Goal: Task Accomplishment & Management: Manage account settings

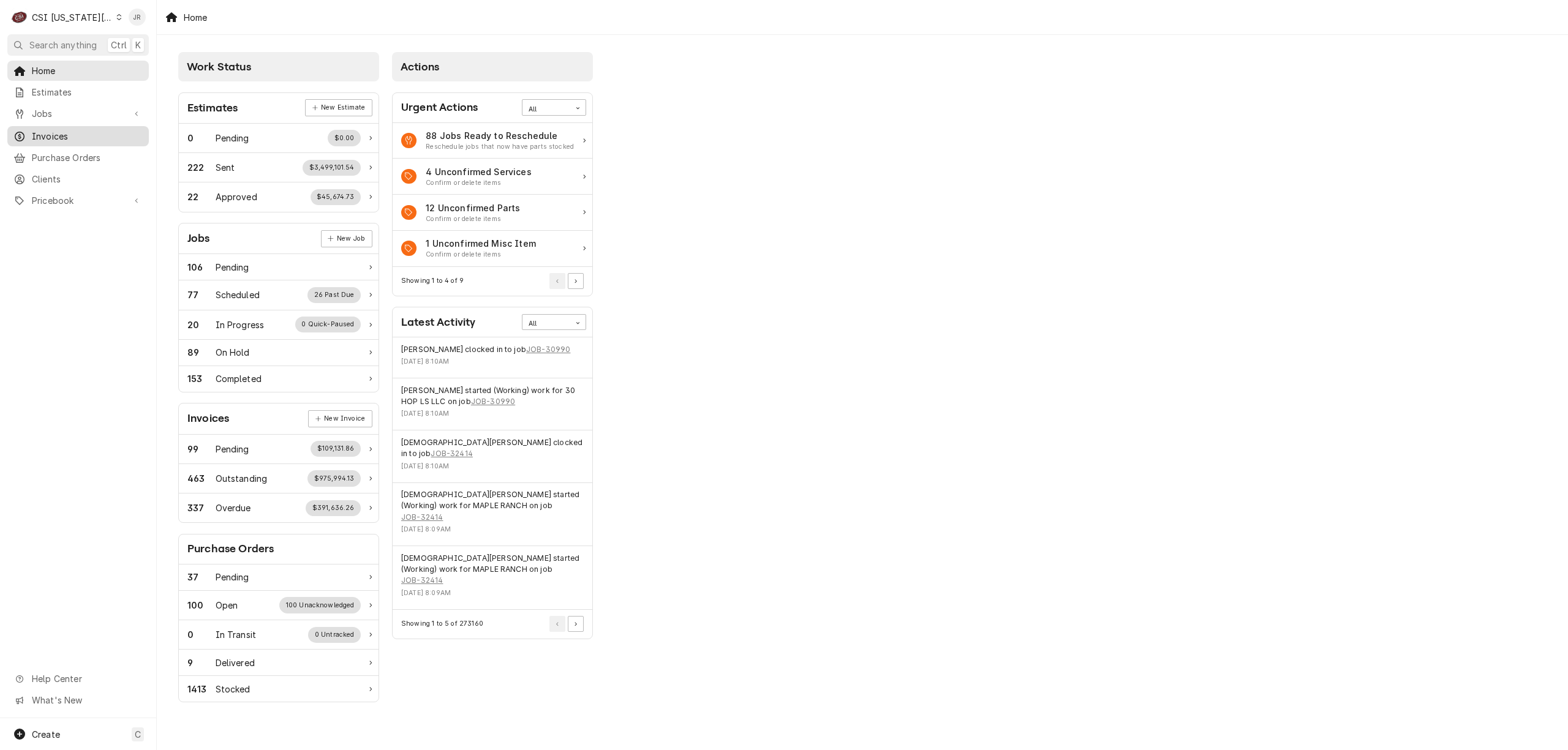
click at [64, 130] on span "Invoices" at bounding box center [88, 136] width 111 height 13
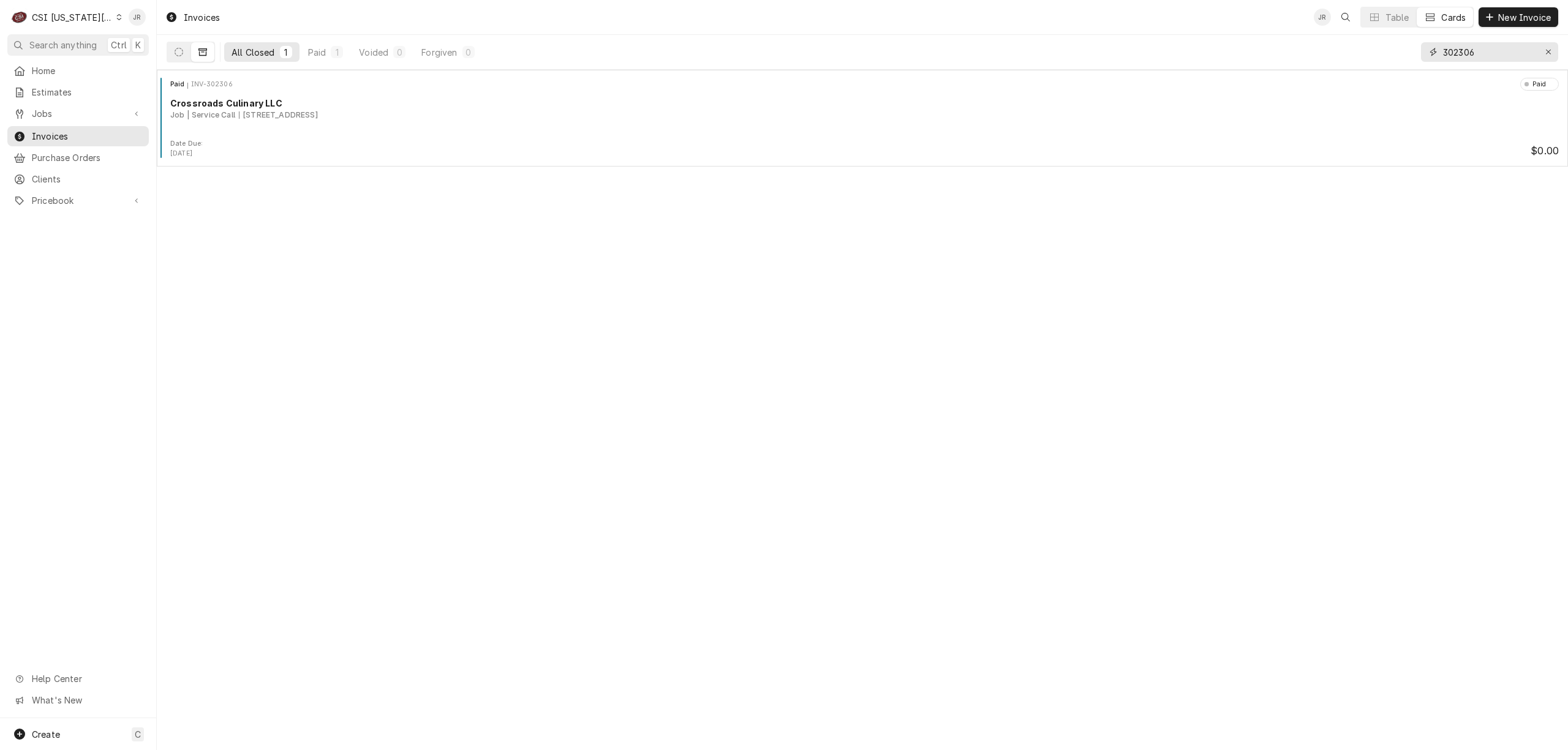
click at [1483, 59] on input "302306" at bounding box center [1489, 52] width 92 height 20
click at [1483, 58] on input "302306" at bounding box center [1489, 52] width 92 height 20
paste input "943"
type input "302943"
click at [185, 54] on button "Dynamic Content Wrapper" at bounding box center [179, 52] width 23 height 20
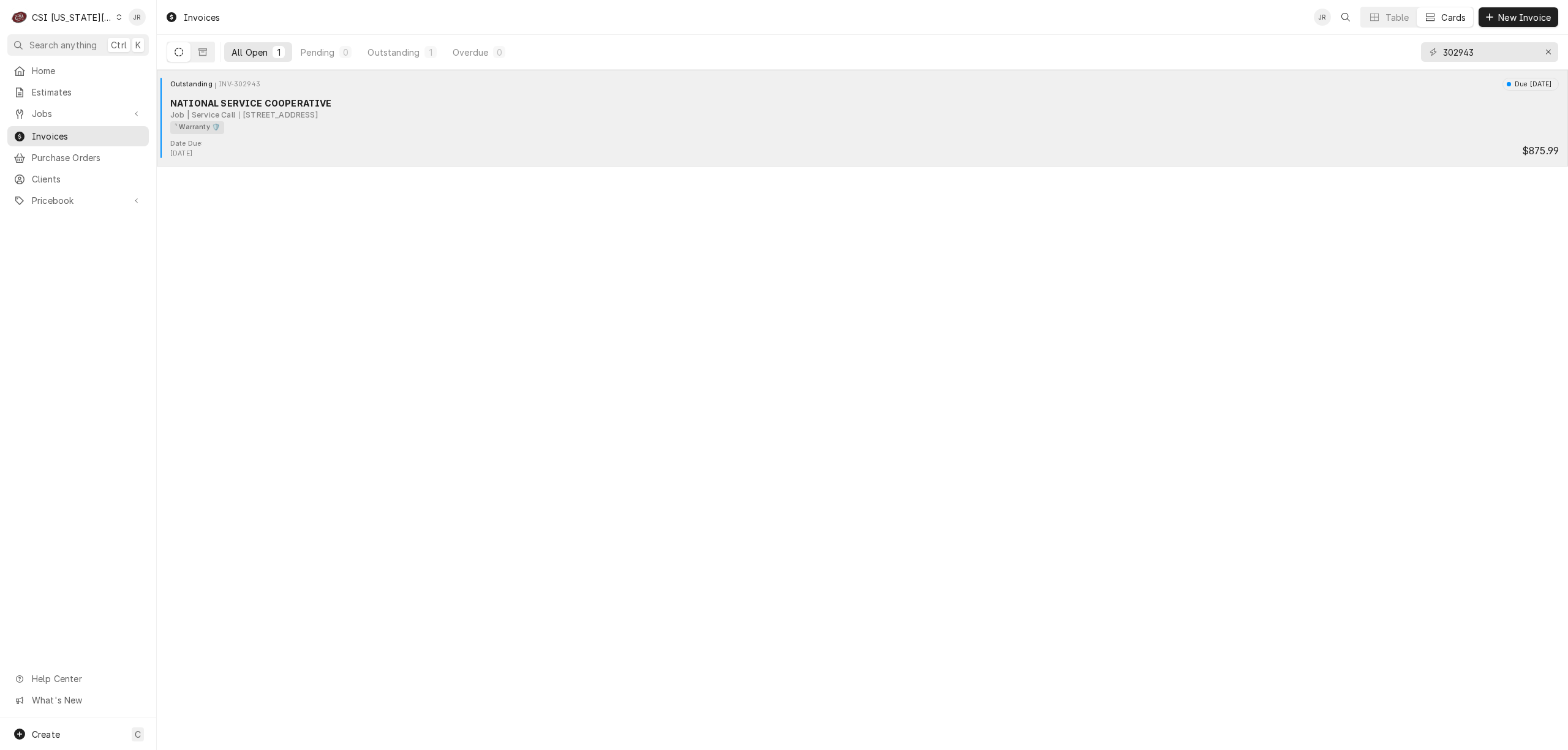
click at [317, 111] on div "6304 N Oak Trafficway, KCMO, MO 64118" at bounding box center [278, 114] width 79 height 11
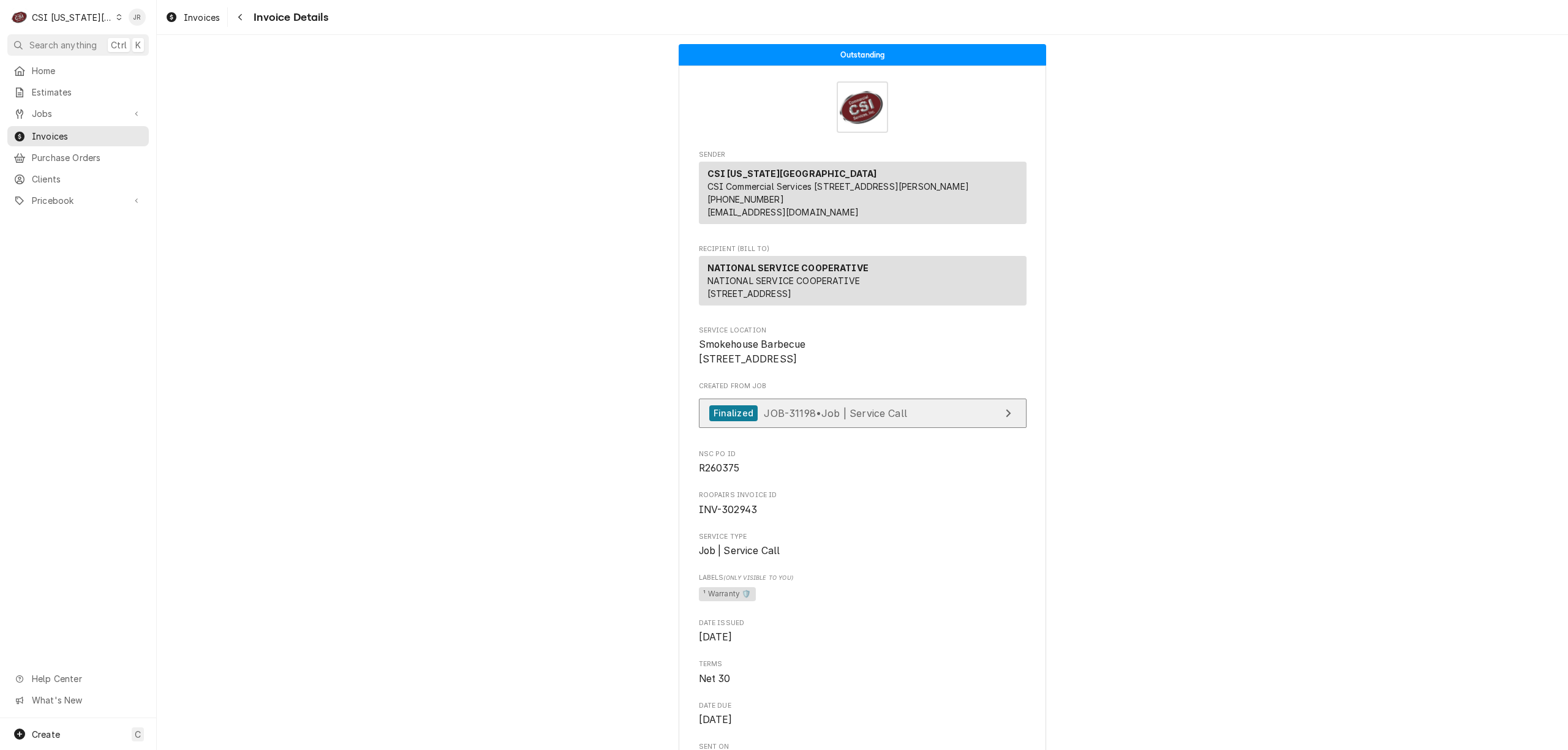
click at [975, 429] on link "Finalized JOB-31198 • Job | Service Call" at bounding box center [863, 413] width 328 height 30
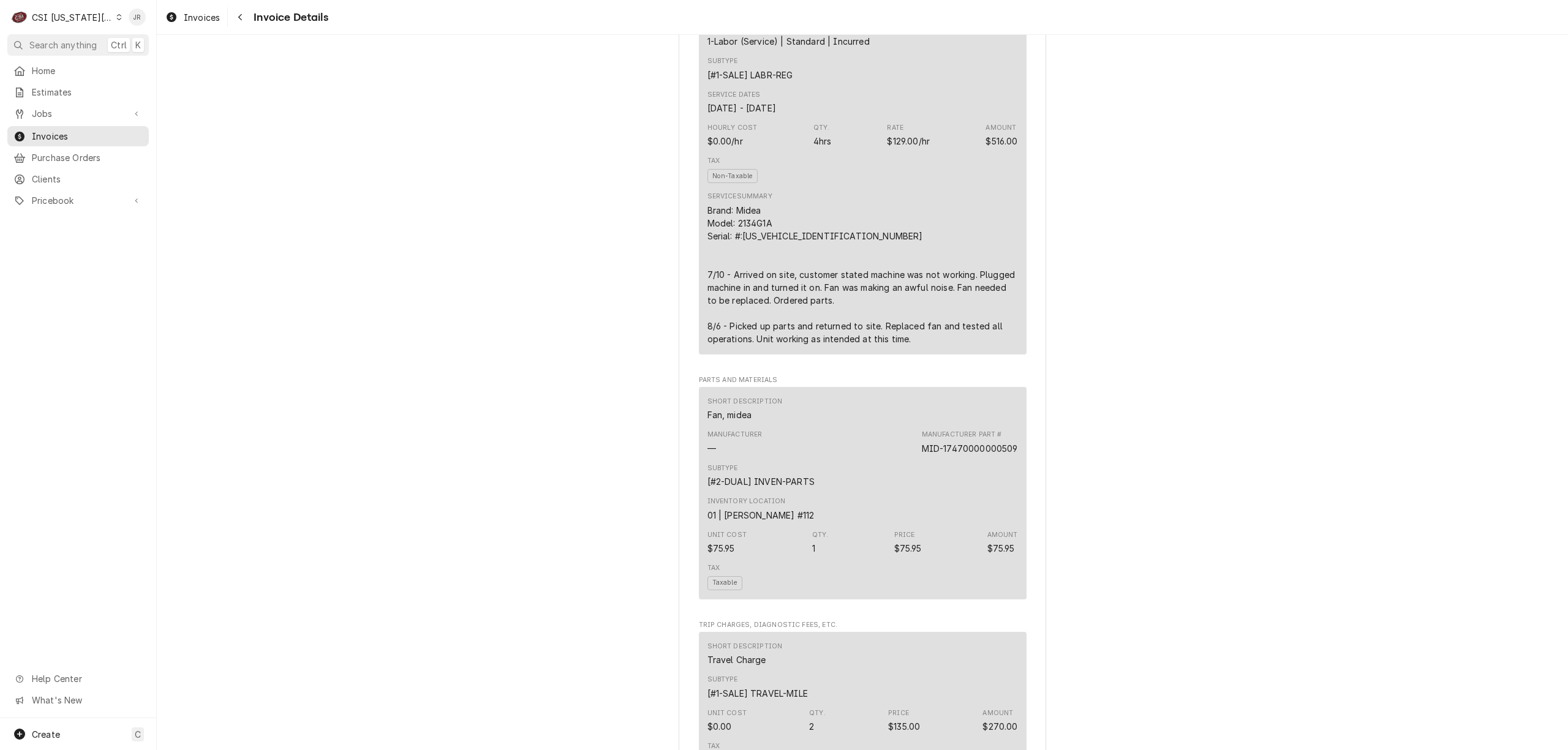
scroll to position [816, 0]
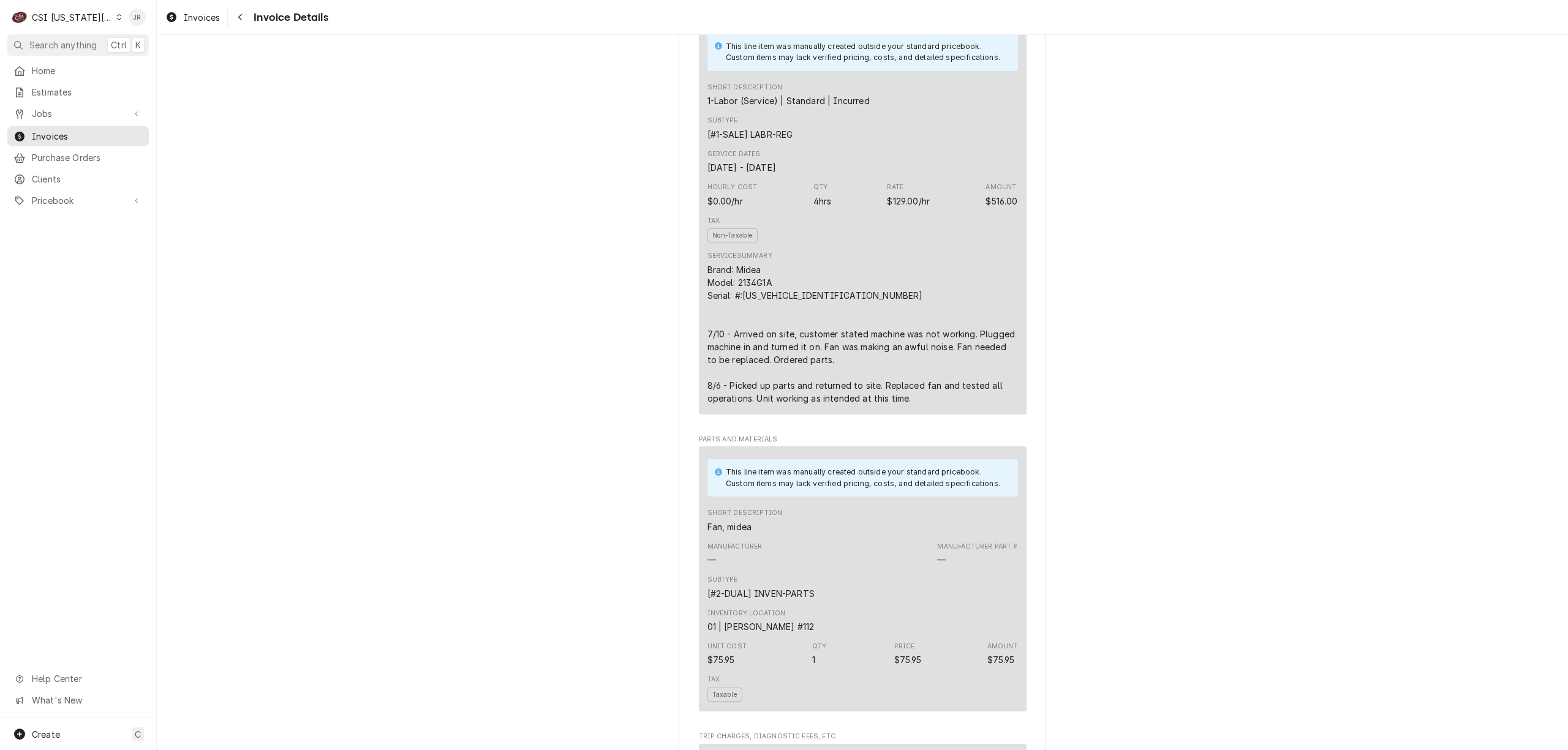
click at [52, 44] on span "Search anything" at bounding box center [62, 45] width 67 height 13
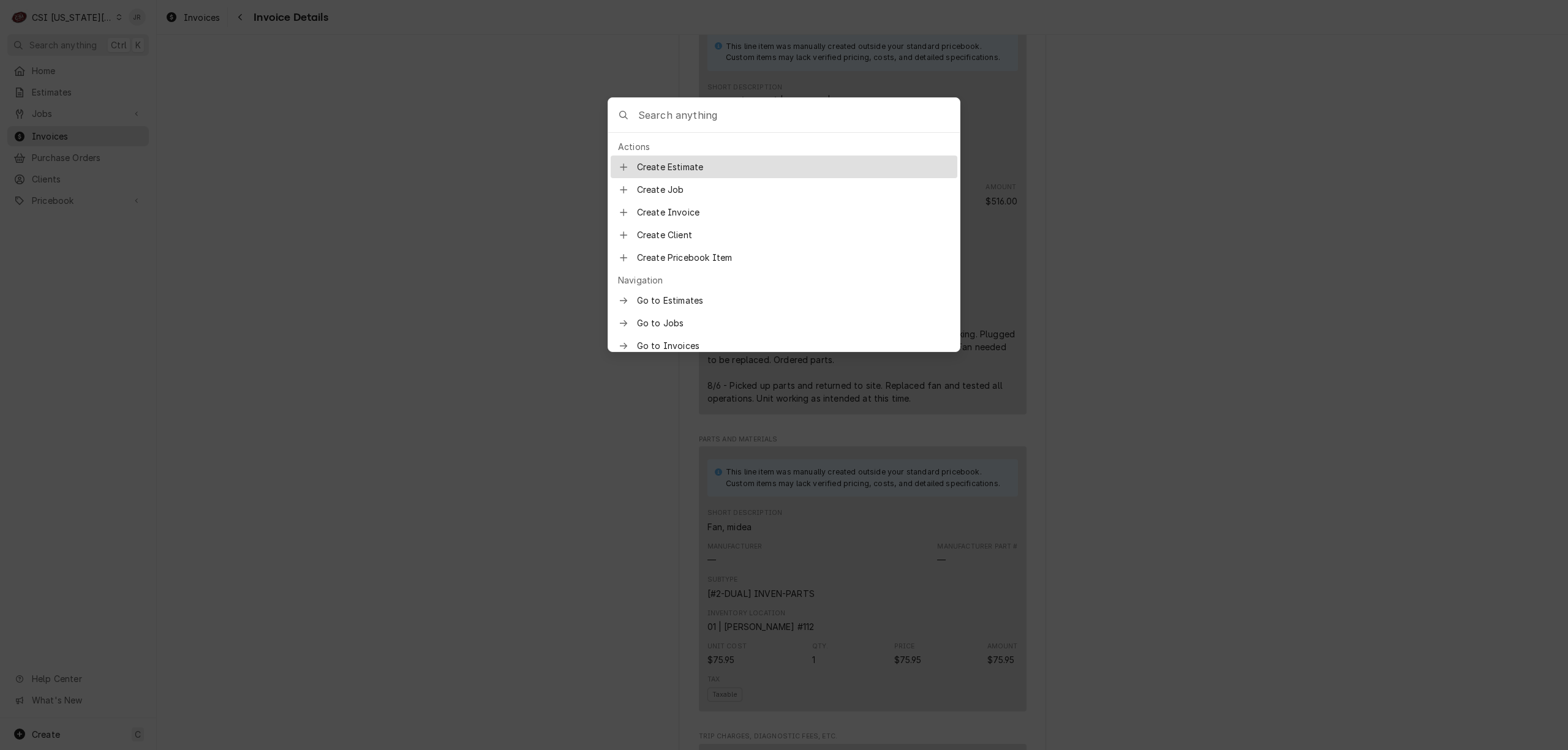
click at [665, 110] on input "Global Command Menu" at bounding box center [799, 114] width 321 height 34
click at [722, 105] on input "250623054110" at bounding box center [799, 114] width 321 height 34
click at [722, 104] on input "250623054110" at bounding box center [799, 114] width 321 height 34
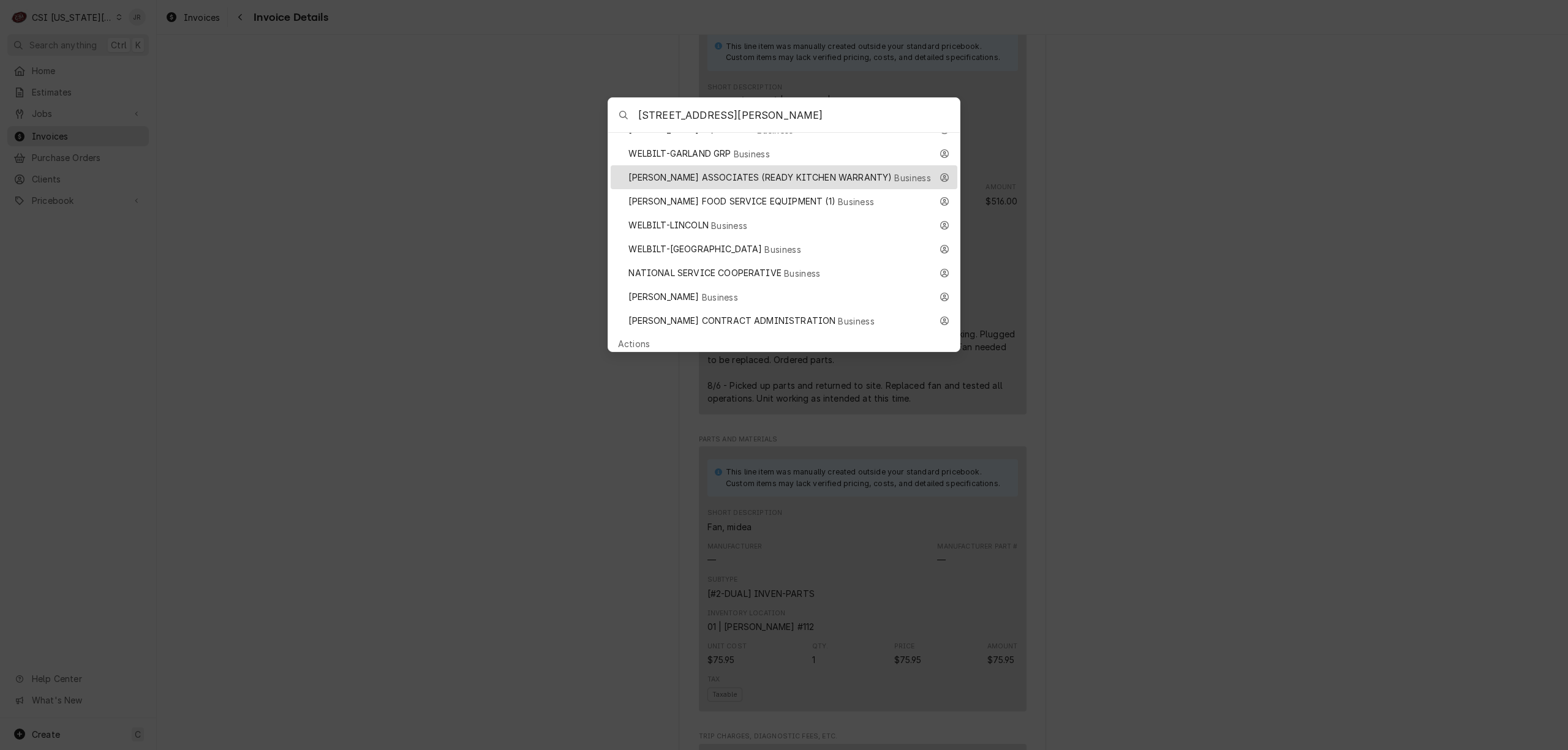
scroll to position [163, 0]
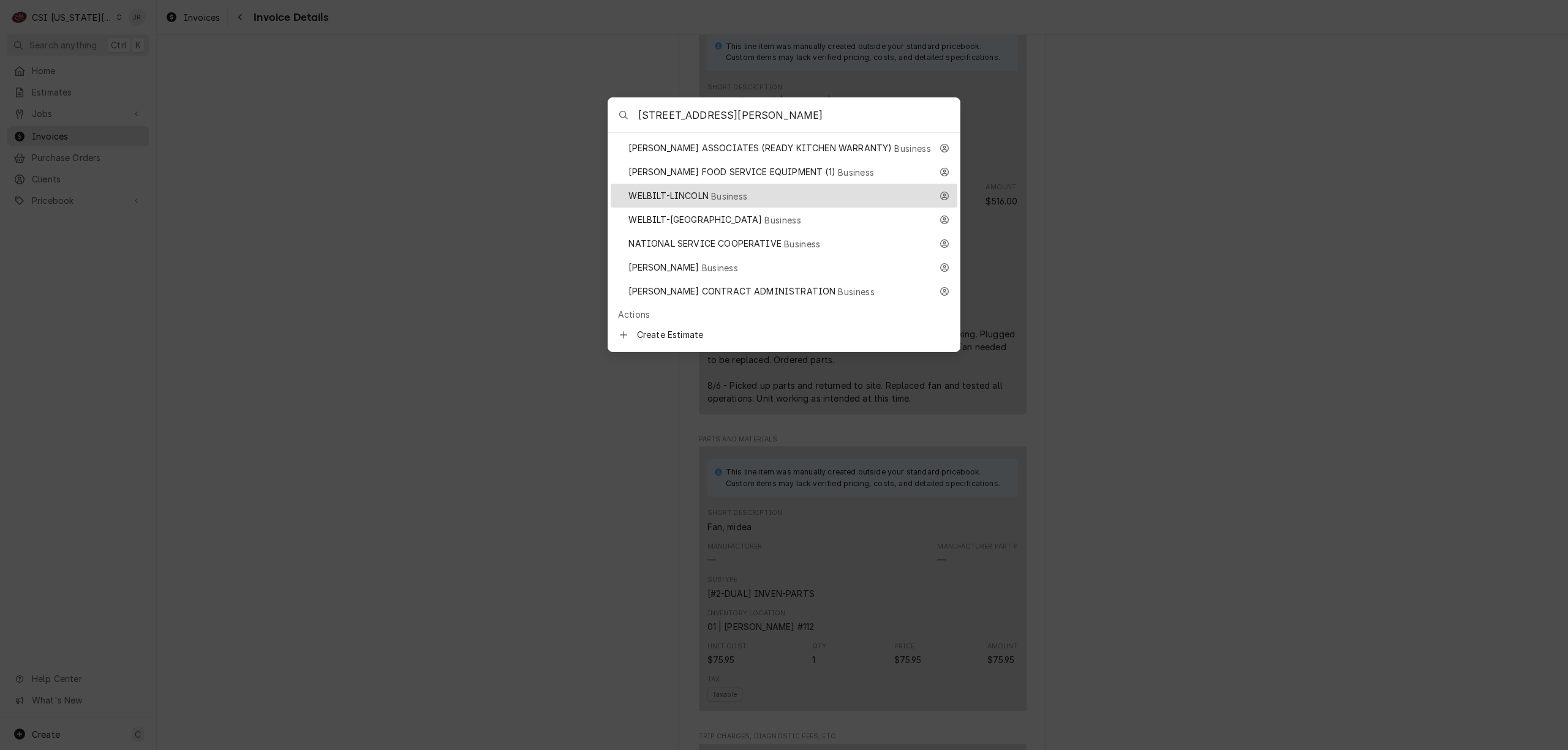
type input "1020 woods mill rd"
click at [696, 213] on span "WELBILT-CLEVELAND" at bounding box center [695, 219] width 134 height 13
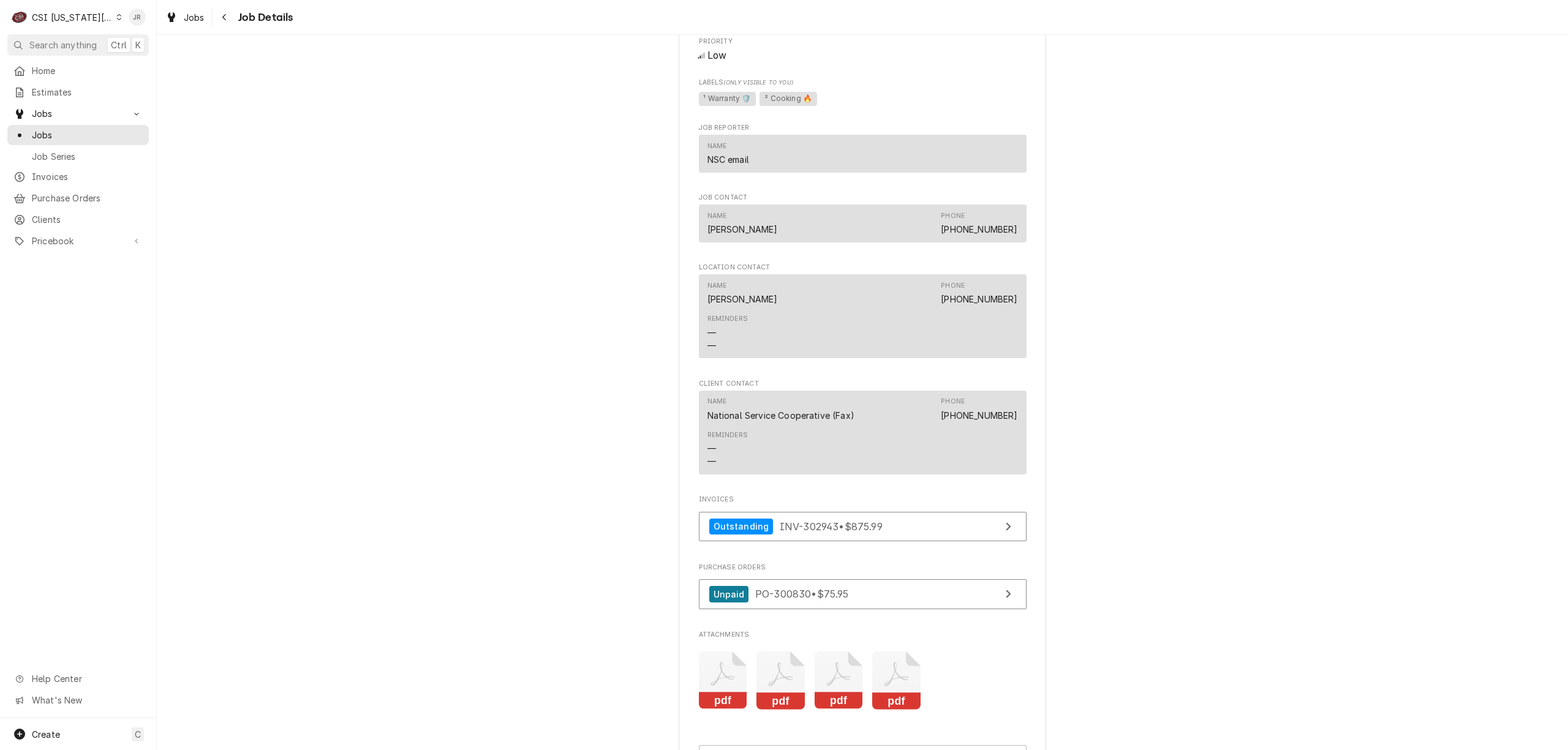
scroll to position [1878, 0]
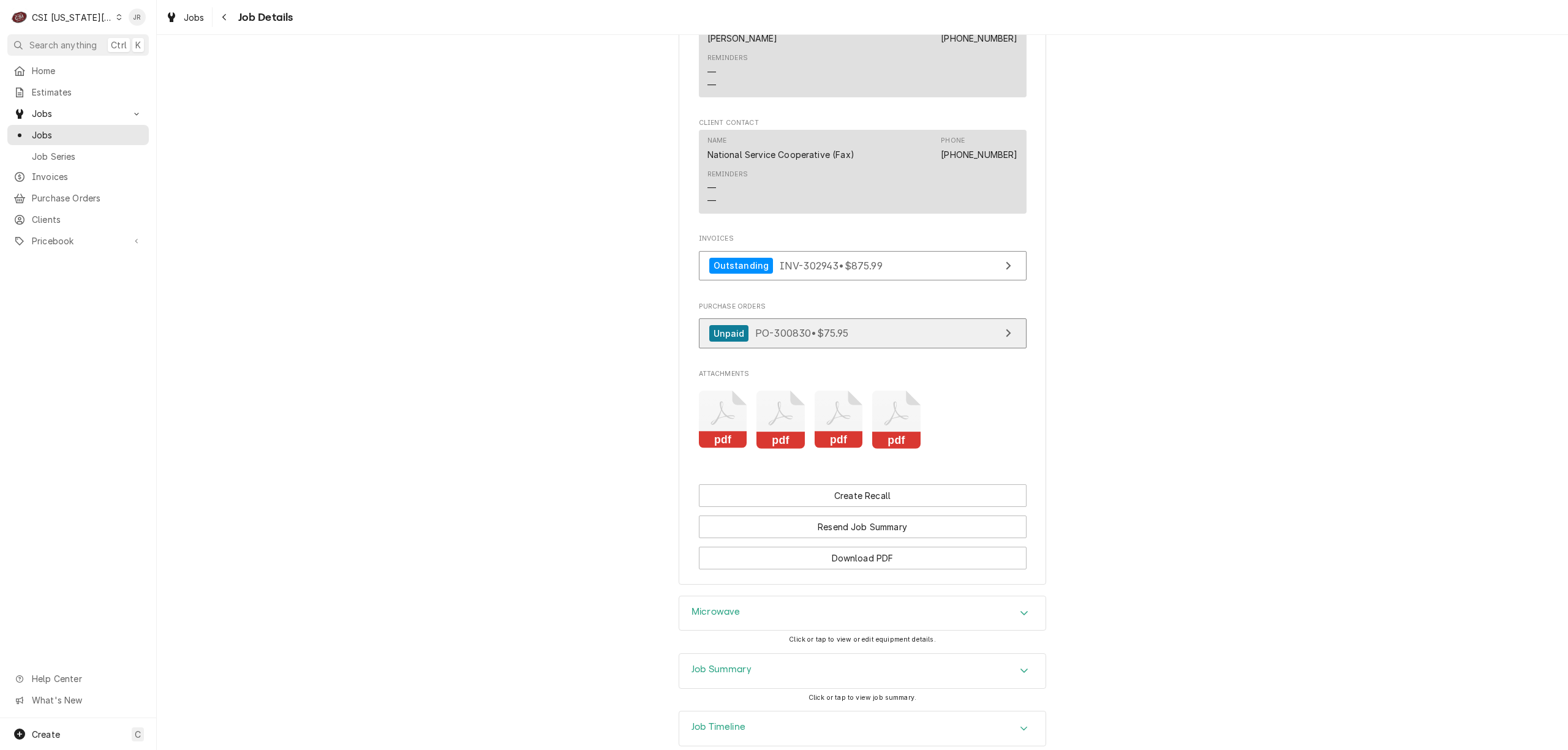
click at [928, 349] on link "Unpaid PO-300830 • $75.95" at bounding box center [863, 333] width 328 height 30
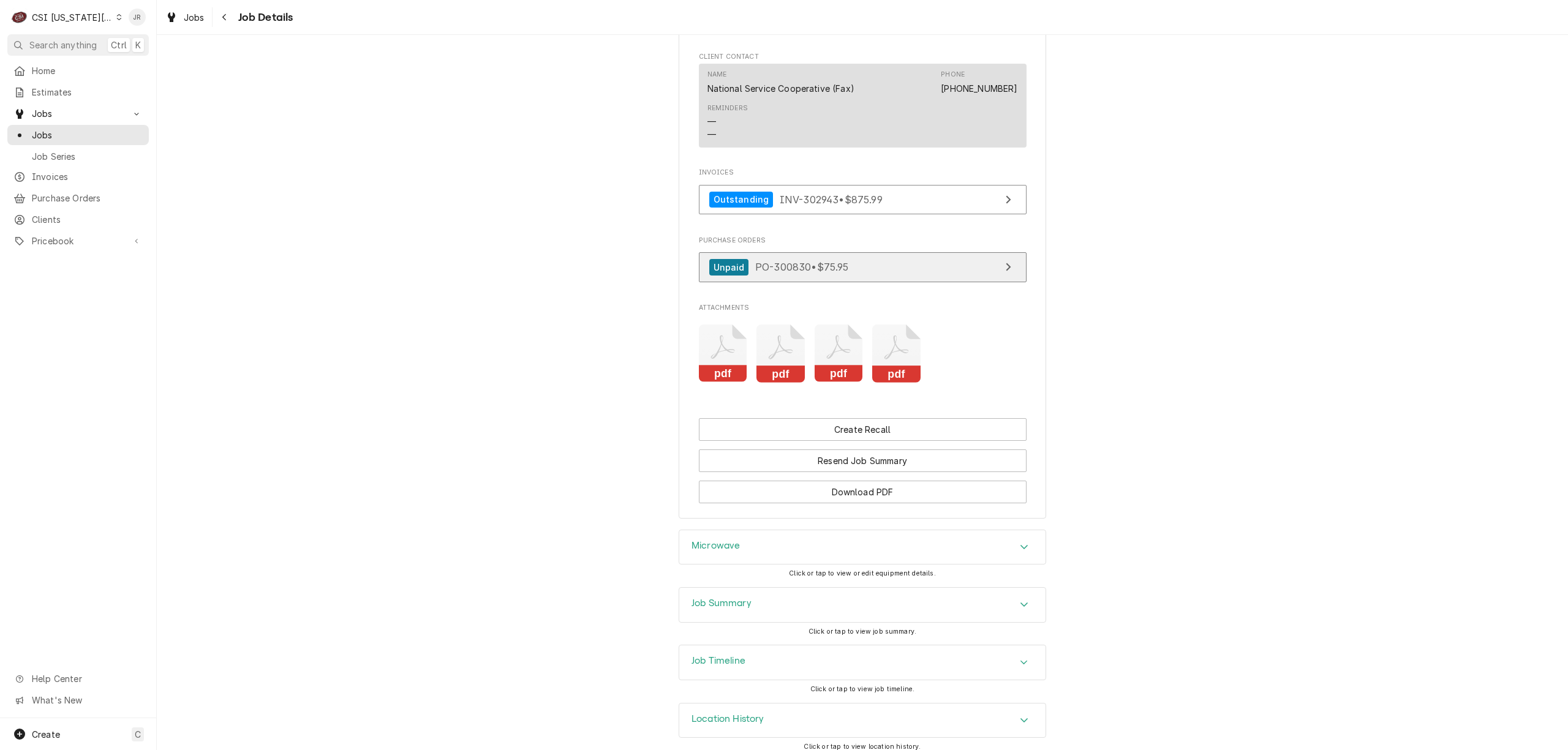
scroll to position [1960, 0]
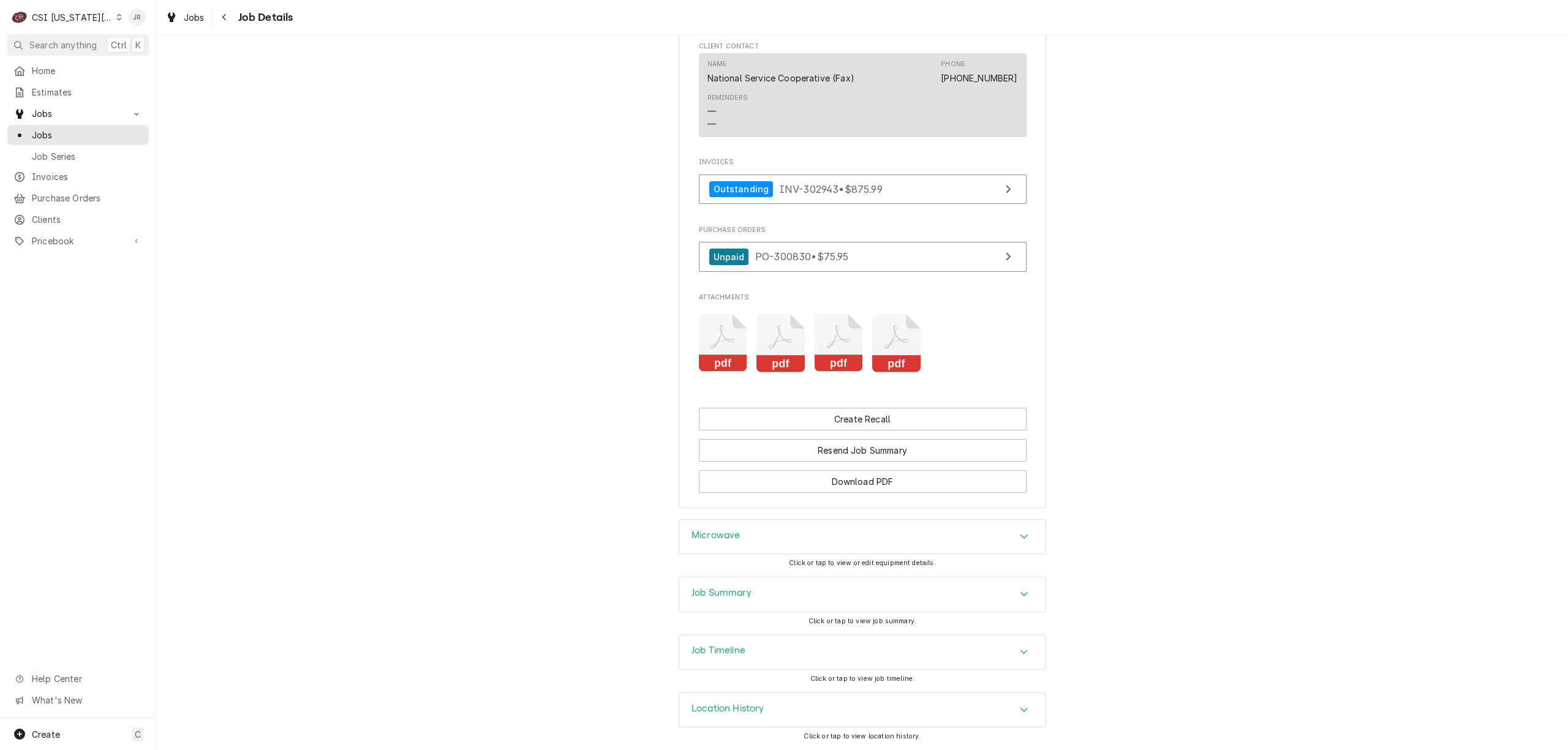
click at [739, 370] on div "pdf pdf pdf pdf" at bounding box center [863, 343] width 328 height 77
click at [723, 370] on icon "Attachments" at bounding box center [723, 344] width 49 height 59
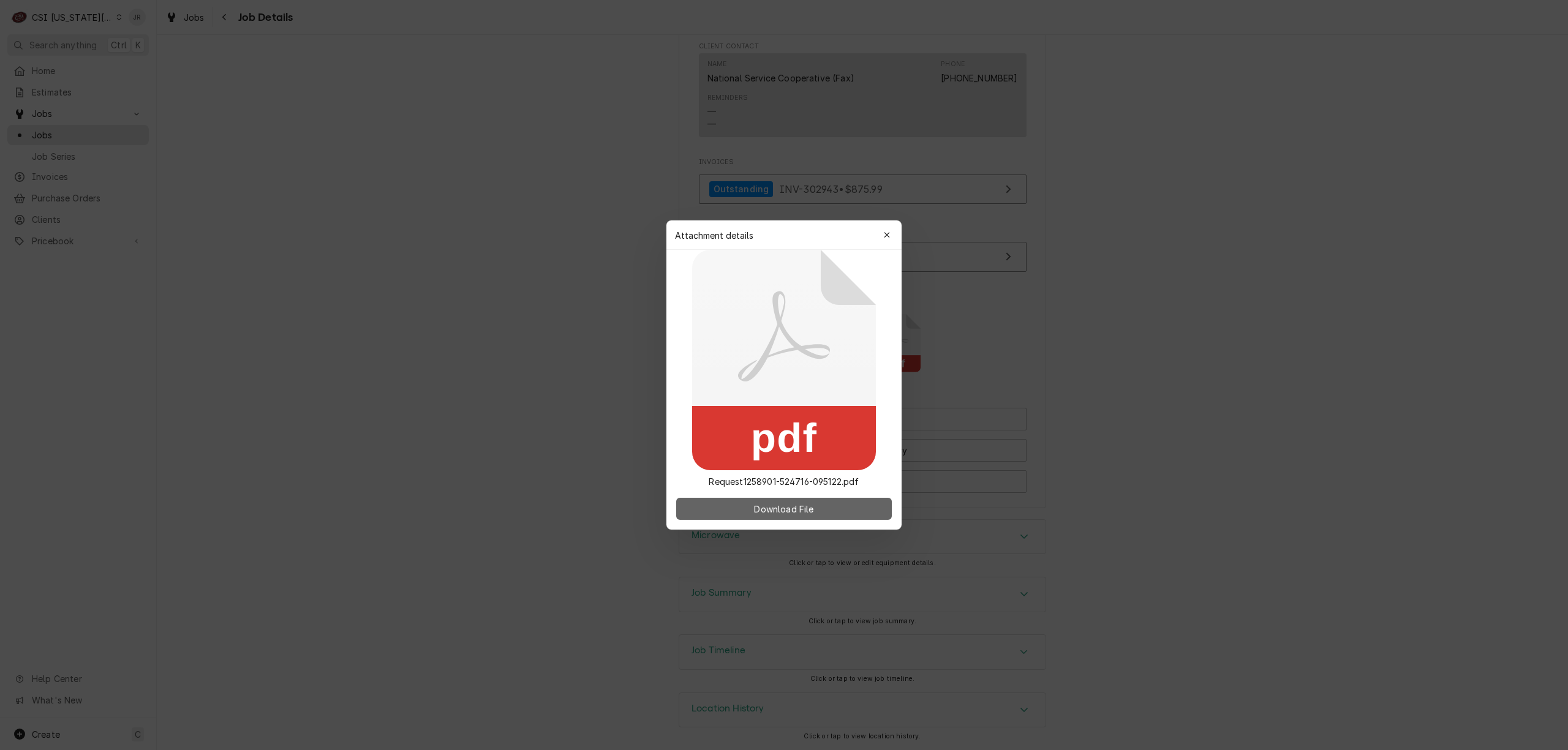
click at [782, 511] on span "Download File" at bounding box center [784, 509] width 64 height 13
click at [884, 228] on button "button" at bounding box center [887, 235] width 20 height 20
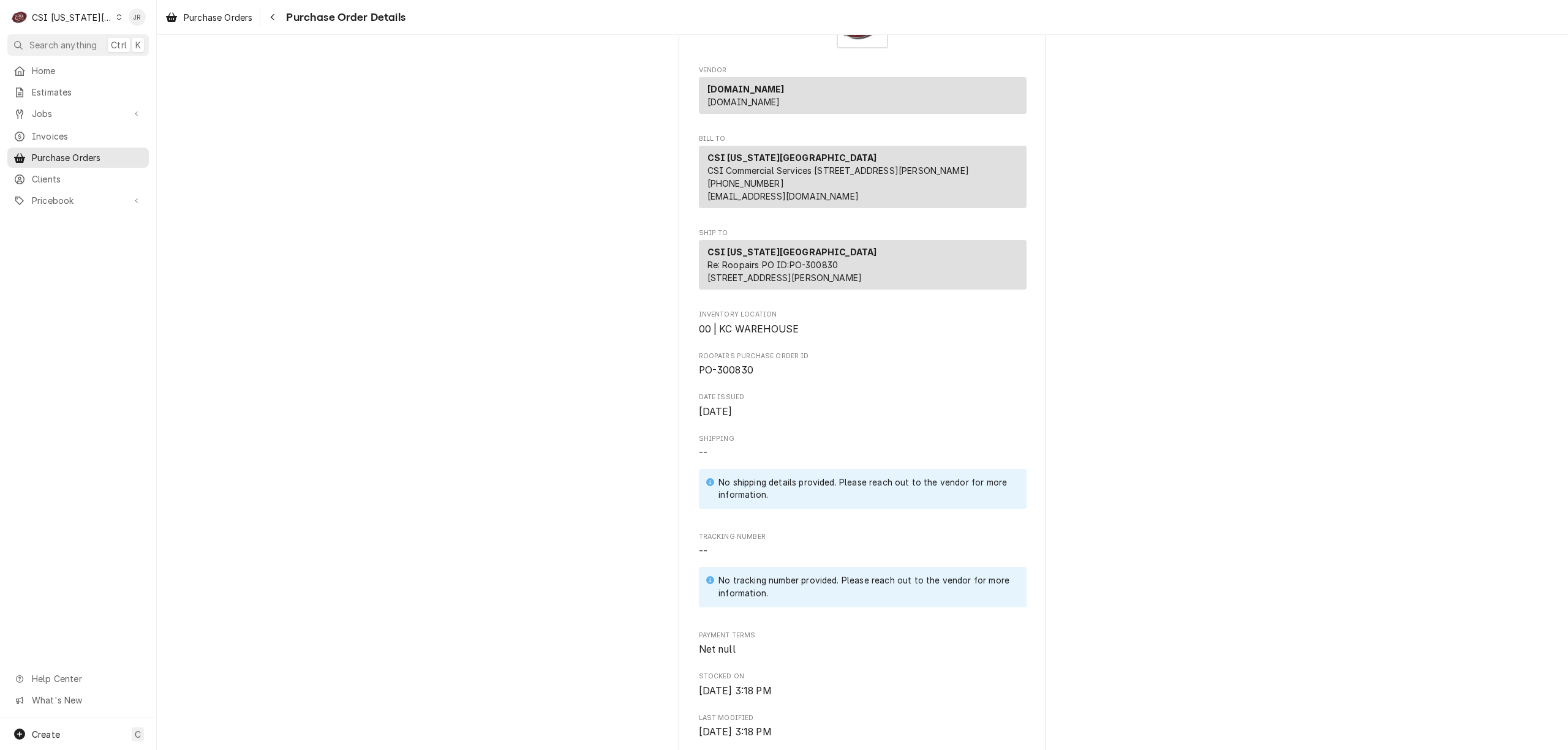
scroll to position [71, 0]
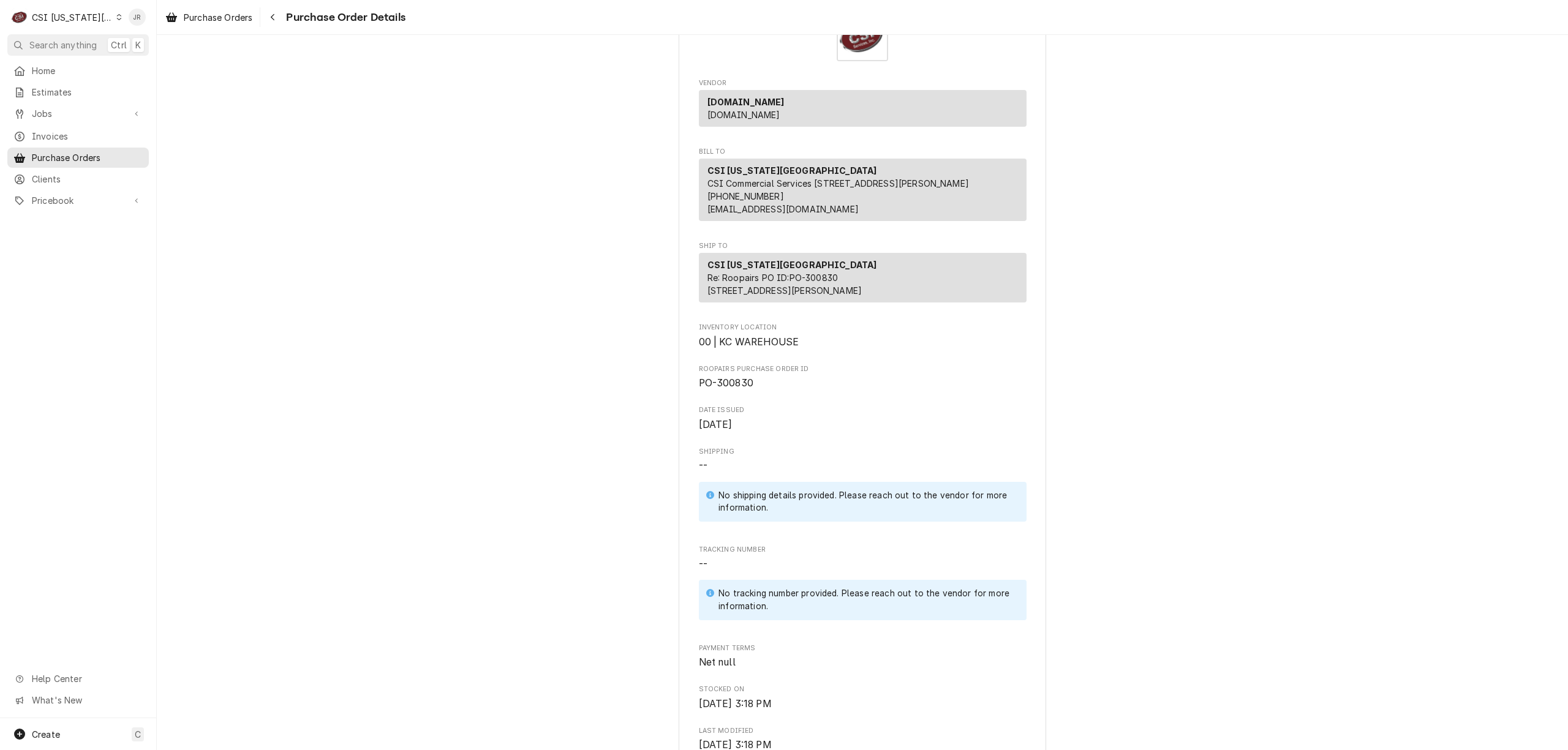
click at [37, 16] on div "CSI [US_STATE][GEOGRAPHIC_DATA]" at bounding box center [72, 17] width 81 height 13
drag, startPoint x: 150, startPoint y: 23, endPoint x: 105, endPoint y: 230, distance: 211.8
click at [105, 230] on html "C CSI Kansas City JR Search anything Ctrl K Home Estimates Jobs Jobs Job Series…" at bounding box center [784, 375] width 1568 height 750
click at [155, 47] on div "CSI [US_STATE]" at bounding box center [210, 45] width 179 height 13
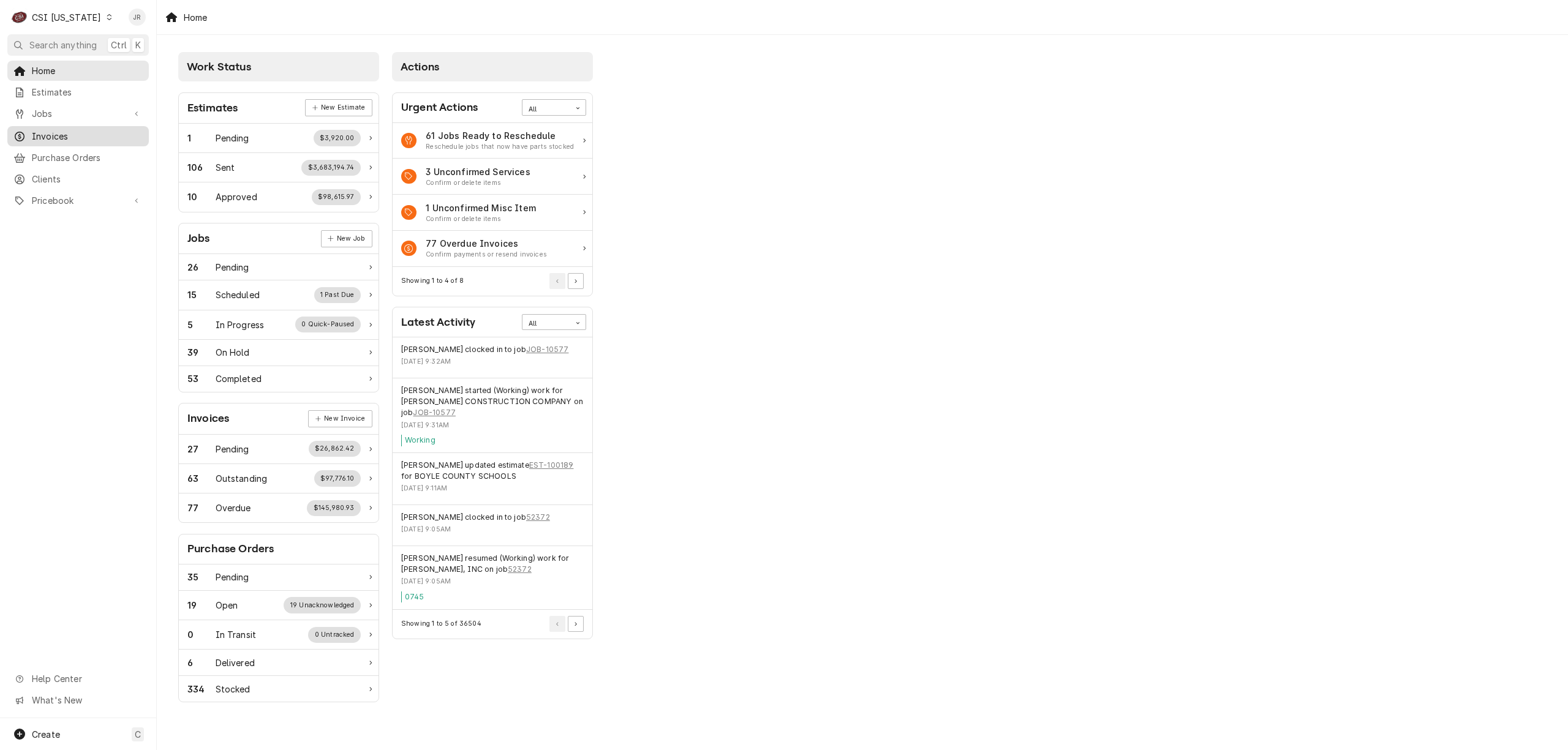
click at [78, 130] on span "Invoices" at bounding box center [88, 136] width 111 height 13
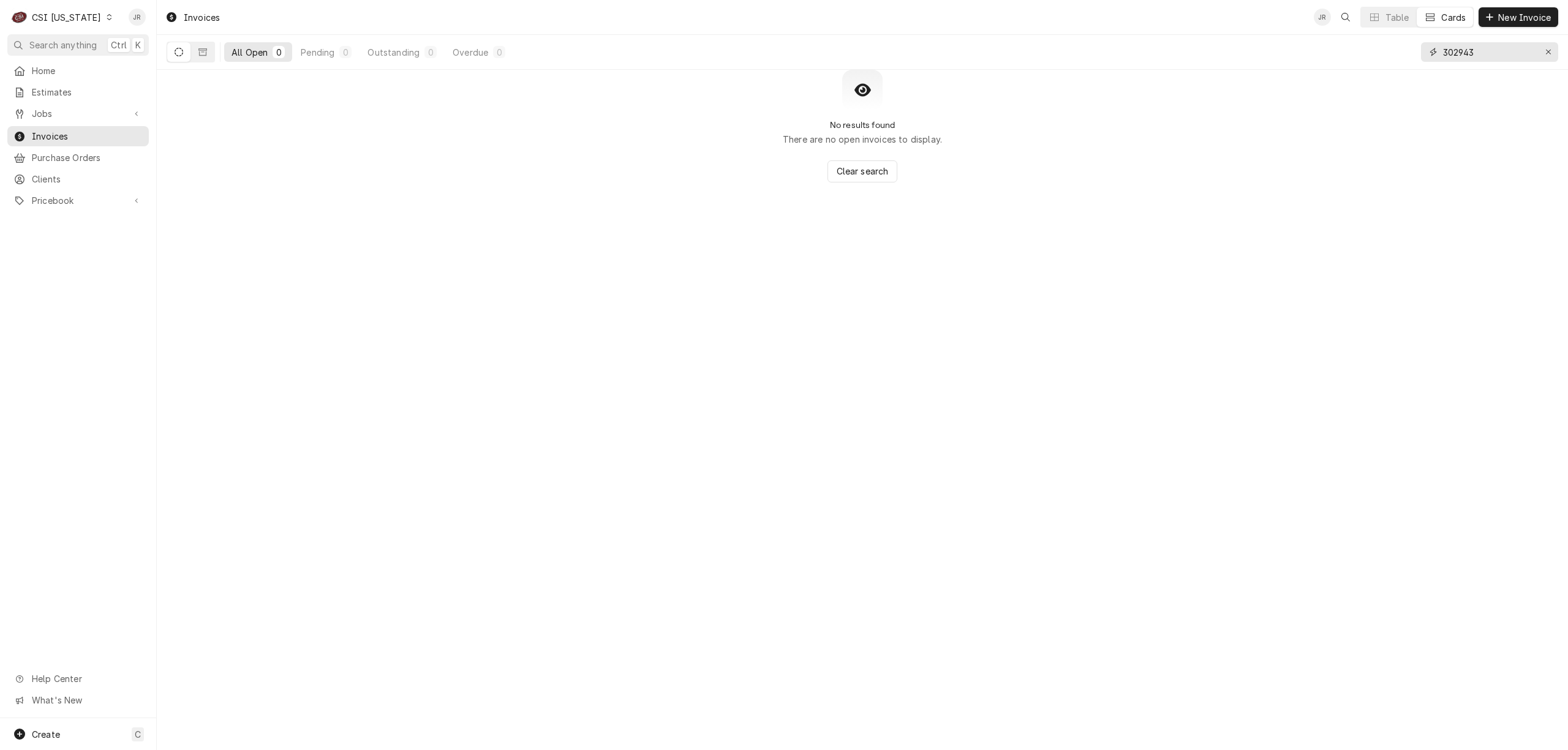
click at [1465, 48] on input "302943" at bounding box center [1489, 52] width 92 height 20
paste input "100656"
type input "100656"
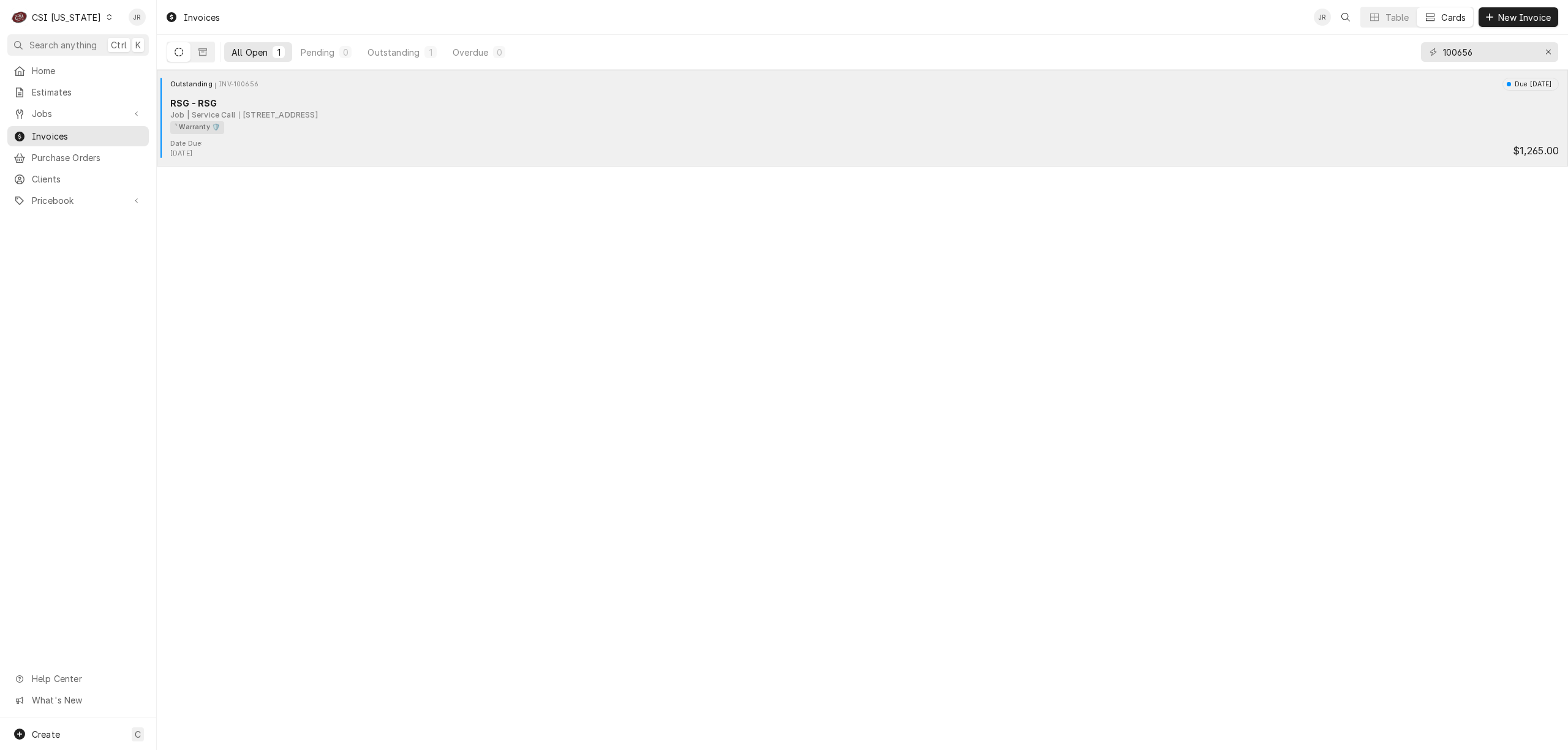
click at [257, 126] on div "¹ Warranty 🛡️" at bounding box center [859, 127] width 1380 height 13
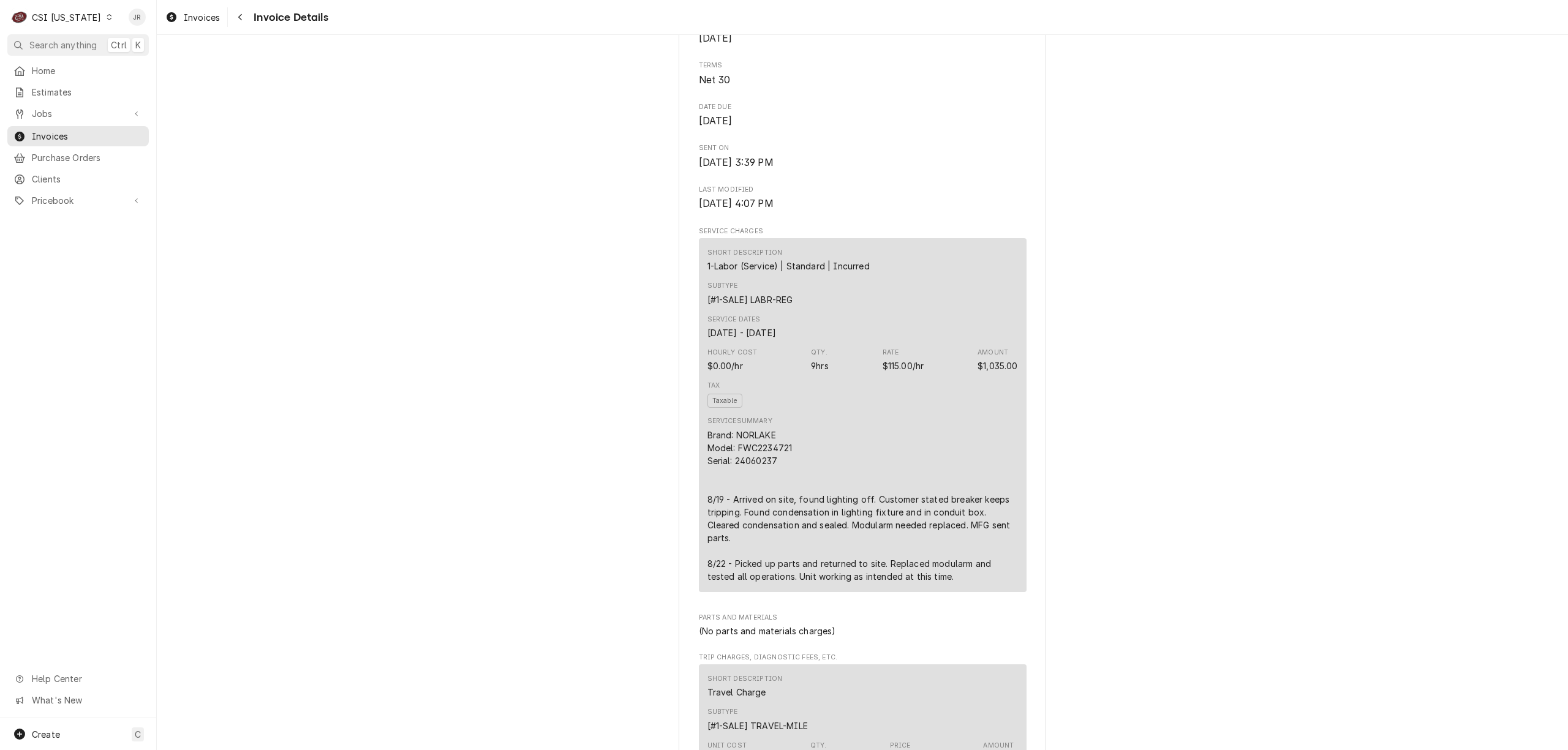
scroll to position [980, 0]
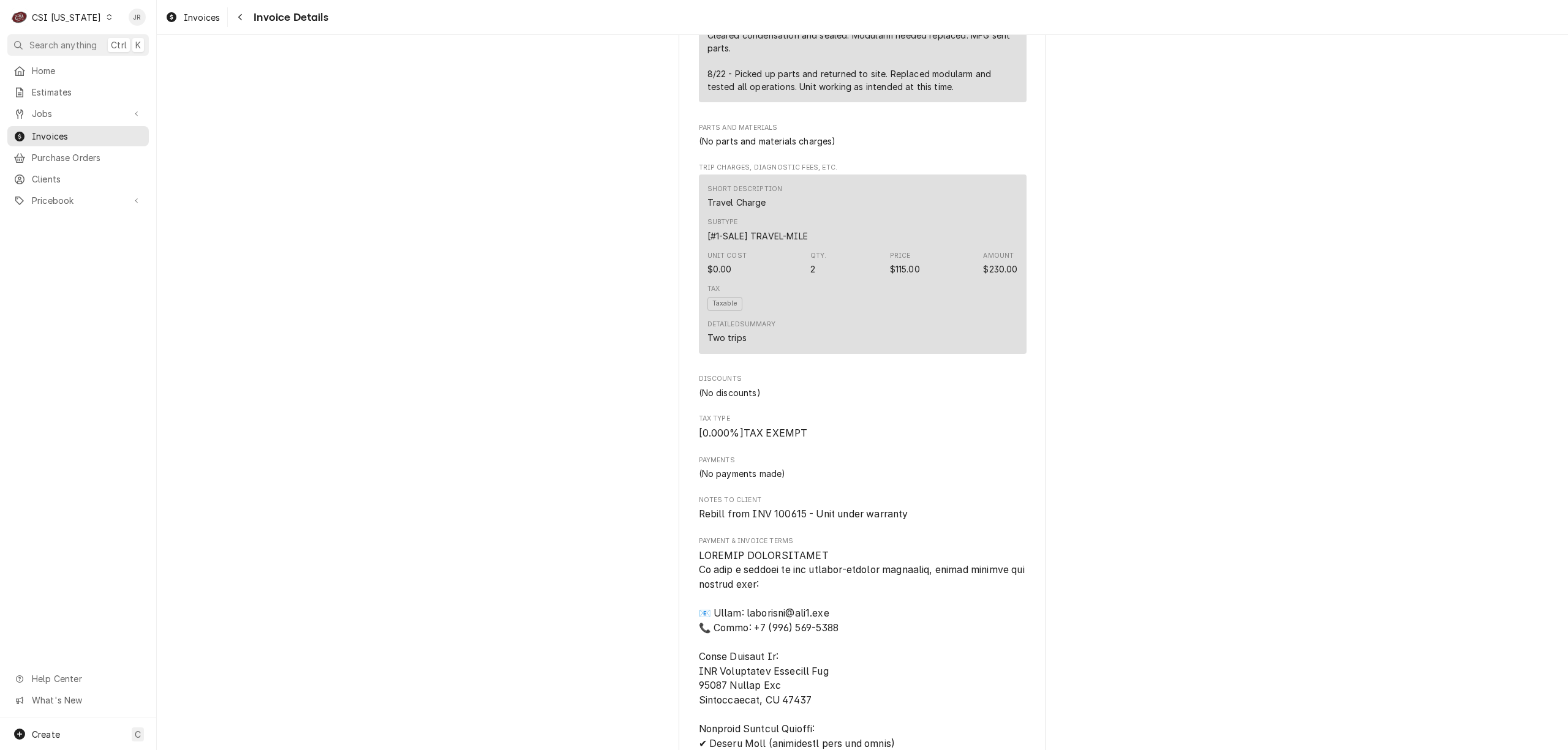
click at [775, 521] on span "Rebill from INV 100615 - Unit under warranty" at bounding box center [804, 515] width 210 height 12
copy span "100615"
click at [47, 135] on span "Invoices" at bounding box center [88, 136] width 111 height 13
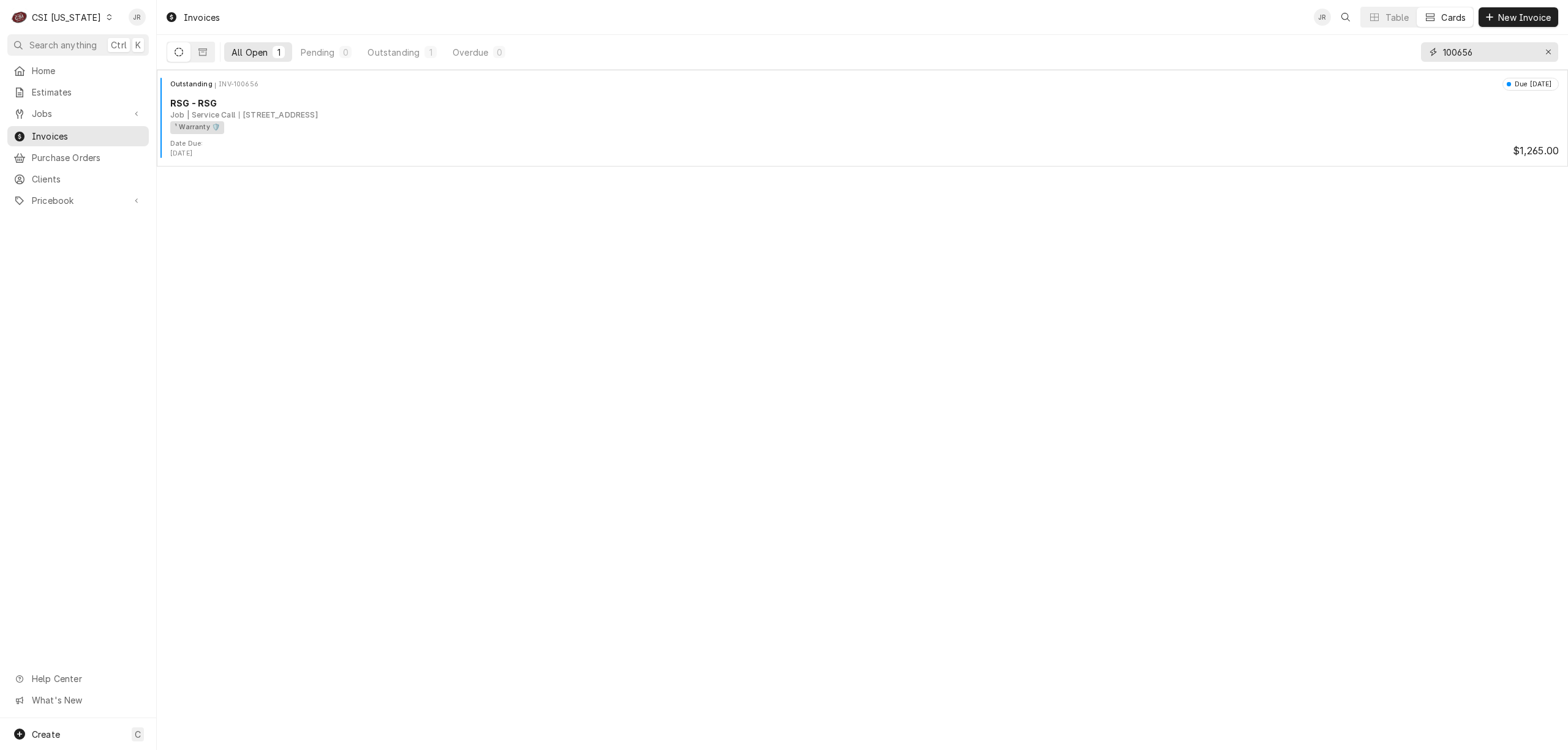
click at [1460, 60] on input "100656" at bounding box center [1489, 52] width 92 height 20
paste input "15"
type input "100615"
click at [175, 55] on icon "Dynamic Content Wrapper" at bounding box center [179, 52] width 9 height 9
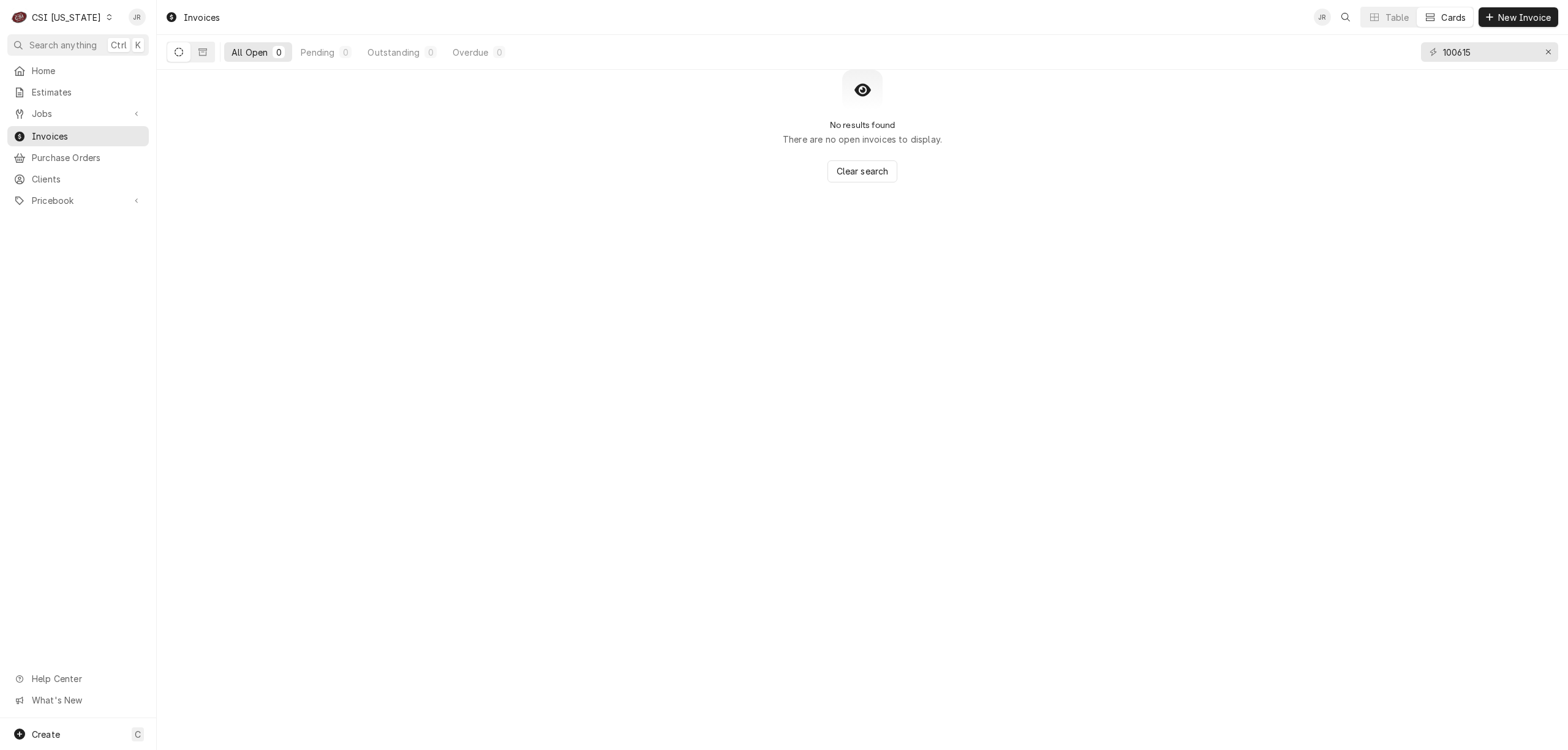
click at [180, 52] on icon "Dynamic Content Wrapper" at bounding box center [179, 52] width 9 height 9
click at [175, 54] on icon "Dynamic Content Wrapper" at bounding box center [179, 52] width 9 height 9
drag, startPoint x: 217, startPoint y: 57, endPoint x: 206, endPoint y: 54, distance: 11.4
click at [208, 55] on div "All Open 0 Pending 0 Outstanding 0 Overdue 0" at bounding box center [339, 52] width 345 height 34
click at [196, 52] on button "Dynamic Content Wrapper" at bounding box center [203, 52] width 23 height 20
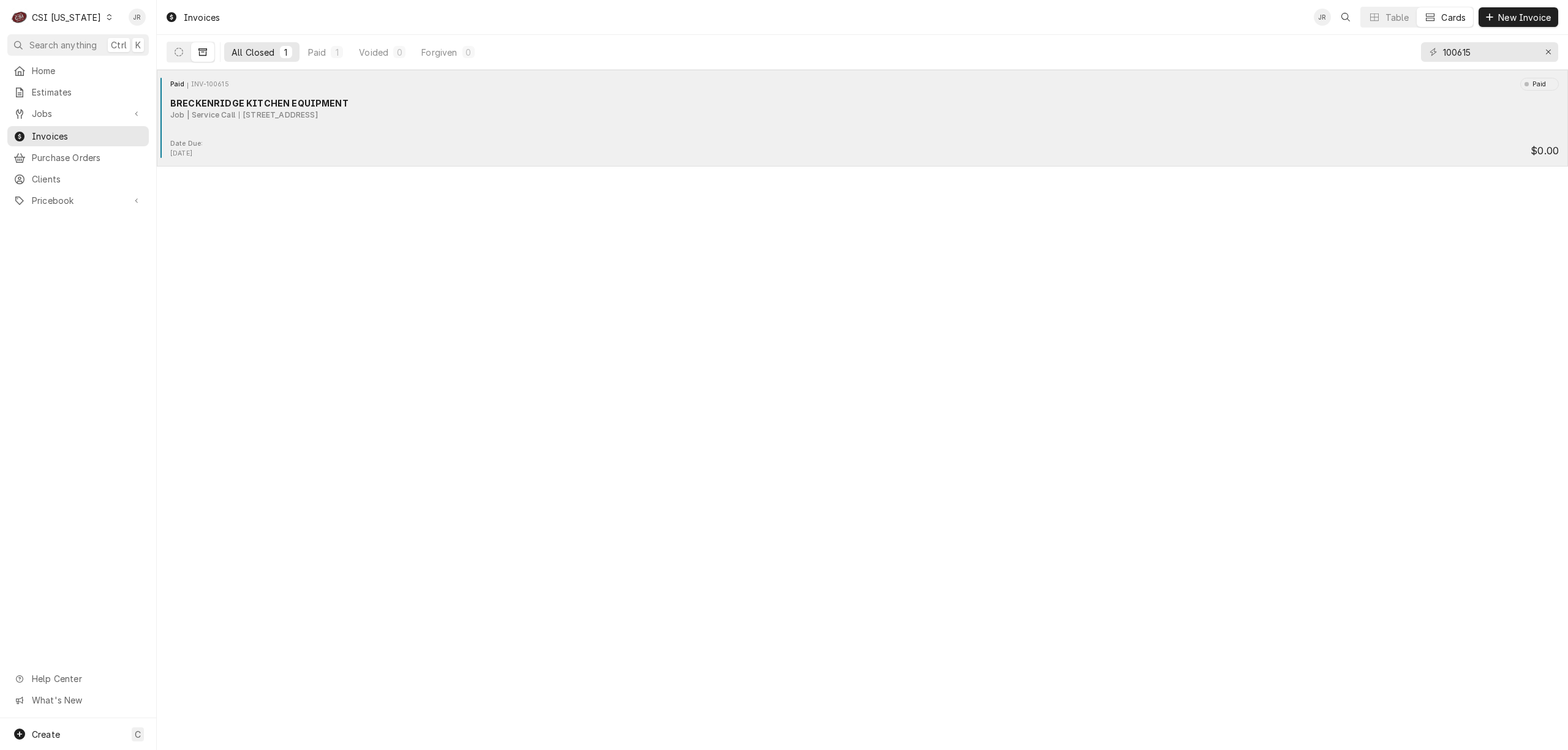
click at [237, 129] on div "Paid INV-100615 Paid BRECKENRIDGE KITCHEN EQUIPMENT Job | Service Call 3345 Sta…" at bounding box center [862, 108] width 1401 height 62
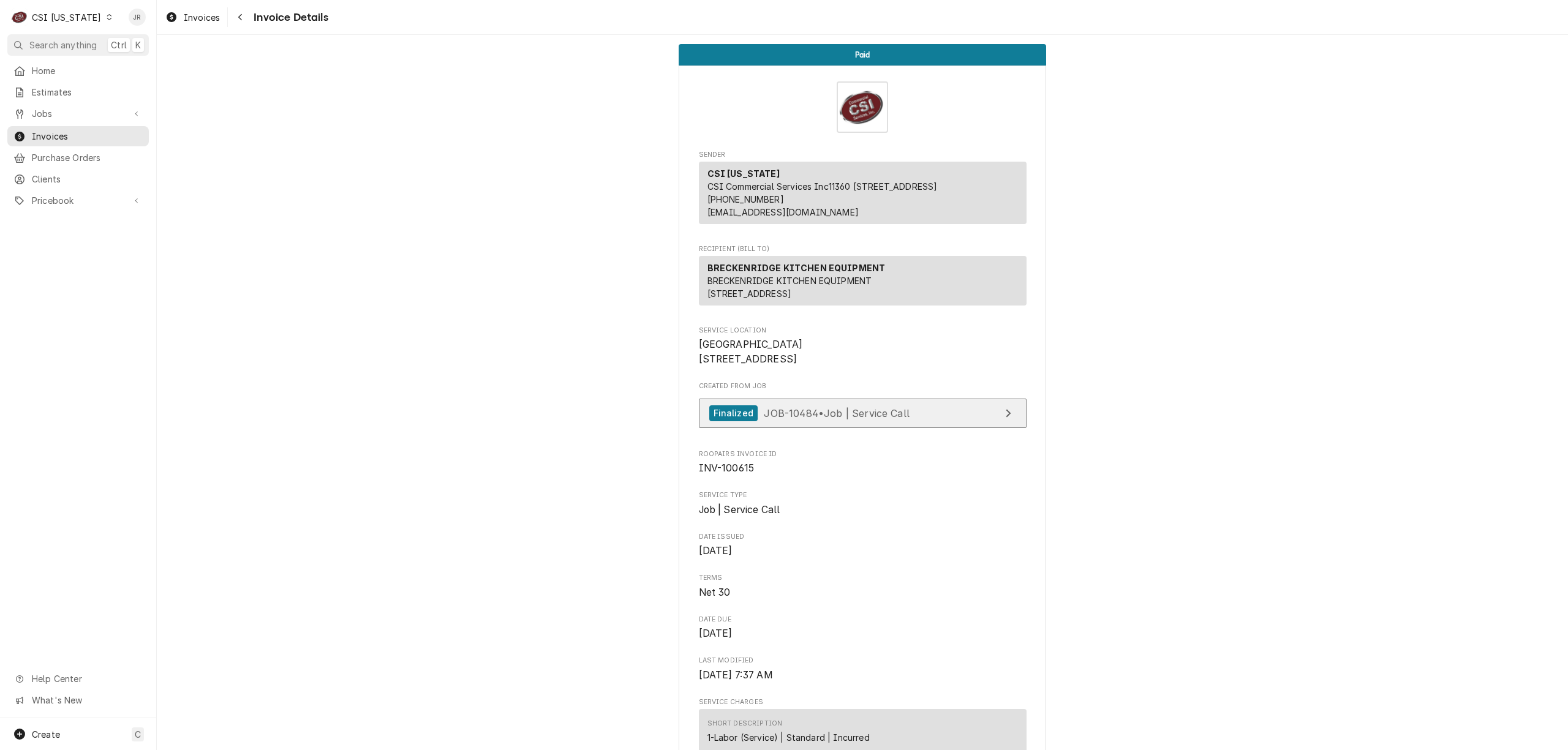
click at [910, 429] on link "Finalized JOB-10484 • Job | Service Call" at bounding box center [863, 413] width 328 height 30
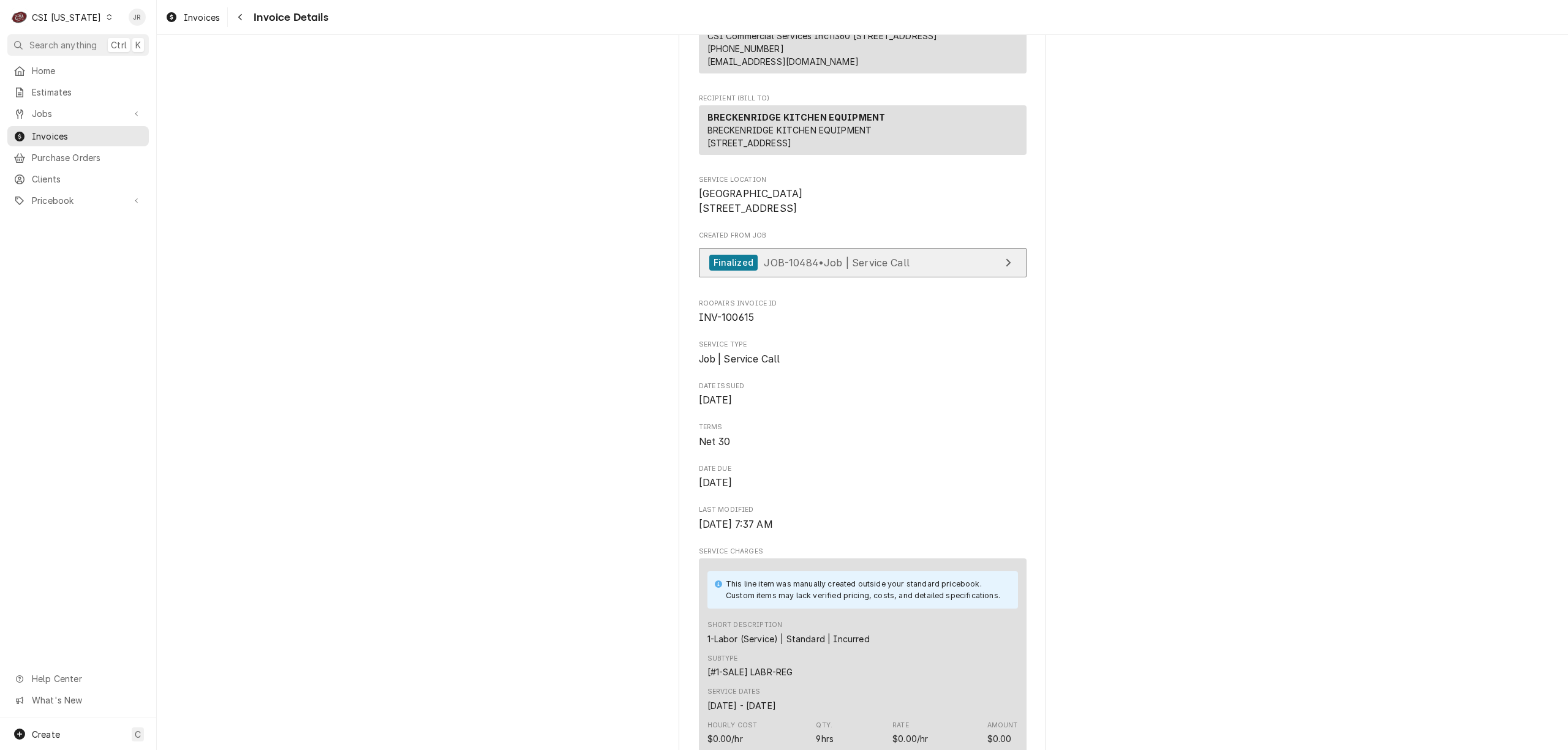
scroll to position [163, 0]
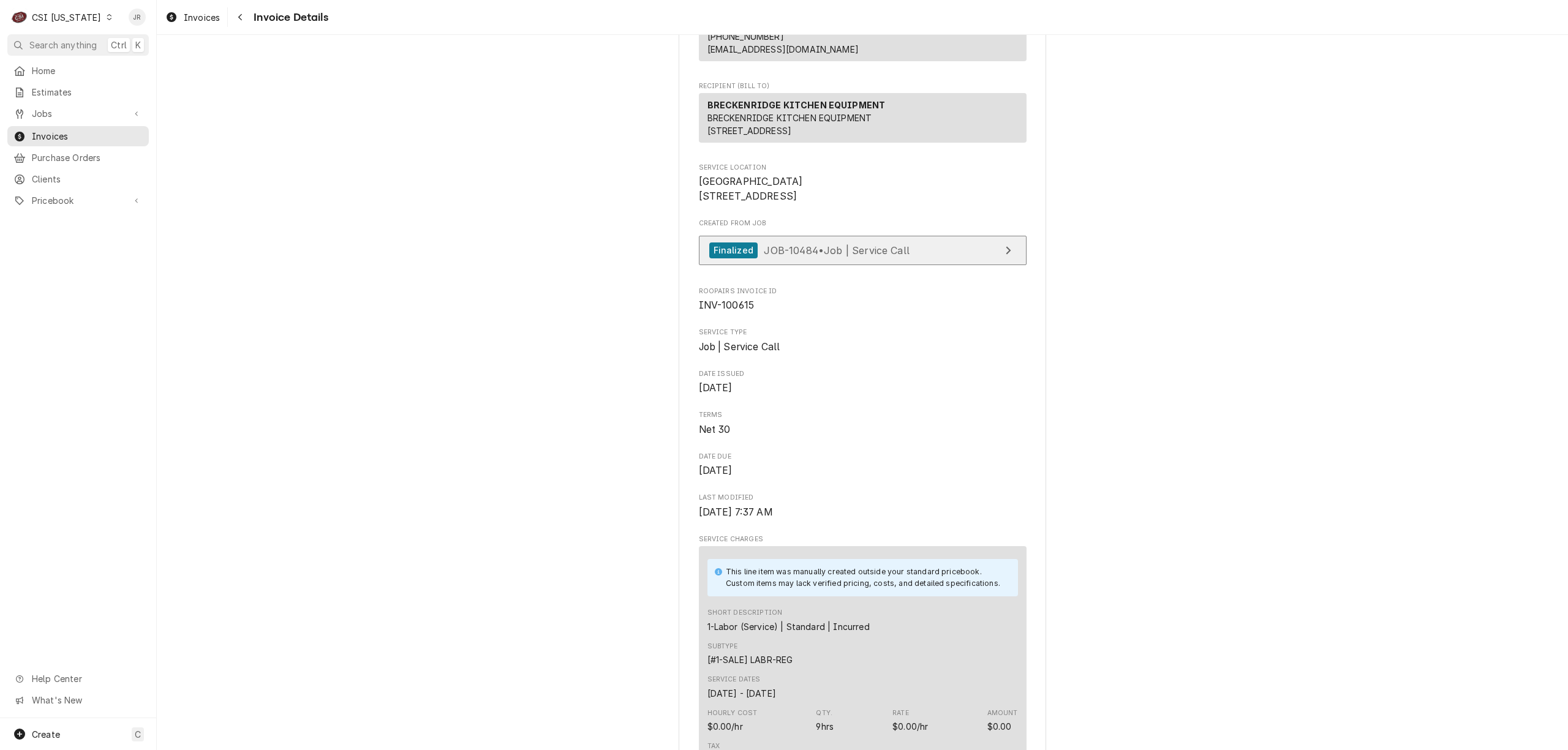
click at [870, 259] on div "Finalized JOB-10484 • Job | Service Call" at bounding box center [808, 250] width 200 height 17
click at [967, 266] on link "Finalized JOB-10484 • Job | Service Call" at bounding box center [863, 251] width 328 height 30
click at [798, 256] on span "JOB-10484 • Job | Service Call" at bounding box center [836, 250] width 145 height 13
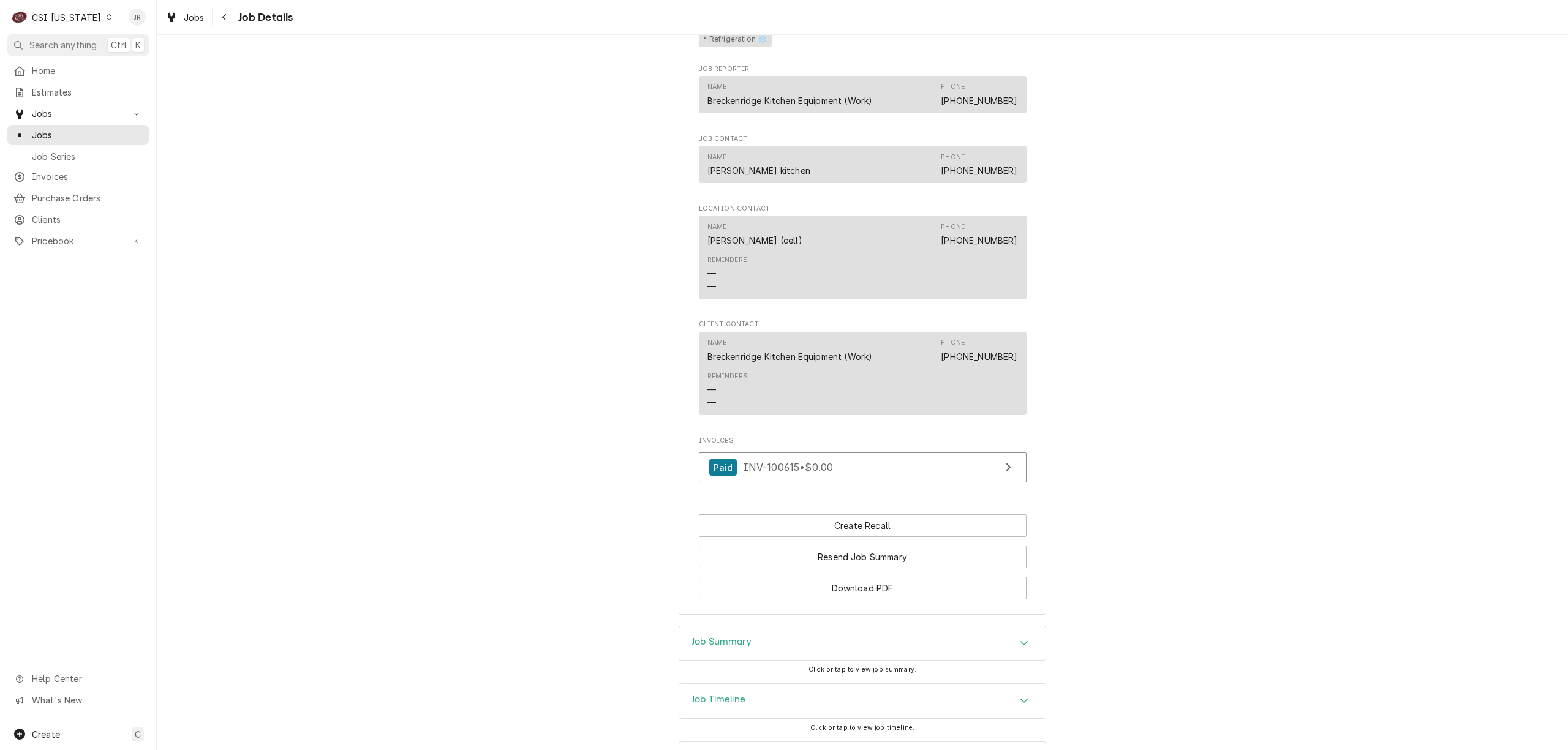
scroll to position [937, 0]
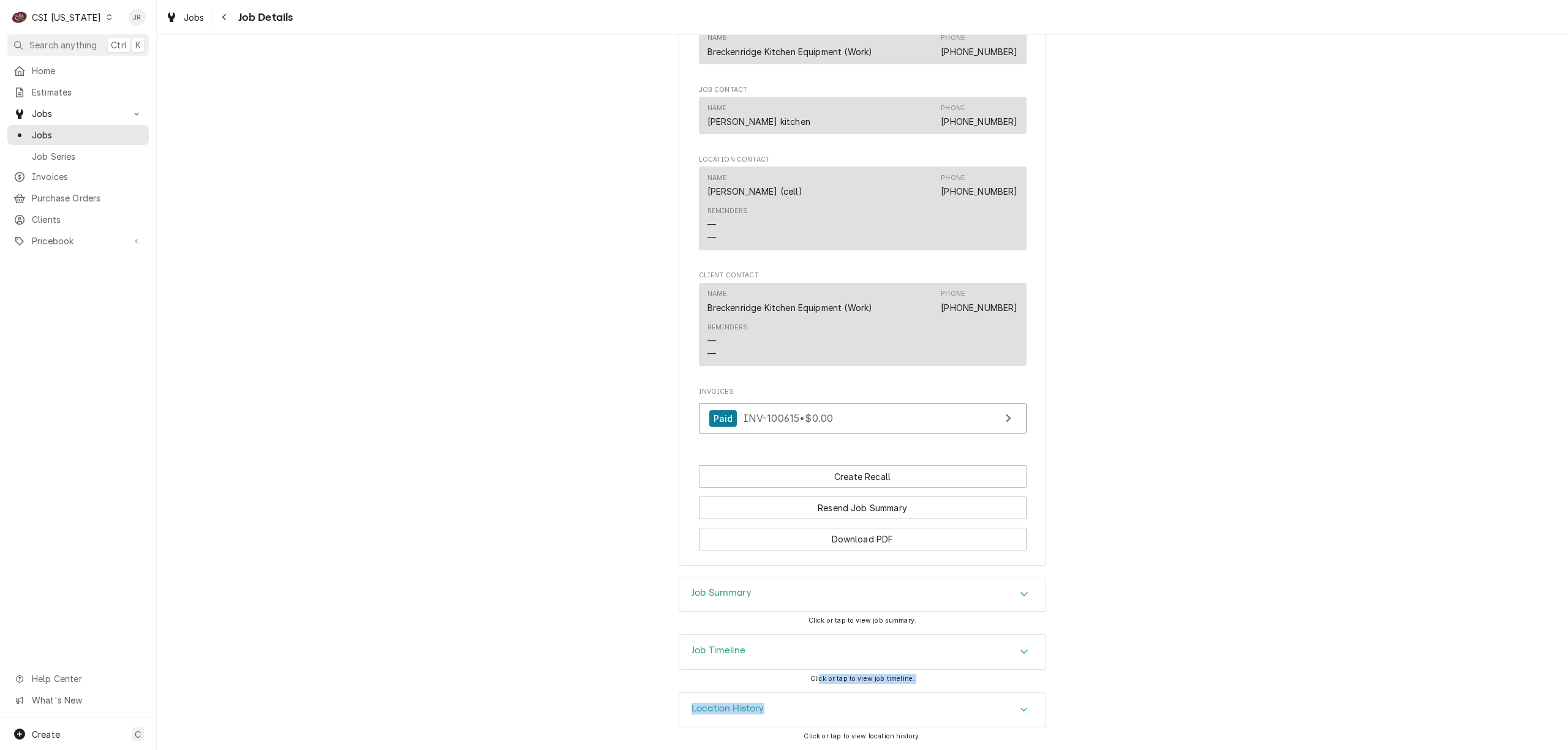
drag, startPoint x: 814, startPoint y: 689, endPoint x: 817, endPoint y: 733, distance: 44.1
click at [814, 706] on div "Completed and Invoiced BRECKENRIDGE KITCHEN EQUIPMENT Calvary Elementary School…" at bounding box center [862, 393] width 1411 height 716
drag, startPoint x: 818, startPoint y: 729, endPoint x: 812, endPoint y: 716, distance: 14.3
click at [817, 729] on div "Location History Click or tap to view location history." at bounding box center [862, 721] width 367 height 58
click at [806, 701] on div "Location History" at bounding box center [862, 710] width 366 height 34
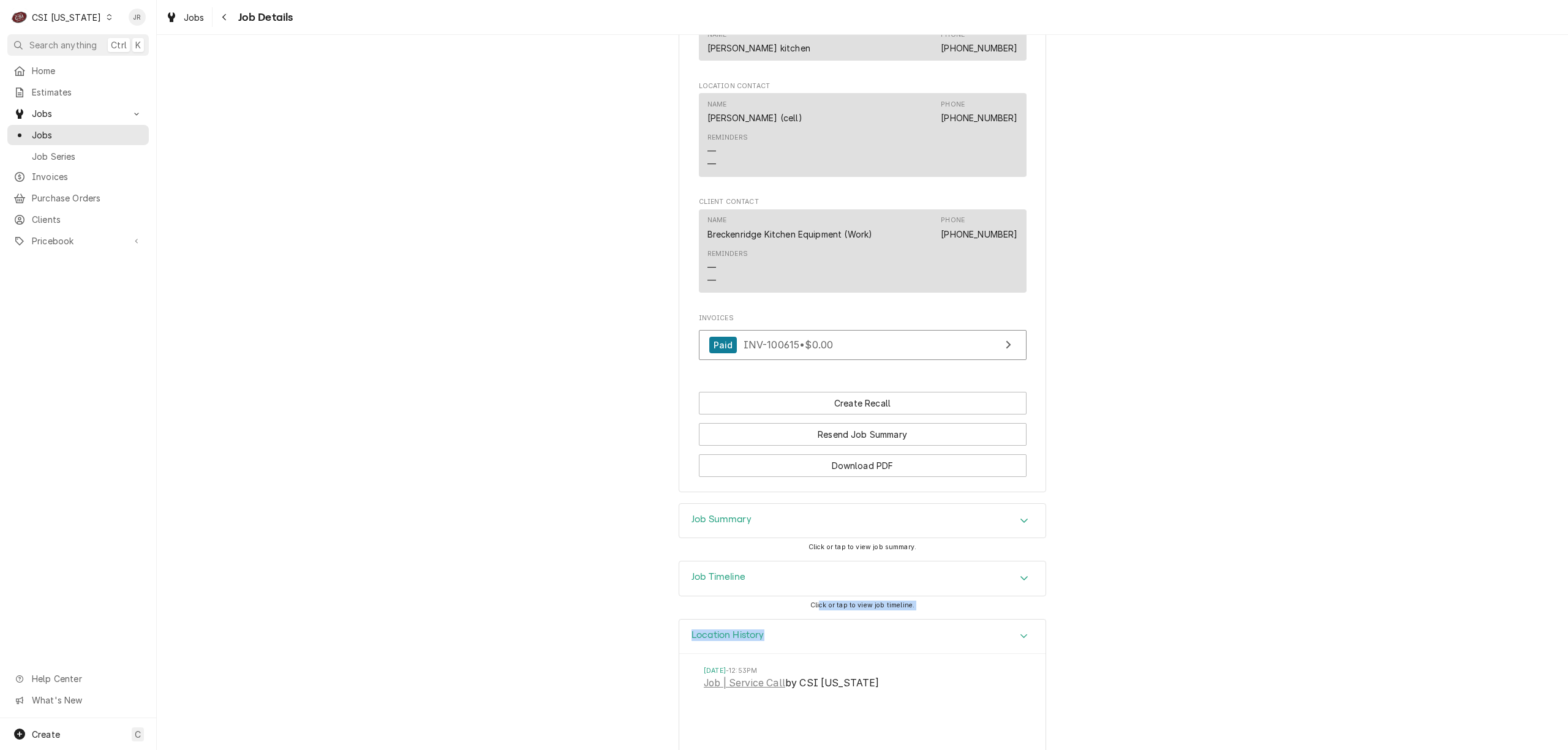
scroll to position [1050, 0]
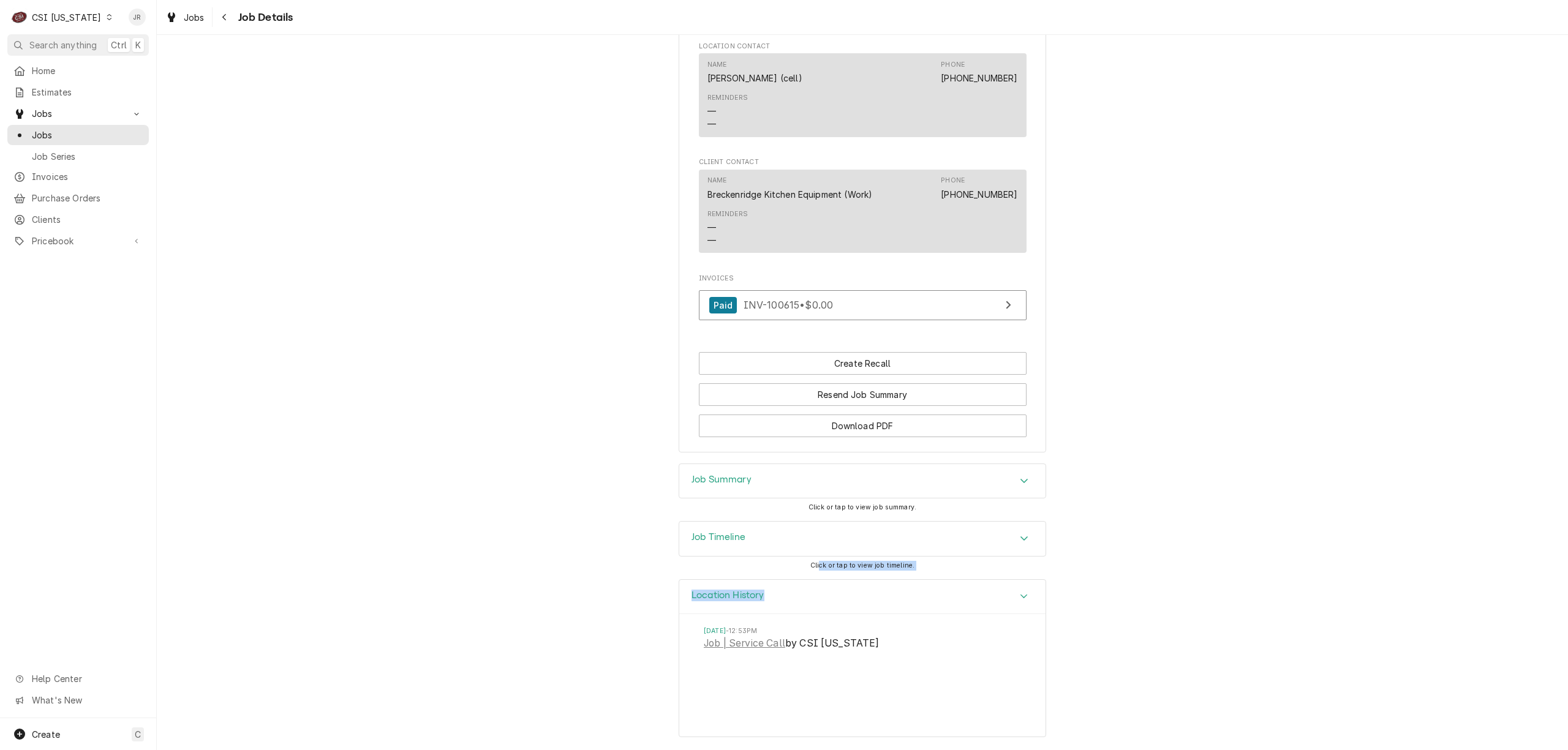
click at [709, 540] on h3 "Job Timeline" at bounding box center [718, 537] width 54 height 12
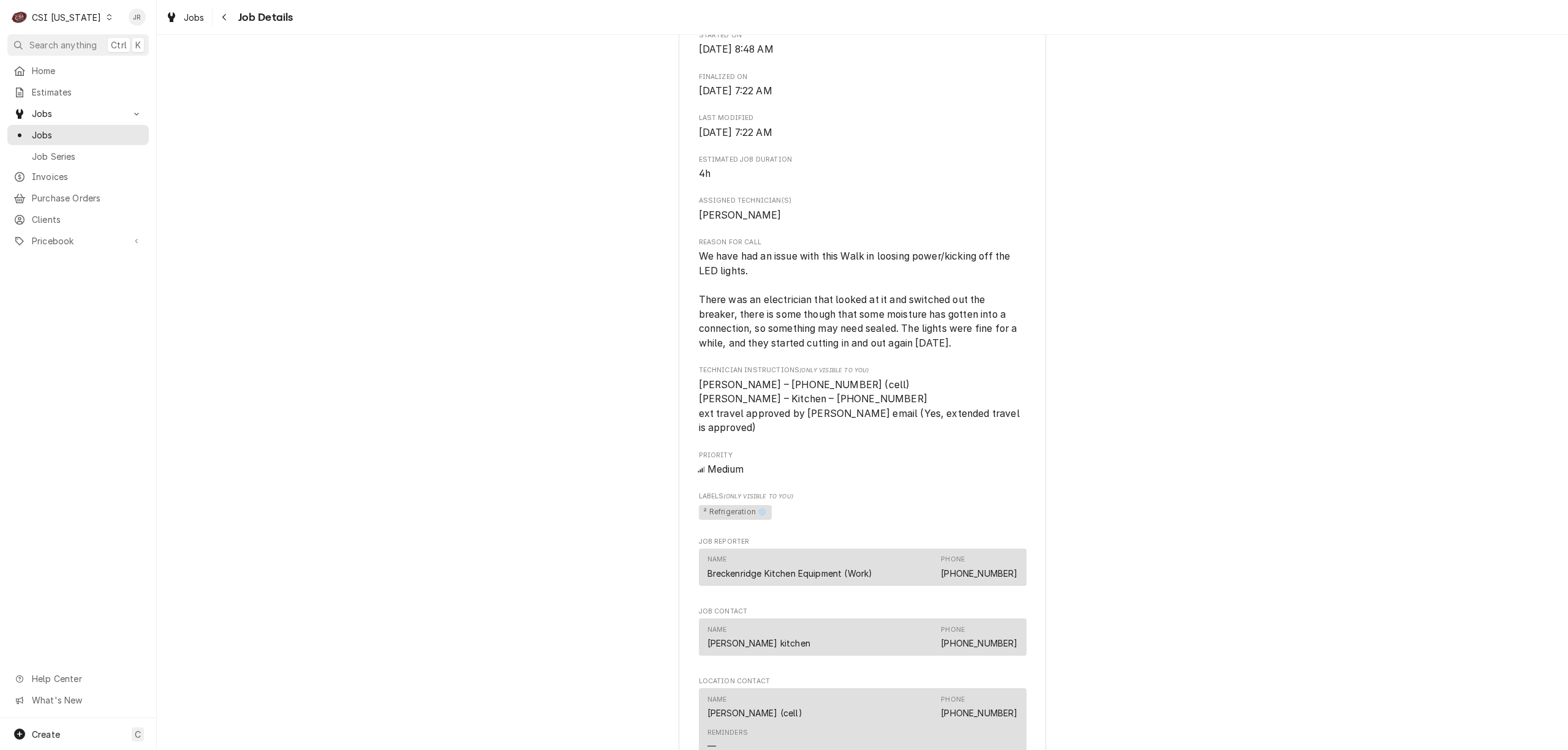
scroll to position [0, 0]
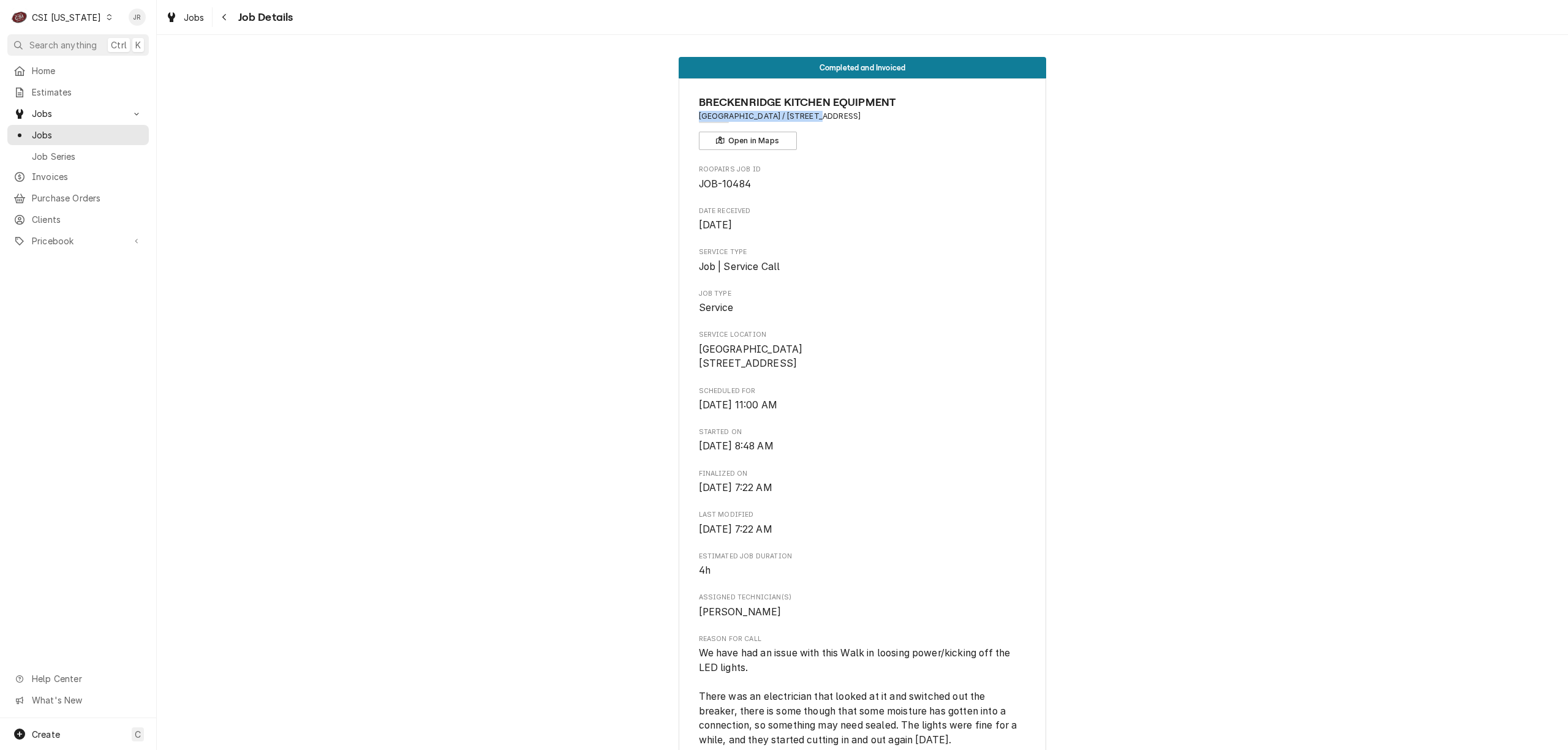
drag, startPoint x: 689, startPoint y: 115, endPoint x: 798, endPoint y: 121, distance: 109.2
copy span "Calvary Elementary School /"
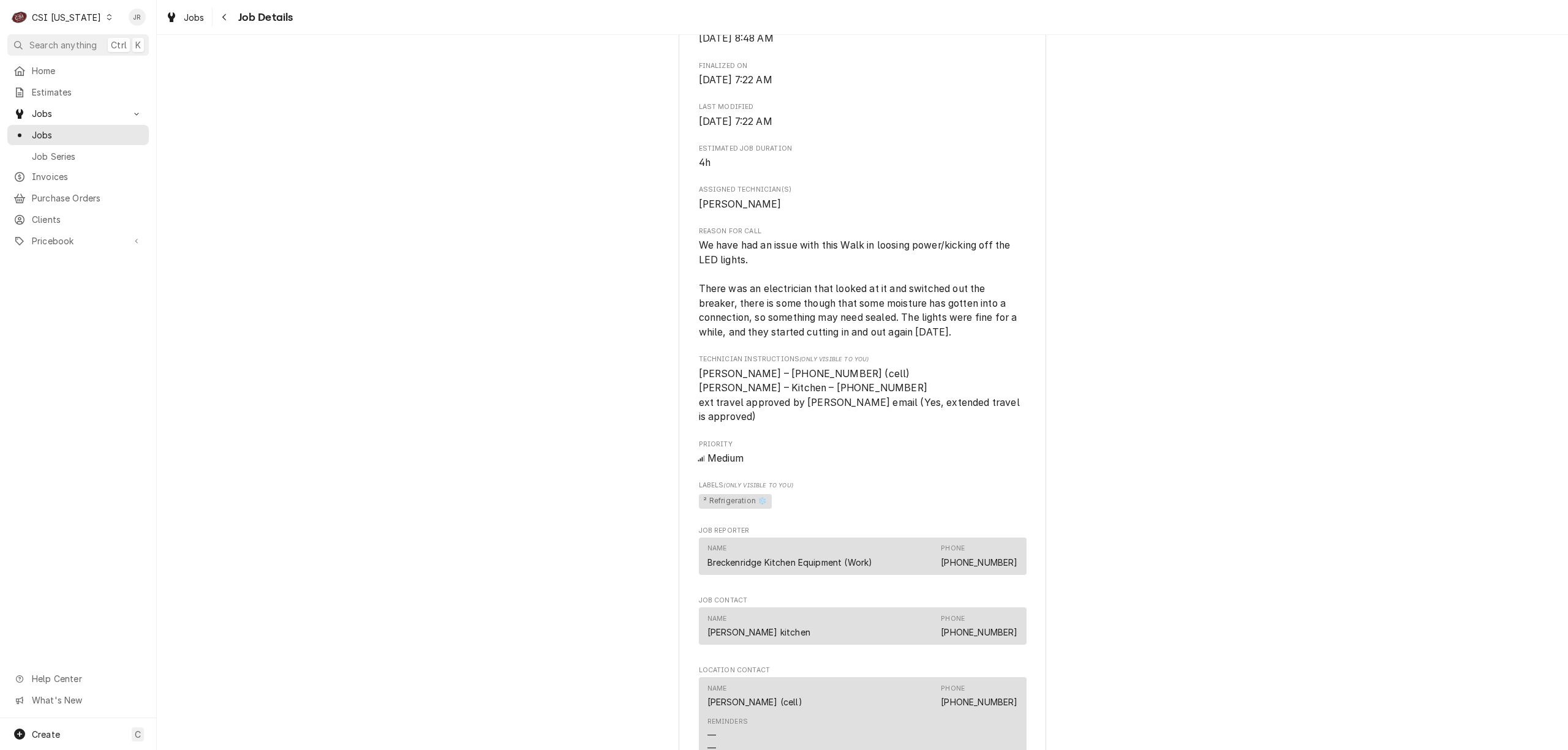
scroll to position [490, 0]
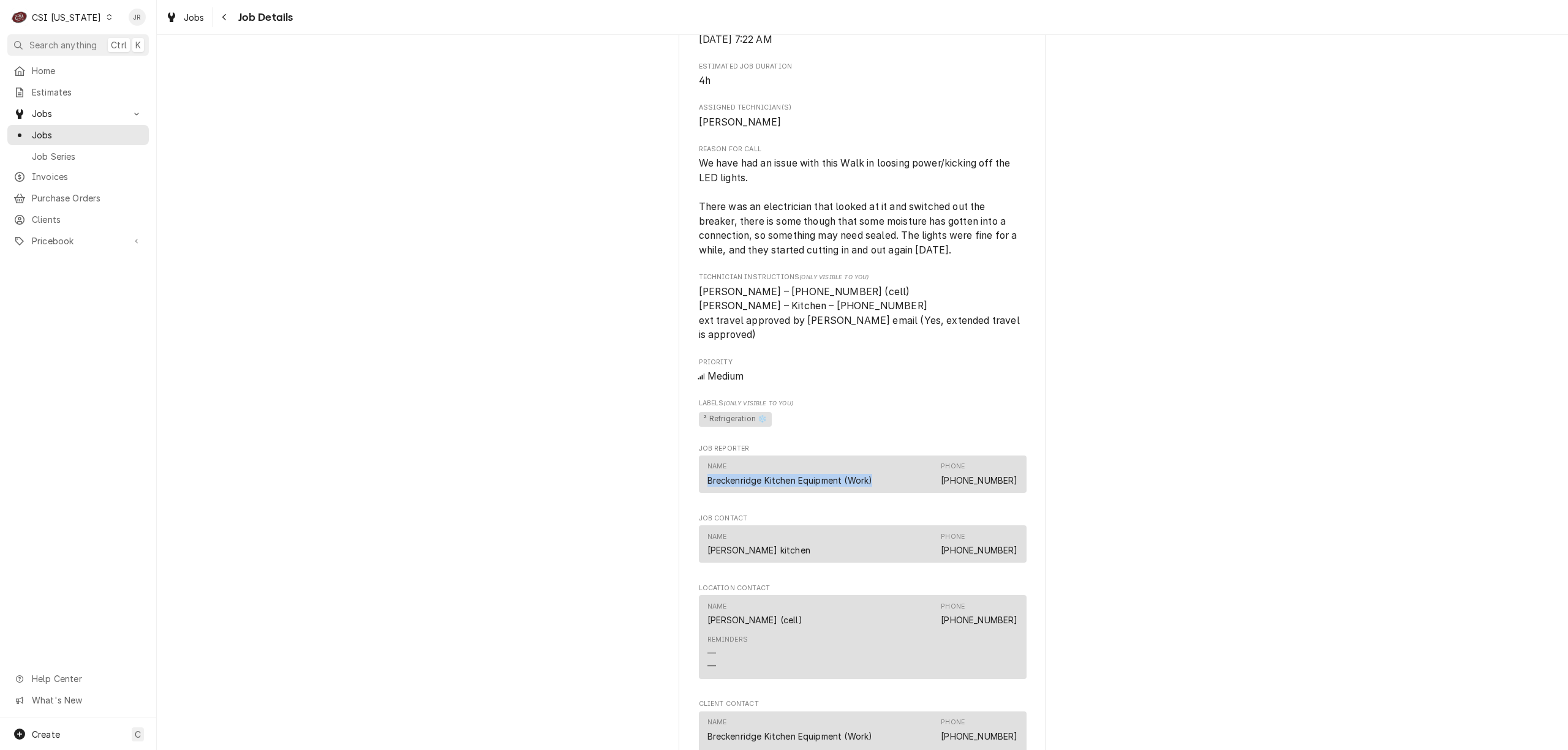
drag, startPoint x: 702, startPoint y: 493, endPoint x: 891, endPoint y: 496, distance: 189.0
click at [889, 490] on div "Name Breckenridge Kitchen Equipment (Work) Phone (419) 433-5915" at bounding box center [863, 475] width 310 height 33
copy div "Breckenridge Kitchen Equipment (Work)"
click at [62, 10] on div "C CSI Kentucky" at bounding box center [62, 17] width 109 height 24
click at [155, 64] on div "CSI St. [PERSON_NAME]" at bounding box center [191, 66] width 162 height 13
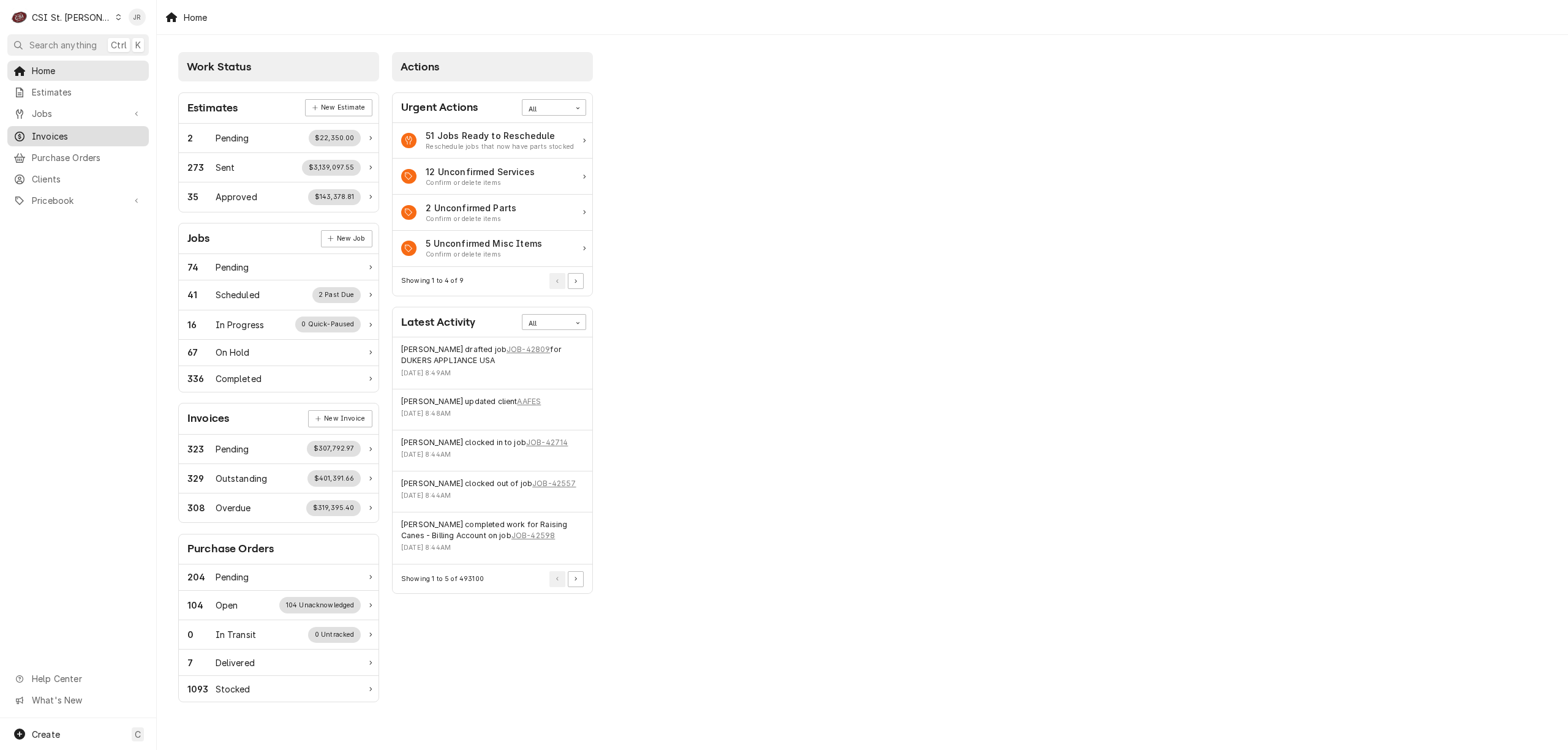
click at [55, 134] on span "Invoices" at bounding box center [88, 136] width 111 height 13
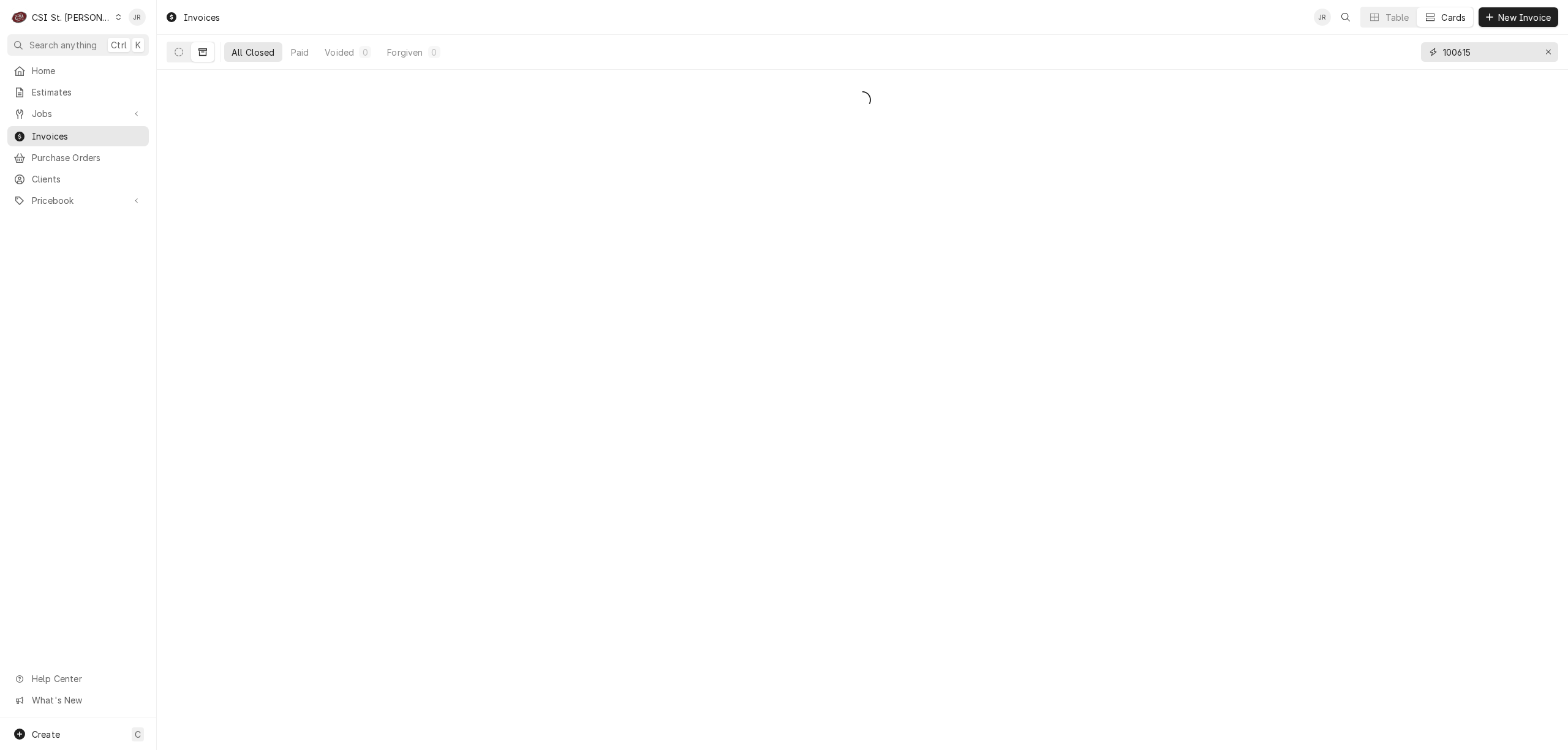
click at [1483, 52] on input "100615" at bounding box center [1489, 52] width 92 height 20
click at [1483, 50] on input "100615" at bounding box center [1489, 52] width 92 height 20
click at [1475, 59] on input "100615" at bounding box center [1489, 52] width 92 height 20
click at [1475, 58] on input "100615" at bounding box center [1489, 52] width 92 height 20
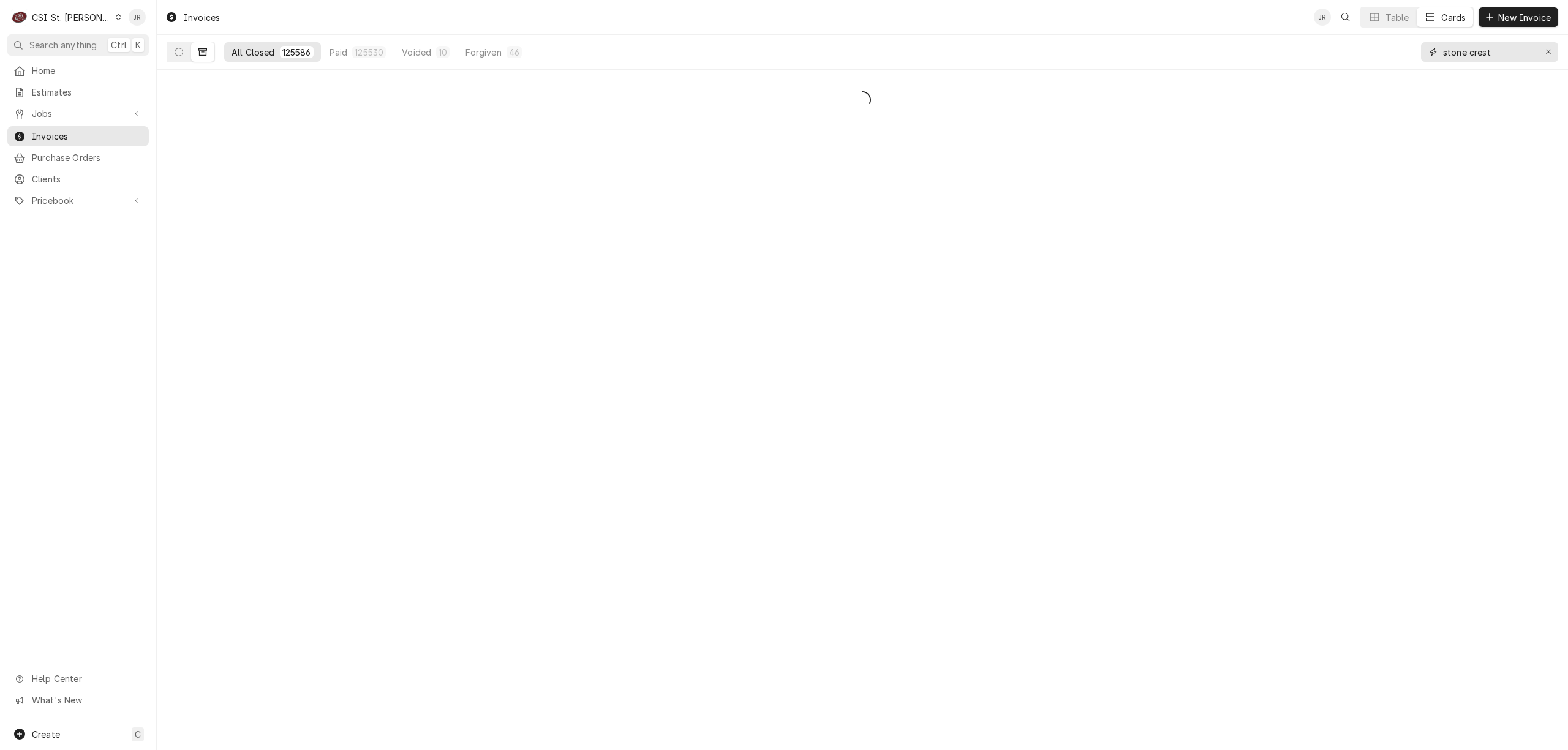
type input "stone crest"
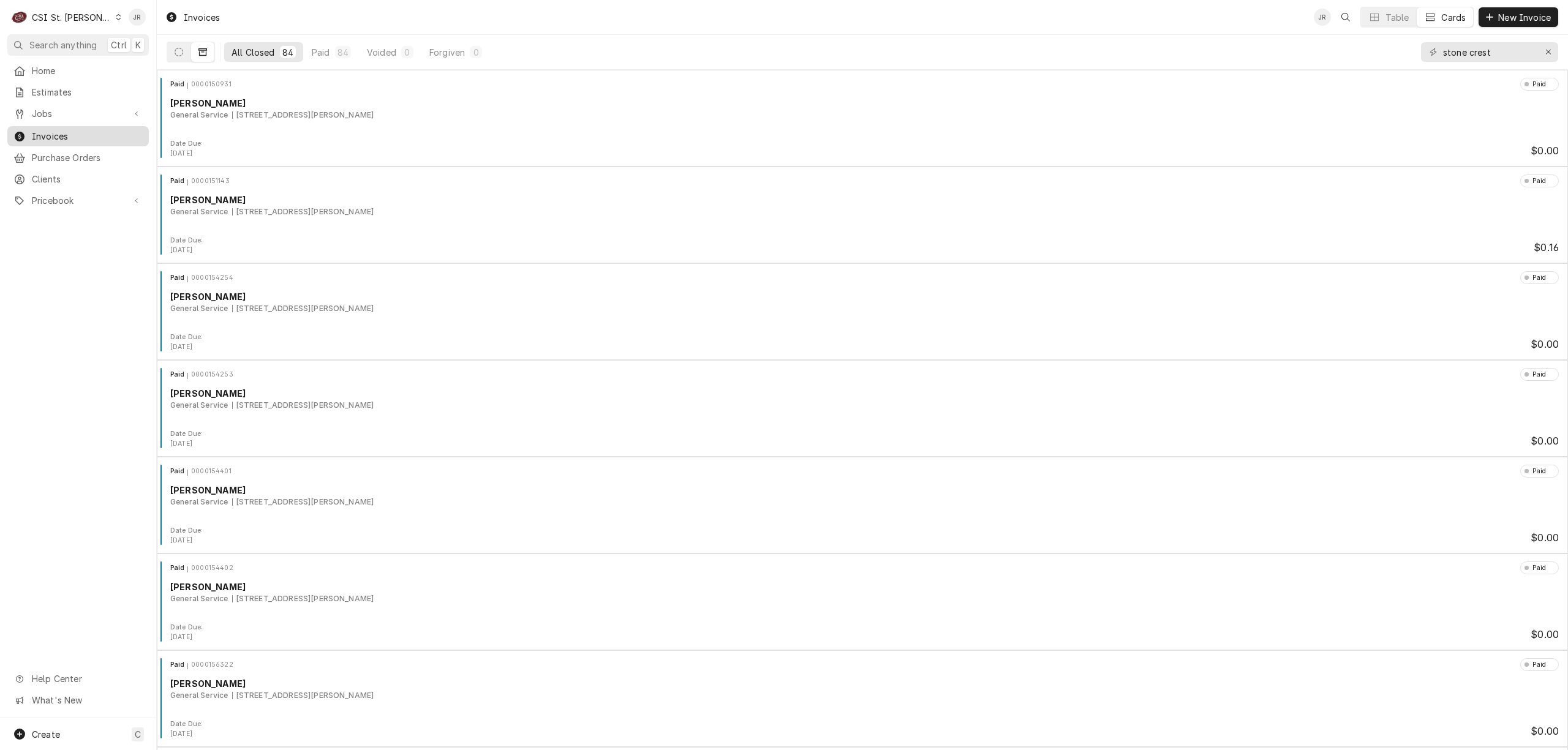
click at [64, 133] on span "Invoices" at bounding box center [88, 136] width 111 height 13
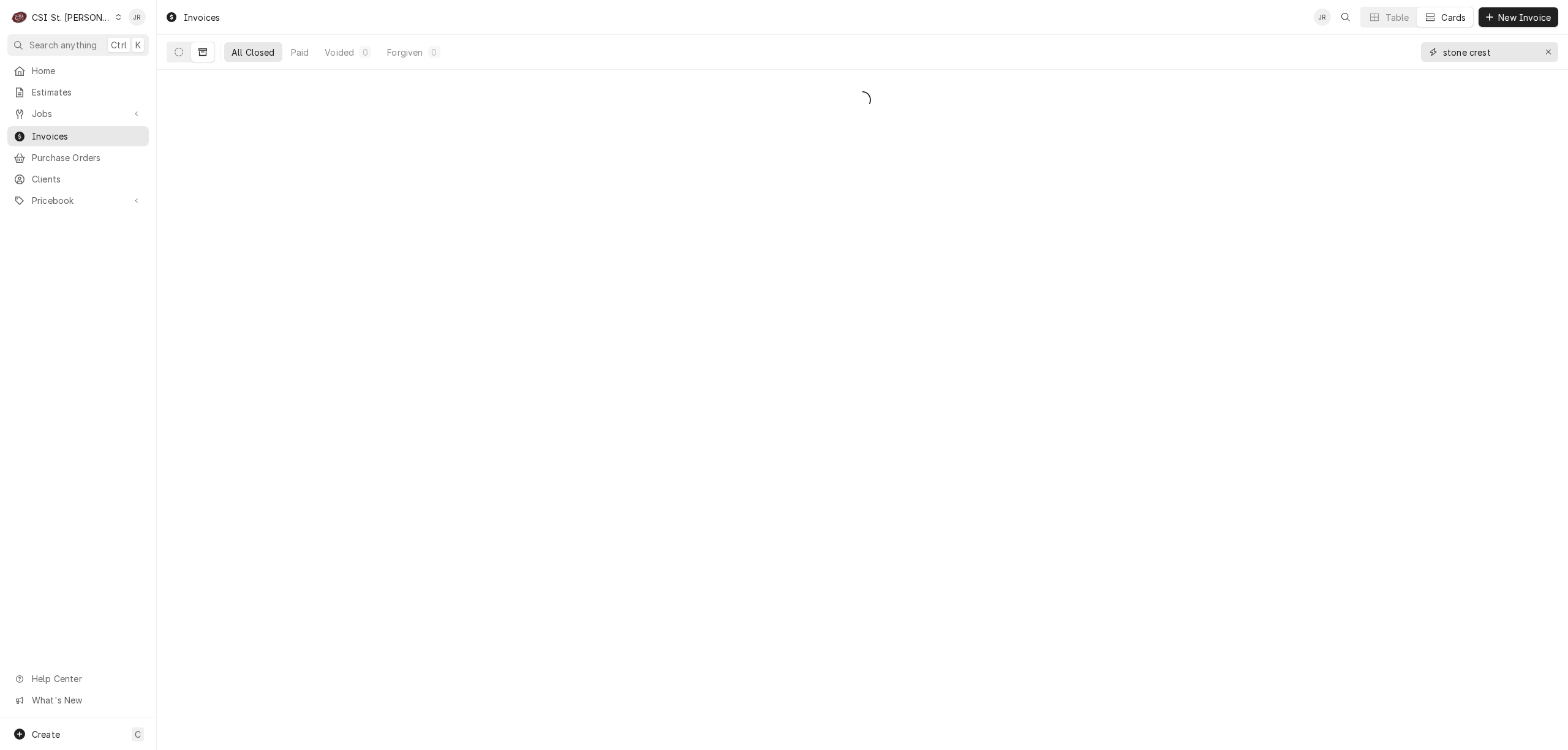
click at [1498, 57] on input "stone crest" at bounding box center [1489, 52] width 92 height 20
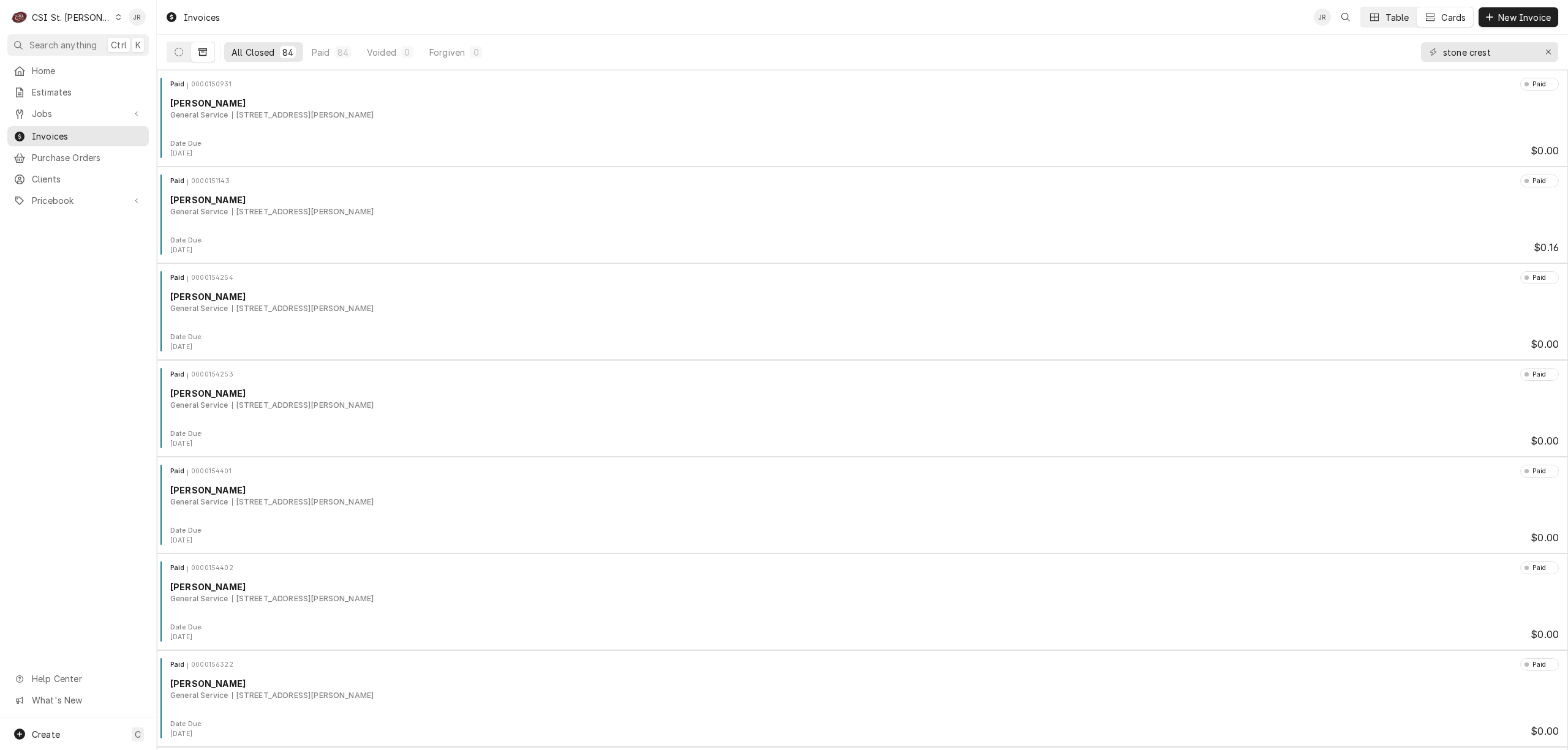
click at [1380, 13] on div "Dynamic Content Wrapper" at bounding box center [1374, 17] width 13 height 13
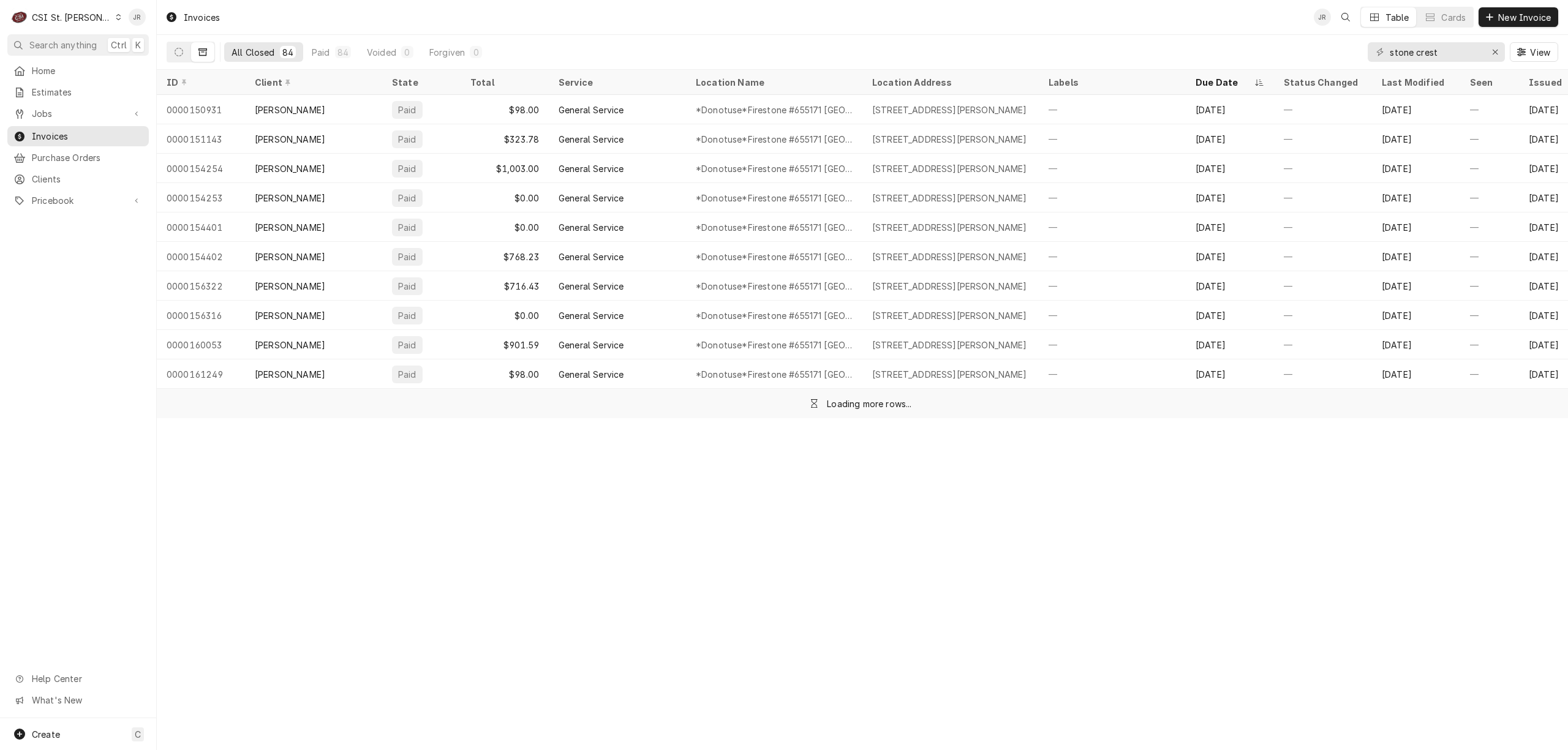
click at [1380, 13] on div "Dynamic Content Wrapper" at bounding box center [1374, 17] width 13 height 13
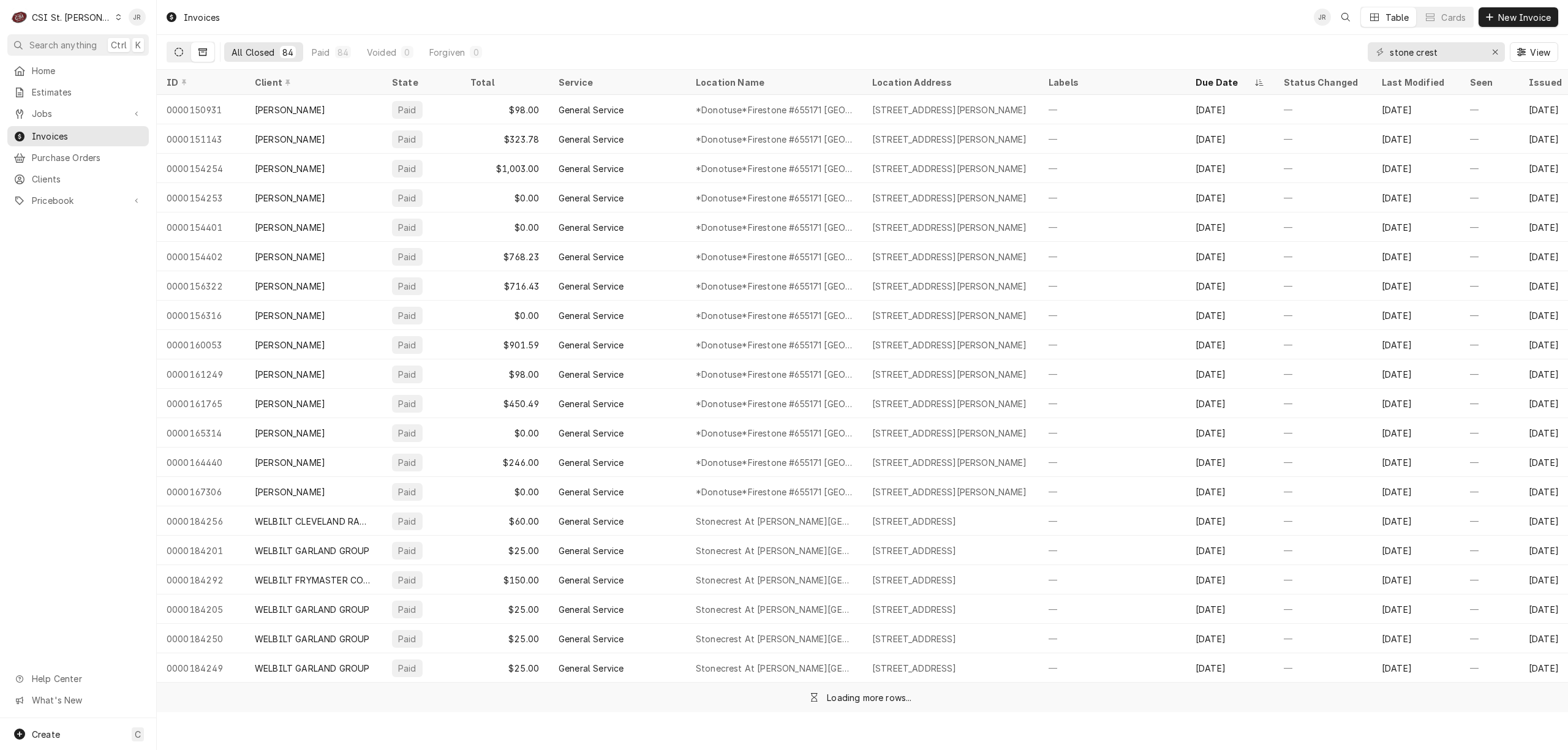
click at [179, 45] on button "Dynamic Content Wrapper" at bounding box center [179, 52] width 23 height 20
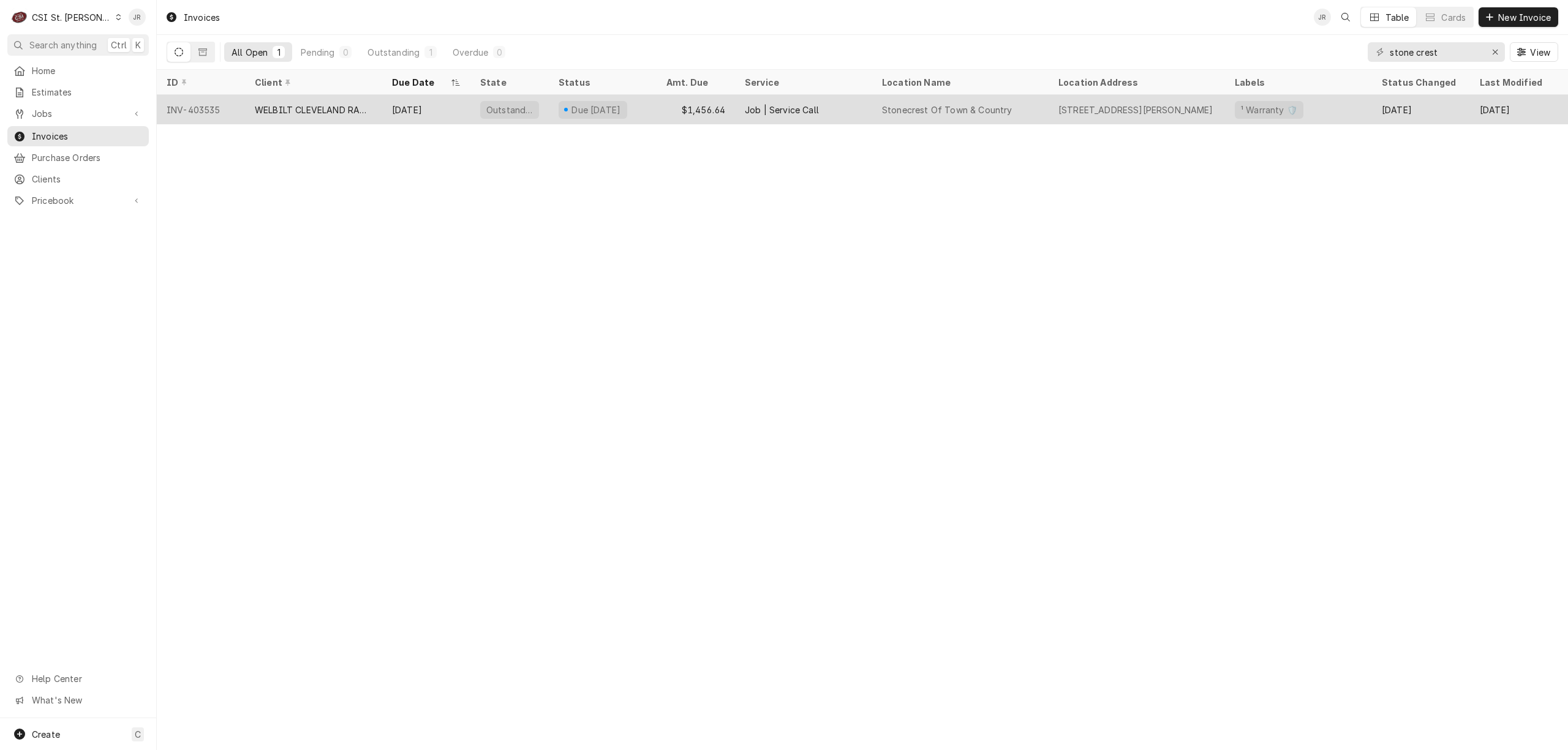
click at [648, 107] on div "Due in 5 days" at bounding box center [602, 109] width 107 height 29
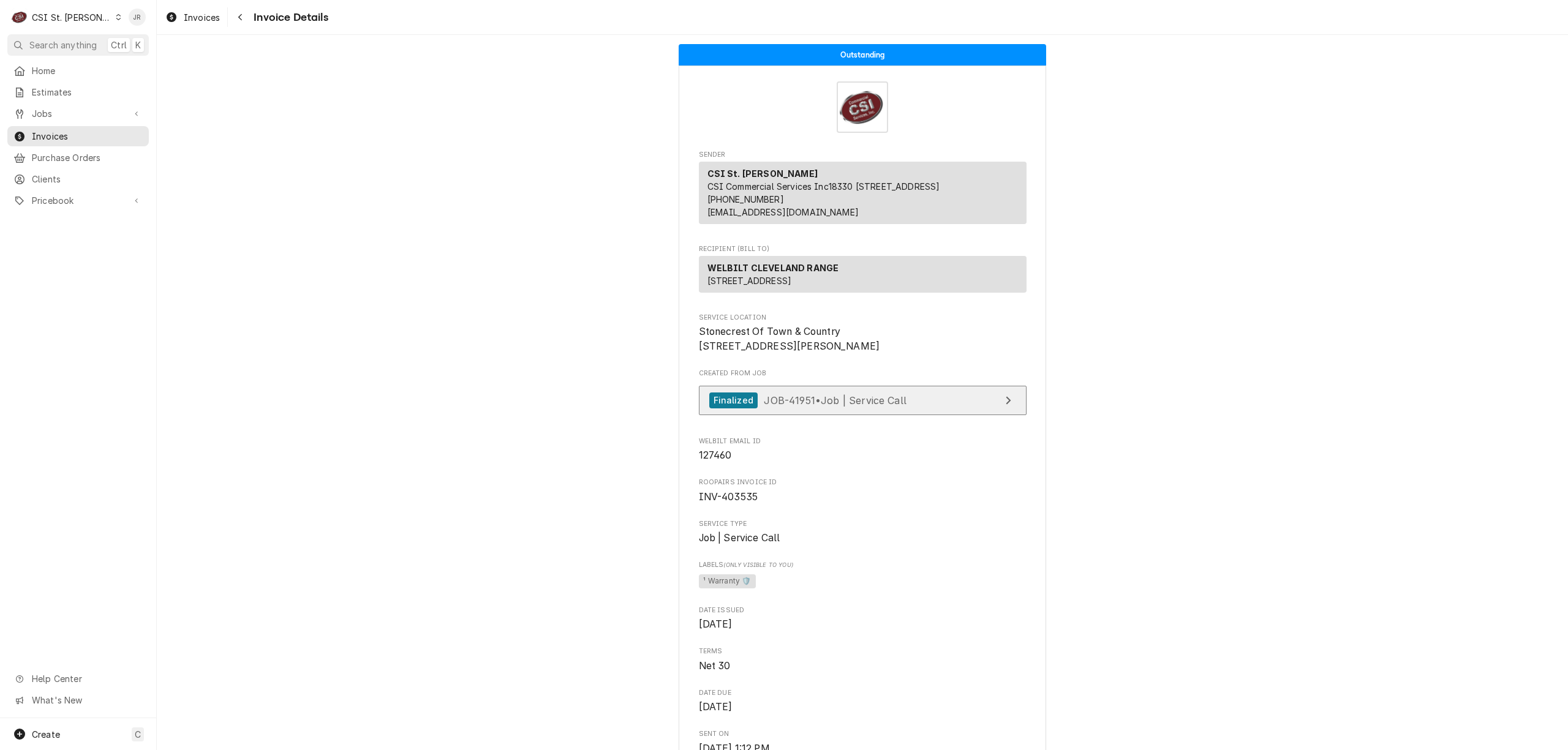
click at [921, 416] on link "Finalized JOB-41951 • Job | Service Call" at bounding box center [863, 400] width 328 height 30
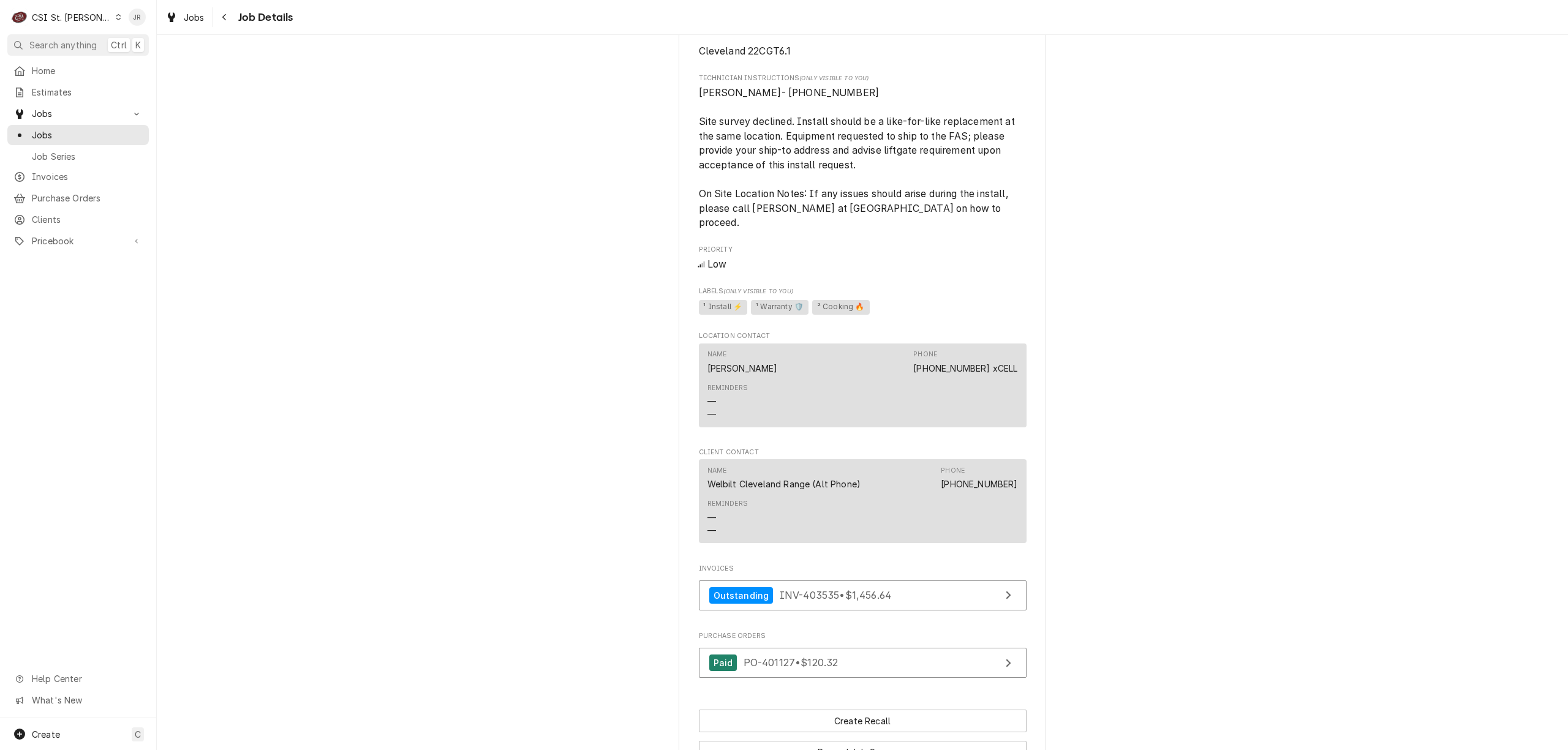
scroll to position [1034, 0]
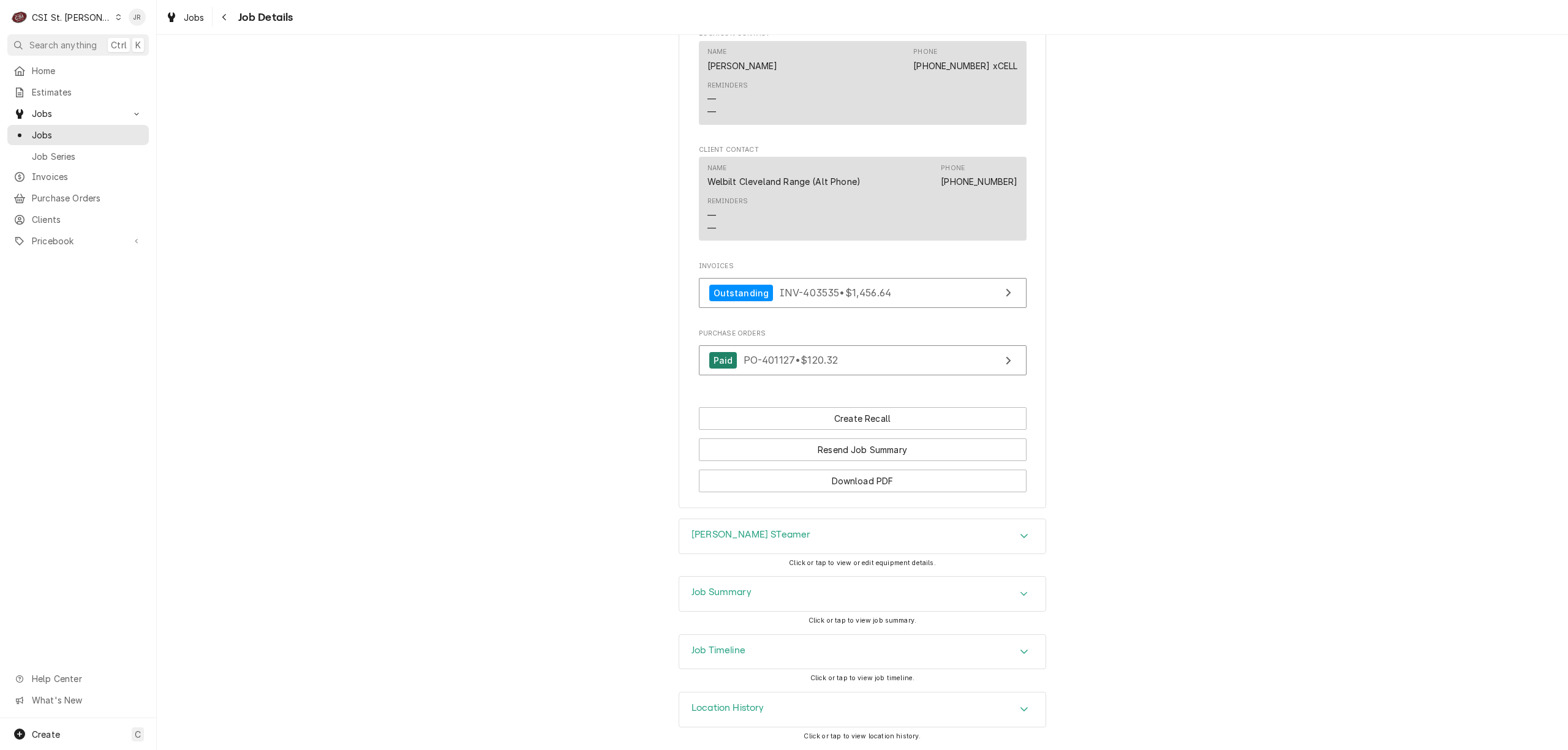
click at [709, 534] on h3 "Clevland STeamer" at bounding box center [751, 535] width 119 height 12
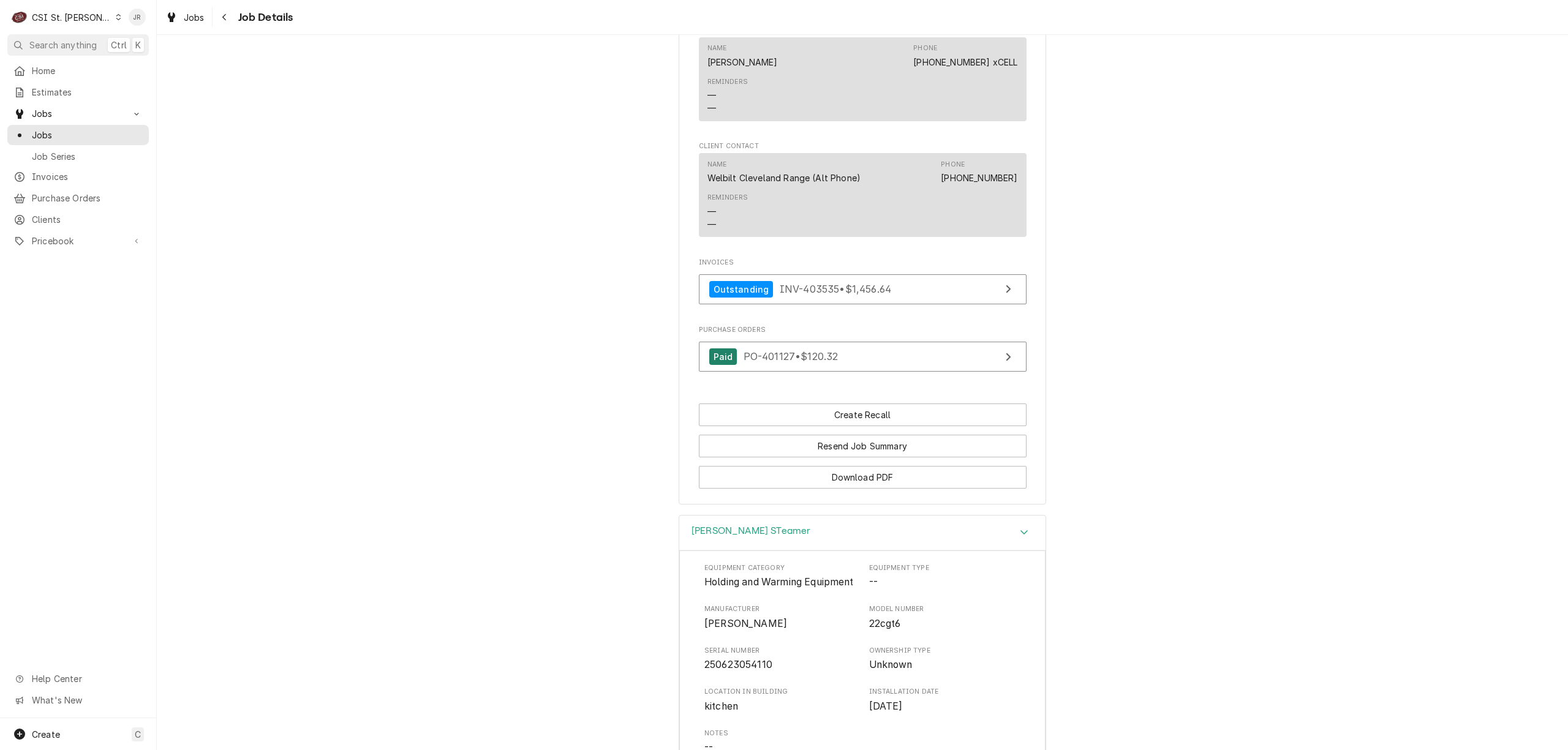
scroll to position [1418, 0]
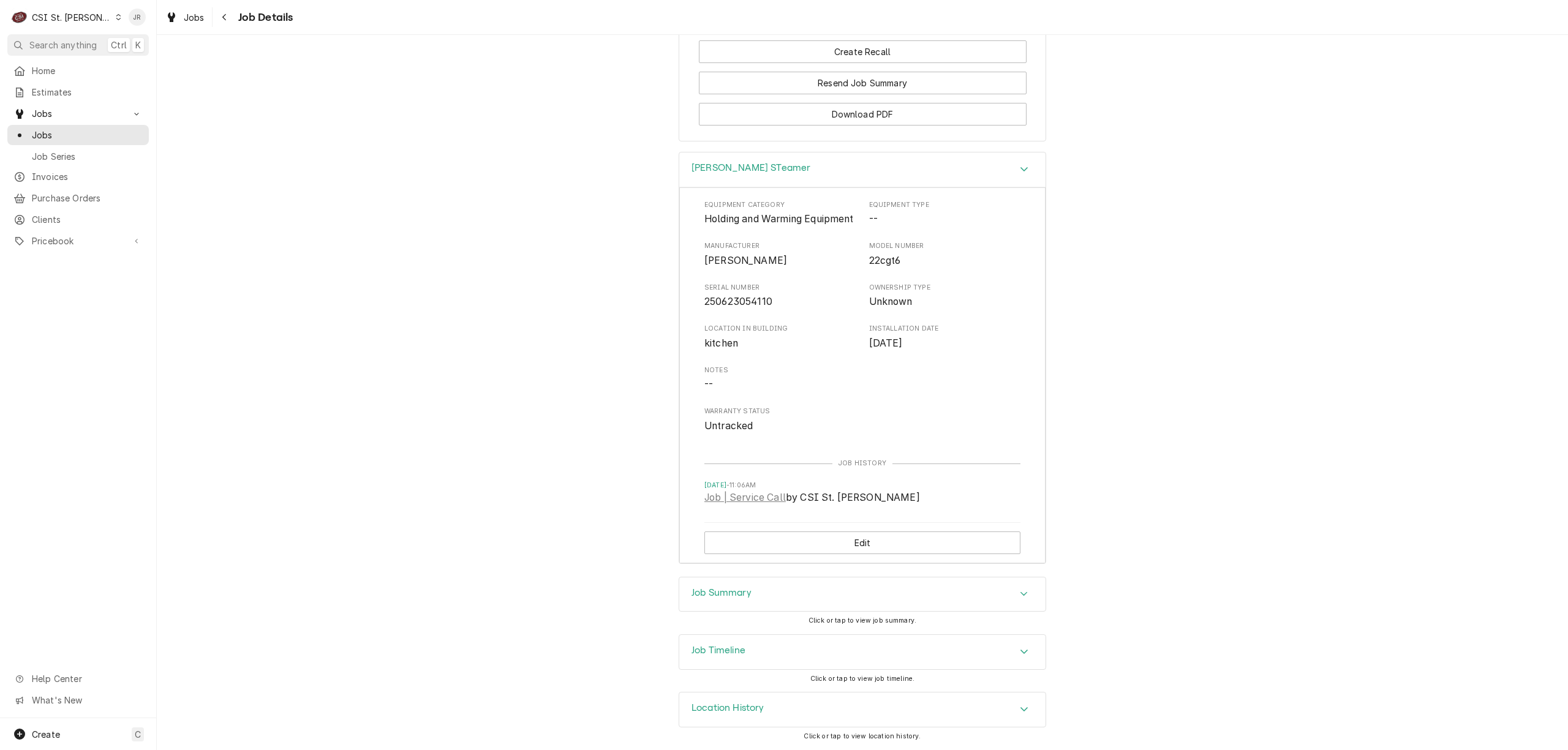
click at [725, 648] on h3 "Job Timeline" at bounding box center [718, 651] width 54 height 12
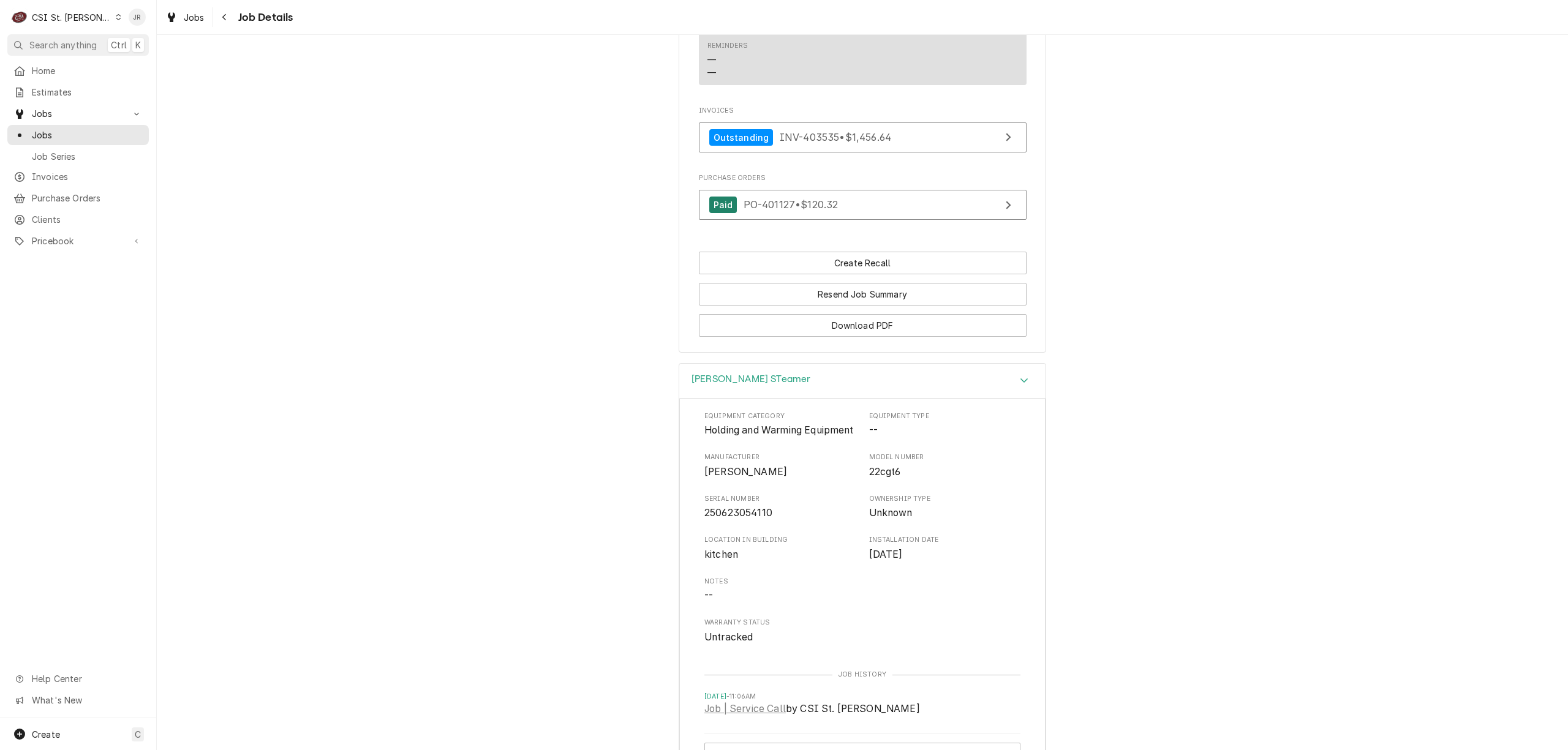
scroll to position [1144, 0]
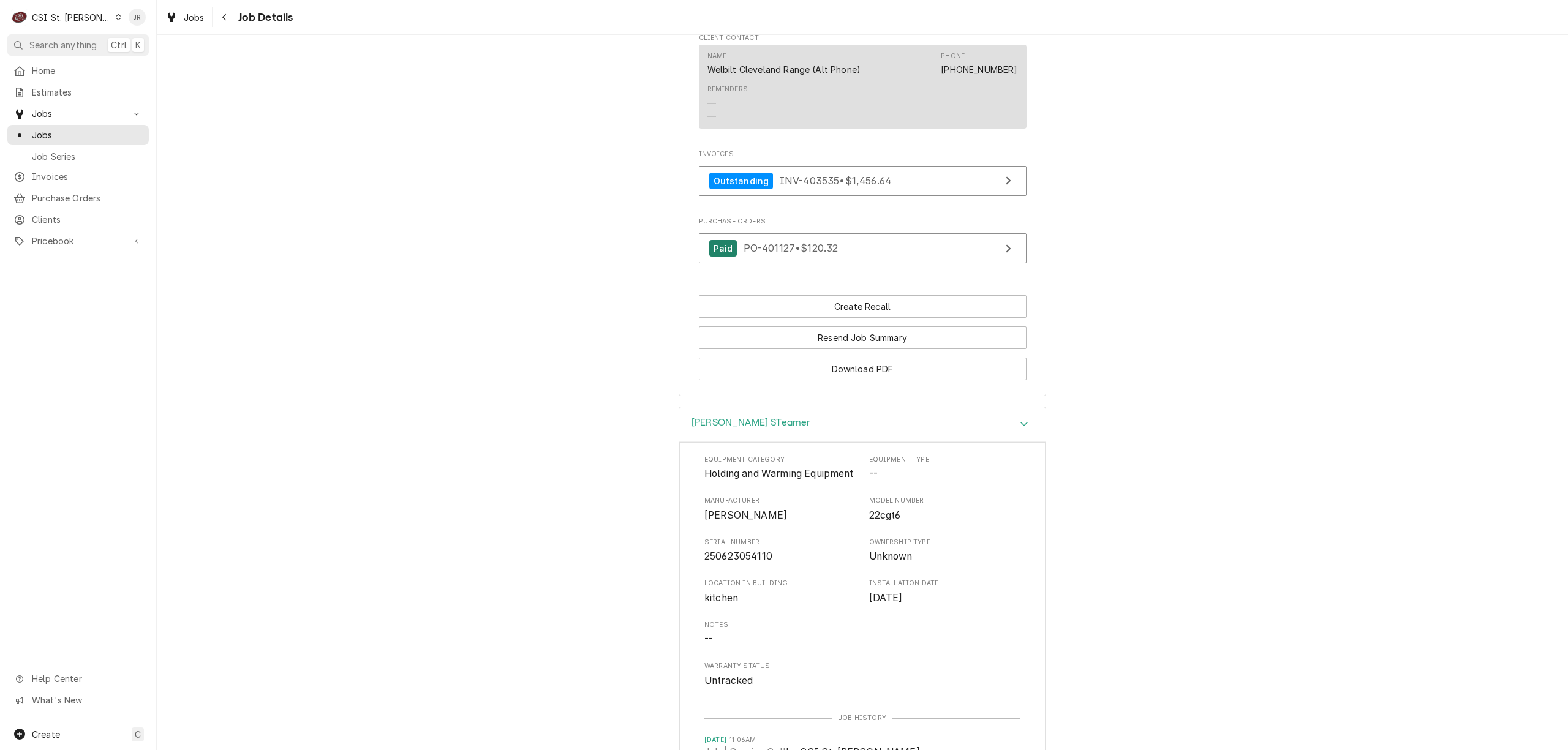
click at [719, 562] on span "250623054110" at bounding box center [738, 557] width 68 height 12
copy span "250623054110"
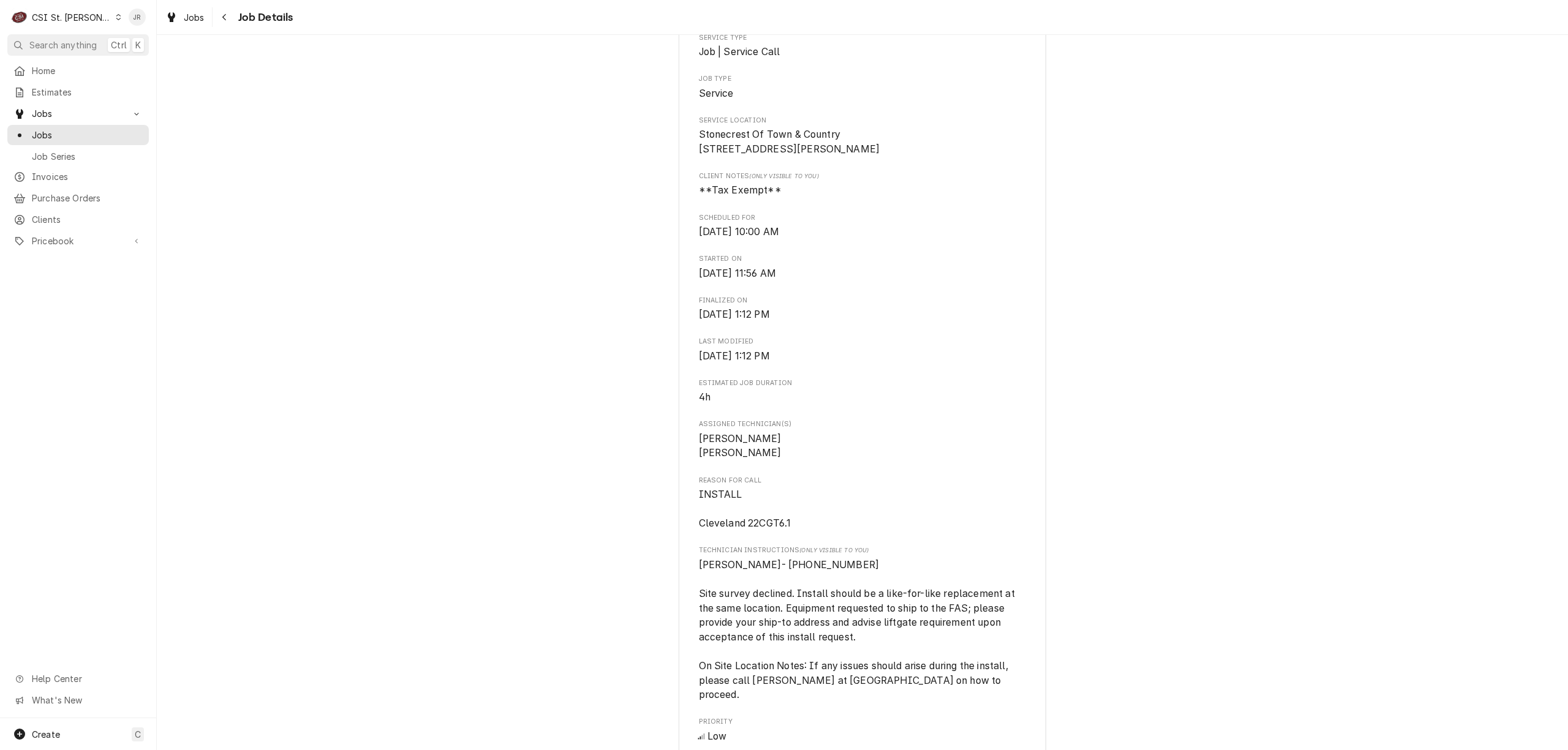
scroll to position [0, 0]
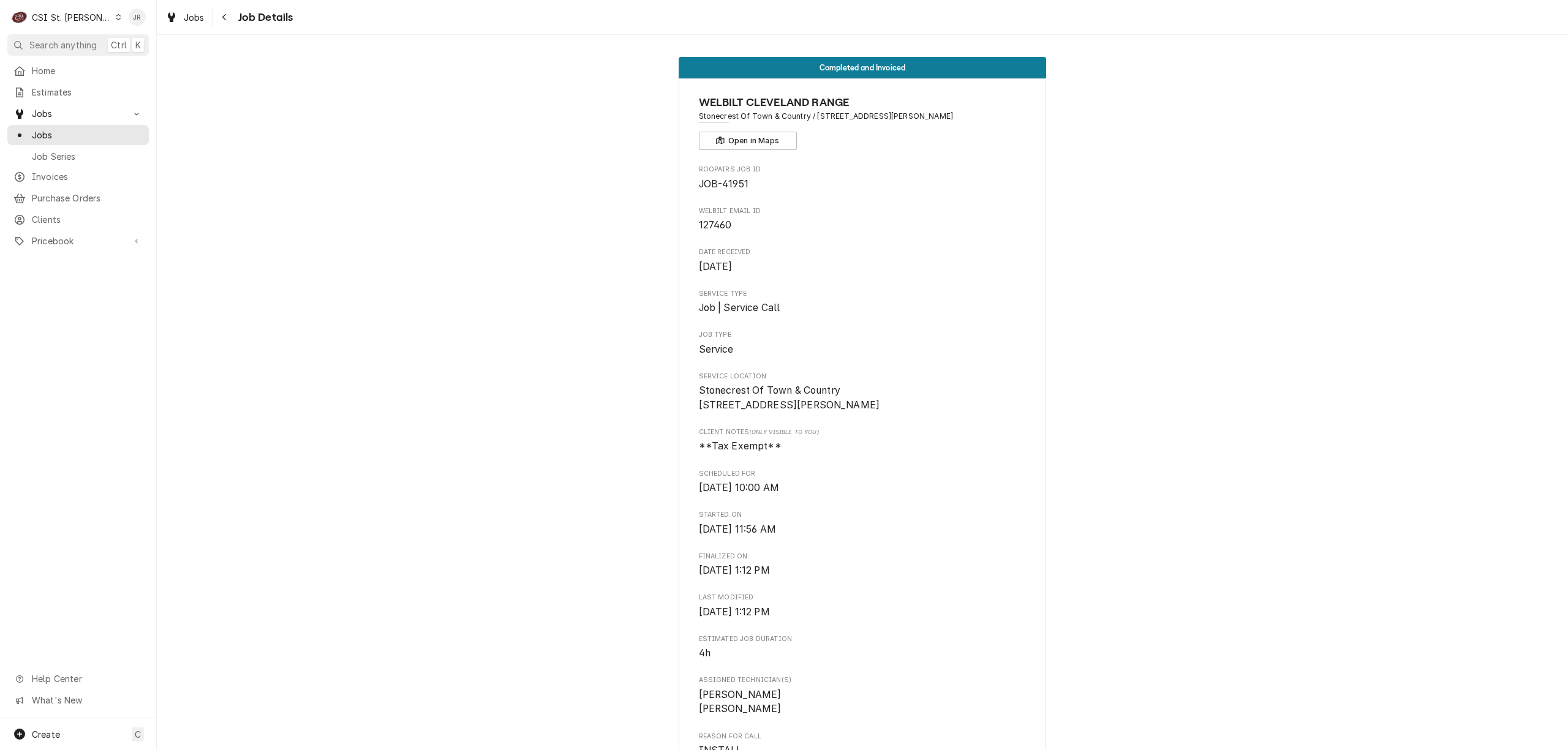
drag, startPoint x: 728, startPoint y: 175, endPoint x: 728, endPoint y: 182, distance: 7.0
click at [728, 175] on div "Roopairs Job ID JOB-41951" at bounding box center [863, 178] width 328 height 26
click at [727, 187] on span "JOB-41951" at bounding box center [723, 185] width 50 height 12
copy span "41951"
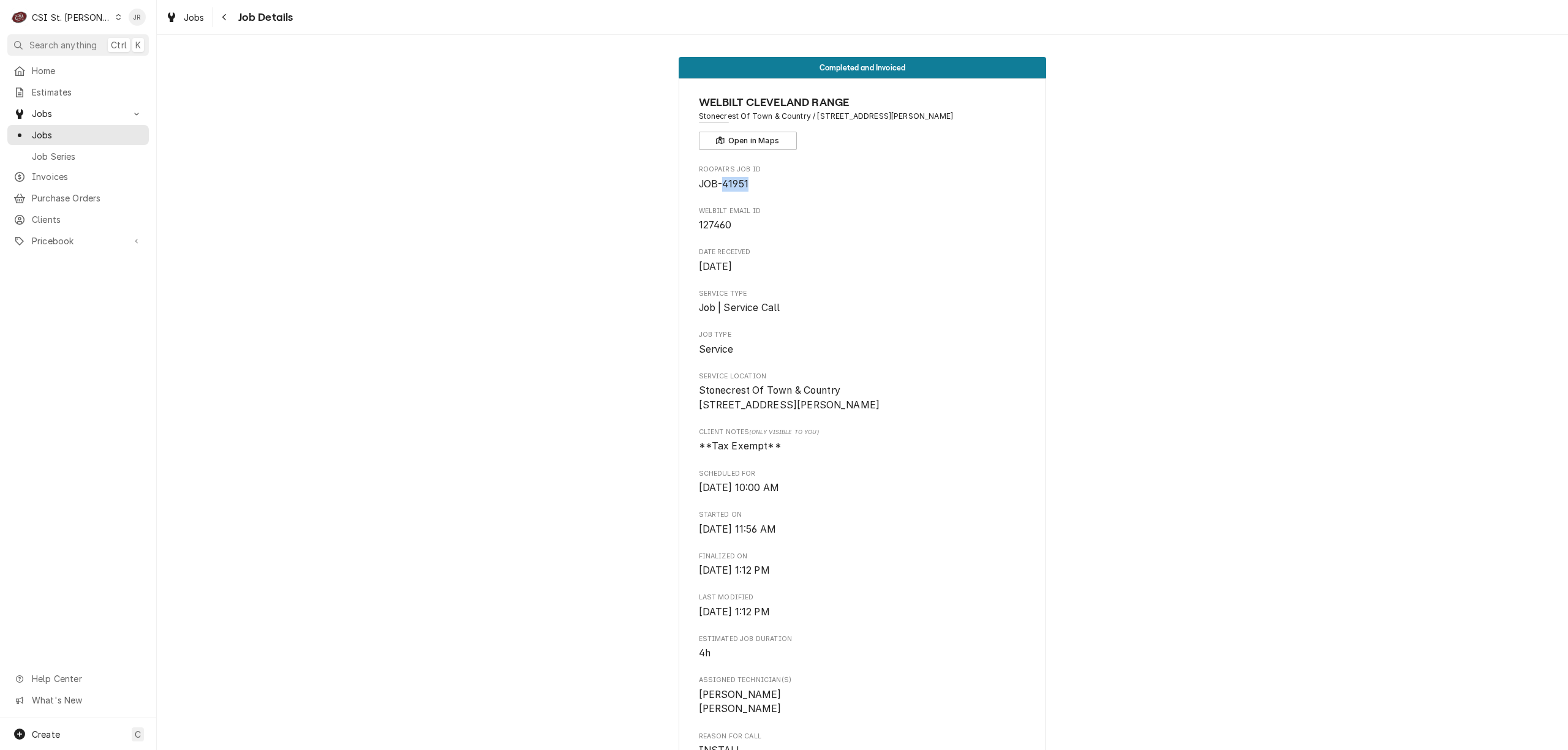
click at [62, 21] on div "CSI St. [PERSON_NAME]" at bounding box center [72, 17] width 80 height 13
click at [150, 45] on div "CSI [US_STATE]" at bounding box center [188, 45] width 162 height 13
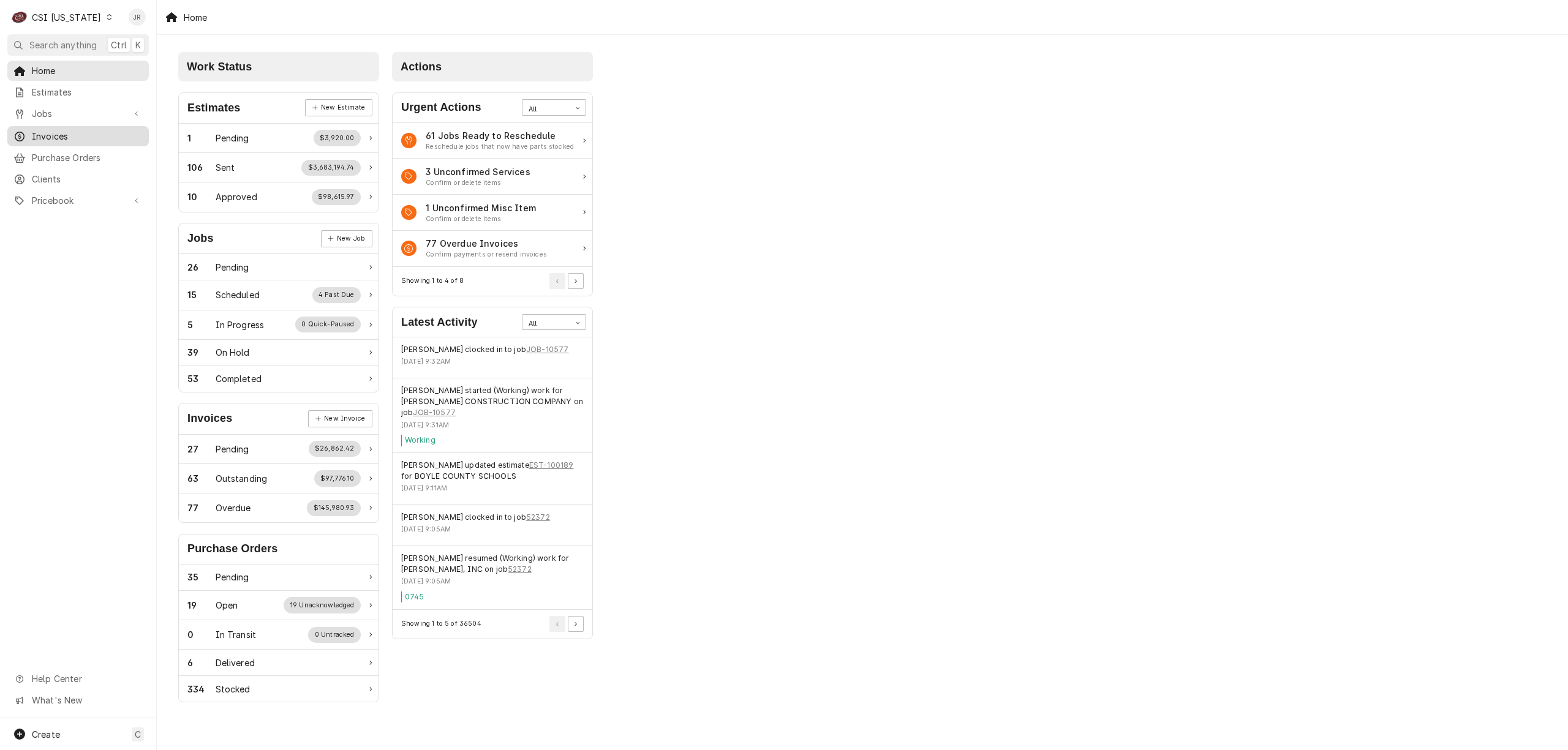
click at [81, 132] on span "Invoices" at bounding box center [88, 136] width 111 height 13
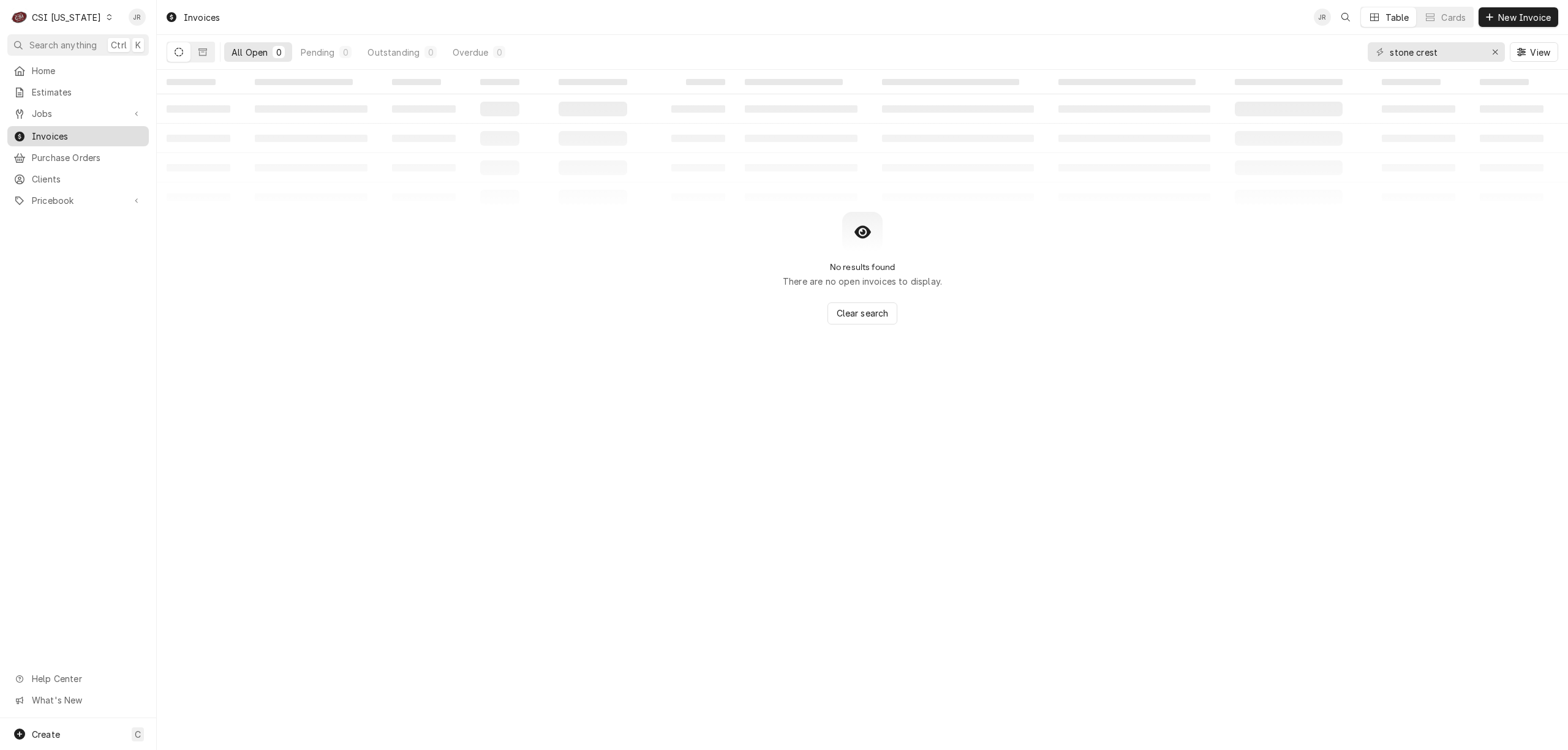
click at [73, 131] on span "Invoices" at bounding box center [88, 136] width 111 height 13
click at [1430, 53] on input "stone crest" at bounding box center [1435, 52] width 92 height 20
click at [1433, 54] on input "stone crest" at bounding box center [1435, 52] width 92 height 20
click at [1433, 53] on input "stone crest" at bounding box center [1435, 52] width 92 height 20
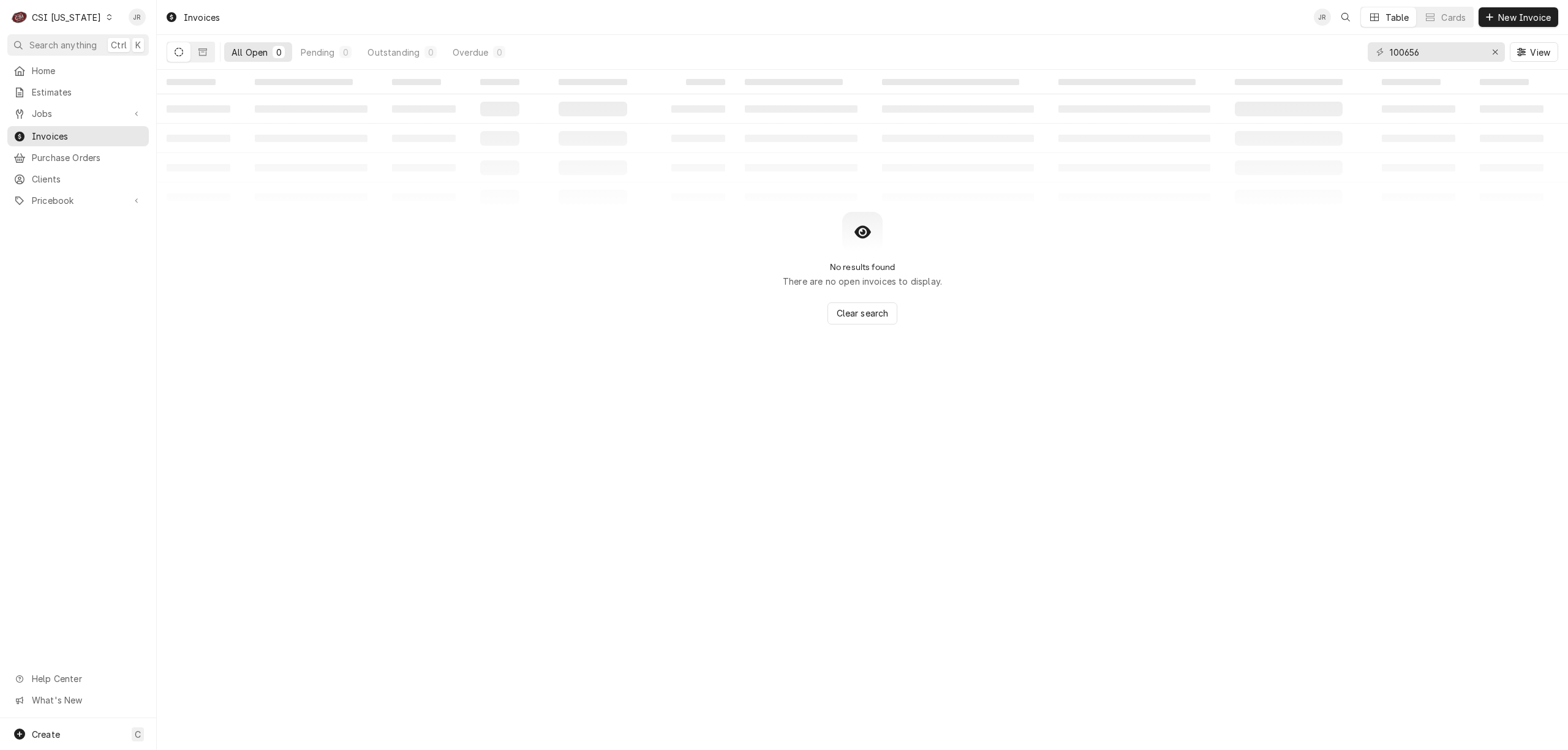
type input "100656"
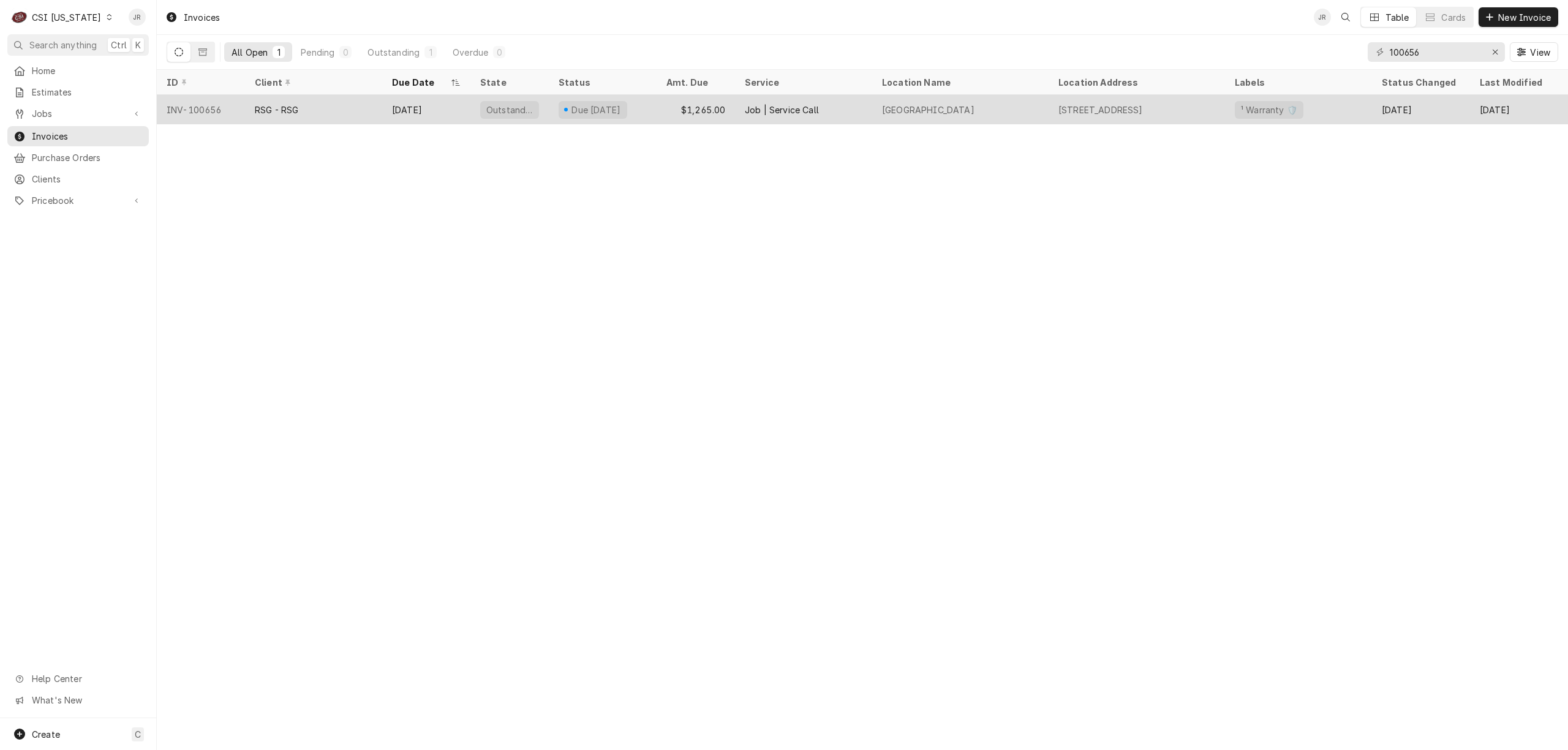
click at [579, 114] on div "Due in 7 days" at bounding box center [593, 110] width 68 height 18
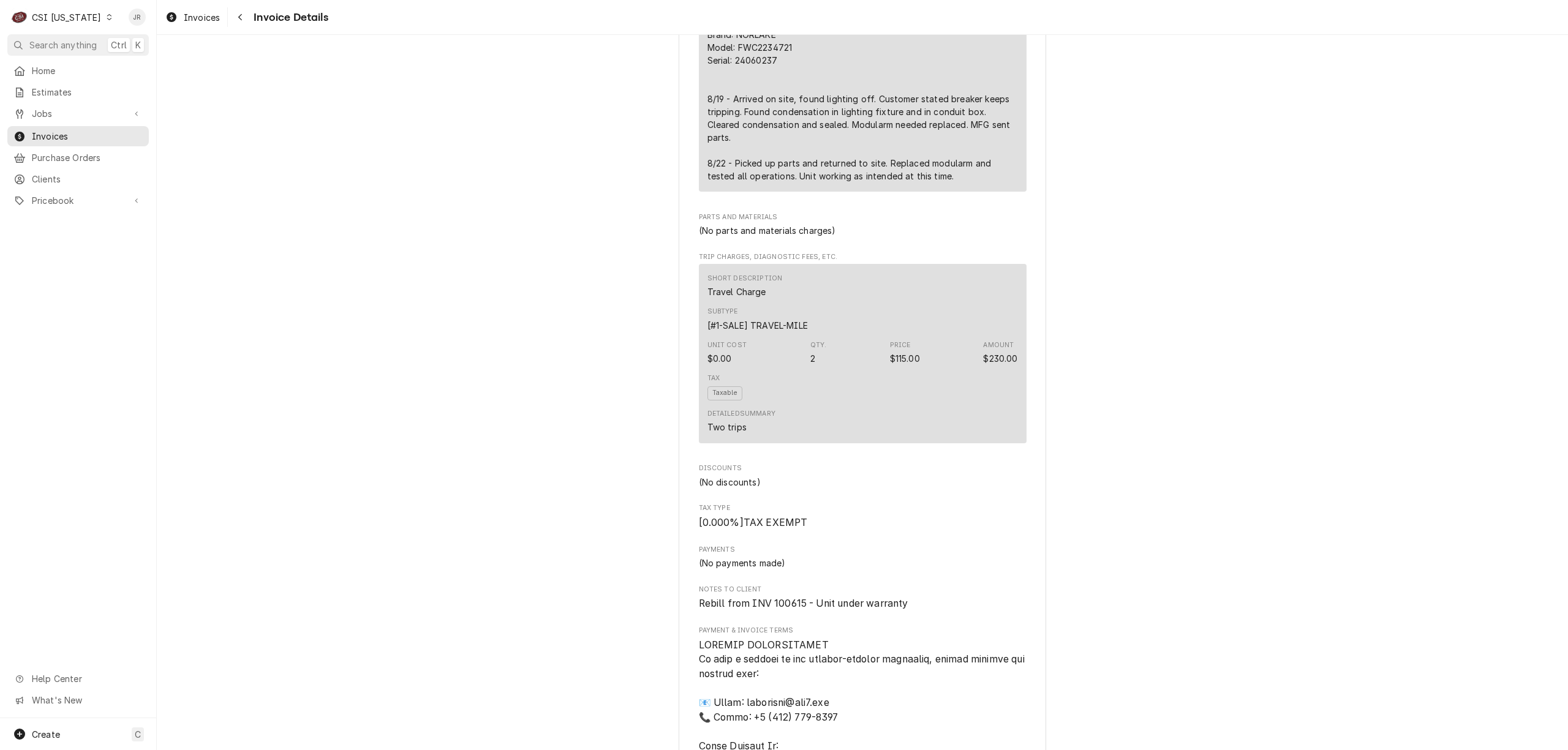
scroll to position [980, 0]
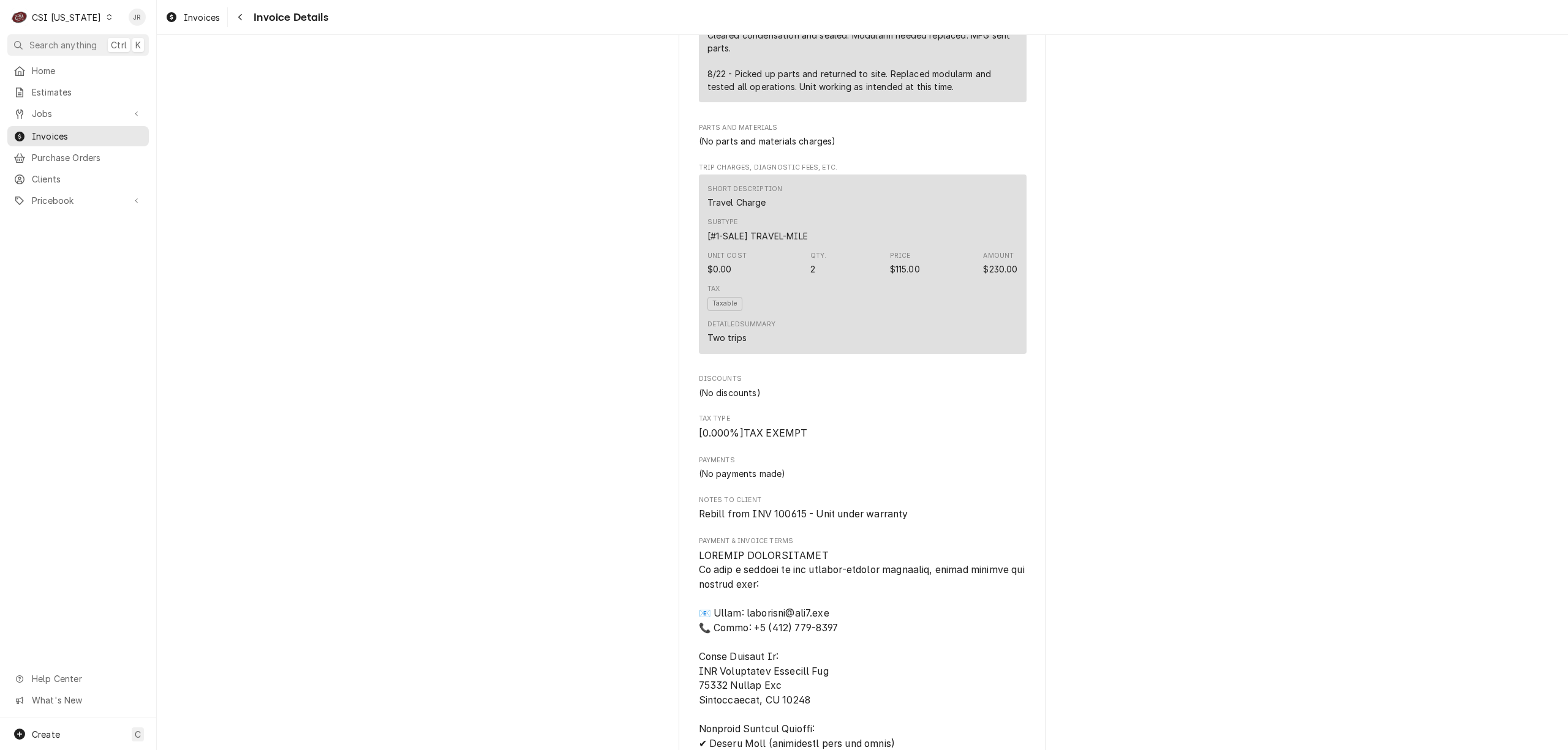
click at [786, 521] on span "Rebill from INV 100615 - Unit under warranty" at bounding box center [804, 515] width 210 height 12
copy span "100615"
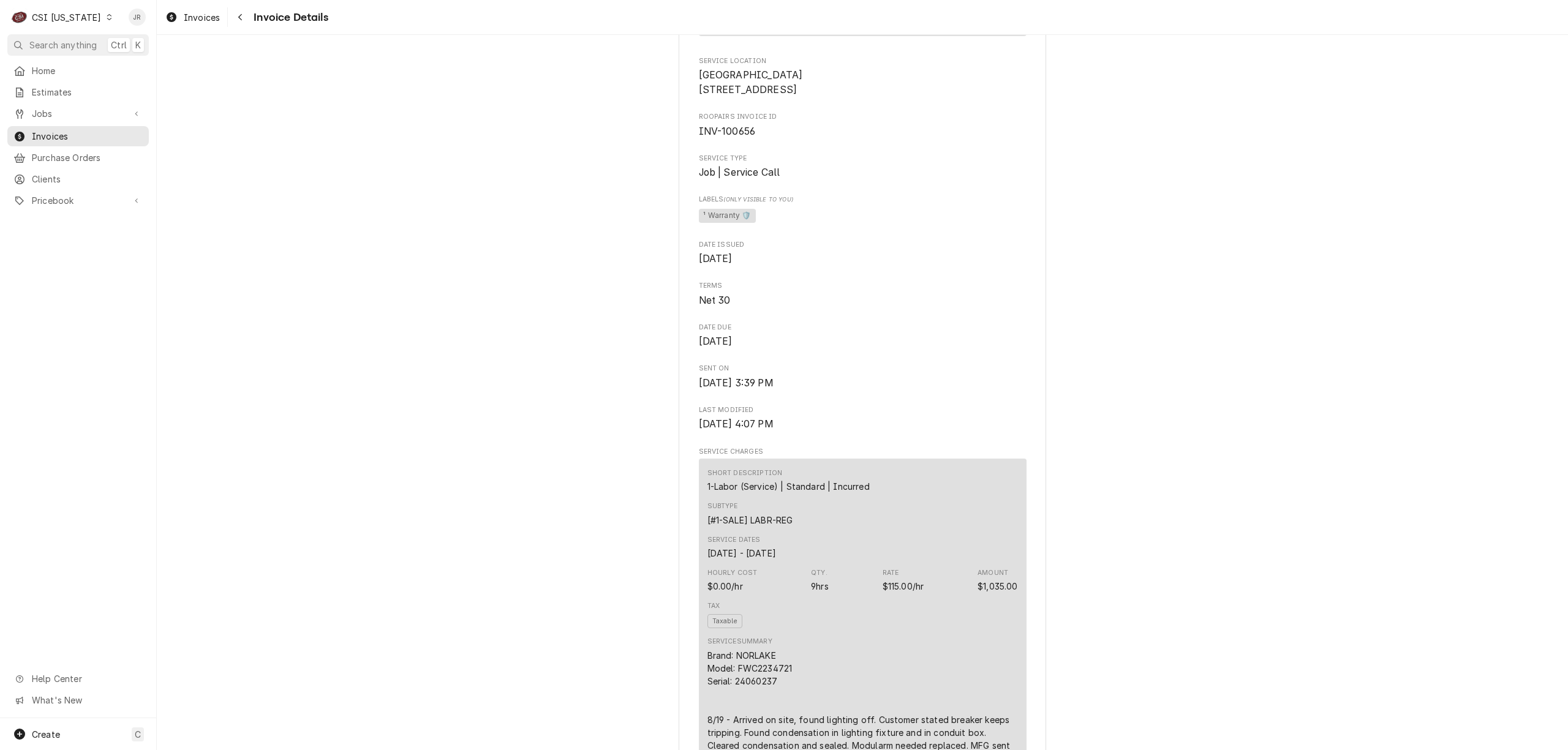
scroll to position [0, 0]
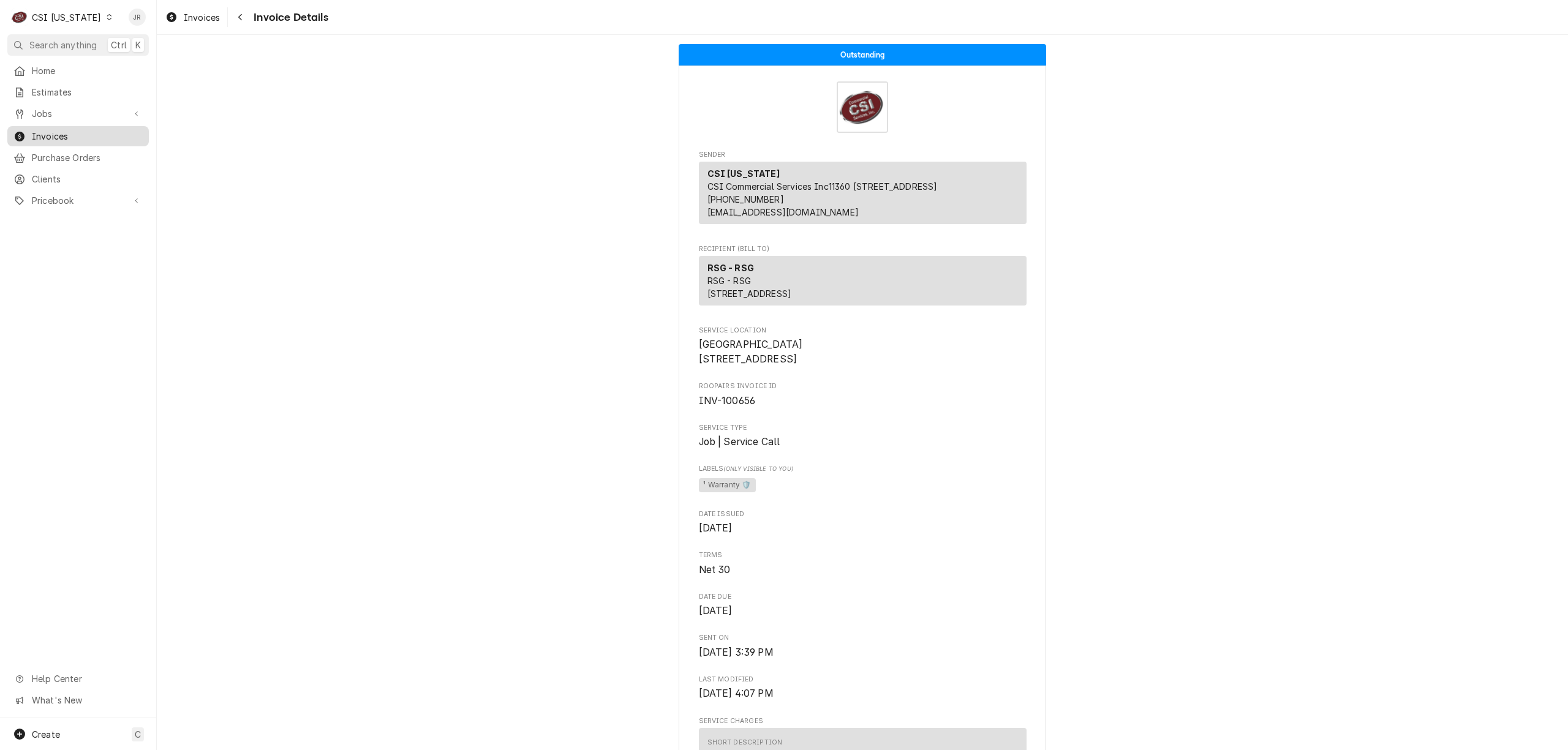
click at [64, 134] on span "Invoices" at bounding box center [88, 136] width 111 height 13
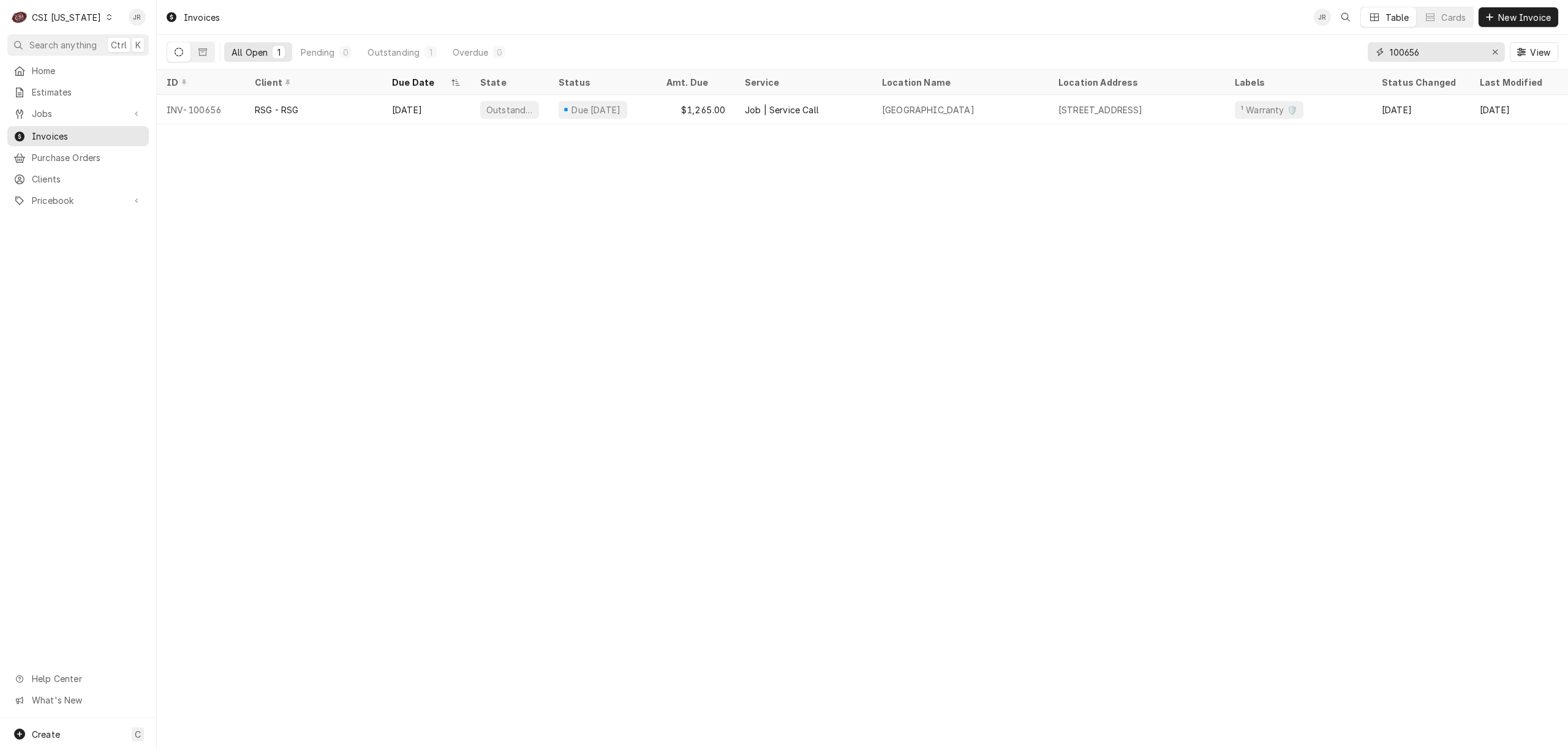
click at [1407, 49] on input "100656" at bounding box center [1435, 52] width 92 height 20
click at [1407, 48] on input "100656" at bounding box center [1435, 52] width 92 height 20
paste input "15"
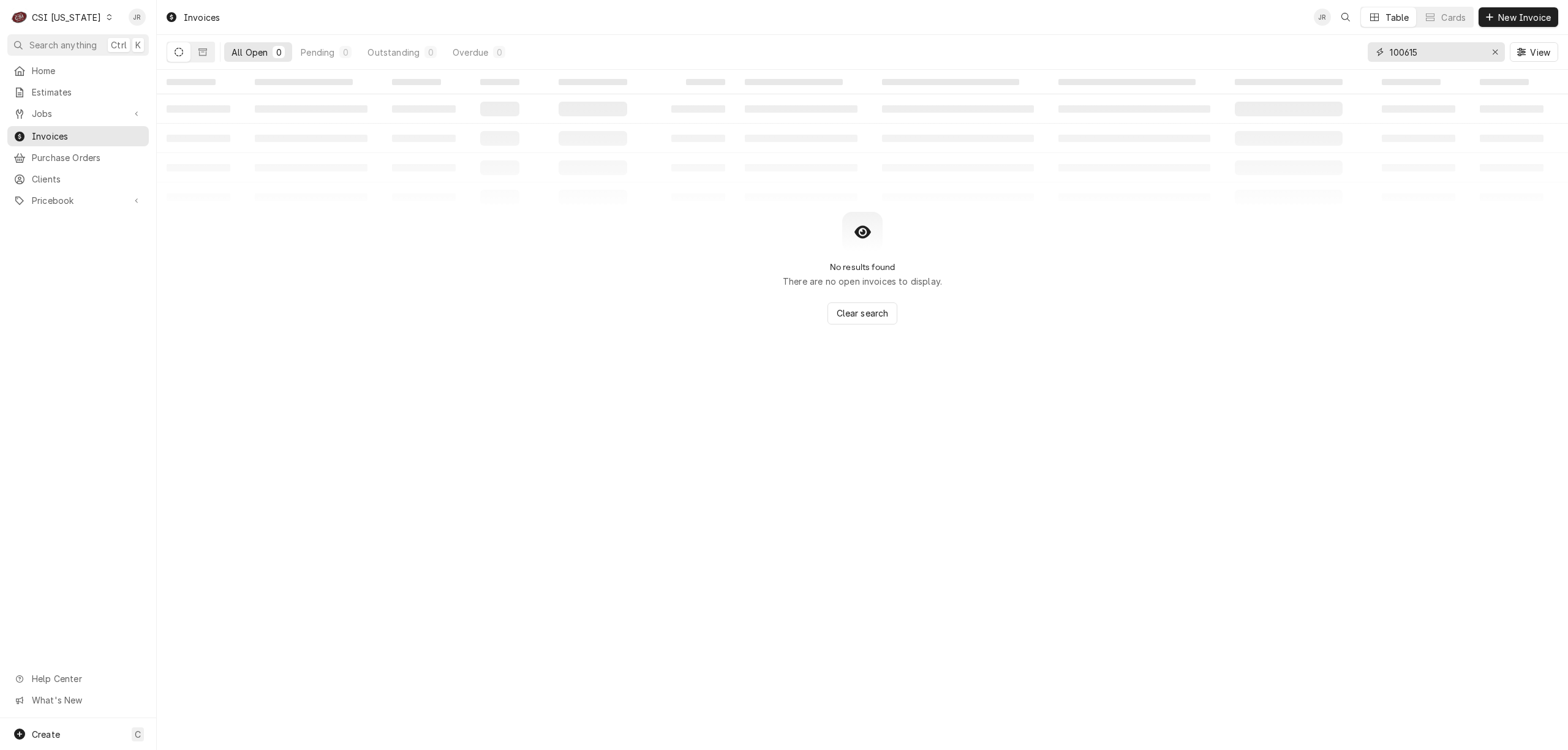
click at [1424, 43] on input "100615" at bounding box center [1435, 52] width 92 height 20
type input "100615"
click at [199, 55] on icon "Dynamic Content Wrapper" at bounding box center [202, 52] width 9 height 9
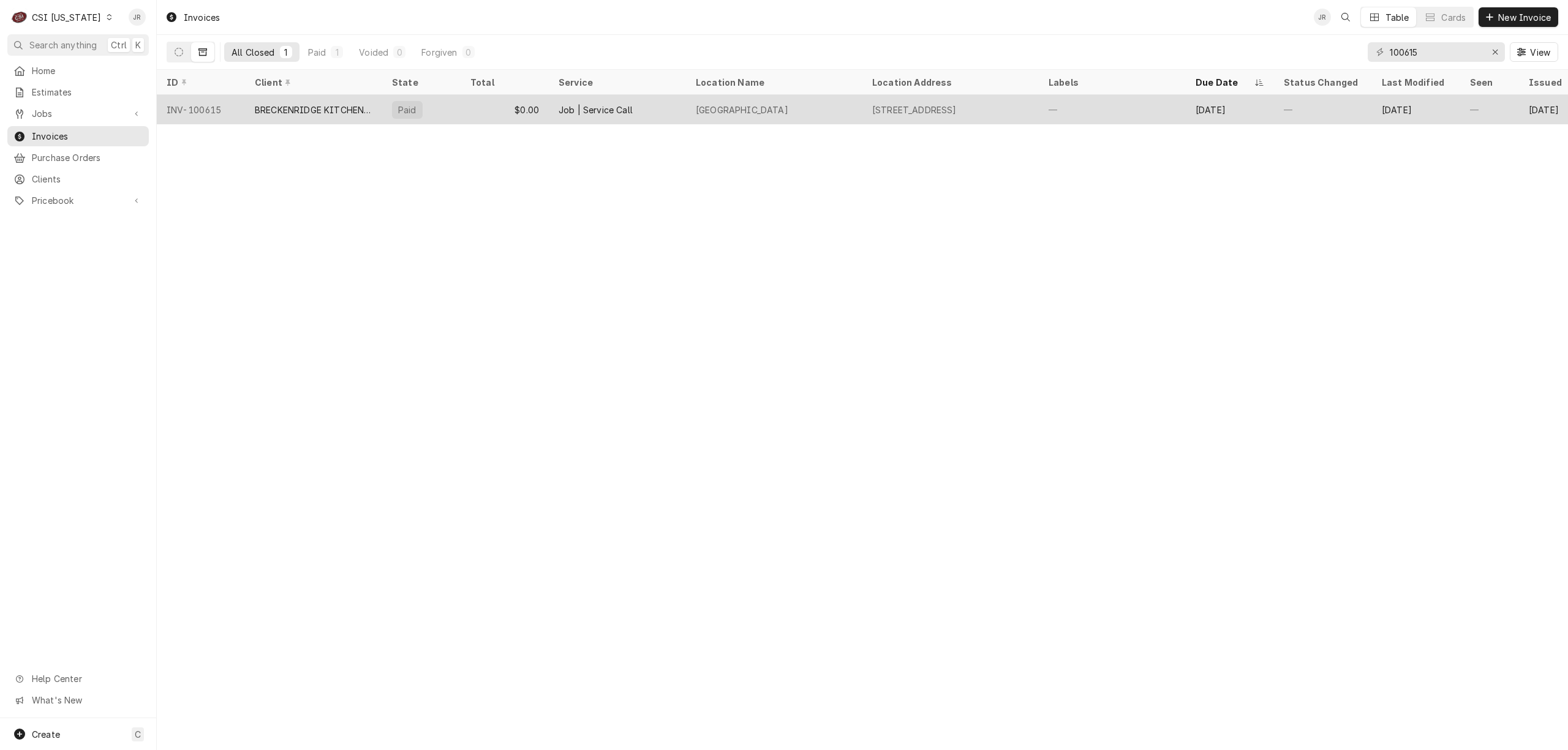
click at [699, 113] on div "Calvary Elementary School" at bounding box center [742, 109] width 93 height 13
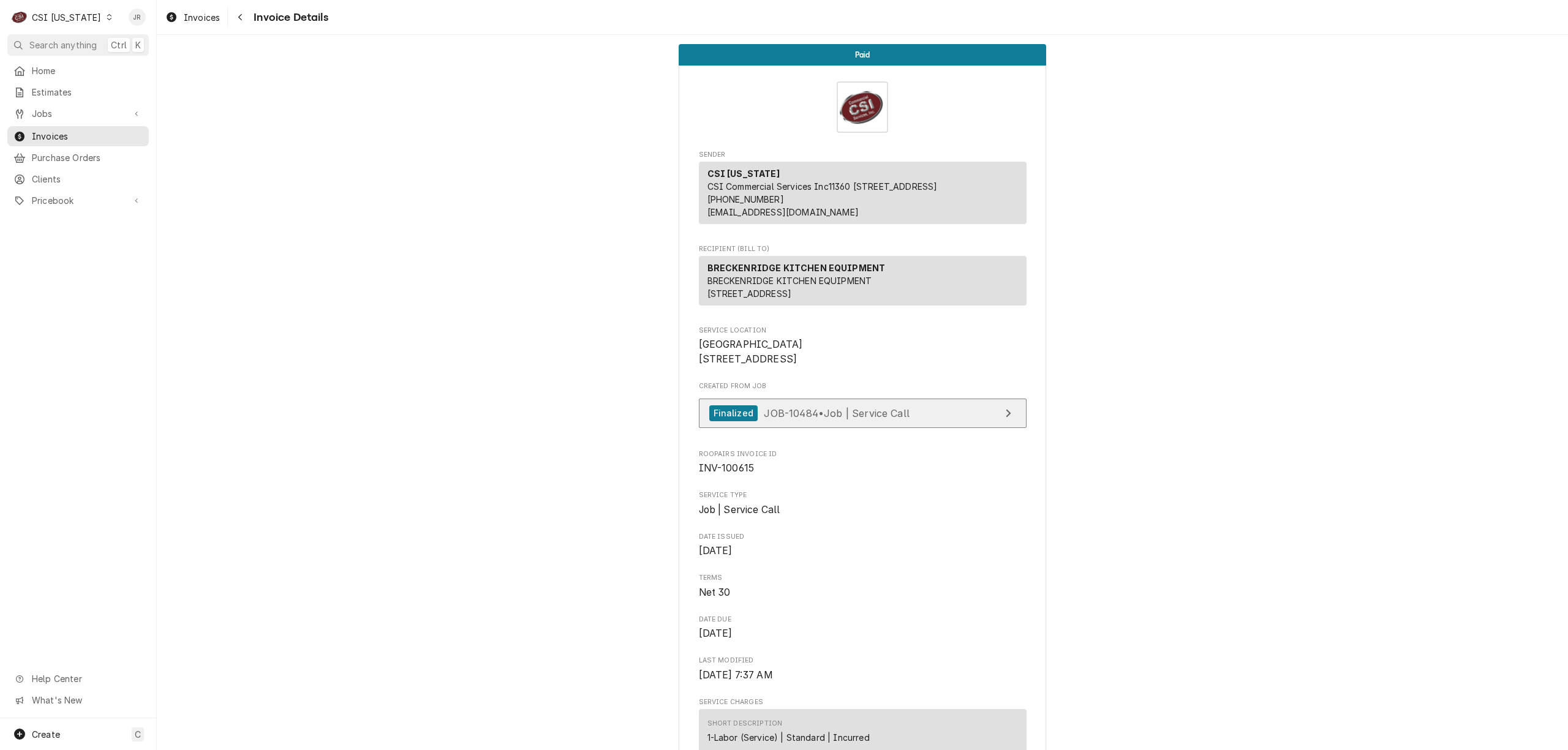
drag, startPoint x: 966, startPoint y: 471, endPoint x: 964, endPoint y: 448, distance: 23.1
click at [964, 435] on div "Finalized JOB-10484 • Job | Service Call" at bounding box center [863, 416] width 328 height 36
click at [967, 429] on link "Finalized JOB-10484 • Job | Service Call" at bounding box center [863, 413] width 328 height 30
click at [1555, 68] on div "Paid Sender CSI Kentucky CSI Commercial Services Inc11360 Bluegrass Parkway Lou…" at bounding box center [862, 393] width 1411 height 716
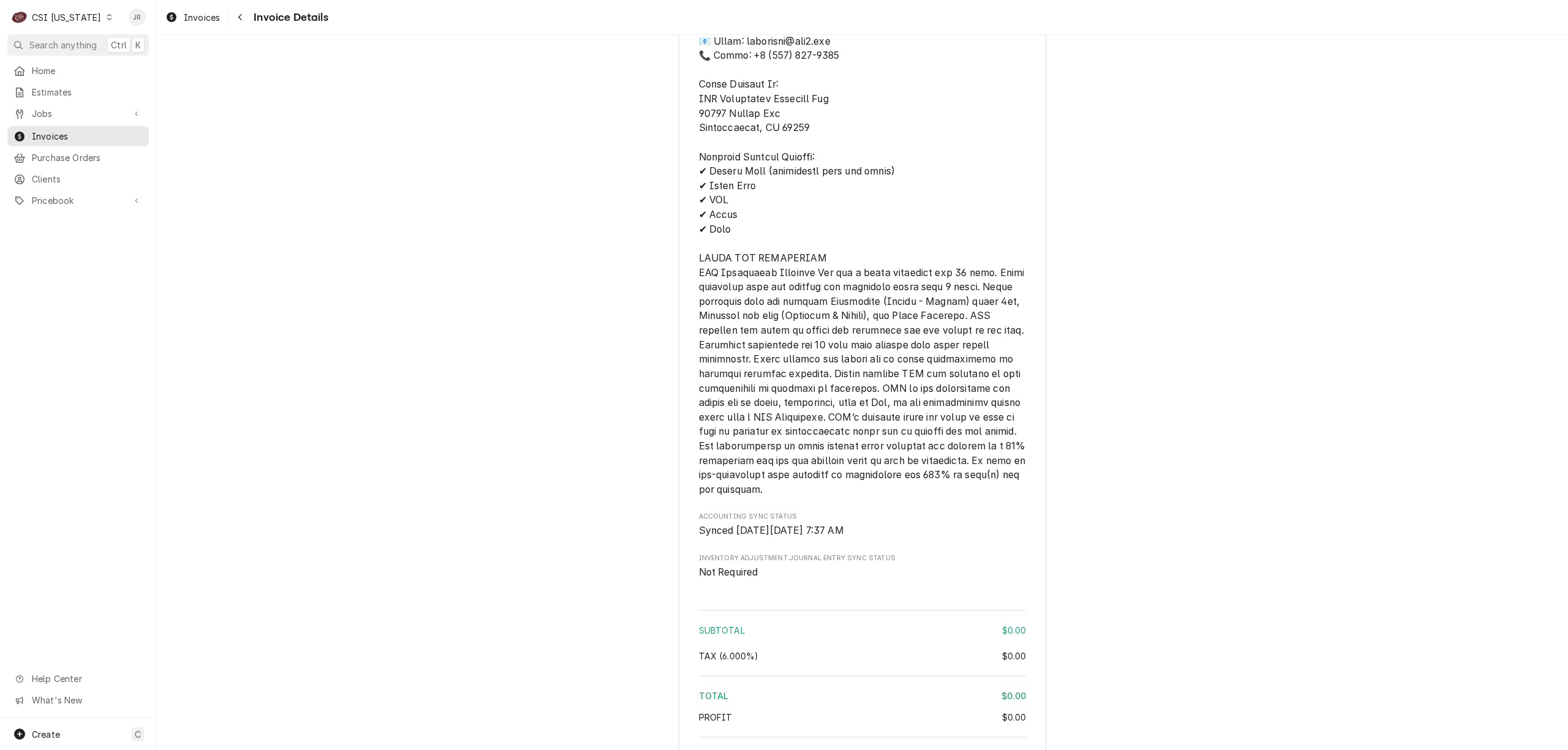
scroll to position [1197, 0]
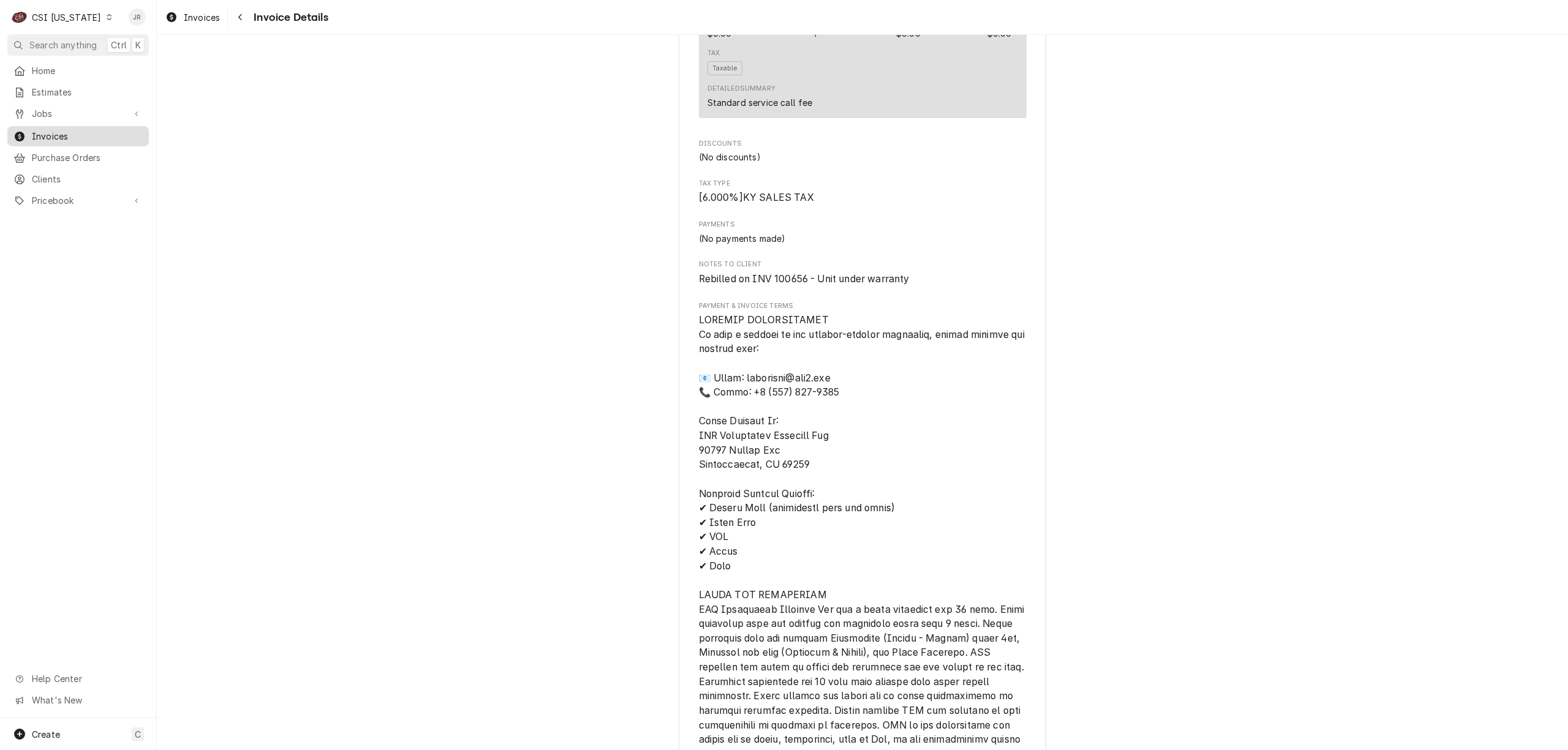
click at [64, 131] on span "Invoices" at bounding box center [88, 136] width 111 height 13
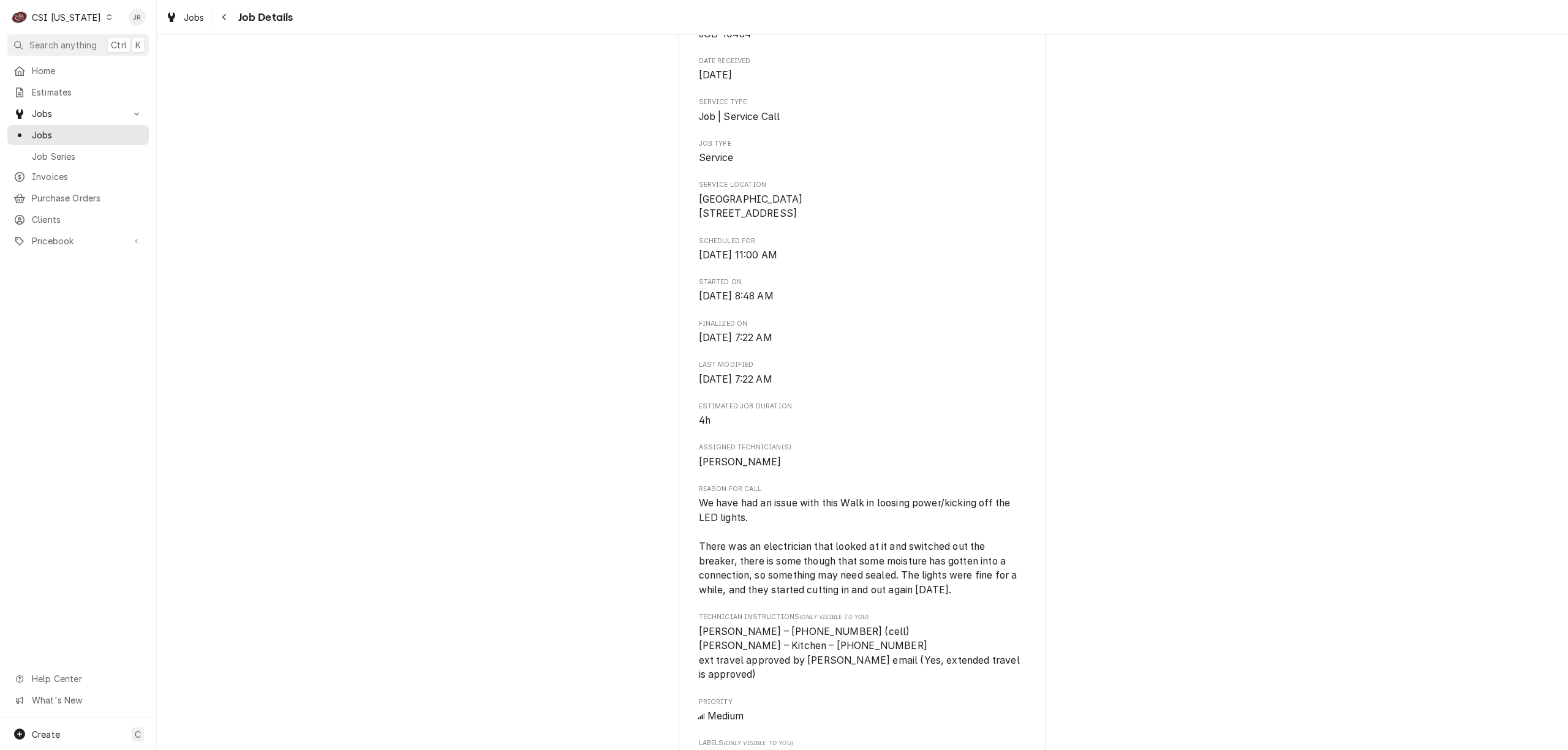
scroll to position [408, 0]
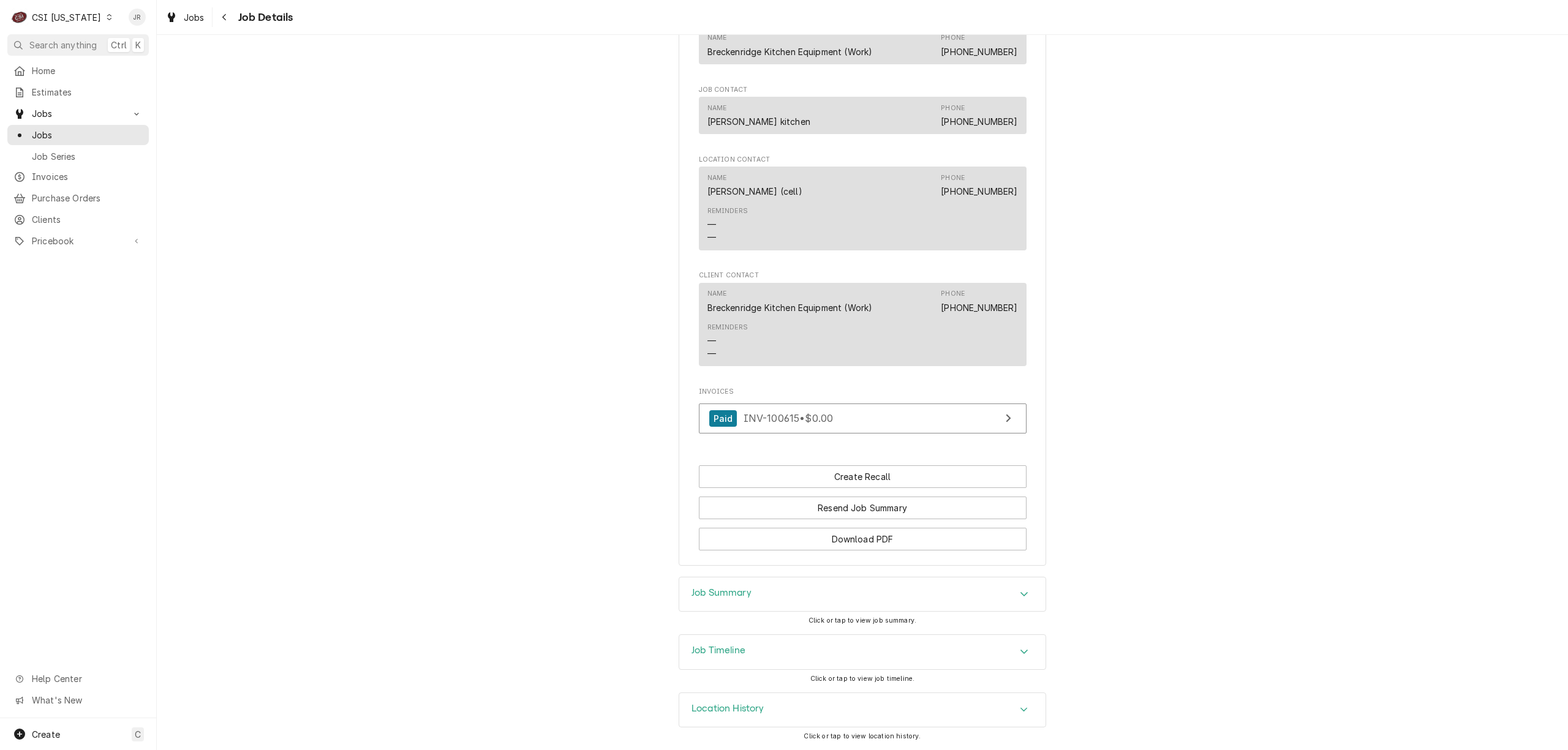
drag, startPoint x: 718, startPoint y: 596, endPoint x: 931, endPoint y: 552, distance: 217.5
click at [719, 594] on h3 "Job Summary" at bounding box center [721, 594] width 60 height 12
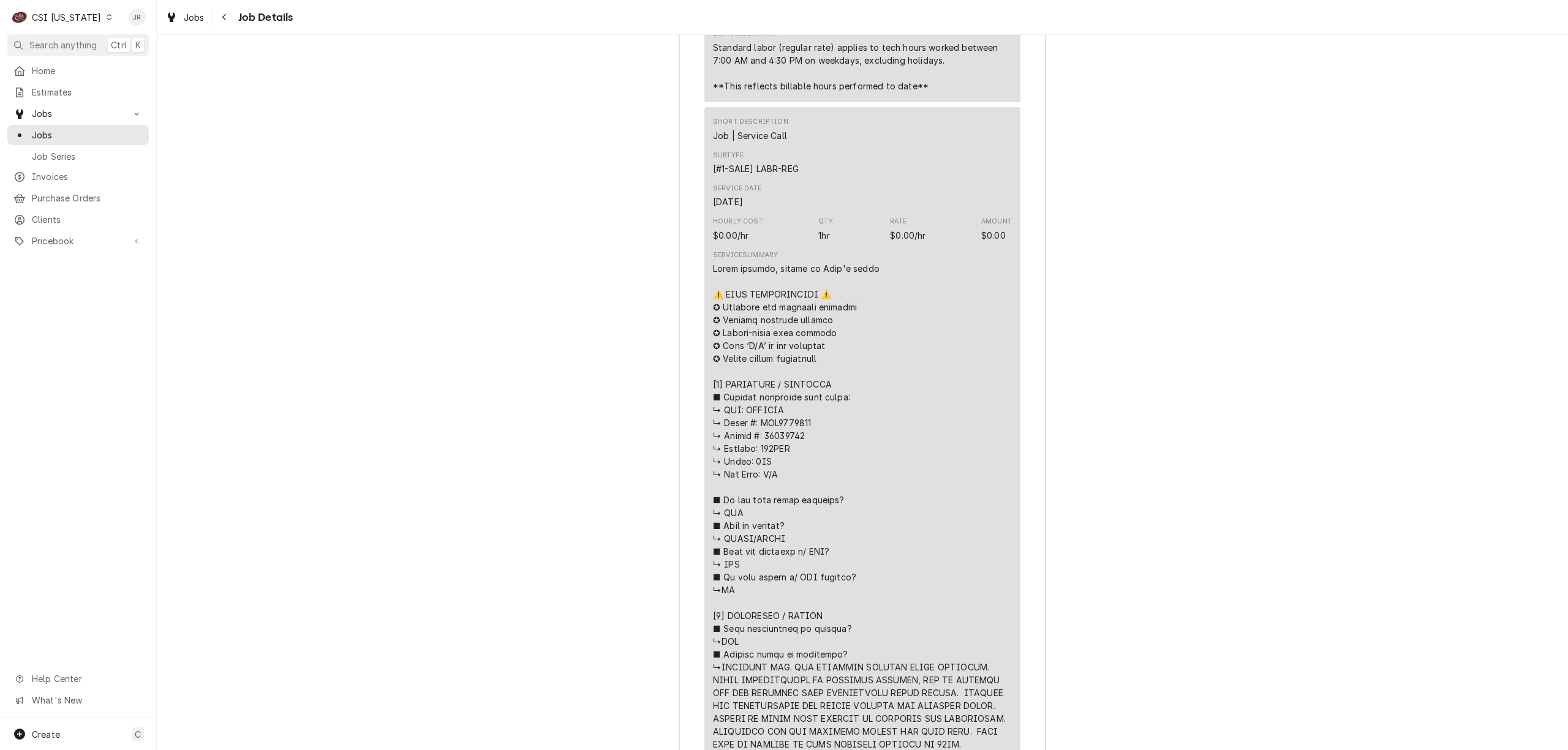
scroll to position [2325, 0]
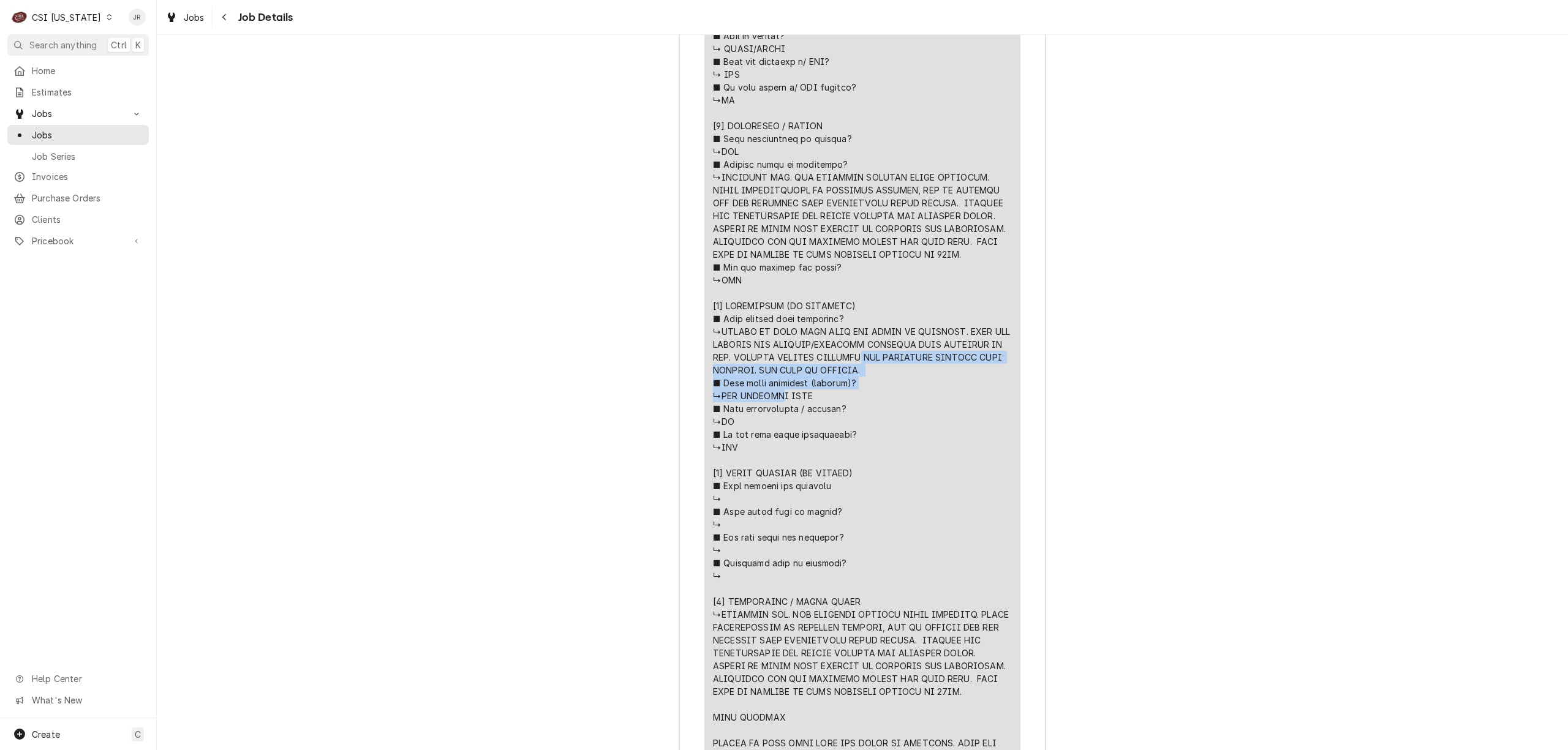
drag, startPoint x: 853, startPoint y: 282, endPoint x: 842, endPoint y: 261, distance: 23.7
click at [842, 261] on div "Line Item" at bounding box center [862, 293] width 299 height 1042
copy div "AND CONFIRMED CORRECT TEMP READING. PUT BACK IN SERVICE. ■ 𝗪𝗲𝗿𝗲 𝗽𝗮𝗿𝘁𝘀 𝗶𝗻𝘀𝘁𝗮𝗹𝗹𝗲𝗱…"
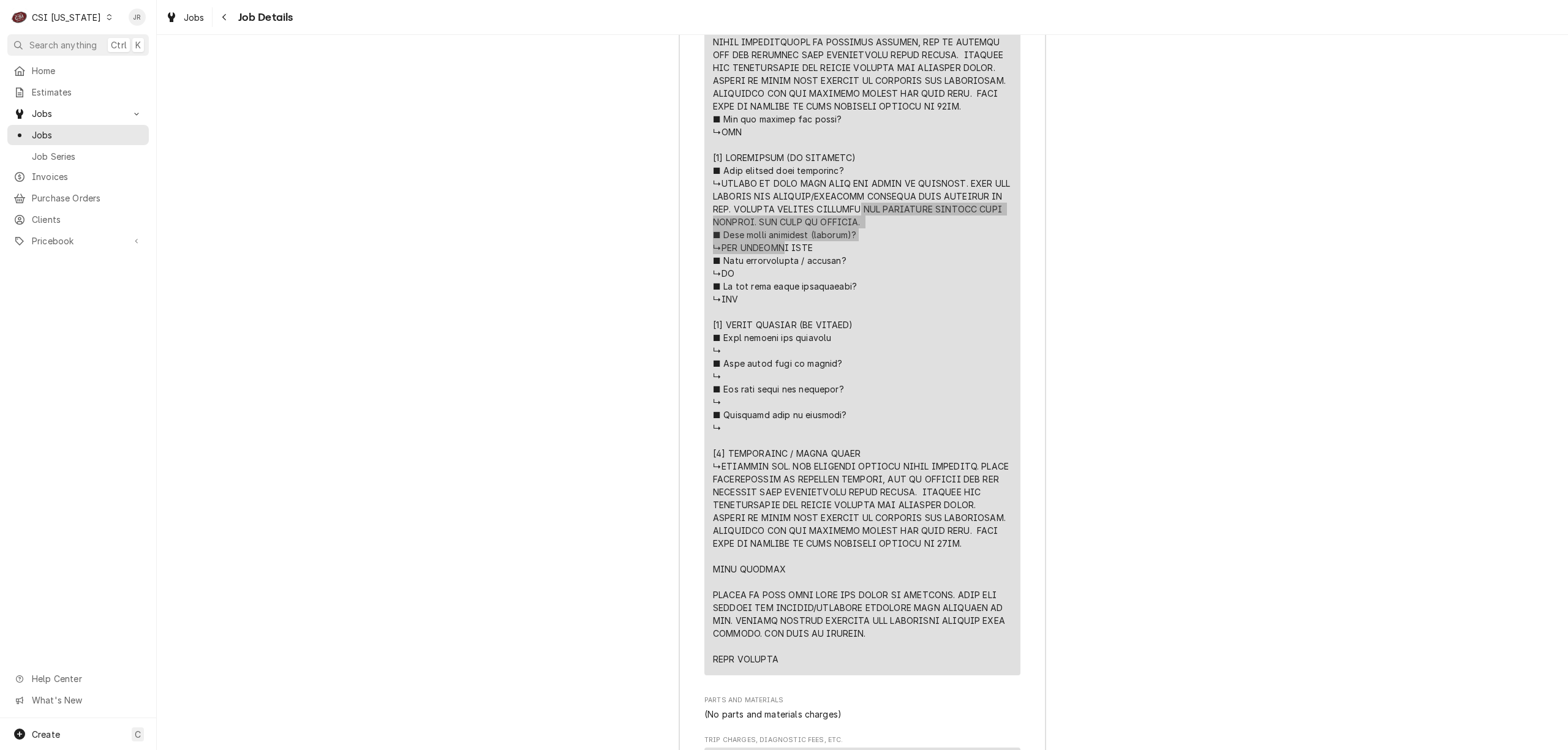
scroll to position [2468, 0]
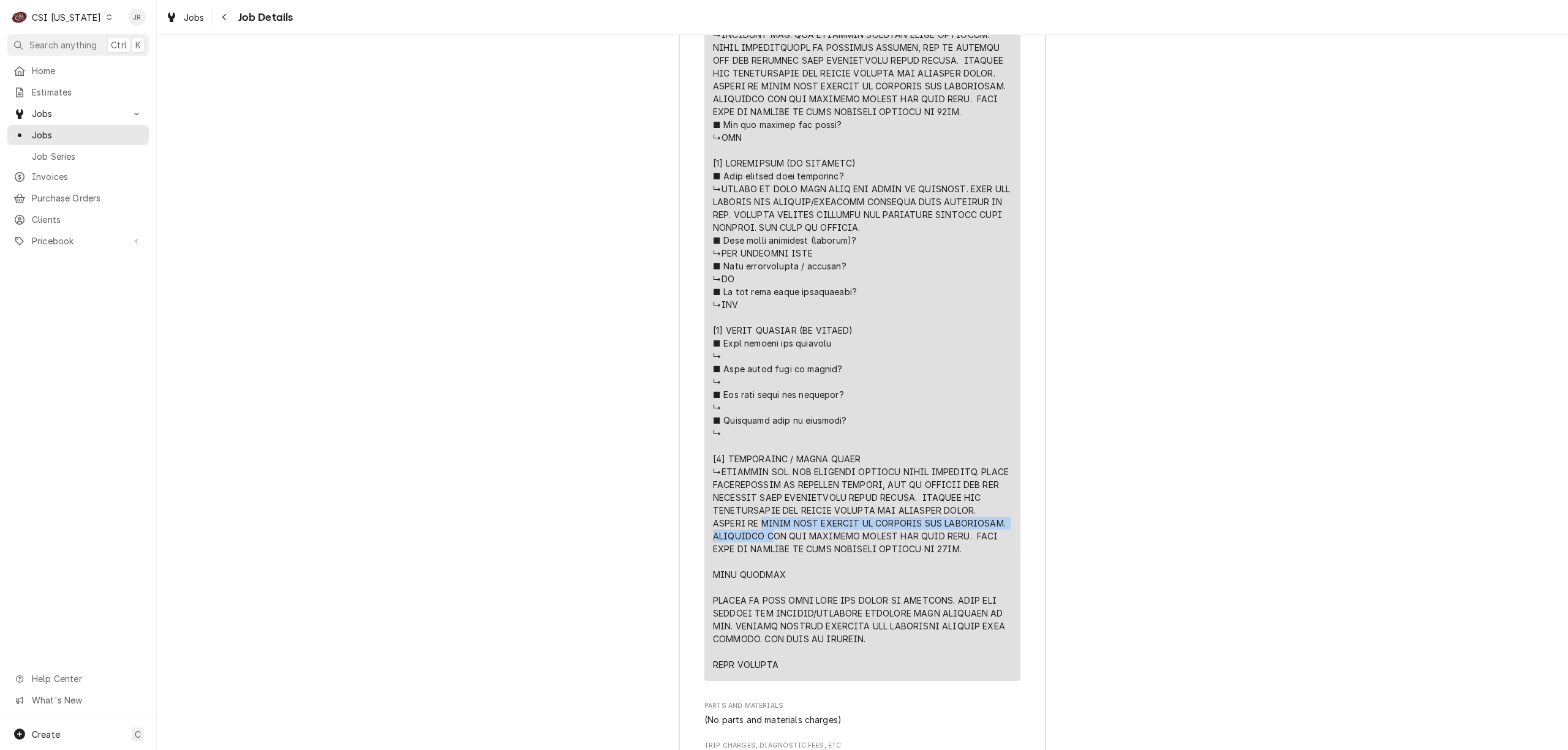
drag, startPoint x: 1477, startPoint y: 312, endPoint x: 1470, endPoint y: 310, distance: 7.3
click at [1470, 310] on div "Job Summary Roopairs Job ID JOB-10484 Service Type Job | Service Call Job Type …" at bounding box center [862, 94] width 1411 height 2134
click at [91, 3] on div "C CSI Kentucky JR" at bounding box center [78, 17] width 156 height 34
click at [60, 15] on div "CSI [US_STATE]" at bounding box center [66, 17] width 69 height 13
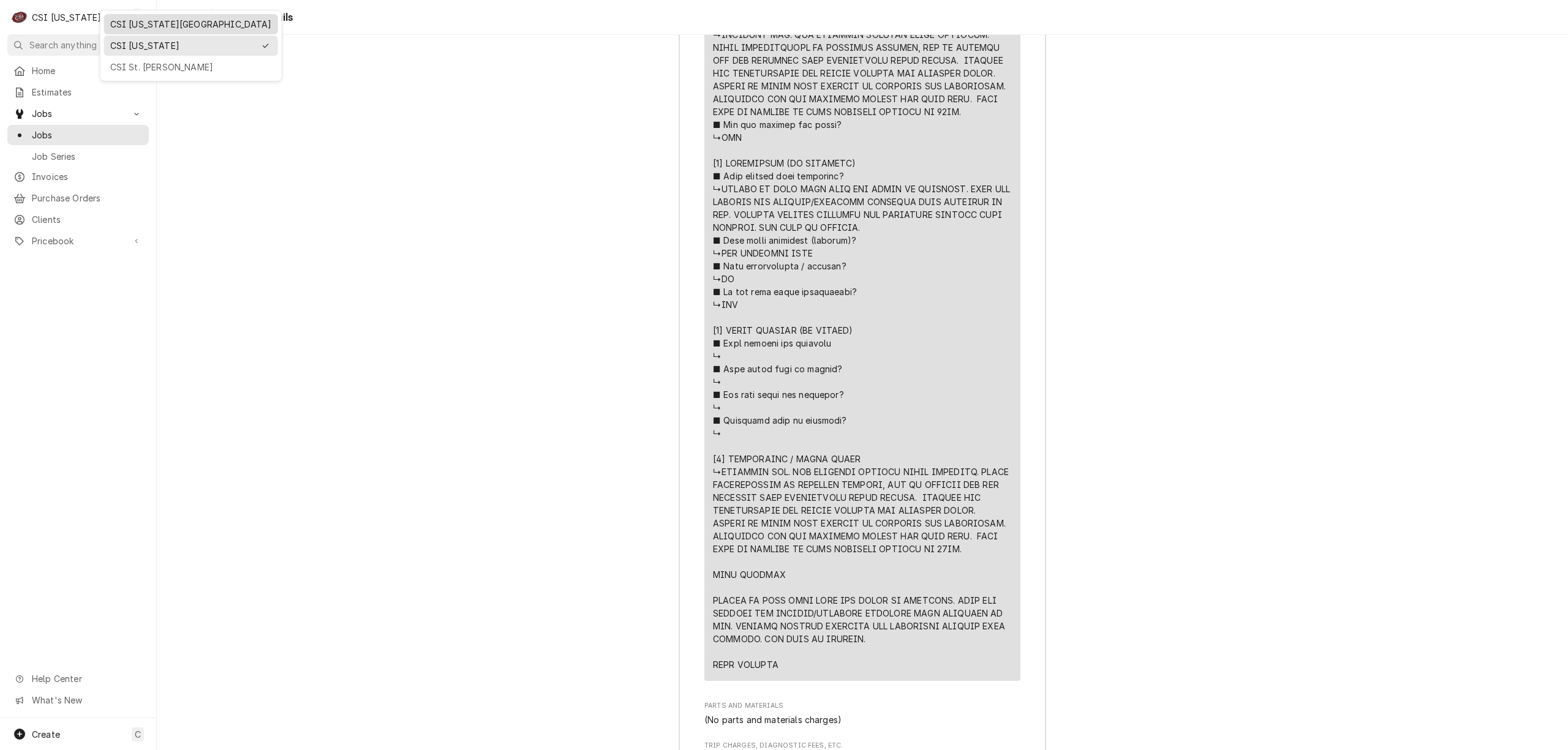
click at [140, 22] on div "CSI [US_STATE][GEOGRAPHIC_DATA]" at bounding box center [191, 23] width 162 height 13
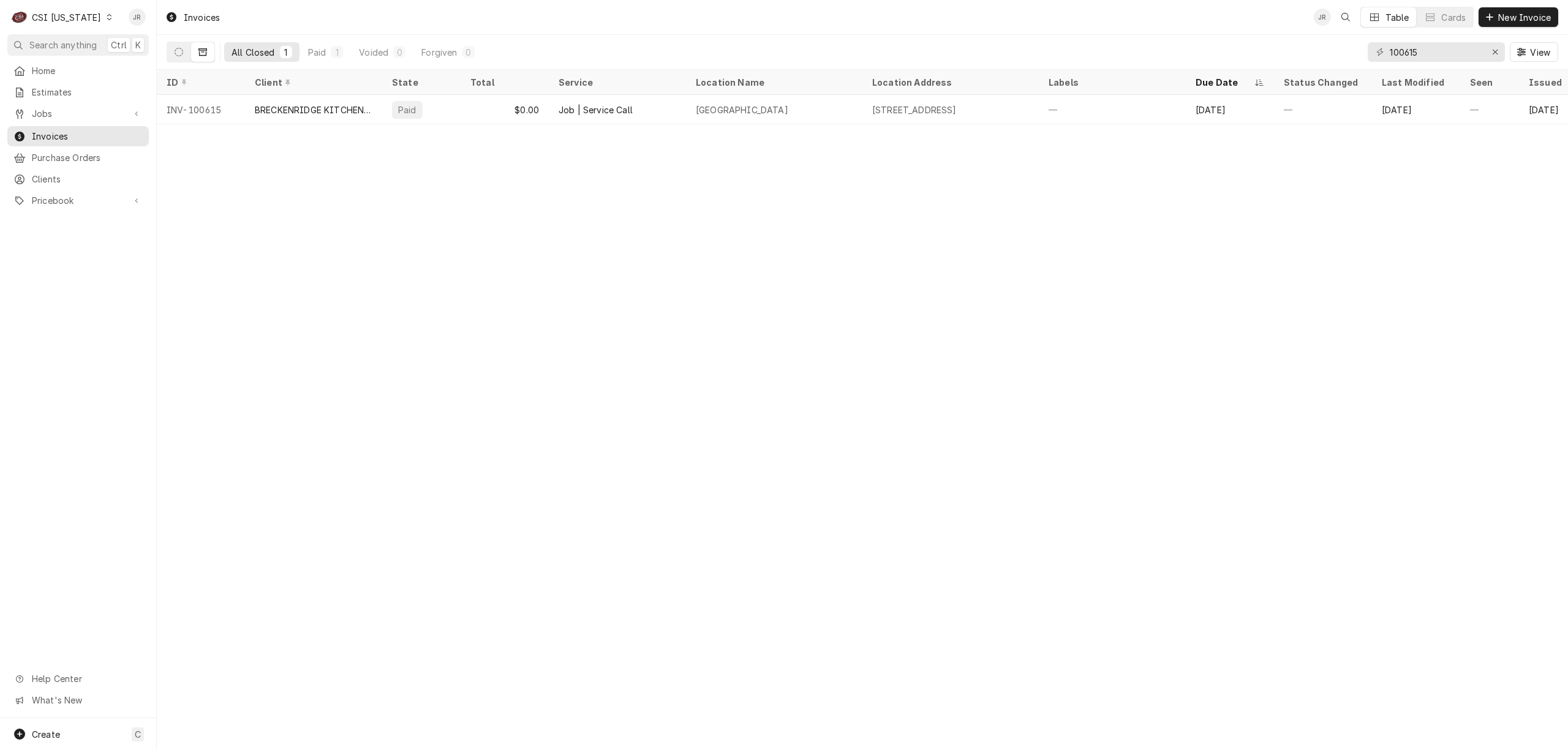
drag, startPoint x: 1446, startPoint y: 62, endPoint x: 1437, endPoint y: 52, distance: 13.5
click at [1445, 62] on div "100615 View" at bounding box center [1463, 52] width 190 height 34
click at [1437, 52] on input "100615" at bounding box center [1435, 52] width 92 height 20
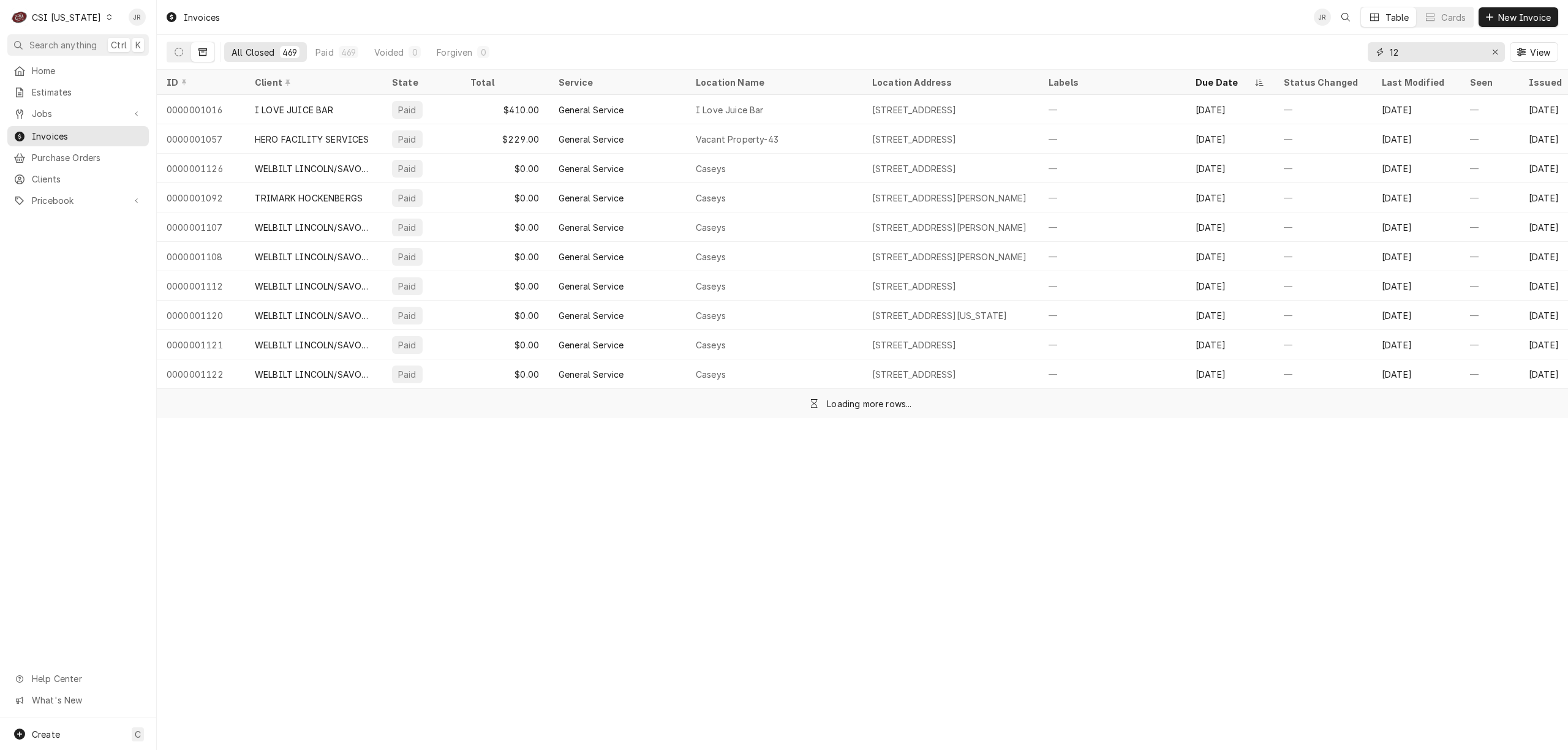
type input "2"
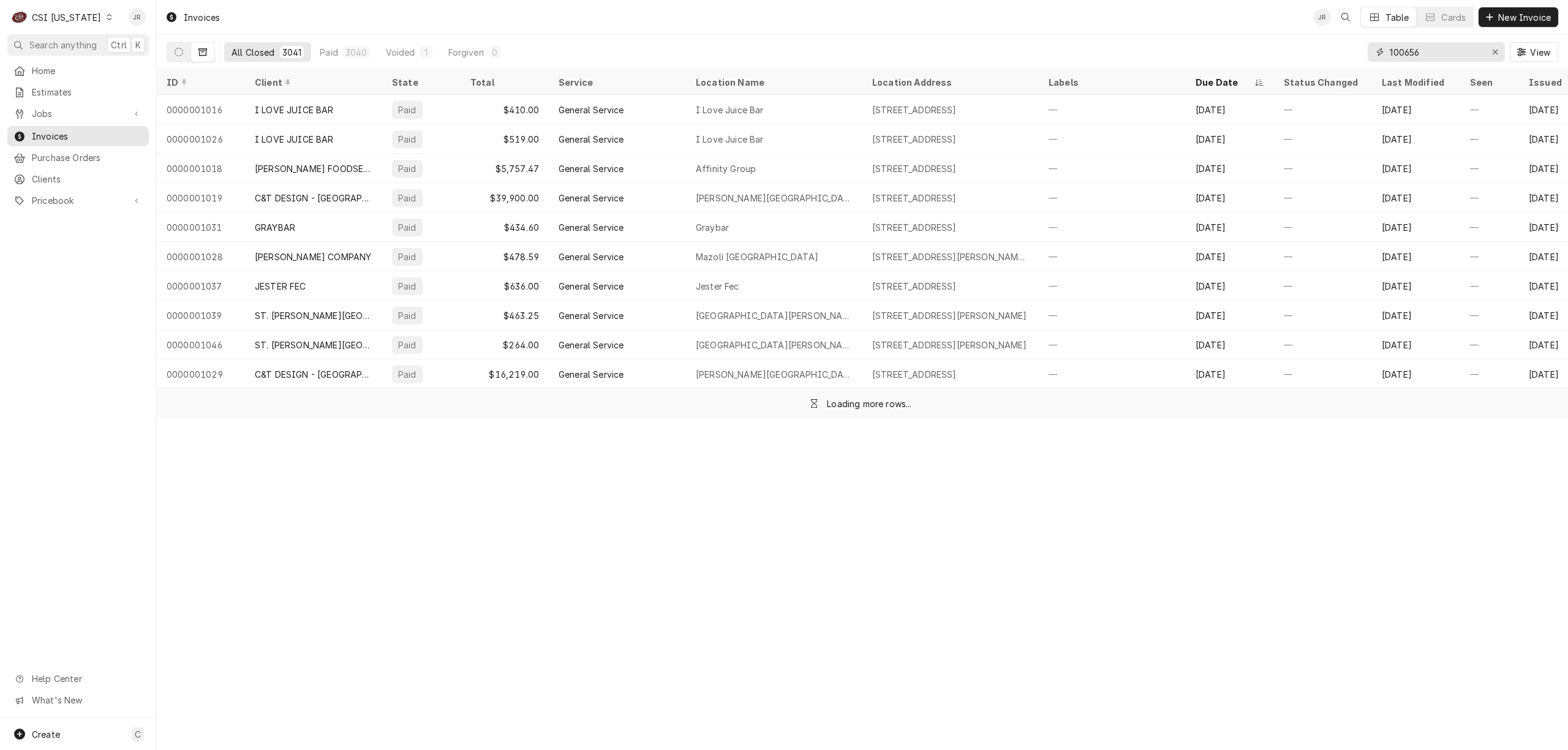
type input "100656"
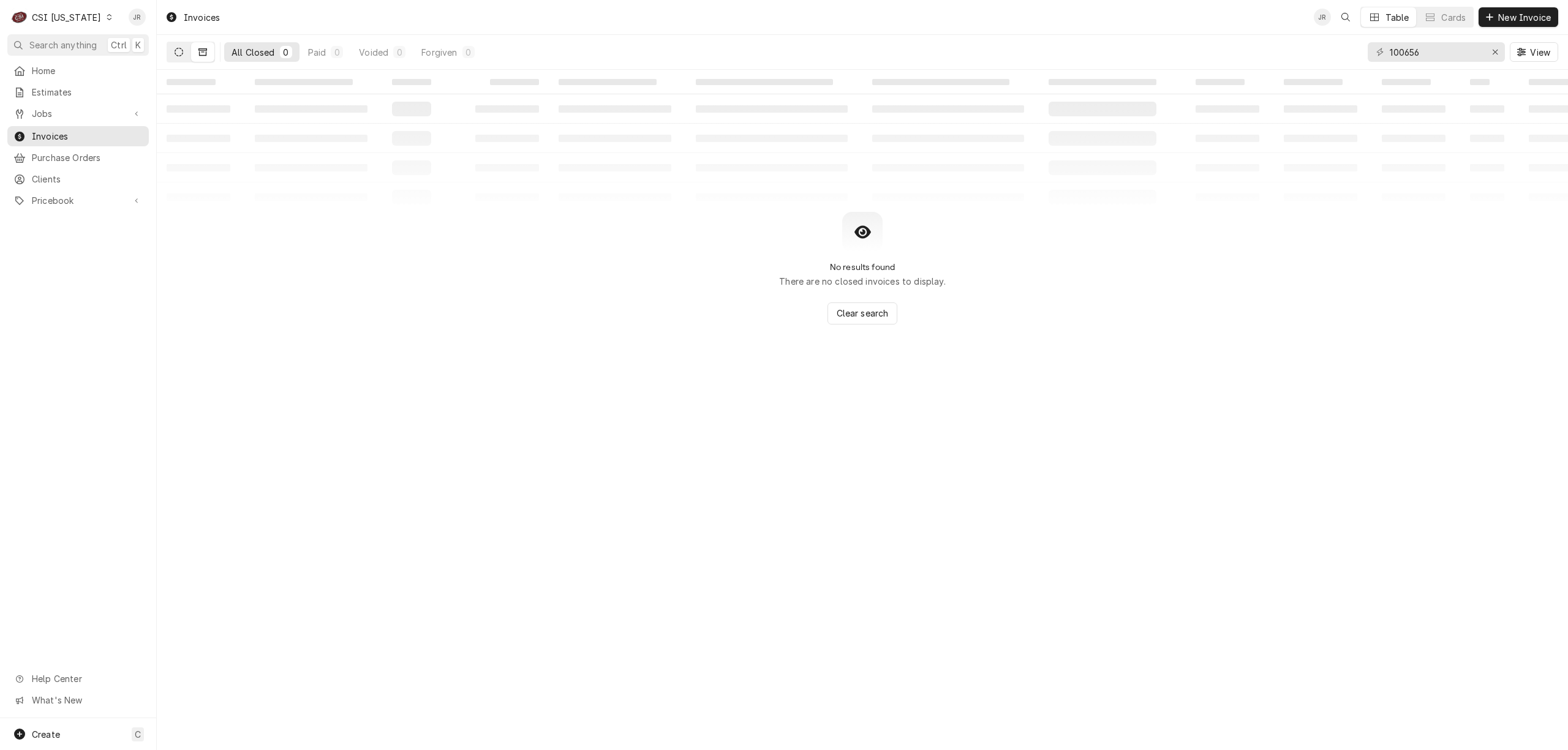
click at [173, 52] on button "Dynamic Content Wrapper" at bounding box center [179, 52] width 23 height 20
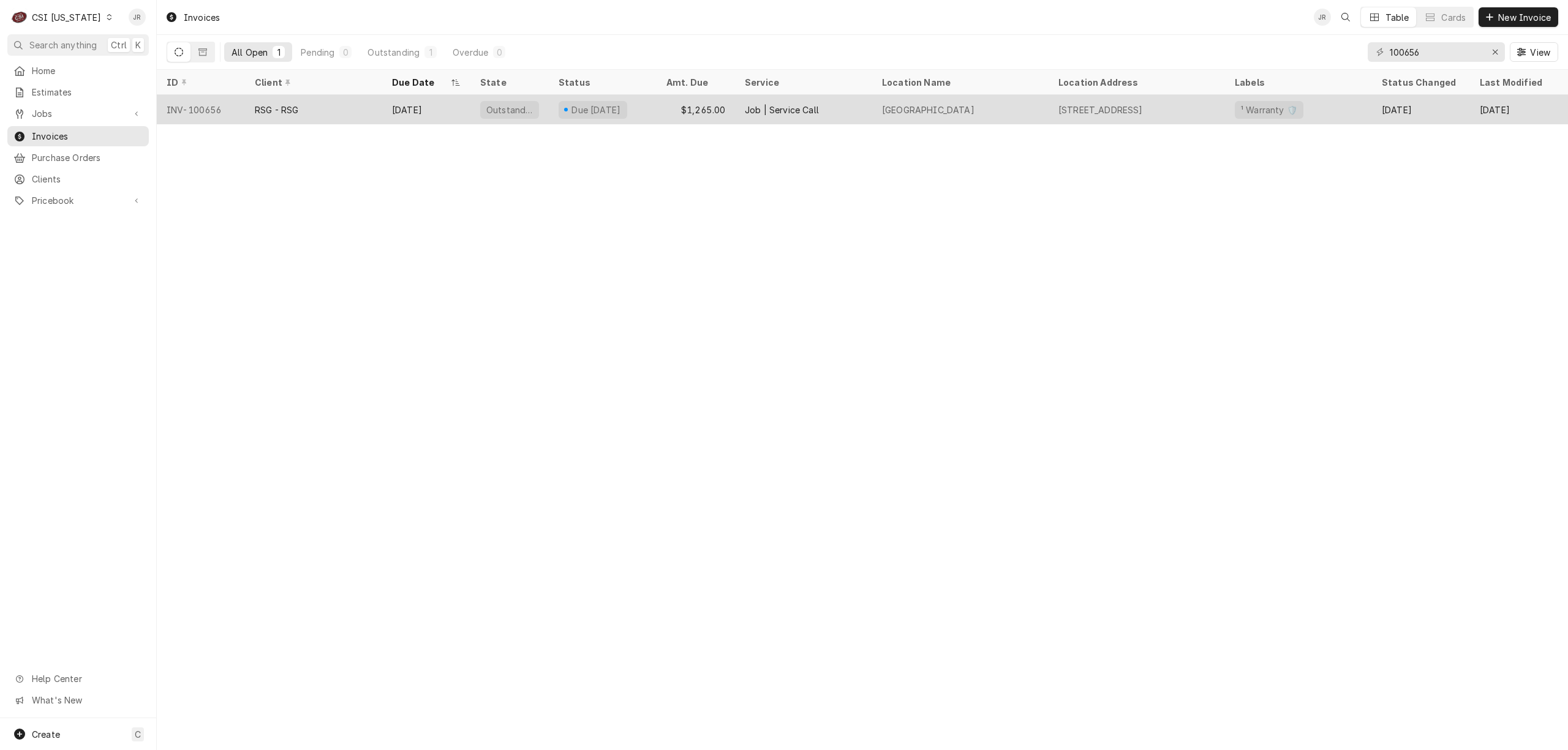
click at [538, 102] on div "Outstanding" at bounding box center [510, 109] width 78 height 29
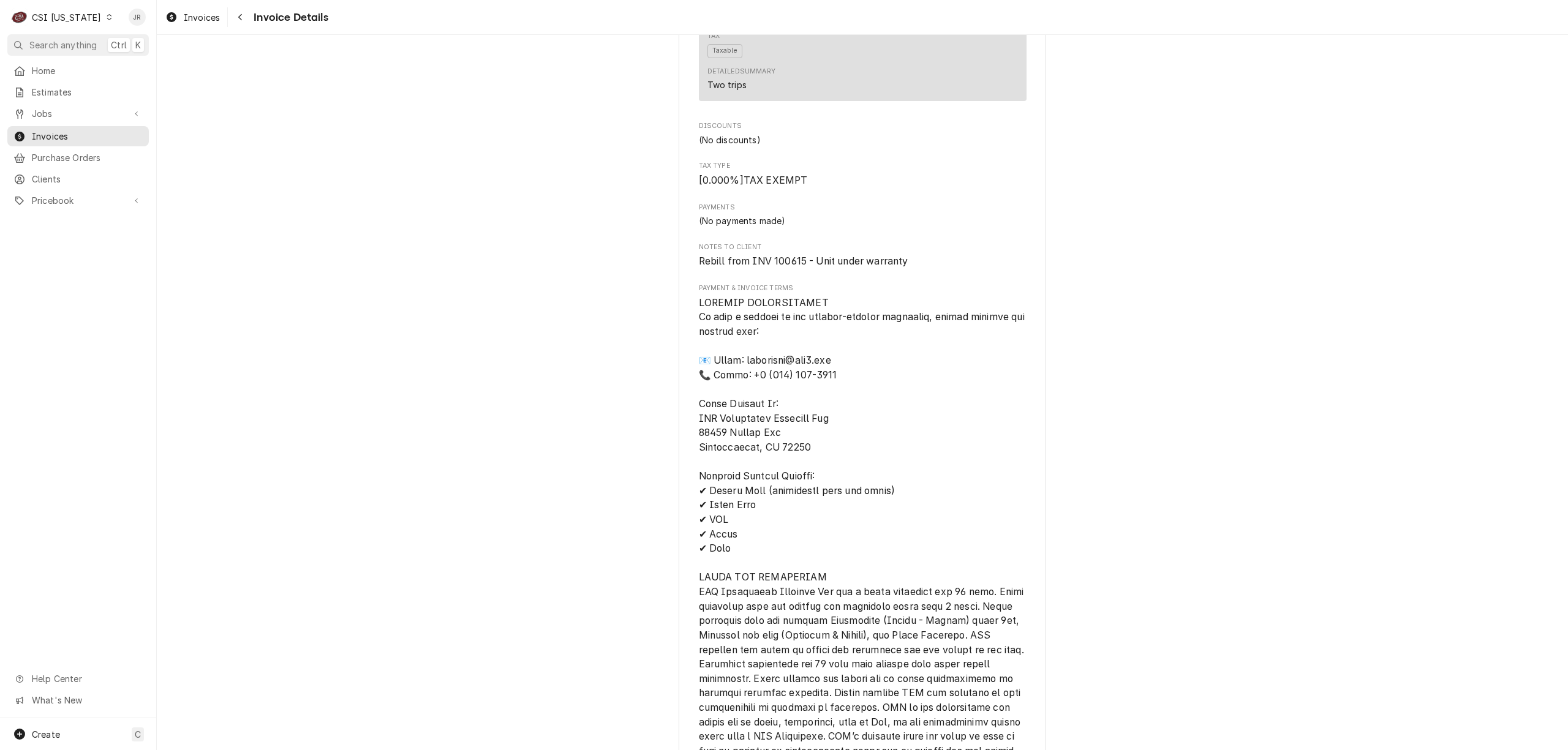
scroll to position [1226, 0]
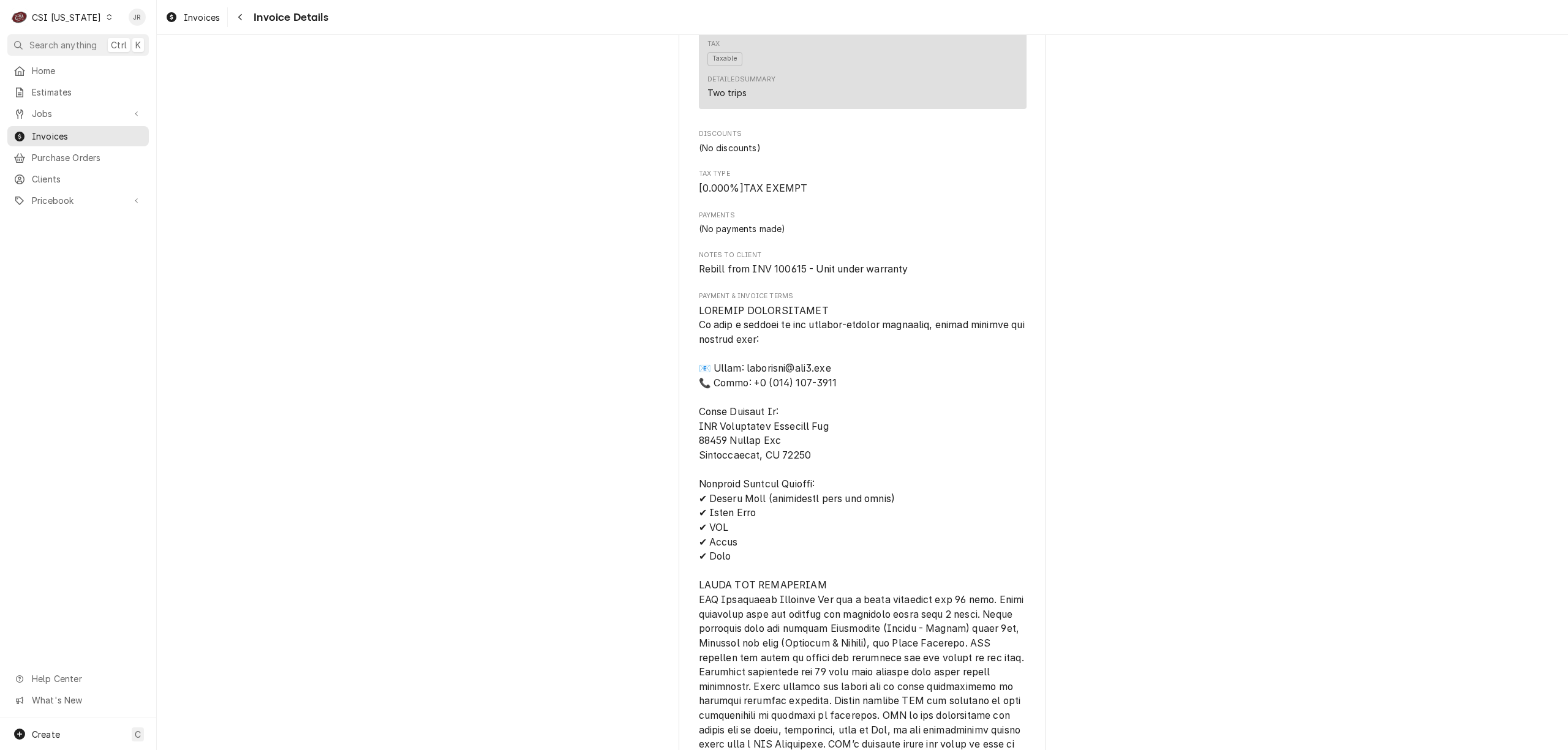
click at [1116, 318] on div "Outstanding Sender CSI [US_STATE] CSI Commercial Services [STREET_ADDRESS] (502…" at bounding box center [862, 38] width 1411 height 2457
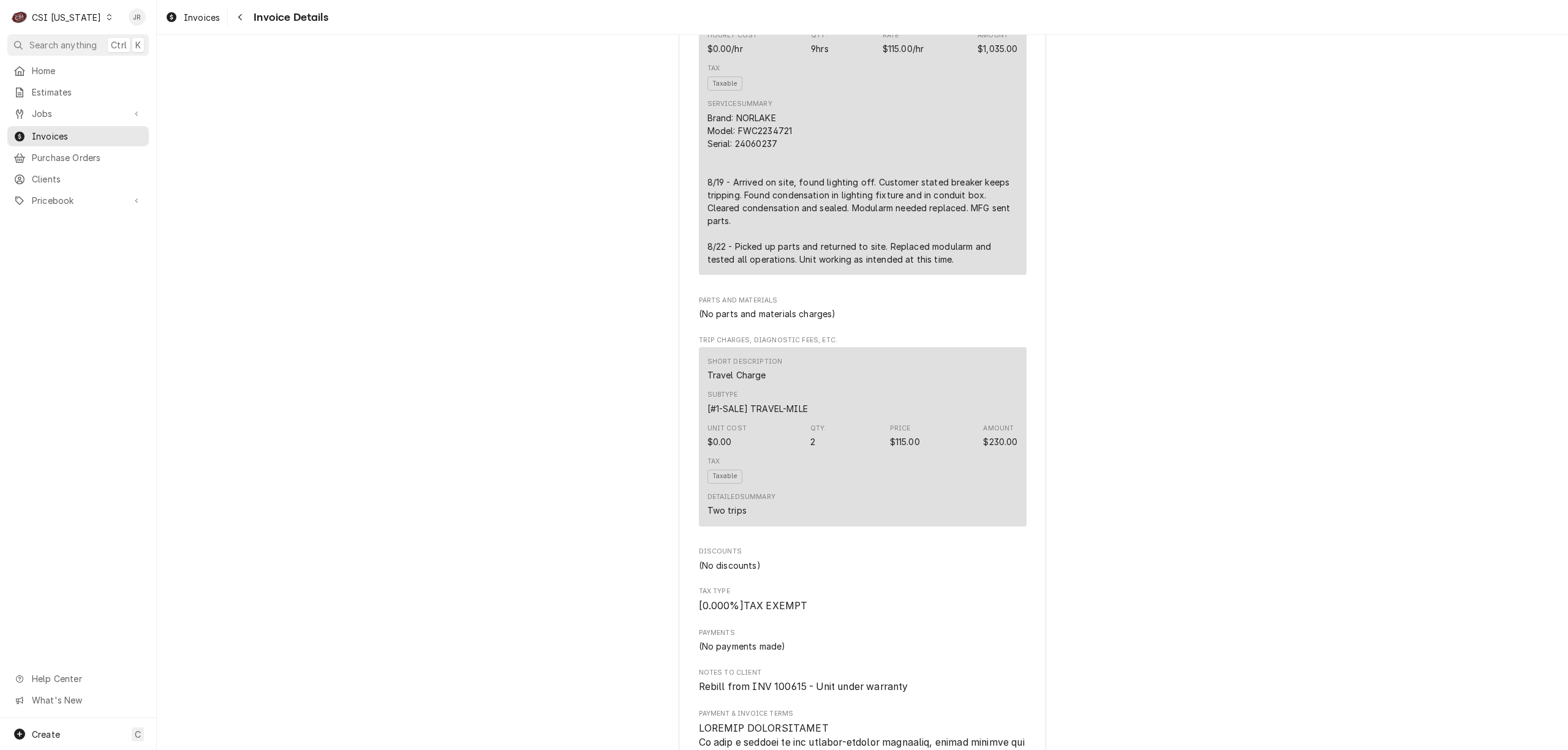
scroll to position [1062, 0]
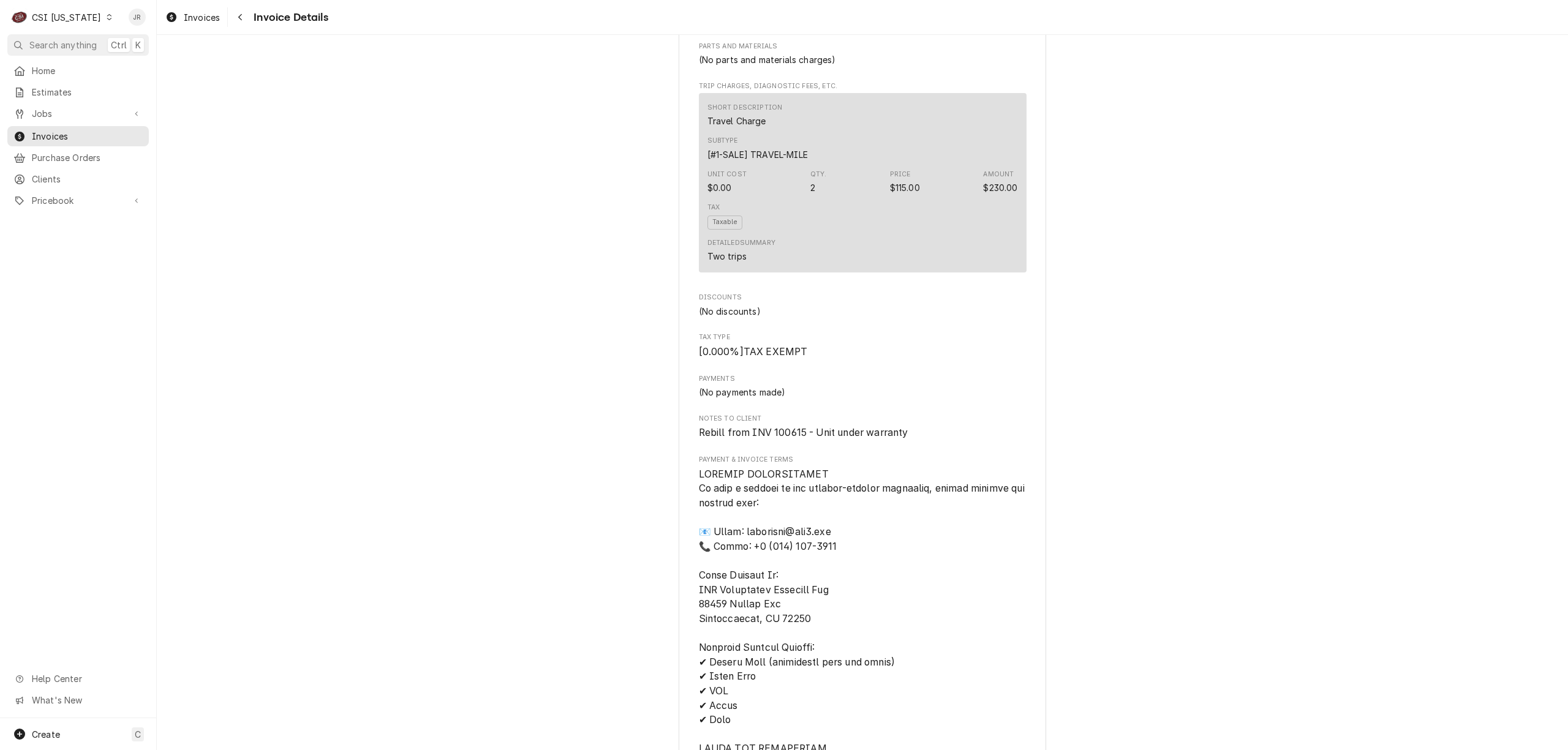
click at [782, 438] on span "Rebill from INV 100615 - Unit under warranty" at bounding box center [804, 433] width 210 height 12
copy span "100615"
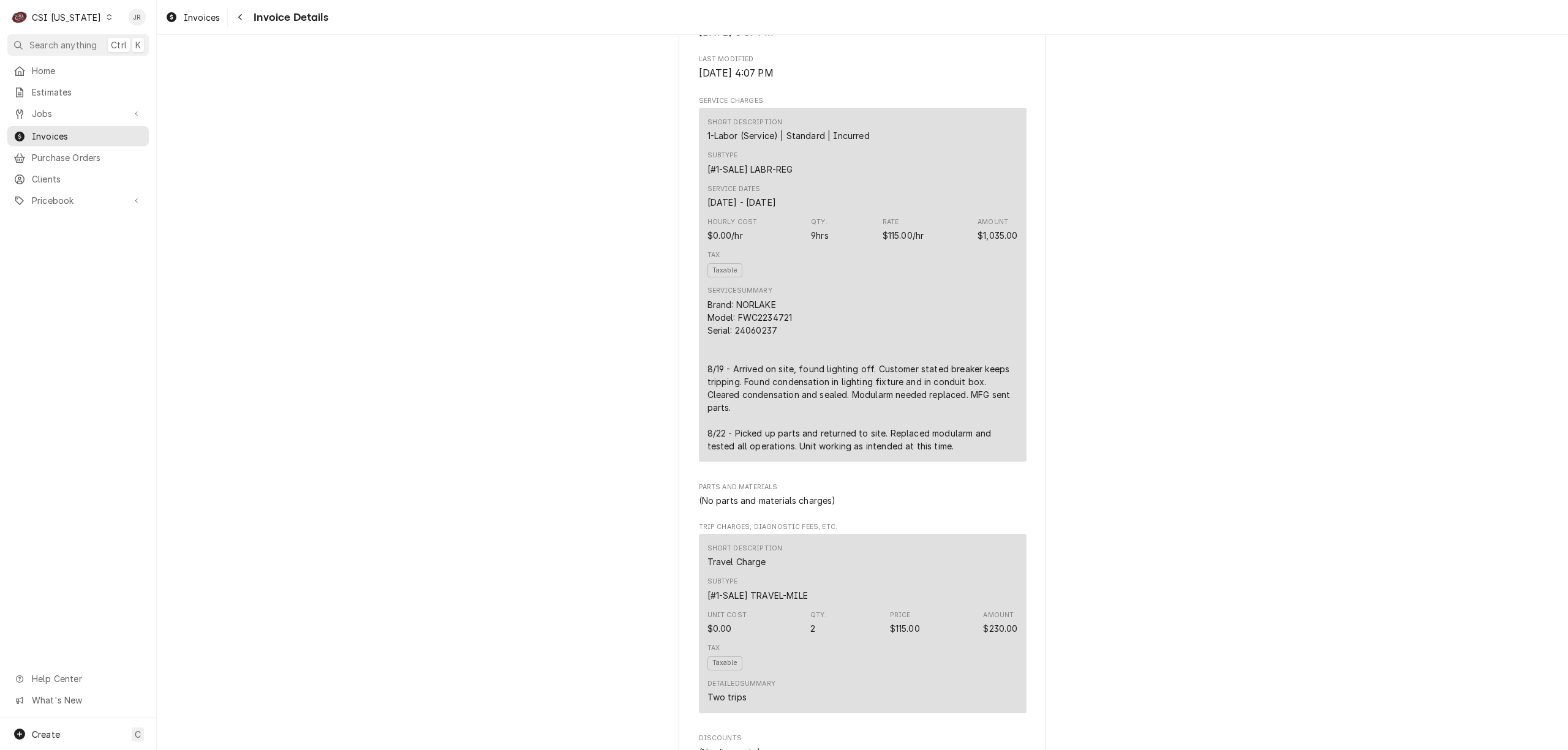
scroll to position [571, 0]
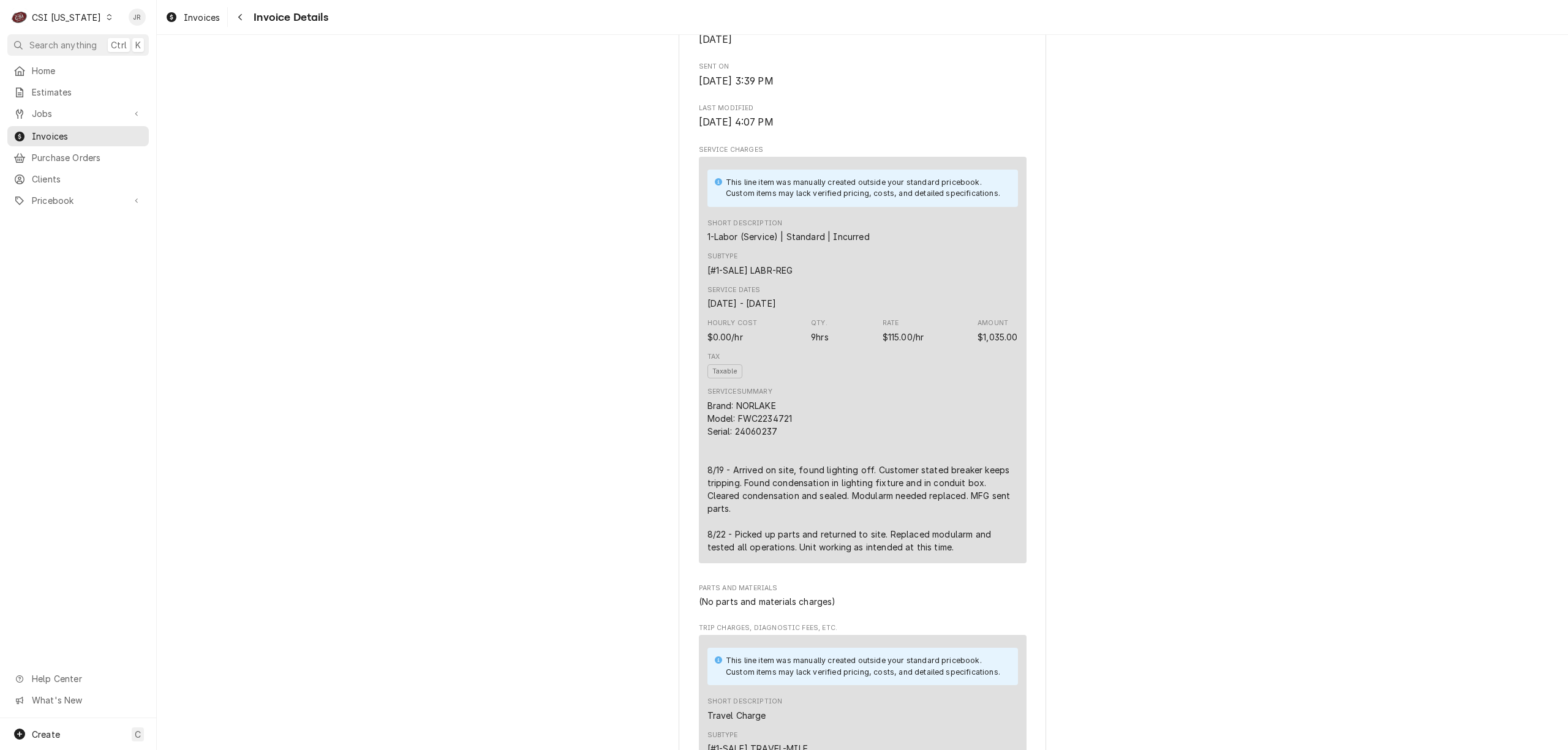
click at [50, 13] on div "CSI [US_STATE]" at bounding box center [66, 17] width 69 height 13
click at [139, 30] on div "CSI [US_STATE][GEOGRAPHIC_DATA]" at bounding box center [190, 24] width 169 height 16
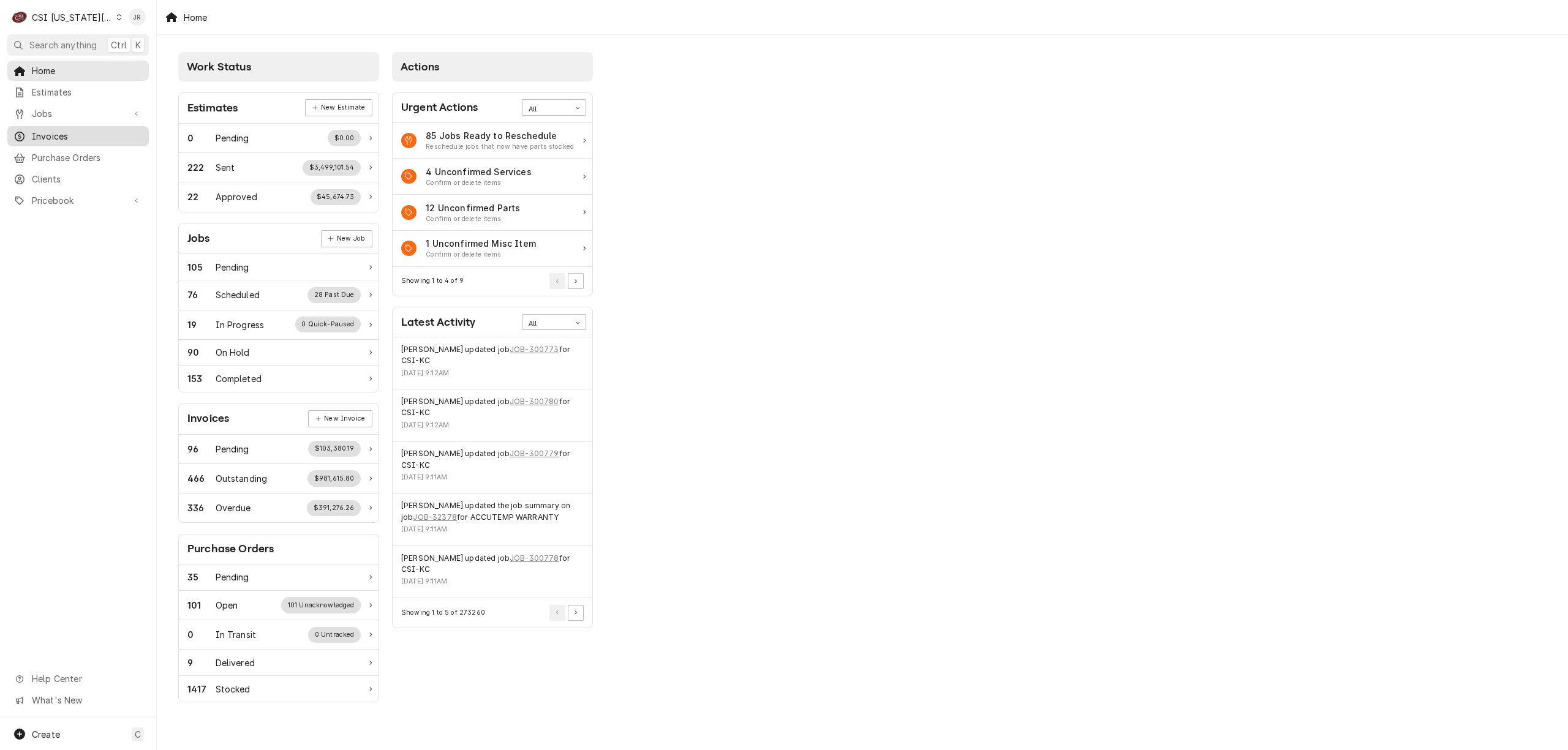
click at [58, 136] on span "Invoices" at bounding box center [88, 136] width 111 height 13
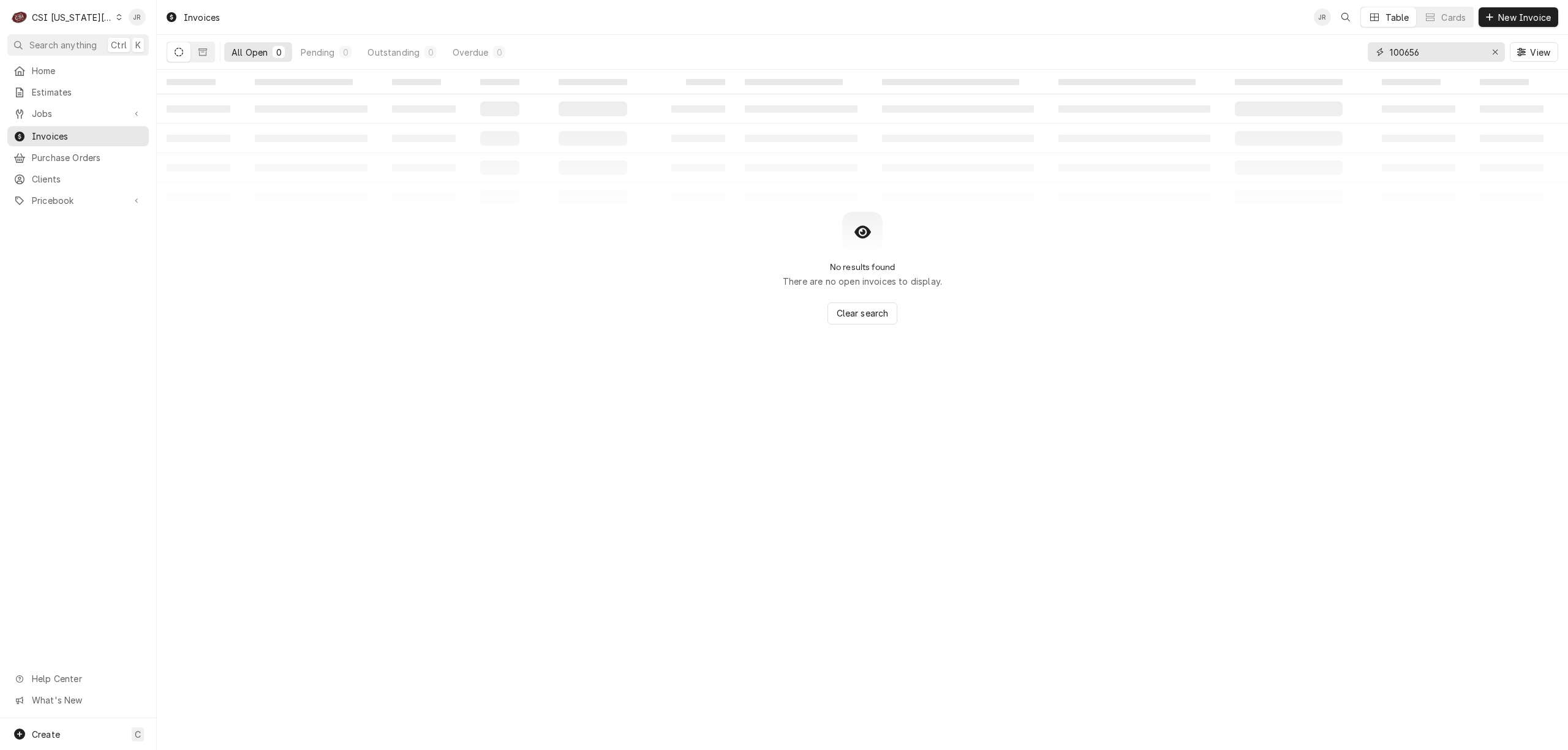
click at [1432, 50] on input "100656" at bounding box center [1435, 52] width 92 height 20
click at [1432, 49] on input "100656" at bounding box center [1435, 52] width 92 height 20
paste input "302761"
type input "302761"
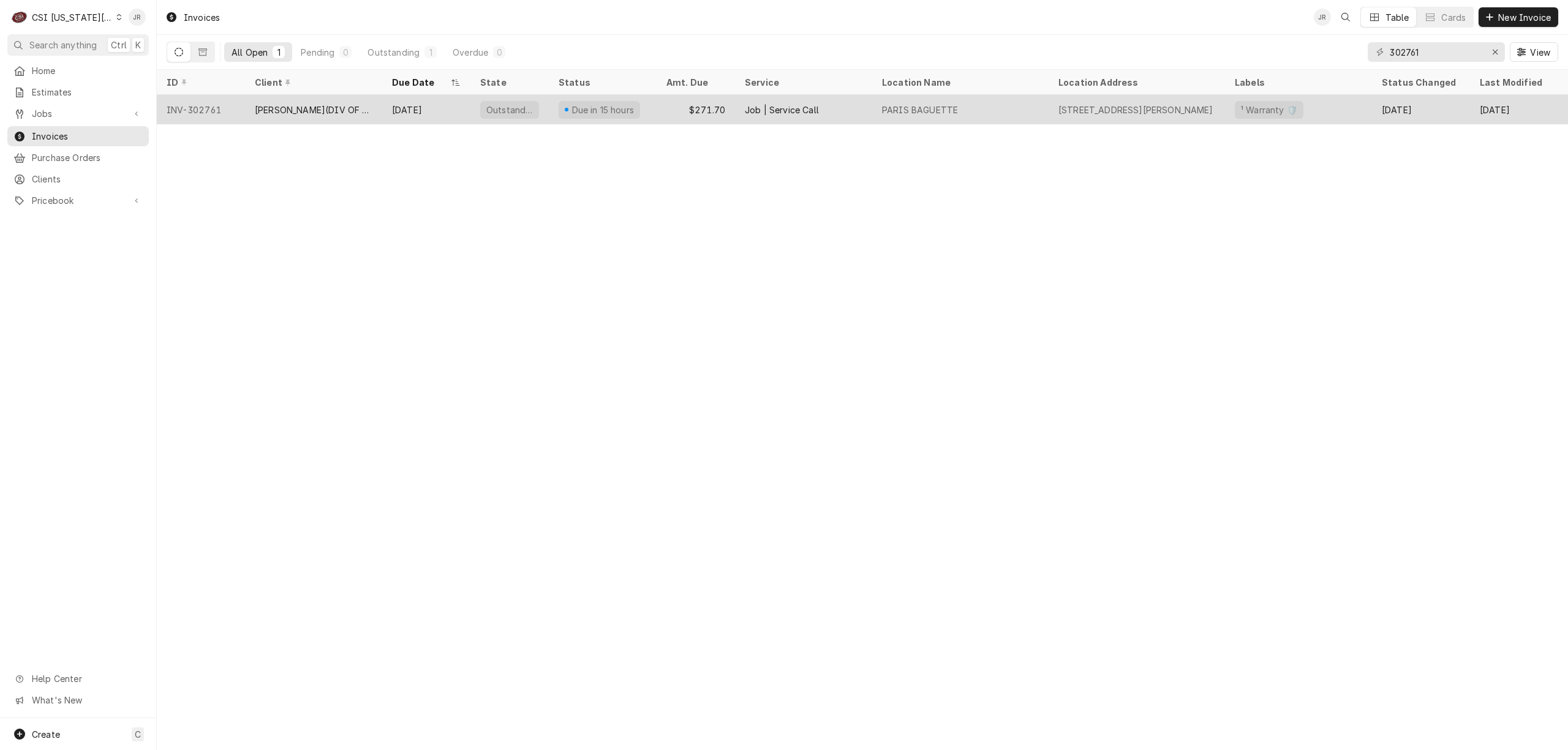
click at [403, 118] on div "Sep 24" at bounding box center [426, 109] width 88 height 29
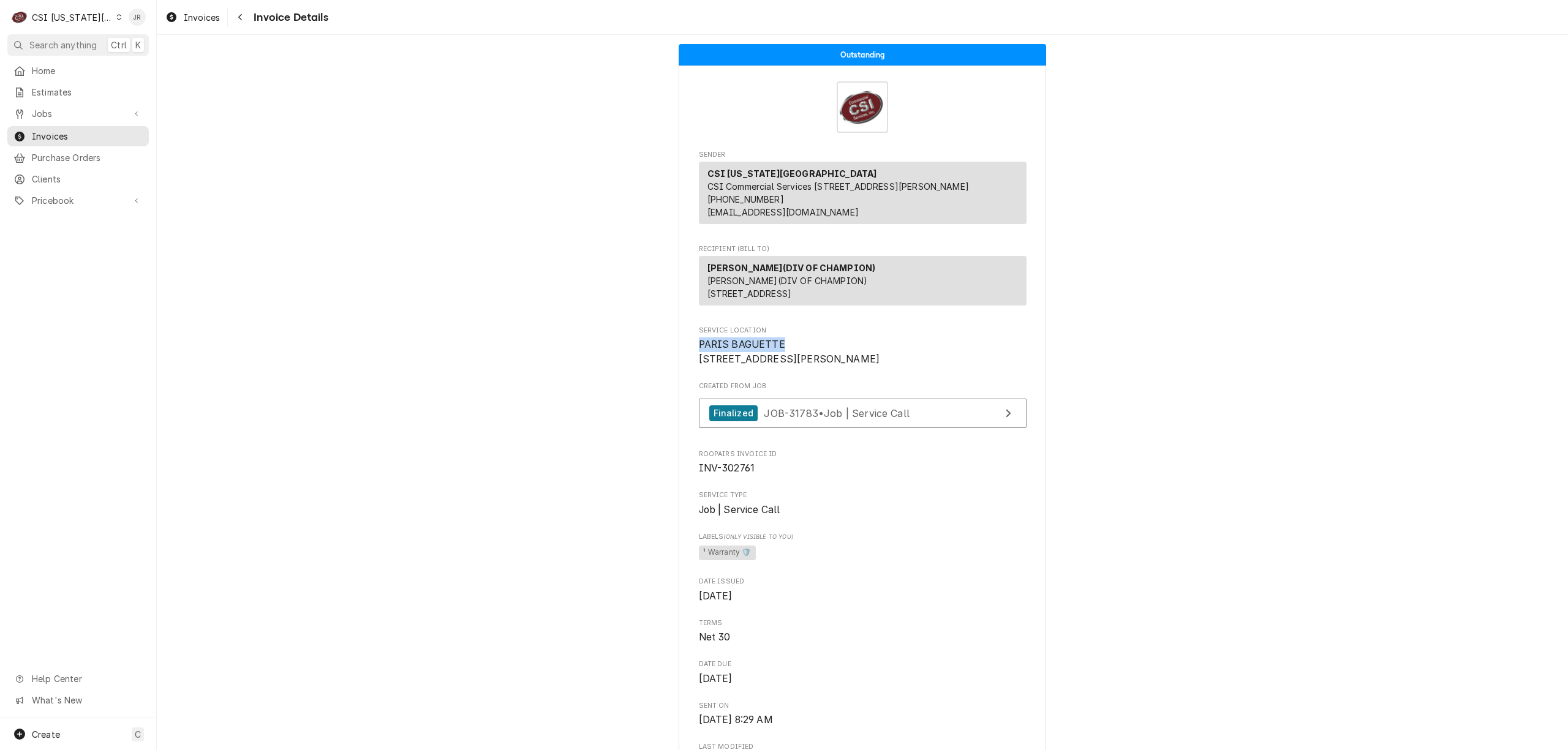
drag, startPoint x: 689, startPoint y: 362, endPoint x: 770, endPoint y: 366, distance: 81.1
copy span "PARIS BAGUETTE"
drag, startPoint x: 975, startPoint y: 576, endPoint x: 772, endPoint y: 530, distance: 208.1
click at [972, 542] on span "Labels (Only Visible to You)" at bounding box center [863, 537] width 328 height 10
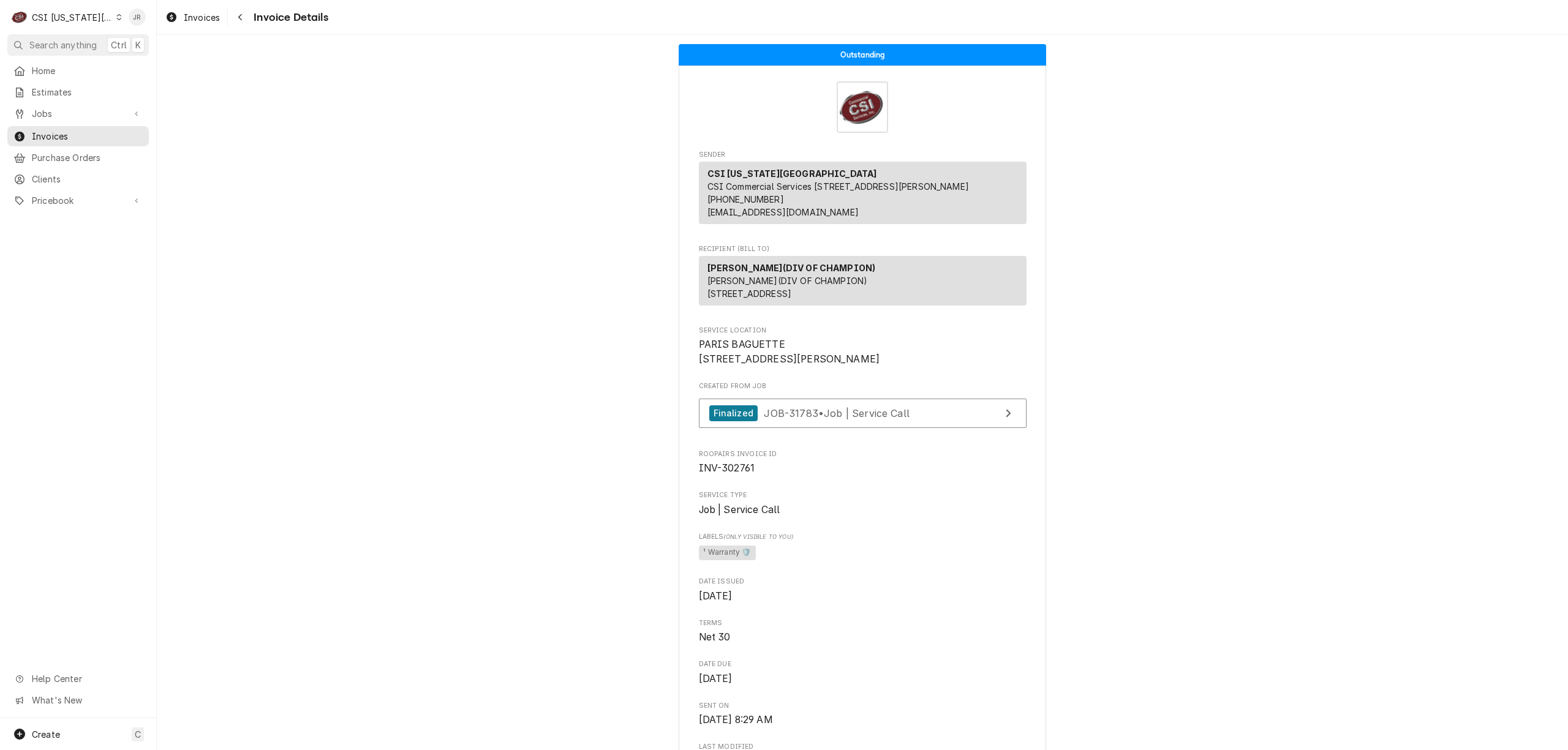
click at [733, 475] on span "INV-302761" at bounding box center [727, 469] width 57 height 12
copy span "302761"
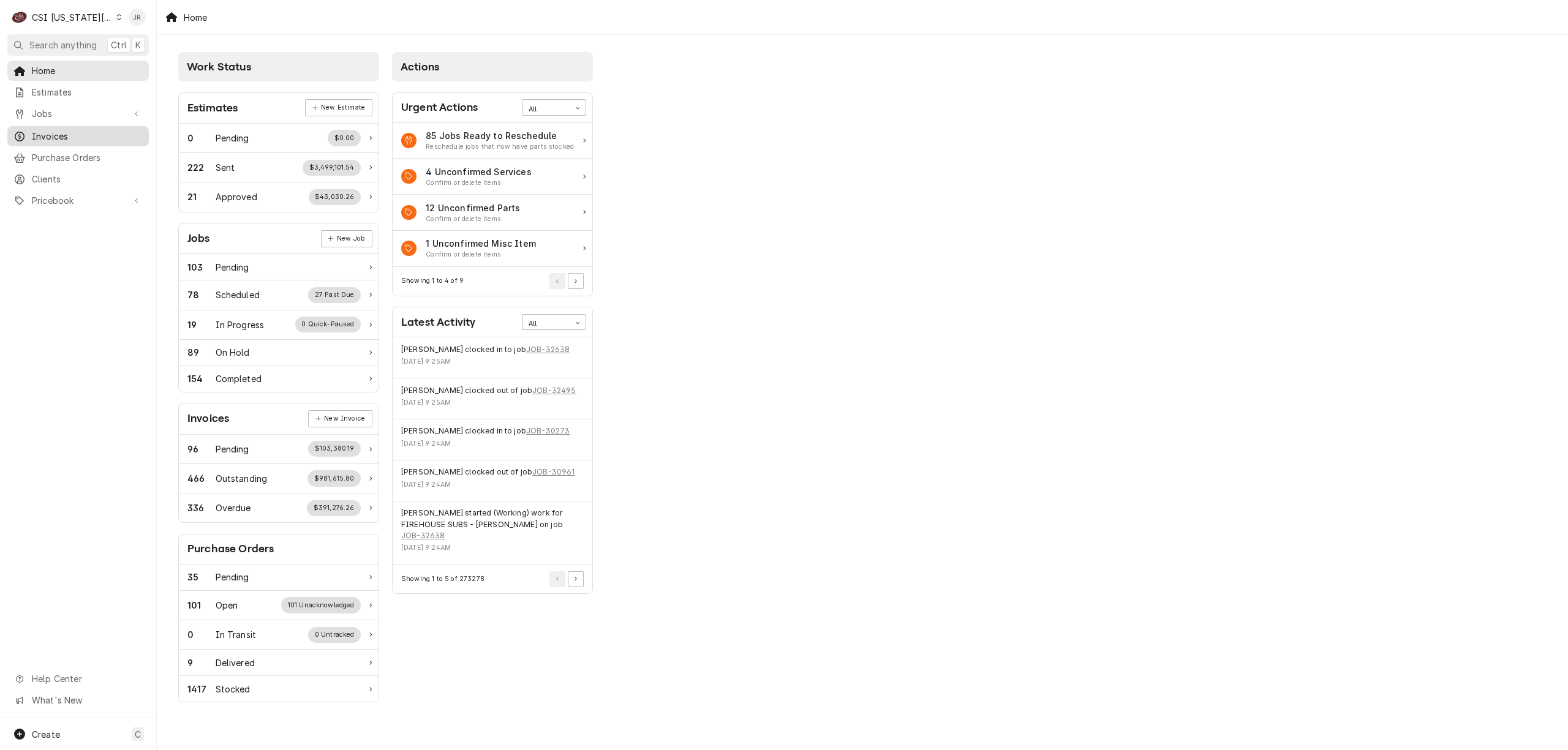
click at [55, 130] on span "Invoices" at bounding box center [88, 136] width 111 height 13
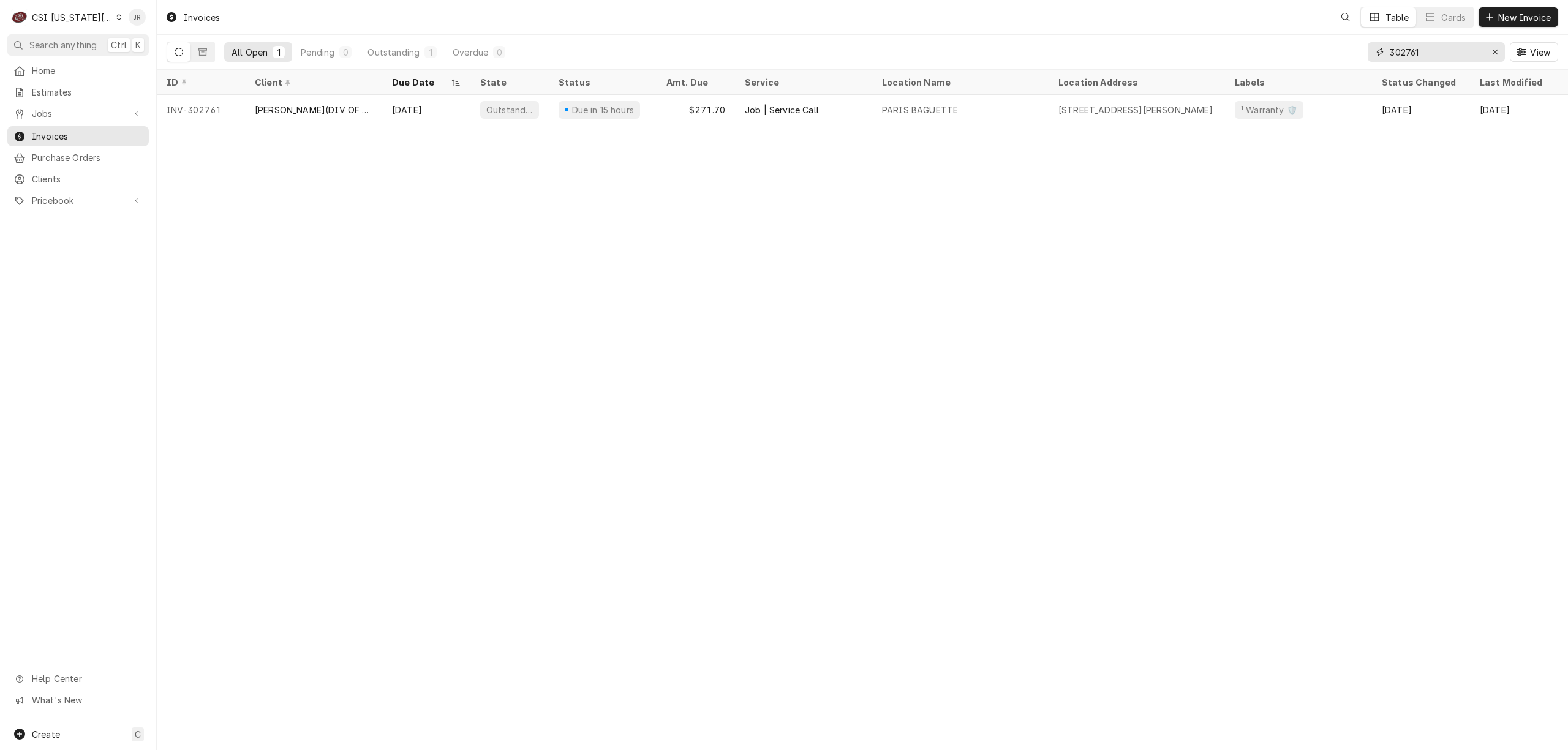
click at [1452, 62] on input "302761" at bounding box center [1435, 52] width 92 height 20
paste input "402718"
type input "402718"
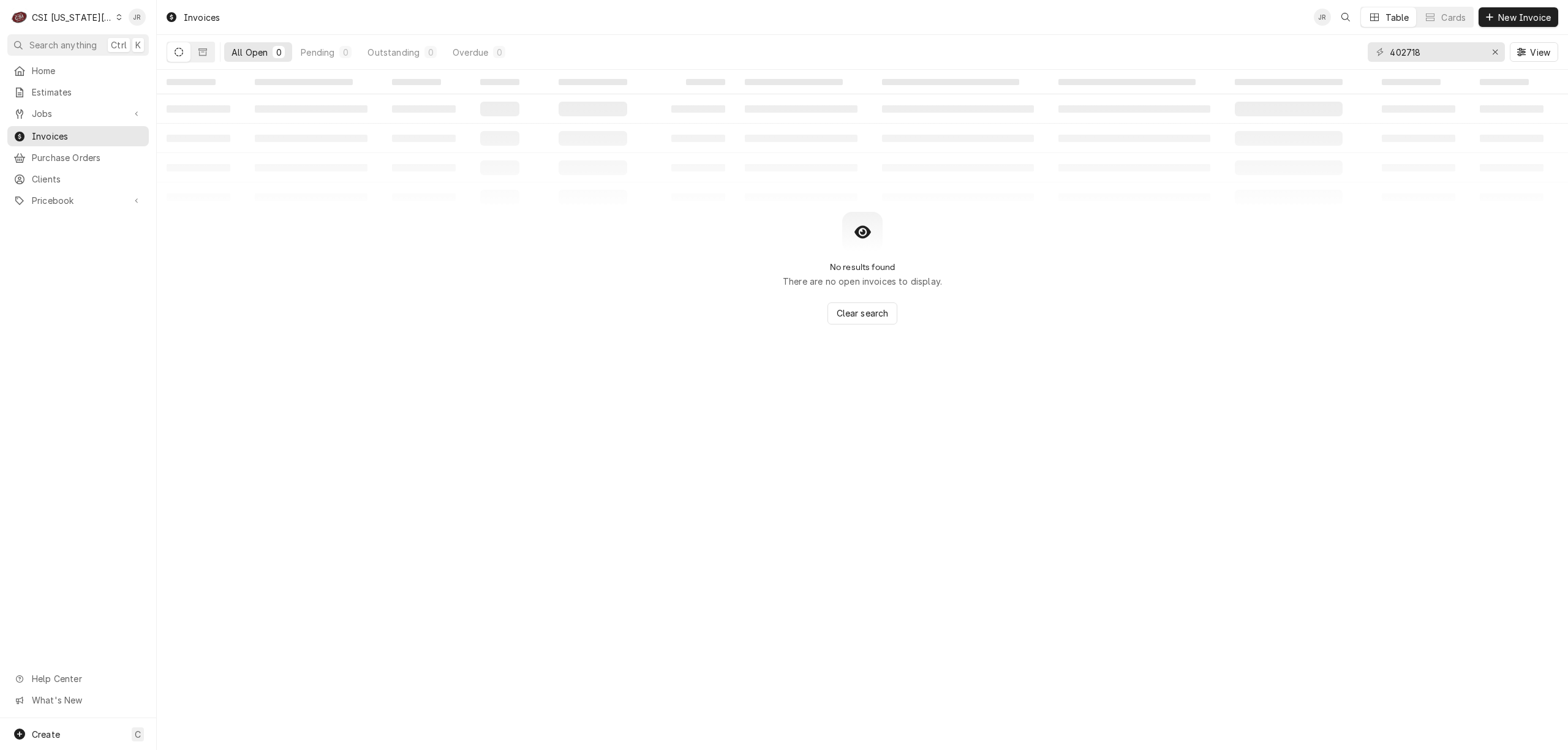
drag, startPoint x: 167, startPoint y: 57, endPoint x: 177, endPoint y: 50, distance: 12.2
click at [170, 55] on button "Dynamic Content Wrapper" at bounding box center [179, 52] width 23 height 20
click at [179, 50] on icon "Dynamic Content Wrapper" at bounding box center [179, 52] width 9 height 9
click at [177, 47] on button "Dynamic Content Wrapper" at bounding box center [179, 52] width 23 height 20
click at [180, 58] on button "Dynamic Content Wrapper" at bounding box center [179, 52] width 23 height 20
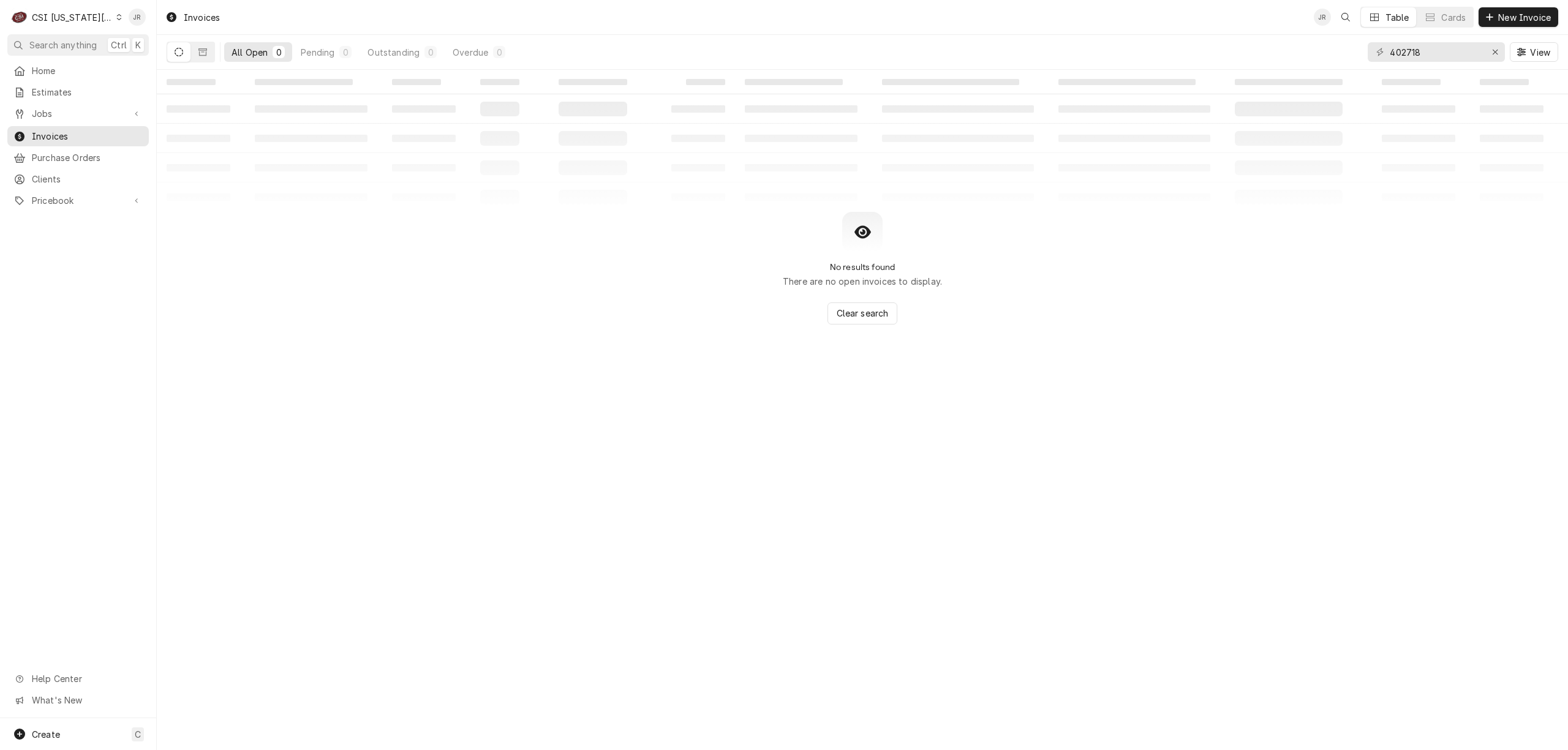
click at [69, 14] on div "CSI [US_STATE][GEOGRAPHIC_DATA]" at bounding box center [72, 17] width 81 height 13
drag, startPoint x: 187, startPoint y: 75, endPoint x: 185, endPoint y: 66, distance: 9.2
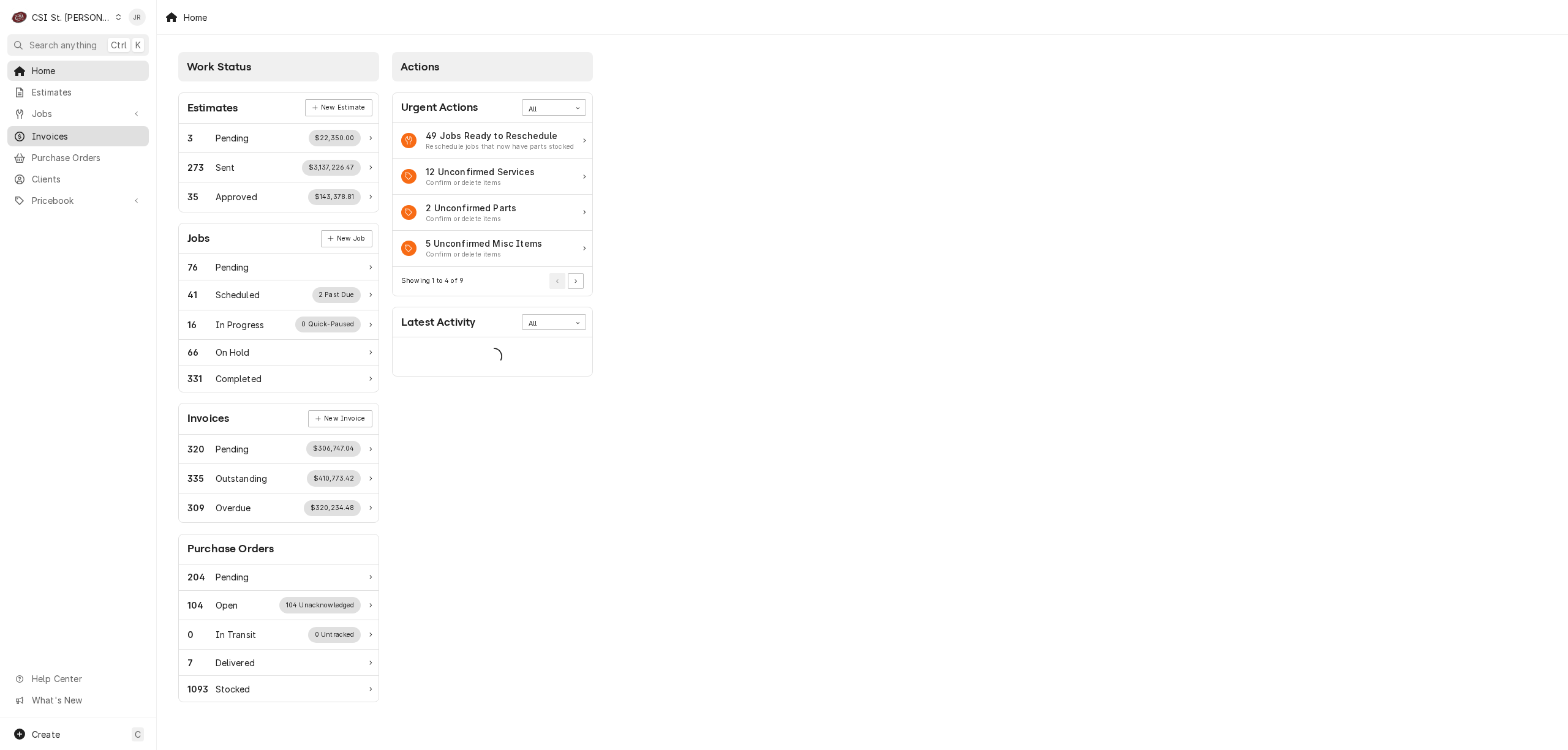
click at [50, 133] on span "Invoices" at bounding box center [88, 136] width 111 height 13
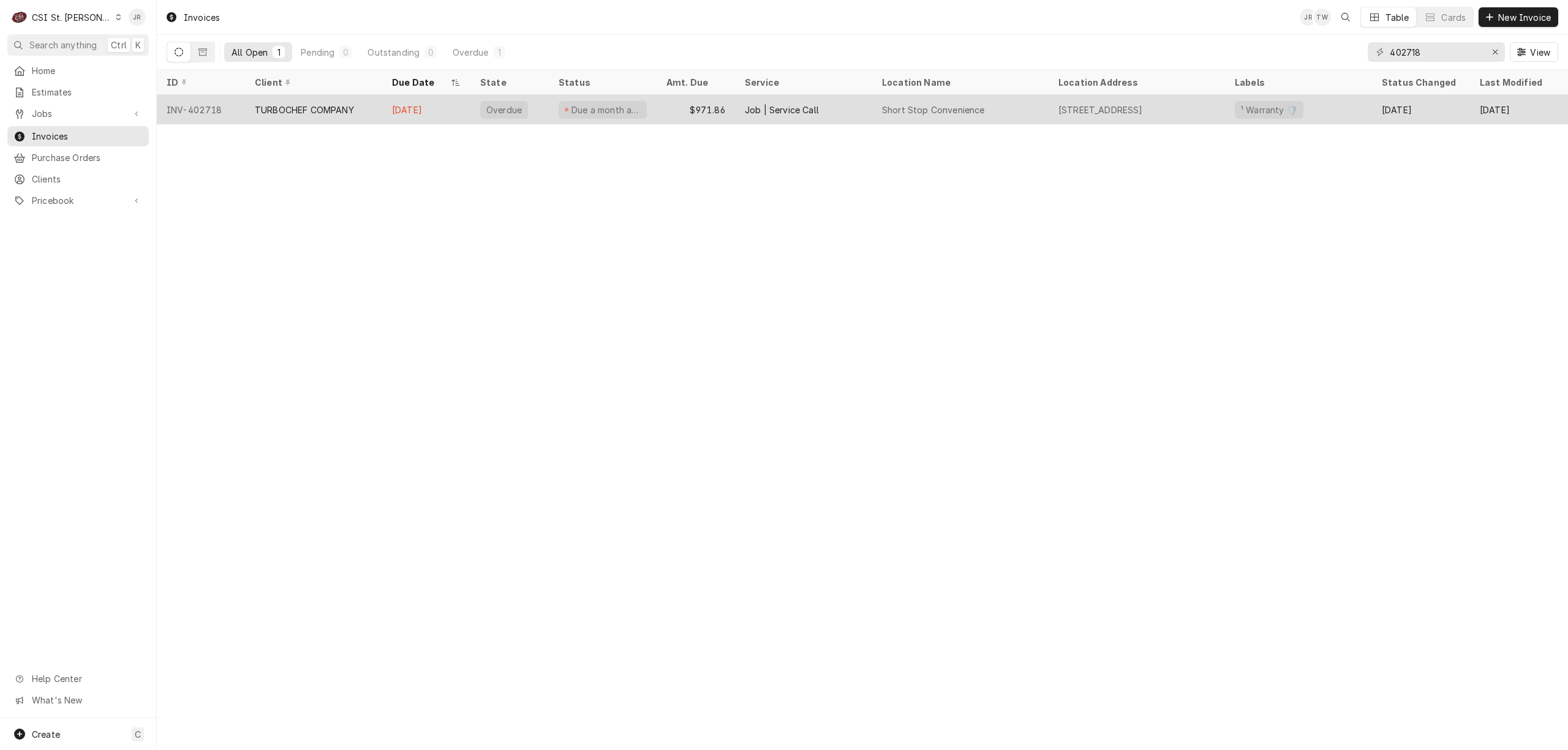
click at [561, 96] on div "Due a month ago" at bounding box center [602, 109] width 107 height 29
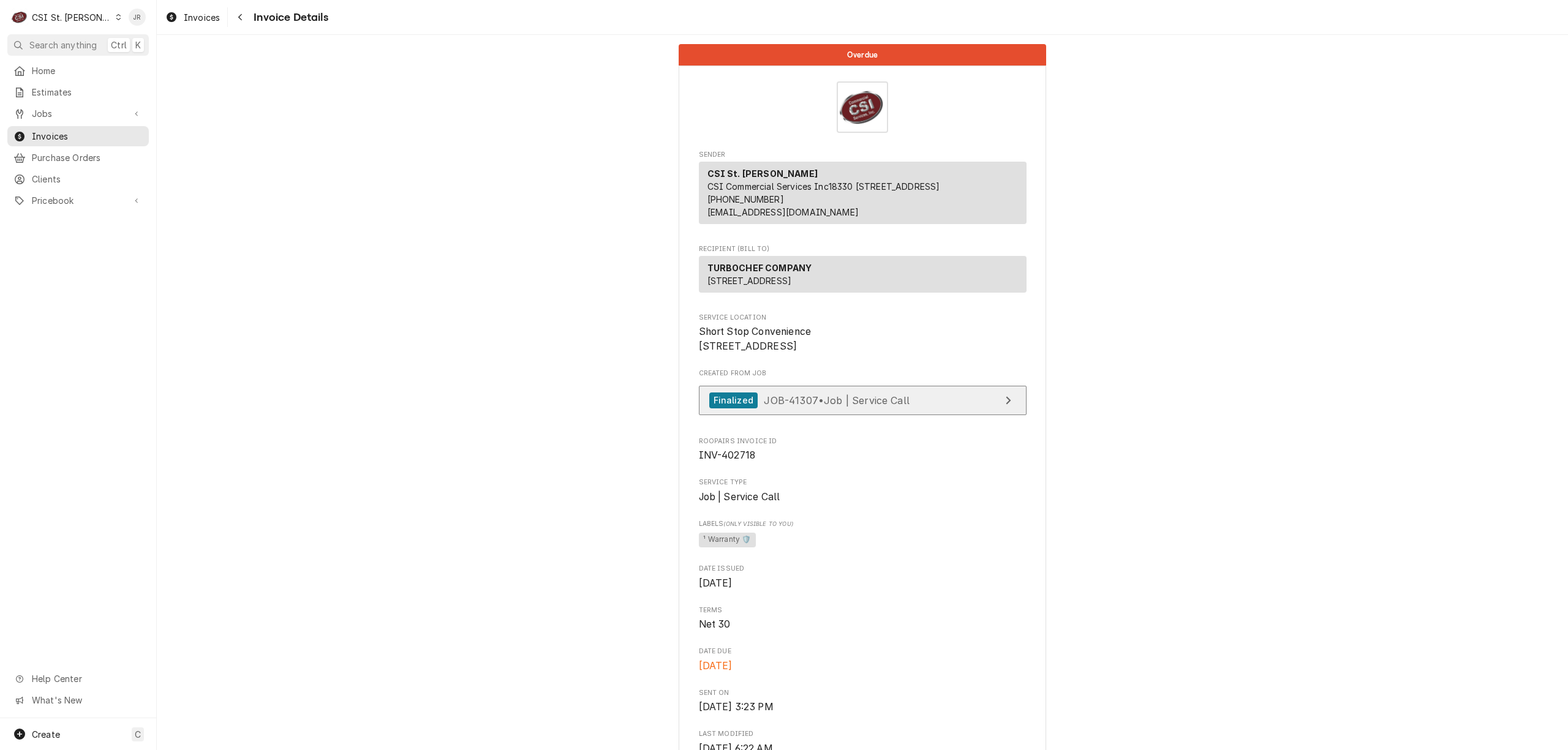
click at [949, 416] on link "Finalized JOB-41307 • Job | Service Call" at bounding box center [863, 400] width 328 height 30
click at [60, 15] on div "CSI St. [PERSON_NAME]" at bounding box center [72, 17] width 80 height 13
click at [141, 47] on div "CSI [US_STATE]" at bounding box center [188, 45] width 162 height 13
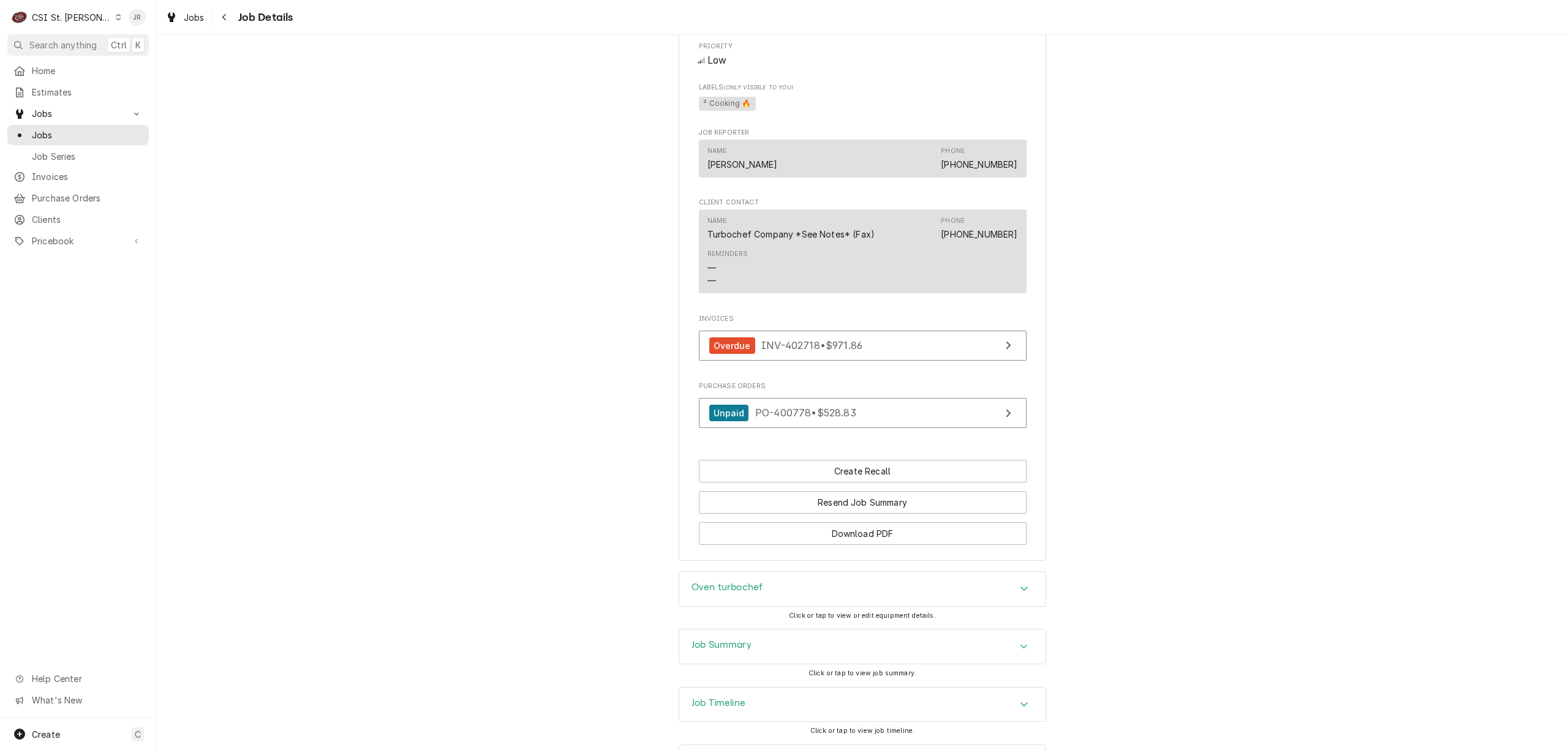
scroll to position [846, 0]
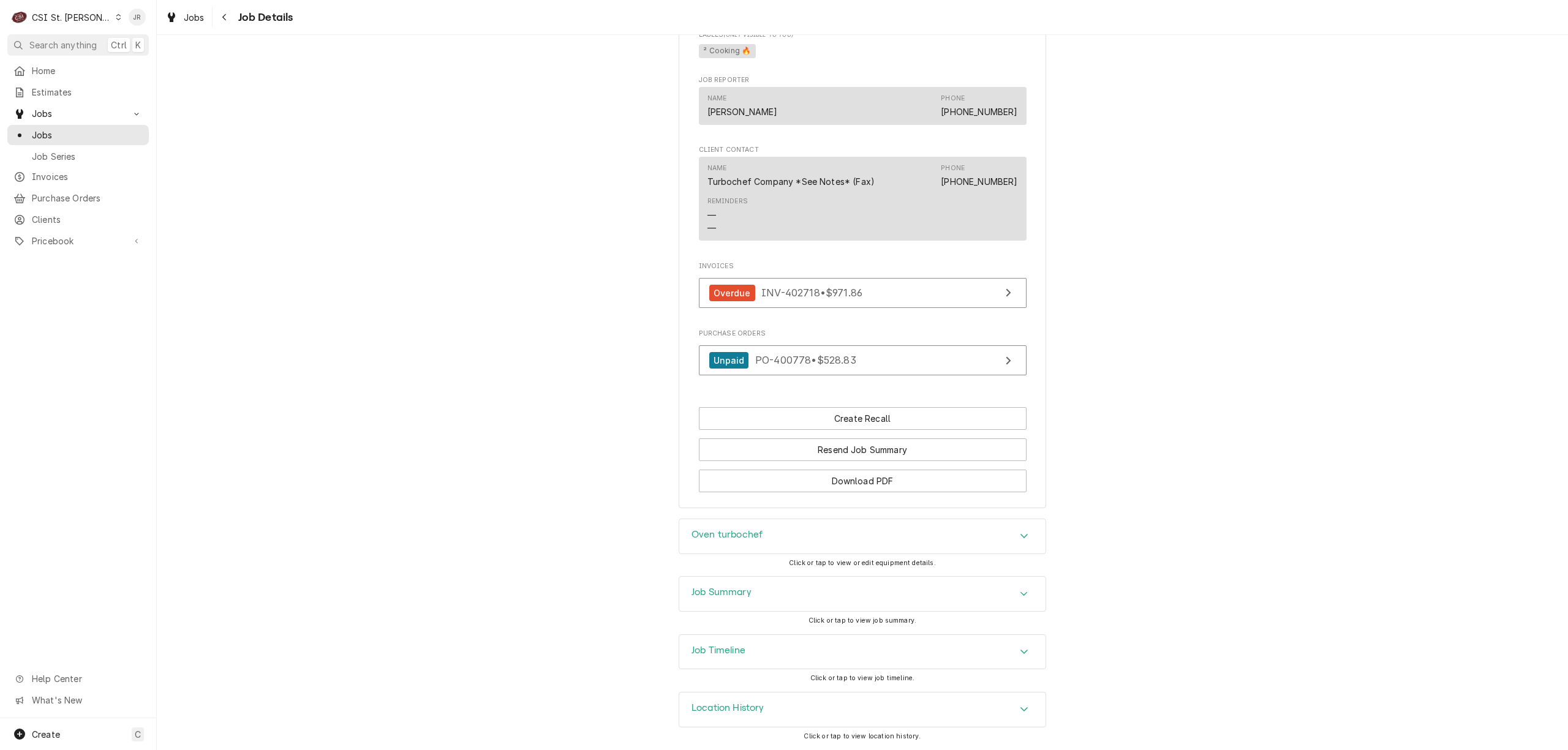
click at [706, 578] on div "Job Summary" at bounding box center [862, 594] width 366 height 34
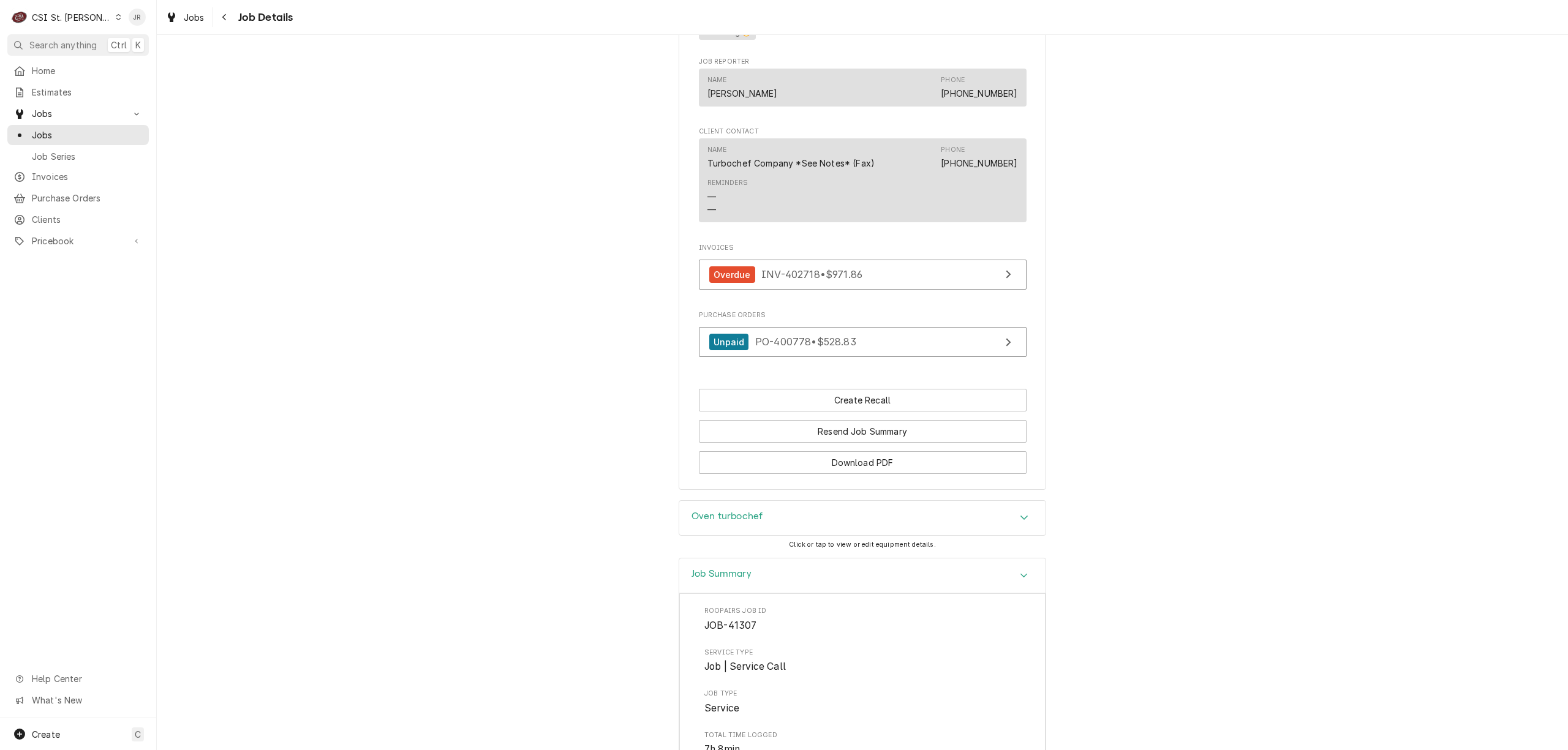
click at [735, 580] on h3 "Job Summary" at bounding box center [721, 574] width 60 height 12
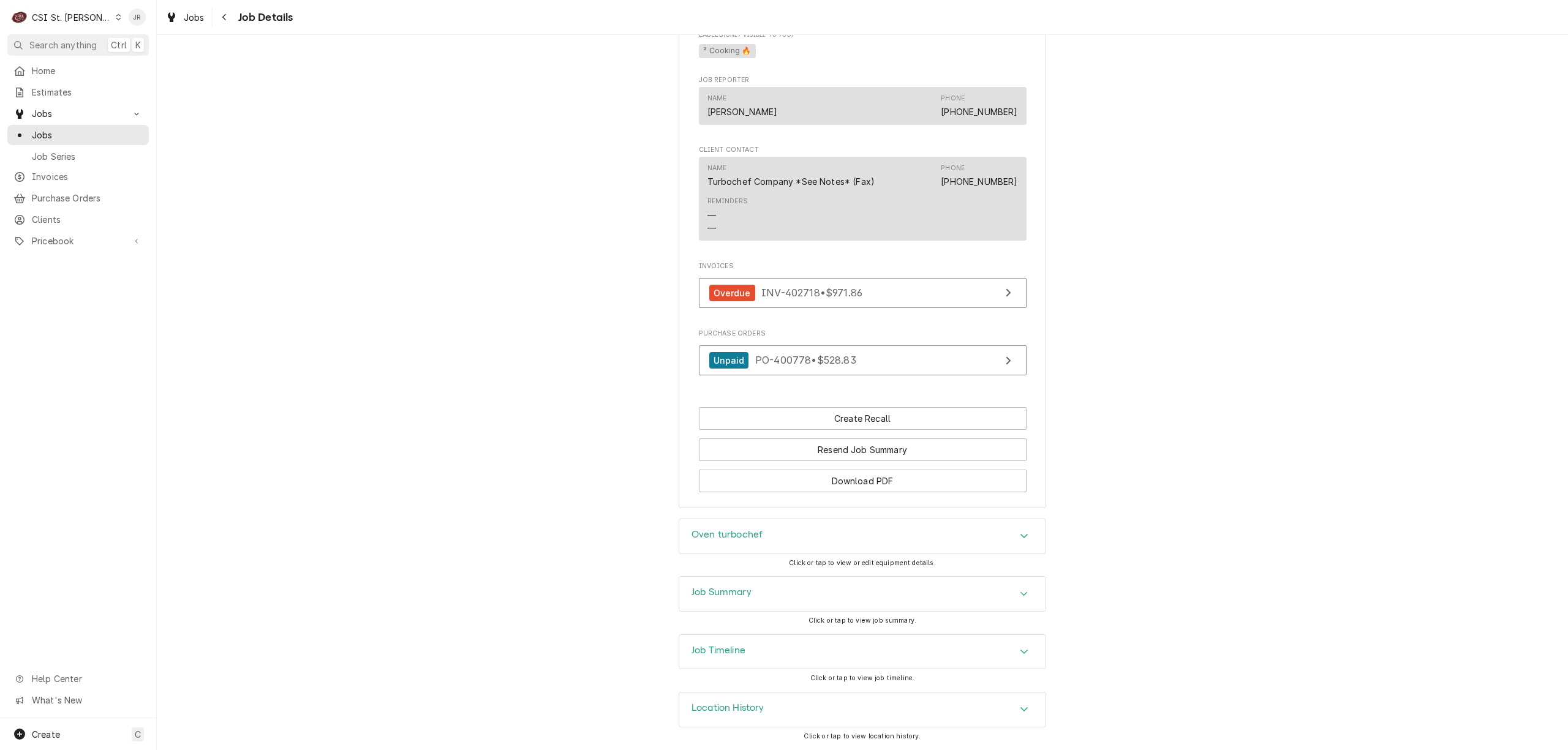
click at [732, 589] on h3 "Job Summary" at bounding box center [721, 593] width 60 height 12
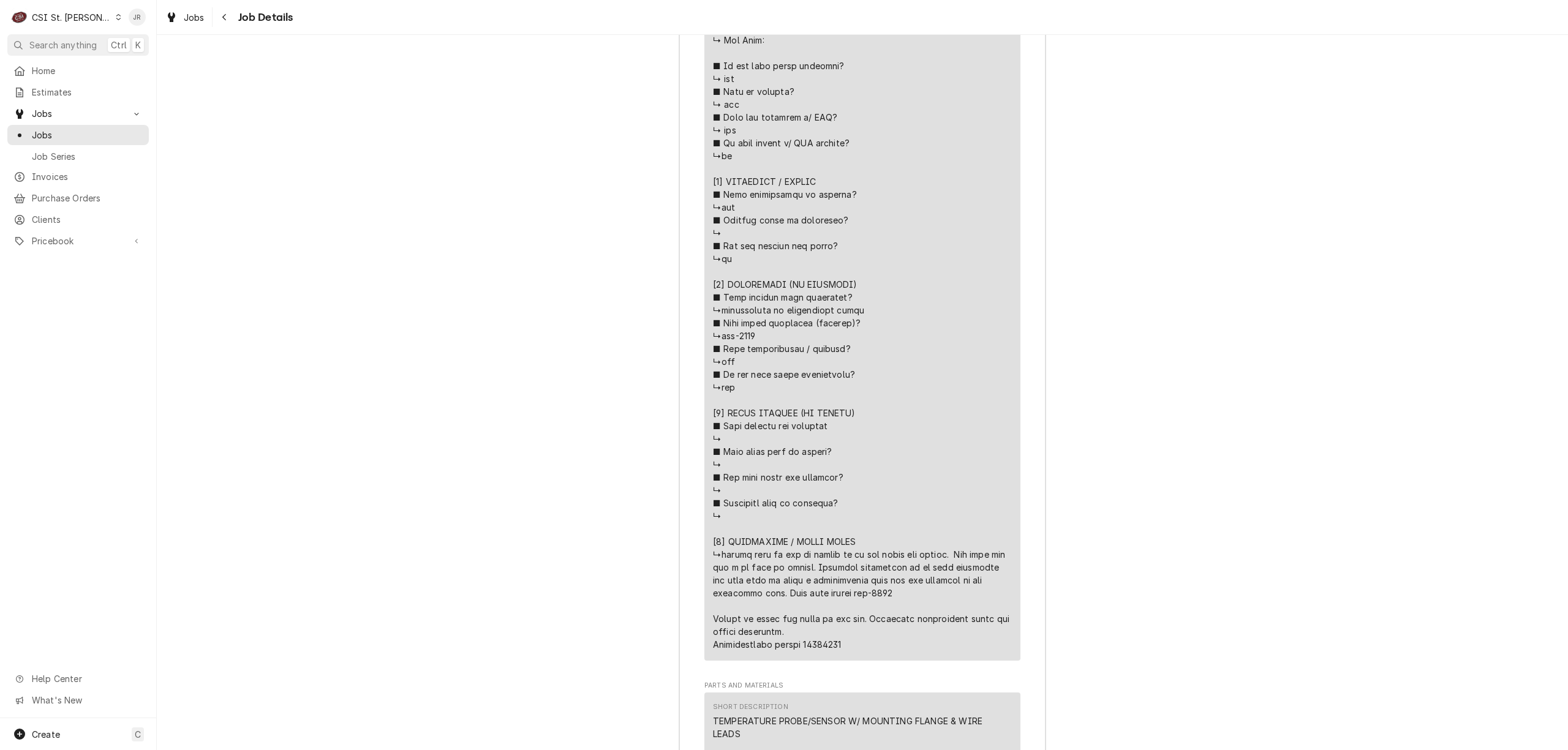
scroll to position [2562, 0]
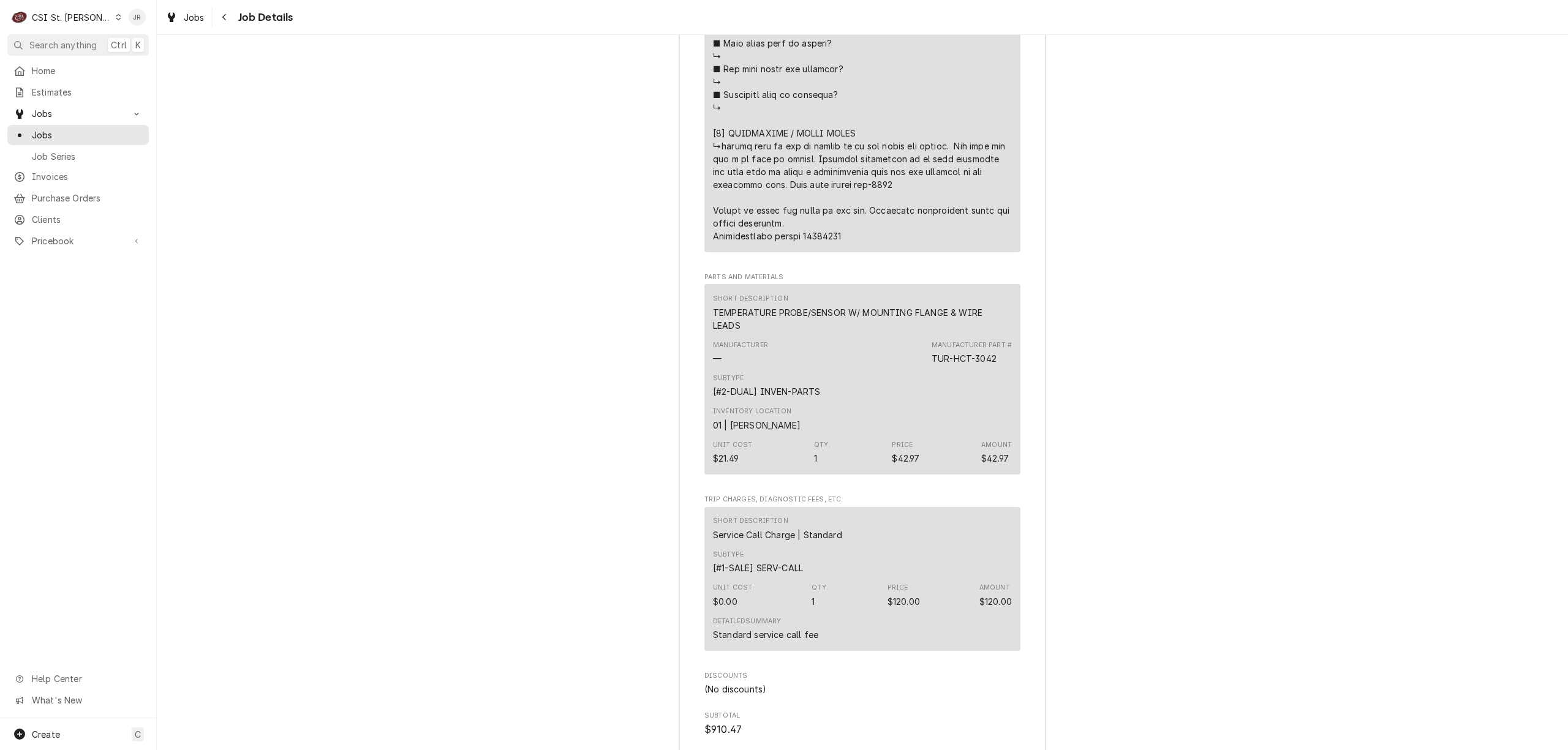
copy div "⚠️ LORE IPSUMDOLORSI ⚠️ ✪ Ametcons adi elitsedd eiusmodt ✪ Incidid utlabore etd…"
drag, startPoint x: 841, startPoint y: 253, endPoint x: 708, endPoint y: 260, distance: 133.2
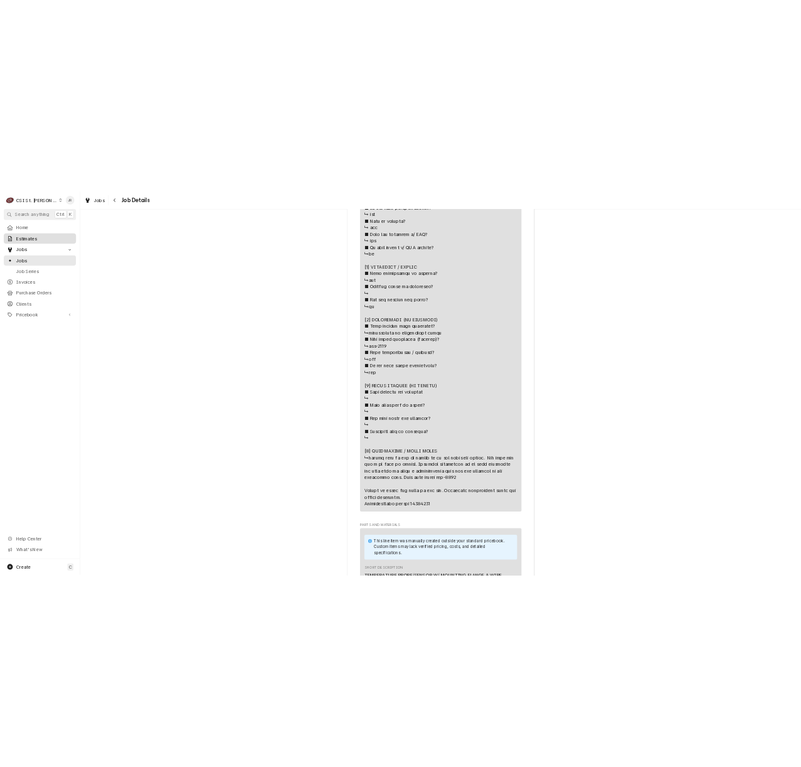
scroll to position [2304, 0]
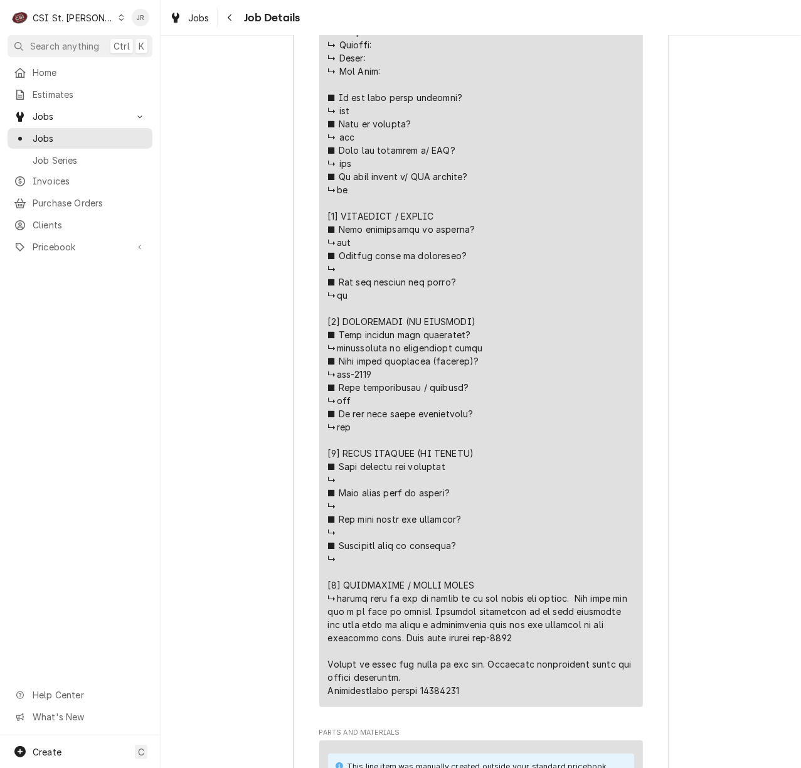
click at [753, 511] on div "Job Summary Roopairs Job ID JOB-41307 Service Type Job | Service Call Job Type …" at bounding box center [481, 465] width 640 height 2663
click at [44, 13] on div "CSI St. [PERSON_NAME]" at bounding box center [74, 17] width 82 height 13
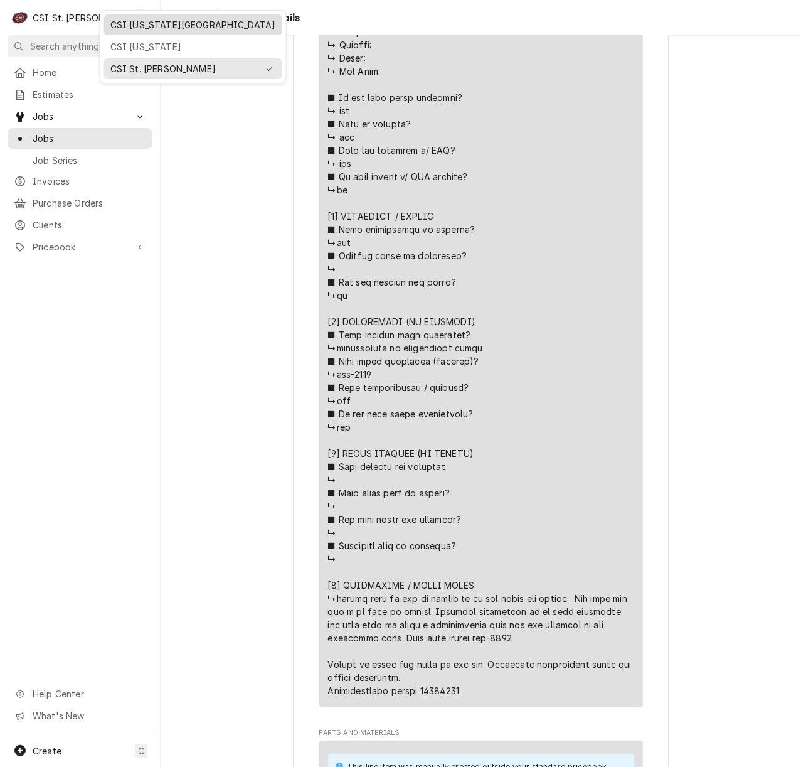
click at [130, 25] on div "CSI [US_STATE][GEOGRAPHIC_DATA]" at bounding box center [193, 24] width 166 height 13
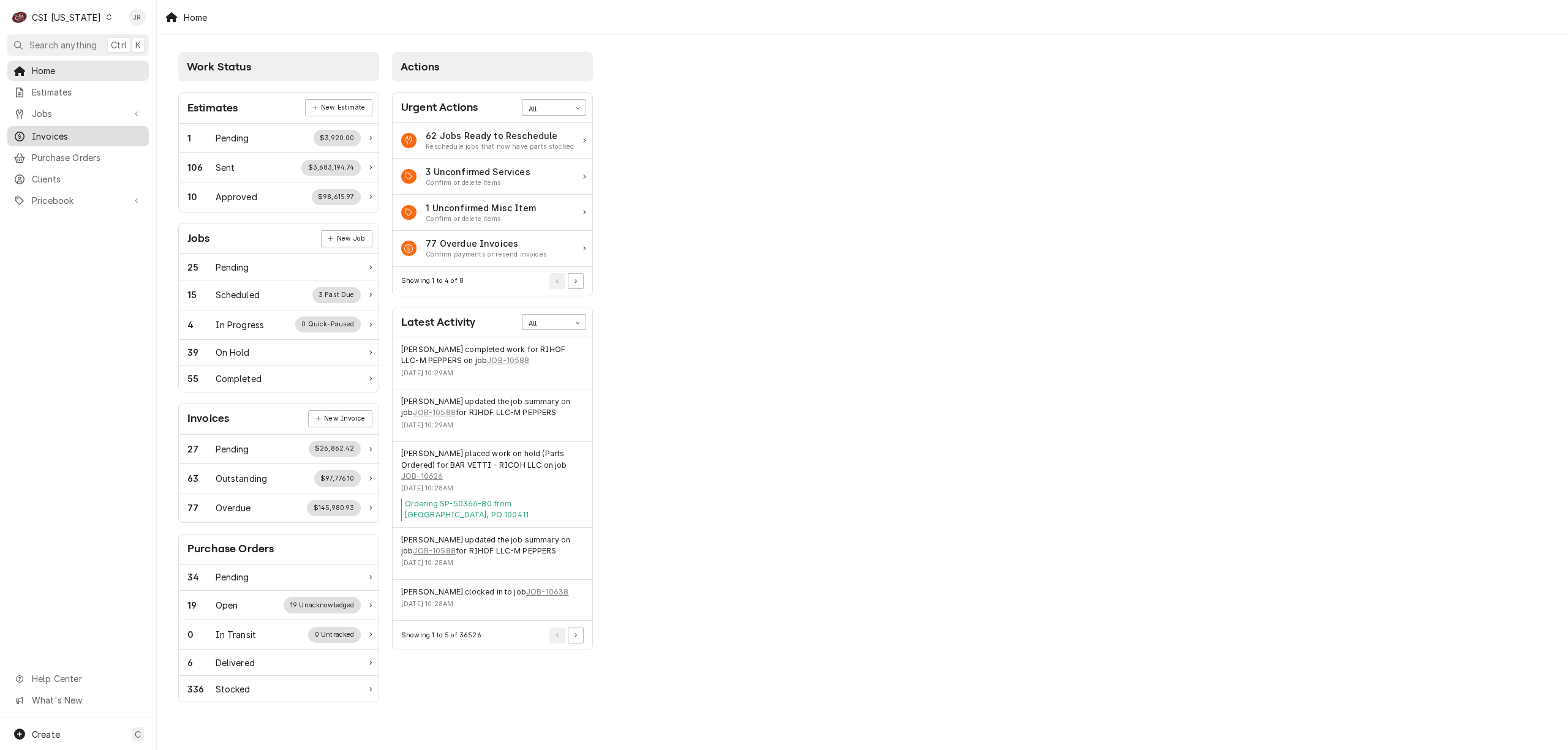
click at [62, 133] on span "Invoices" at bounding box center [88, 136] width 111 height 13
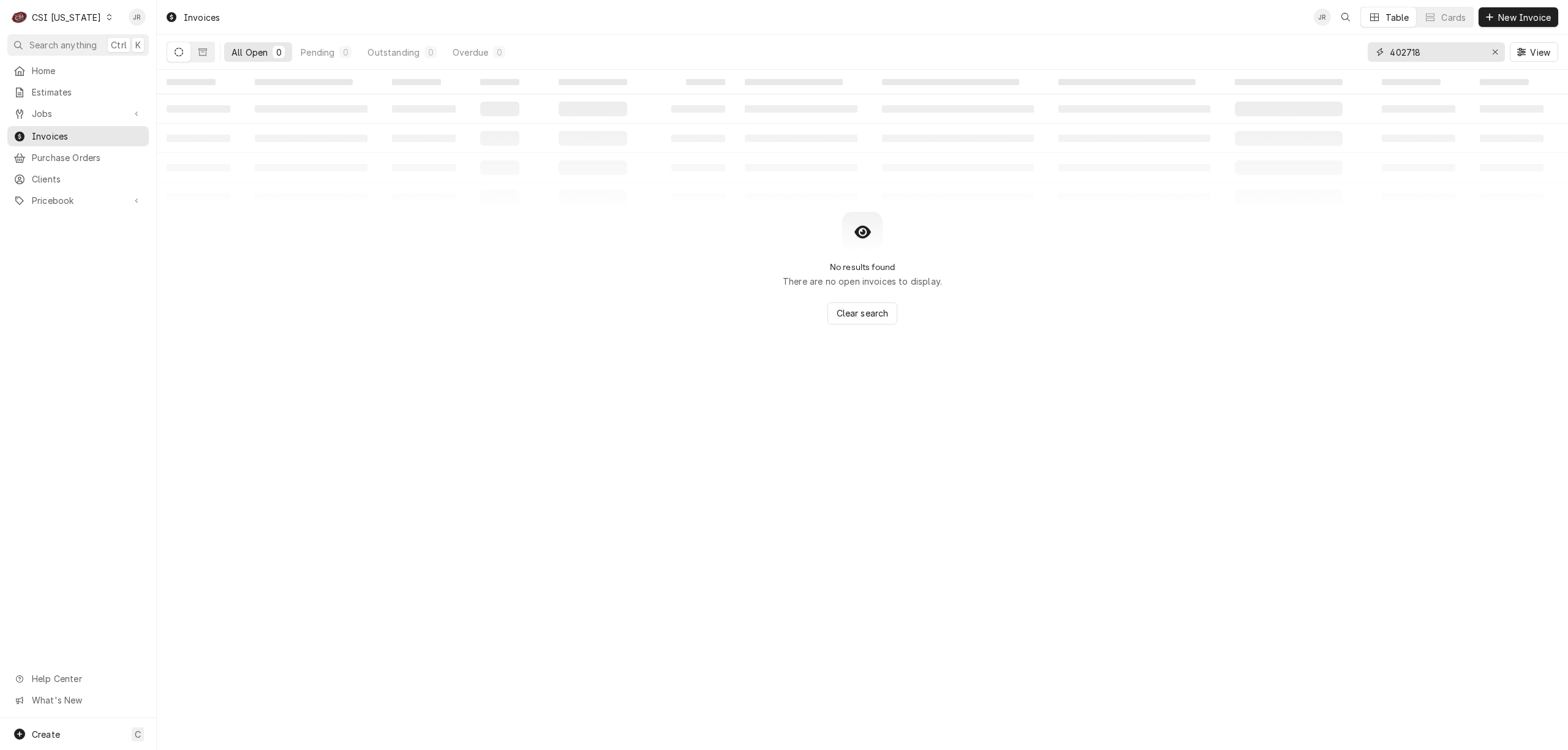
click at [1428, 49] on input "402718" at bounding box center [1435, 52] width 92 height 20
click at [1428, 50] on input "402718" at bounding box center [1435, 52] width 92 height 20
paste input "303396"
drag, startPoint x: 175, startPoint y: 45, endPoint x: 185, endPoint y: 55, distance: 14.1
click at [177, 47] on button "Dynamic Content Wrapper" at bounding box center [179, 52] width 23 height 20
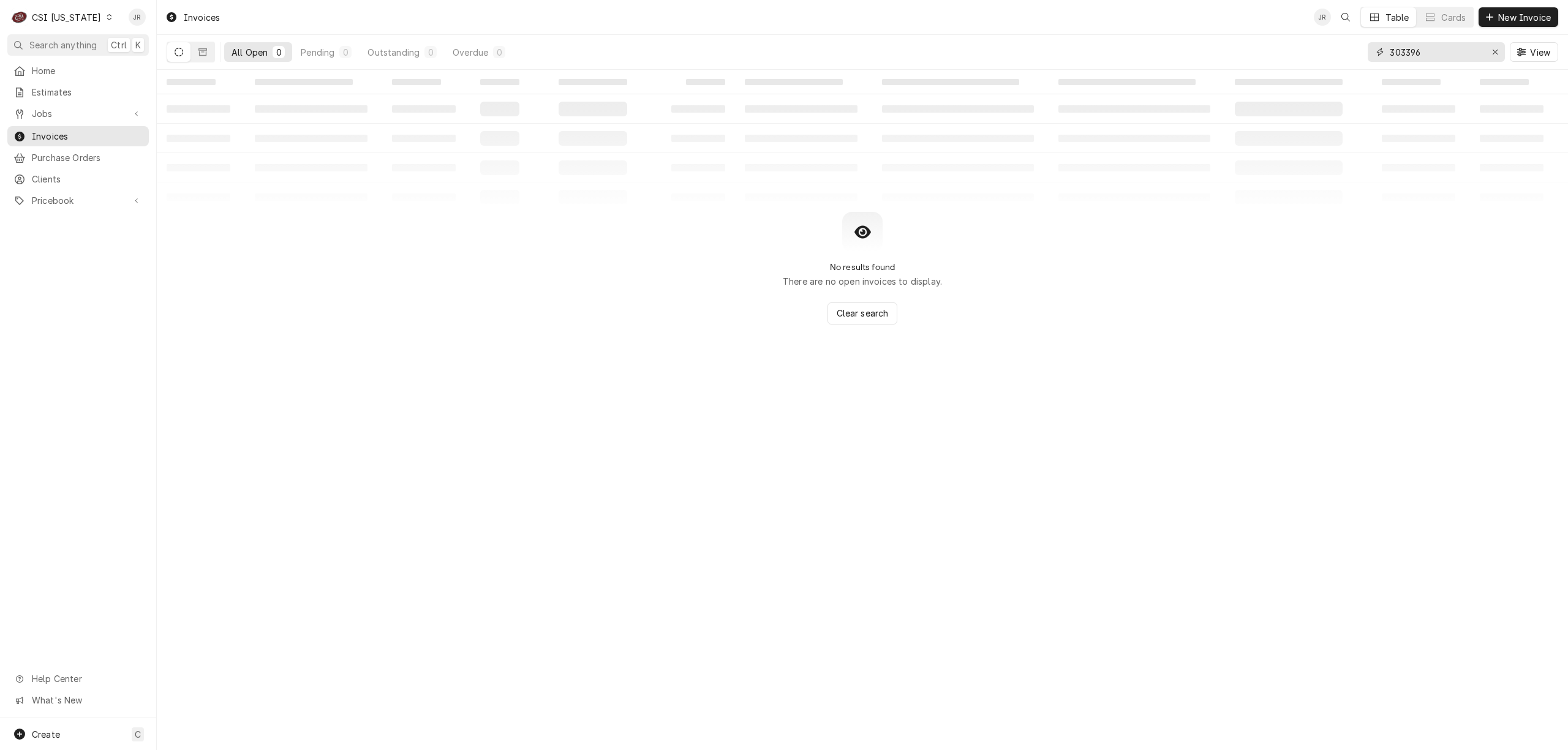
click at [1432, 57] on input "303396" at bounding box center [1435, 52] width 92 height 20
type input "303396"
click at [68, 15] on div "CSI Kentucky" at bounding box center [66, 17] width 69 height 13
click at [165, 25] on div "CSI [US_STATE][GEOGRAPHIC_DATA]" at bounding box center [191, 23] width 162 height 13
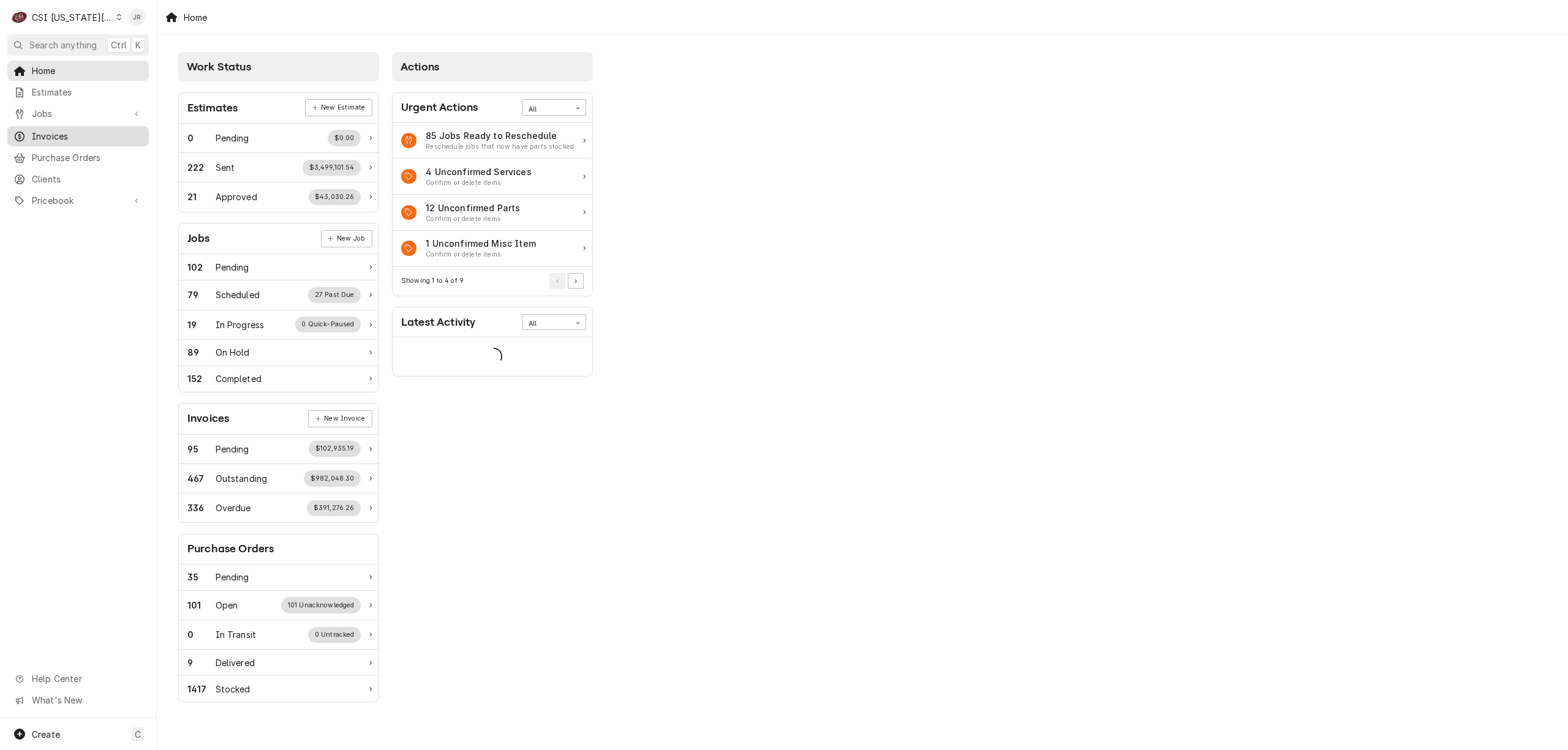
click at [40, 138] on span "Invoices" at bounding box center [88, 136] width 111 height 13
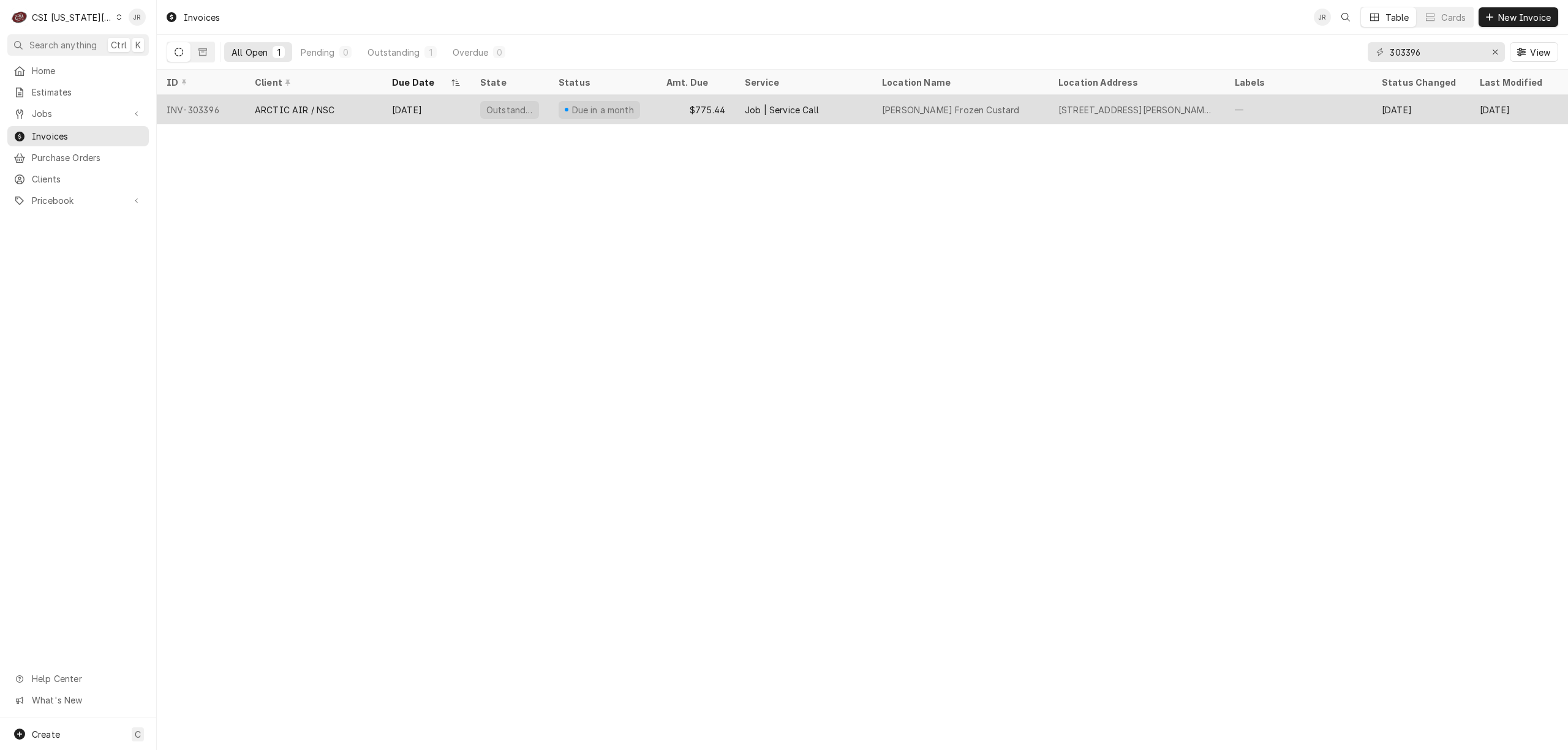
click at [389, 115] on div "Oct 22" at bounding box center [426, 109] width 88 height 29
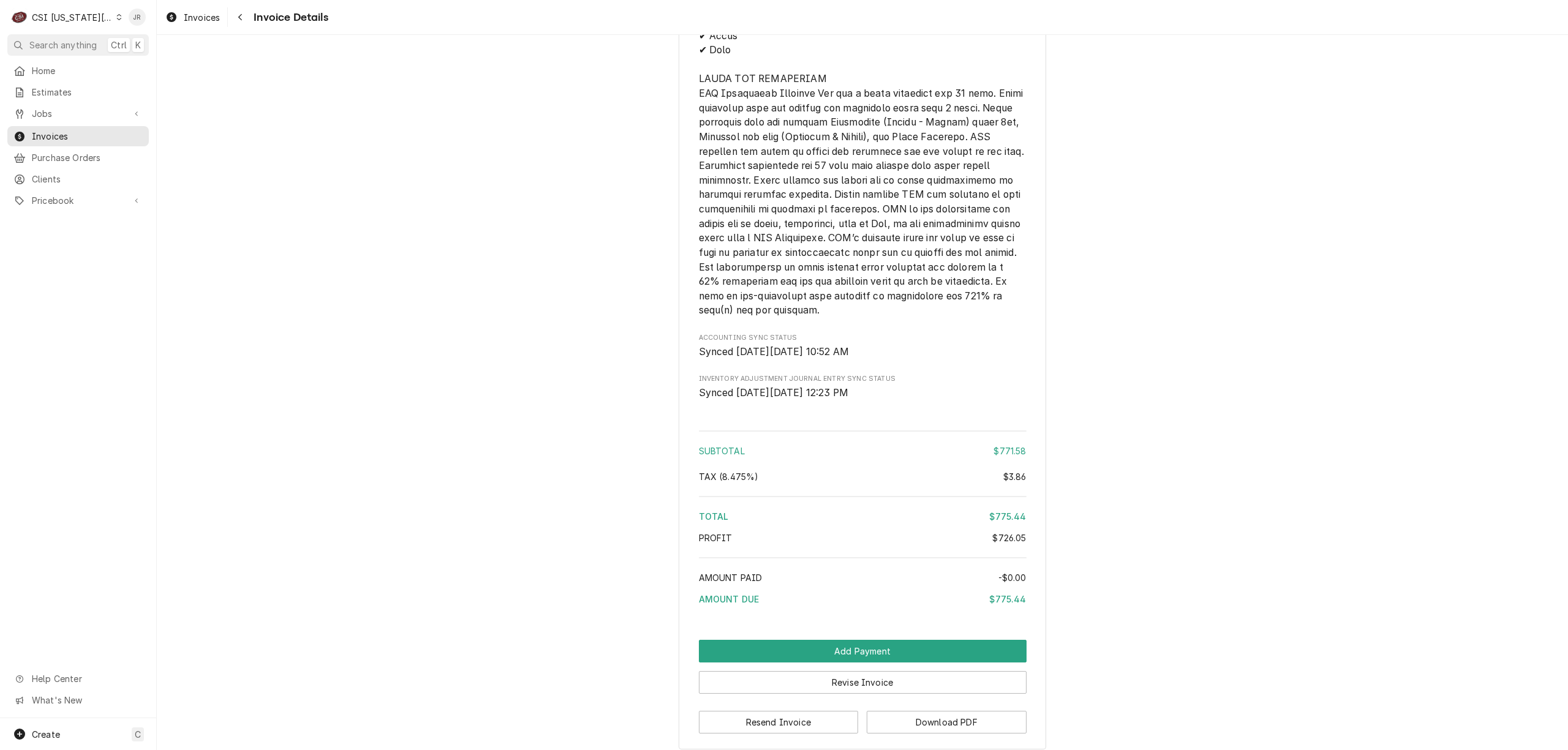
scroll to position [2140, 0]
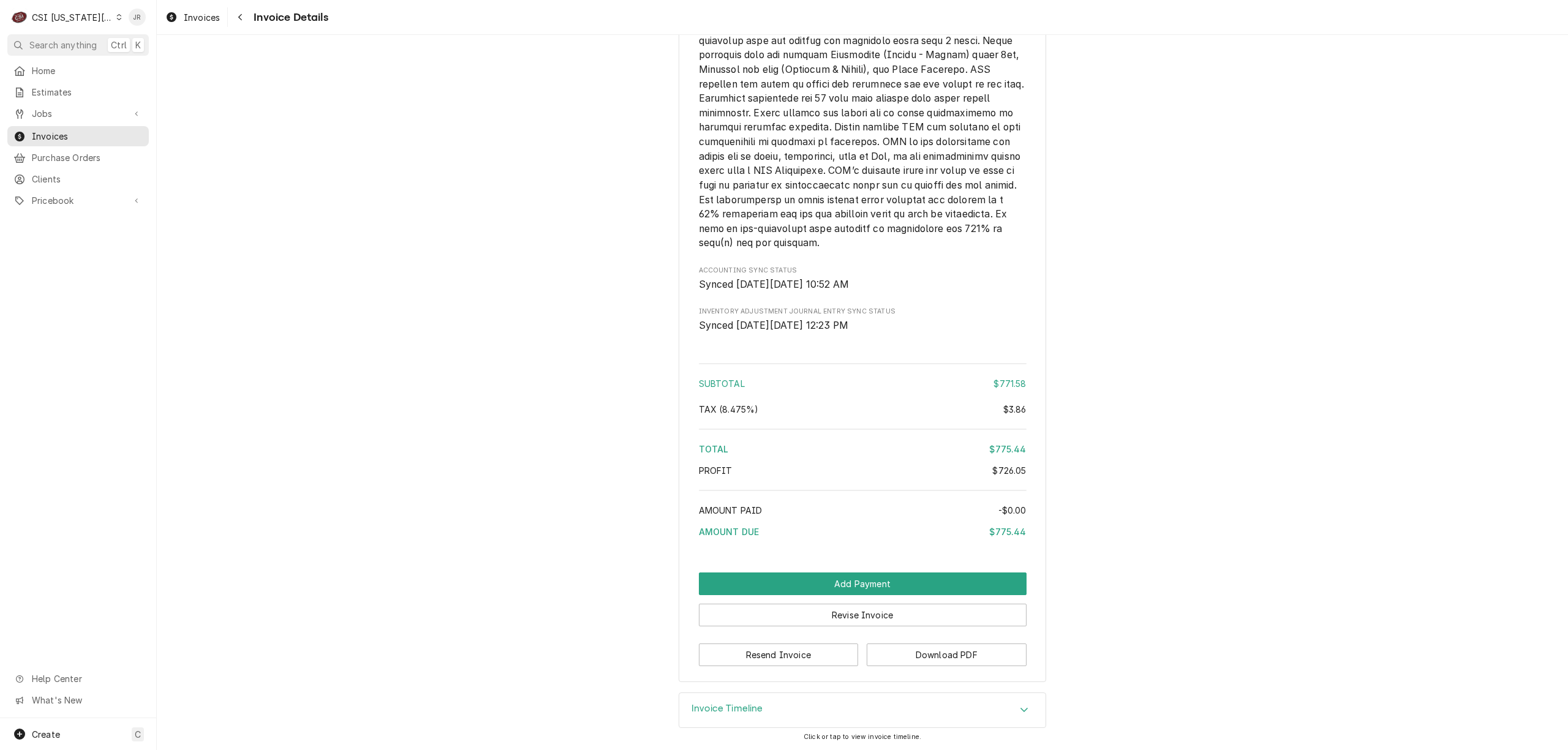
click at [718, 709] on h3 "Invoice Timeline" at bounding box center [726, 709] width 71 height 12
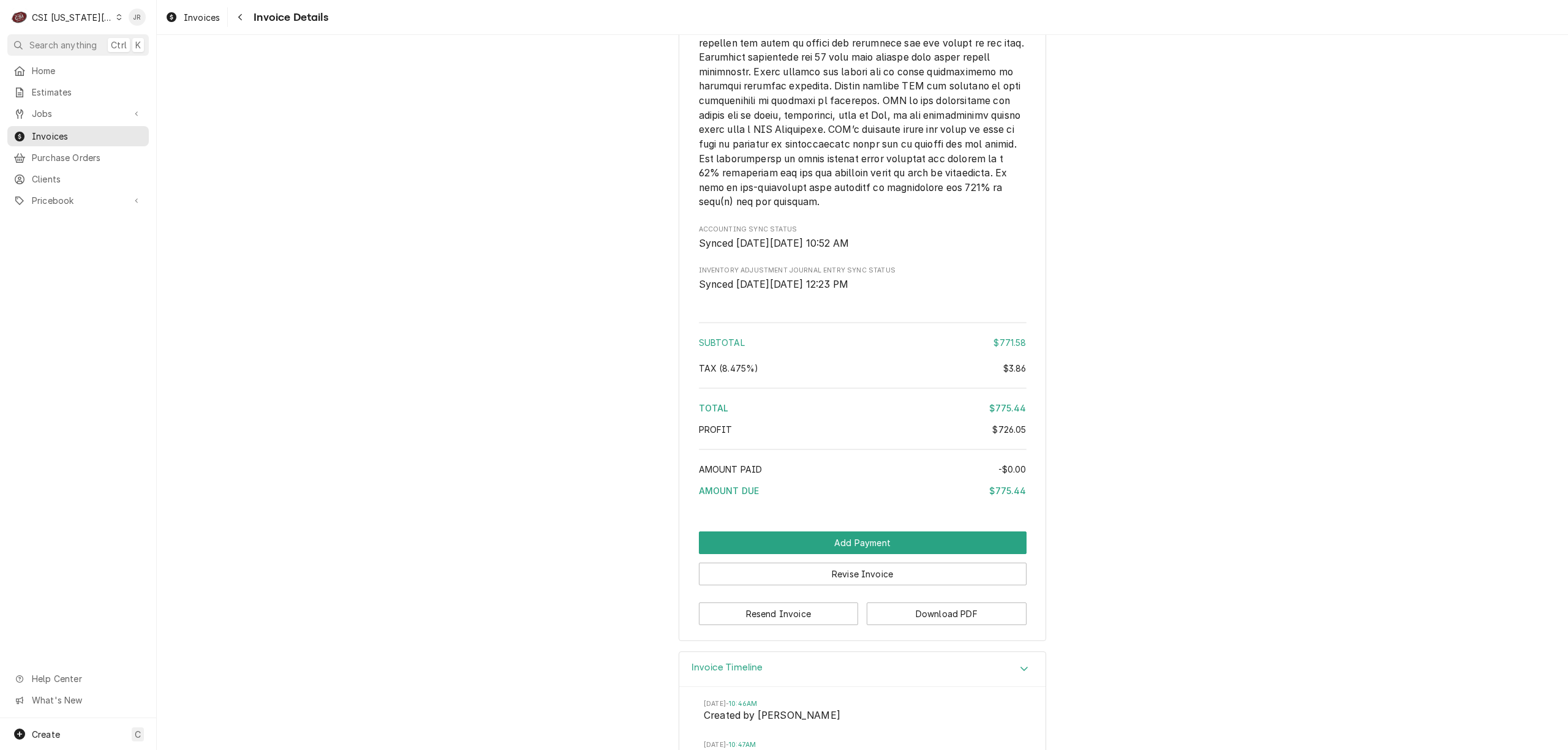
scroll to position [2253, 0]
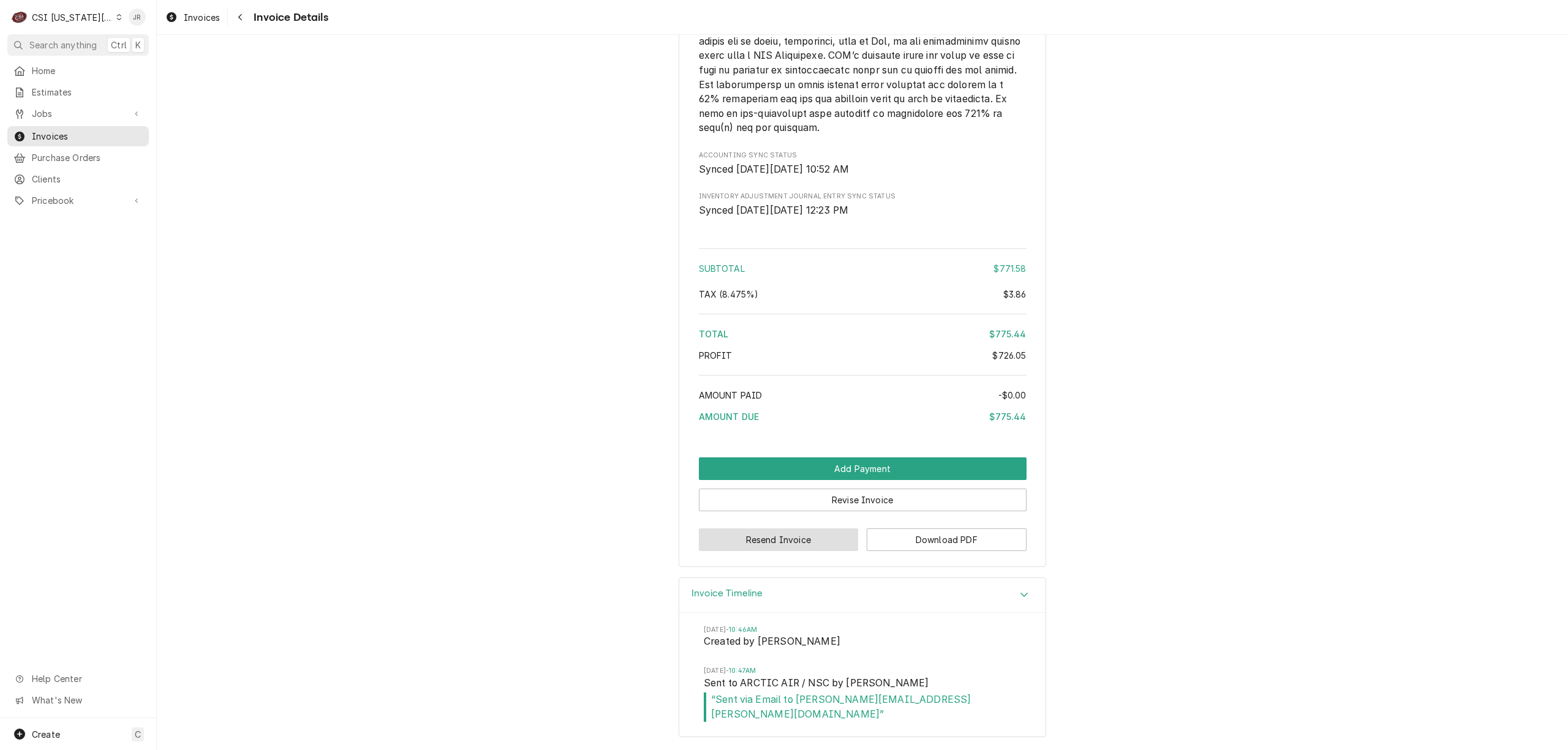
click at [799, 545] on button "Resend Invoice" at bounding box center [779, 539] width 160 height 22
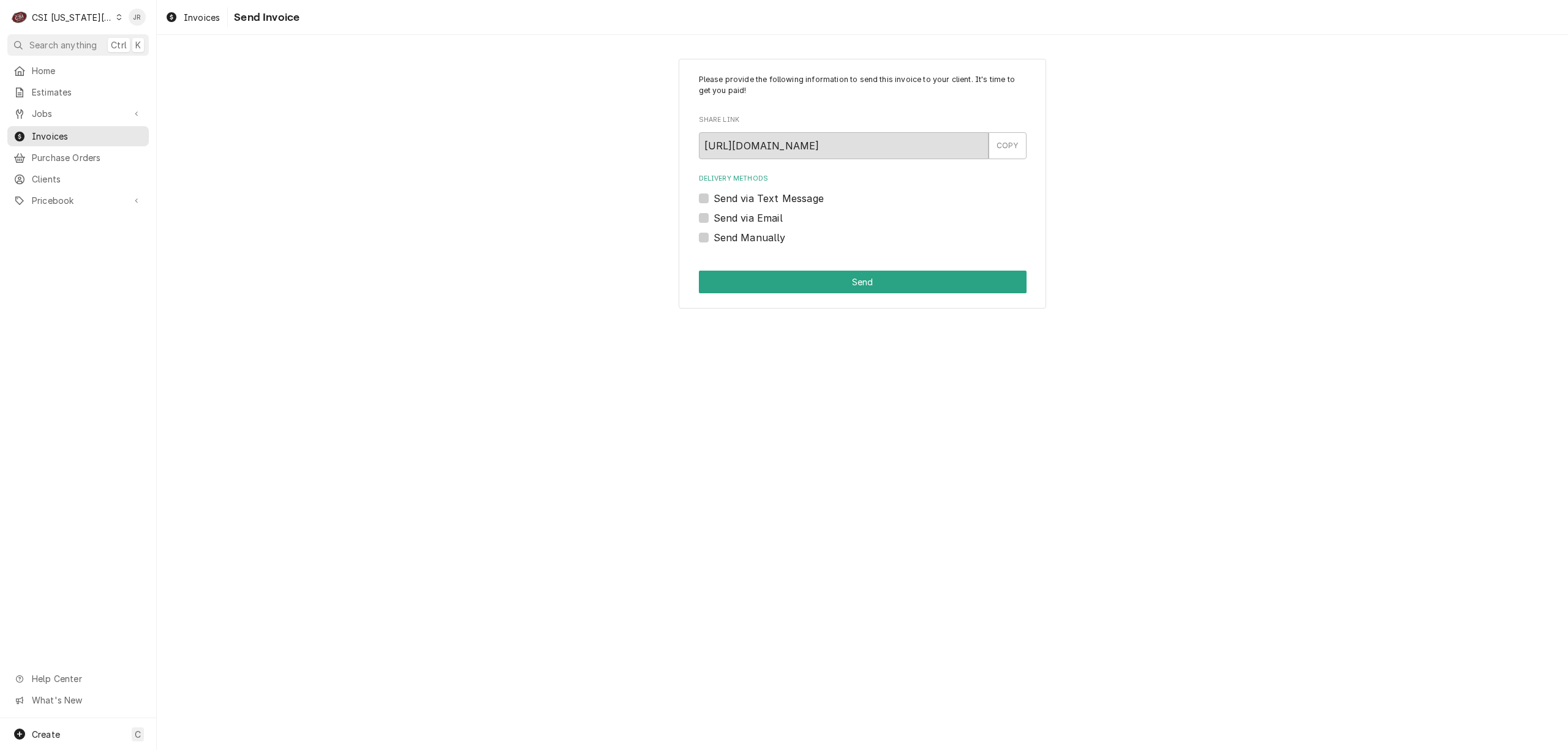
click at [799, 544] on div "Please provide the following information to send this invoice to your client. I…" at bounding box center [862, 393] width 1411 height 716
drag, startPoint x: 887, startPoint y: 368, endPoint x: 505, endPoint y: 350, distance: 382.4
click at [505, 350] on div "Please provide the following information to send this invoice to your client. I…" at bounding box center [862, 393] width 1411 height 716
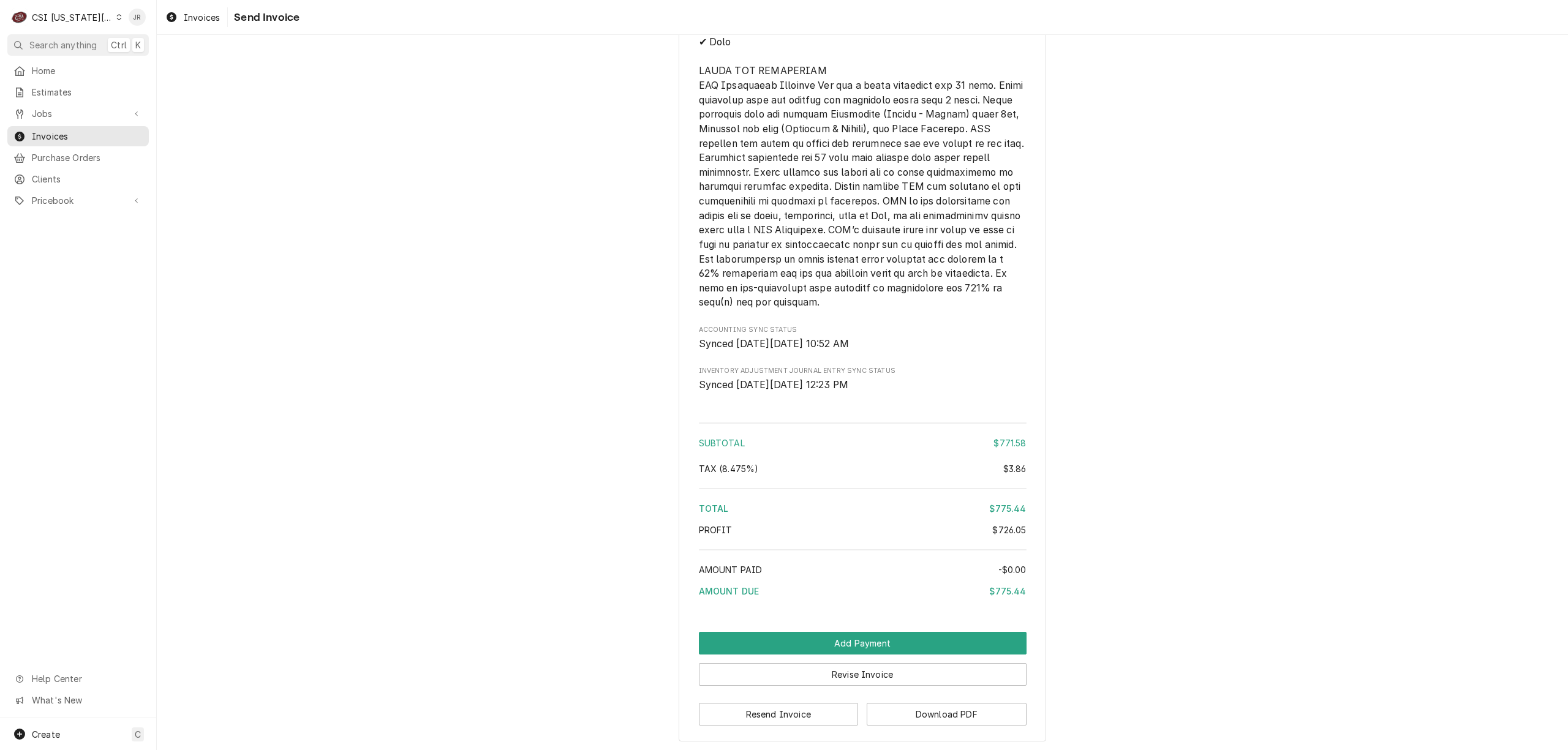
scroll to position [2140, 0]
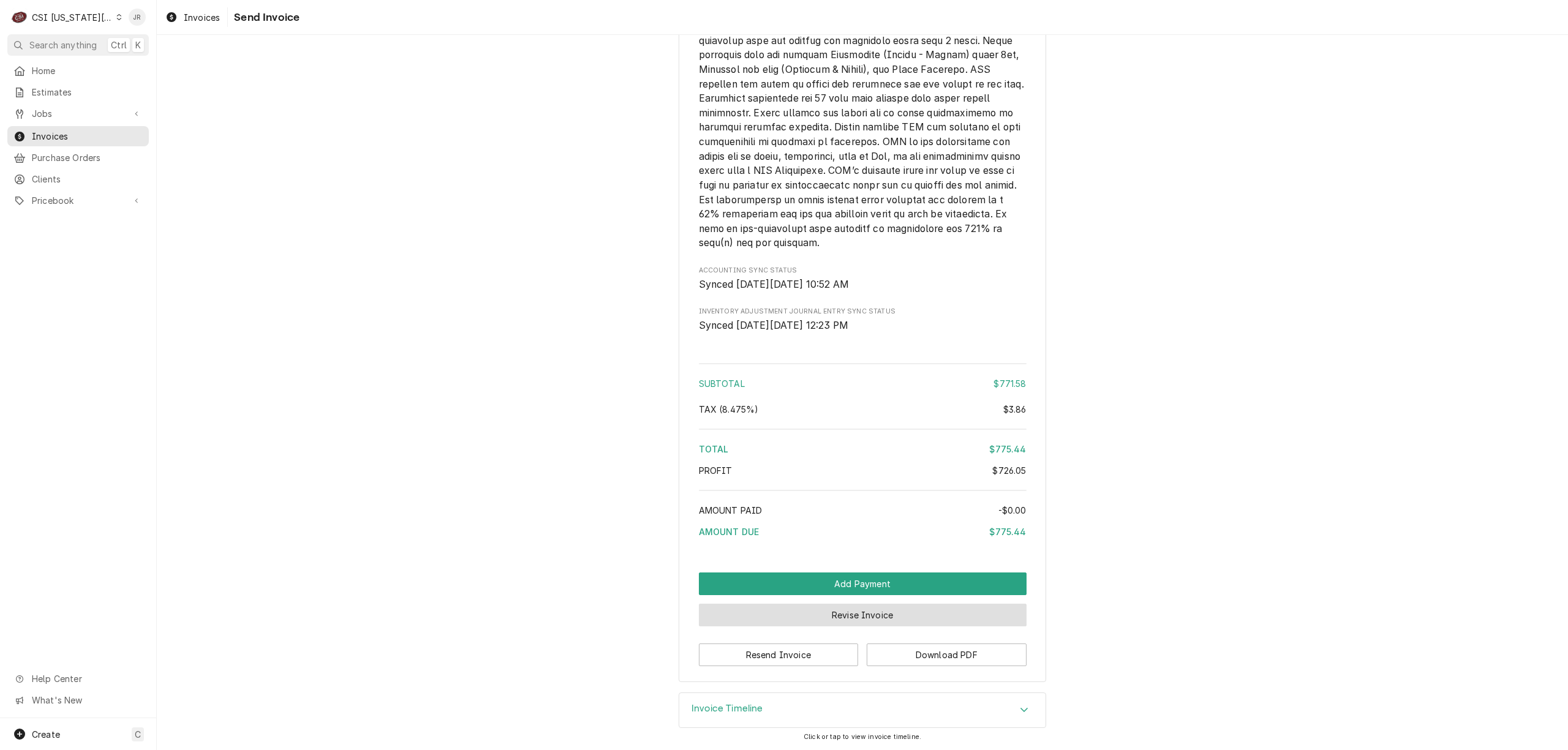
click at [836, 607] on button "Revise Invoice" at bounding box center [863, 615] width 328 height 22
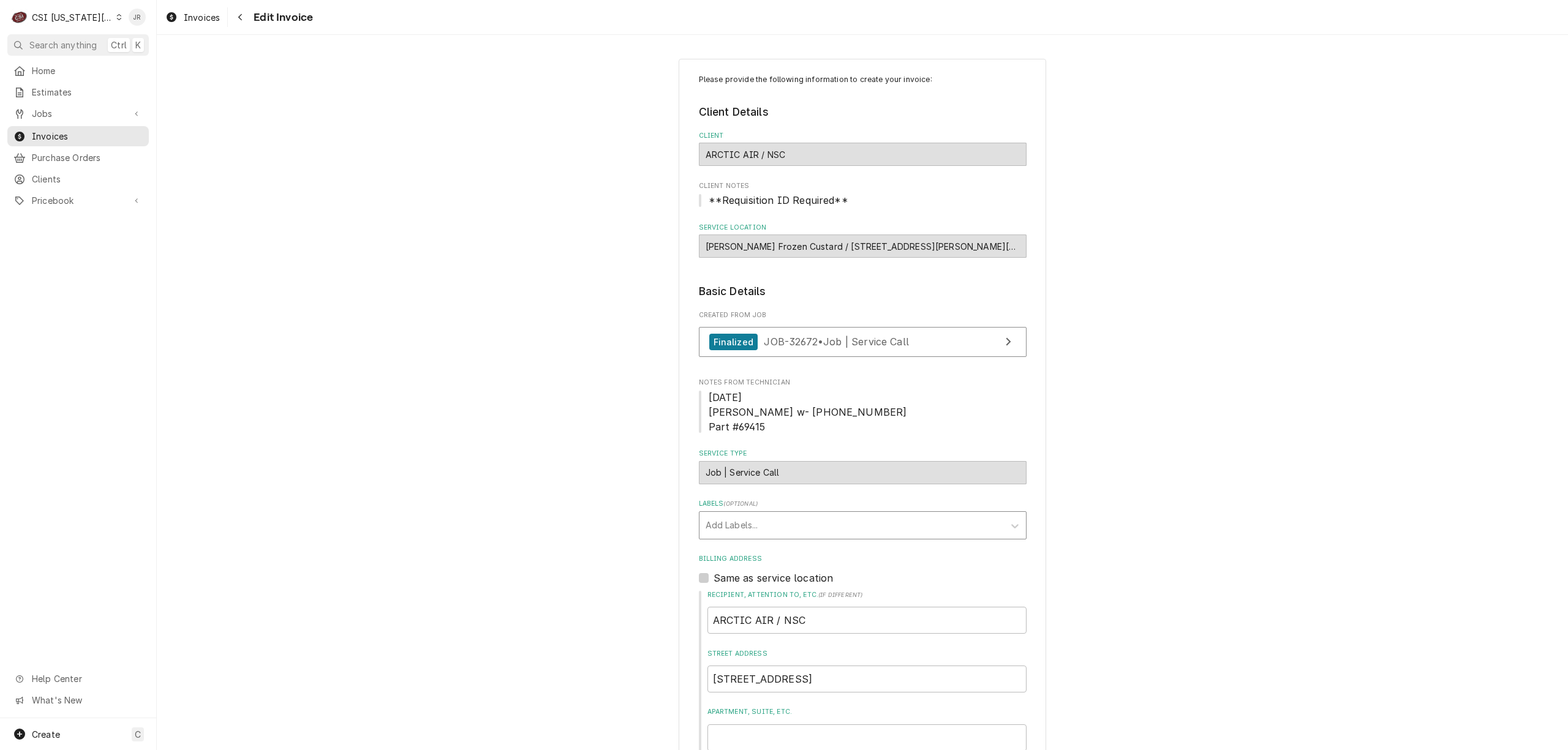
click at [832, 516] on div "Labels" at bounding box center [851, 525] width 292 height 22
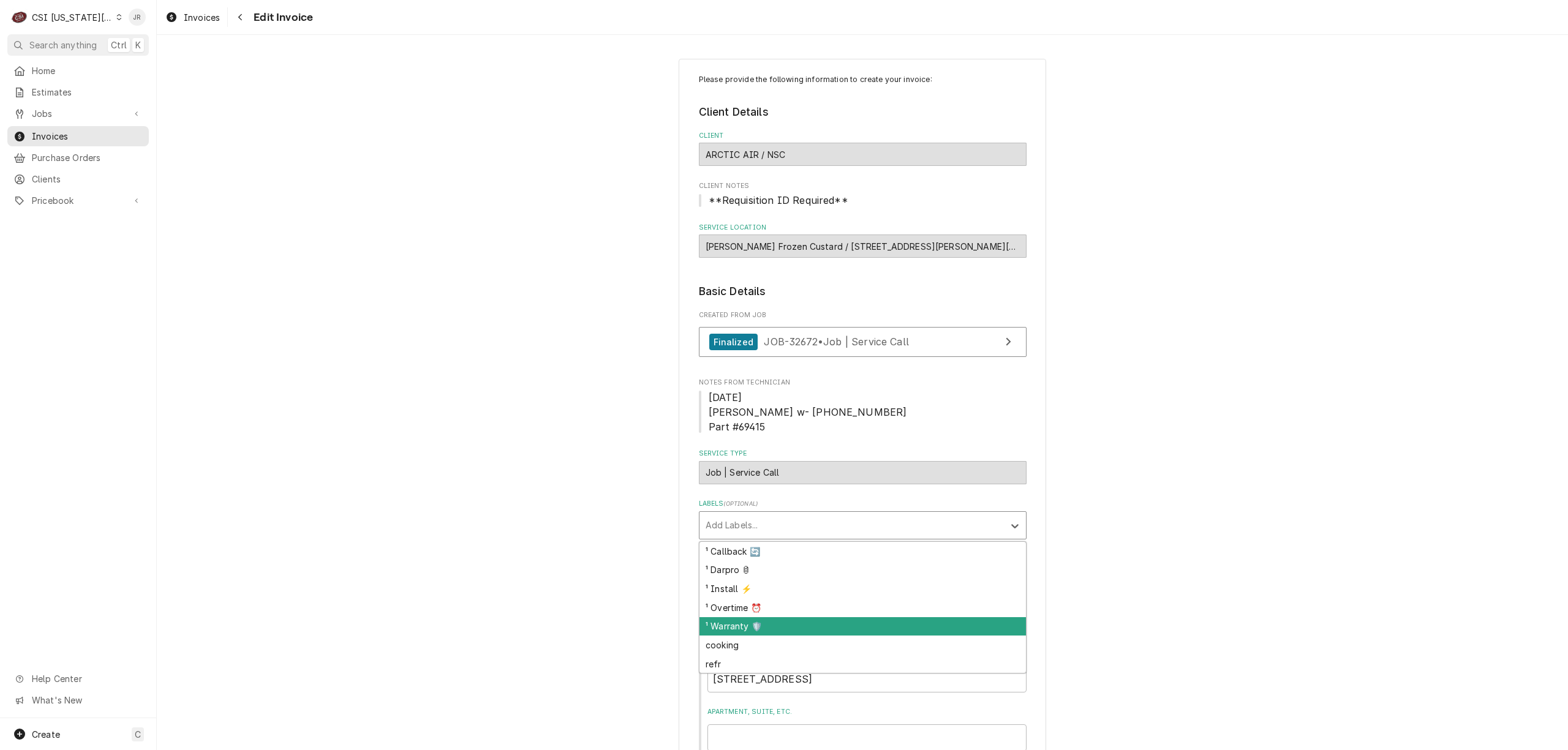
click at [731, 625] on div "¹ Warranty 🛡️" at bounding box center [862, 626] width 326 height 19
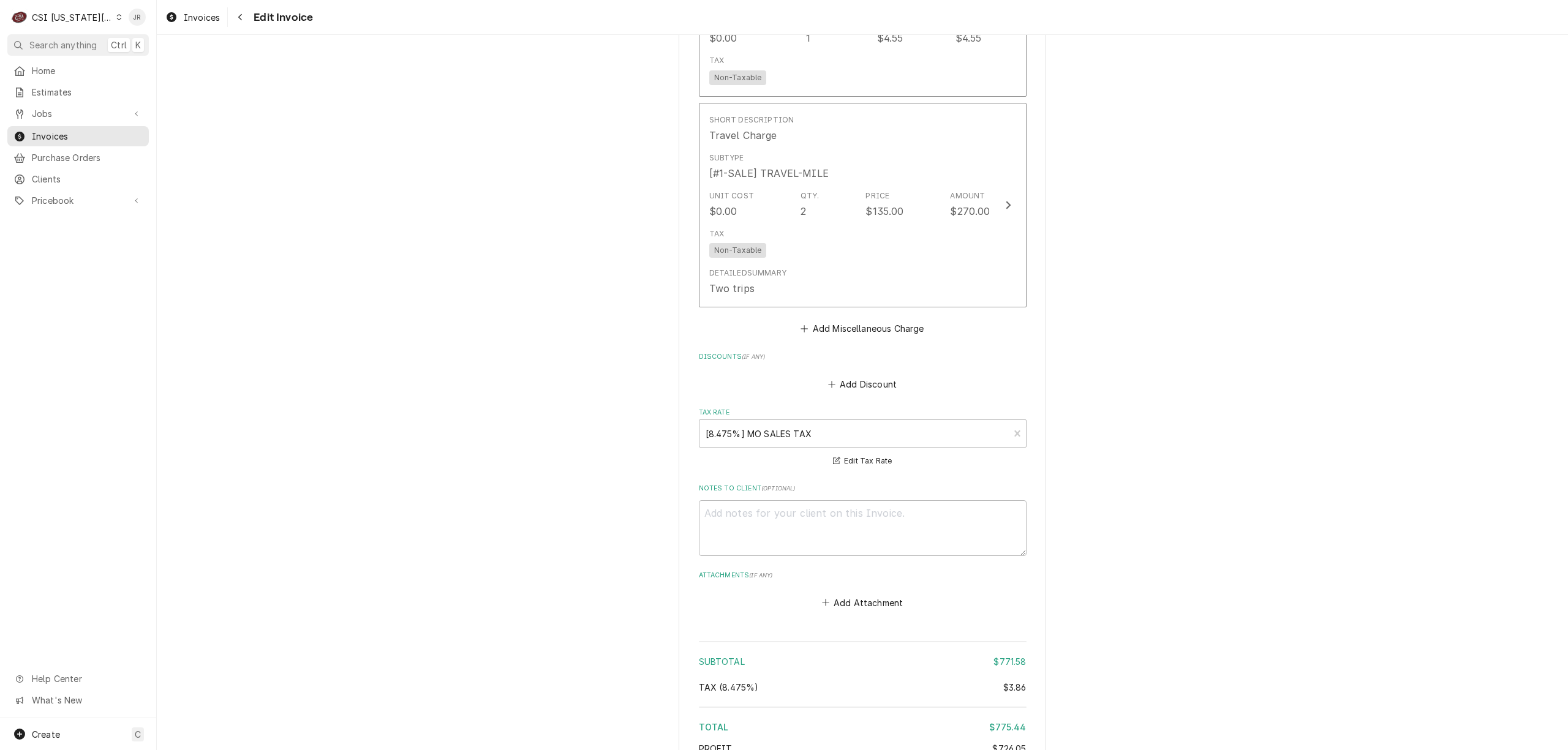
scroll to position [2042, 0]
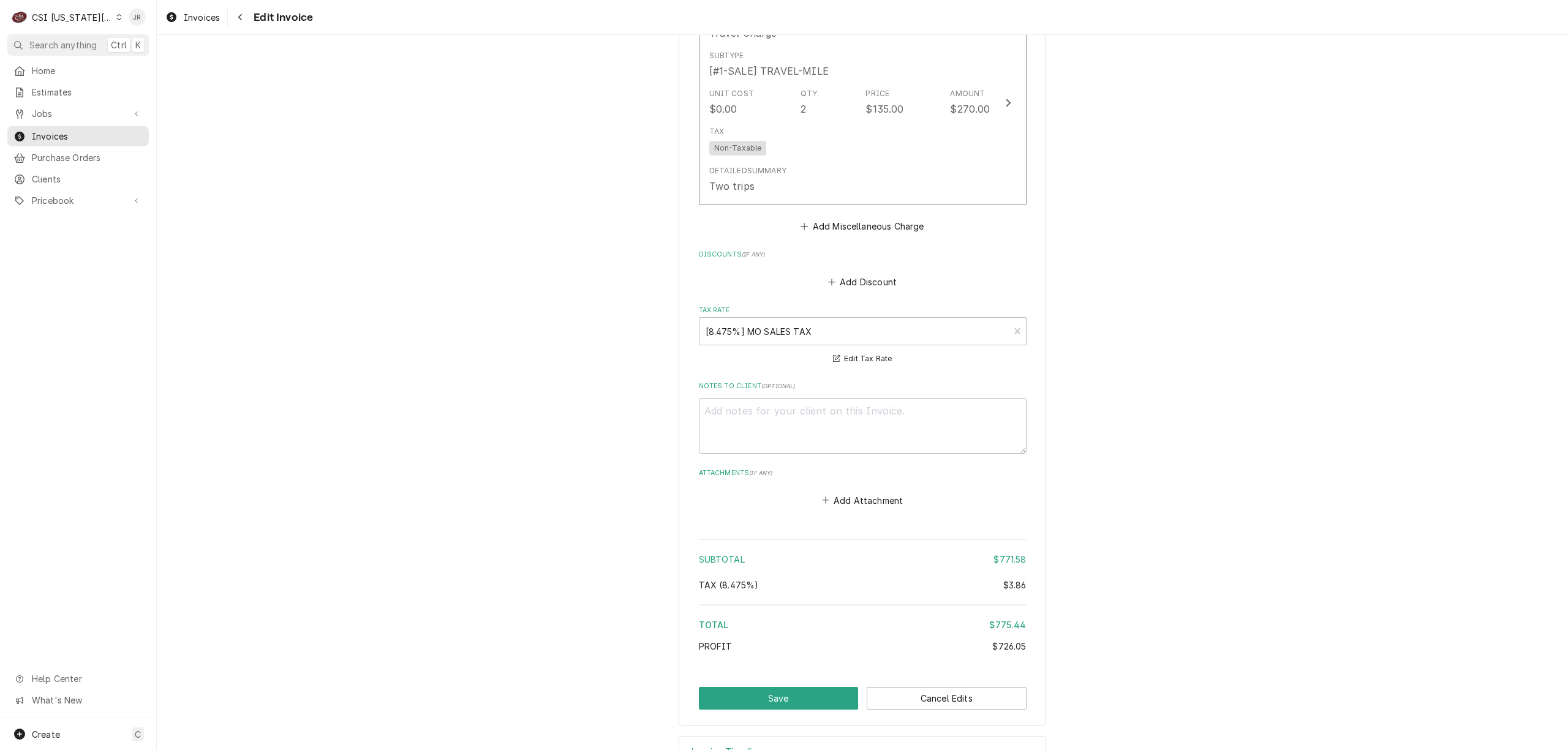
click at [885, 217] on div "Short Description Shipping/Handling - Incurred Subtype [#2-DUAL] FREIGHT Unit C…" at bounding box center [863, 31] width 328 height 408
click at [889, 230] on button "Add Miscellaneous Charge" at bounding box center [862, 227] width 127 height 18
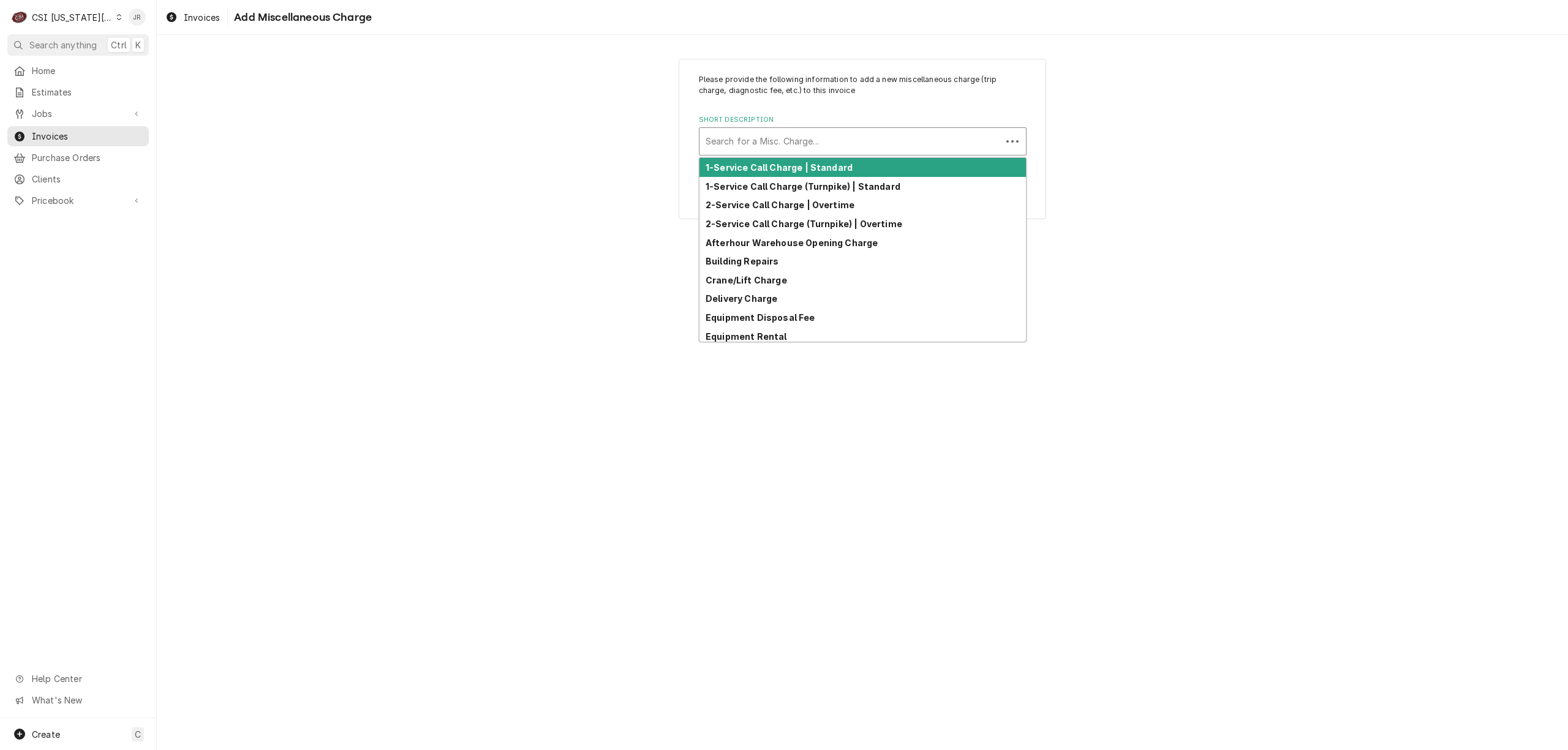
click at [826, 132] on div "Short Description" at bounding box center [850, 142] width 290 height 22
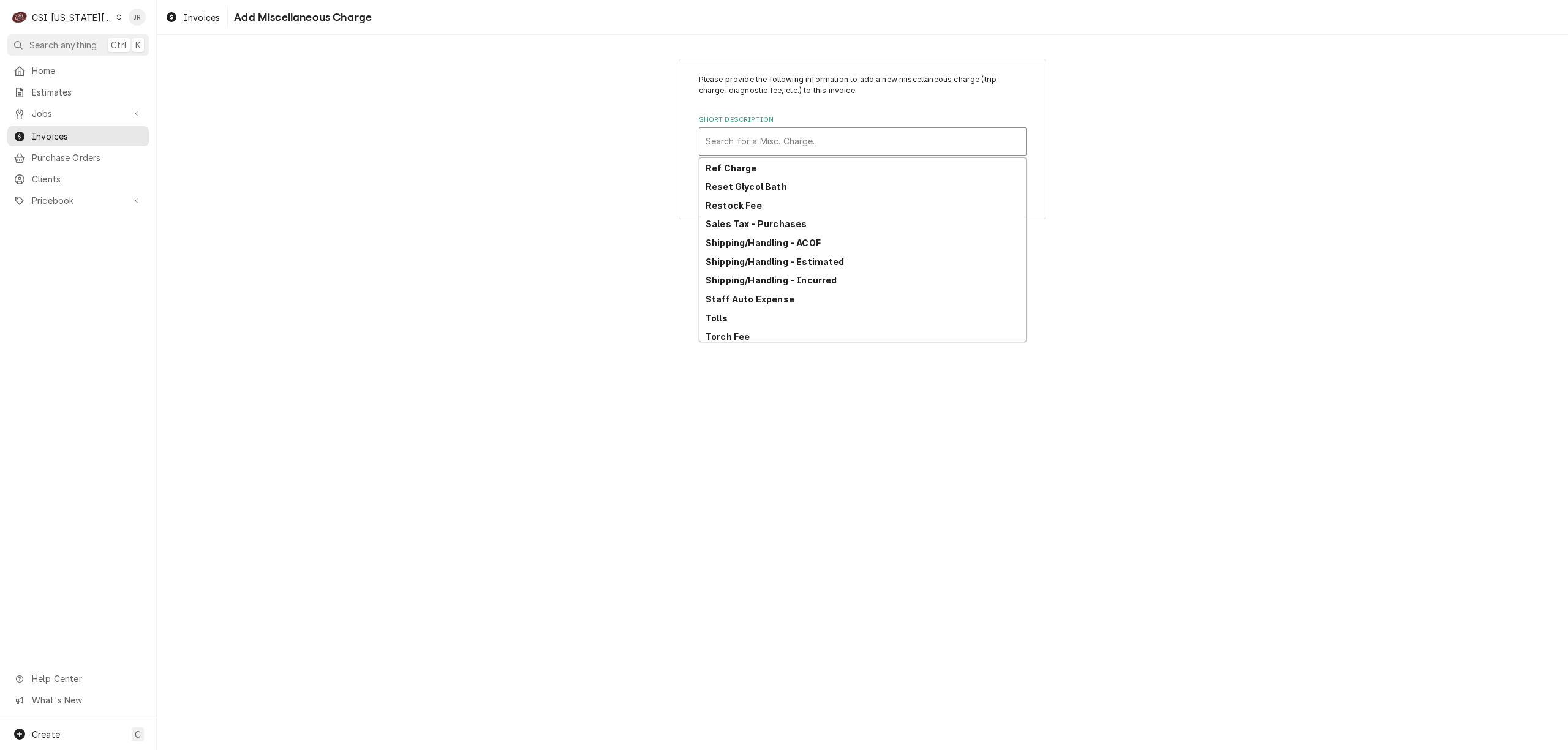
scroll to position [379, 0]
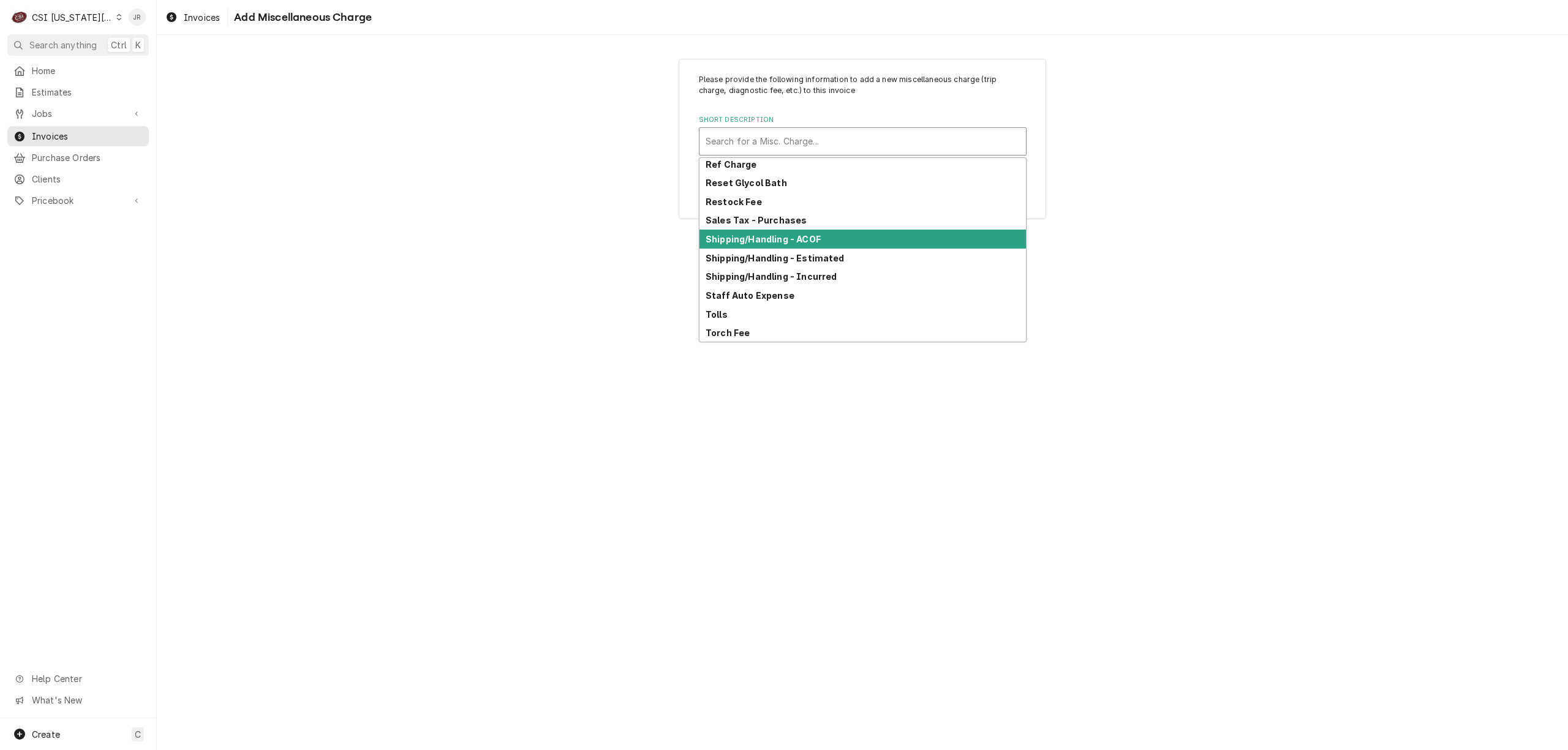
click at [816, 236] on strong "Shipping/Handling - ACOF" at bounding box center [763, 239] width 115 height 11
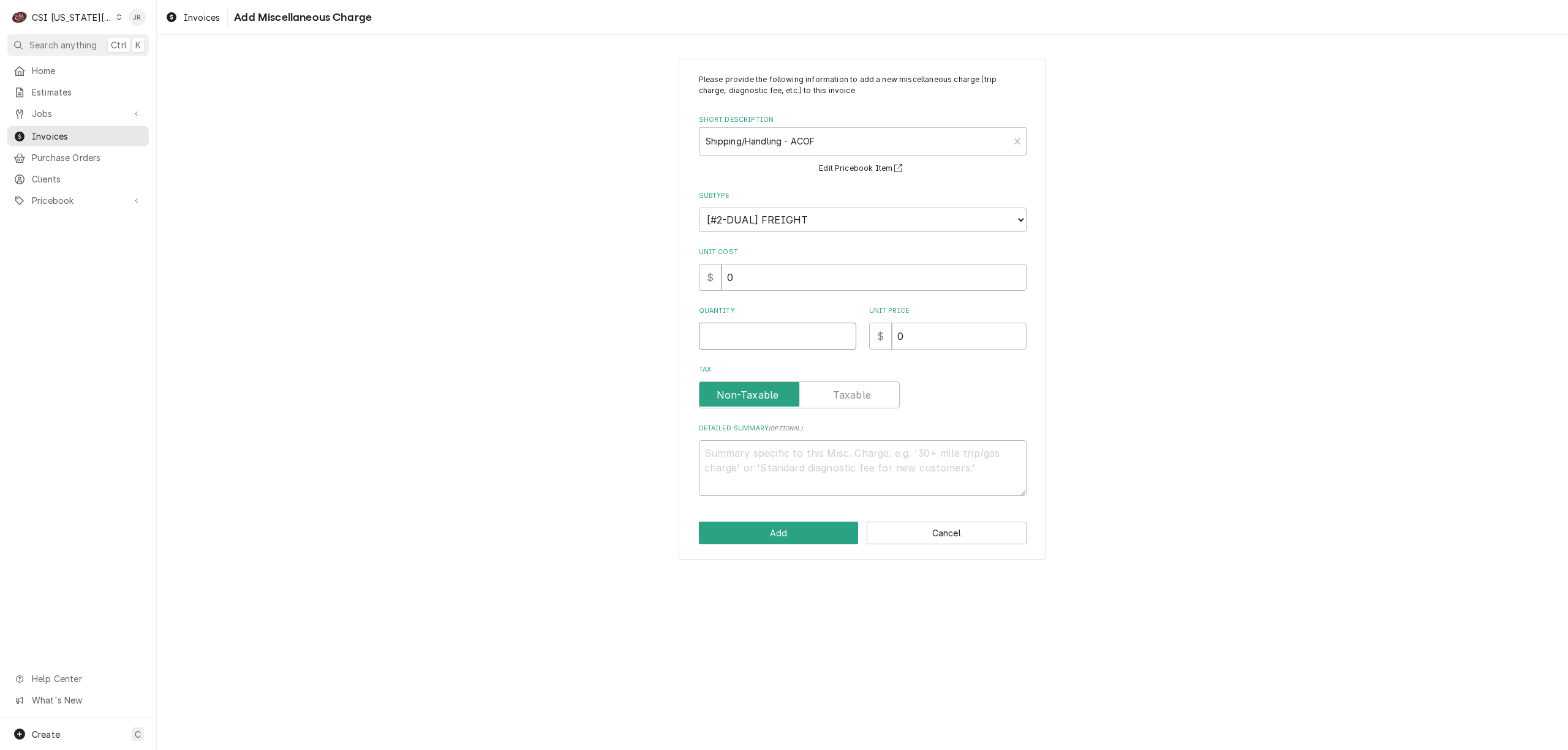
click at [788, 331] on input "Quantity" at bounding box center [777, 337] width 157 height 27
type textarea "x"
type input "1"
type textarea "x"
type input "2"
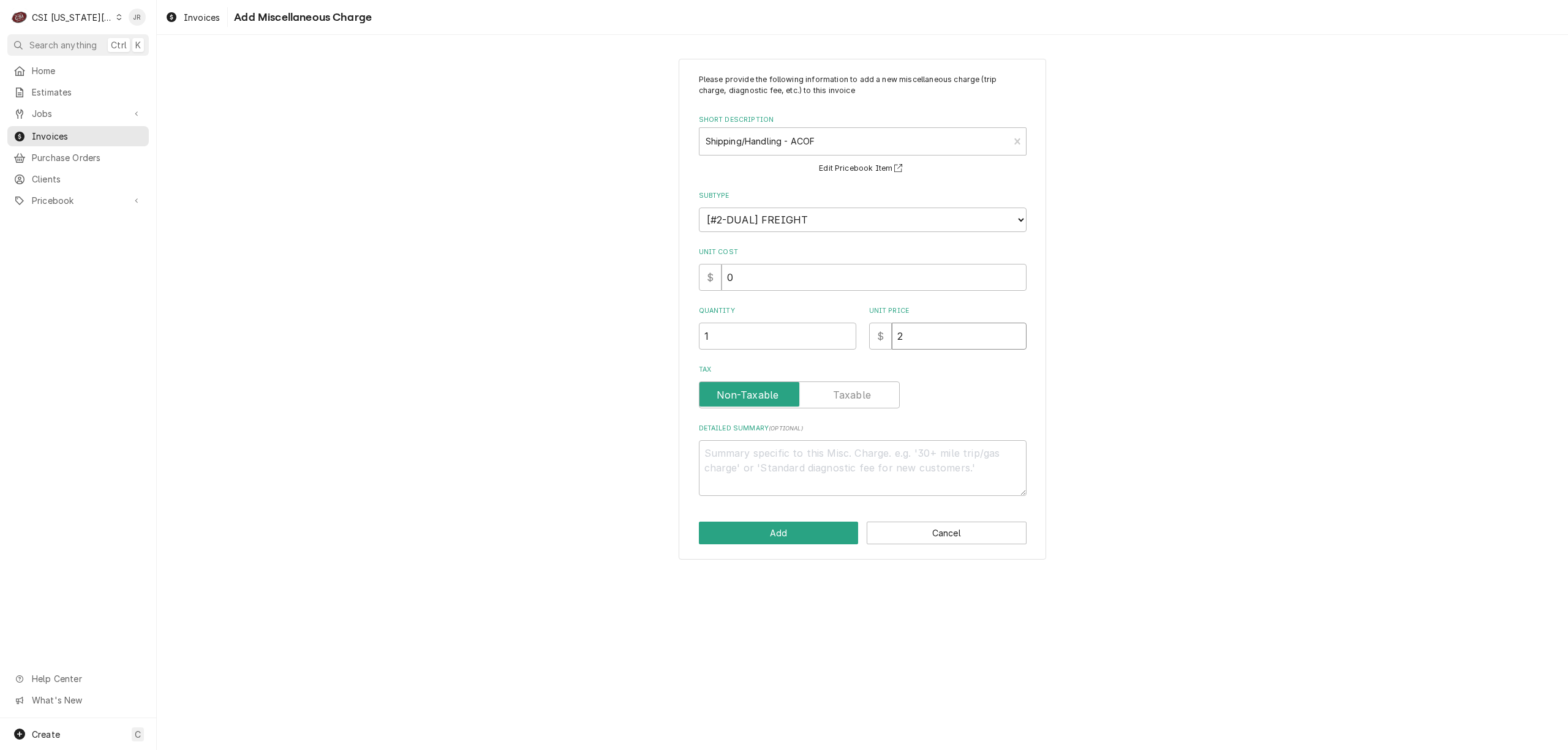
type textarea "x"
type input "24"
type textarea "x"
type input "24.5"
type textarea "x"
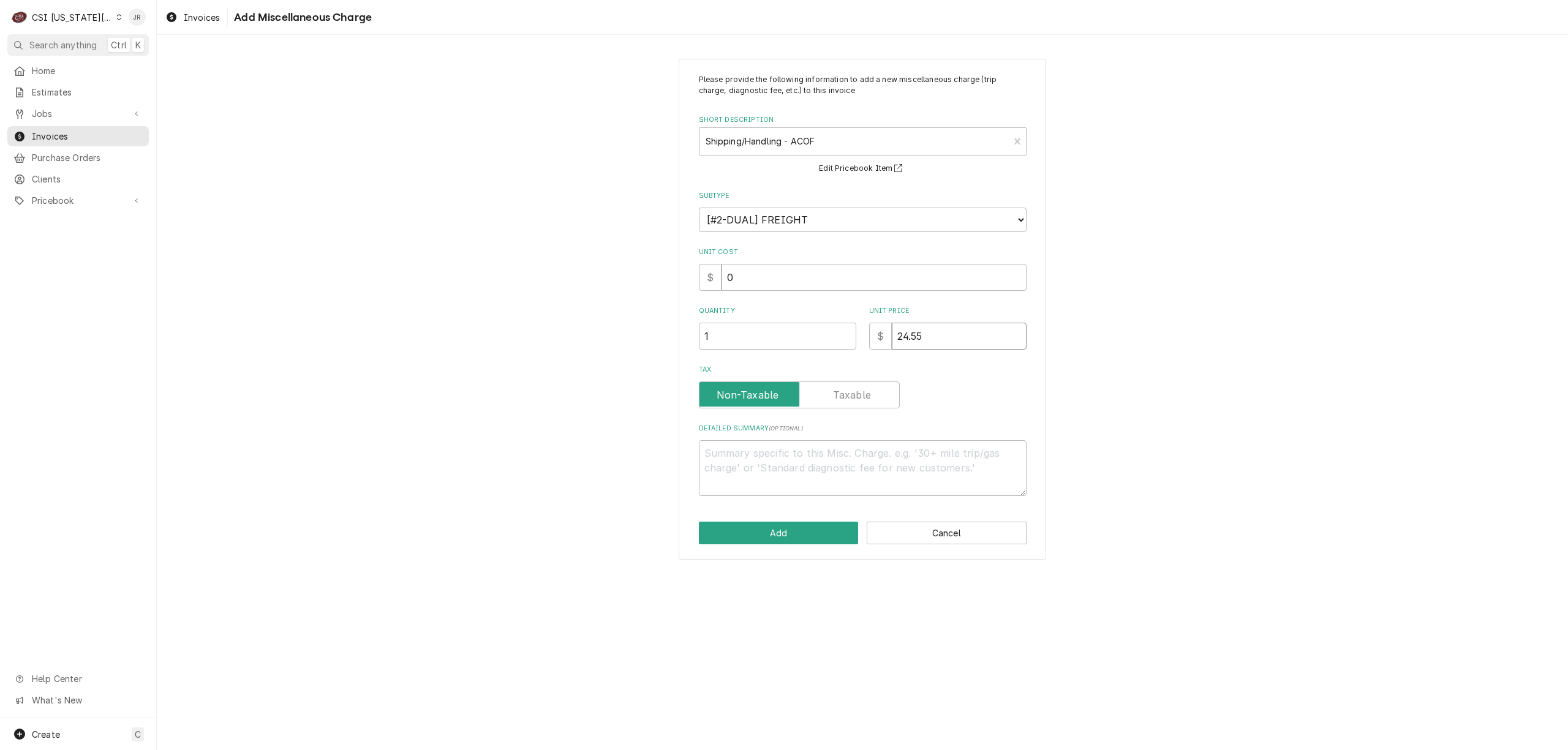
type input "24.55"
click at [776, 448] on textarea "Detailed Summary ( optional )" at bounding box center [863, 468] width 328 height 56
type textarea "x"
type textarea "A"
type textarea "x"
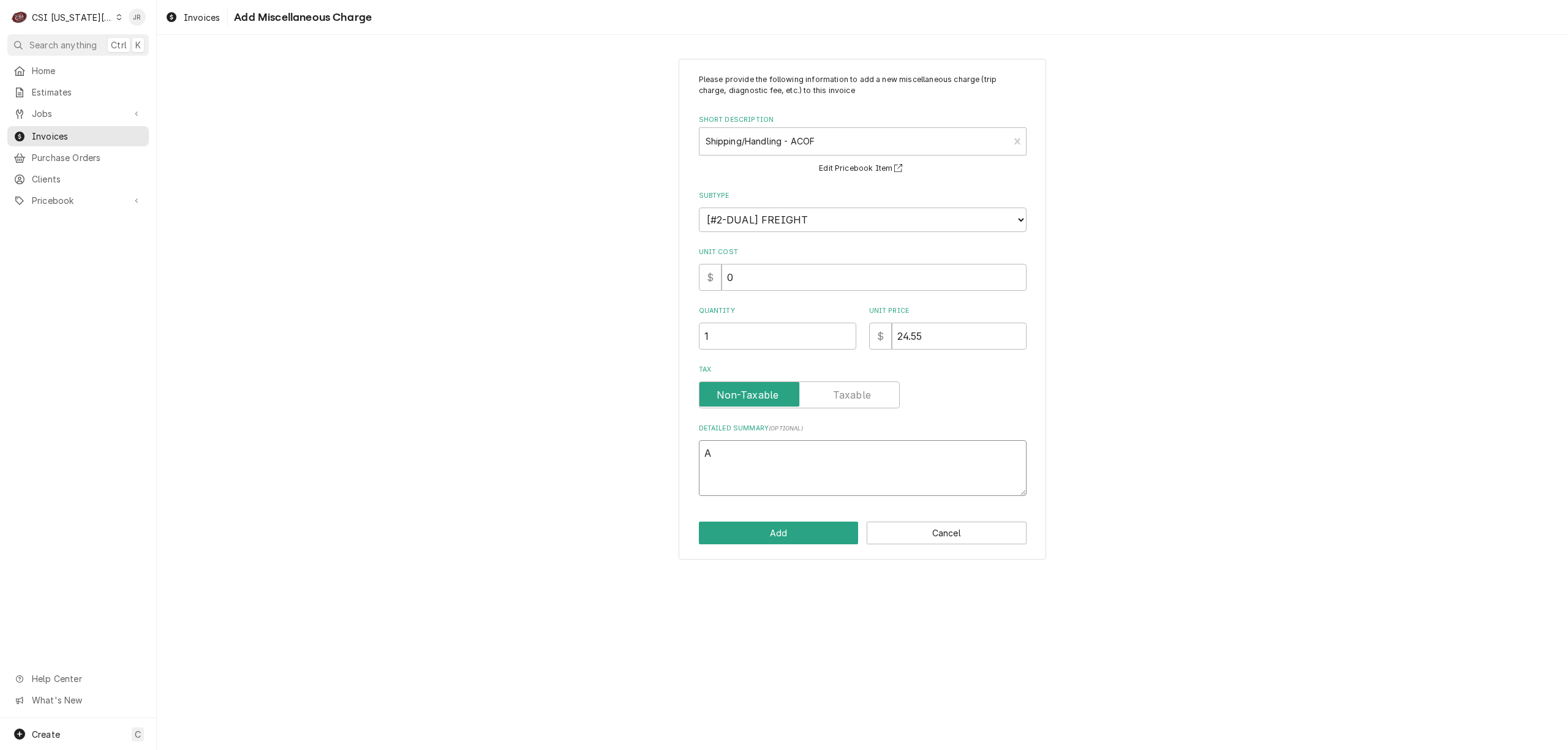
type textarea "Ar"
type textarea "x"
type textarea "Arc"
type textarea "x"
type textarea "Arct"
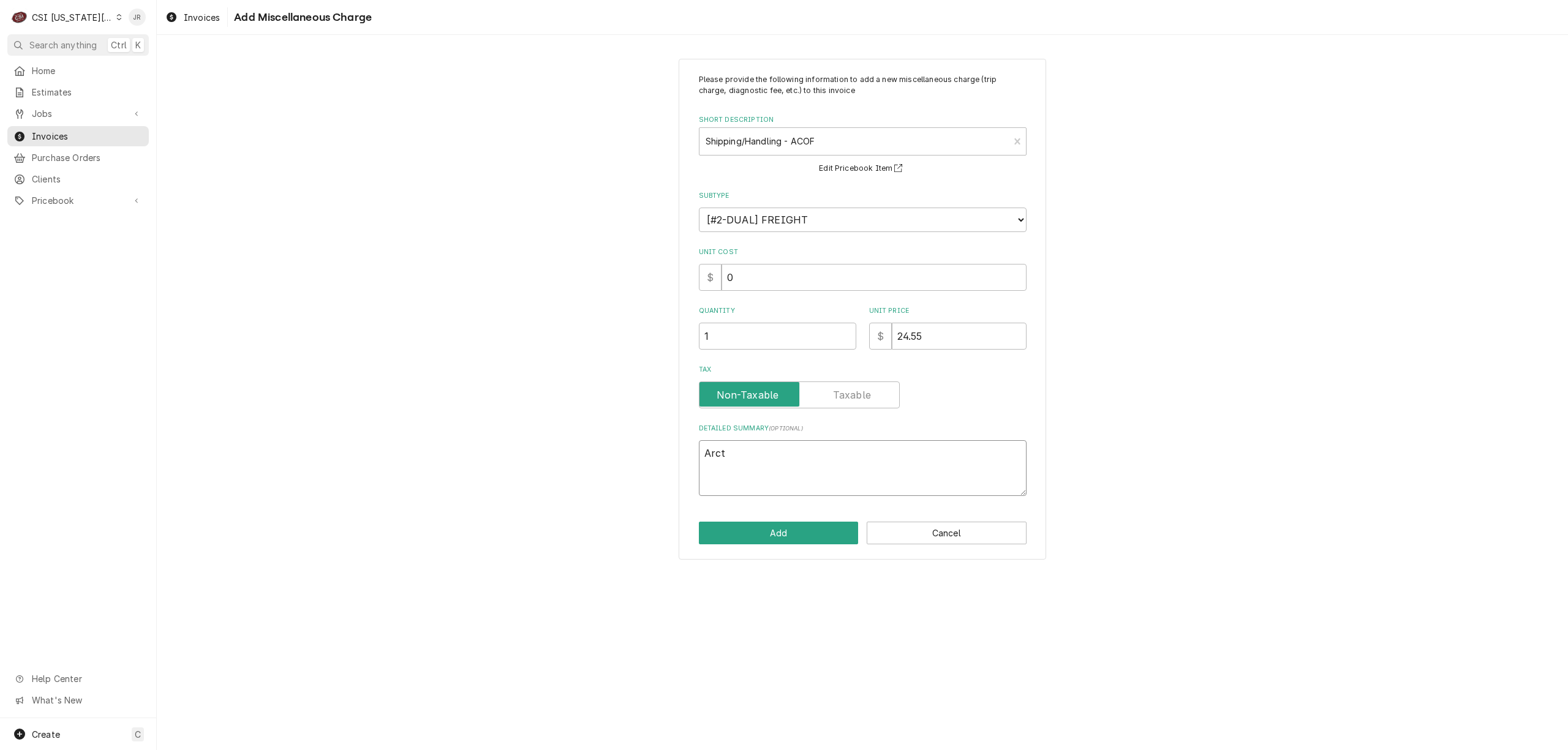
type textarea "x"
type textarea "Arcti"
type textarea "x"
type textarea "Arctic"
type textarea "x"
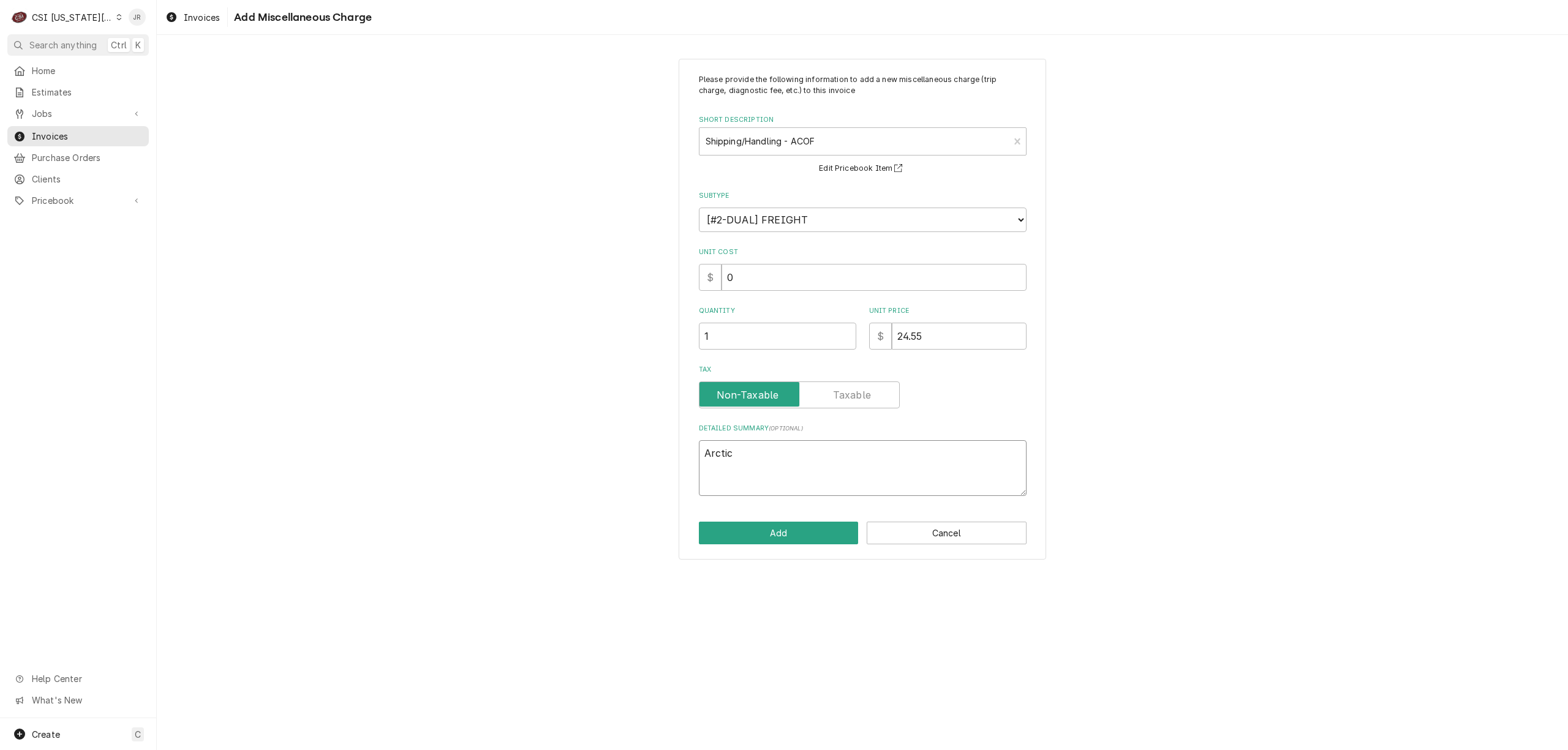
type textarea "Arctic"
type textarea "x"
type textarea "Arctic A"
type textarea "x"
type textarea "Arctic Ai"
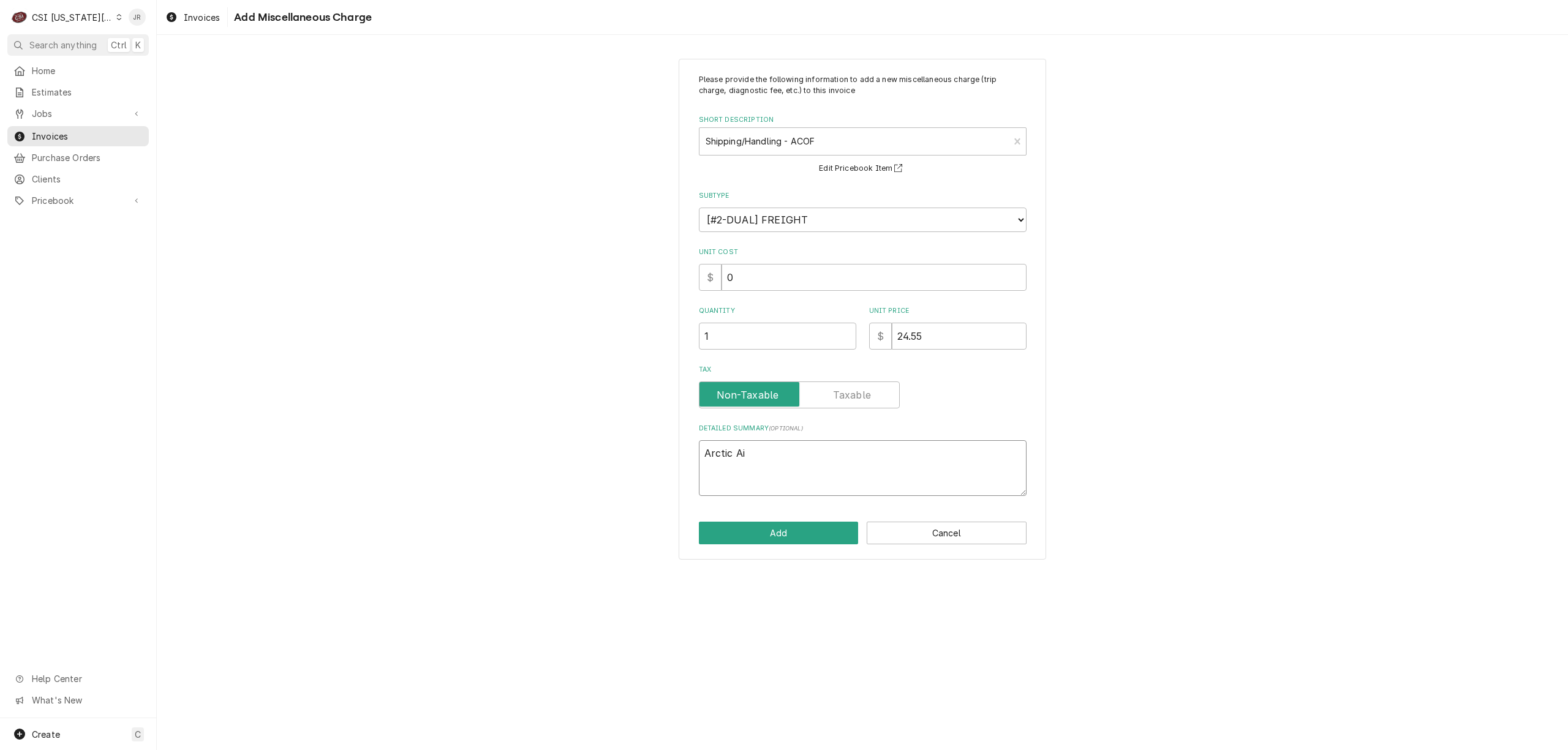
type textarea "x"
type textarea "Arctic Air"
type textarea "x"
type textarea "Arctic Air"
type textarea "x"
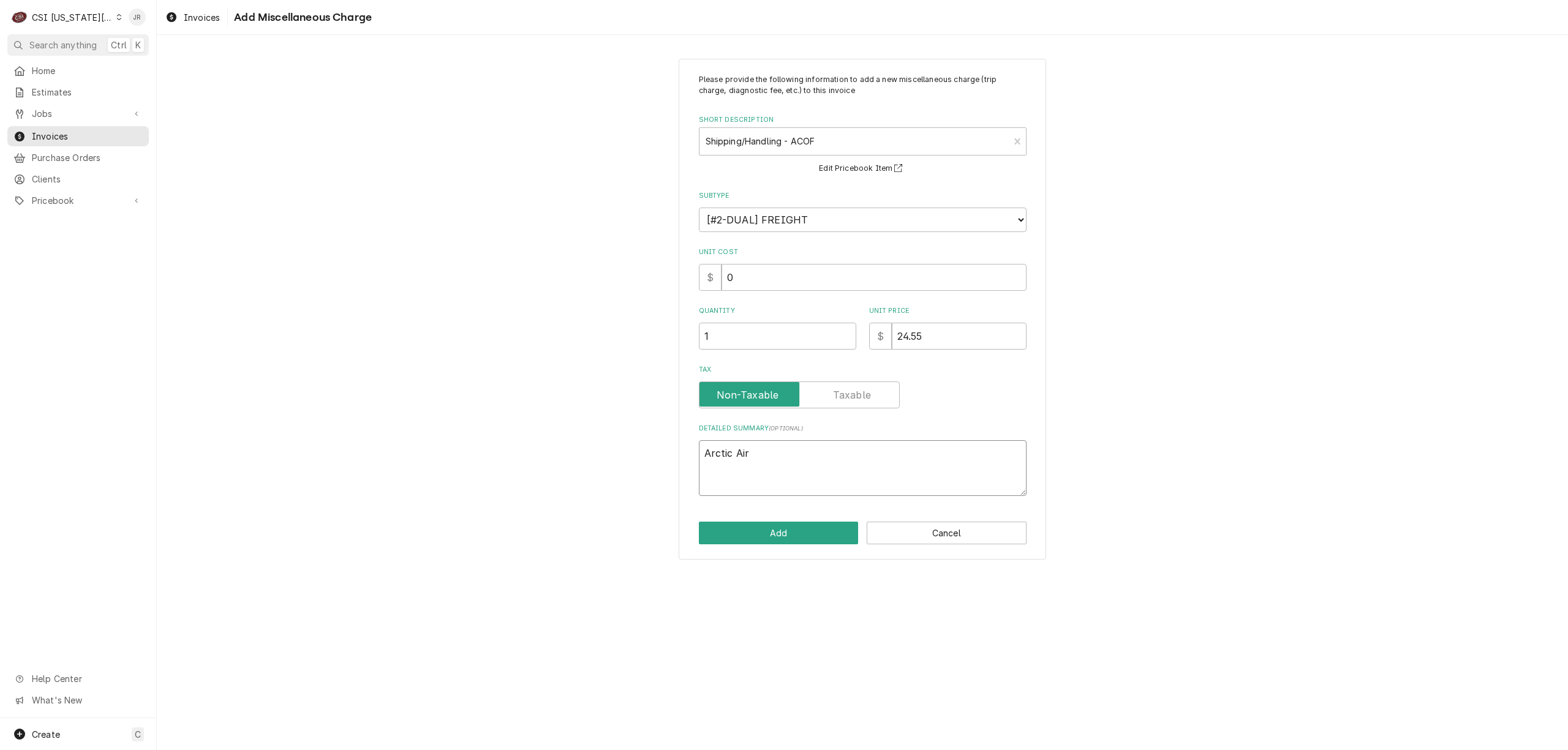
type textarea "Arctic Air i"
type textarea "x"
type textarea "Arctic Air in"
type textarea "x"
type textarea "Arctic Air inv"
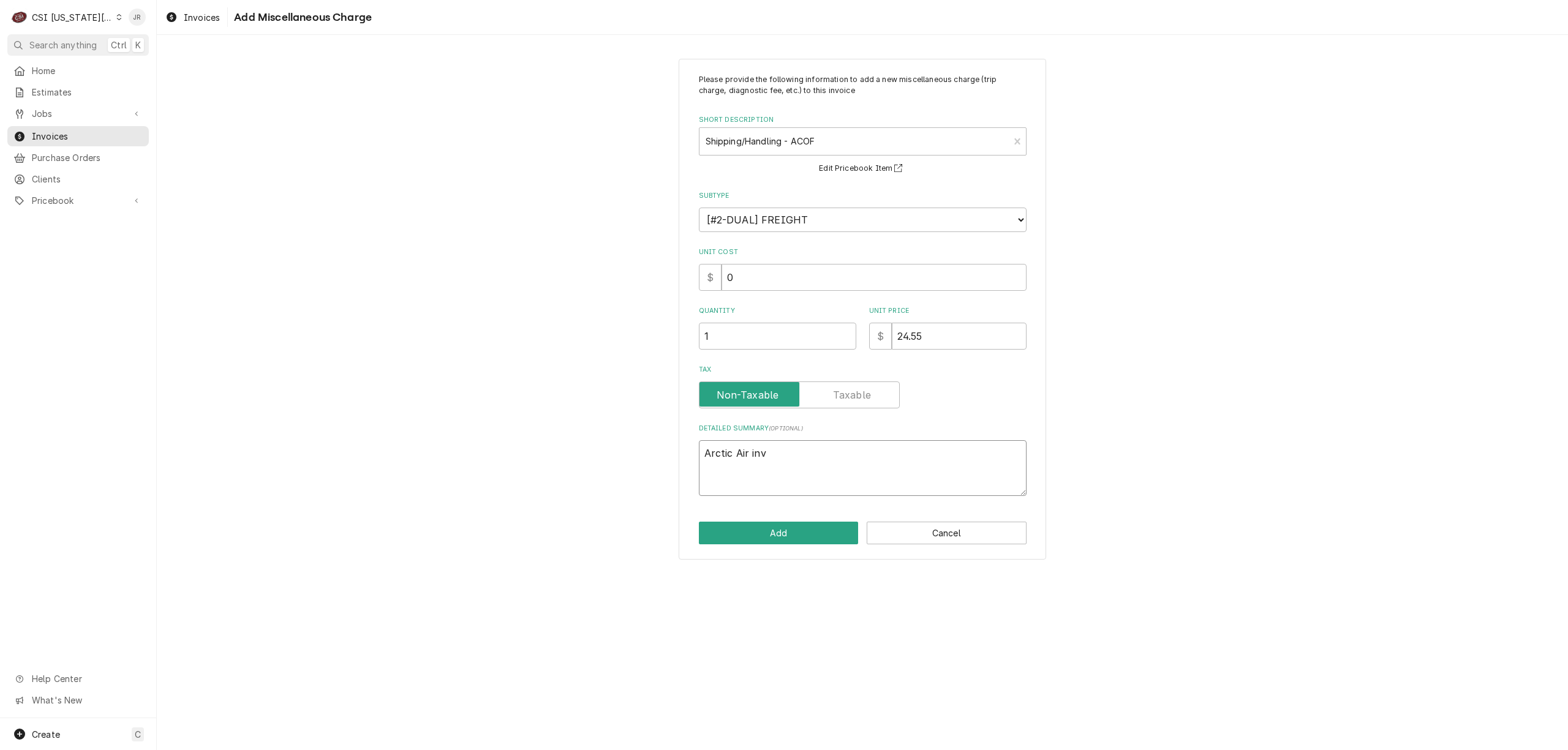
type textarea "x"
type textarea "Arctic Air inv4"
type textarea "x"
type textarea "Arctic Air inv41"
type textarea "x"
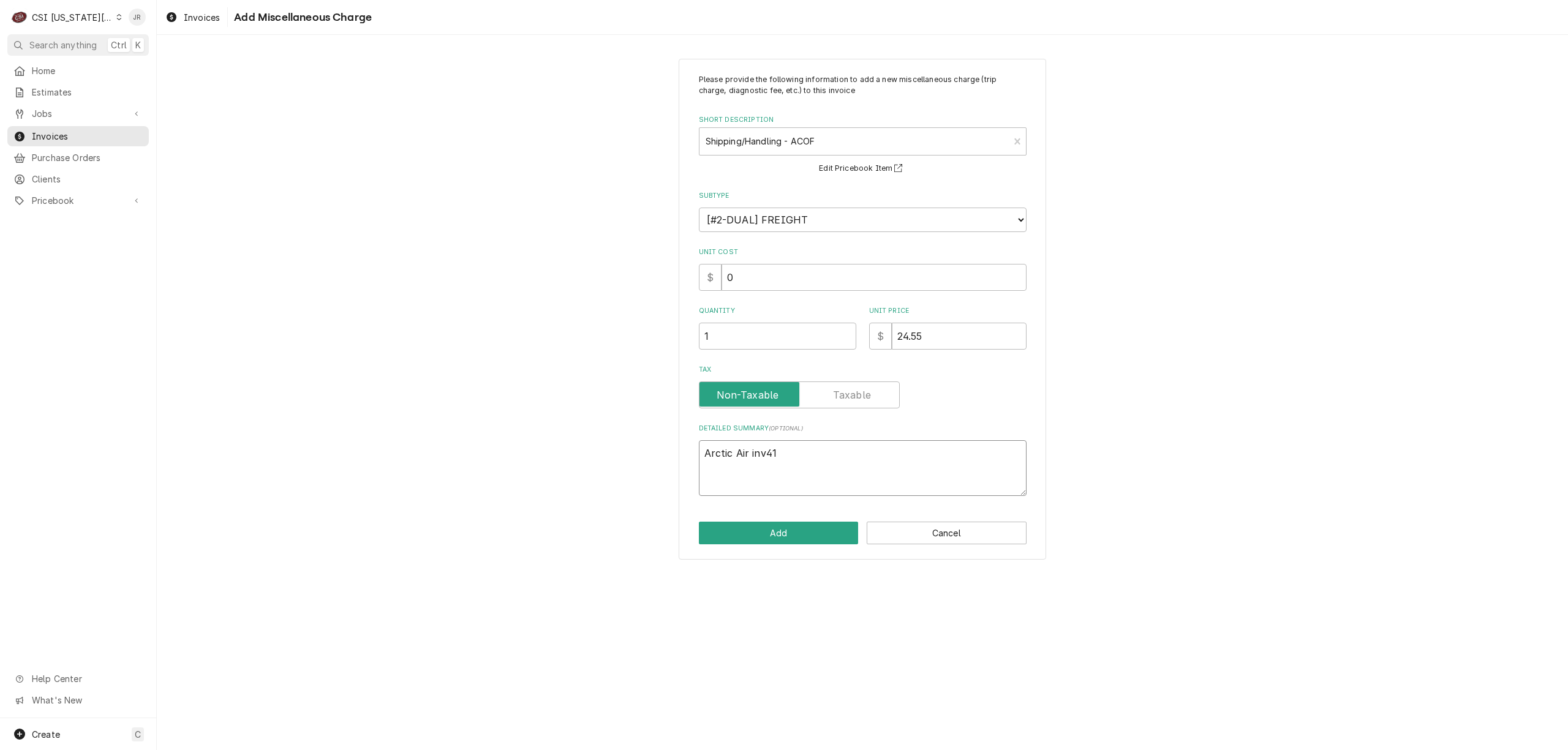
type textarea "Arctic Air inv410"
type textarea "x"
type textarea "Arctic Air inv4106"
type textarea "x"
type textarea "Arctic Air inv41061"
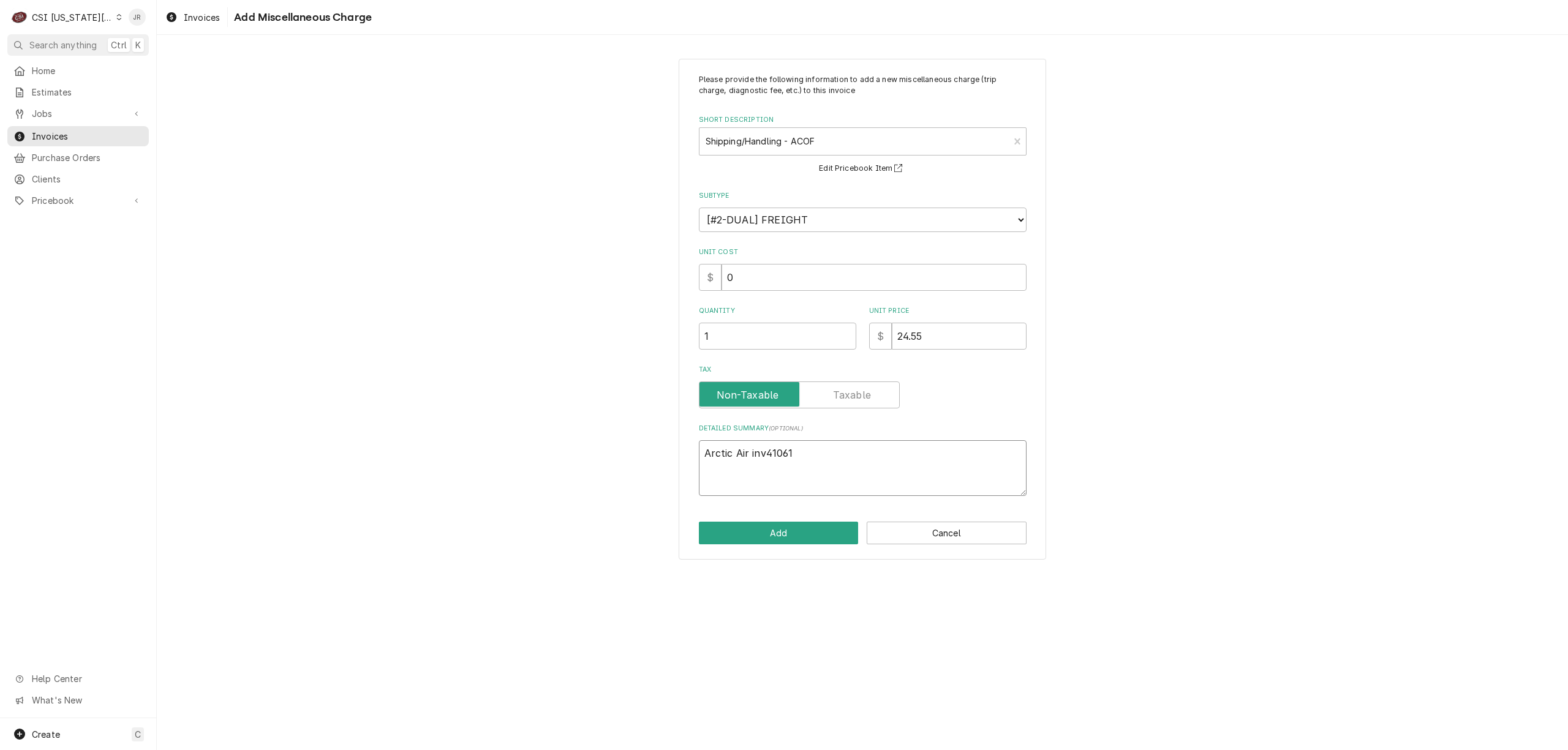
type textarea "x"
type textarea "Arctic Air inv410614"
drag, startPoint x: 777, startPoint y: 522, endPoint x: 856, endPoint y: 439, distance: 114.6
click at [861, 441] on div "Please provide the following information to add a new miscellaneous charge (tri…" at bounding box center [862, 310] width 367 height 502
click at [856, 441] on div "Detailed Summary ( optional ) Arctic Air inv410614" at bounding box center [863, 460] width 328 height 72
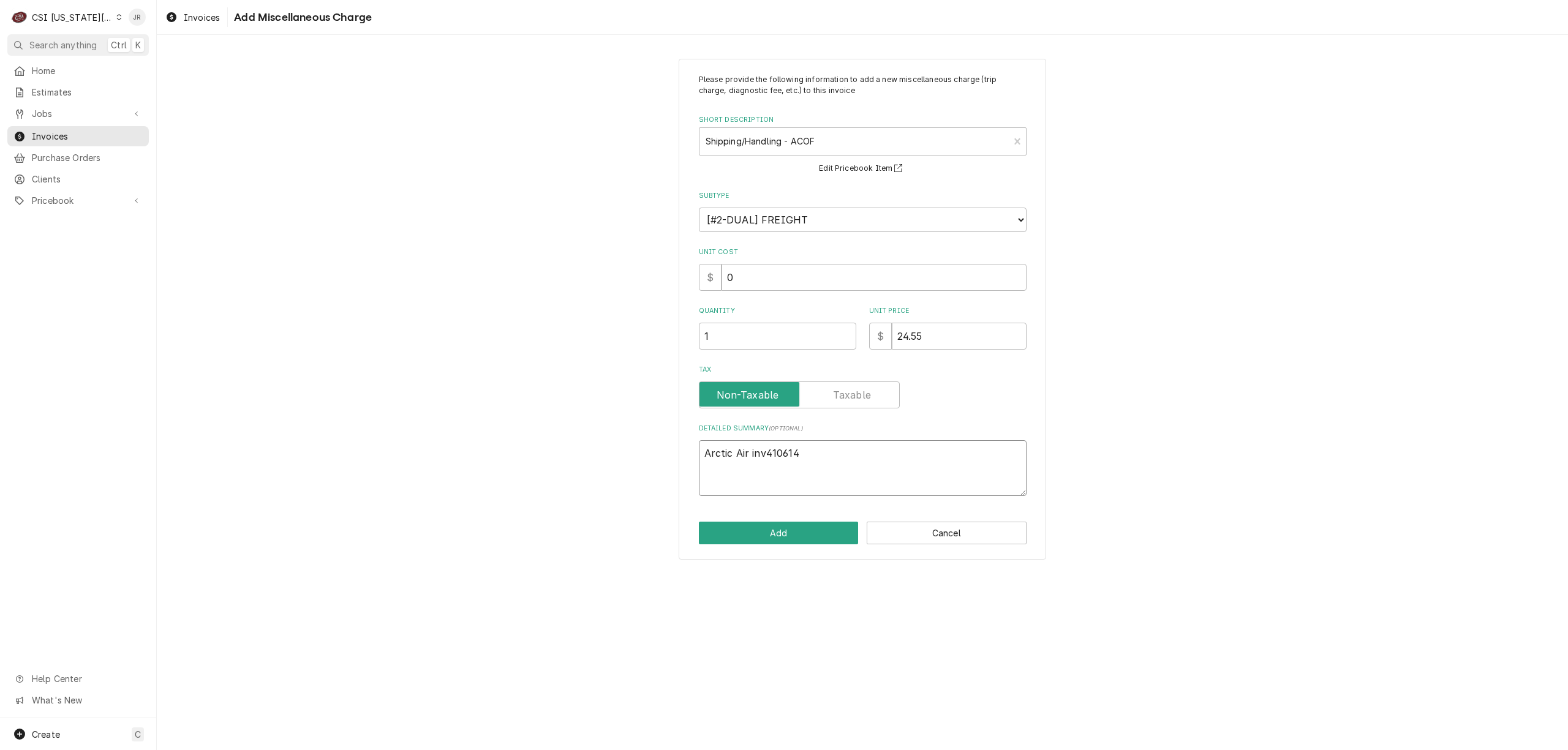
click at [750, 452] on textarea "Arctic Air inv410614" at bounding box center [863, 468] width 328 height 56
type textarea "x"
click at [846, 454] on textarea "Arctic Air #inv410614" at bounding box center [863, 468] width 328 height 56
type textarea "Arctic Air #inv410614"
click at [789, 527] on button "Add" at bounding box center [779, 532] width 160 height 22
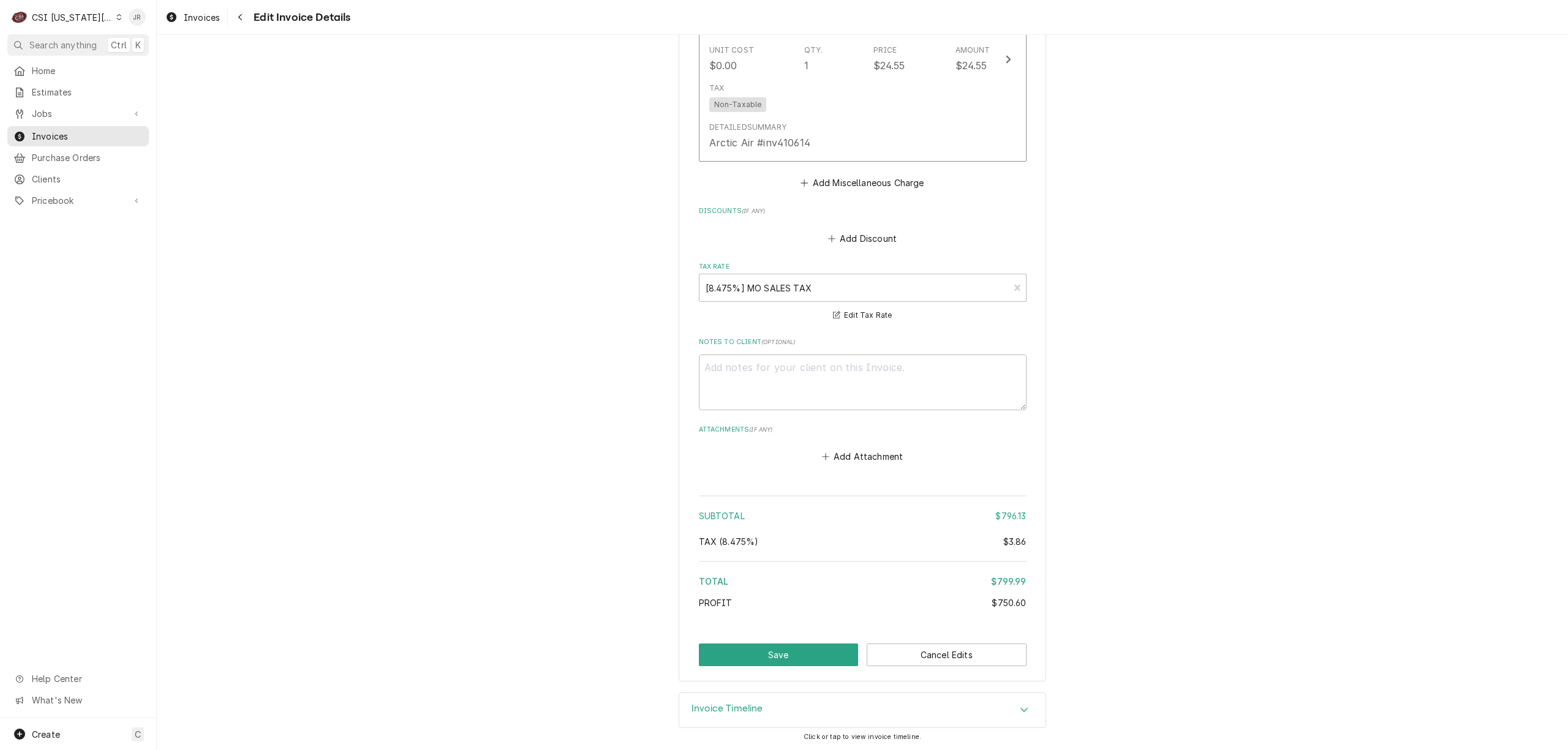
scroll to position [2299, 0]
click at [811, 653] on button "Save" at bounding box center [779, 654] width 160 height 22
type textarea "x"
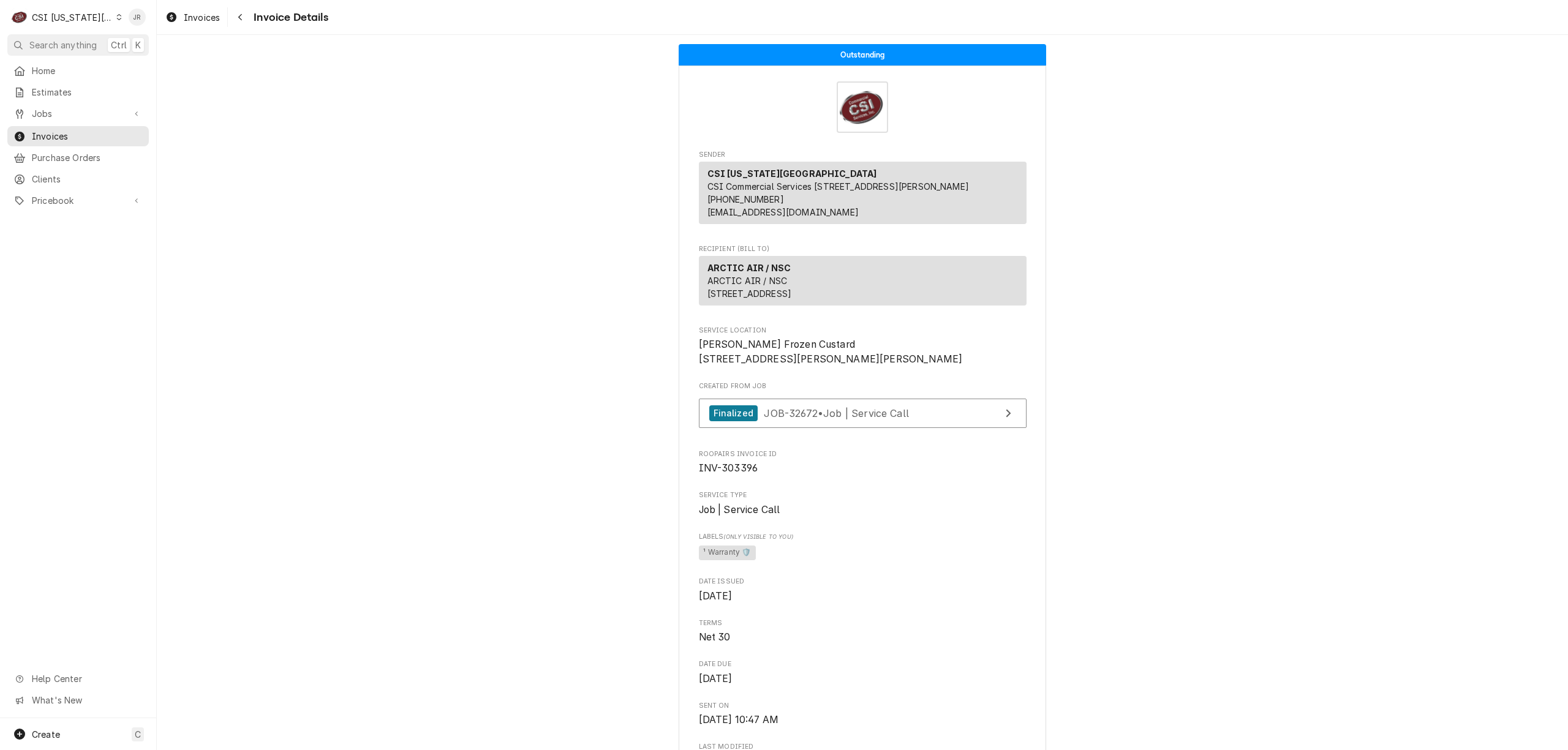
click at [740, 475] on span "INV-303396" at bounding box center [728, 469] width 60 height 12
copy span "303396"
click at [735, 475] on span "INV-303396" at bounding box center [728, 469] width 60 height 12
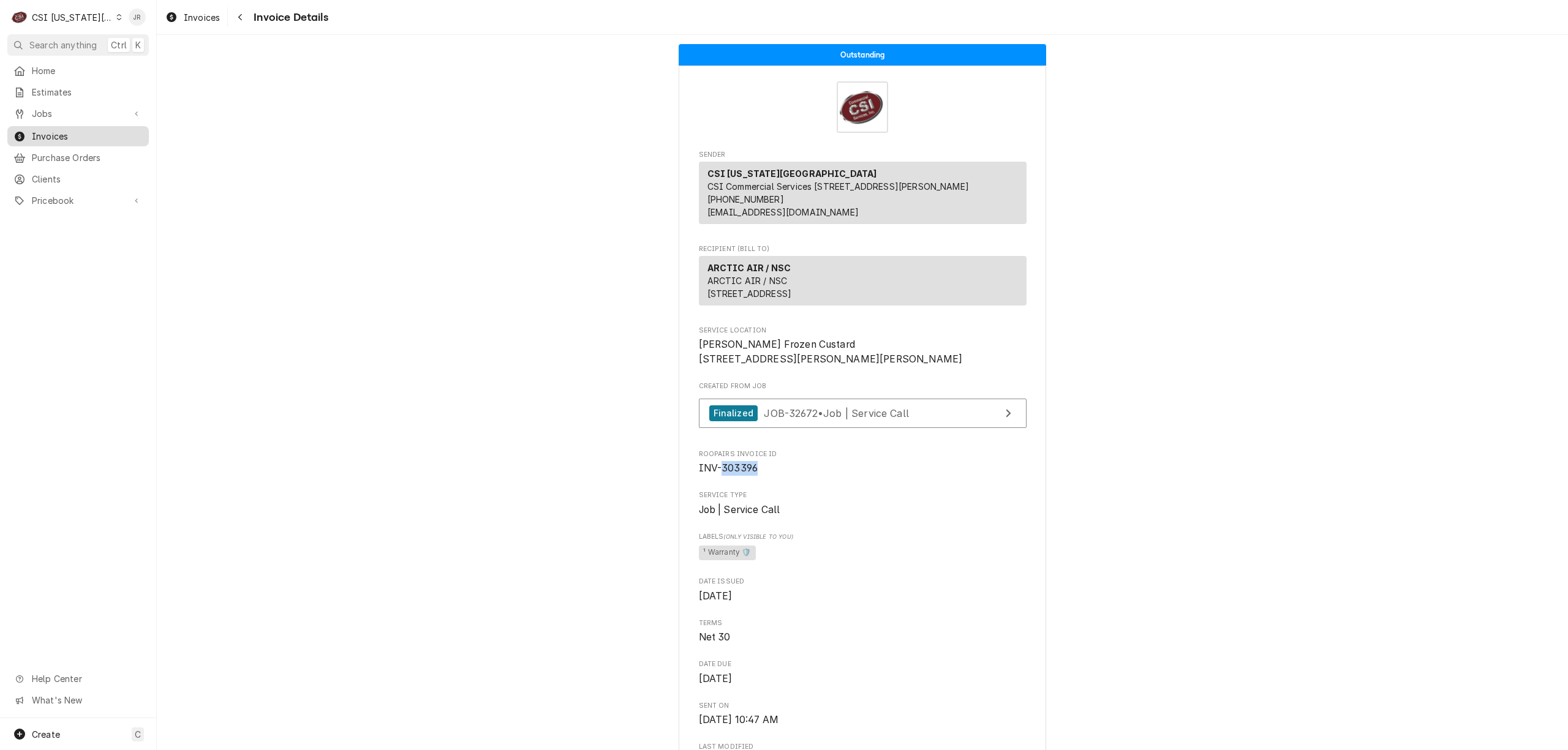
click at [52, 130] on span "Invoices" at bounding box center [88, 136] width 111 height 13
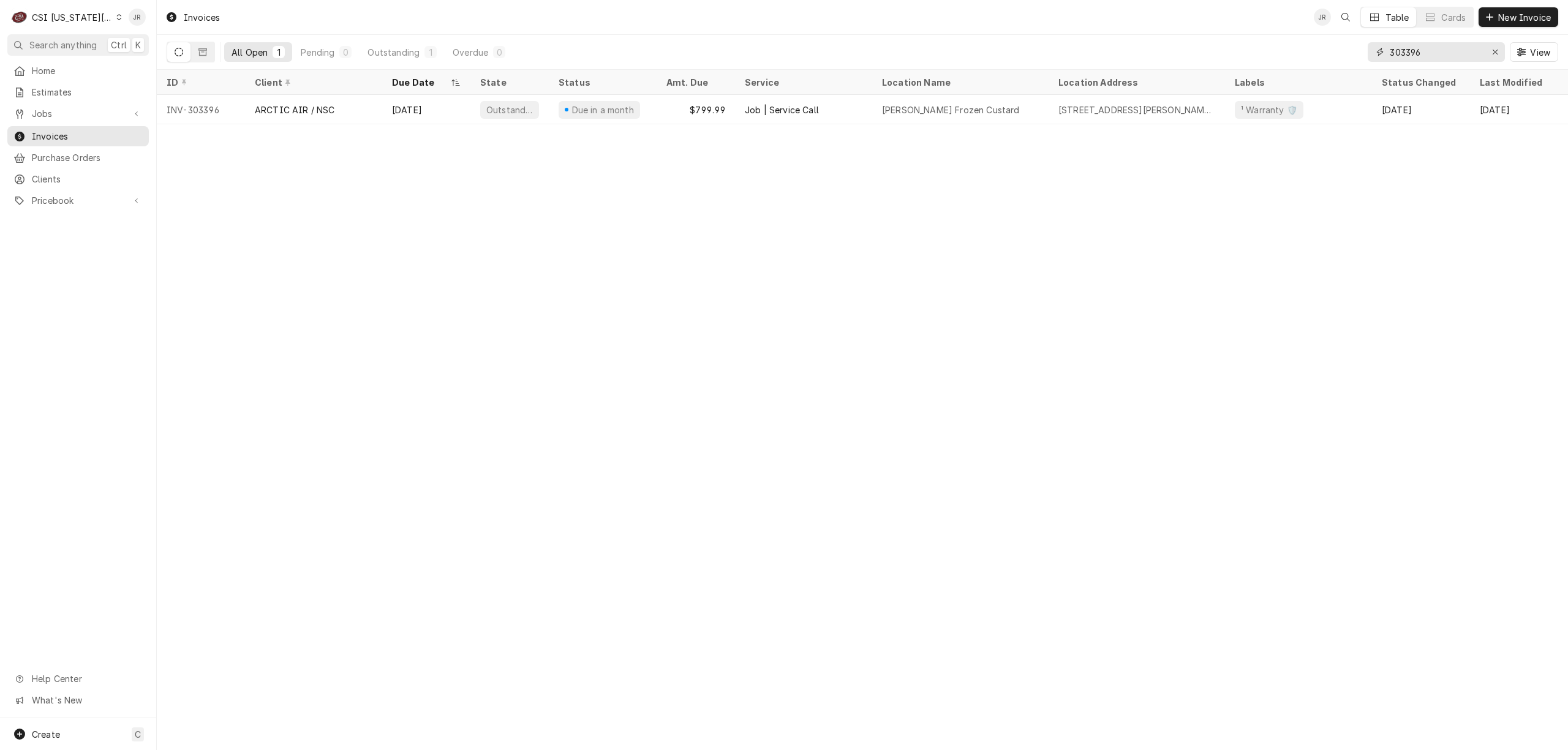
click at [1424, 49] on input "303396" at bounding box center [1435, 52] width 92 height 20
paste input "2767"
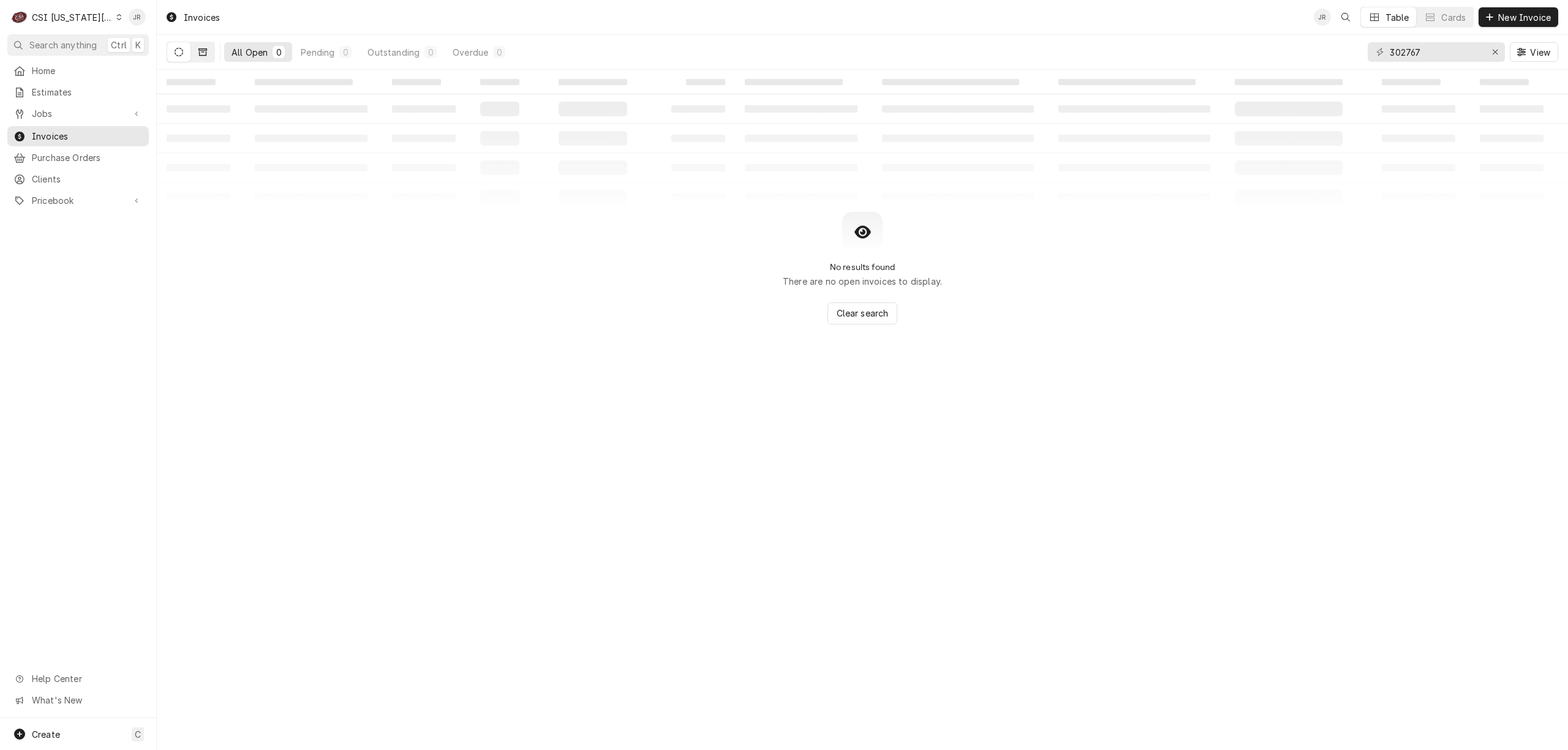
drag, startPoint x: 211, startPoint y: 55, endPoint x: 205, endPoint y: 53, distance: 6.3
click at [207, 54] on button "Dynamic Content Wrapper" at bounding box center [203, 52] width 23 height 20
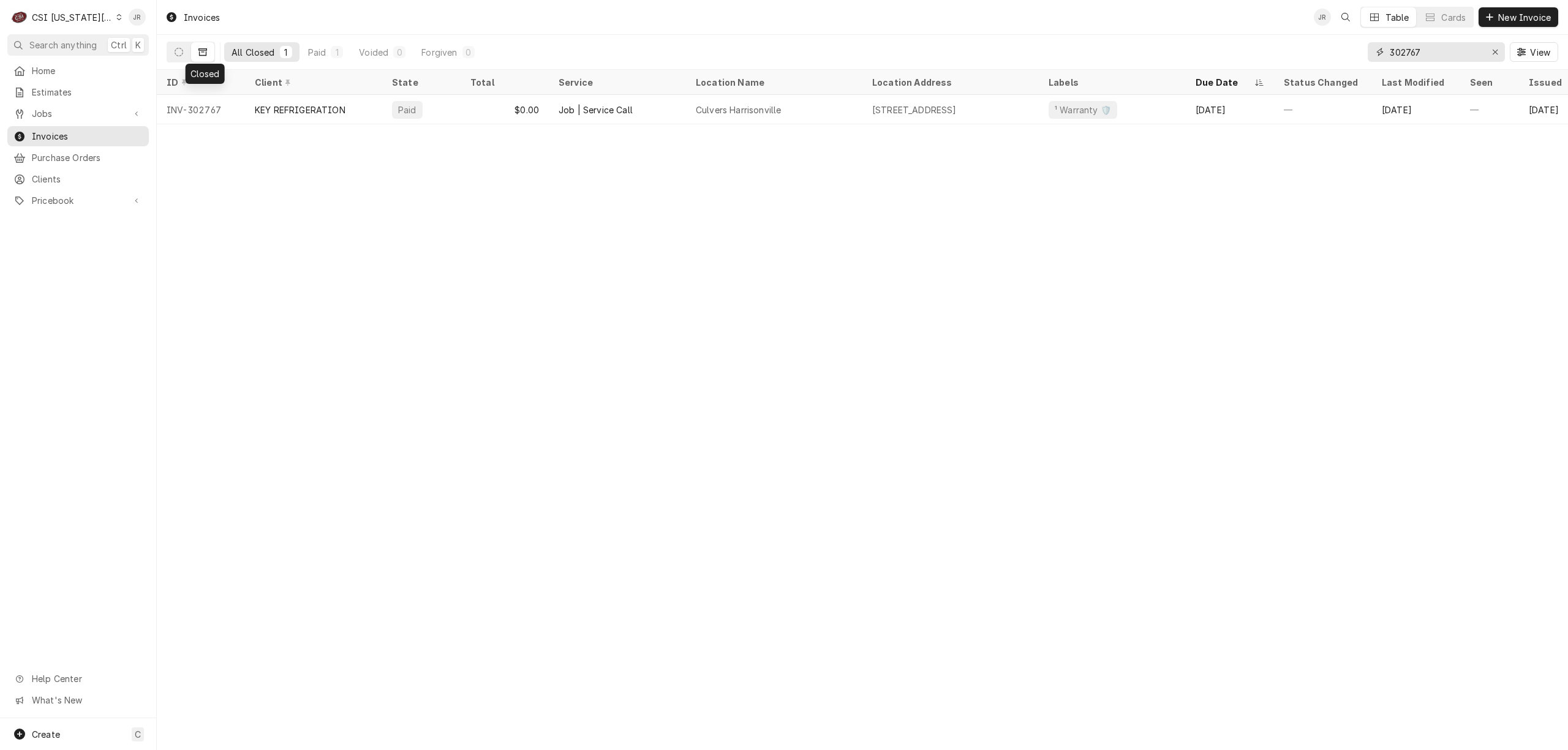
click at [1414, 55] on input "302767" at bounding box center [1435, 52] width 92 height 20
paste input "315"
type input "303157"
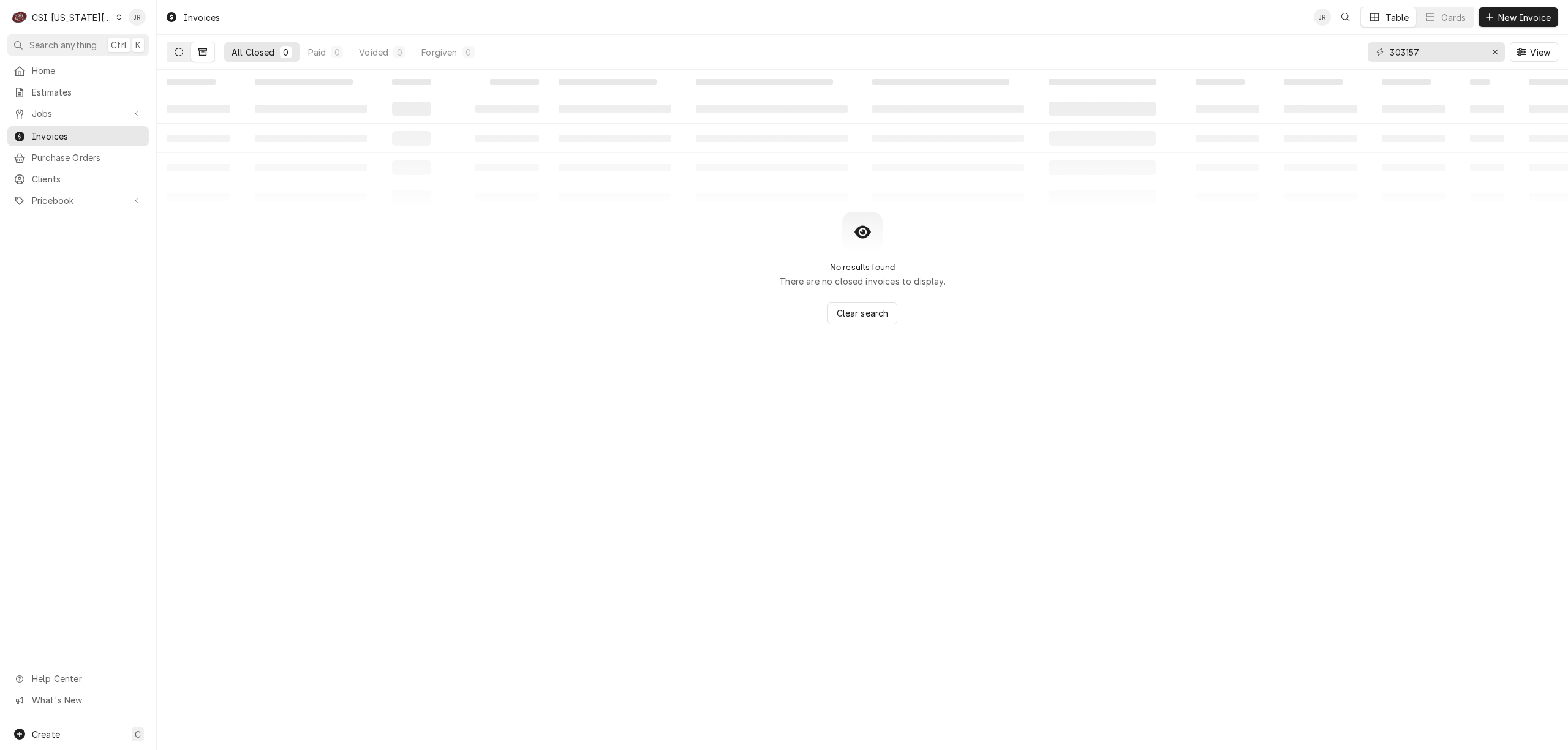
click at [177, 52] on icon "Dynamic Content Wrapper" at bounding box center [179, 52] width 9 height 9
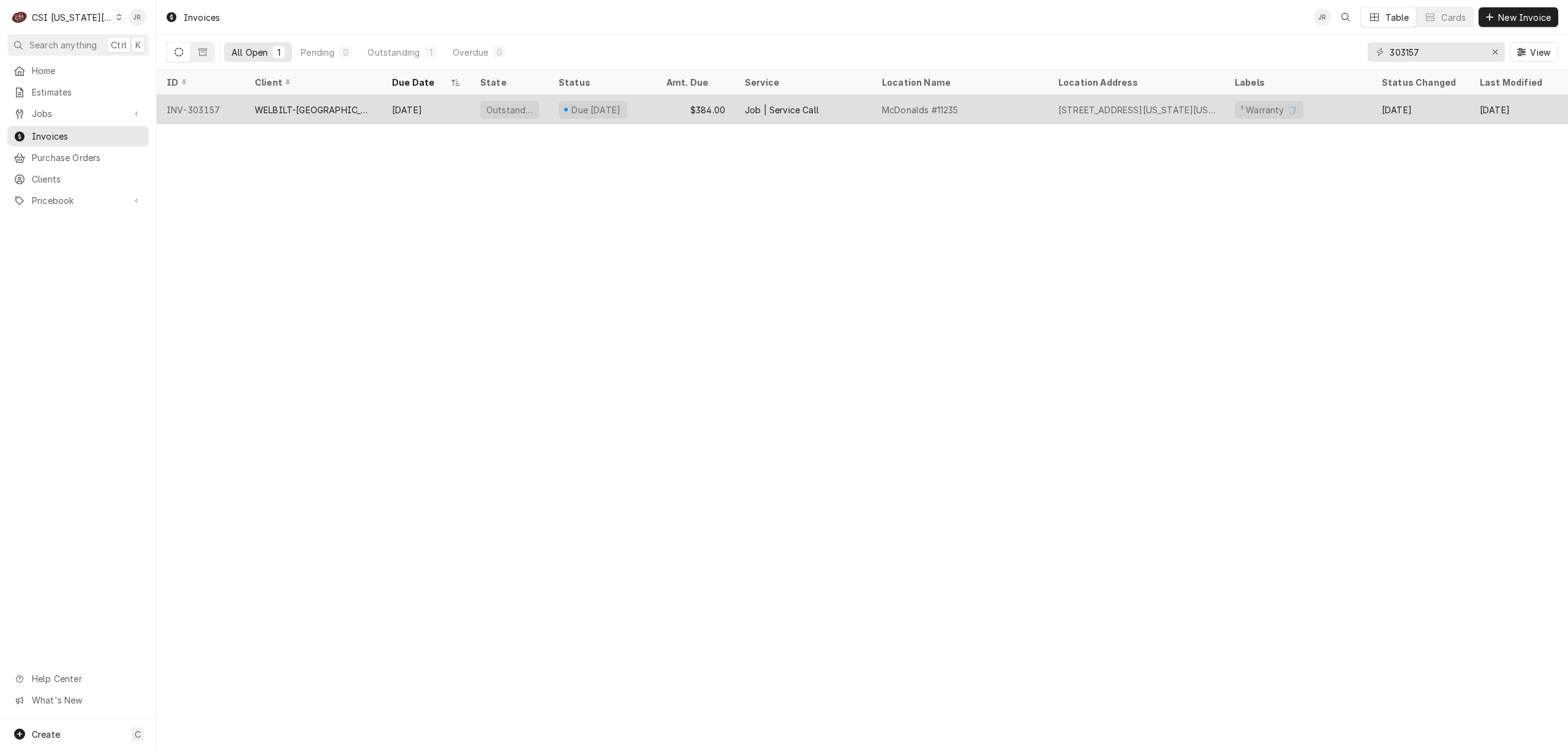
click at [316, 112] on div "WELBILT-CLEVELAND" at bounding box center [313, 109] width 117 height 13
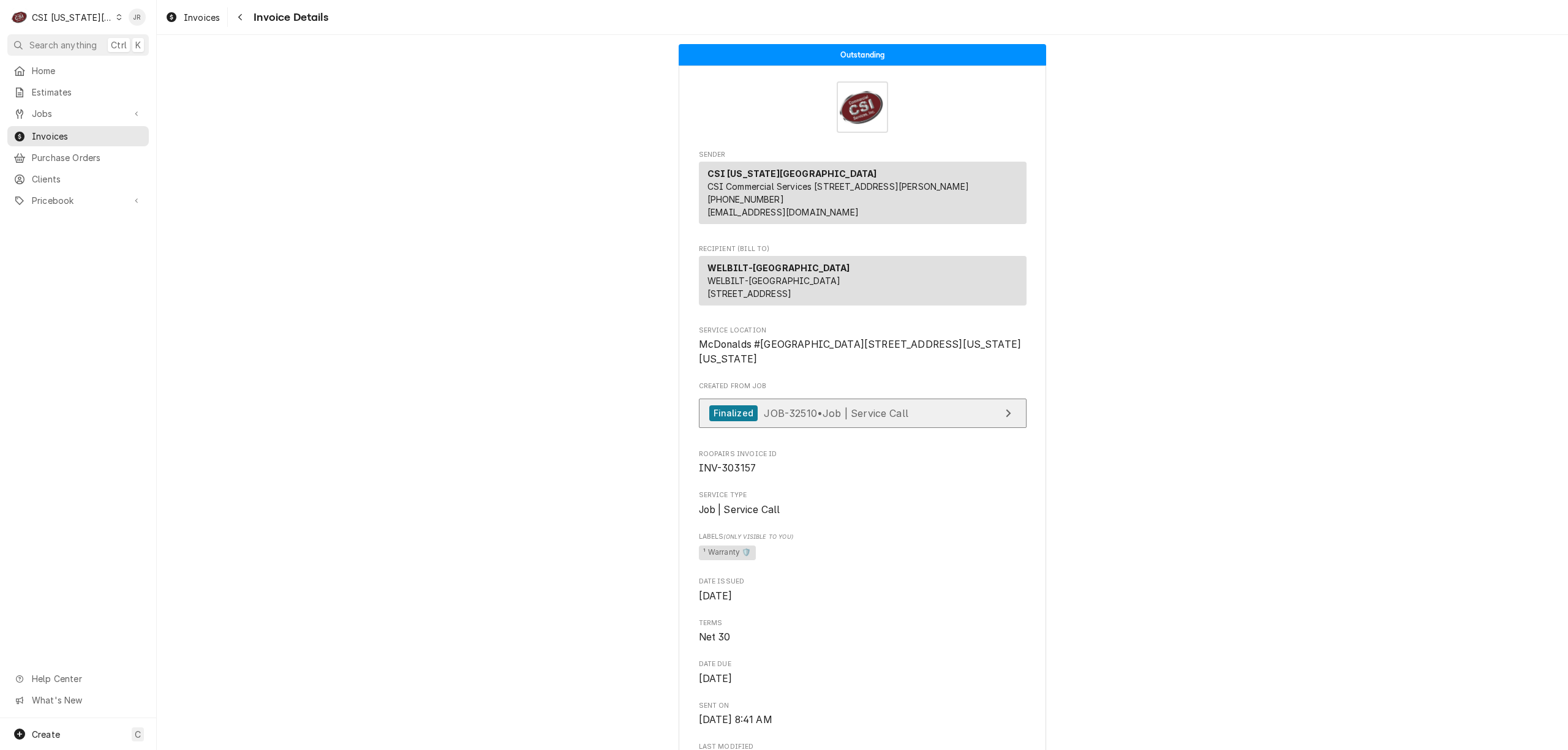
click at [954, 429] on link "Finalized JOB-32510 • Job | Service Call" at bounding box center [863, 413] width 328 height 30
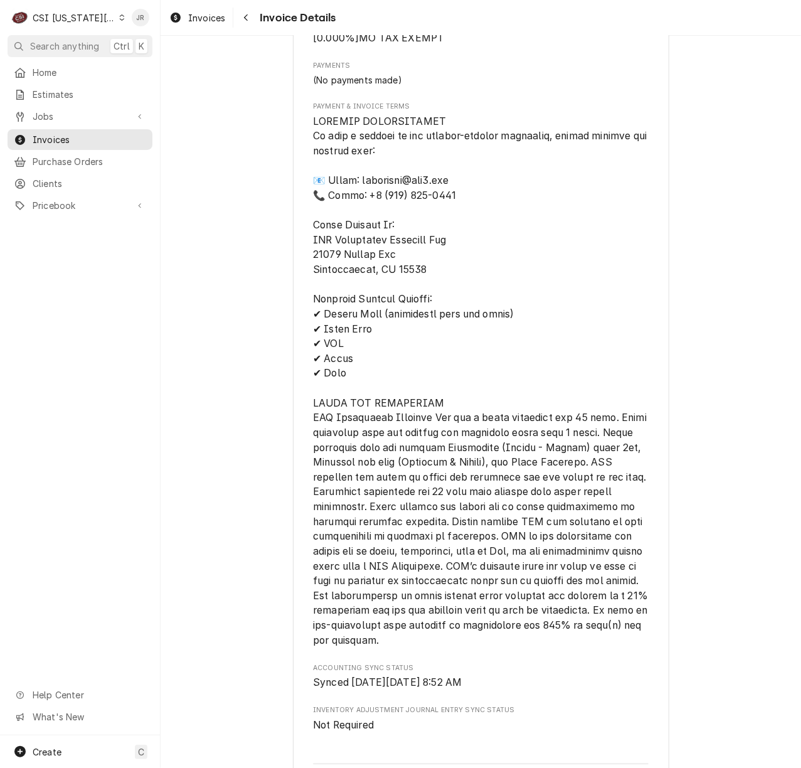
scroll to position [1686, 0]
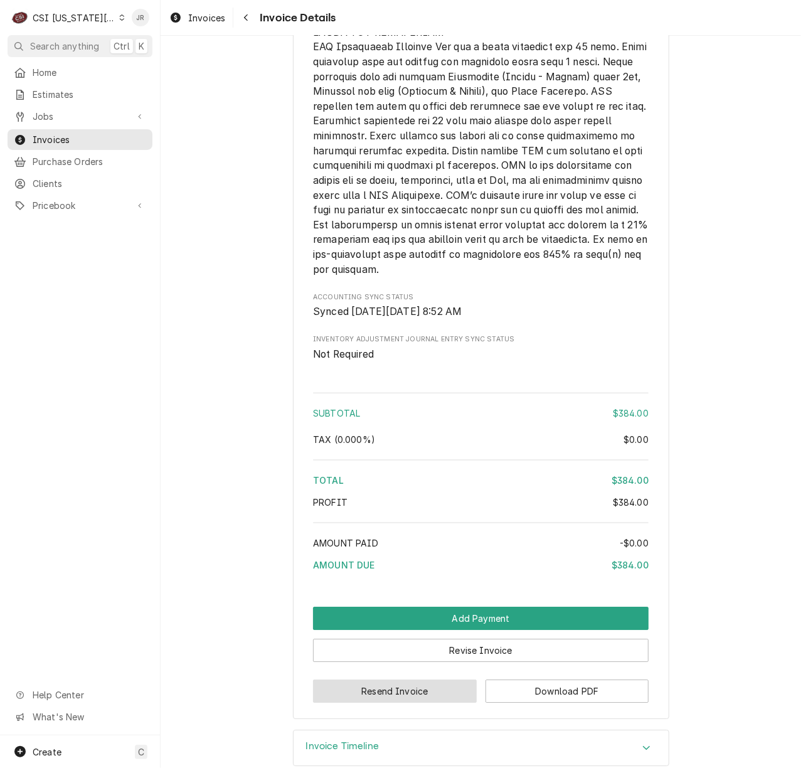
click at [397, 703] on button "Resend Invoice" at bounding box center [395, 690] width 164 height 23
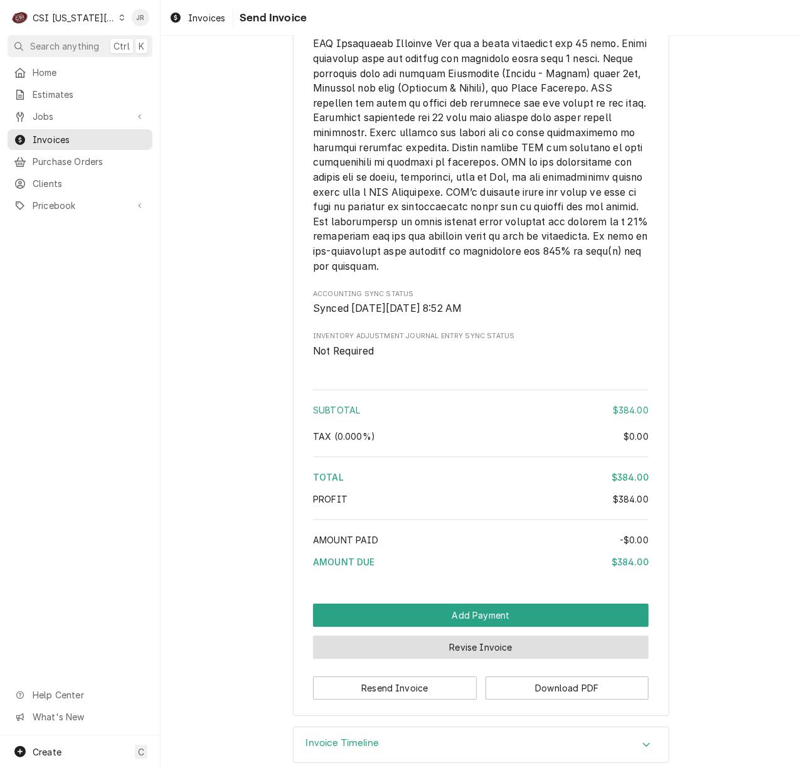
scroll to position [1750, 0]
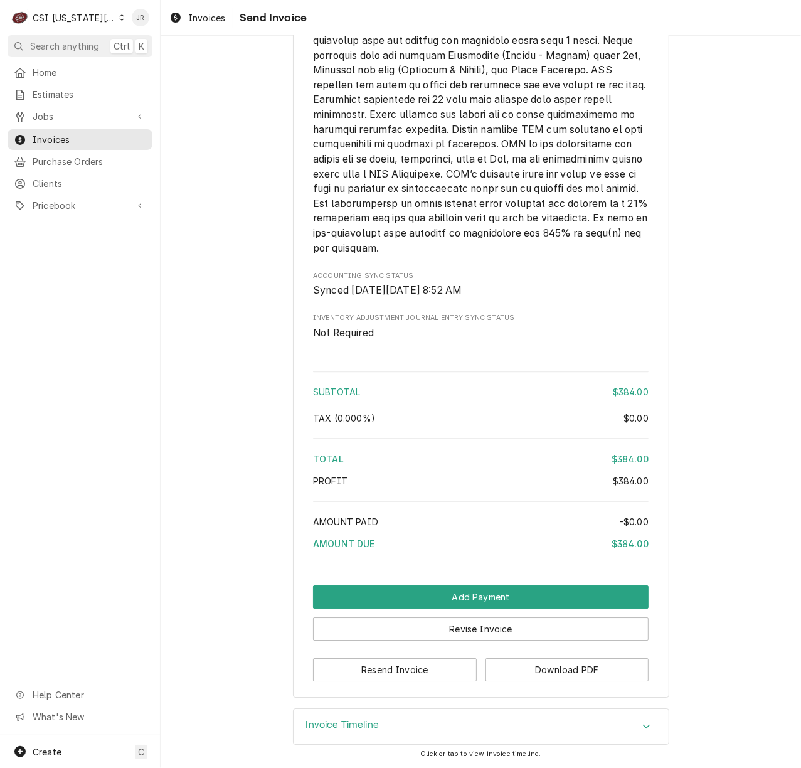
drag, startPoint x: 354, startPoint y: 735, endPoint x: 375, endPoint y: 691, distance: 48.8
click at [351, 731] on div "Invoice Timeline" at bounding box center [481, 726] width 375 height 35
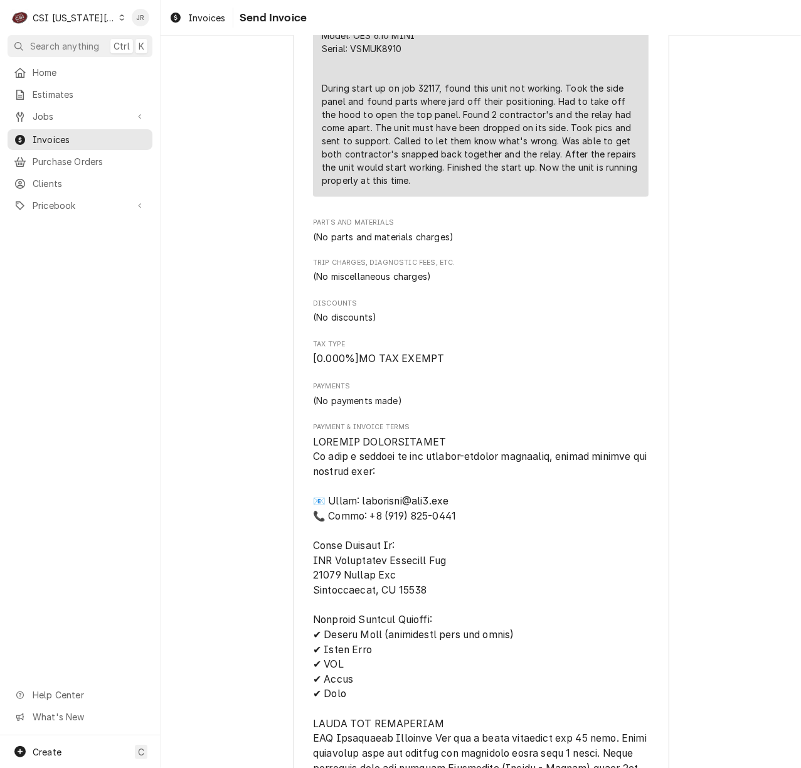
scroll to position [779, 0]
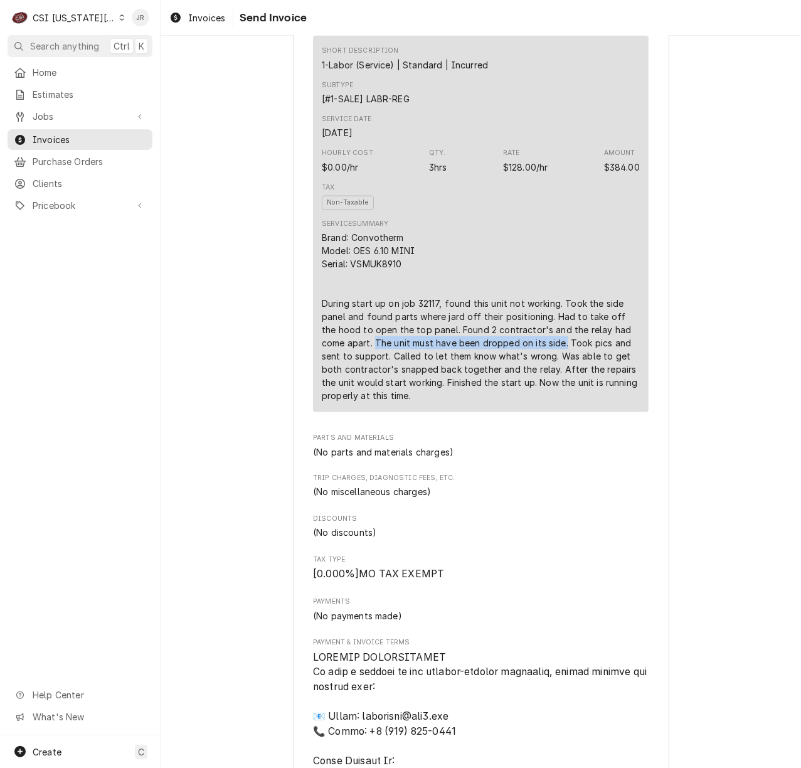
drag, startPoint x: 344, startPoint y: 383, endPoint x: 528, endPoint y: 381, distance: 183.2
click at [533, 384] on div "Brand: Convotherm Model: OES 6.10 MINI Serial: VSMUK8910 During start up on job…" at bounding box center [481, 316] width 318 height 171
copy div "The unit must have been dropped on its side."
drag, startPoint x: 487, startPoint y: 415, endPoint x: 519, endPoint y: 453, distance: 49.8
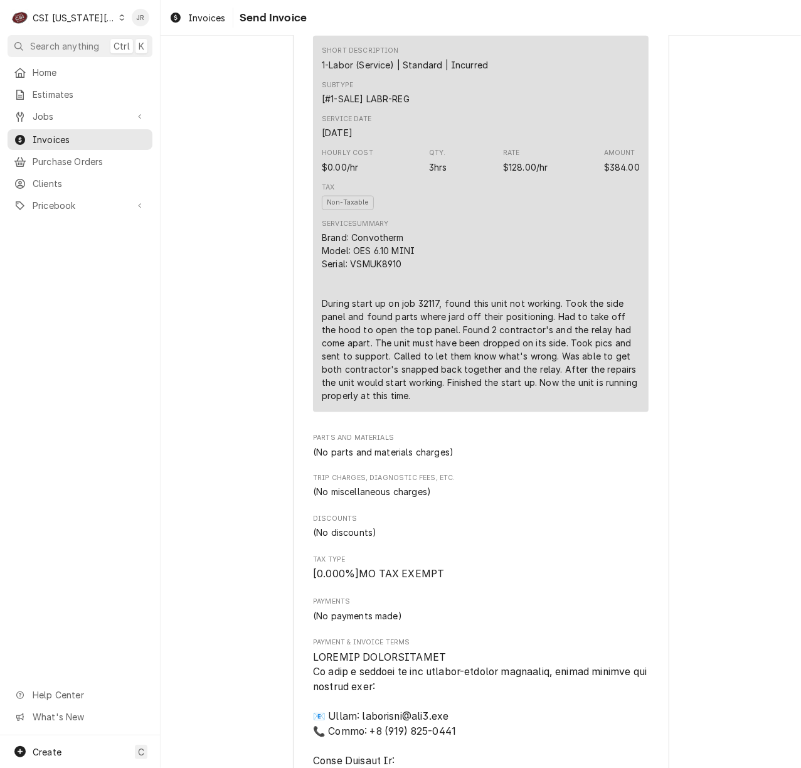
click at [487, 402] on div "Brand: Convotherm Model: OES 6.10 MINI Serial: VSMUK8910 During start up on job…" at bounding box center [481, 316] width 318 height 171
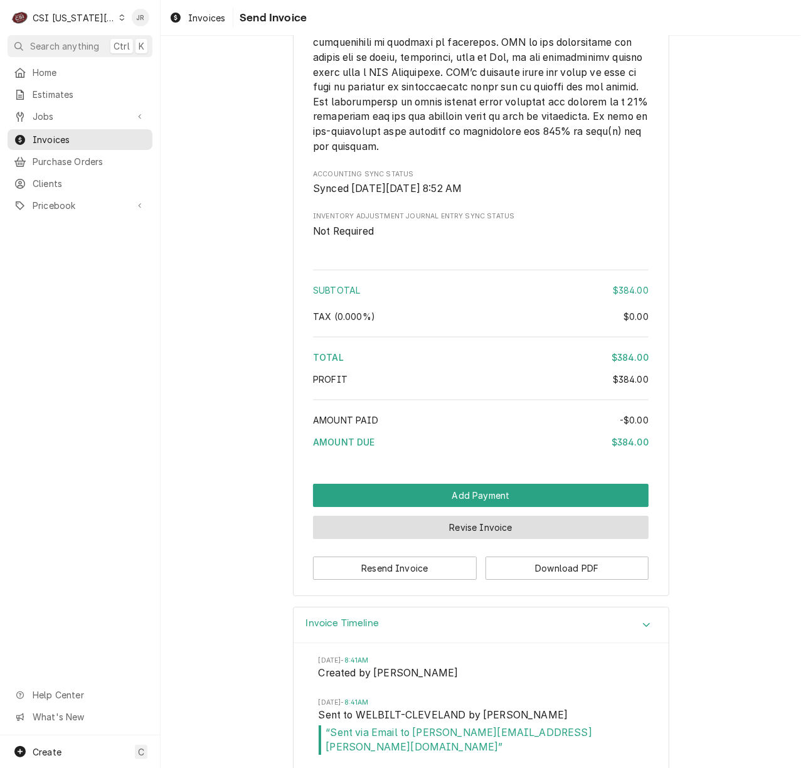
scroll to position [1867, 0]
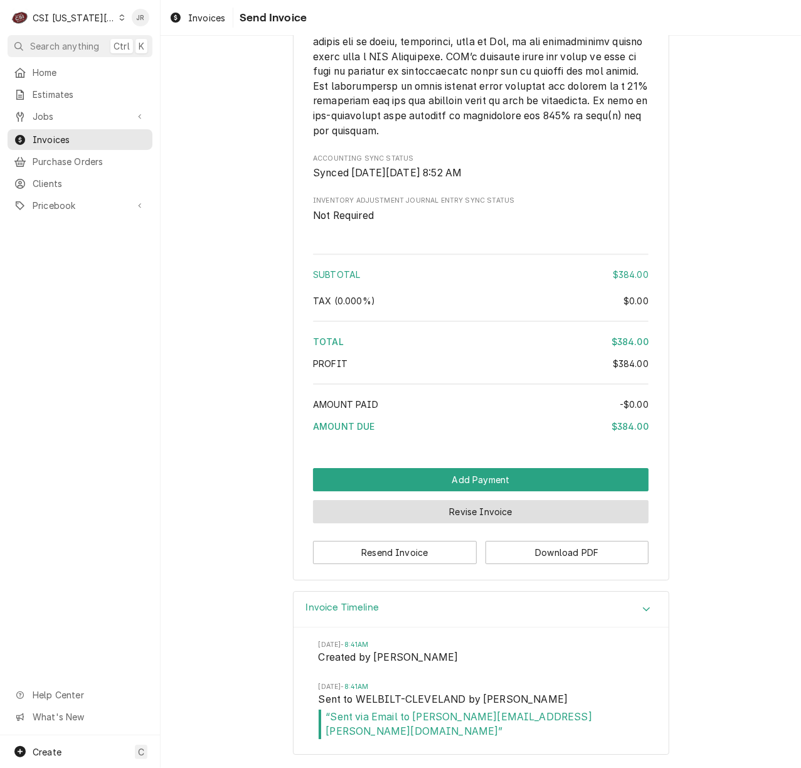
click at [477, 520] on button "Revise Invoice" at bounding box center [481, 511] width 336 height 23
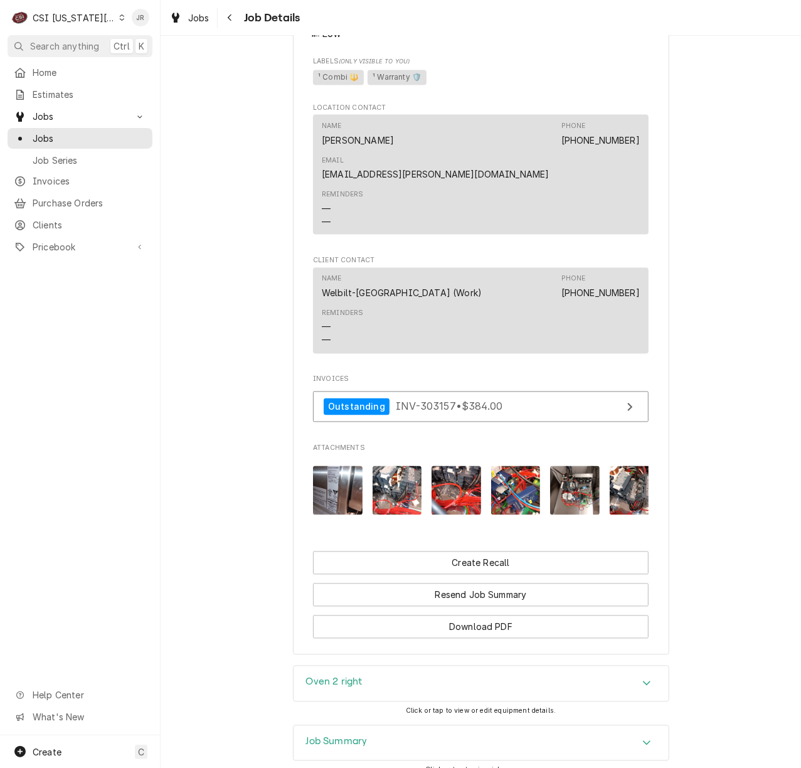
scroll to position [1104, 0]
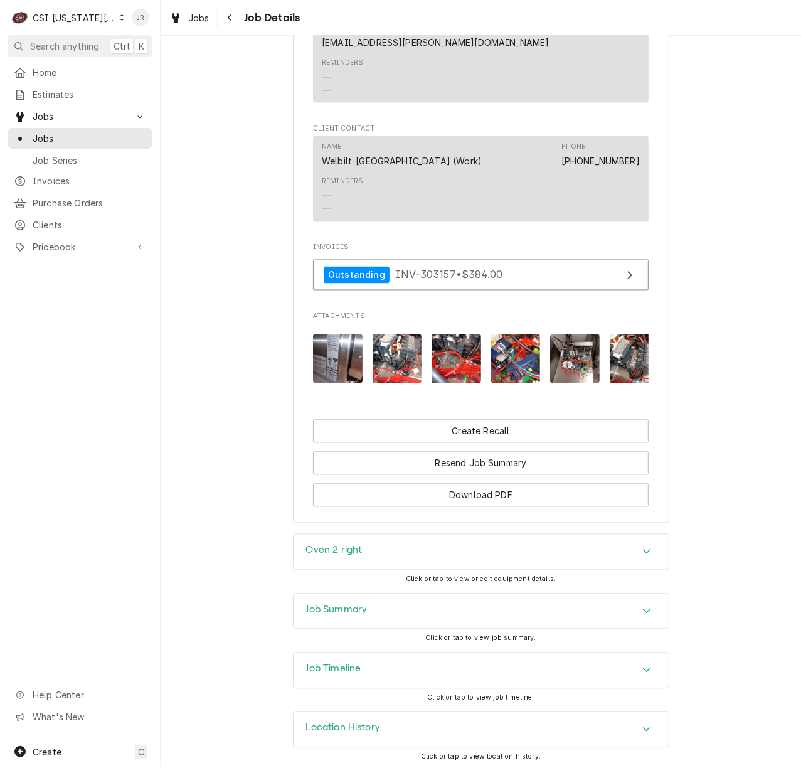
click at [345, 598] on div "Job Summary" at bounding box center [481, 611] width 375 height 35
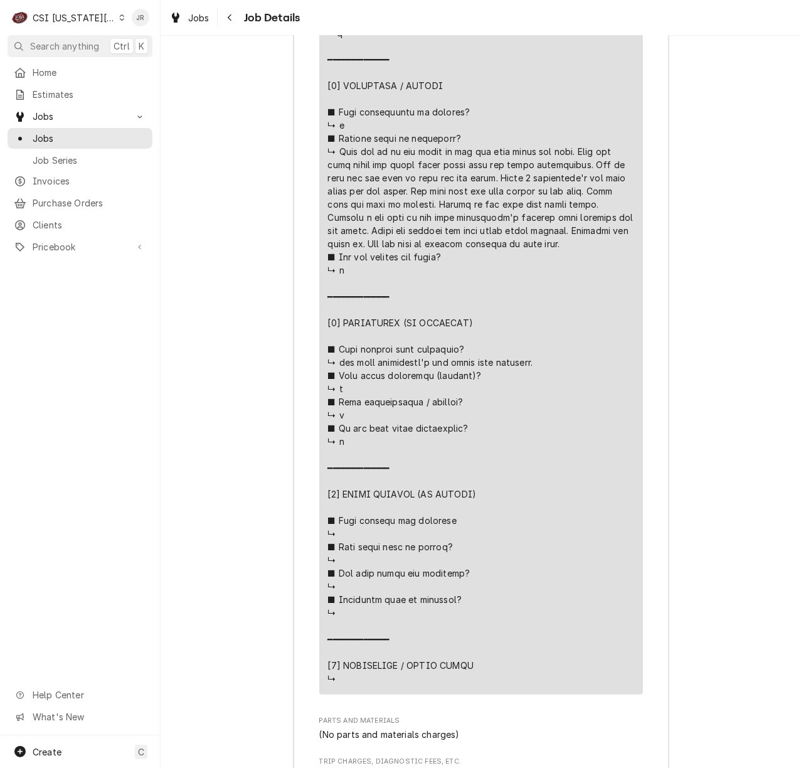
scroll to position [2812, 0]
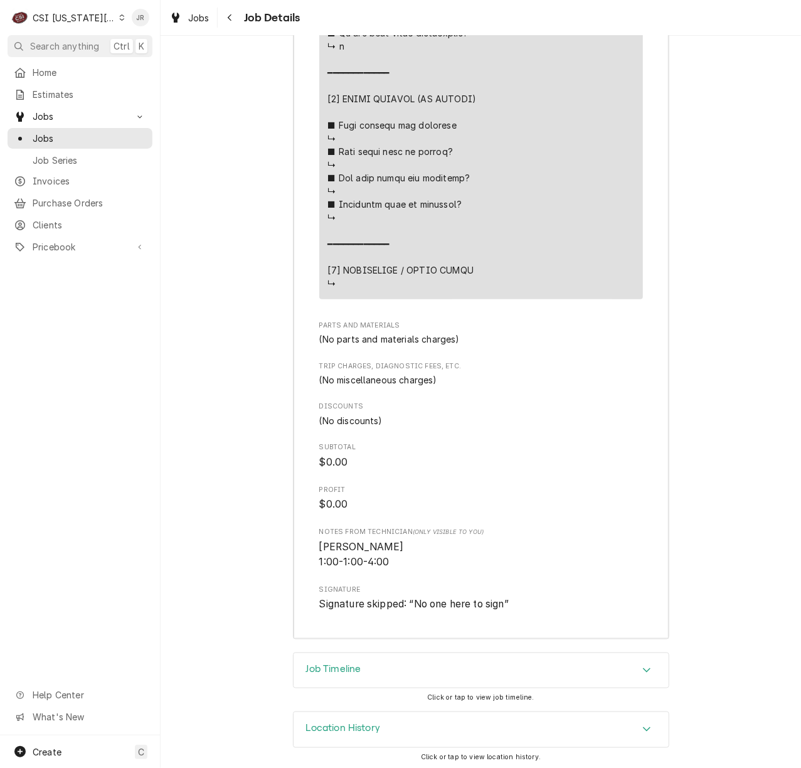
click at [370, 664] on div "Job Timeline" at bounding box center [481, 670] width 375 height 35
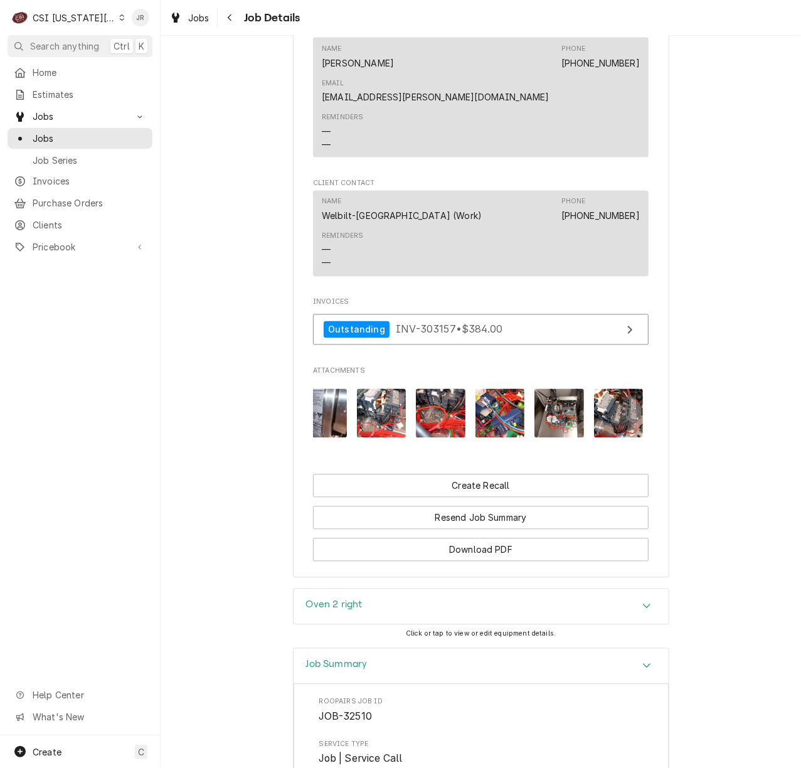
scroll to position [0, 0]
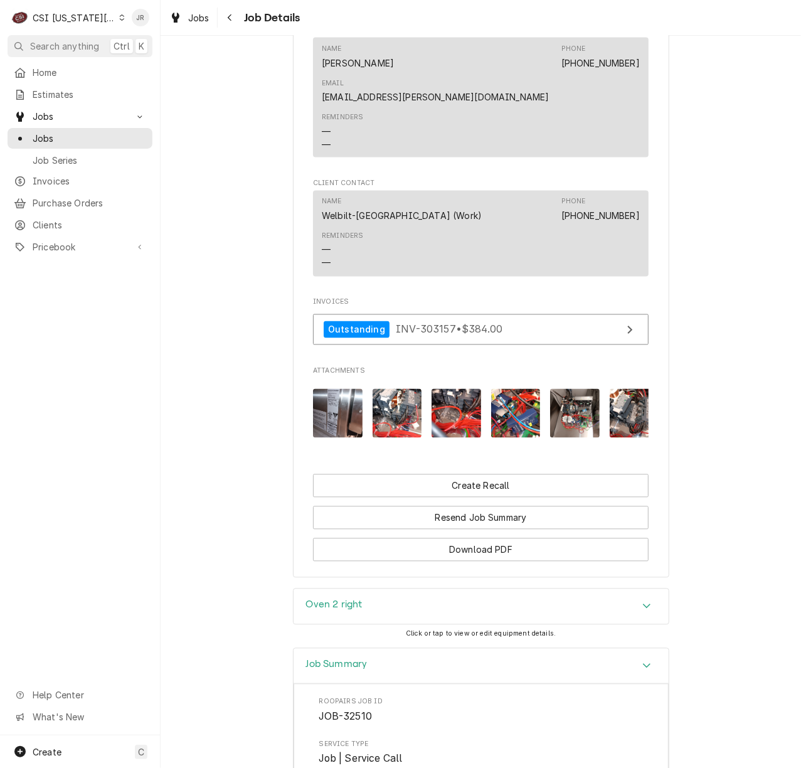
click at [342, 400] on img "Attachments" at bounding box center [338, 414] width 50 height 50
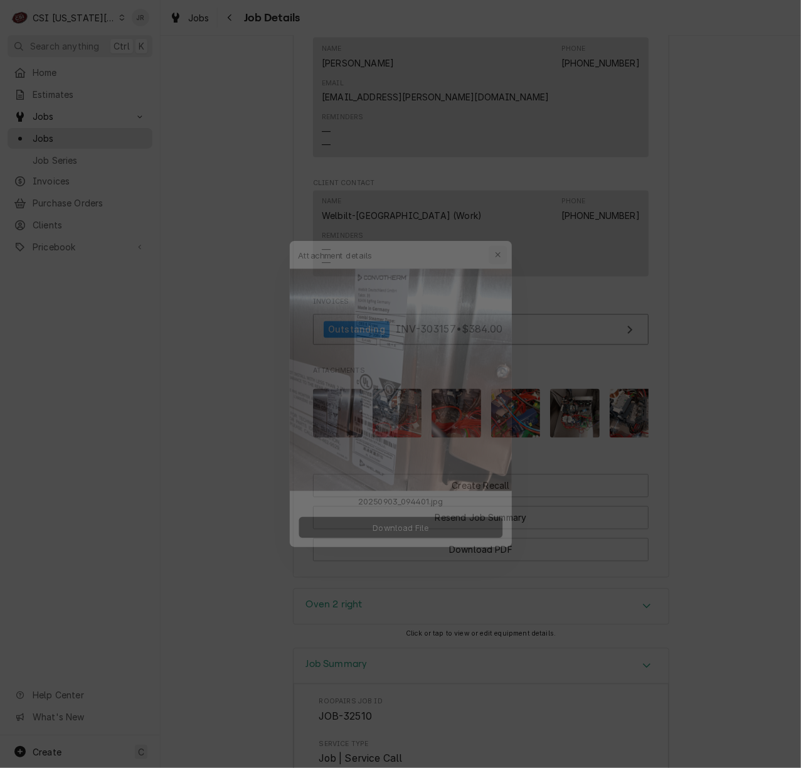
click at [510, 233] on div "button" at bounding box center [506, 233] width 13 height 13
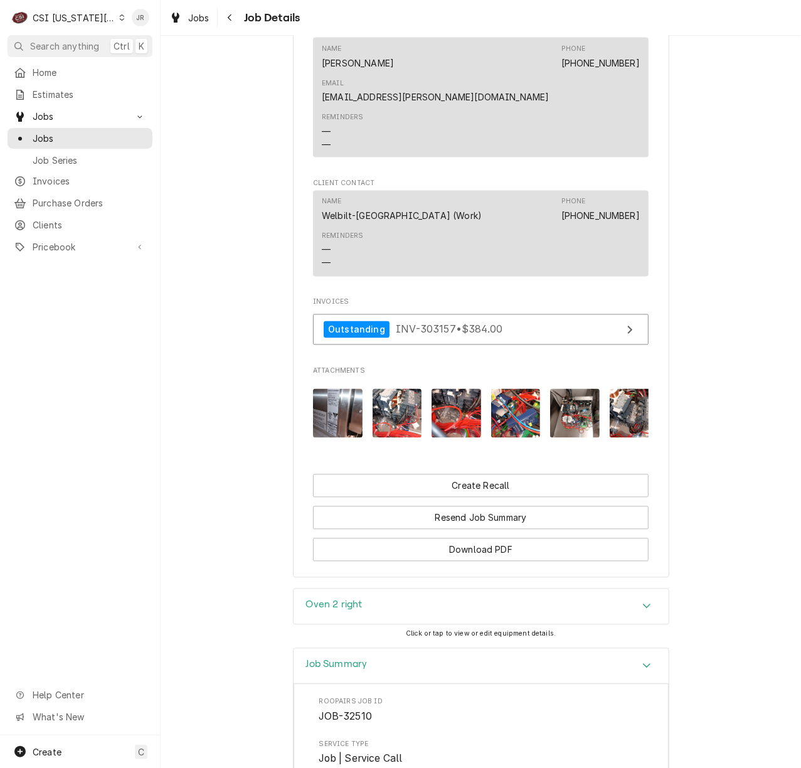
click at [384, 389] on img "Attachments" at bounding box center [398, 414] width 50 height 50
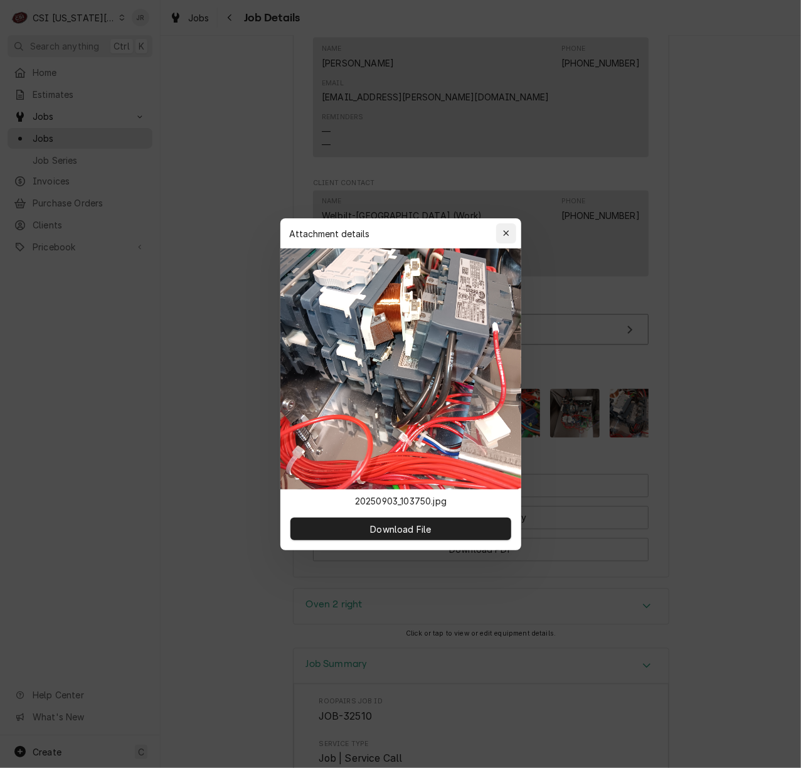
click at [510, 227] on div "Attachment details Close" at bounding box center [400, 233] width 241 height 30
click at [500, 240] on button "button" at bounding box center [506, 233] width 20 height 20
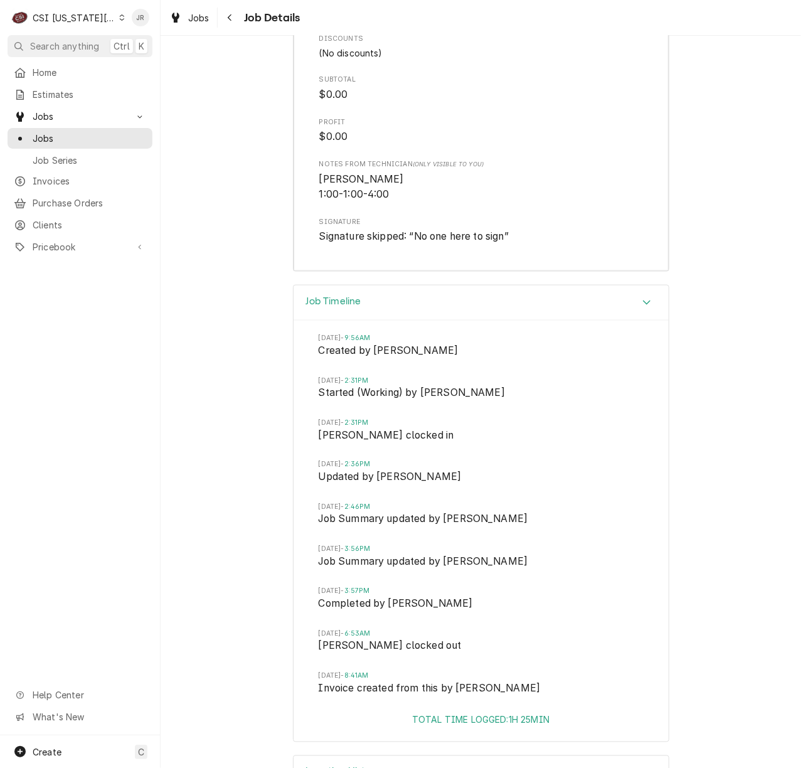
scroll to position [3224, 0]
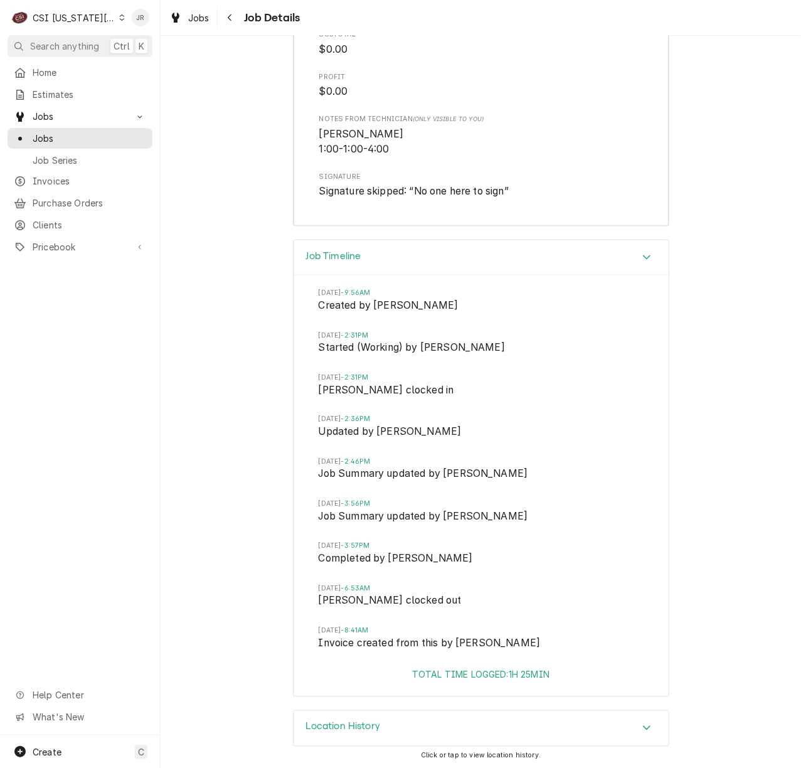
click at [349, 735] on div "Location History" at bounding box center [481, 728] width 375 height 35
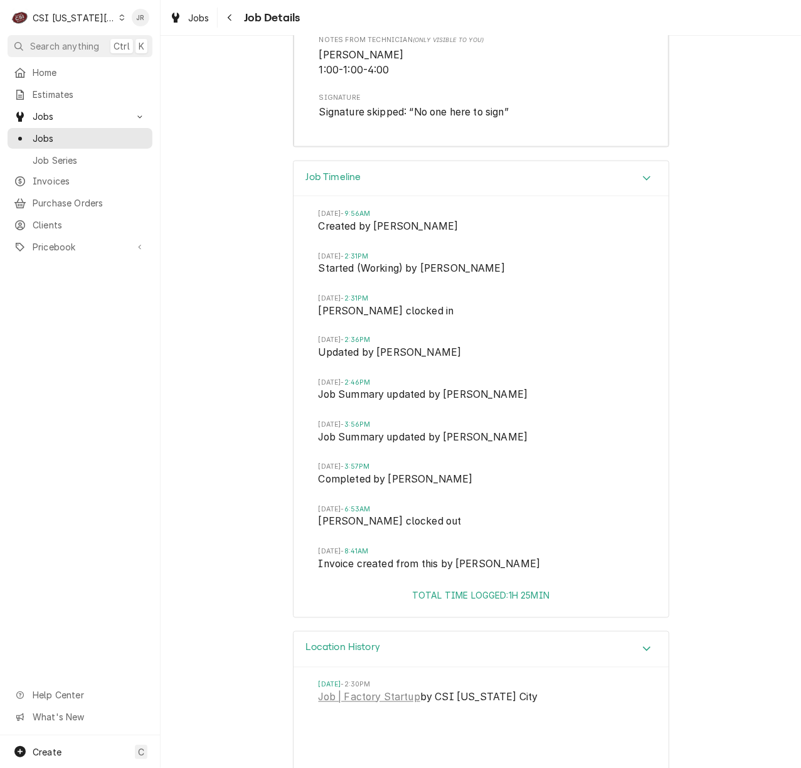
scroll to position [3340, 0]
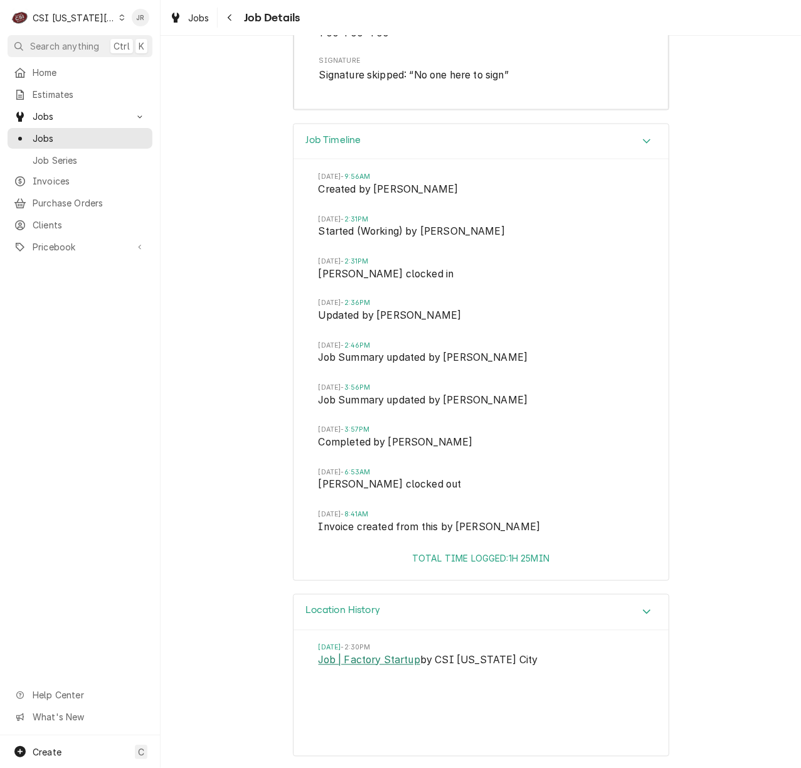
click at [337, 653] on link "Job | Factory Startup" at bounding box center [370, 660] width 102 height 15
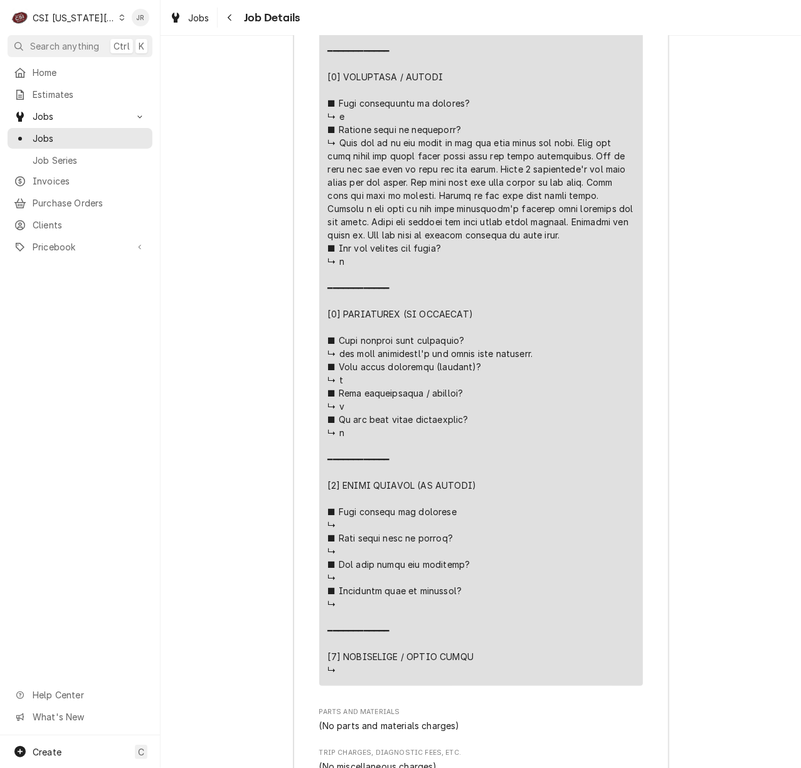
scroll to position [2086, 0]
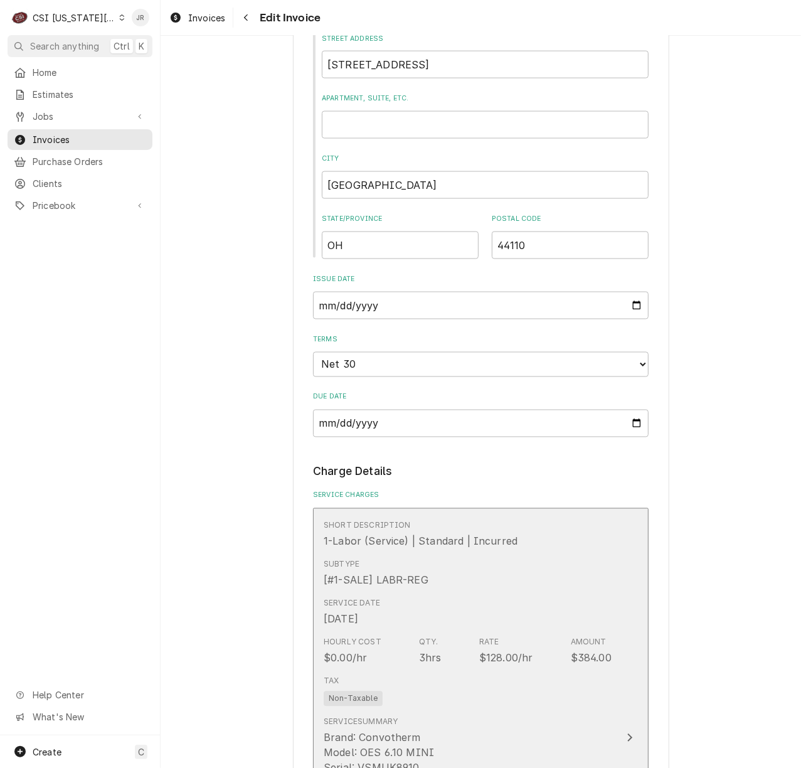
scroll to position [1171, 0]
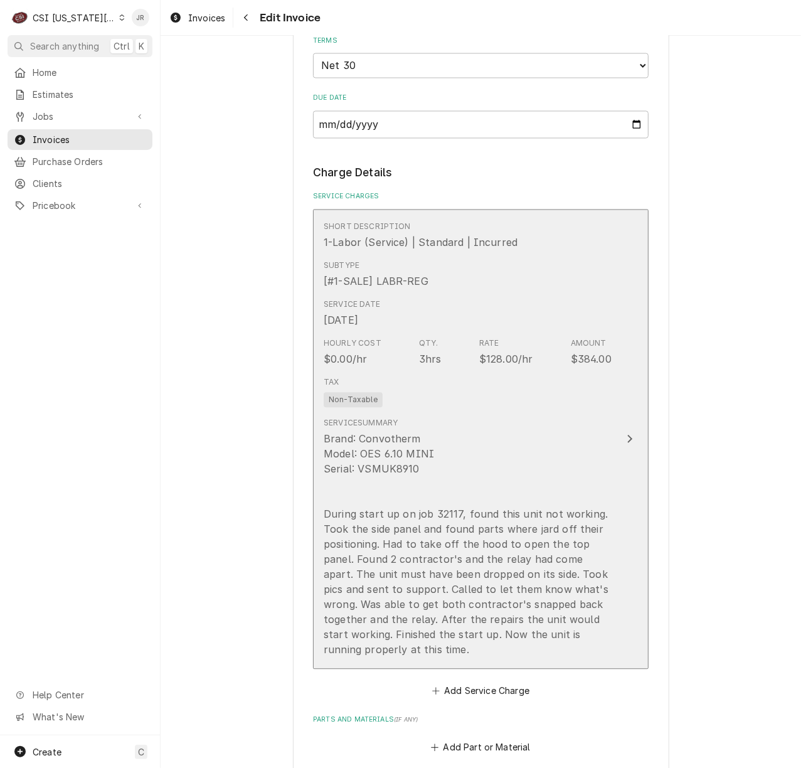
click at [592, 455] on div "Brand: Convotherm Model: OES 6.10 MINI Serial: VSMUK8910 During start up on job…" at bounding box center [468, 545] width 288 height 226
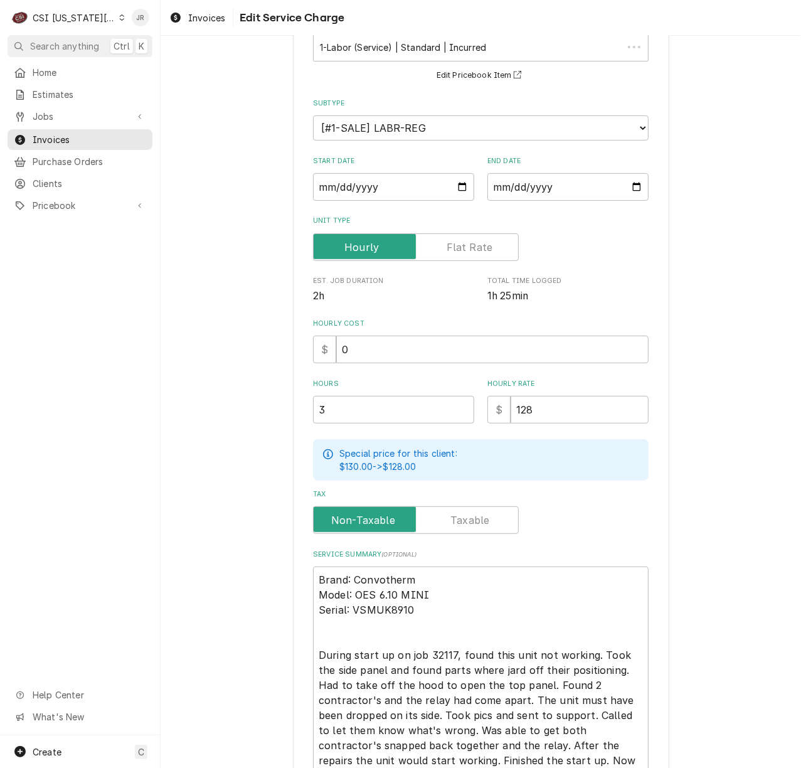
scroll to position [216, 0]
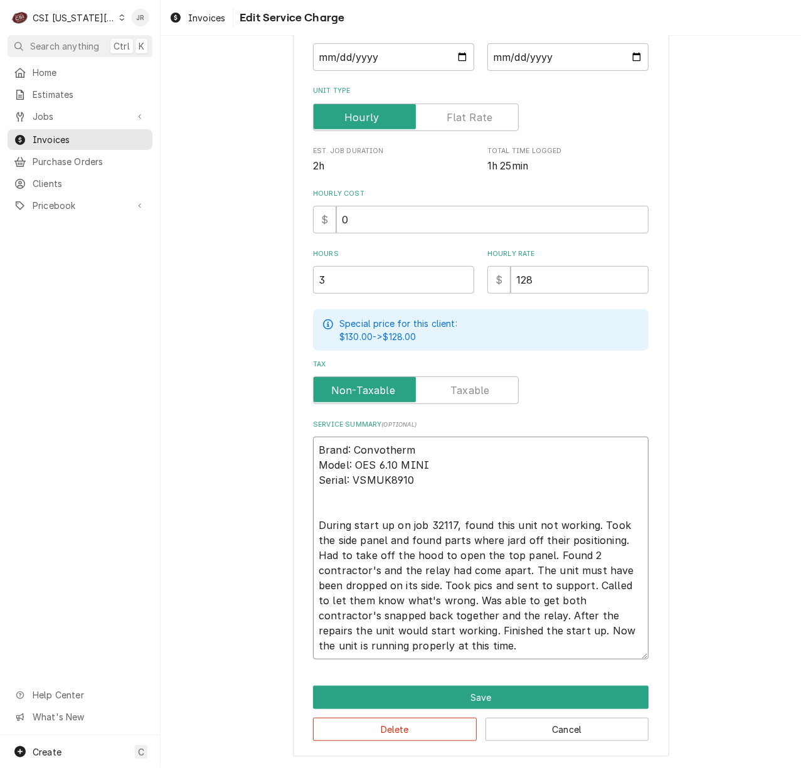
drag, startPoint x: 371, startPoint y: 553, endPoint x: 601, endPoint y: 535, distance: 230.3
click at [601, 535] on textarea "Brand: Convotherm Model: OES 6.10 MINI Serial: VSMUK8910 During start up on job…" at bounding box center [481, 548] width 336 height 223
type textarea "x"
type textarea "Brand: Convotherm Model: OES 6.10 MINI Serial: VSMUK8910 During start up on job…"
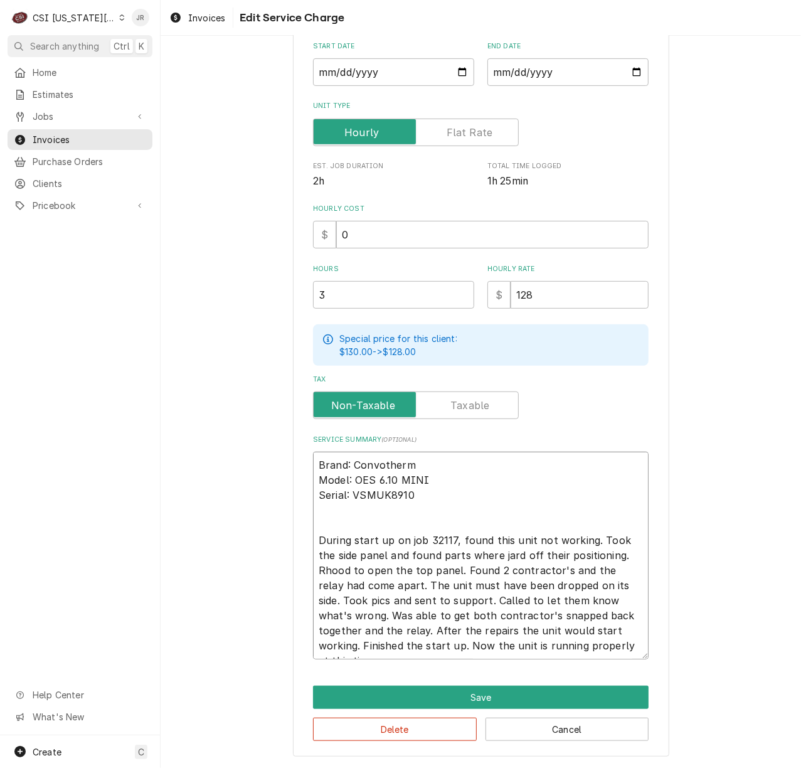
type textarea "x"
type textarea "Brand: Convotherm Model: OES 6.10 MINI Serial: VSMUK8910 During start up on job…"
type textarea "x"
type textarea "Brand: Convotherm Model: OES 6.10 MINI Serial: VSMUK8910 During start up on job…"
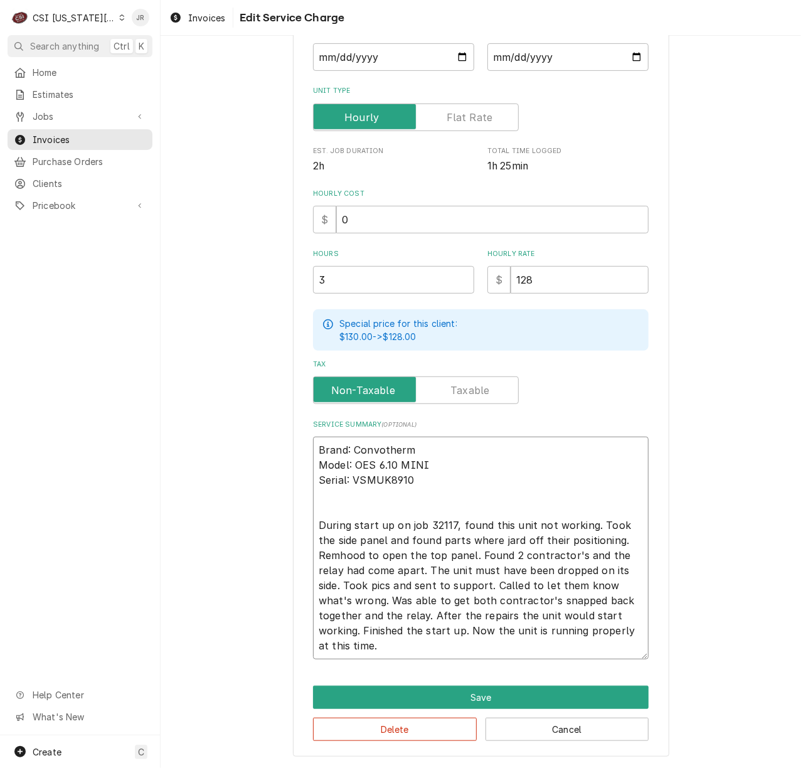
type textarea "x"
type textarea "Brand: Convotherm Model: OES 6.10 MINI Serial: VSMUK8910 During start up on job…"
type textarea "x"
type textarea "Brand: Convotherm Model: OES 6.10 MINI Serial: VSMUK8910 During start up on job…"
type textarea "x"
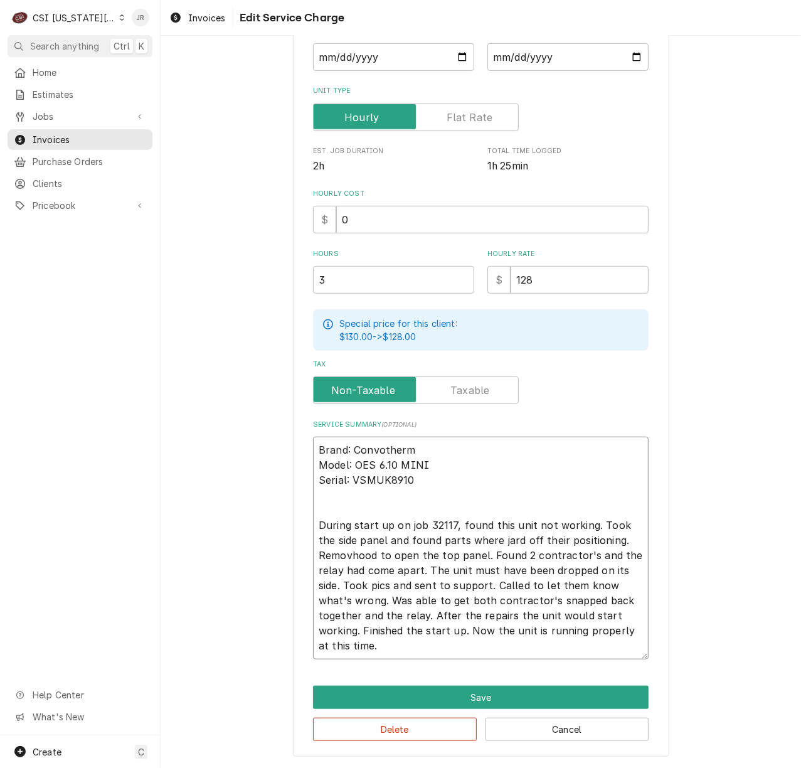
type textarea "Brand: Convotherm Model: OES 6.10 MINI Serial: VSMUK8910 During start up on job…"
type textarea "x"
type textarea "Brand: Convotherm Model: OES 6.10 MINI Serial: VSMUK8910 During start up on job…"
type textarea "x"
type textarea "Brand: Convotherm Model: OES 6.10 MINI Serial: VSMUK8910 During start up on job…"
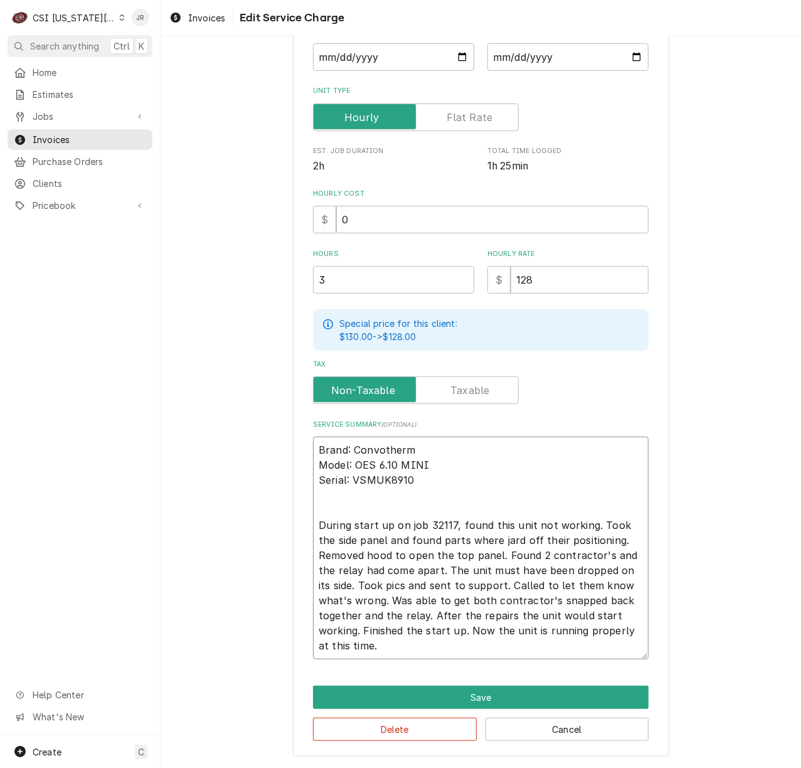
type textarea "x"
type textarea "Brand: Convotherm Model: OES 6.10 MINI Serial: VSMUK8910 During start up on job…"
type textarea "x"
type textarea "Brand: Convotherm Model: OES 6.10 MINI Serial: VSMUK8910 During start up on job…"
type textarea "x"
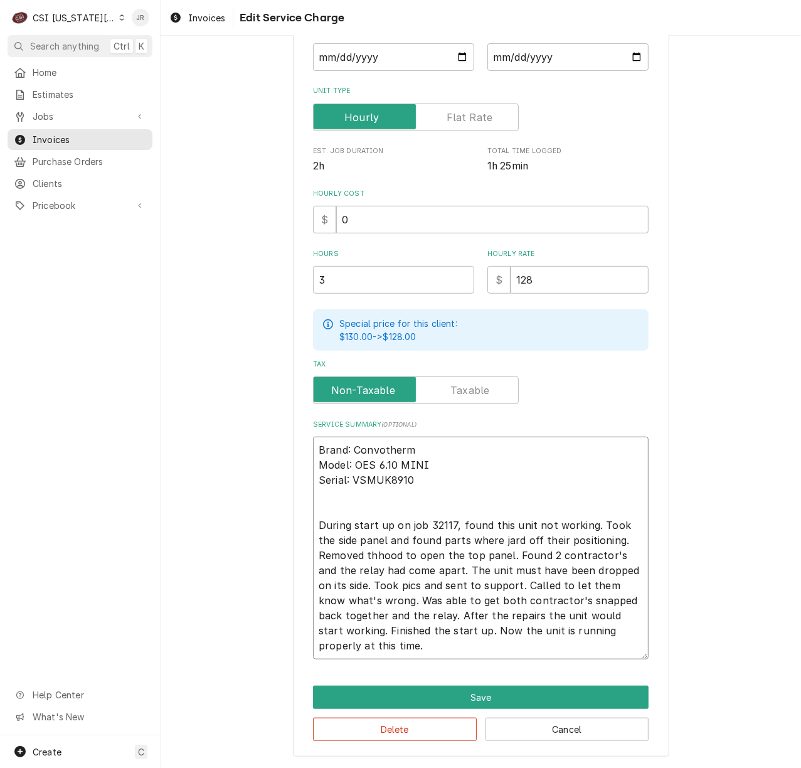
type textarea "Brand: Convotherm Model: OES 6.10 MINI Serial: VSMUK8910 During start up on job…"
type textarea "x"
type textarea "Brand: Convotherm Model: OES 6.10 MINI Serial: VSMUK8910 During start up on job…"
type textarea "x"
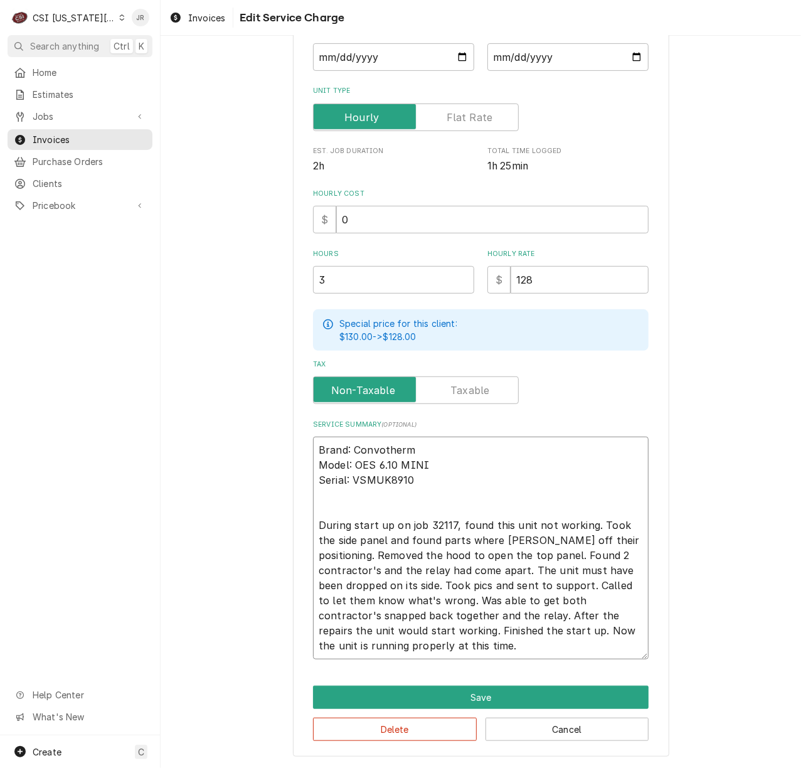
click at [528, 565] on textarea "Brand: Convotherm Model: OES 6.10 MINI Serial: VSMUK8910 During start up on job…" at bounding box center [481, 548] width 336 height 223
click at [496, 535] on textarea "Brand: Convotherm Model: OES 6.10 MINI Serial: VSMUK8910 During start up on job…" at bounding box center [481, 548] width 336 height 223
click at [489, 538] on textarea "Brand: Convotherm Model: OES 6.10 MINI Serial: VSMUK8910 During start up on job…" at bounding box center [481, 548] width 336 height 223
type textarea "Brand: Convotherm Model: OES 6.10 MINI Serial: VSMUK8910 During start up on job…"
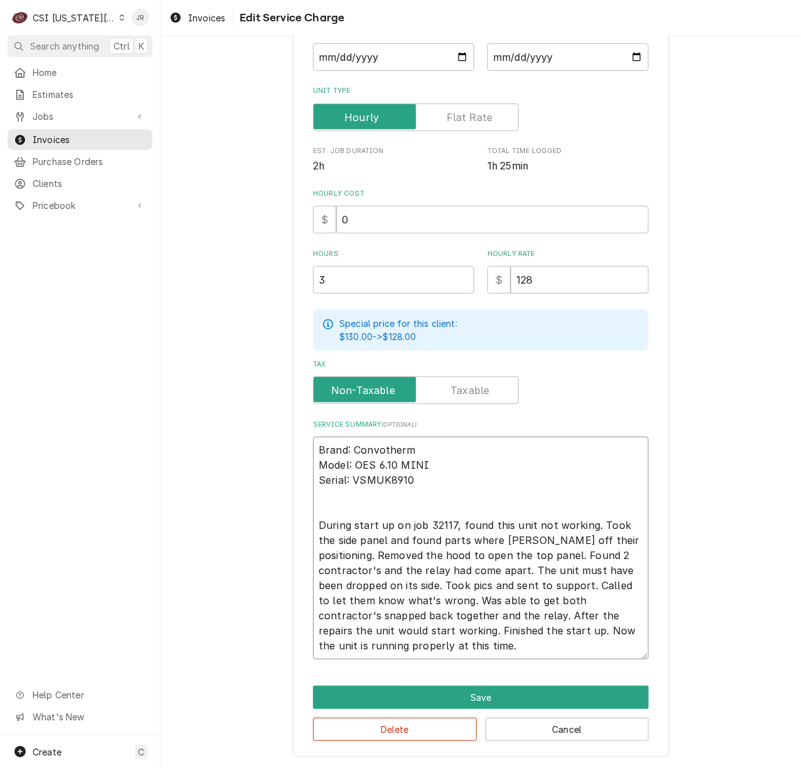
click at [548, 537] on textarea "Brand: Convotherm Model: OES 6.10 MINI Serial: VSMUK8910 During start up on job…" at bounding box center [481, 548] width 336 height 223
drag, startPoint x: 365, startPoint y: 580, endPoint x: 373, endPoint y: 573, distance: 9.8
click at [370, 578] on textarea "Brand: Convotherm Model: OES 6.10 MINI Serial: VSMUK8910 During start up on job…" at bounding box center [481, 548] width 336 height 223
type textarea "x"
type textarea "Brand: Convotherm Model: OES 6.10 MINI Serial: VSMUK8910 During start up on job…"
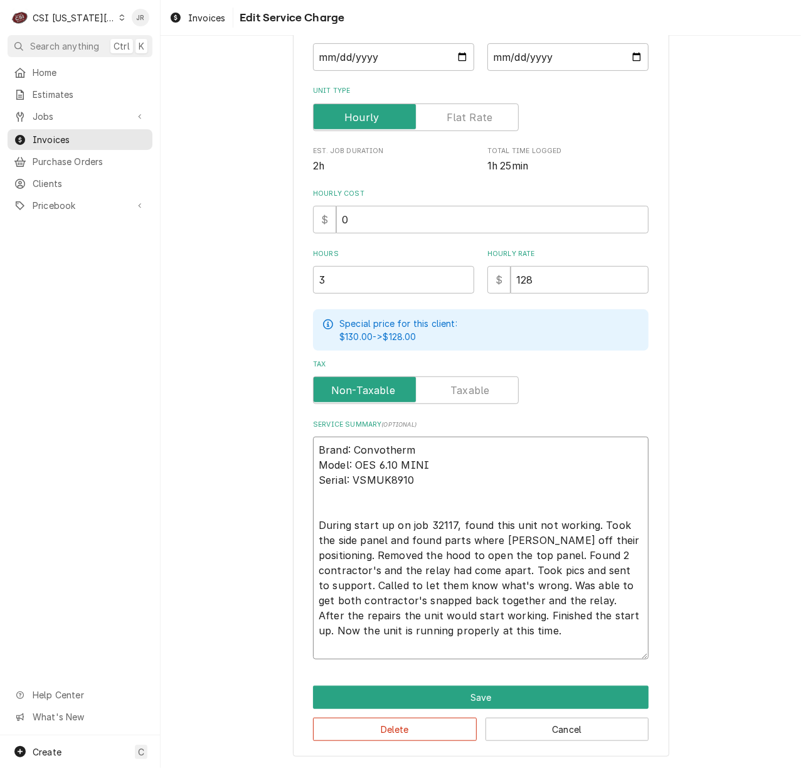
scroll to position [201, 0]
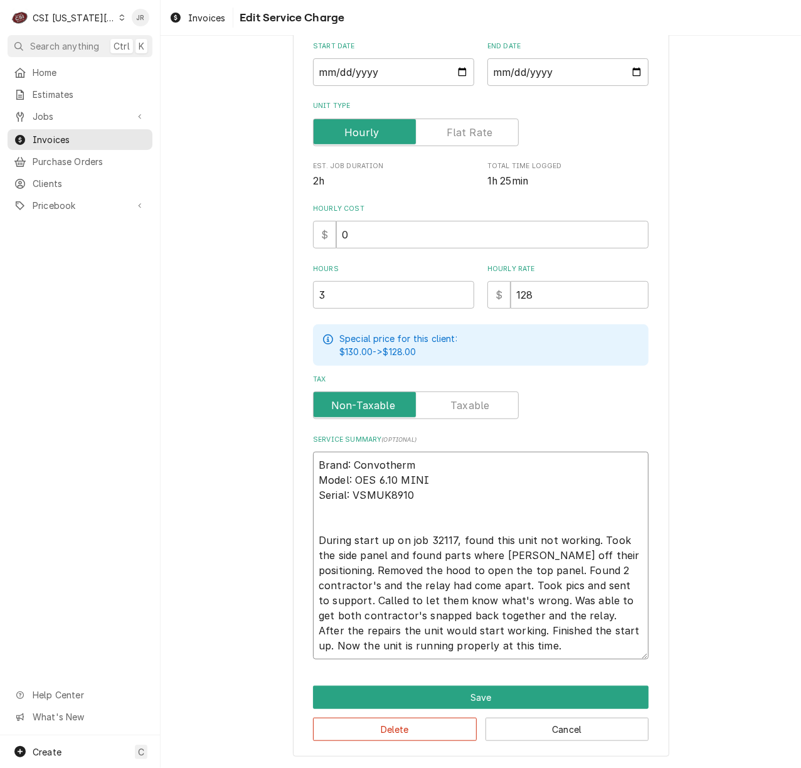
type textarea "x"
type textarea "Brand: Convotherm Model: OES 6.10 MINI Serial: VSMUK8910 During start up on job…"
type textarea "x"
type textarea "Brand: Convotherm Model: OES 6.10 MINI Serial: VSMUK8910 During start up on job…"
type textarea "x"
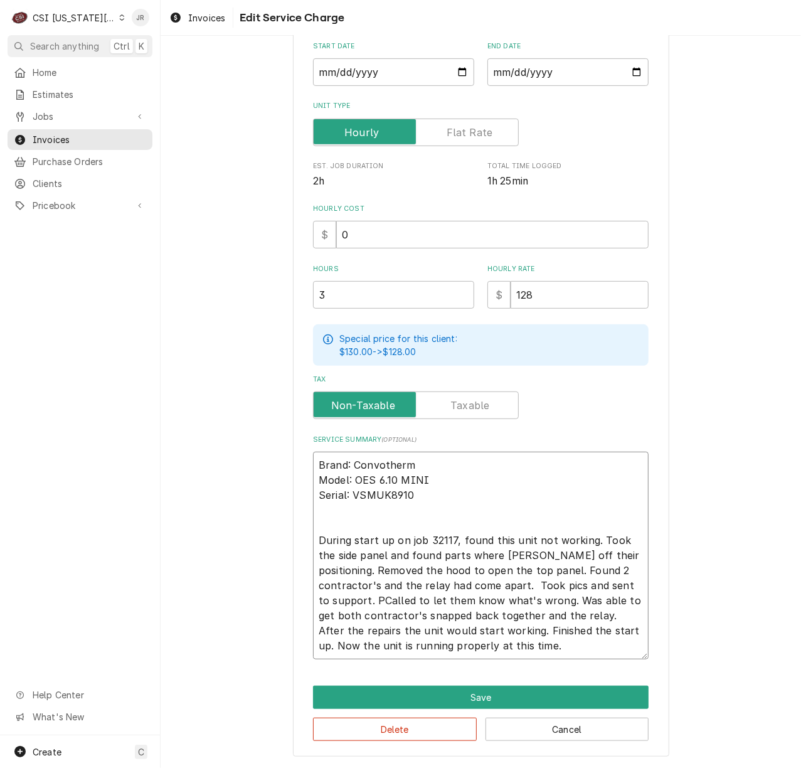
type textarea "Brand: Convotherm Model: OES 6.10 MINI Serial: VSMUK8910 During start up on job…"
type textarea "x"
type textarea "Brand: Convotherm Model: OES 6.10 MINI Serial: VSMUK8910 During start up on job…"
type textarea "x"
type textarea "Brand: Convotherm Model: OES 6.10 MINI Serial: VSMUK8910 During start up on job…"
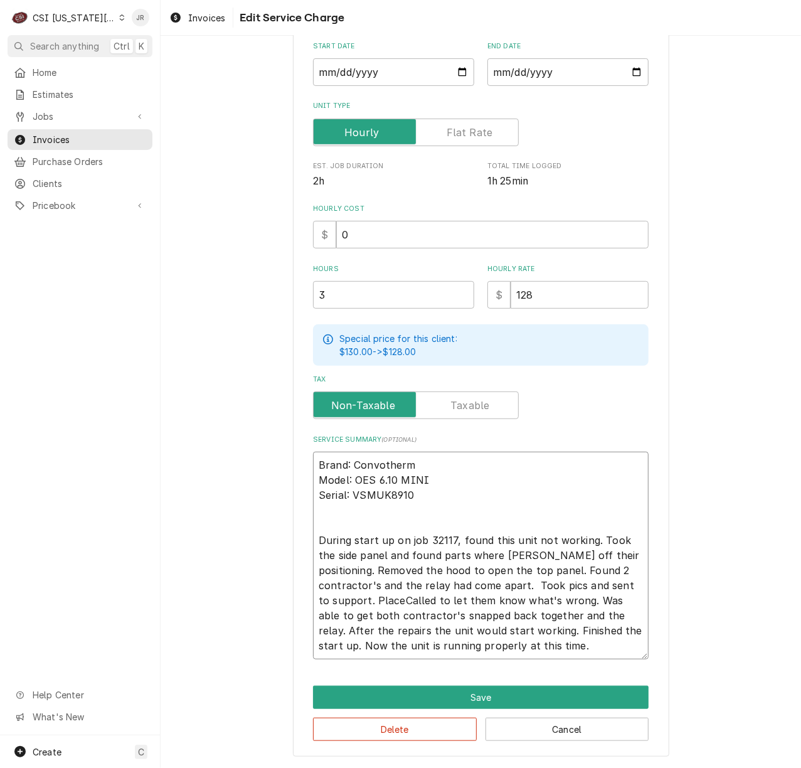
type textarea "x"
type textarea "Brand: Convotherm Model: OES 6.10 MINI Serial: VSMUK8910 During start up on job…"
type textarea "x"
type textarea "Brand: Convotherm Model: OES 6.10 MINI Serial: VSMUK8910 During start up on job…"
type textarea "x"
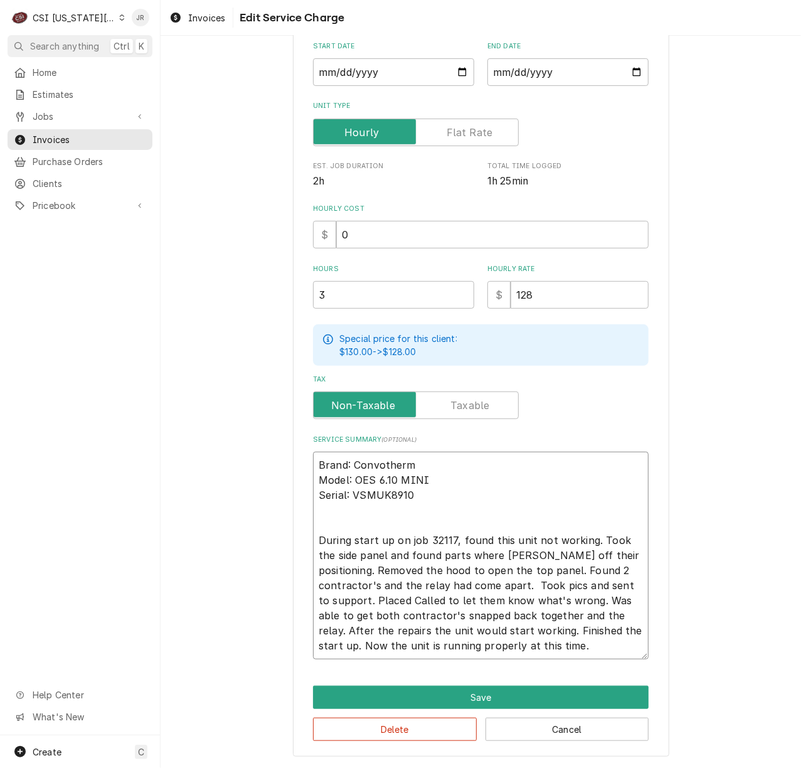
type textarea "Brand: Convotherm Model: OES 6.10 MINI Serial: VSMUK8910 During start up on job…"
type textarea "x"
type textarea "Brand: Convotherm Model: OES 6.10 MINI Serial: VSMUK8910 During start up on job…"
type textarea "x"
type textarea "Brand: Convotherm Model: OES 6.10 MINI Serial: VSMUK8910 During start up on job…"
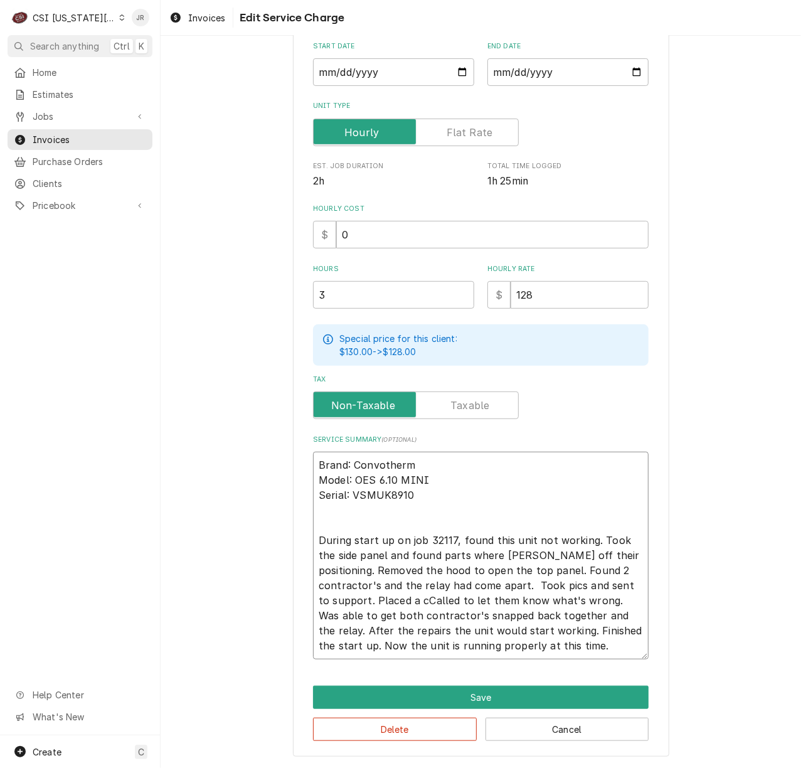
type textarea "x"
type textarea "Brand: Convotherm Model: OES 6.10 MINI Serial: VSMUK8910 During start up on job…"
type textarea "x"
type textarea "Brand: Convotherm Model: OES 6.10 MINI Serial: VSMUK8910 During start up on job…"
type textarea "x"
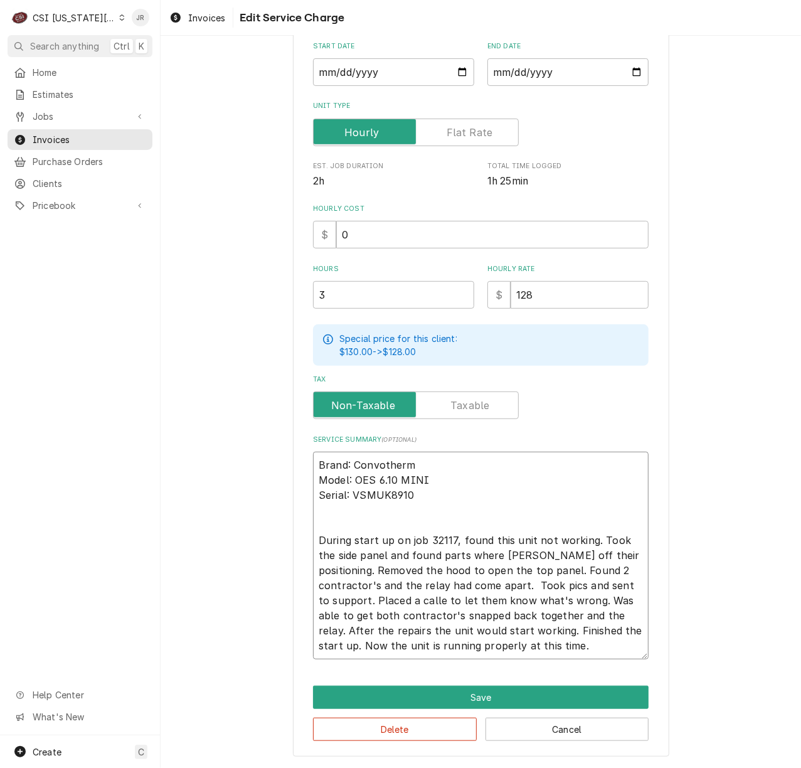
type textarea "Brand: Convotherm Model: OES 6.10 MINI Serial: VSMUK8910 During start up on job…"
type textarea "x"
type textarea "Brand: Convotherm Model: OES 6.10 MINI Serial: VSMUK8910 During start up on job…"
type textarea "x"
type textarea "Brand: Convotherm Model: OES 6.10 MINI Serial: VSMUK8910 During start up on job…"
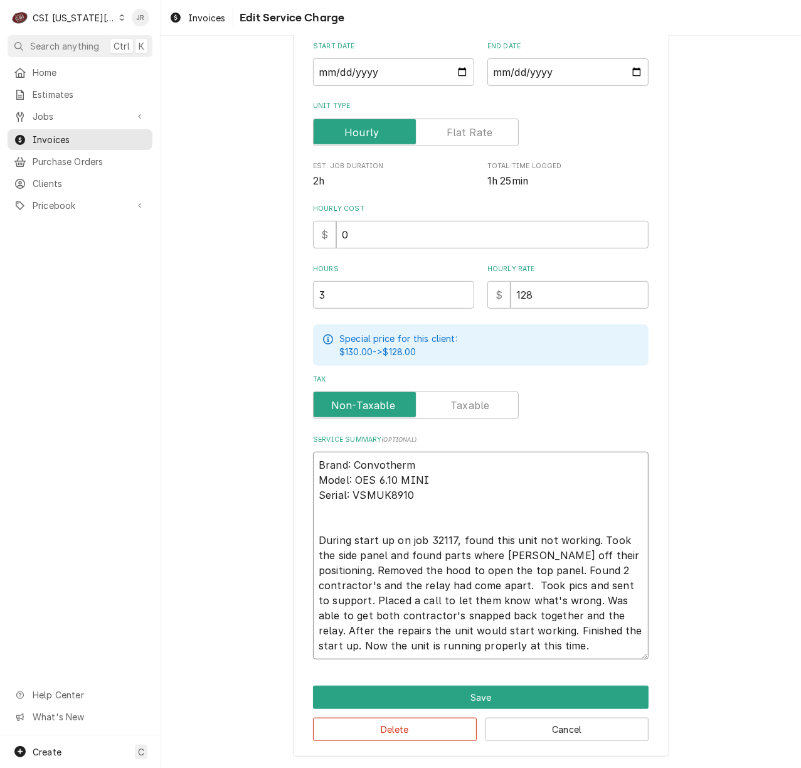
type textarea "x"
type textarea "Brand: Convotherm Model: OES 6.10 MINI Serial: VSMUK8910 During start up on job…"
type textarea "x"
type textarea "Brand: Convotherm Model: OES 6.10 MINI Serial: VSMUK8910 During start up on job…"
type textarea "x"
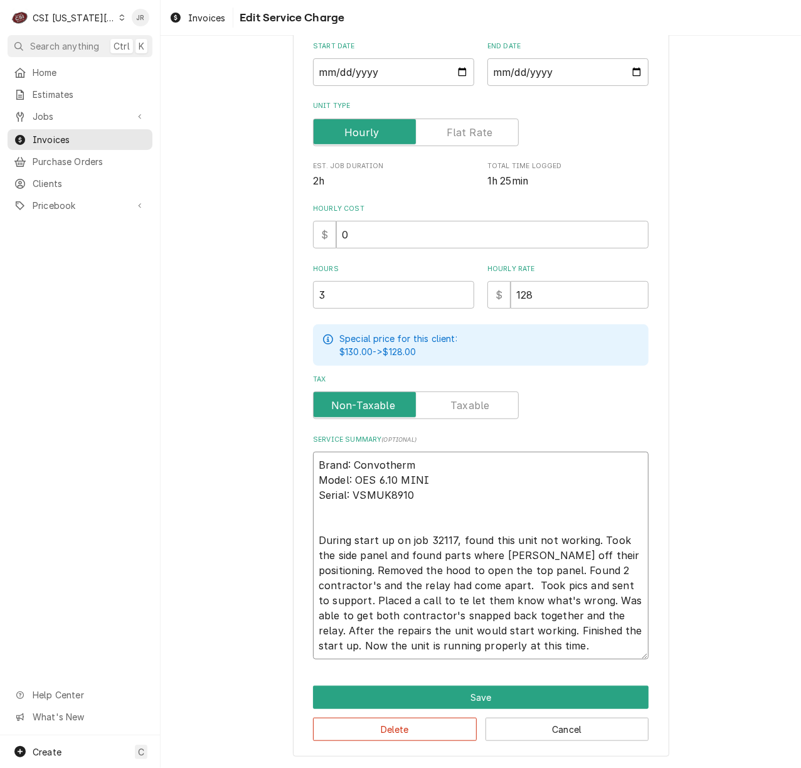
type textarea "Brand: Convotherm Model: OES 6.10 MINI Serial: VSMUK8910 During start up on job…"
type textarea "x"
type textarea "Brand: Convotherm Model: OES 6.10 MINI Serial: VSMUK8910 During start up on job…"
type textarea "x"
type textarea "Brand: Convotherm Model: OES 6.10 MINI Serial: VSMUK8910 During start up on job…"
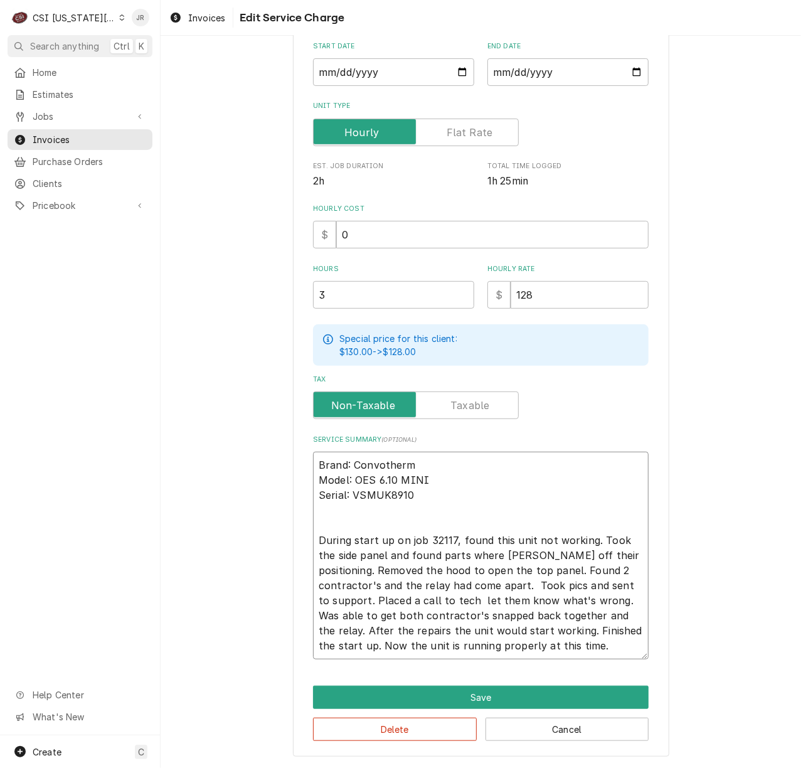
type textarea "x"
type textarea "Brand: Convotherm Model: OES 6.10 MINI Serial: VSMUK8910 During start up on job…"
type textarea "x"
type textarea "Brand: Convotherm Model: OES 6.10 MINI Serial: VSMUK8910 During start up on job…"
type textarea "x"
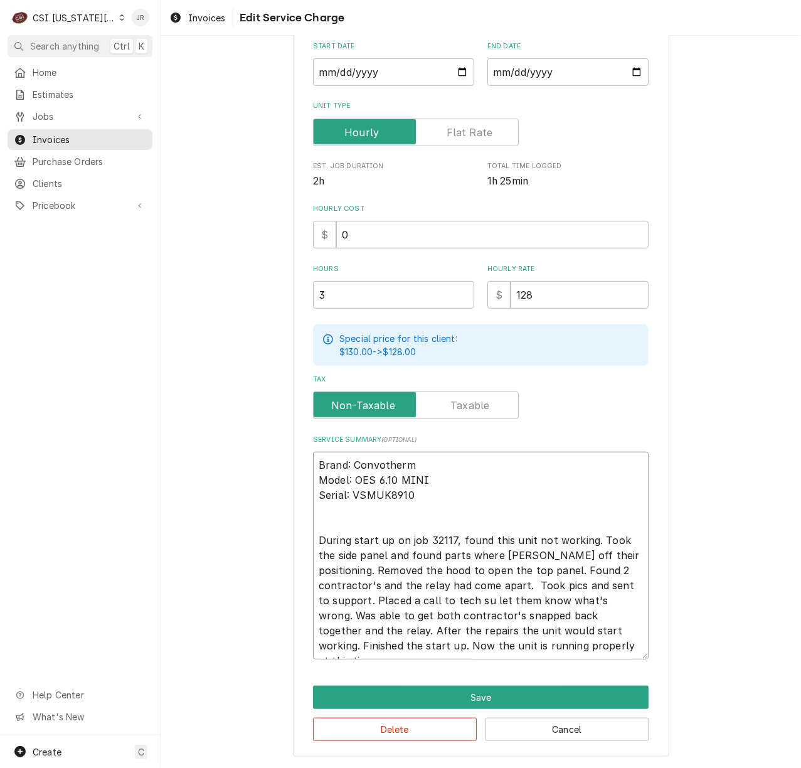
type textarea "Brand: Convotherm Model: OES 6.10 MINI Serial: VSMUK8910 During start up on job…"
type textarea "x"
type textarea "Brand: Convotherm Model: OES 6.10 MINI Serial: VSMUK8910 During start up on job…"
type textarea "x"
type textarea "Brand: Convotherm Model: OES 6.10 MINI Serial: VSMUK8910 During start up on job…"
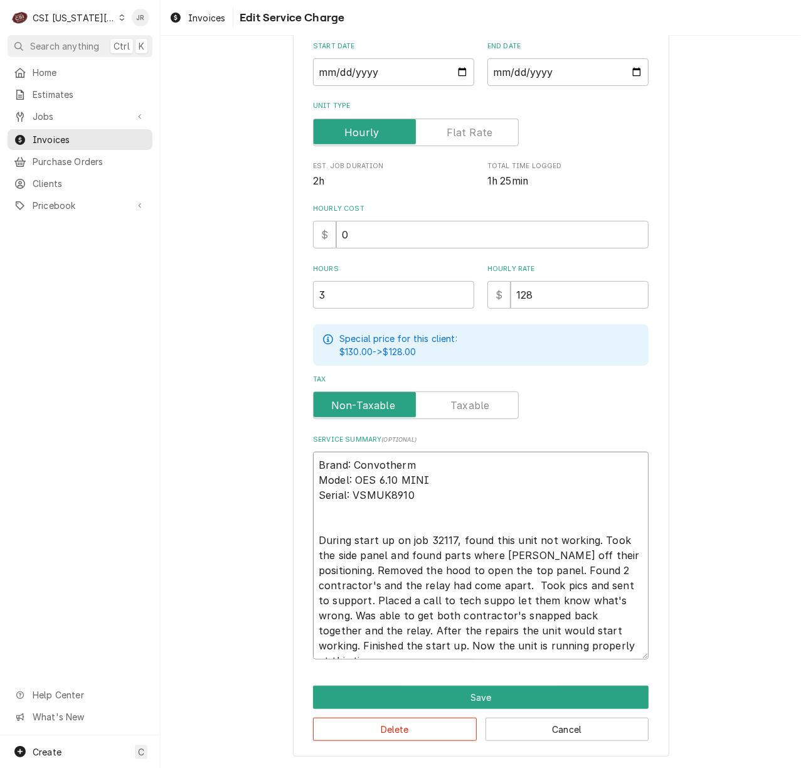
type textarea "x"
type textarea "Brand: Convotherm Model: OES 6.10 MINI Serial: VSMUK8910 During start up on job…"
type textarea "x"
type textarea "Brand: Convotherm Model: OES 6.10 MINI Serial: VSMUK8910 During start up on job…"
type textarea "x"
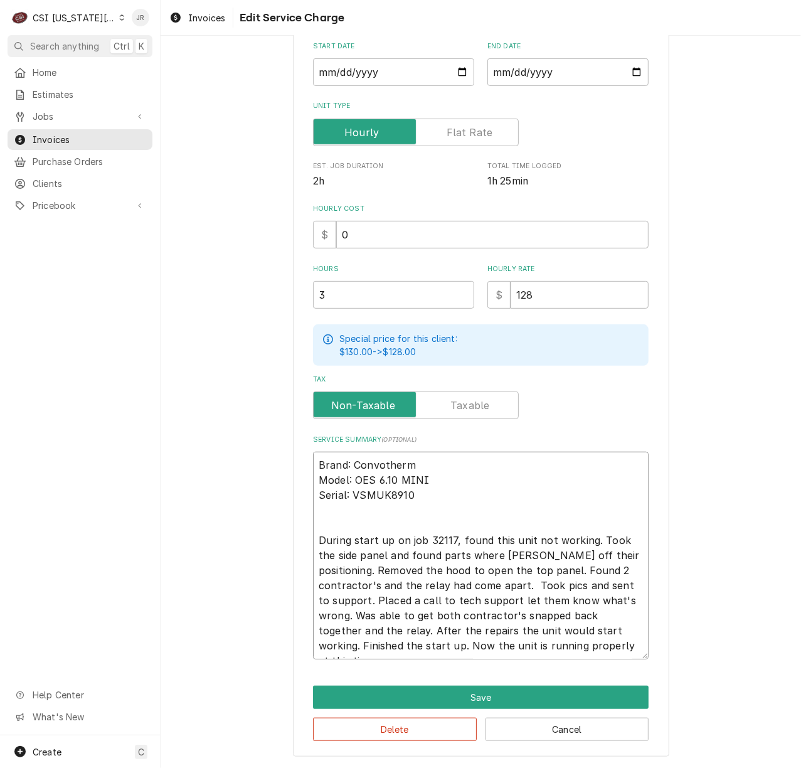
type textarea "Brand: Convotherm Model: OES 6.10 MINI Serial: VSMUK8910 During start up on job…"
type textarea "x"
type textarea "Brand: Convotherm Model: OES 6.10 MINI Serial: VSMUK8910 During start up on job…"
type textarea "x"
type textarea "Brand: Convotherm Model: OES 6.10 MINI Serial: VSMUK8910 During start up on job…"
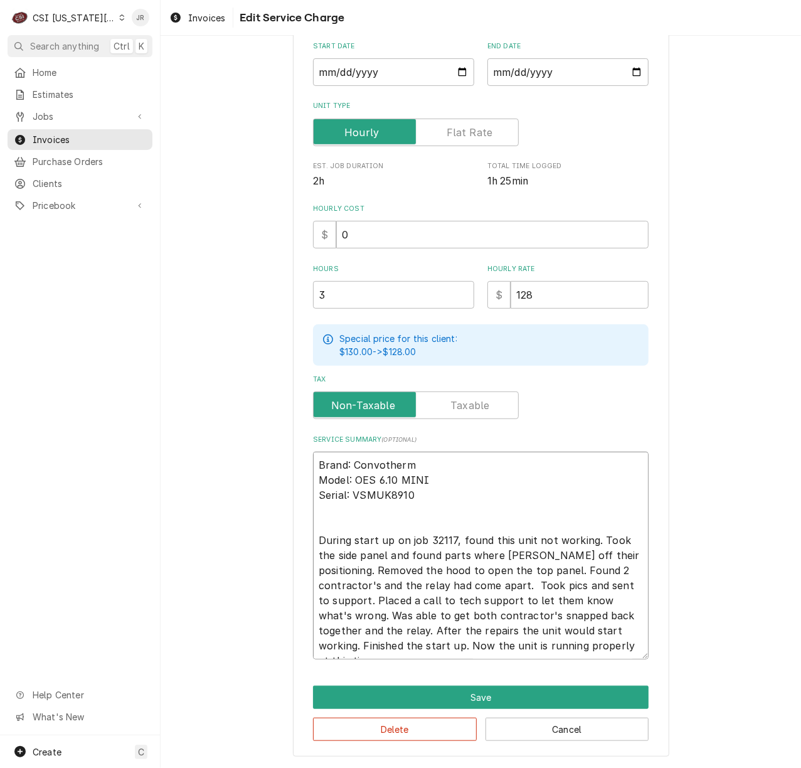
type textarea "x"
type textarea "Brand: Convotherm Model: OES 6.10 MINI Serial: VSMUK8910 During start up on job…"
type textarea "x"
type textarea "Brand: Convotherm Model: OES 6.10 MINI Serial: VSMUK8910 During start up on job…"
type textarea "x"
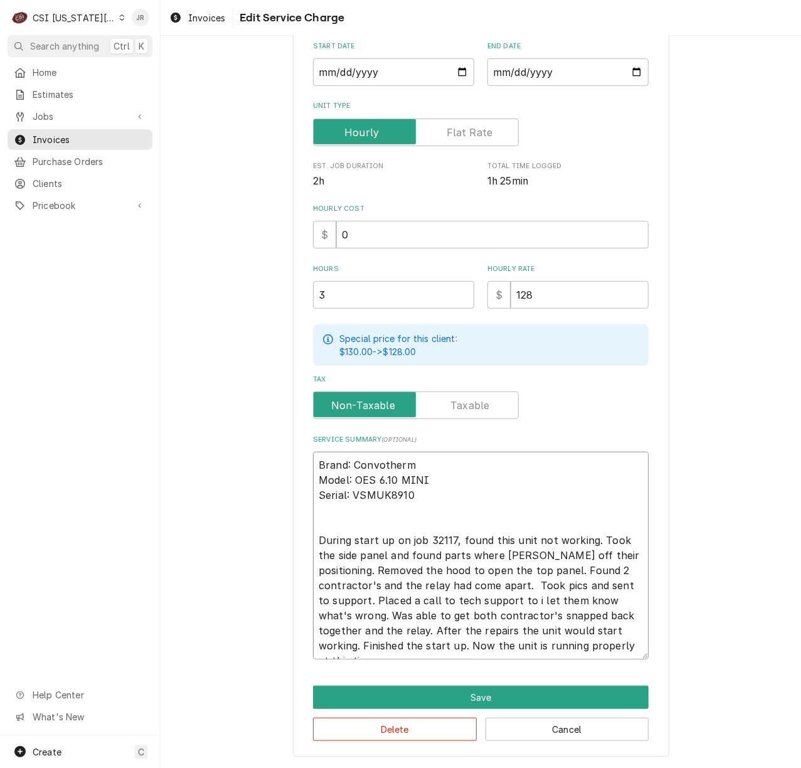
type textarea "Brand: Convotherm Model: OES 6.10 MINI Serial: VSMUK8910 During start up on job…"
type textarea "x"
type textarea "Brand: Convotherm Model: OES 6.10 MINI Serial: VSMUK8910 During start up on job…"
type textarea "x"
type textarea "Brand: Convotherm Model: OES 6.10 MINI Serial: VSMUK8910 During start up on job…"
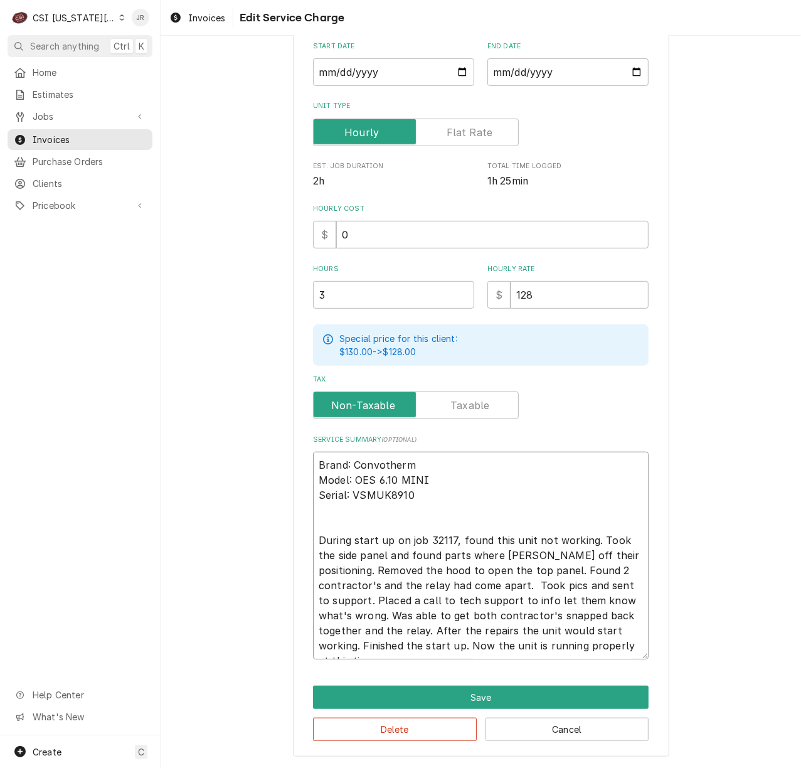
type textarea "x"
type textarea "Brand: Convotherm Model: OES 6.10 MINI Serial: VSMUK8910 During start up on job…"
type textarea "x"
type textarea "Brand: Convotherm Model: OES 6.10 MINI Serial: VSMUK8910 During start up on job…"
type textarea "x"
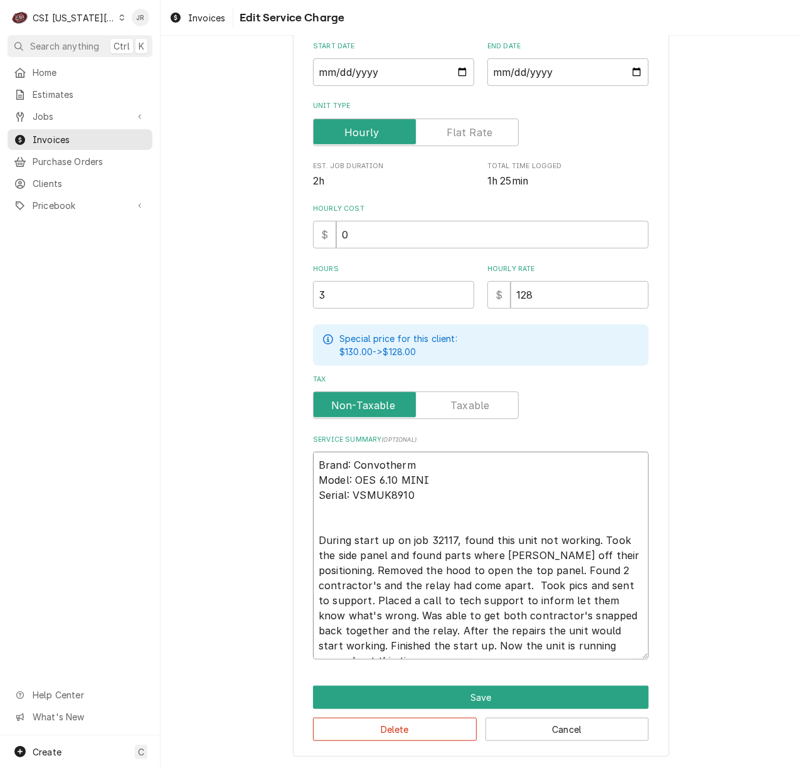
type textarea "Brand: Convotherm Model: OES 6.10 MINI Serial: VSMUK8910 During start up on job…"
type textarea "x"
type textarea "Brand: Convotherm Model: OES 6.10 MINI Serial: VSMUK8910 During start up on job…"
type textarea "x"
type textarea "Brand: Convotherm Model: OES 6.10 MINI Serial: VSMUK8910 During start up on job…"
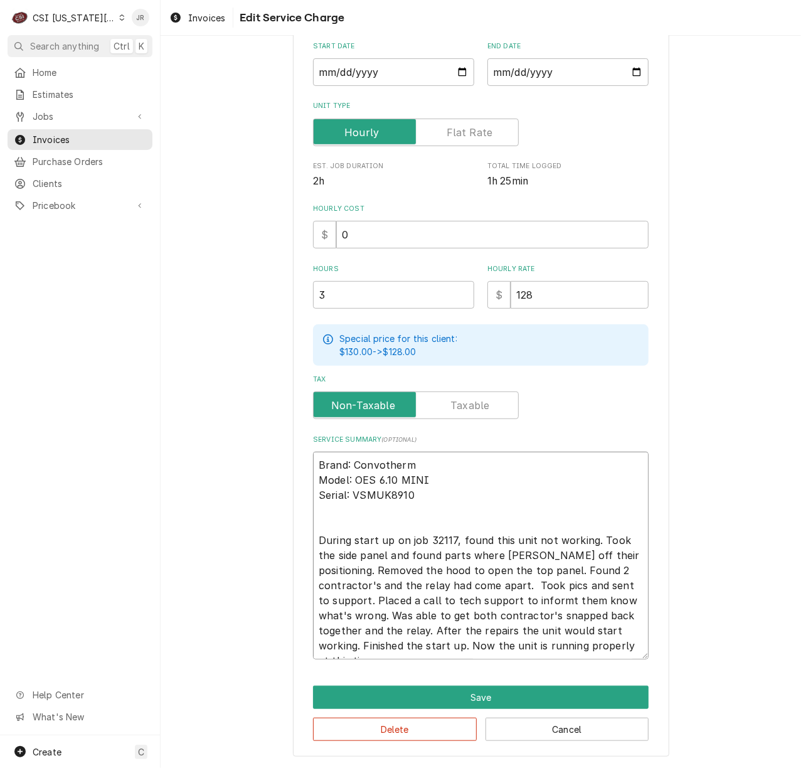
type textarea "x"
type textarea "Brand: Convotherm Model: OES 6.10 MINI Serial: VSMUK8910 During start up on job…"
type textarea "x"
type textarea "Brand: Convotherm Model: OES 6.10 MINI Serial: VSMUK8910 During start up on job…"
type textarea "x"
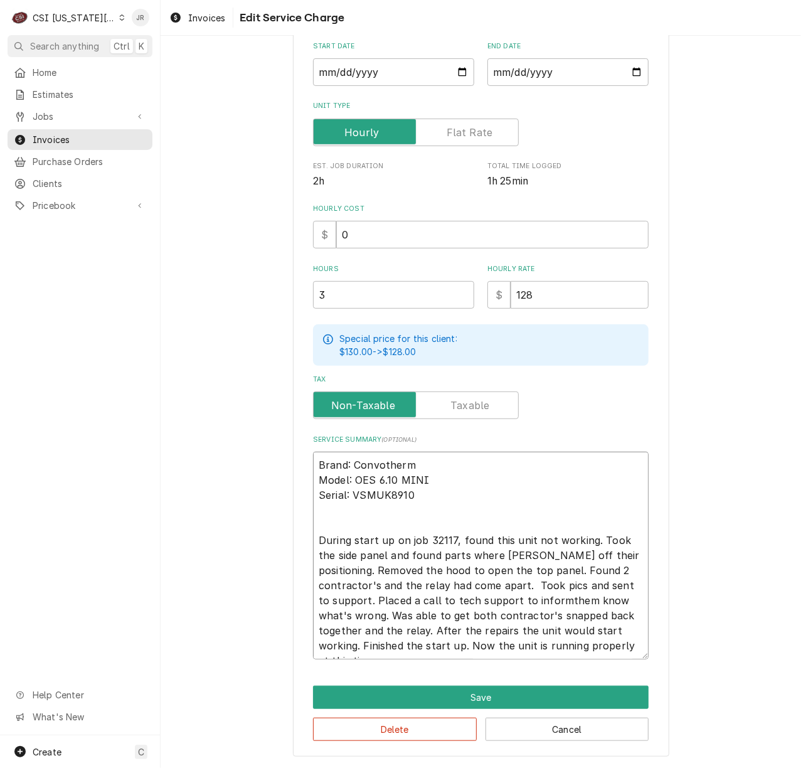
type textarea "Brand: Convotherm Model: OES 6.10 MINI Serial: VSMUK8910 During start up on job…"
type textarea "x"
type textarea "Brand: Convotherm Model: OES 6.10 MINI Serial: VSMUK8910 During start up on job…"
type textarea "x"
type textarea "Brand: Convotherm Model: OES 6.10 MINI Serial: VSMUK8910 During start up on job…"
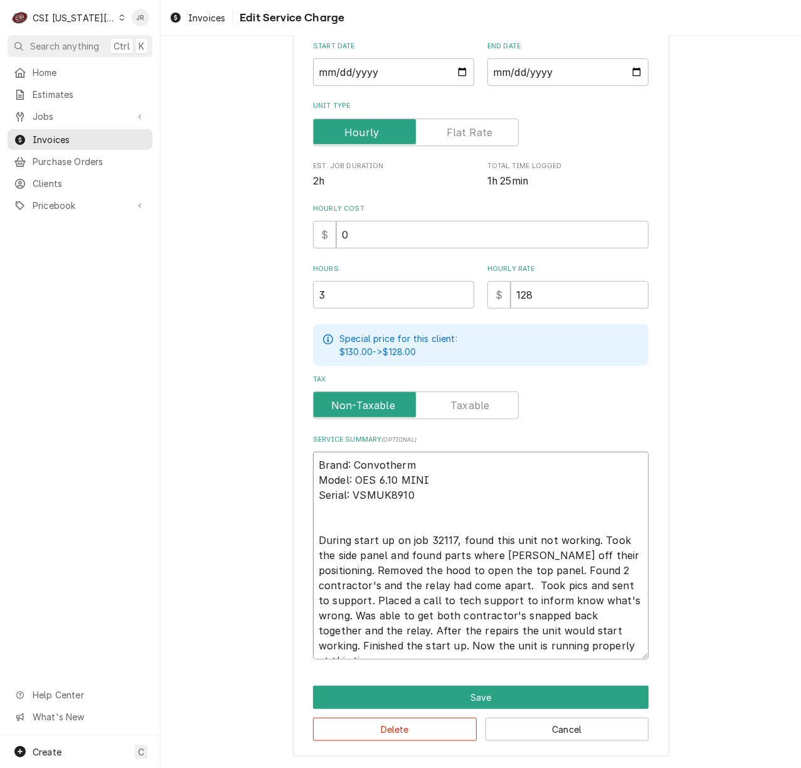
type textarea "x"
type textarea "Brand: Convotherm Model: OES 6.10 MINI Serial: VSMUK8910 During start up on job…"
type textarea "x"
type textarea "Brand: Convotherm Model: OES 6.10 MINI Serial: VSMUK8910 During start up on job…"
type textarea "x"
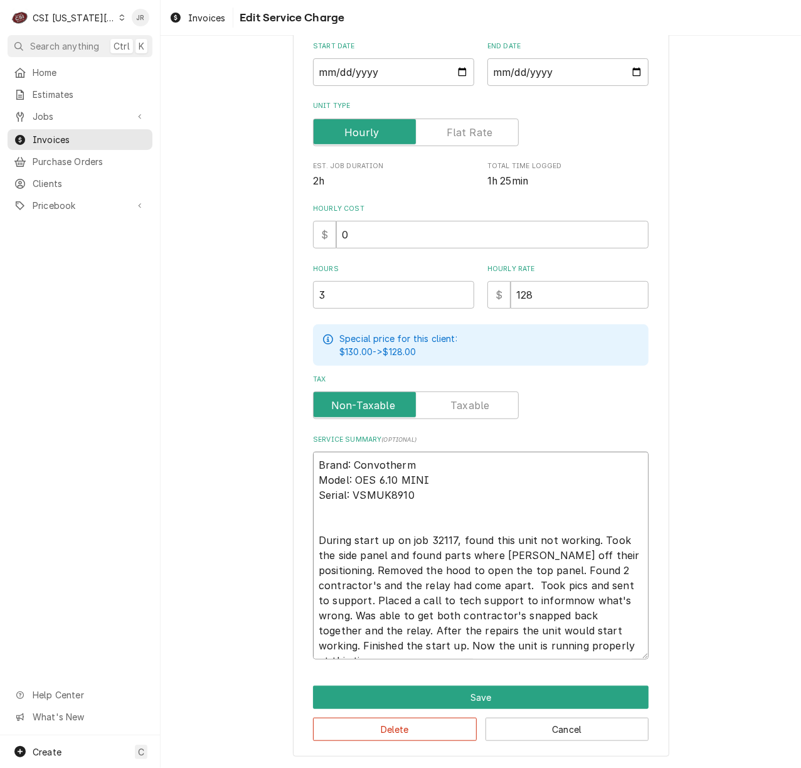
type textarea "Brand: Convotherm Model: OES 6.10 MINI Serial: VSMUK8910 During start up on job…"
type textarea "x"
type textarea "Brand: Convotherm Model: OES 6.10 MINI Serial: VSMUK8910 During start up on job…"
type textarea "x"
type textarea "Brand: Convotherm Model: OES 6.10 MINI Serial: VSMUK8910 During start up on job…"
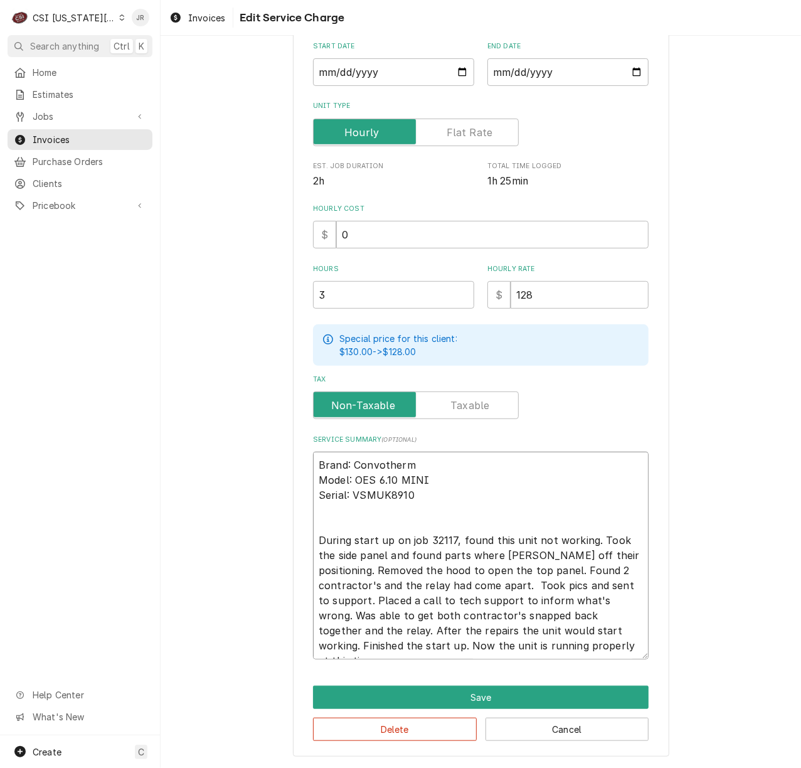
type textarea "x"
type textarea "Brand: Convotherm Model: OES 6.10 MINI Serial: VSMUK8910 During start up on job…"
type textarea "x"
type textarea "Brand: Convotherm Model: OES 6.10 MINI Serial: VSMUK8910 During start up on job…"
type textarea "x"
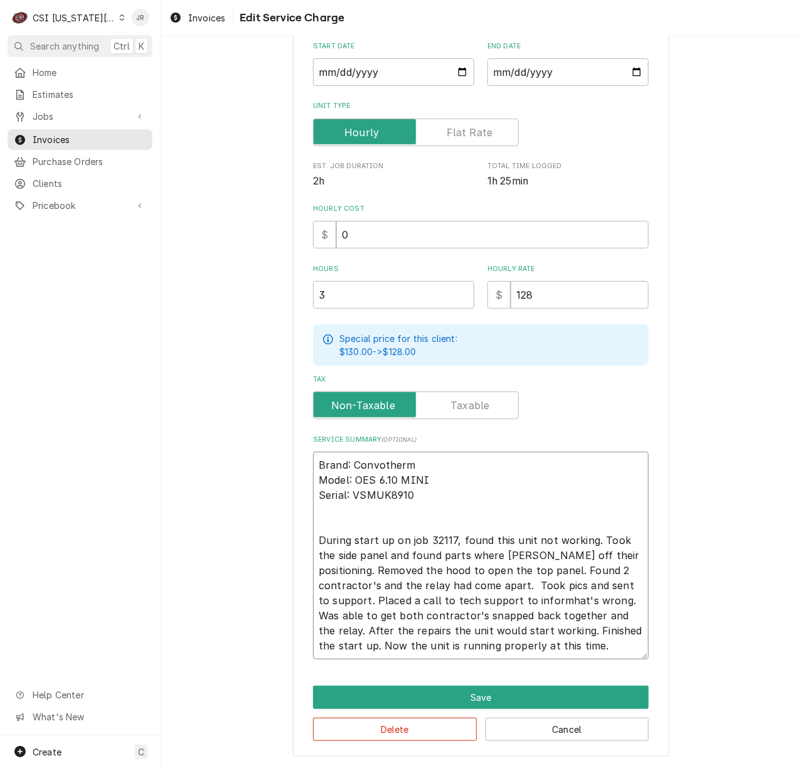
type textarea "Brand: Convotherm Model: OES 6.10 MINI Serial: VSMUK8910 During start up on job…"
type textarea "x"
type textarea "Brand: Convotherm Model: OES 6.10 MINI Serial: VSMUK8910 During start up on job…"
type textarea "x"
type textarea "Brand: Convotherm Model: OES 6.10 MINI Serial: VSMUK8910 During start up on job…"
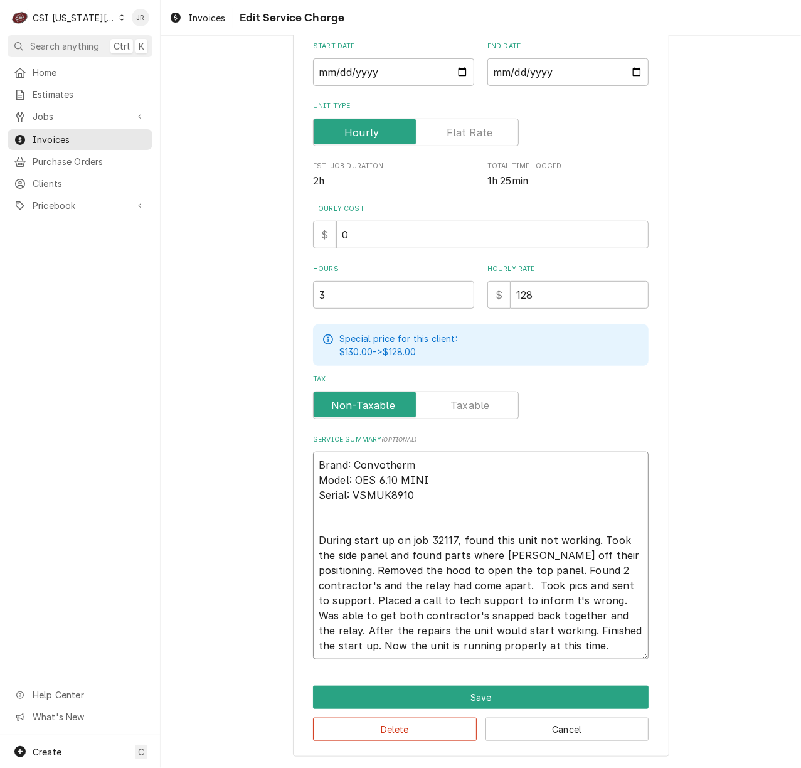
type textarea "x"
type textarea "Brand: Convotherm Model: OES 6.10 MINI Serial: VSMUK8910 During start up on job…"
type textarea "x"
type textarea "Brand: Convotherm Model: OES 6.10 MINI Serial: VSMUK8910 During start up on job…"
type textarea "x"
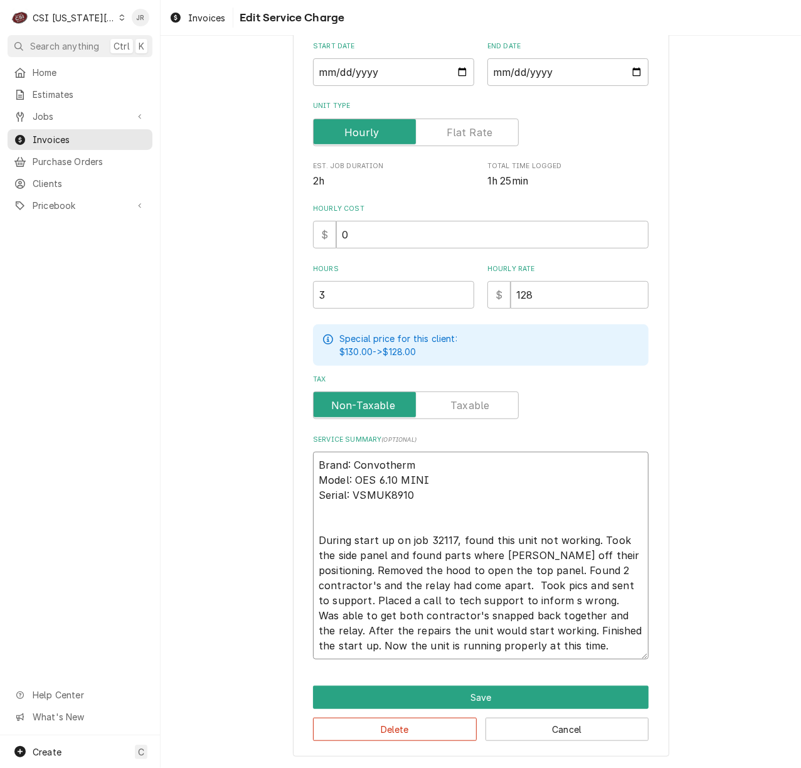
type textarea "Brand: Convotherm Model: OES 6.10 MINI Serial: VSMUK8910 During start up on job…"
type textarea "x"
type textarea "Brand: Convotherm Model: OES 6.10 MINI Serial: VSMUK8910 During start up on job…"
type textarea "x"
type textarea "Brand: Convotherm Model: OES 6.10 MINI Serial: VSMUK8910 During start up on job…"
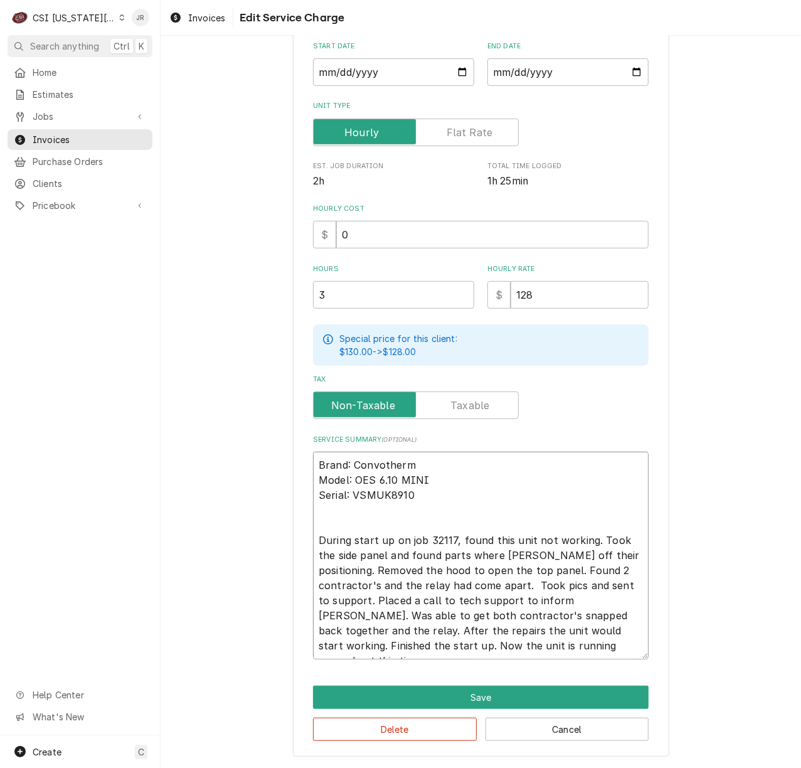
type textarea "x"
type textarea "Brand: Convotherm Model: OES 6.10 MINI Serial: VSMUK8910 During start up on job…"
type textarea "x"
type textarea "Brand: Convotherm Model: OES 6.10 MINI Serial: VSMUK8910 During start up on job…"
type textarea "x"
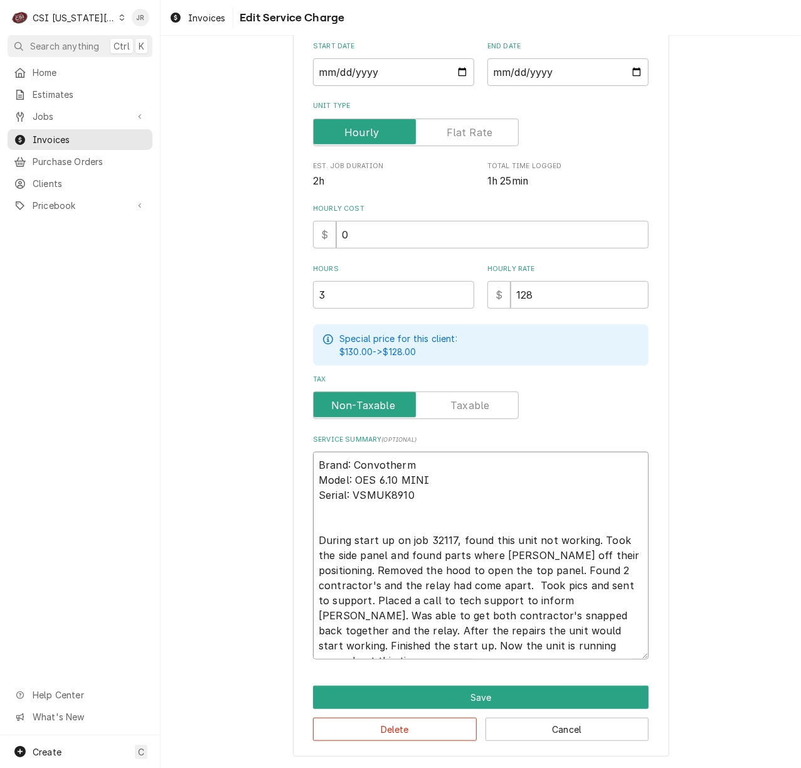
type textarea "Brand: Convotherm Model: OES 6.10 MINI Serial: VSMUK8910 During start up on job…"
type textarea "x"
type textarea "Brand: Convotherm Model: OES 6.10 MINI Serial: VSMUK8910 During start up on job…"
type textarea "x"
type textarea "Brand: Convotherm Model: OES 6.10 MINI Serial: VSMUK8910 During start up on job…"
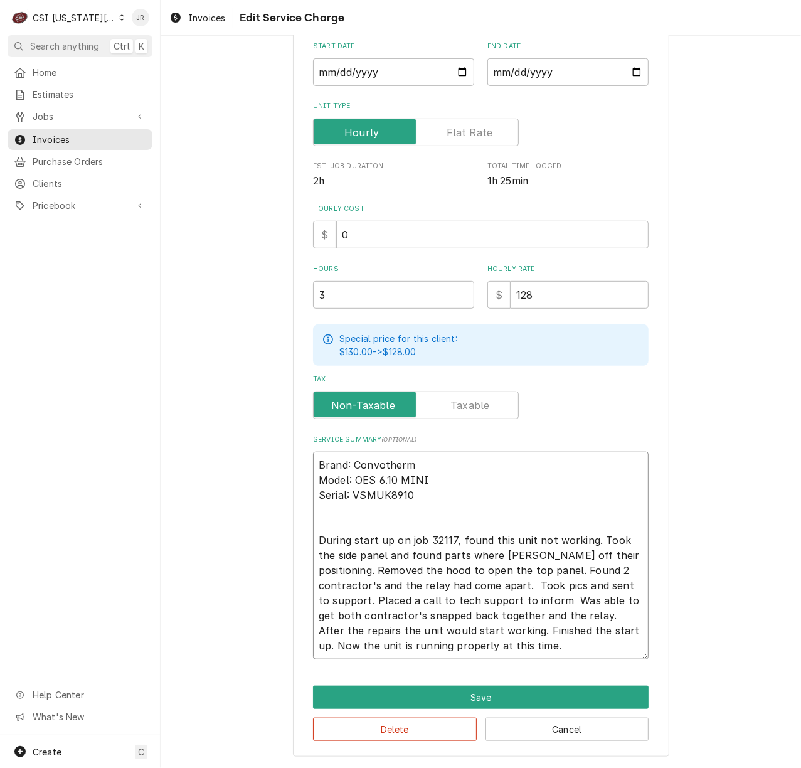
type textarea "x"
type textarea "Brand: Convotherm Model: OES 6.10 MINI Serial: VSMUK8910 During start up on job…"
type textarea "x"
type textarea "Brand: Convotherm Model: OES 6.10 MINI Serial: VSMUK8910 During start up on job…"
type textarea "x"
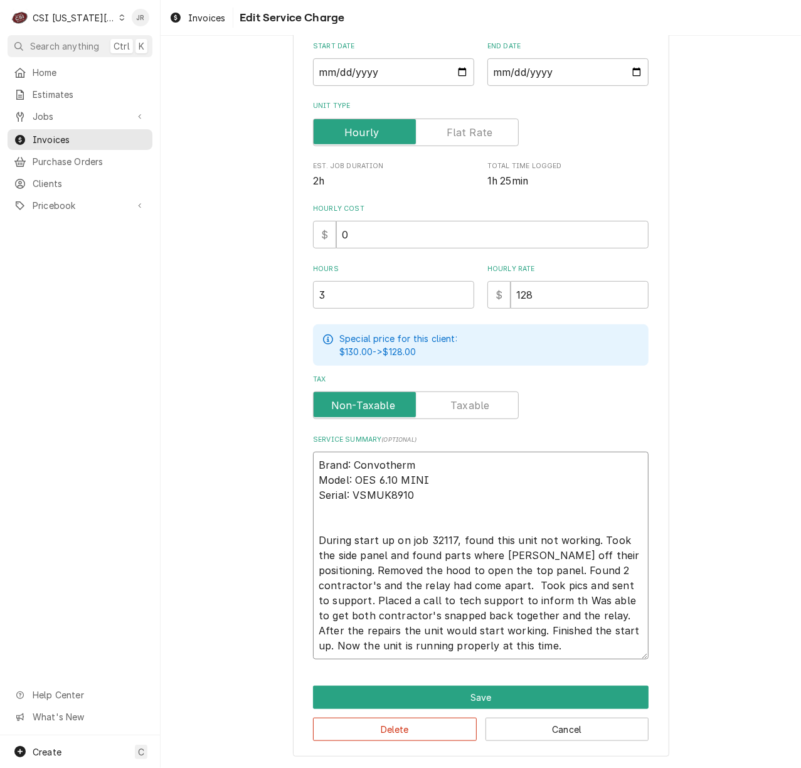
type textarea "Brand: Convotherm Model: OES 6.10 MINI Serial: VSMUK8910 During start up on job…"
type textarea "x"
type textarea "Brand: Convotherm Model: OES 6.10 MINI Serial: VSMUK8910 During start up on job…"
type textarea "x"
type textarea "Brand: Convotherm Model: OES 6.10 MINI Serial: VSMUK8910 During start up on job…"
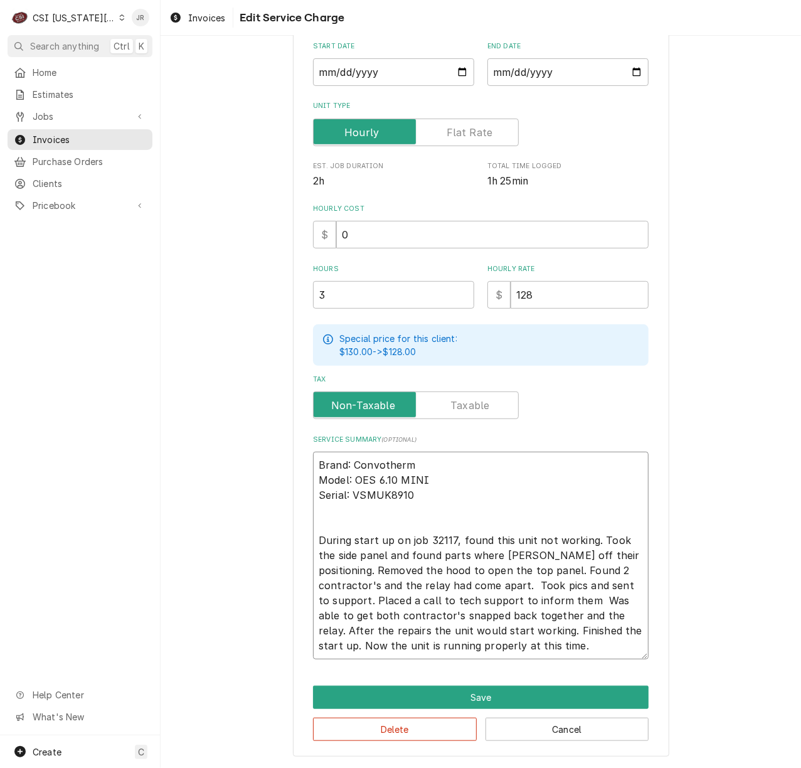
type textarea "x"
type textarea "Brand: Convotherm Model: OES 6.10 MINI Serial: VSMUK8910 During start up on job…"
type textarea "x"
type textarea "Brand: Convotherm Model: OES 6.10 MINI Serial: VSMUK8910 During start up on job…"
type textarea "x"
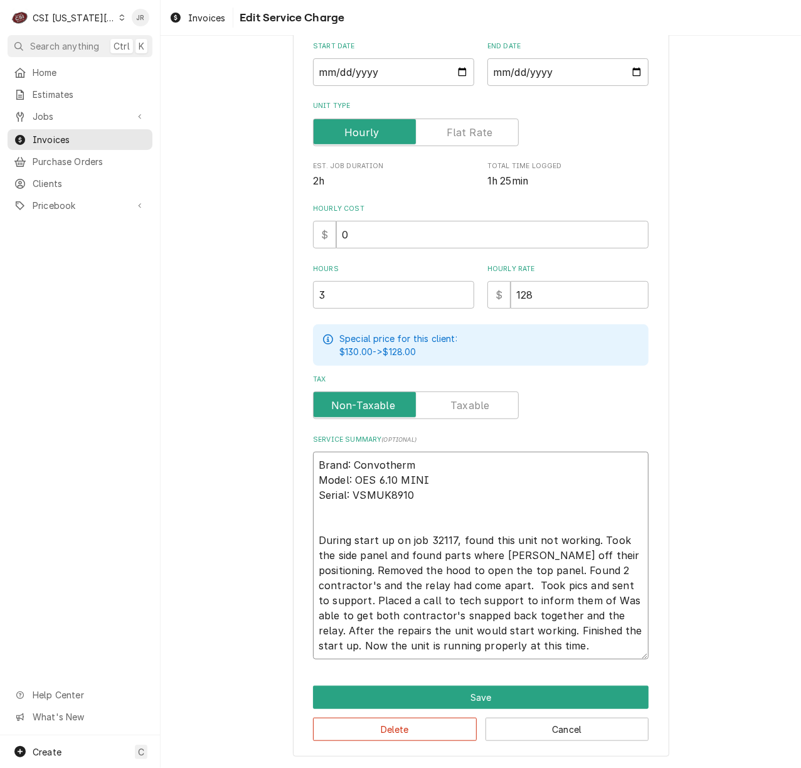
type textarea "Brand: Convotherm Model: OES 6.10 MINI Serial: VSMUK8910 During start up on job…"
type textarea "x"
type textarea "Brand: Convotherm Model: OES 6.10 MINI Serial: VSMUK8910 During start up on job…"
type textarea "x"
type textarea "Brand: Convotherm Model: OES 6.10 MINI Serial: VSMUK8910 During start up on job…"
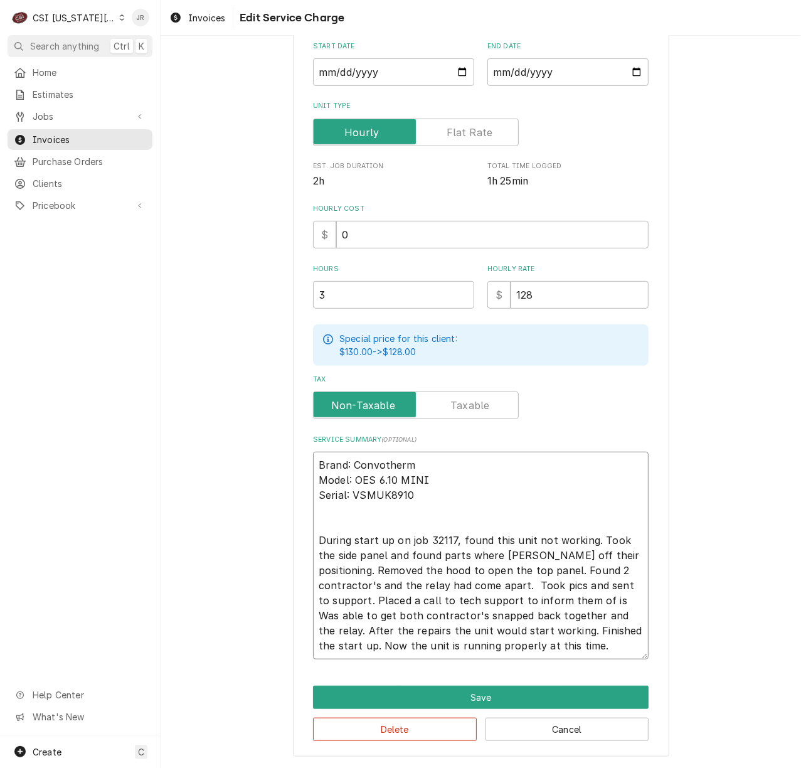
type textarea "x"
type textarea "Brand: Convotherm Model: OES 6.10 MINI Serial: VSMUK8910 During start up on job…"
type textarea "x"
type textarea "Brand: Convotherm Model: OES 6.10 MINI Serial: VSMUK8910 During start up on job…"
type textarea "x"
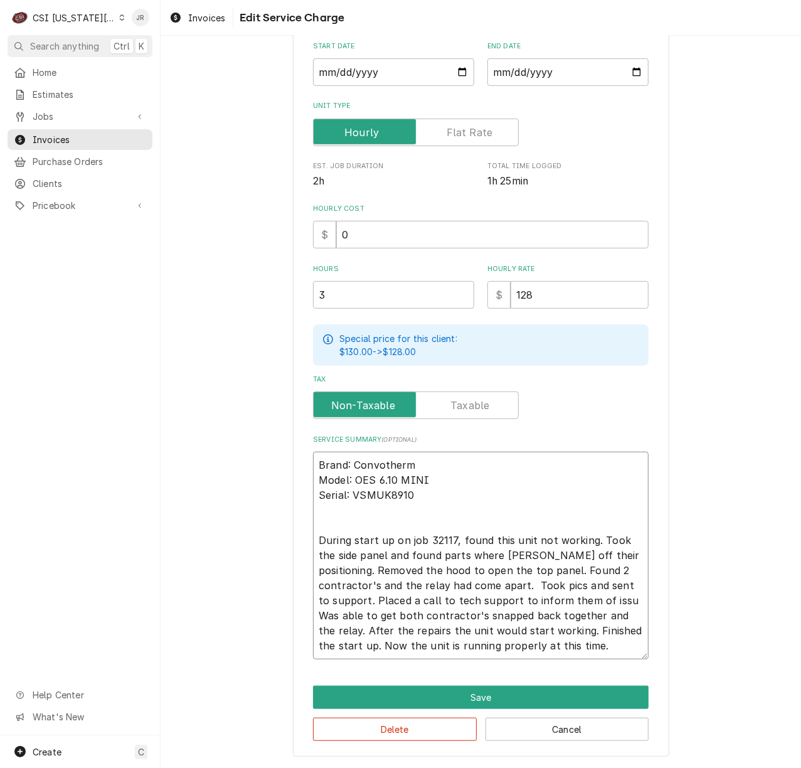
type textarea "Brand: Convotherm Model: OES 6.10 MINI Serial: VSMUK8910 During start up on job…"
type textarea "x"
type textarea "Brand: Convotherm Model: OES 6.10 MINI Serial: VSMUK8910 During start up on job…"
type textarea "x"
type textarea "Brand: Convotherm Model: OES 6.10 MINI Serial: VSMUK8910 During start up on job…"
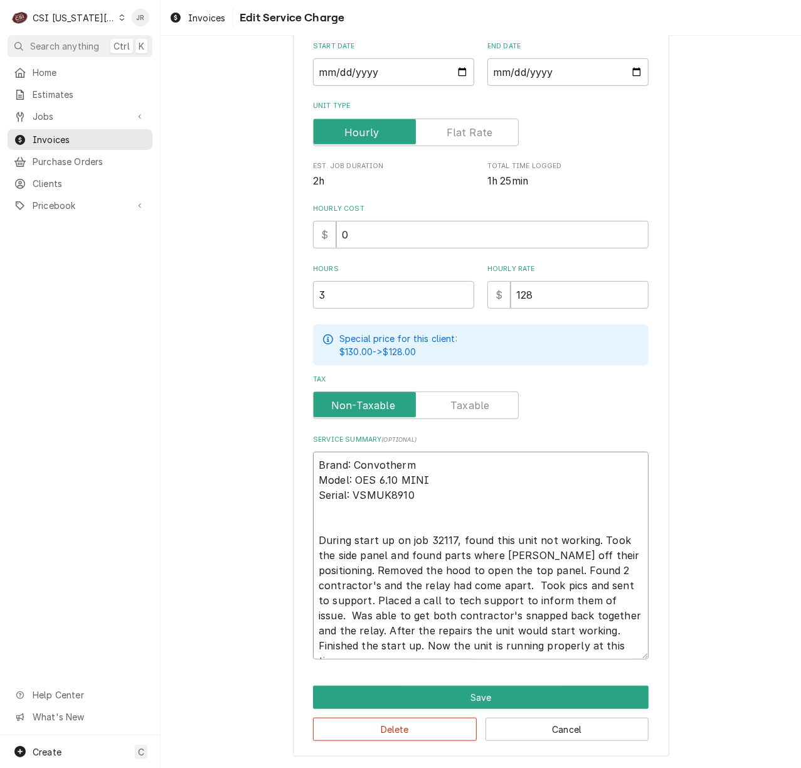
type textarea "x"
type textarea "Brand: Convotherm Model: OES 6.10 MINI Serial: VSMUK8910 During start up on job…"
type textarea "x"
type textarea "Brand: Convotherm Model: OES 6.10 MINI Serial: VSMUK8910 During start up on job…"
type textarea "x"
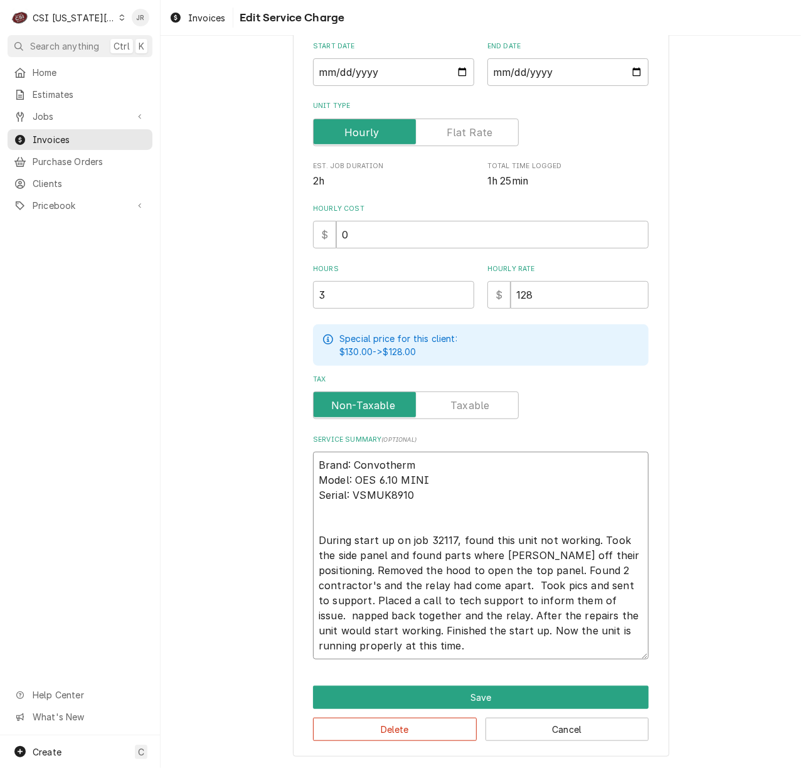
type textarea "Brand: Convotherm Model: OES 6.10 MINI Serial: VSMUK8910 During start up on job…"
type textarea "x"
type textarea "Brand: Convotherm Model: OES 6.10 MINI Serial: VSMUK8910 During start up on job…"
type textarea "x"
type textarea "Brand: Convotherm Model: OES 6.10 MINI Serial: VSMUK8910 During start up on job…"
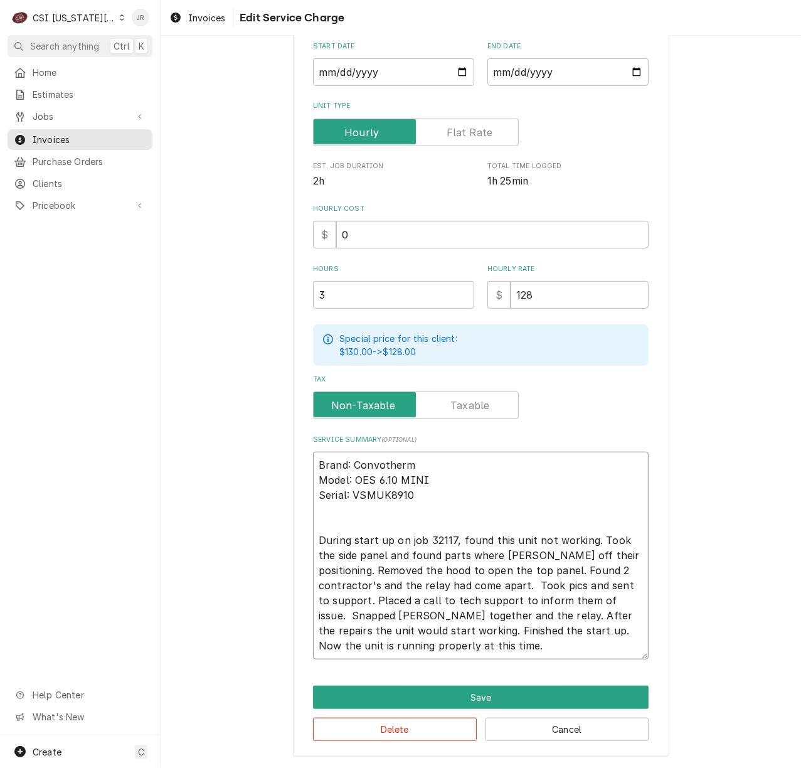
type textarea "x"
type textarea "Brand: Convotherm Model: OES 6.10 MINI Serial: VSMUK8910 During start up on job…"
drag, startPoint x: 547, startPoint y: 615, endPoint x: 572, endPoint y: 644, distance: 38.2
click at [572, 644] on textarea "Brand: Convotherm Model: OES 6.10 MINI Serial: VSMUK8910 During start up on job…" at bounding box center [481, 556] width 336 height 208
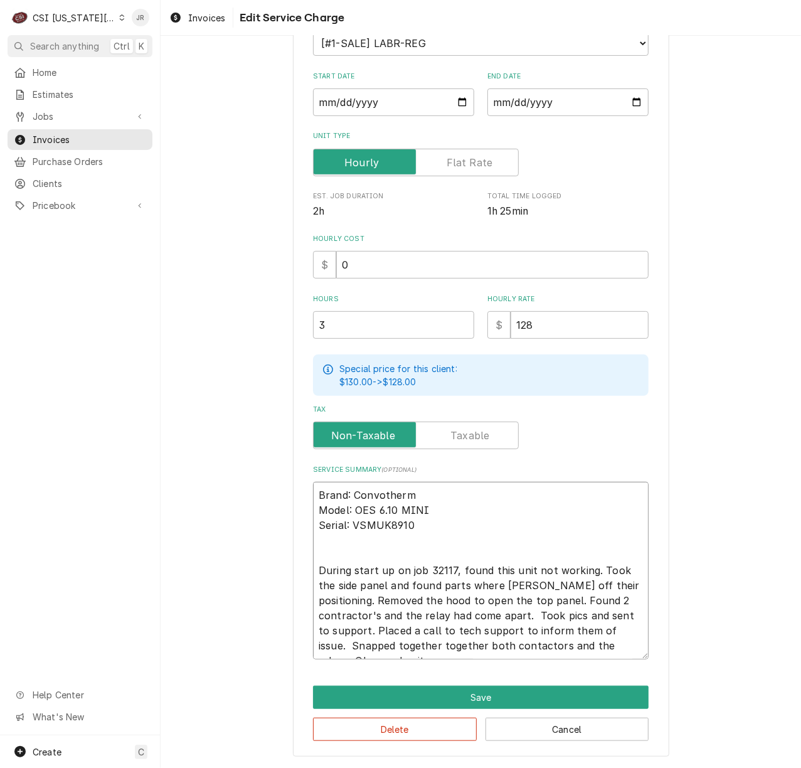
scroll to position [186, 0]
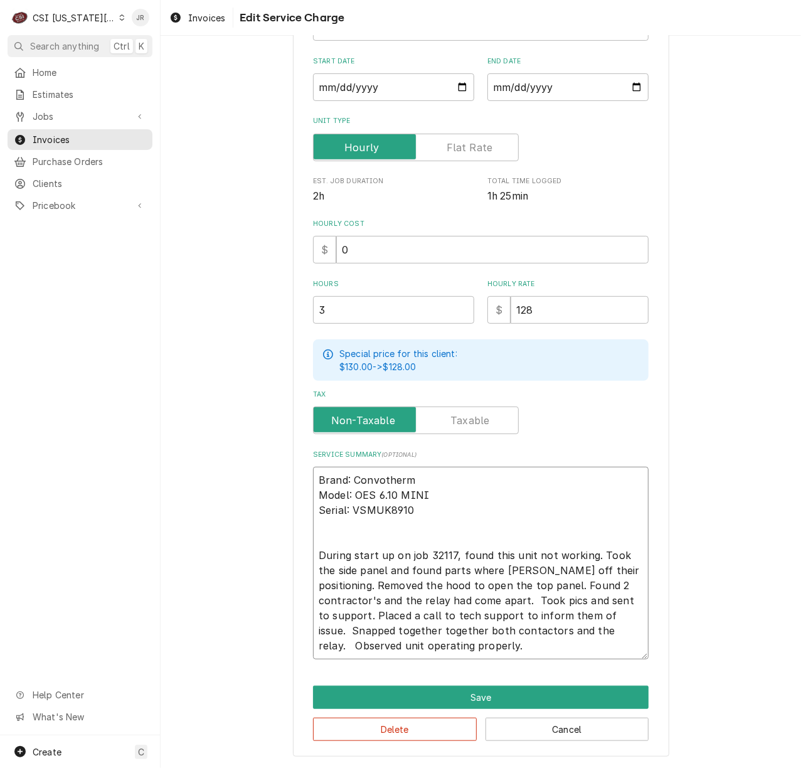
click at [467, 517] on textarea "Brand: Convotherm Model: OES 6.10 MINI Serial: VSMUK8910 During start up on job…" at bounding box center [481, 563] width 336 height 193
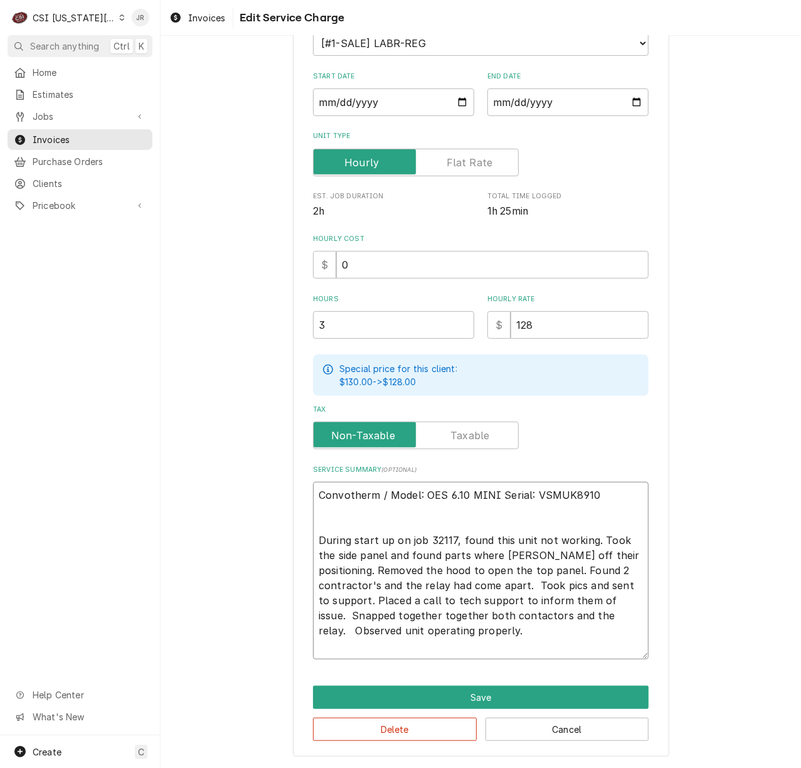
scroll to position [156, 0]
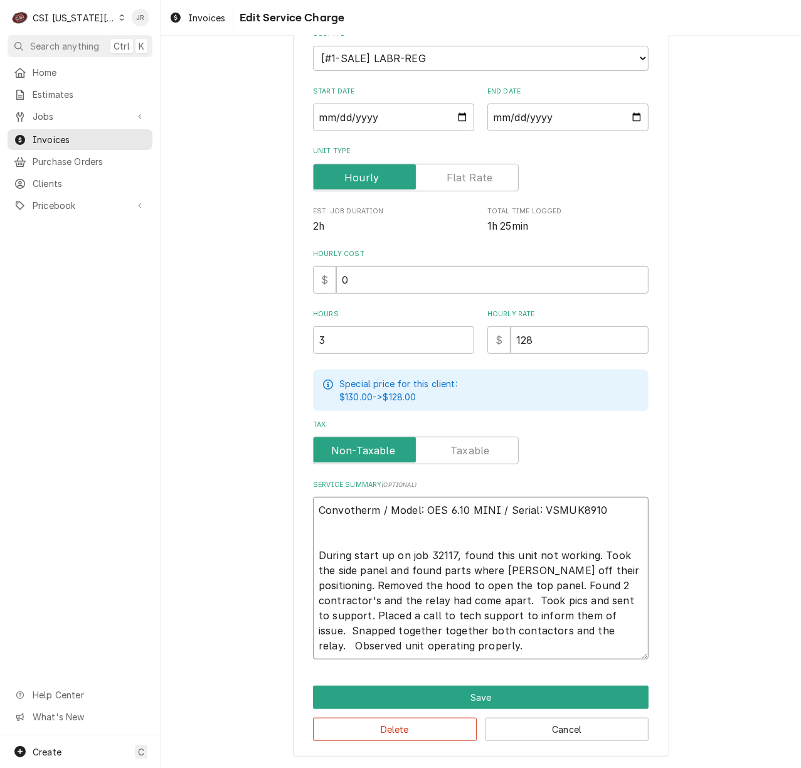
click at [473, 528] on textarea "Convotherm / Model: OES 6.10 MINI / Serial: VSMUK8910 During start up on job 32…" at bounding box center [481, 578] width 336 height 162
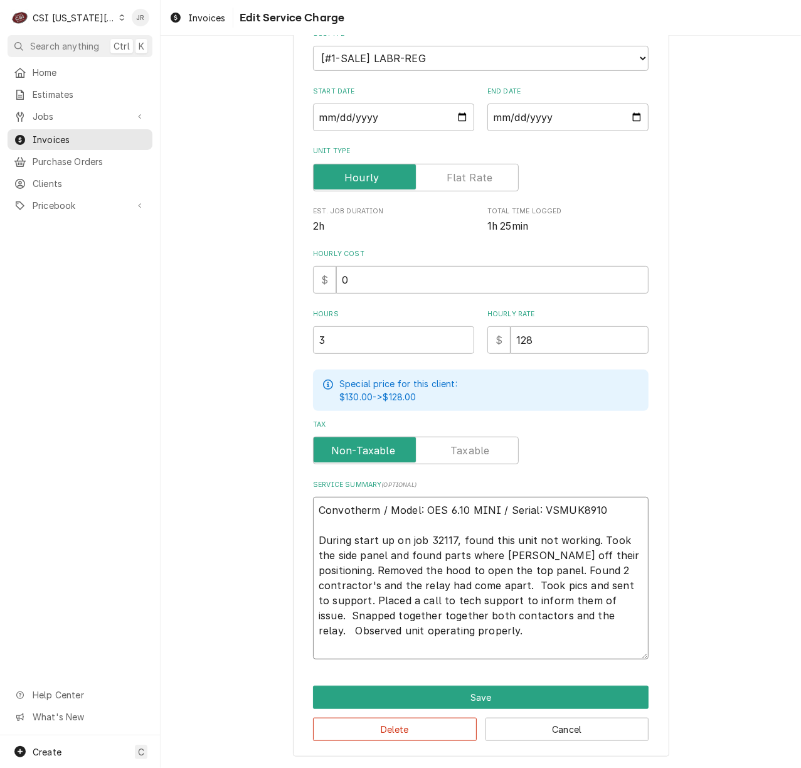
scroll to position [141, 0]
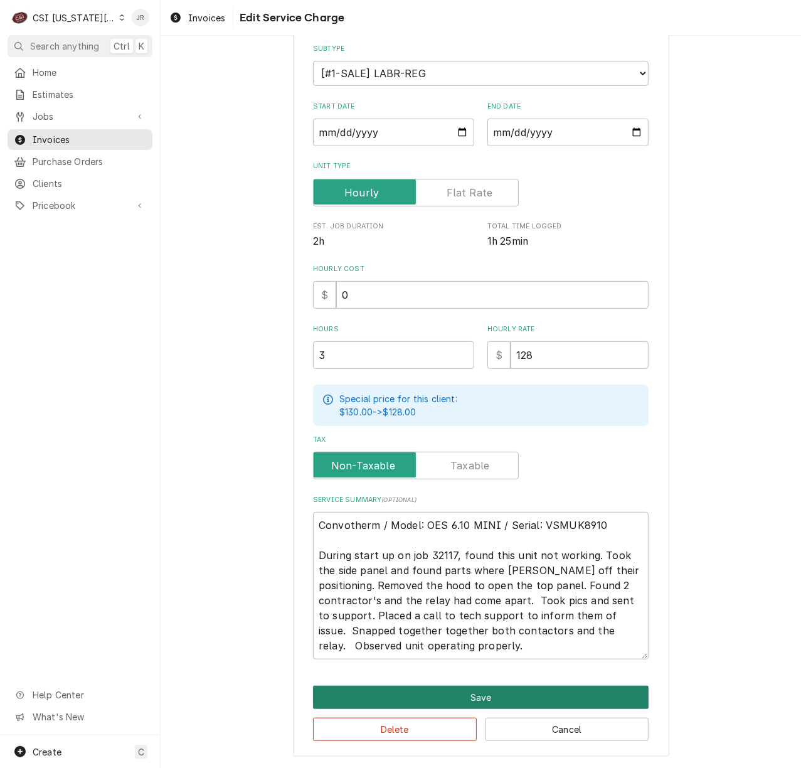
drag, startPoint x: 520, startPoint y: 688, endPoint x: 518, endPoint y: 653, distance: 34.6
click at [518, 656] on div "Use the fields below to edit this service charge Short Description 1-Labor (Ser…" at bounding box center [481, 338] width 376 height 837
click at [517, 650] on textarea "Convotherm / Model: OES 6.10 MINI / Serial: VSMUK8910 During start up on job 32…" at bounding box center [481, 585] width 336 height 147
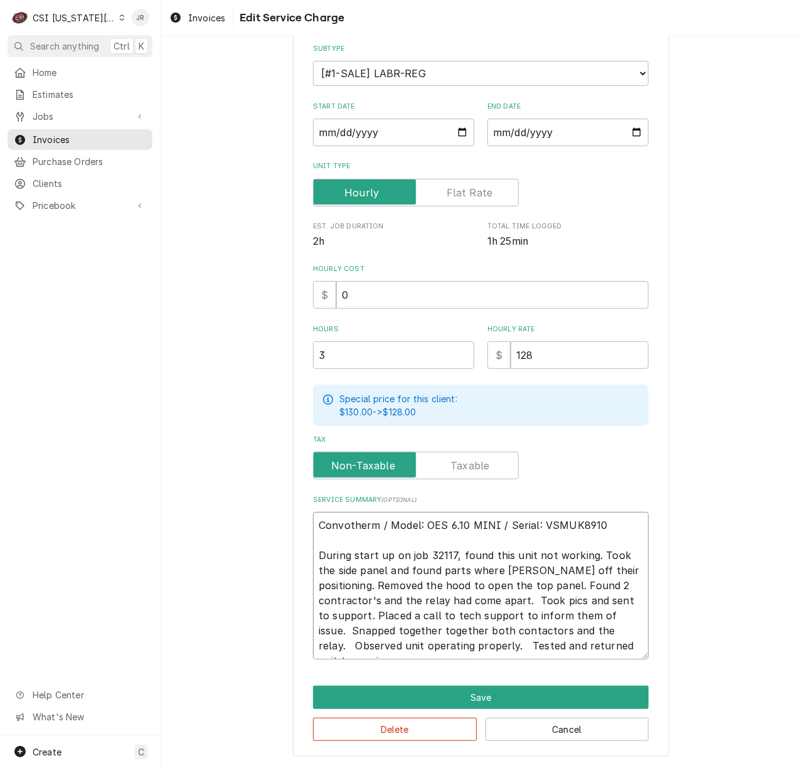
click at [590, 552] on textarea "Convotherm / Model: OES 6.10 MINI / Serial: VSMUK8910 During start up on job 32…" at bounding box center [481, 585] width 336 height 147
drag, startPoint x: 485, startPoint y: 600, endPoint x: 465, endPoint y: 598, distance: 19.5
click at [465, 598] on textarea "Convotherm / Model: OES 6.10 MINI / Serial: VSMUK8910 During start up on job 32…" at bounding box center [481, 585] width 336 height 147
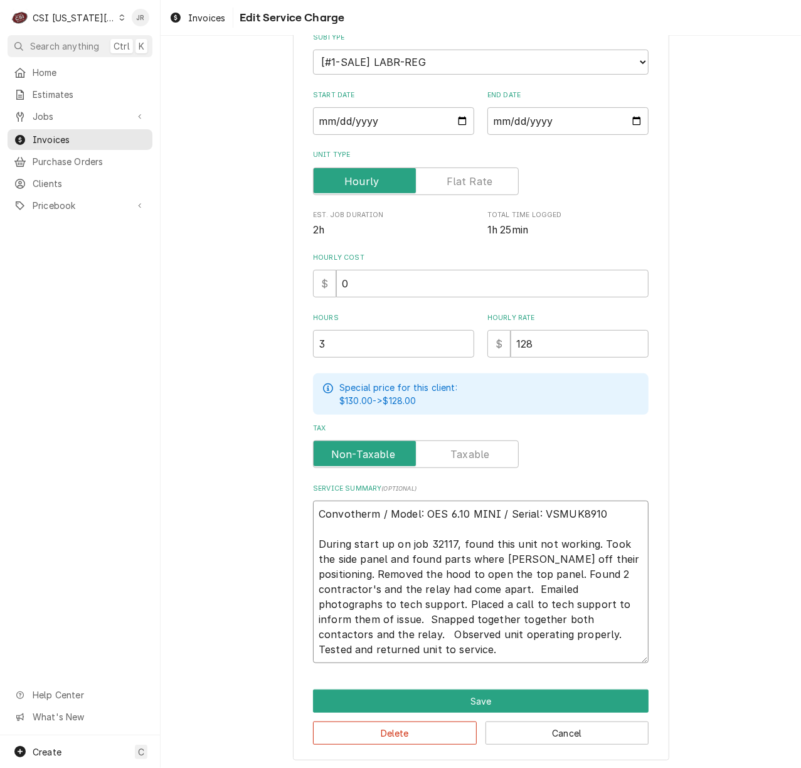
scroll to position [156, 0]
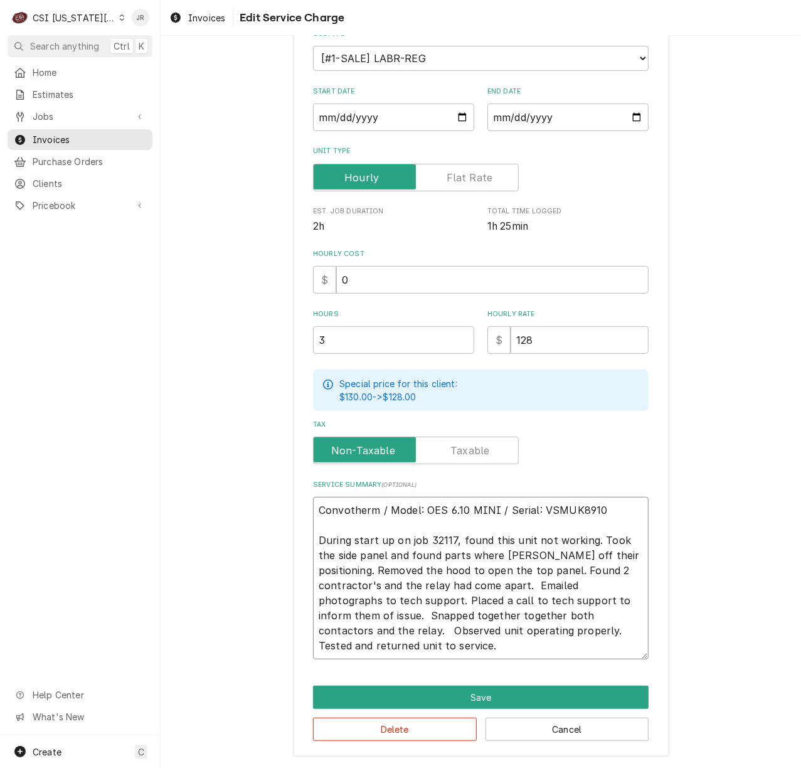
drag, startPoint x: 359, startPoint y: 595, endPoint x: 360, endPoint y: 581, distance: 14.5
click at [359, 593] on textarea "Convotherm / Model: OES 6.10 MINI / Serial: VSMUK8910 During start up on job 32…" at bounding box center [481, 578] width 336 height 162
click at [417, 640] on textarea "Convotherm / Model: OES 6.10 MINI / Serial: VSMUK8910 During start up on job 32…" at bounding box center [481, 578] width 336 height 162
drag, startPoint x: 450, startPoint y: 543, endPoint x: 307, endPoint y: 533, distance: 143.4
click at [313, 533] on textarea "Convotherm / Model: OES 6.10 MINI / Serial: VSMUK8910 During start up on job 32…" at bounding box center [481, 578] width 336 height 162
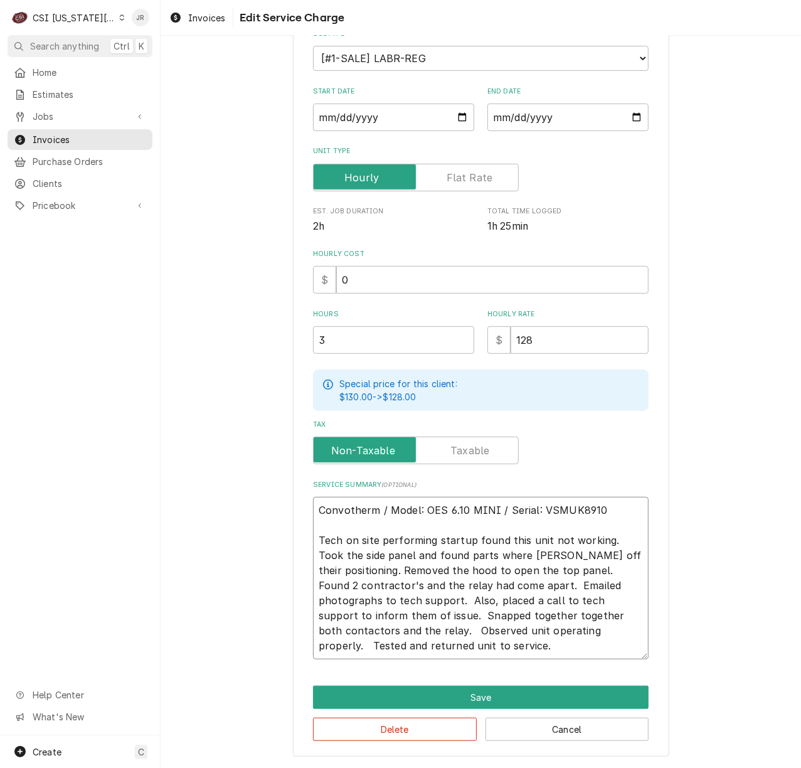
click at [404, 568] on textarea "Convotherm / Model: OES 6.10 MINI / Serial: VSMUK8910 Tech on site performing s…" at bounding box center [481, 578] width 336 height 162
click at [550, 567] on textarea "Convotherm / Model: OES 6.10 MINI / Serial: VSMUK8910 Tech on site performing s…" at bounding box center [481, 578] width 336 height 162
click at [449, 583] on textarea "Convotherm / Model: OES 6.10 MINI / Serial: VSMUK8910 Tech on site performing s…" at bounding box center [481, 578] width 336 height 162
click at [502, 581] on textarea "Convotherm / Model: OES 6.10 MINI / Serial: VSMUK8910 Tech on site performing s…" at bounding box center [481, 578] width 336 height 162
drag, startPoint x: 385, startPoint y: 600, endPoint x: 462, endPoint y: 581, distance: 78.8
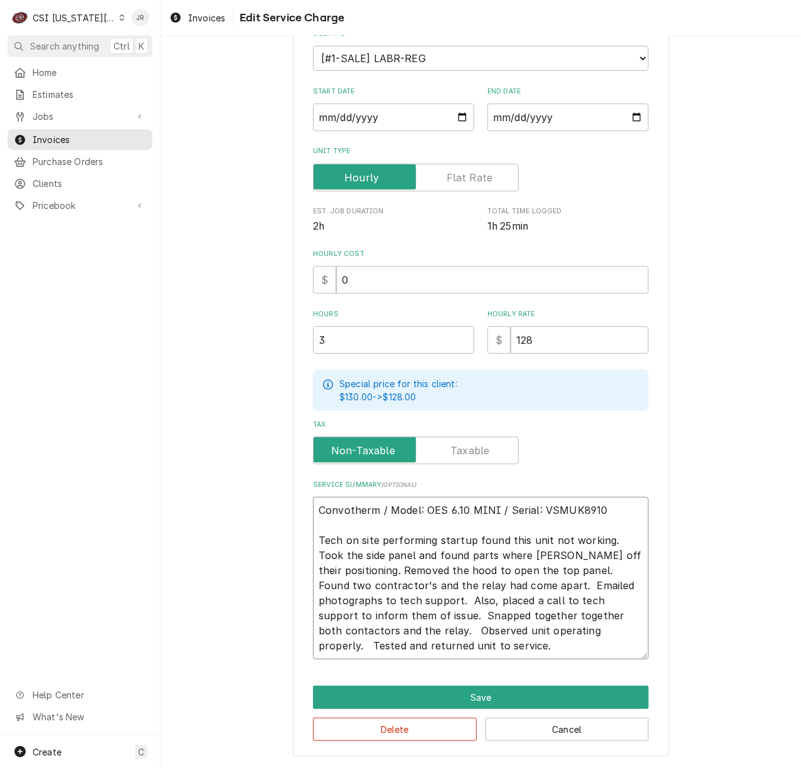
click at [460, 580] on textarea "Convotherm / Model: OES 6.10 MINI / Serial: VSMUK8910 Tech on site performing s…" at bounding box center [481, 578] width 336 height 162
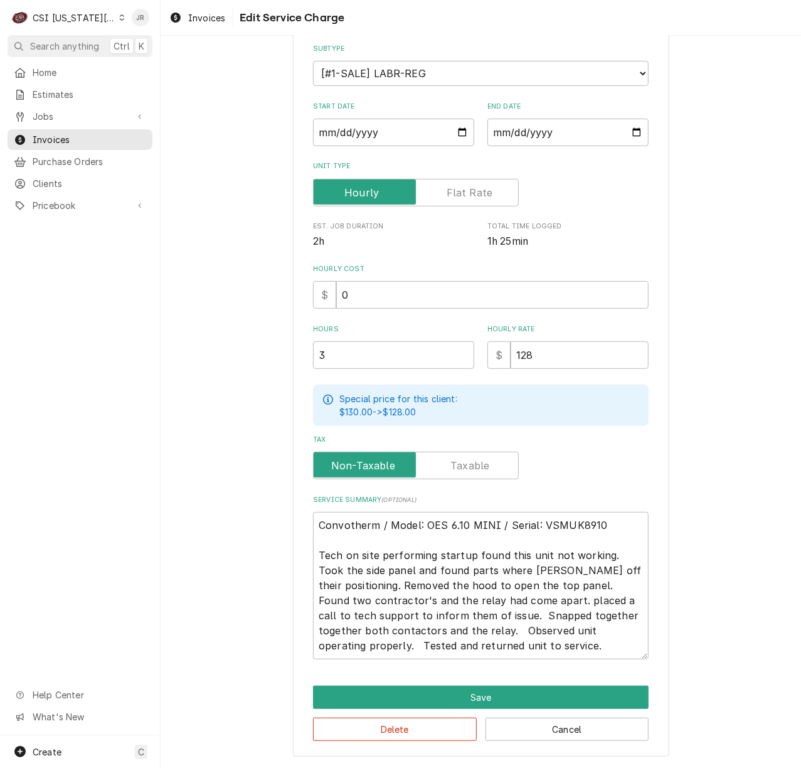
click at [493, 258] on div "Use the fields below to edit this service charge Short Description 1-Labor (Ser…" at bounding box center [481, 297] width 336 height 724
click at [463, 596] on textarea "Convotherm / Model: OES 6.10 MINI / Serial: VSMUK8910 Tech on site performing s…" at bounding box center [481, 585] width 336 height 147
paste textarea "Emailed photographs to tech support. Also,"
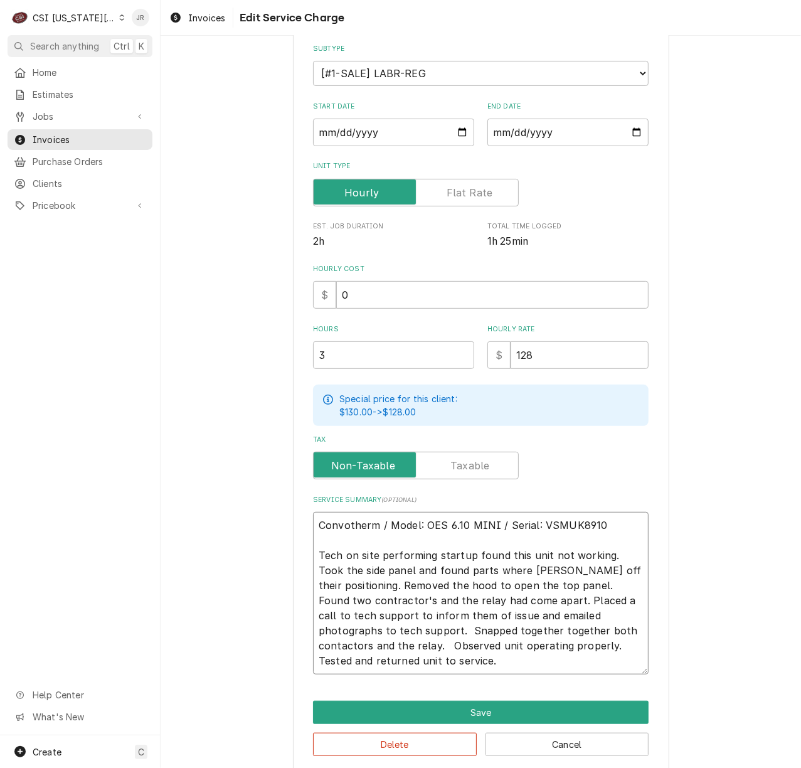
click at [572, 635] on textarea "Convotherm / Model: OES 6.10 MINI / Serial: VSMUK8910 Tech on site performing s…" at bounding box center [481, 593] width 336 height 162
drag, startPoint x: 536, startPoint y: 613, endPoint x: 642, endPoint y: 525, distance: 138.1
click at [615, 606] on textarea "Convotherm / Model: OES 6.10 MINI / Serial: VSMUK8910 Tech on site performing s…" at bounding box center [481, 593] width 336 height 162
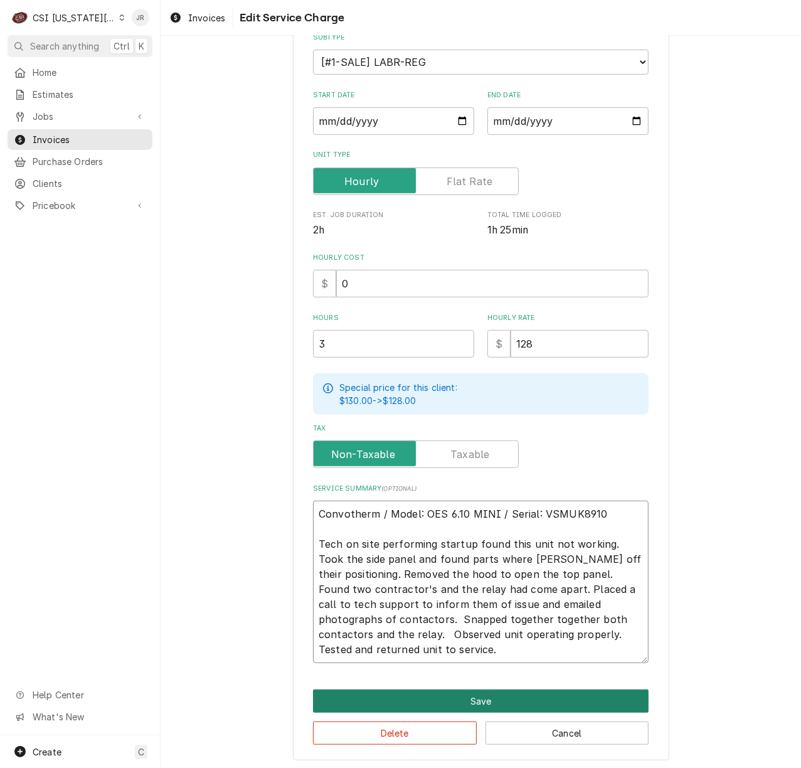
scroll to position [156, 0]
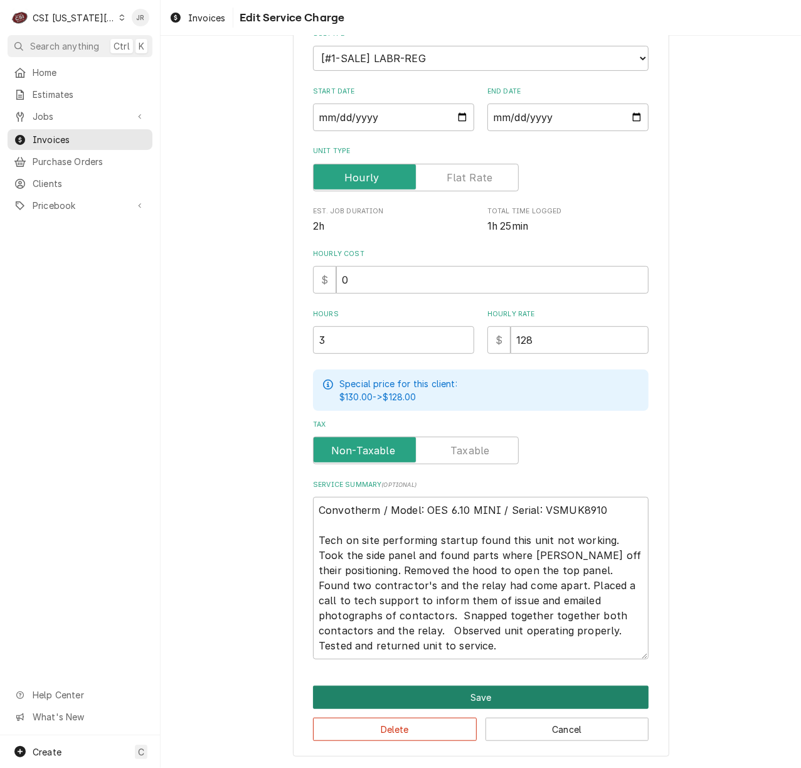
click at [465, 688] on button "Save" at bounding box center [481, 697] width 336 height 23
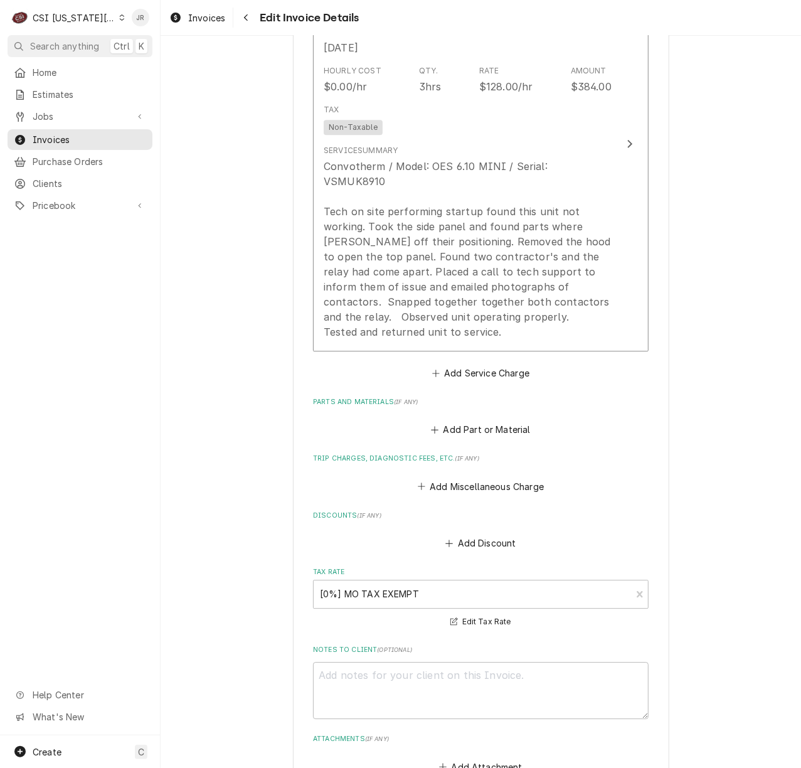
scroll to position [1715, 0]
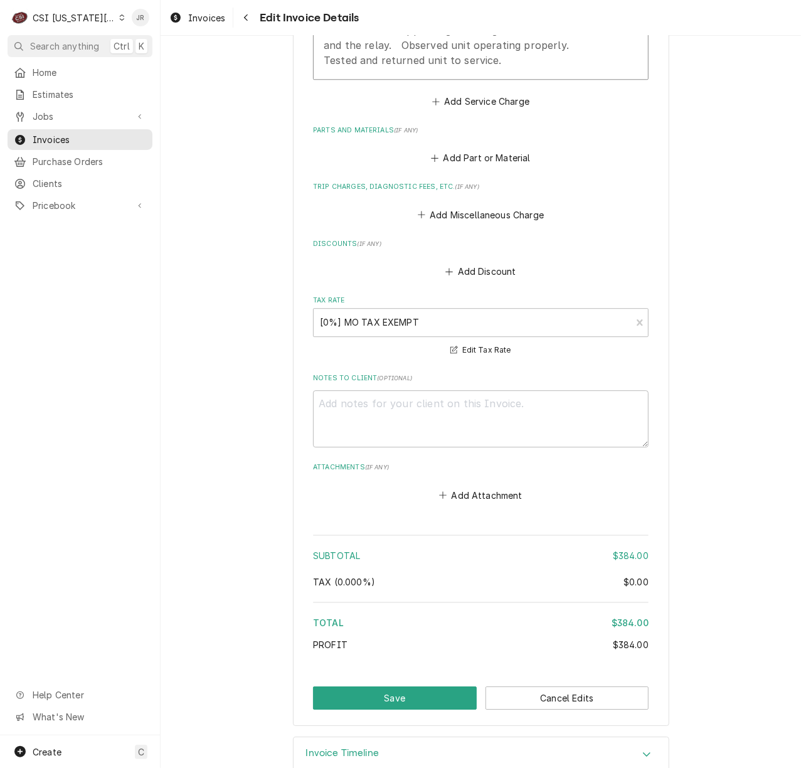
drag, startPoint x: 437, startPoint y: 347, endPoint x: 462, endPoint y: 405, distance: 62.7
click at [437, 373] on label "Notes to Client ( optional )" at bounding box center [481, 378] width 336 height 10
click at [437, 390] on textarea "Notes to Client ( optional )" at bounding box center [481, 418] width 336 height 57
click at [462, 402] on textarea "Notes to Client ( optional )" at bounding box center [481, 418] width 336 height 57
paste textarea "Roopairs Job ID JOB-32117"
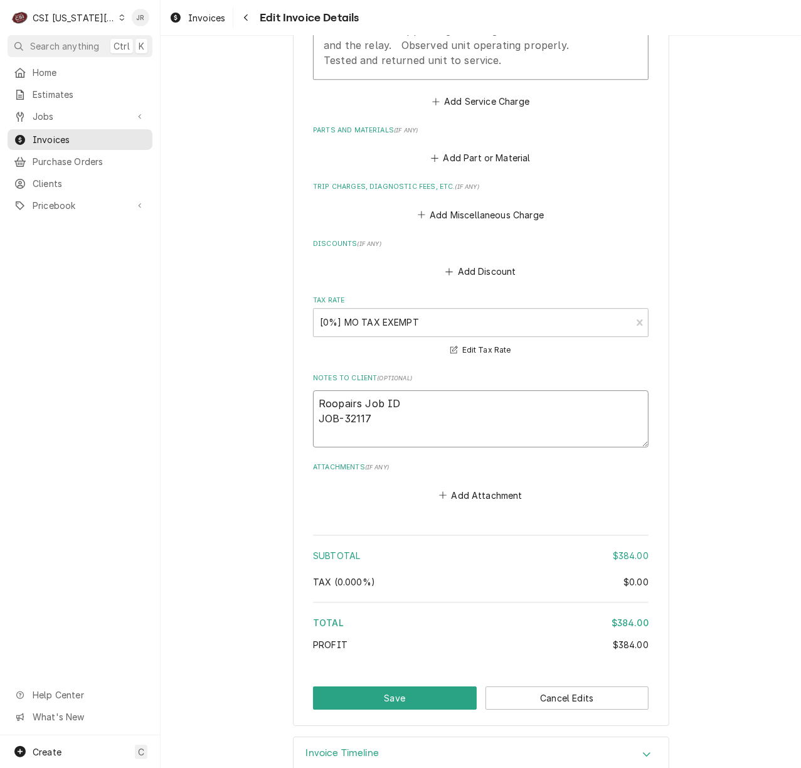
click at [435, 390] on textarea "Roopairs Job ID JOB-32117" at bounding box center [481, 418] width 336 height 57
click at [420, 686] on button "Save" at bounding box center [395, 697] width 164 height 23
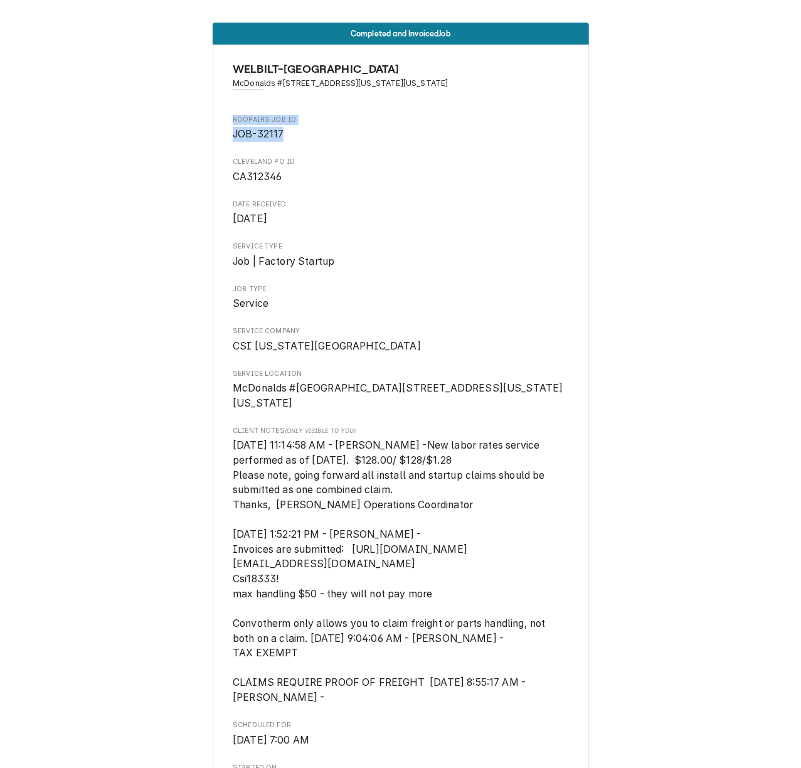
drag, startPoint x: 299, startPoint y: 137, endPoint x: 221, endPoint y: 133, distance: 77.9
copy div "Roopairs Job ID JOB-32117"
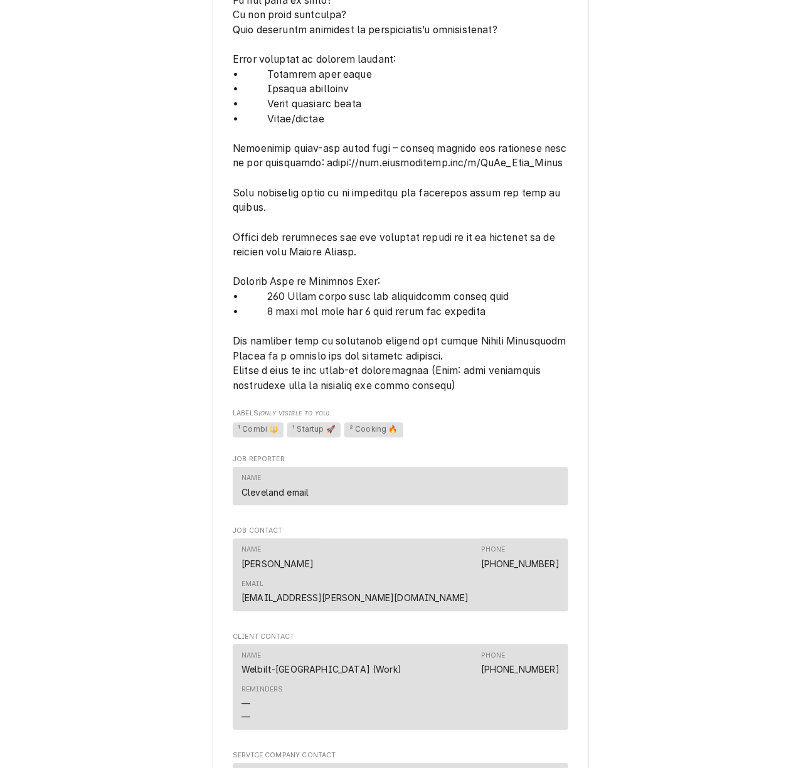
scroll to position [1840, 0]
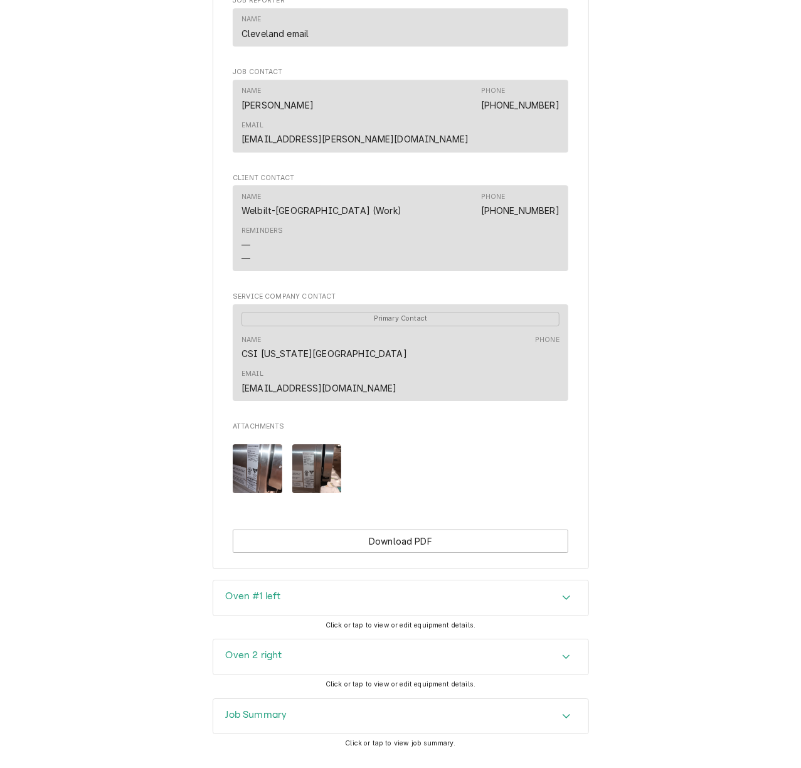
click at [258, 590] on h3 "Oven #1 left" at bounding box center [253, 596] width 55 height 12
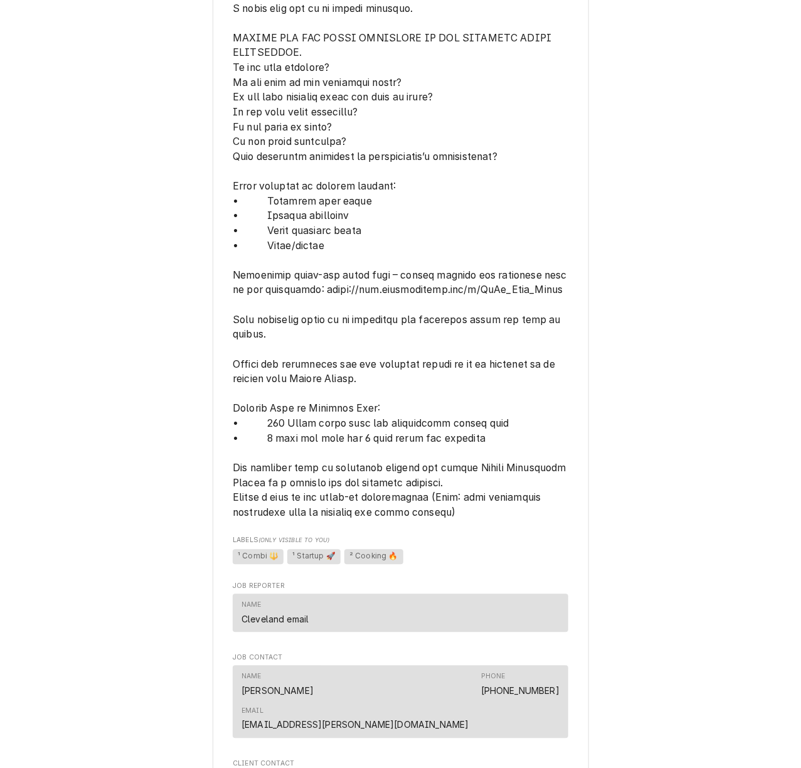
scroll to position [753, 0]
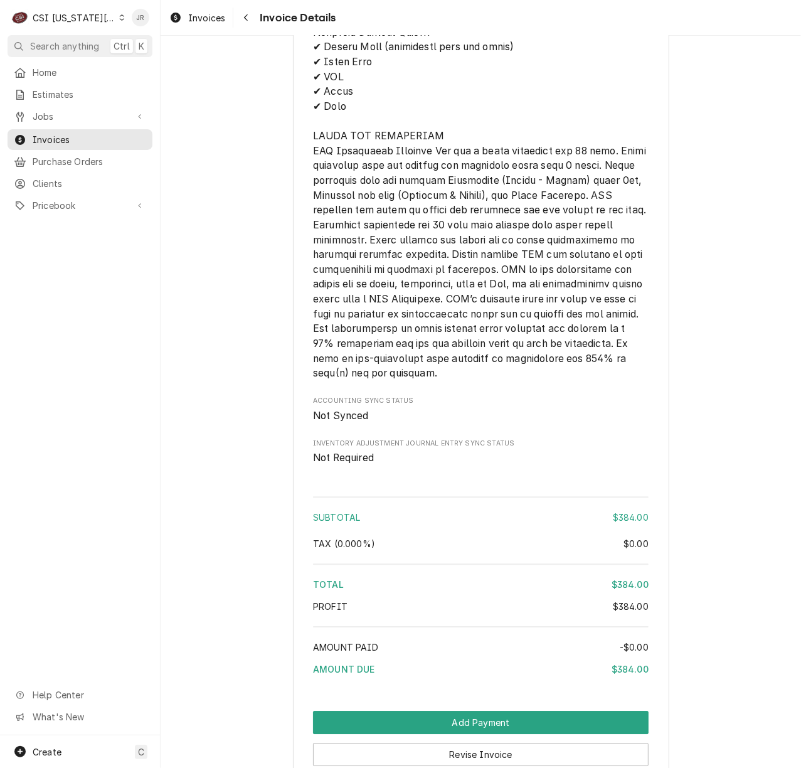
scroll to position [1740, 0]
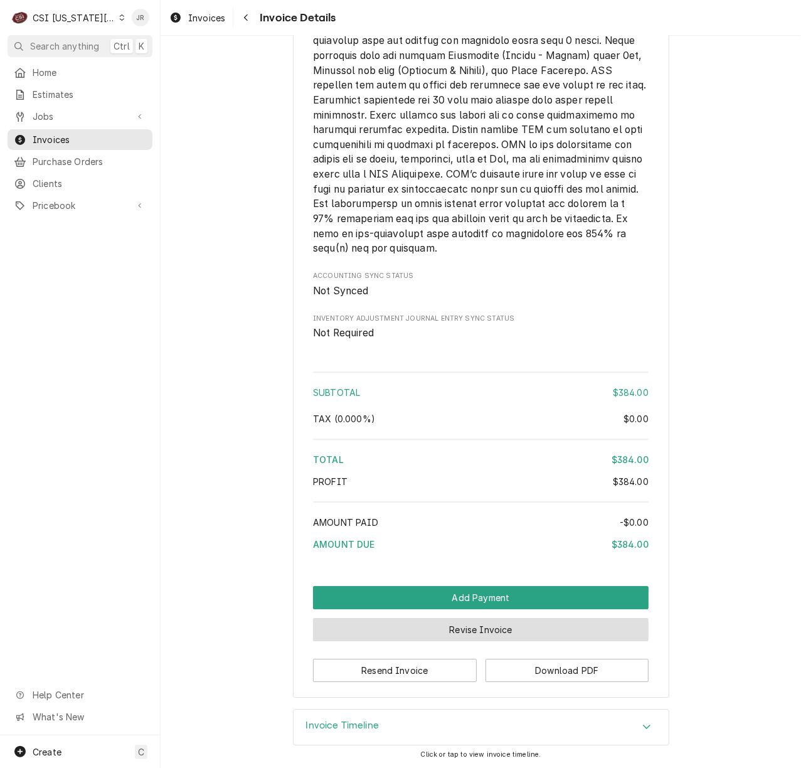
click at [430, 631] on button "Revise Invoice" at bounding box center [481, 629] width 336 height 23
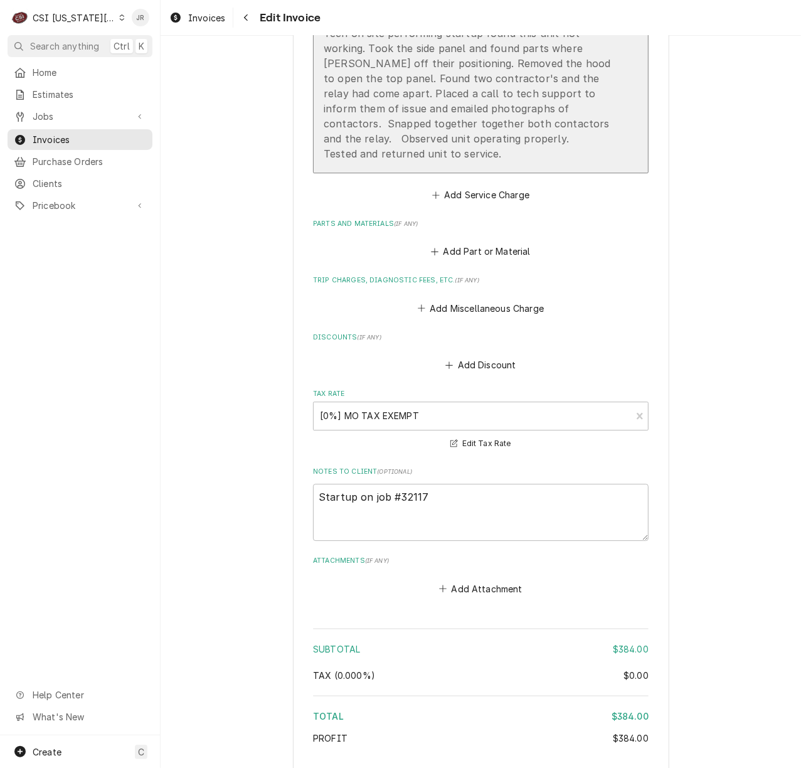
scroll to position [1130, 0]
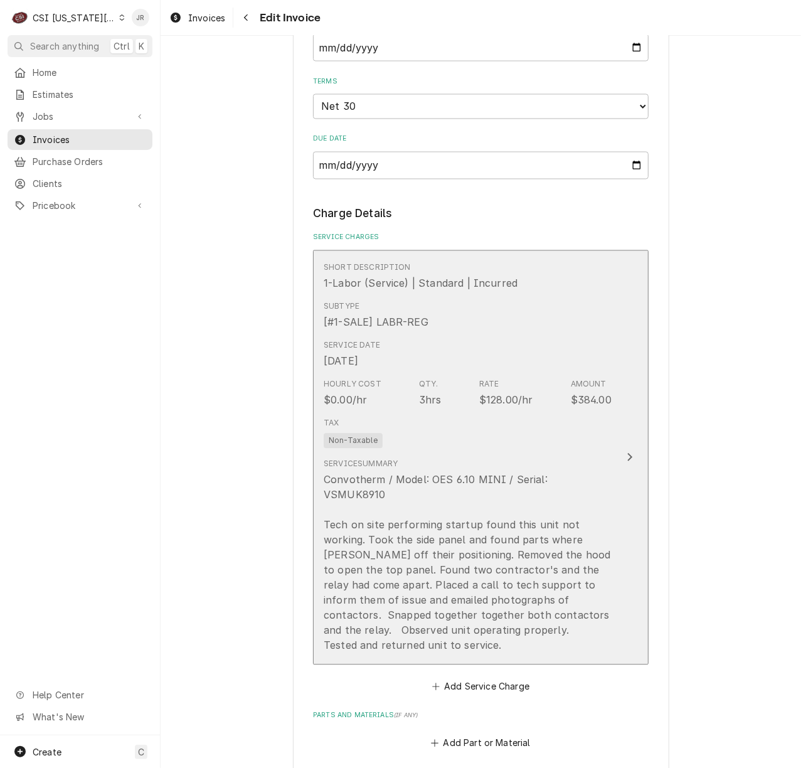
click at [528, 563] on div "Convotherm / Model: OES 6.10 MINI / Serial: VSMUK8910 Tech on site performing s…" at bounding box center [468, 562] width 288 height 181
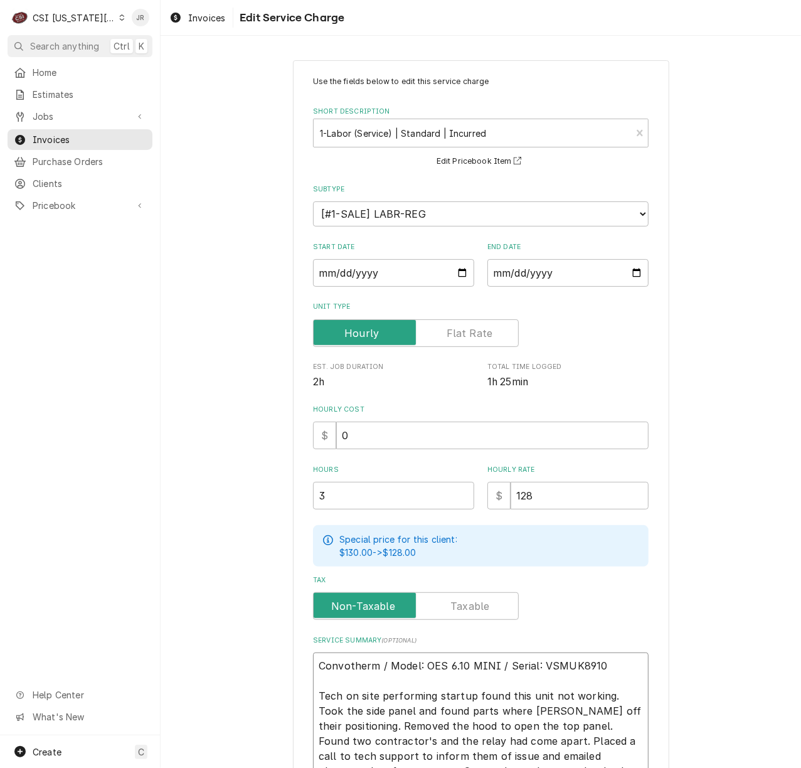
click at [608, 693] on textarea "Convotherm / Model: OES 6.10 MINI / Serial: VSMUK8910 Tech on site performing s…" at bounding box center [481, 733] width 336 height 162
type textarea "x"
type textarea "Convotherm / Model: OES 6.10 MINI / Serial: VSMUK8910 Tech on site performing s…"
type textarea "x"
type textarea "Convotherm / Model: OES 6.10 MINI / Serial: VSMUK8910 Tech on site performing s…"
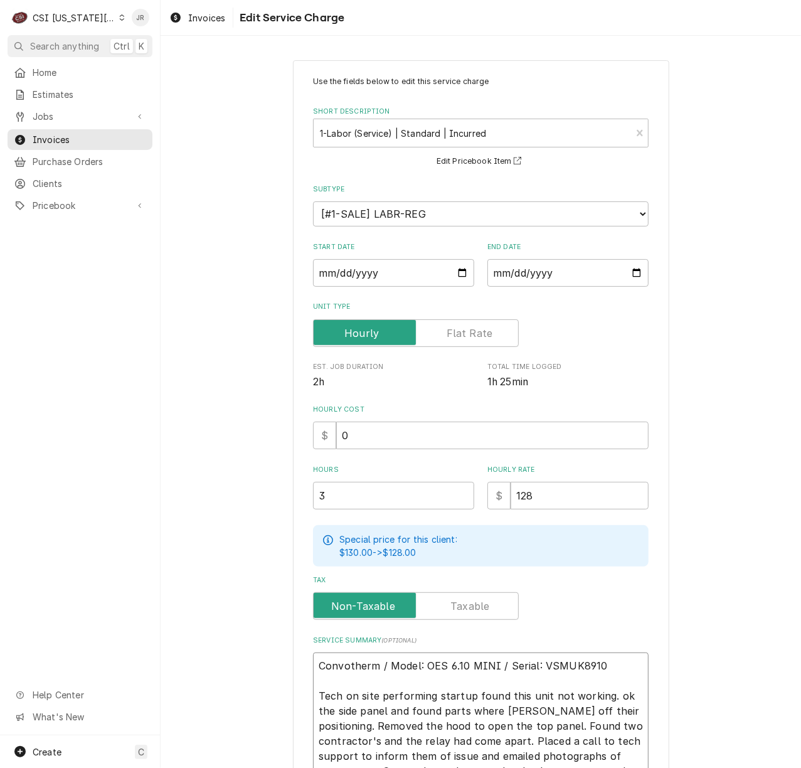
type textarea "x"
type textarea "Convotherm / Model: OES 6.10 MINI / Serial: VSMUK8910 Tech on site performing s…"
type textarea "x"
type textarea "Convotherm / Model: OES 6.10 MINI / Serial: VSMUK8910 Tech on site performing s…"
type textarea "x"
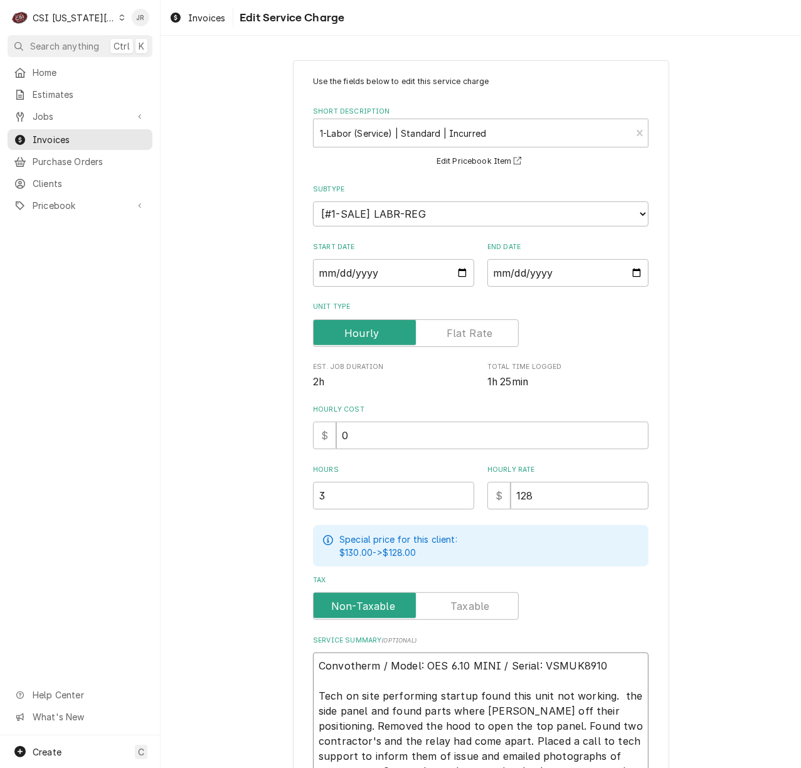
type textarea "Convotherm / Model: OES 6.10 MINI / Serial: VSMUK8910 Tech on site performing s…"
type textarea "x"
type textarea "Convotherm / Model: OES 6.10 MINI / Serial: VSMUK8910 Tech on site performing s…"
type textarea "x"
type textarea "Convotherm / Model: OES 6.10 MINI / Serial: VSMUK8910 Tech on site performing s…"
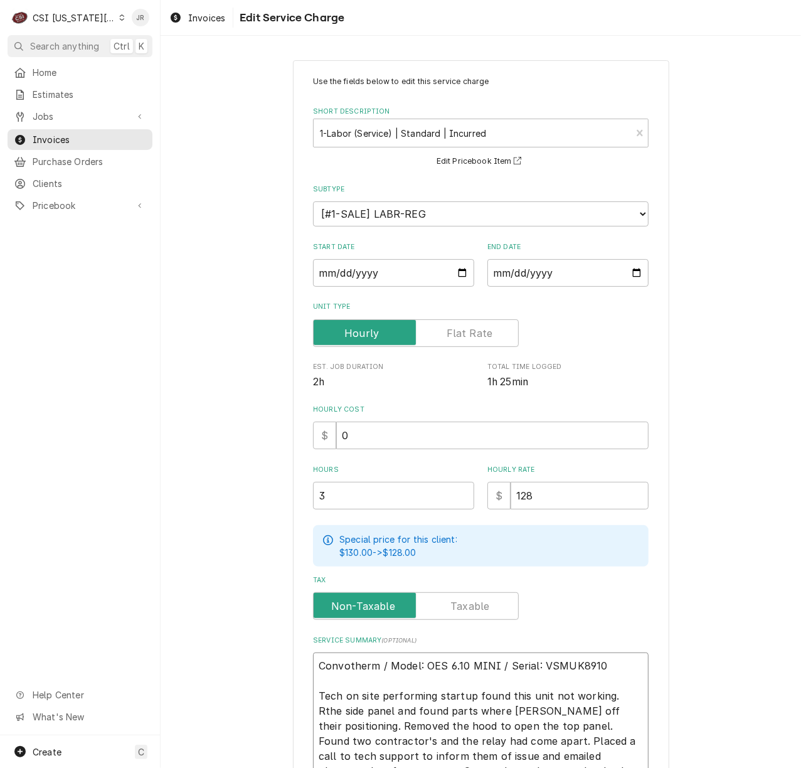
type textarea "x"
type textarea "Convotherm / Model: OES 6.10 MINI / Serial: VSMUK8910 Tech on site performing s…"
type textarea "x"
type textarea "Convotherm / Model: OES 6.10 MINI / Serial: VSMUK8910 Tech on site performing s…"
type textarea "x"
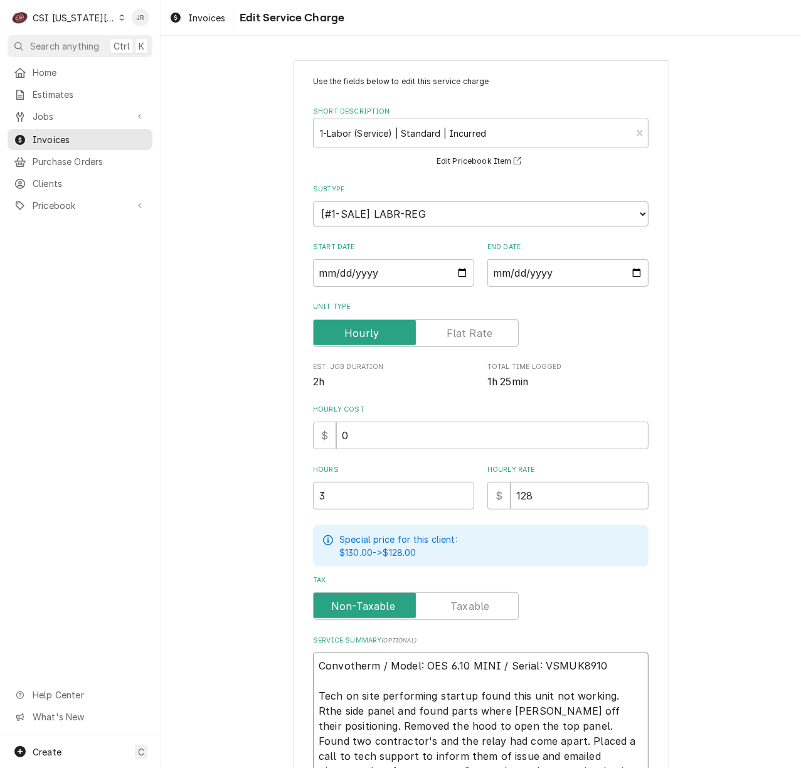
type textarea "Convotherm / Model: OES 6.10 MINI / Serial: VSMUK8910 Tech on site performing s…"
type textarea "x"
type textarea "Convotherm / Model: OES 6.10 MINI / Serial: VSMUK8910 Tech on site performing s…"
type textarea "x"
type textarea "Convotherm / Model: OES 6.10 MINI / Serial: VSMUK8910 Tech on site performing s…"
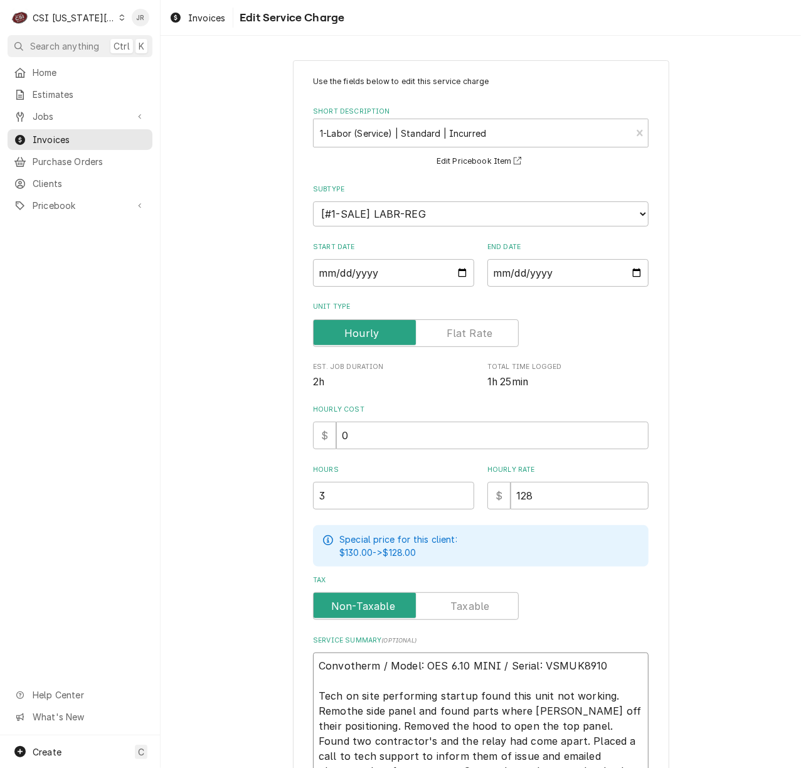
type textarea "x"
type textarea "Convotherm / Model: OES 6.10 MINI / Serial: VSMUK8910 Tech on site performing s…"
type textarea "x"
type textarea "Convotherm / Model: OES 6.10 MINI / Serial: VSMUK8910 Tech on site performing s…"
type textarea "x"
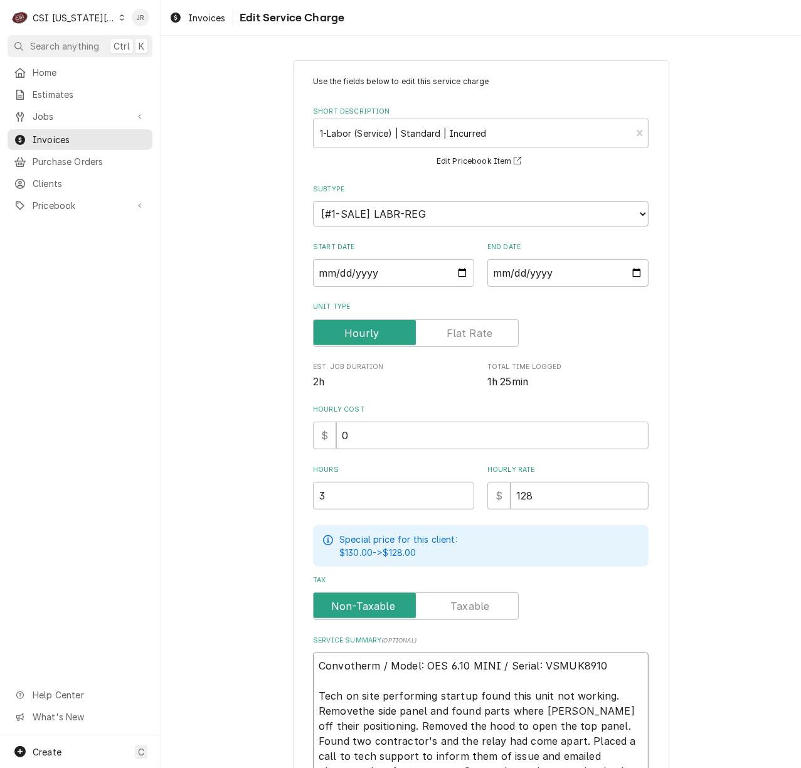
type textarea "Convotherm / Model: OES 6.10 MINI / Serial: VSMUK8910 Tech on site performing s…"
type textarea "x"
type textarea "Convotherm / Model: OES 6.10 MINI / Serial: VSMUK8910 Tech on site performing s…"
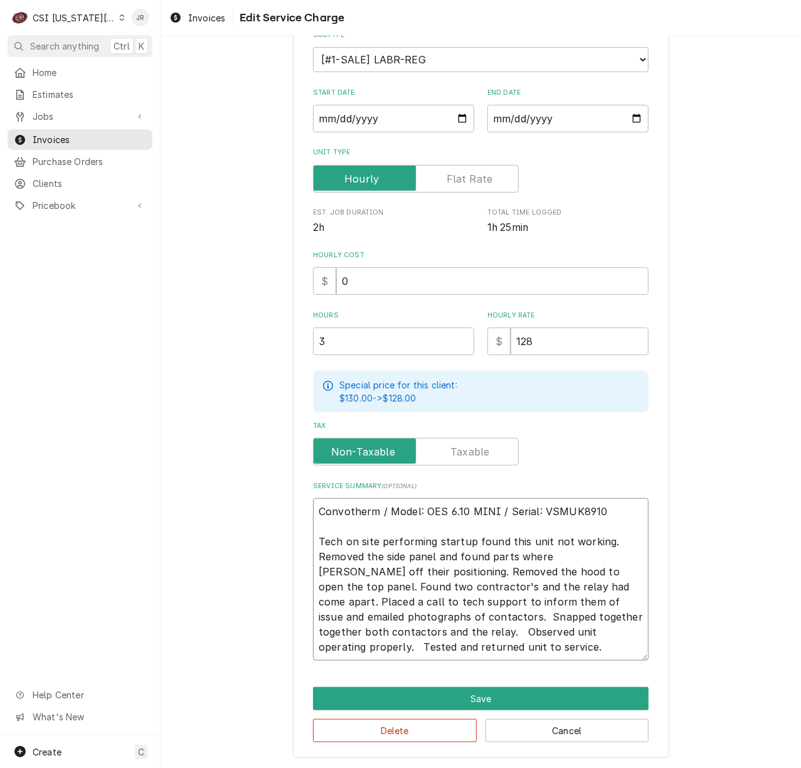
scroll to position [156, 0]
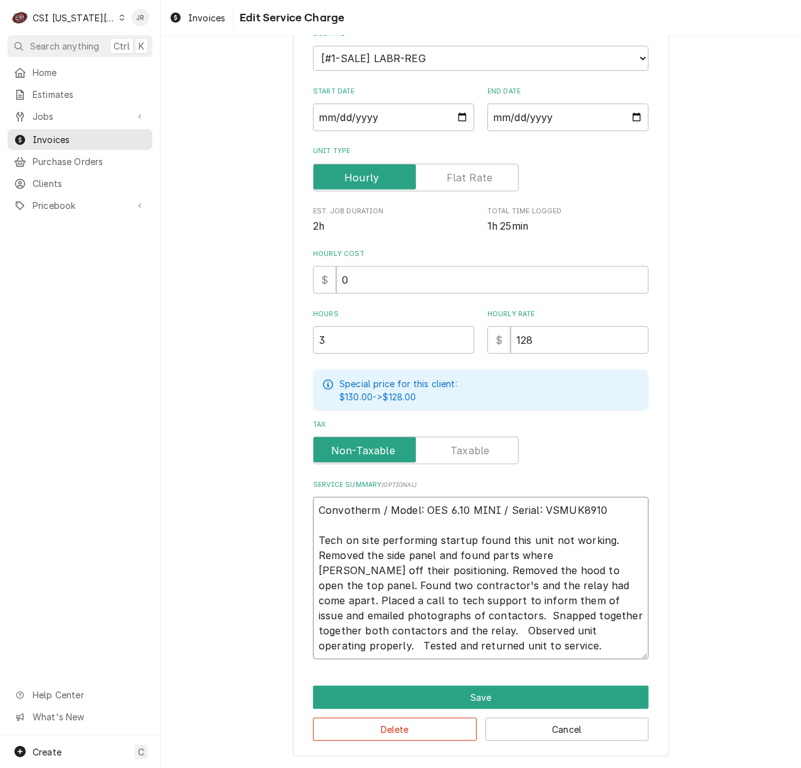
click at [590, 553] on textarea "Convotherm / Model: OES 6.10 MINI / Serial: VSMUK8910 Tech on site performing s…" at bounding box center [481, 578] width 336 height 162
type textarea "x"
type textarea "Convotherm / Model: OES 6.10 MINI / Serial: VSMUK8910 Tech on site performing s…"
type textarea "x"
type textarea "Convotherm / Model: OES 6.10 MINI / Serial: VSMUK8910 Tech on site performing s…"
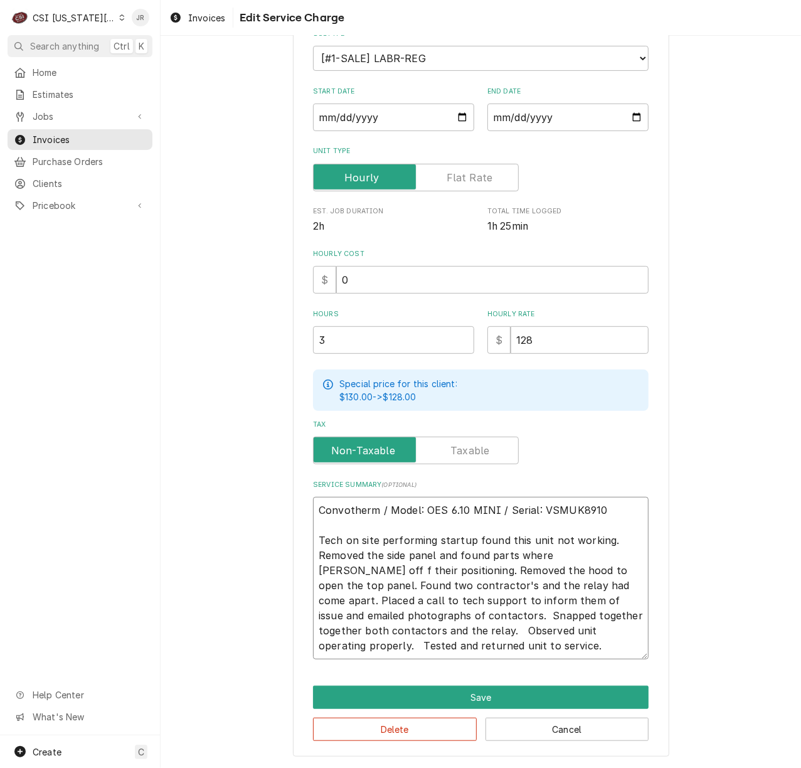
type textarea "x"
type textarea "Convotherm / Model: OES 6.10 MINI / Serial: VSMUK8910 Tech on site performing s…"
type textarea "x"
type textarea "Convotherm / Model: OES 6.10 MINI / Serial: VSMUK8910 Tech on site performing s…"
type textarea "x"
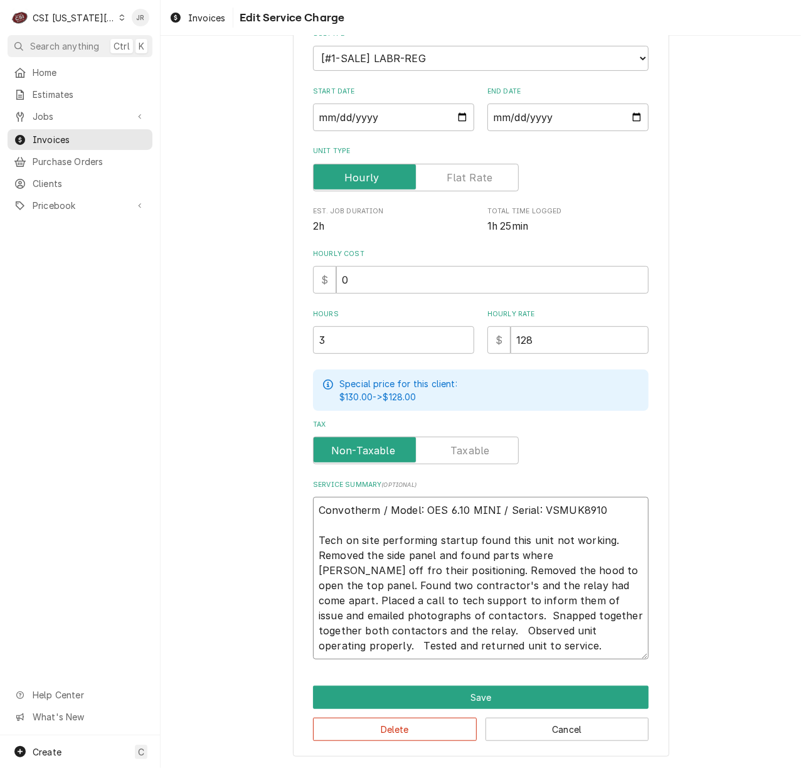
type textarea "Convotherm / Model: OES 6.10 MINI / Serial: VSMUK8910 Tech on site performing s…"
type textarea "x"
type textarea "Convotherm / Model: OES 6.10 MINI / Serial: VSMUK8910 Tech on site performing s…"
type textarea "x"
type textarea "Convotherm / Model: OES 6.10 MINI / Serial: VSMUK8910 Tech on site performing s…"
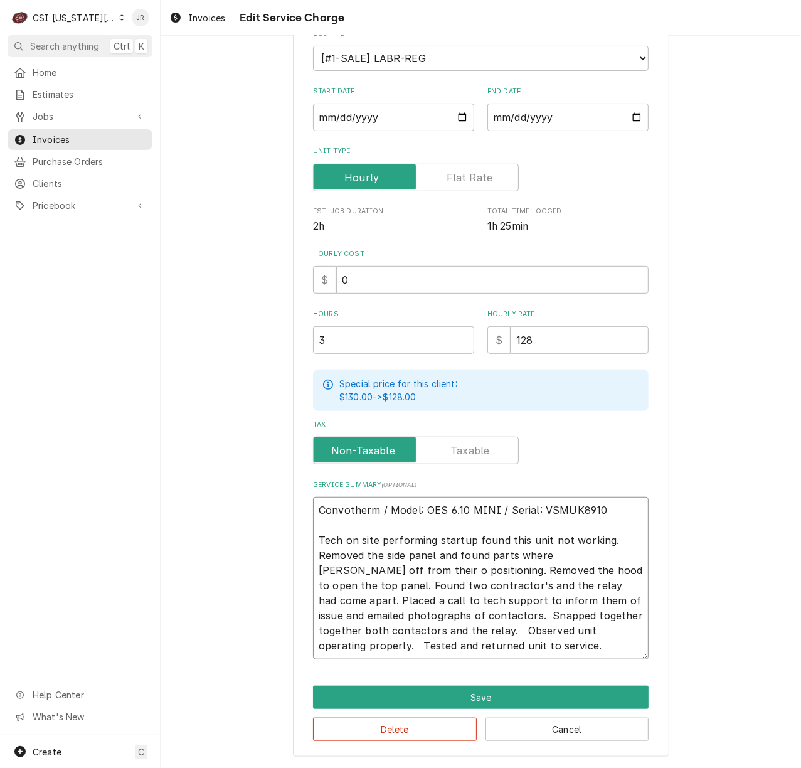
type textarea "x"
type textarea "Convotherm / Model: OES 6.10 MINI / Serial: VSMUK8910 Tech on site performing s…"
type textarea "x"
type textarea "Convotherm / Model: OES 6.10 MINI / Serial: VSMUK8910 Tech on site performing s…"
type textarea "x"
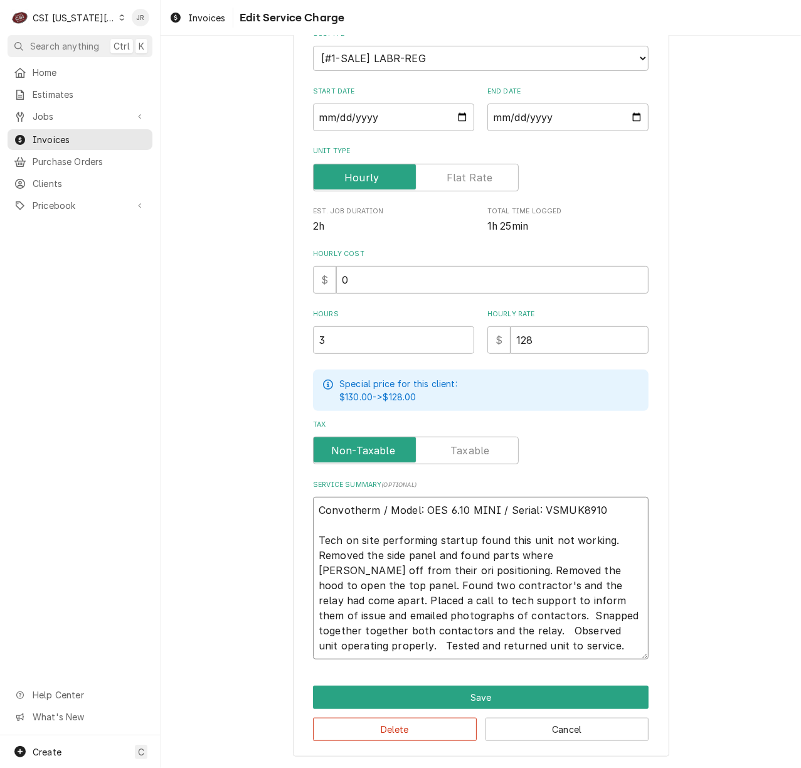
type textarea "Convotherm / Model: OES 6.10 MINI / Serial: VSMUK8910 Tech on site performing s…"
type textarea "x"
type textarea "Convotherm / Model: OES 6.10 MINI / Serial: VSMUK8910 Tech on site performing s…"
type textarea "x"
type textarea "Convotherm / Model: OES 6.10 MINI / Serial: VSMUK8910 Tech on site performing s…"
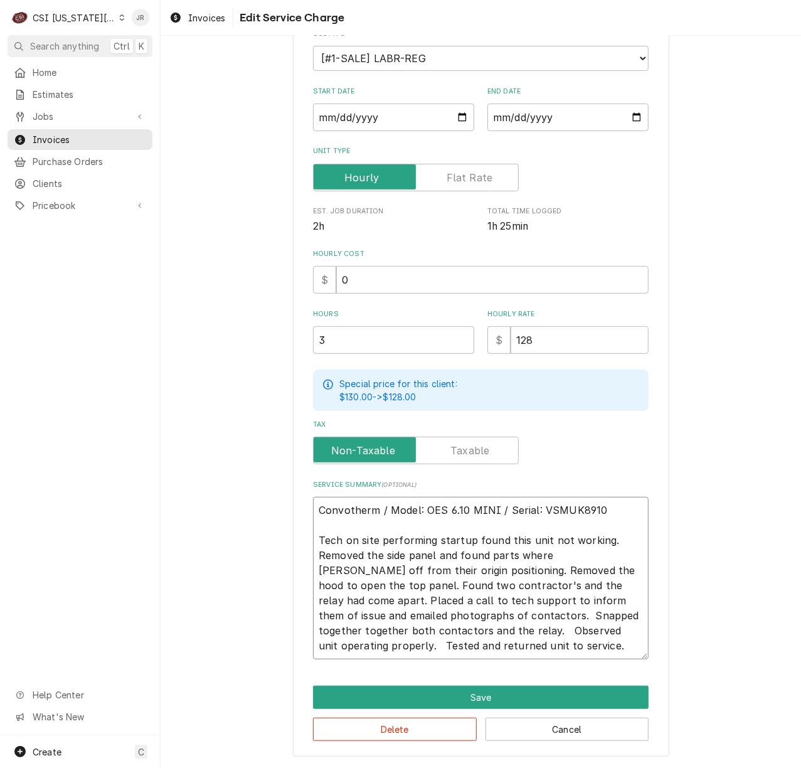
type textarea "x"
type textarea "Convotherm / Model: OES 6.10 MINI / Serial: VSMUK8910 Tech on site performing s…"
type textarea "x"
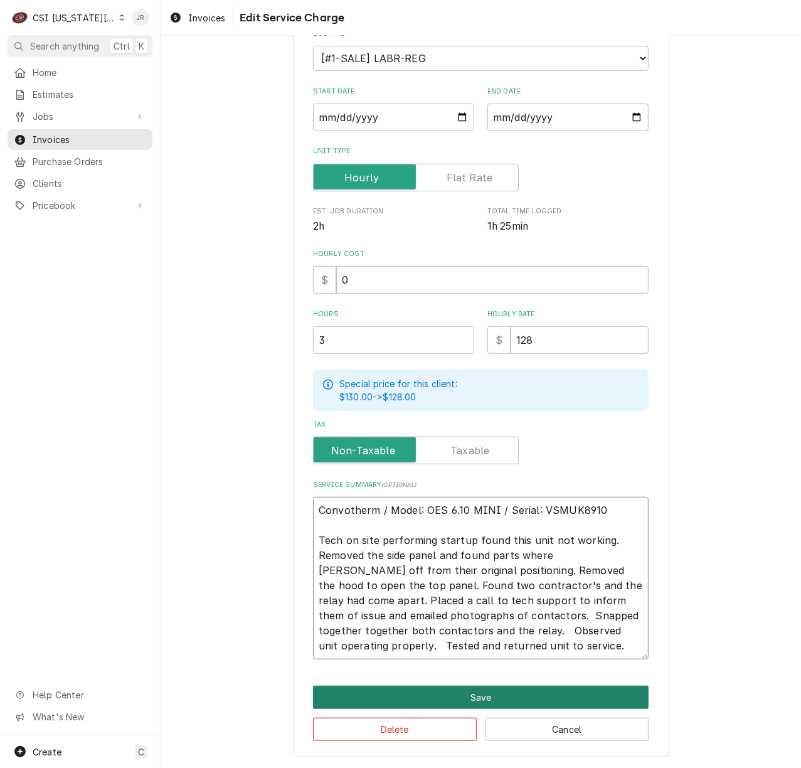
type textarea "Convotherm / Model: OES 6.10 MINI / Serial: VSMUK8910 Tech on site performing s…"
click at [499, 696] on button "Save" at bounding box center [481, 697] width 336 height 23
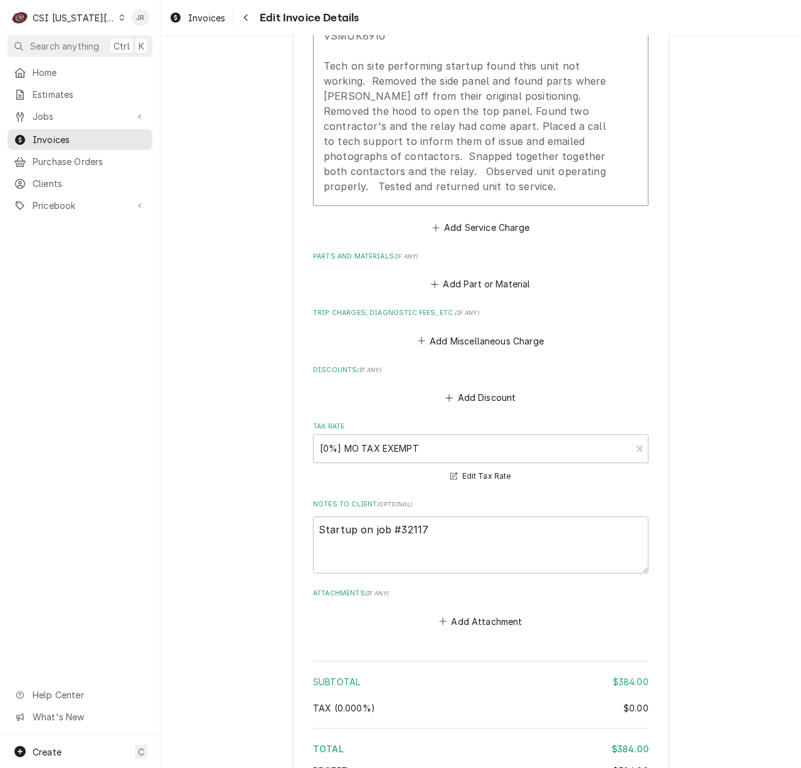
scroll to position [1730, 0]
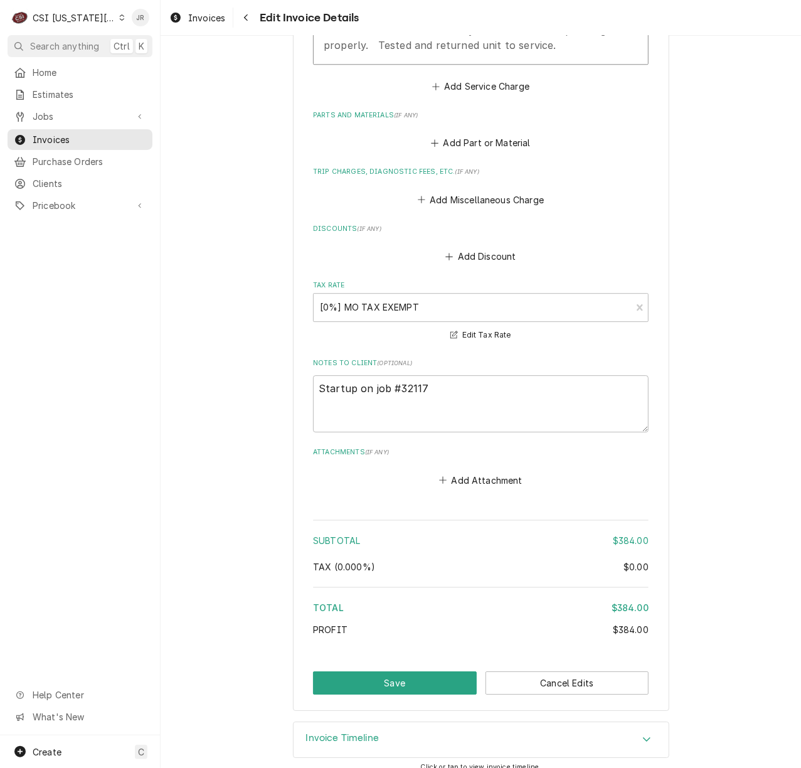
drag, startPoint x: 409, startPoint y: 679, endPoint x: 405, endPoint y: 666, distance: 13.3
click at [405, 671] on button "Save" at bounding box center [395, 682] width 164 height 23
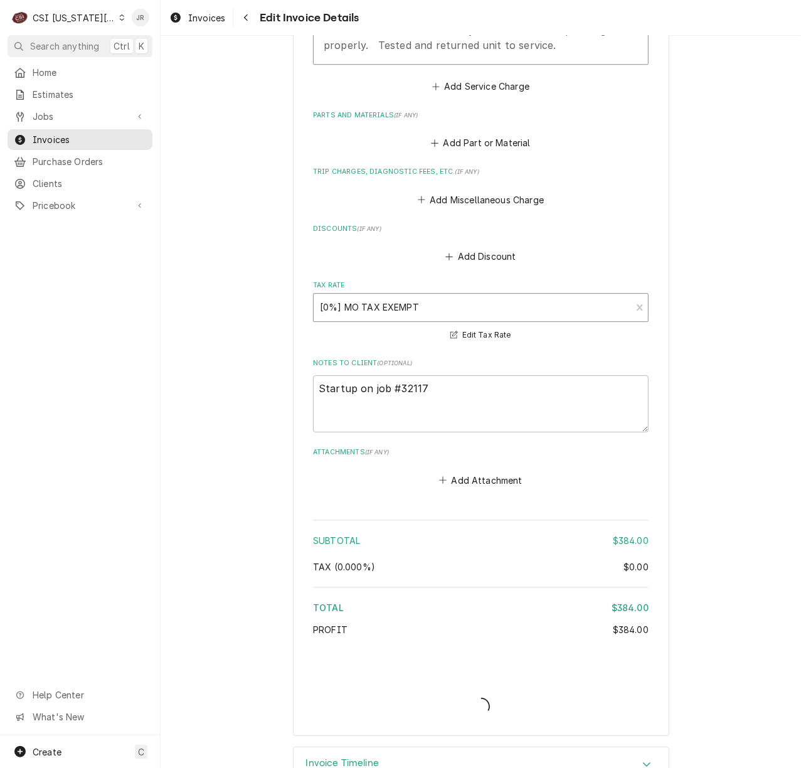
type textarea "x"
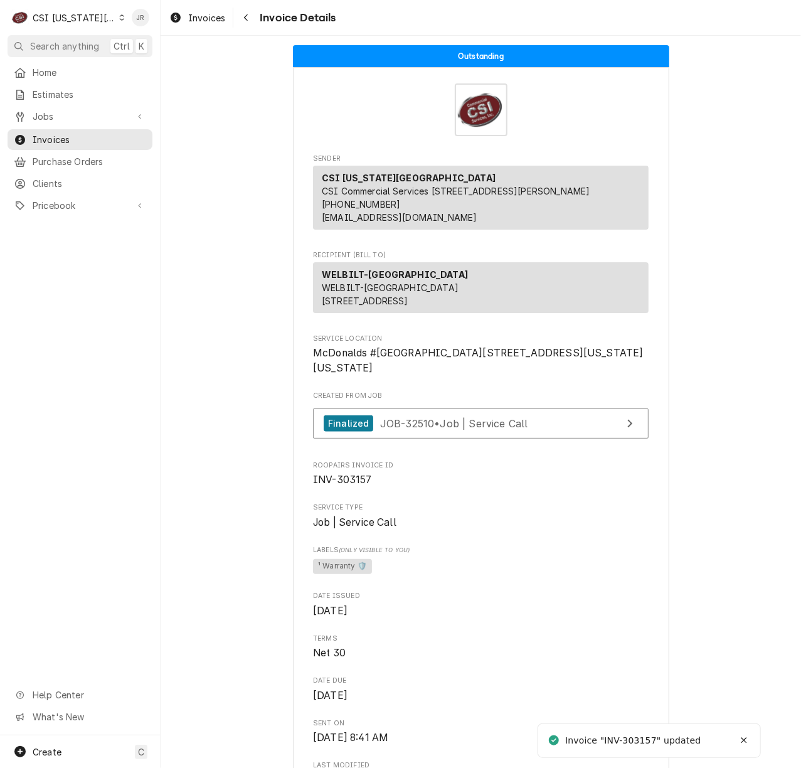
click at [652, 738] on div "Invoice "INV-303157" updated" at bounding box center [633, 740] width 137 height 13
copy div "303157"
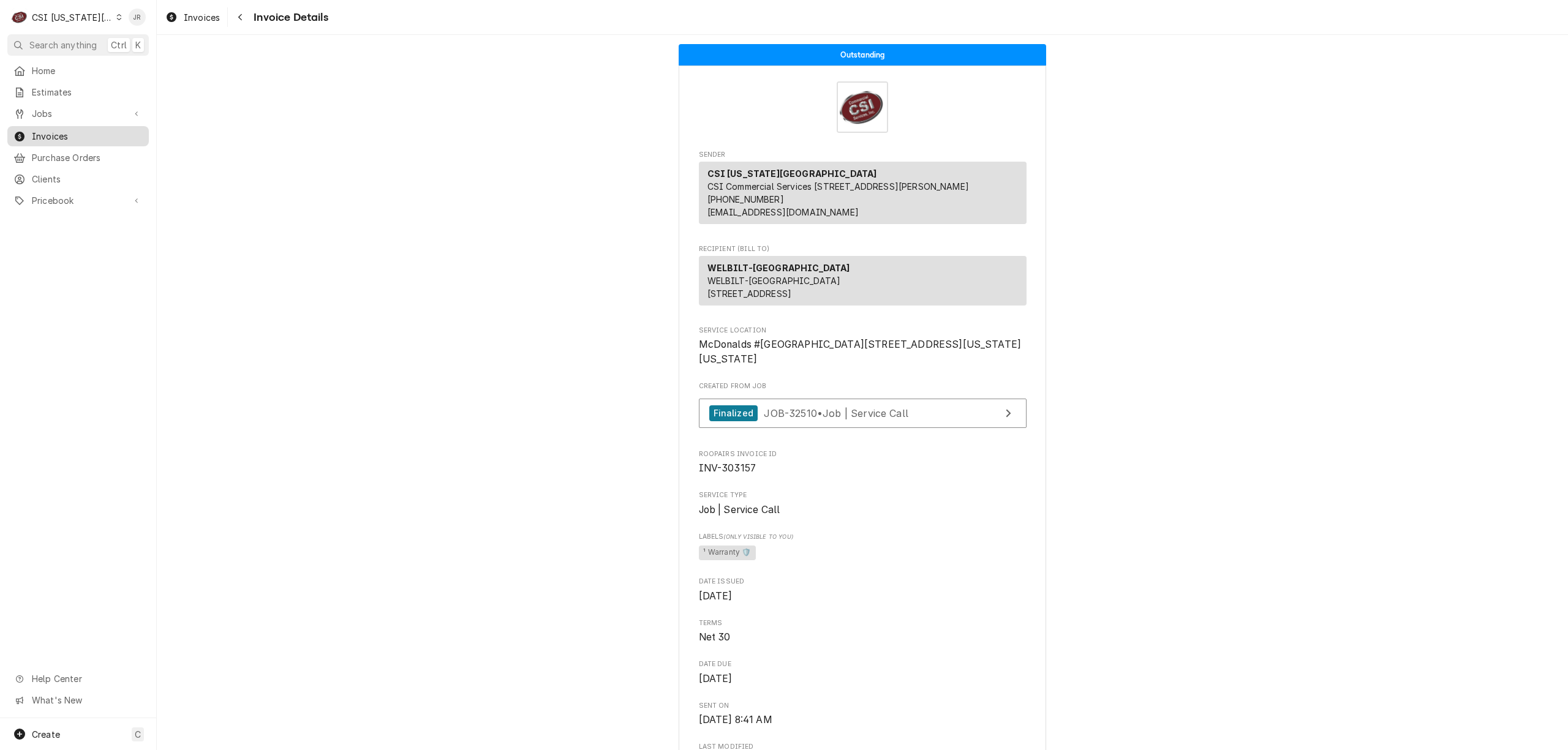
click at [57, 130] on span "Invoices" at bounding box center [88, 136] width 111 height 13
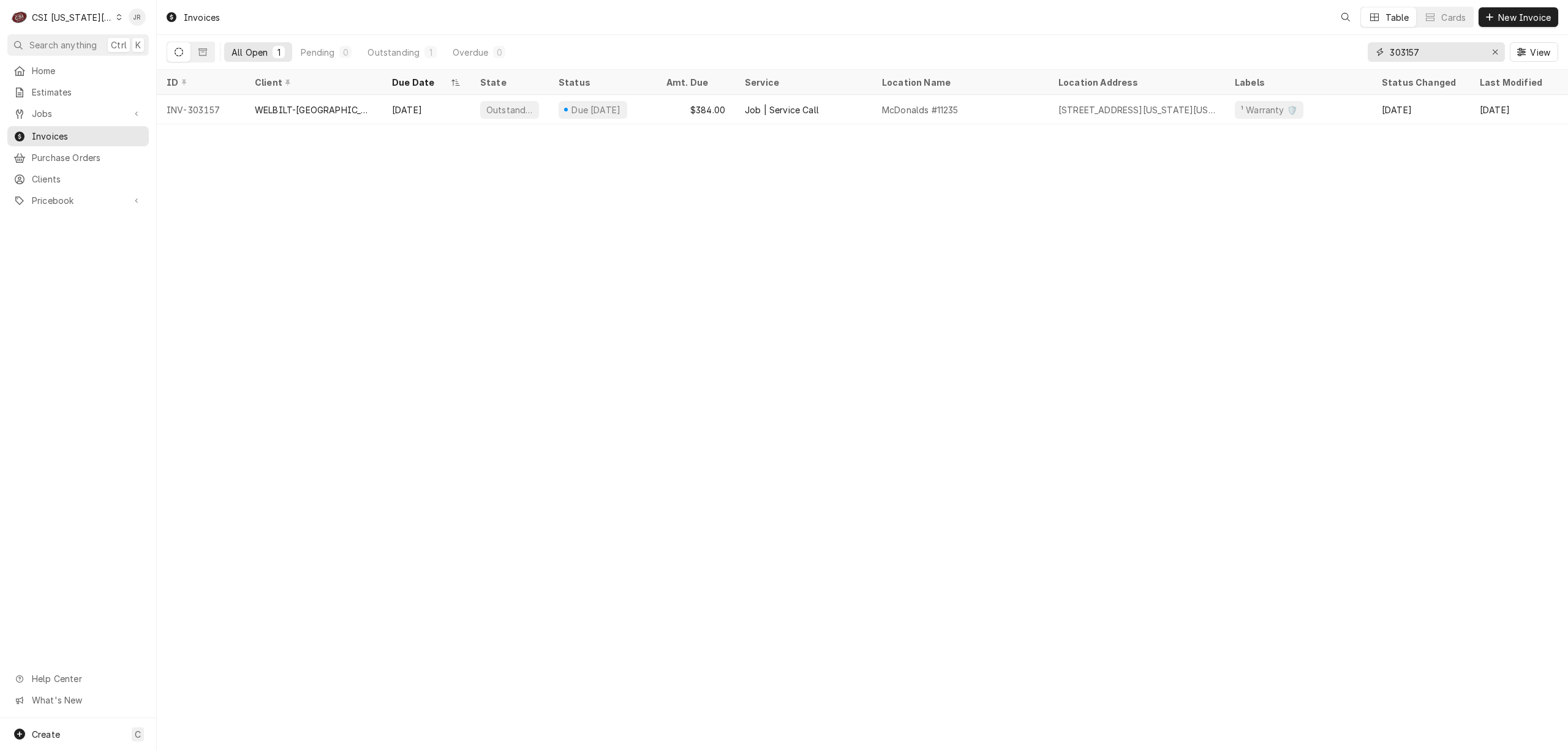
click at [1415, 48] on input "303157" at bounding box center [1435, 52] width 92 height 20
paste input "250"
type input "303250"
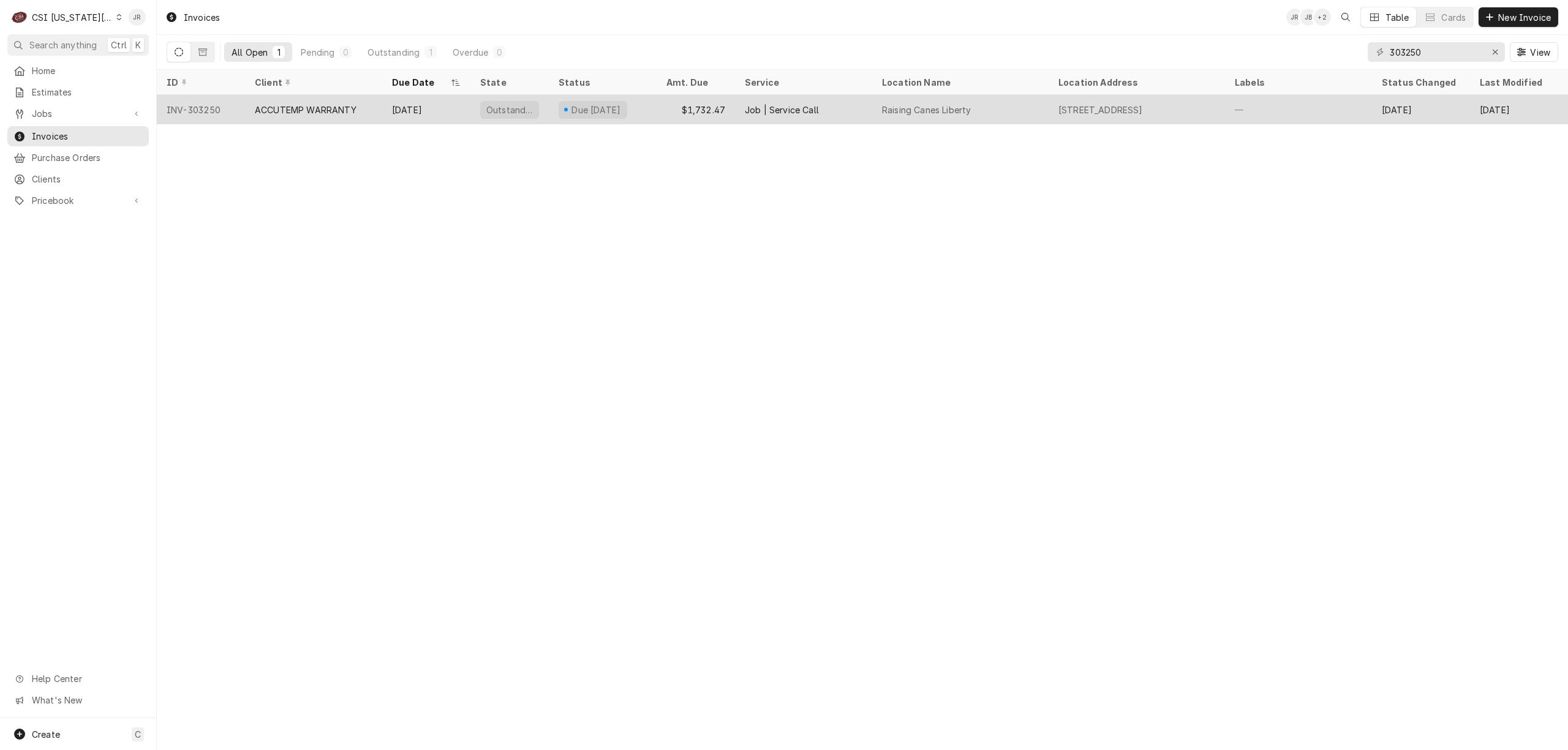
click at [334, 111] on div "ACCUTEMP WARRANTY" at bounding box center [306, 109] width 102 height 13
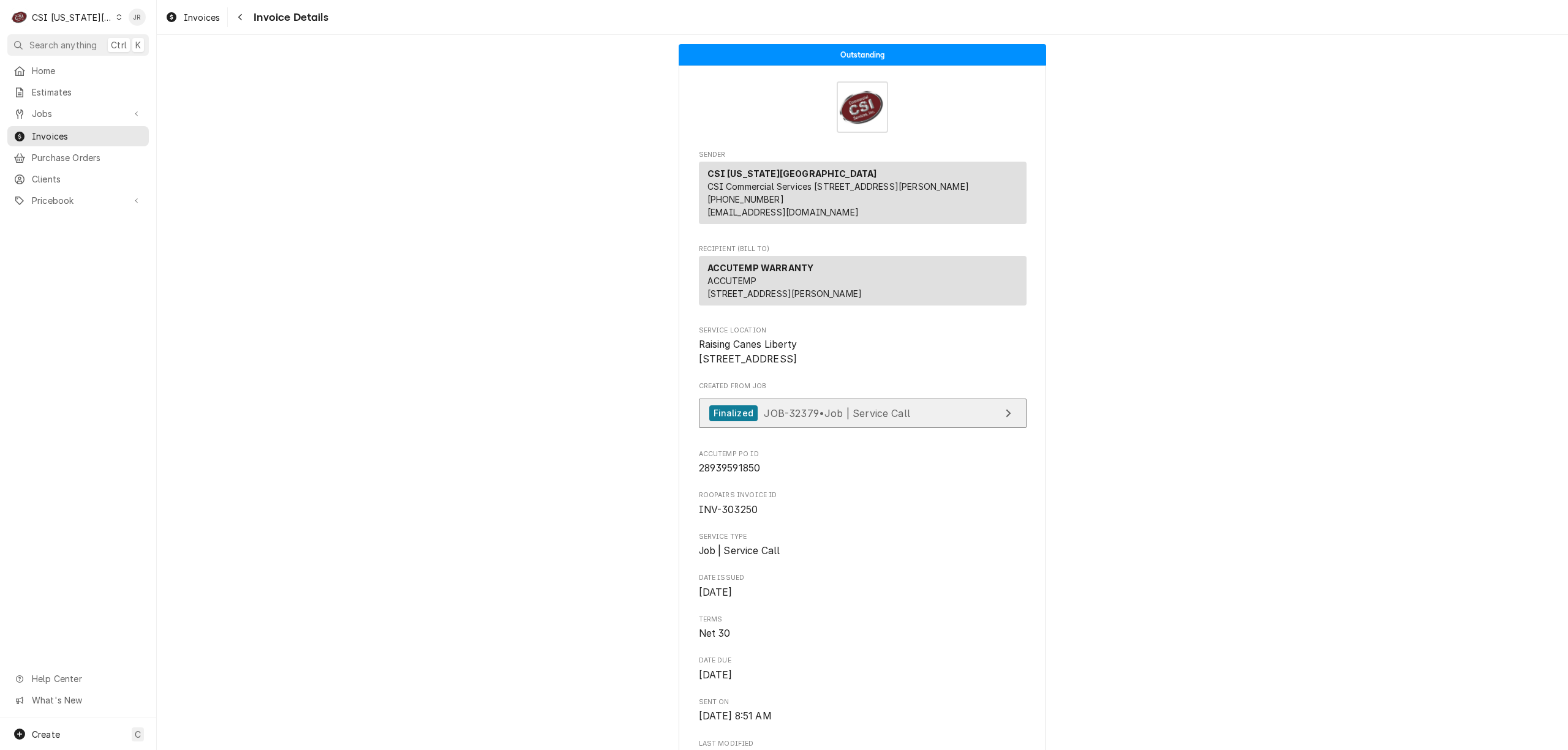
click at [921, 429] on link "Finalized JOB-32379 • Job | Service Call" at bounding box center [863, 413] width 328 height 30
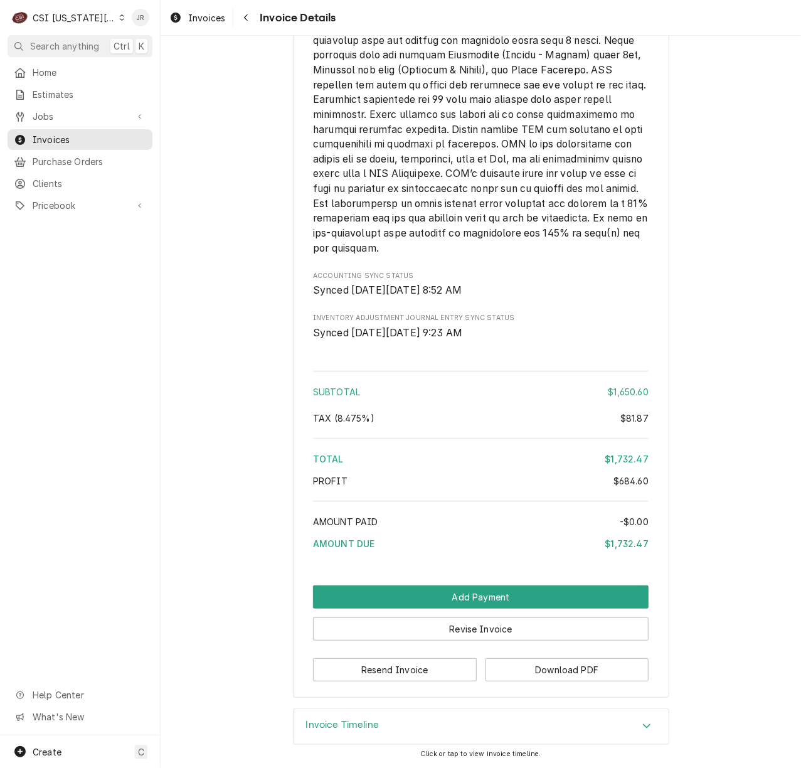
scroll to position [2593, 0]
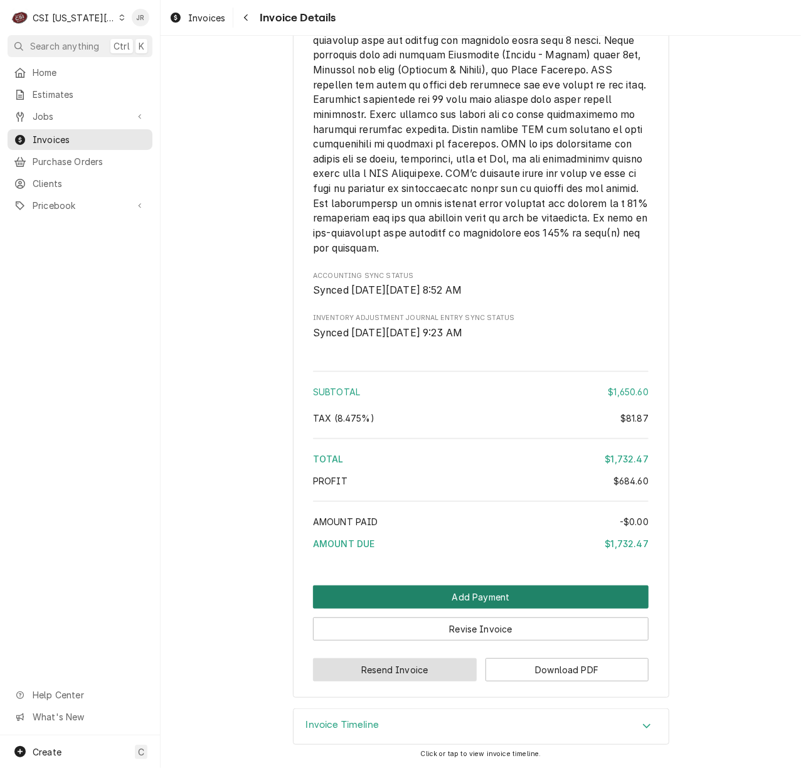
drag, startPoint x: 410, startPoint y: 671, endPoint x: 567, endPoint y: 602, distance: 171.3
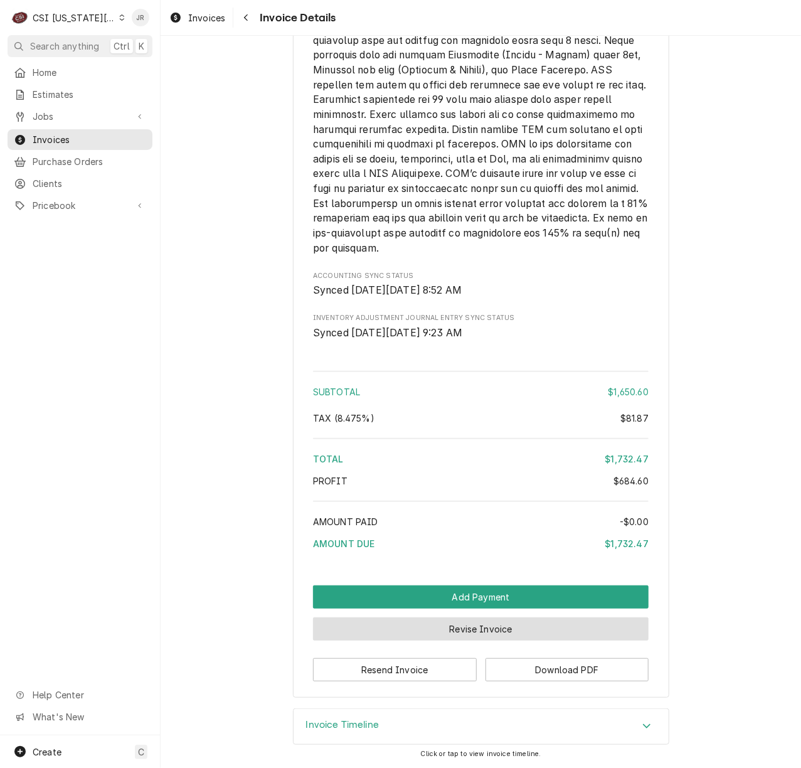
click at [472, 629] on button "Revise Invoice" at bounding box center [481, 628] width 336 height 23
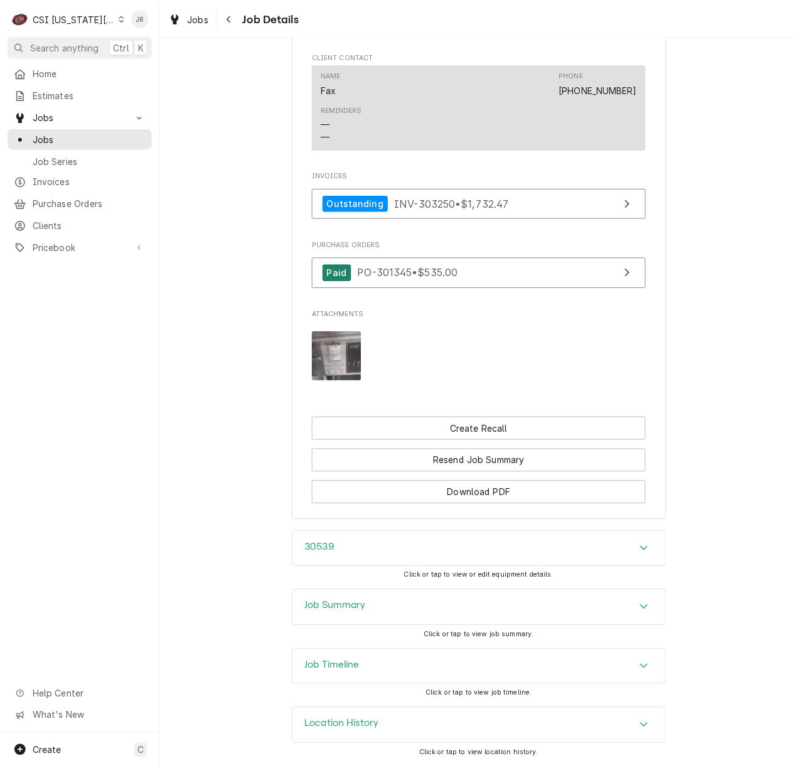
scroll to position [2605, 0]
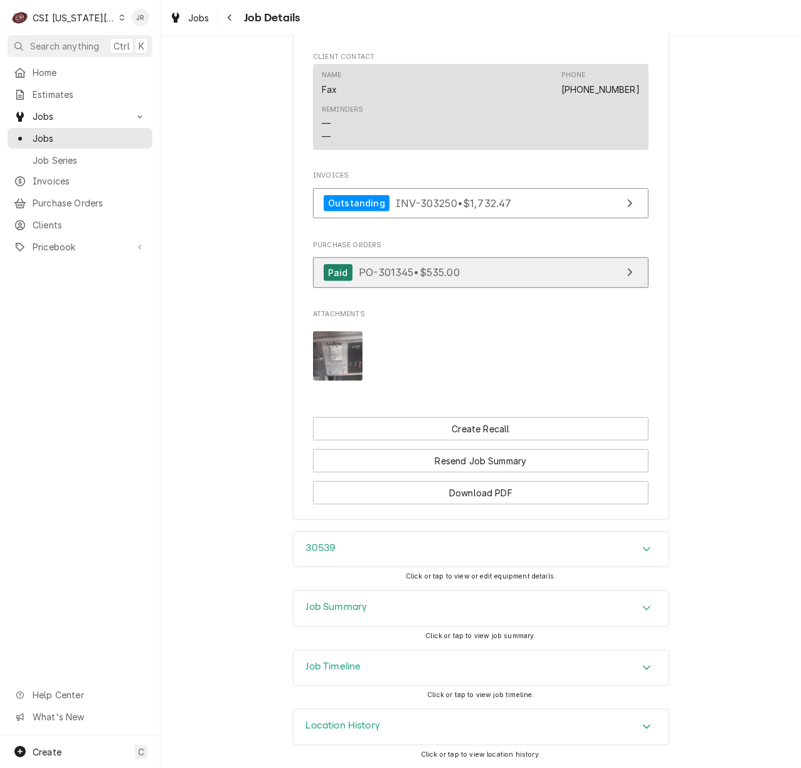
click at [406, 276] on div "Paid PO-301345 • $535.00" at bounding box center [392, 272] width 136 height 17
click at [332, 608] on h3 "Job Summary" at bounding box center [336, 607] width 61 height 12
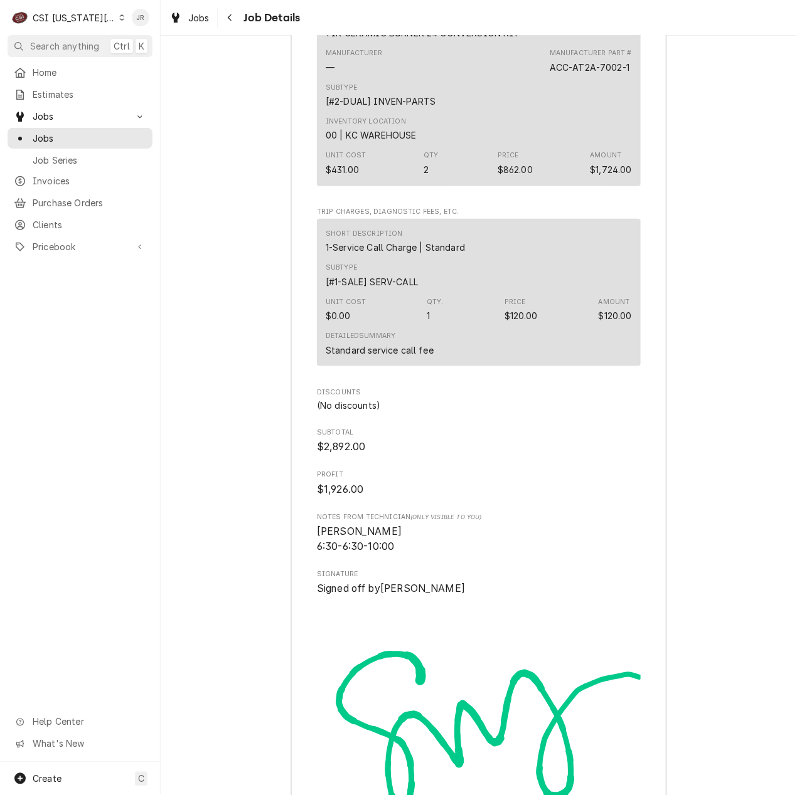
scroll to position [5247, 0]
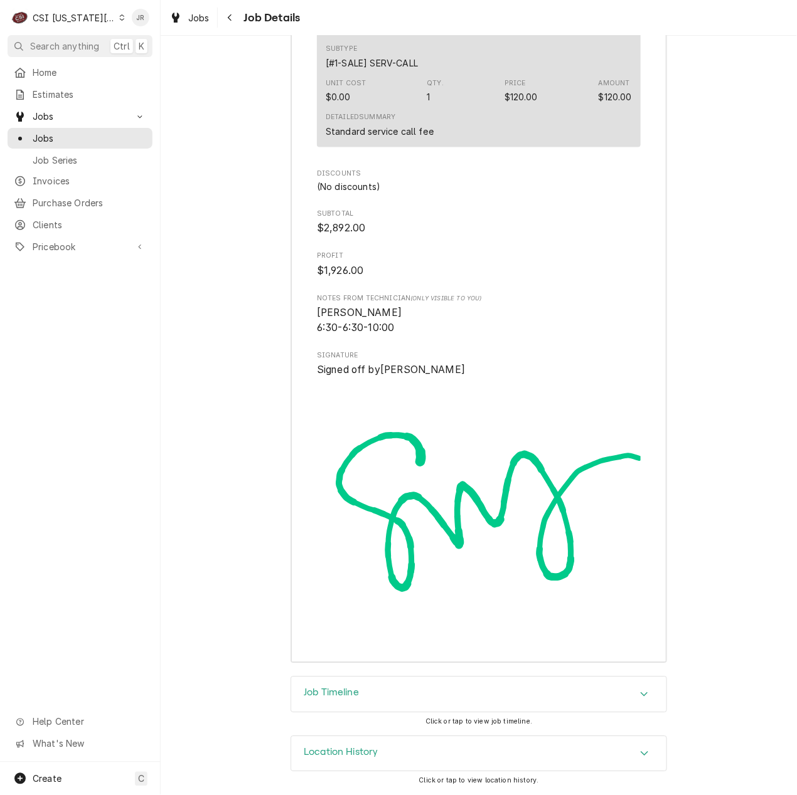
drag, startPoint x: 315, startPoint y: 751, endPoint x: 312, endPoint y: 746, distance: 6.5
click at [311, 747] on h3 "Location History" at bounding box center [341, 753] width 75 height 12
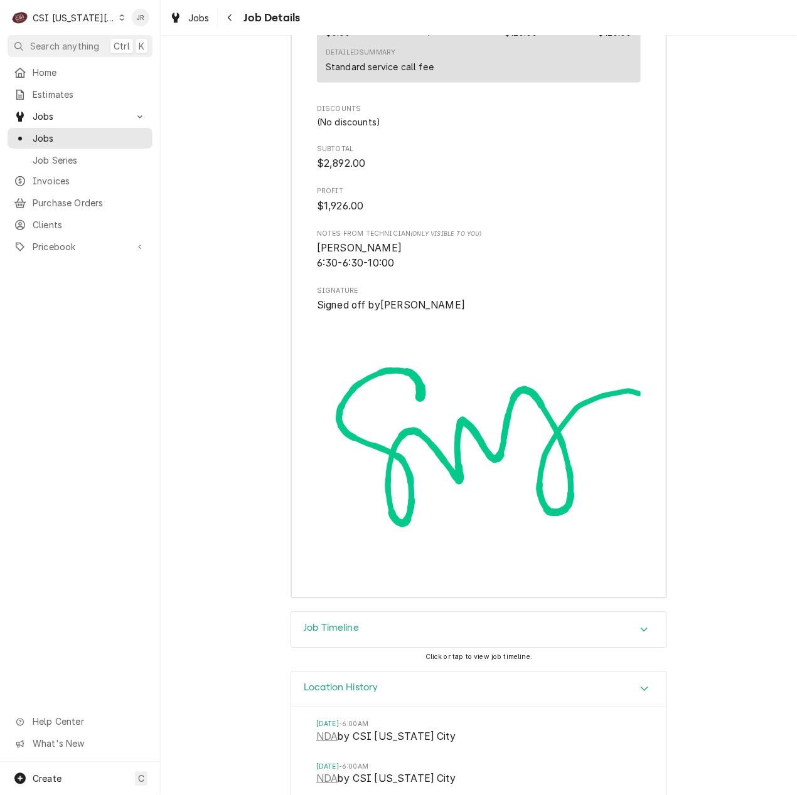
scroll to position [5363, 0]
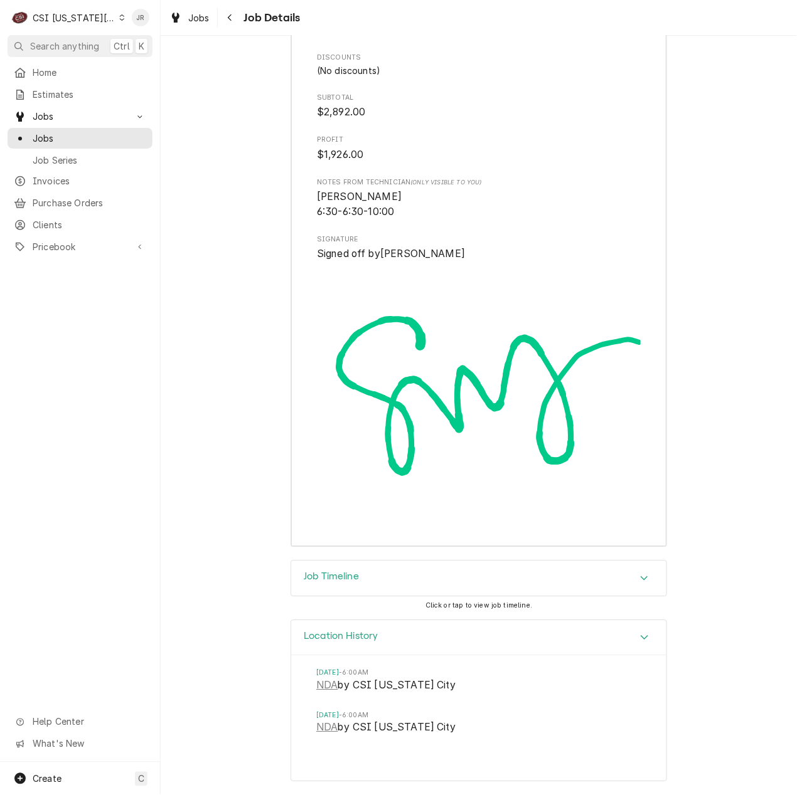
click at [322, 575] on h3 "Job Timeline" at bounding box center [331, 577] width 55 height 12
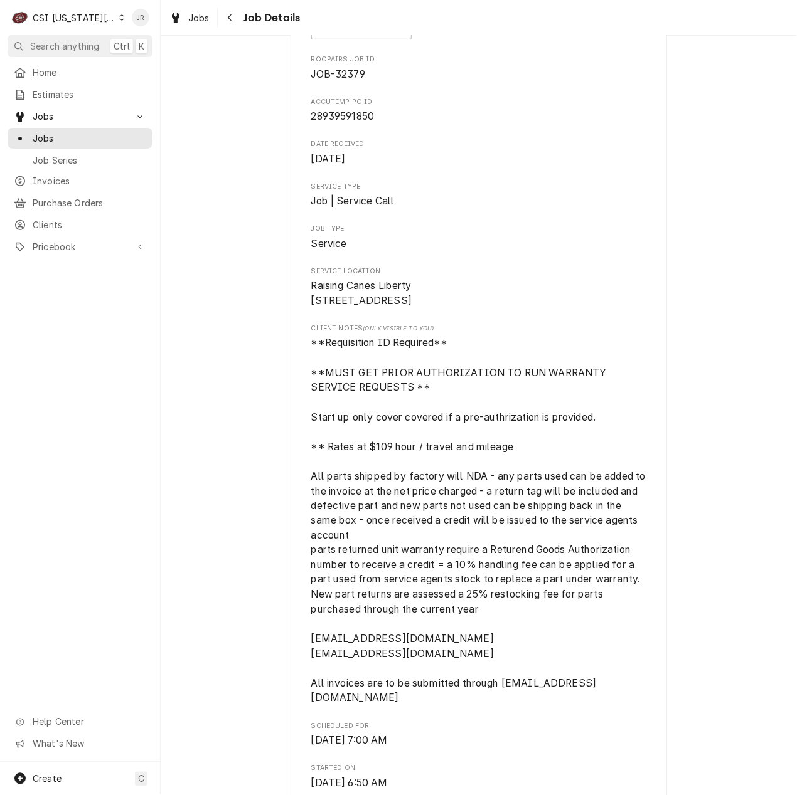
scroll to position [0, 0]
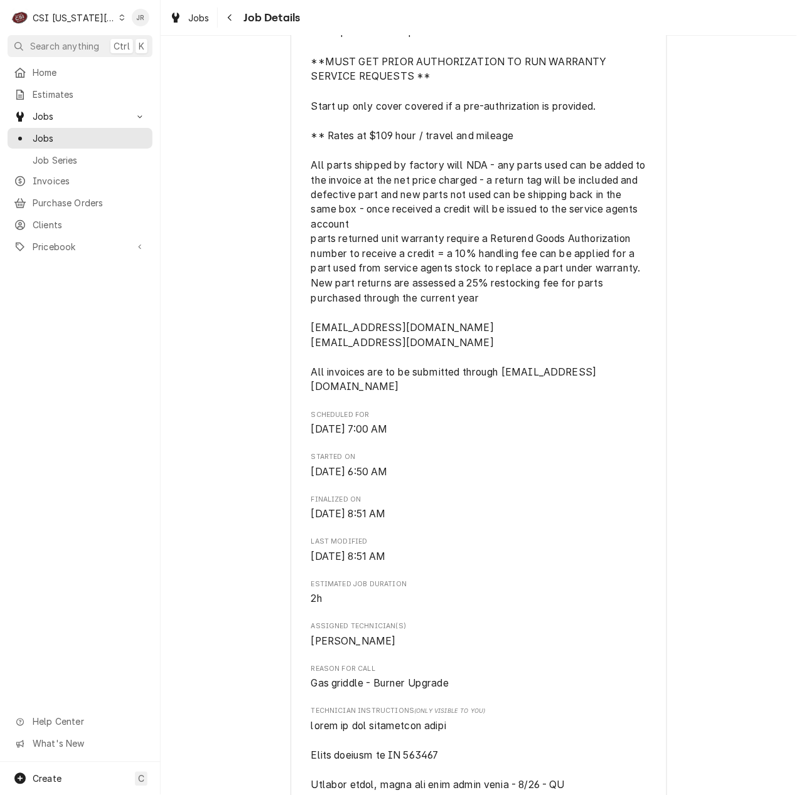
drag, startPoint x: 548, startPoint y: 460, endPoint x: 538, endPoint y: 477, distance: 20.2
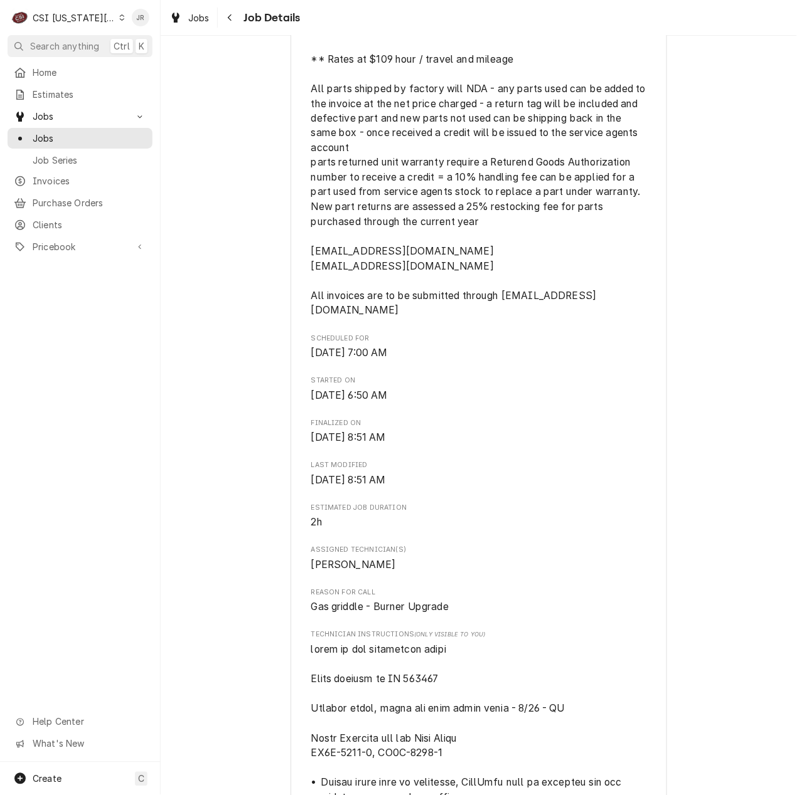
drag, startPoint x: 538, startPoint y: 477, endPoint x: 726, endPoint y: 385, distance: 210.1
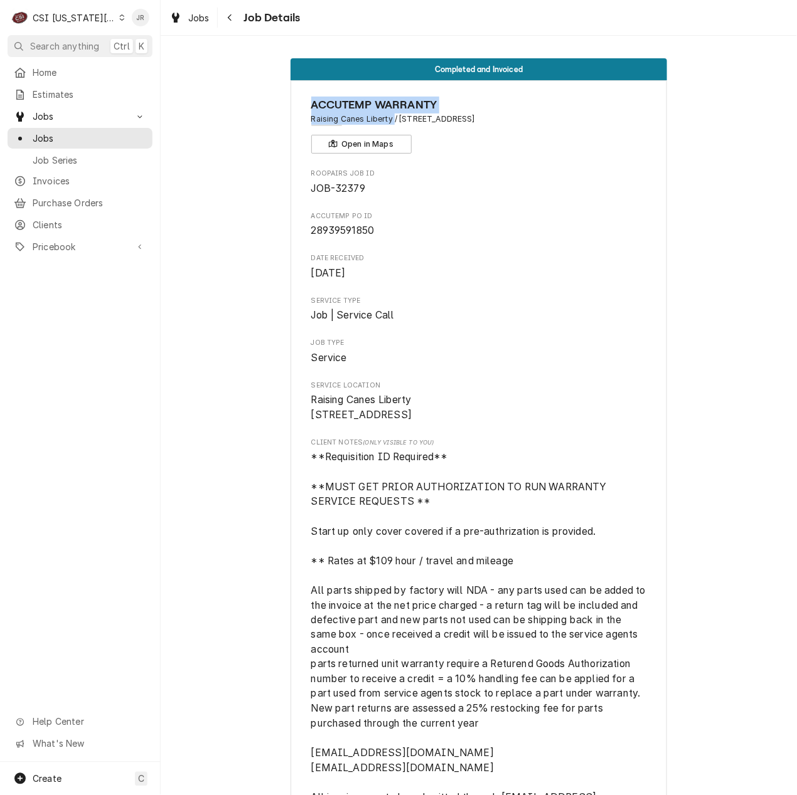
drag, startPoint x: 304, startPoint y: 112, endPoint x: 387, endPoint y: 119, distance: 83.7
copy div "ACCUTEMP WARRANTY Raising Canes Liberty"
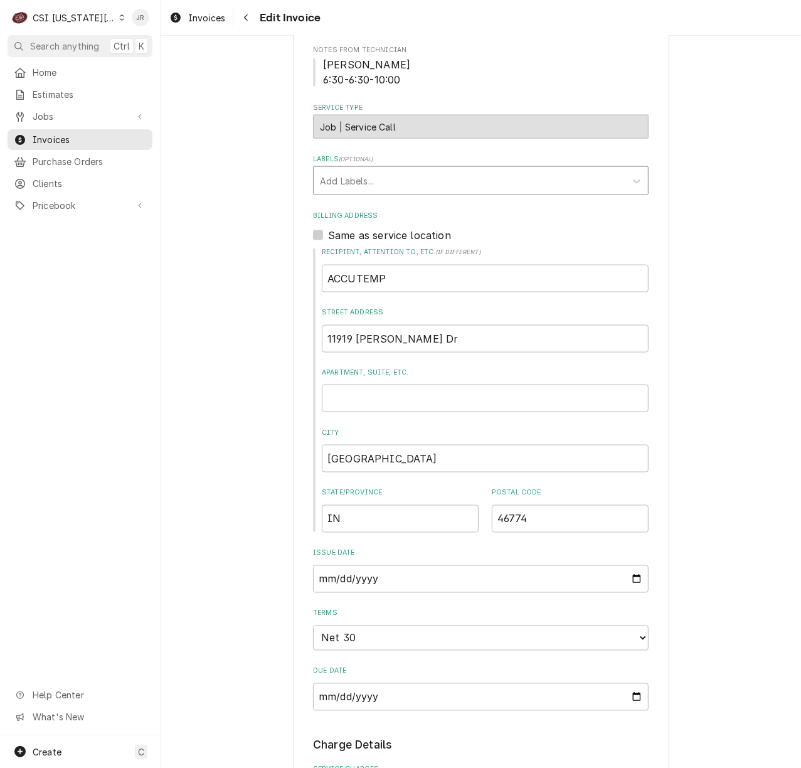
scroll to position [585, 0]
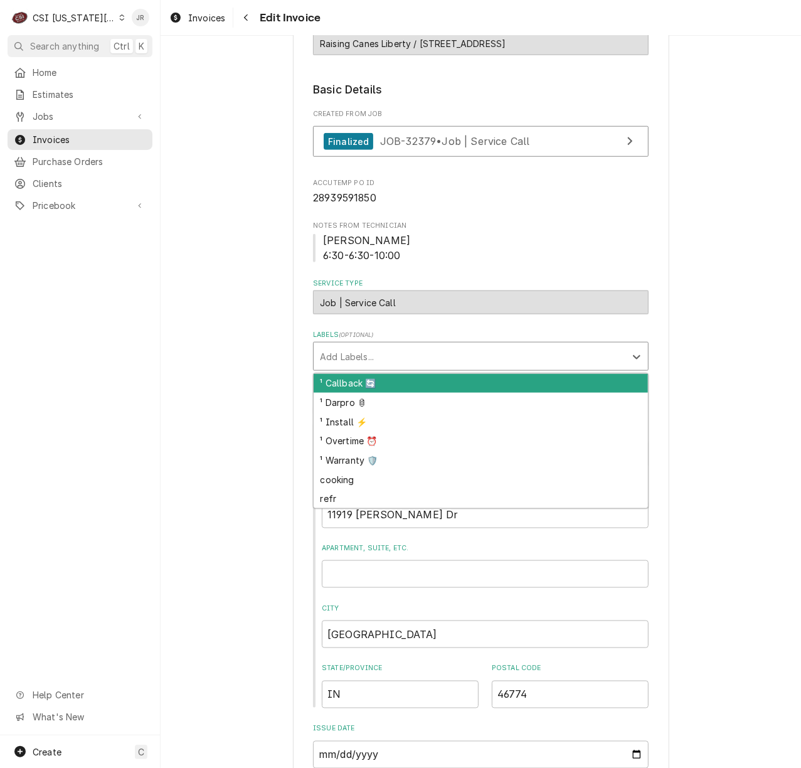
drag, startPoint x: 357, startPoint y: 344, endPoint x: 353, endPoint y: 365, distance: 21.2
click at [357, 345] on div "Labels" at bounding box center [469, 356] width 299 height 23
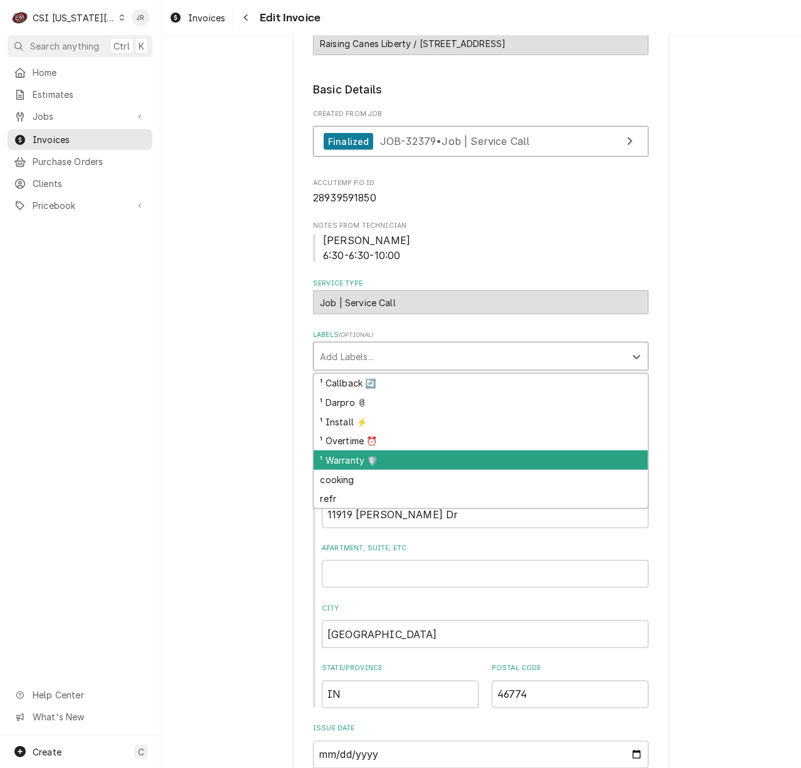
click at [344, 450] on div "¹ Warranty 🛡️" at bounding box center [481, 459] width 334 height 19
type textarea "x"
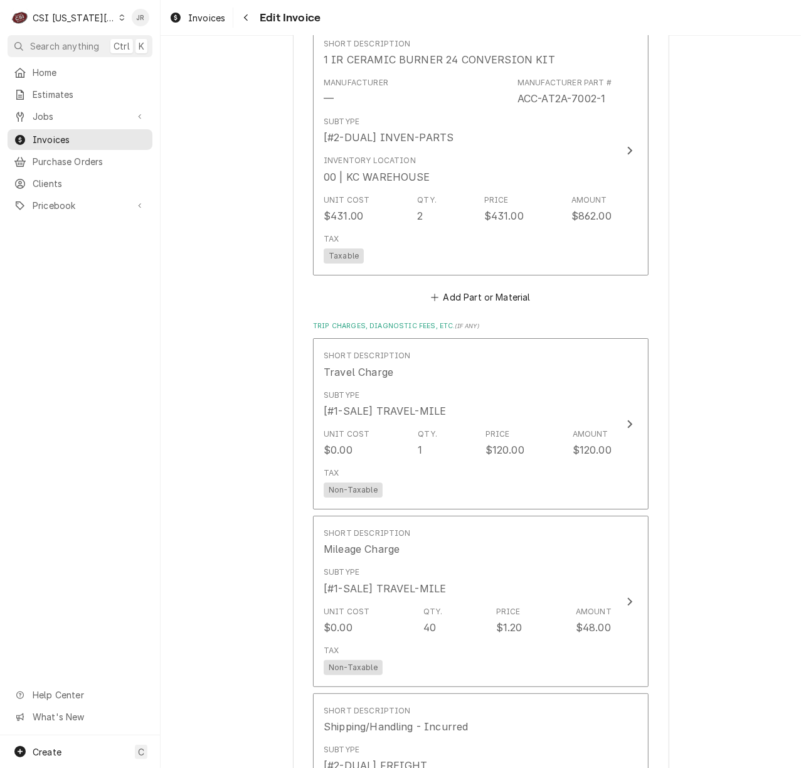
scroll to position [1923, 0]
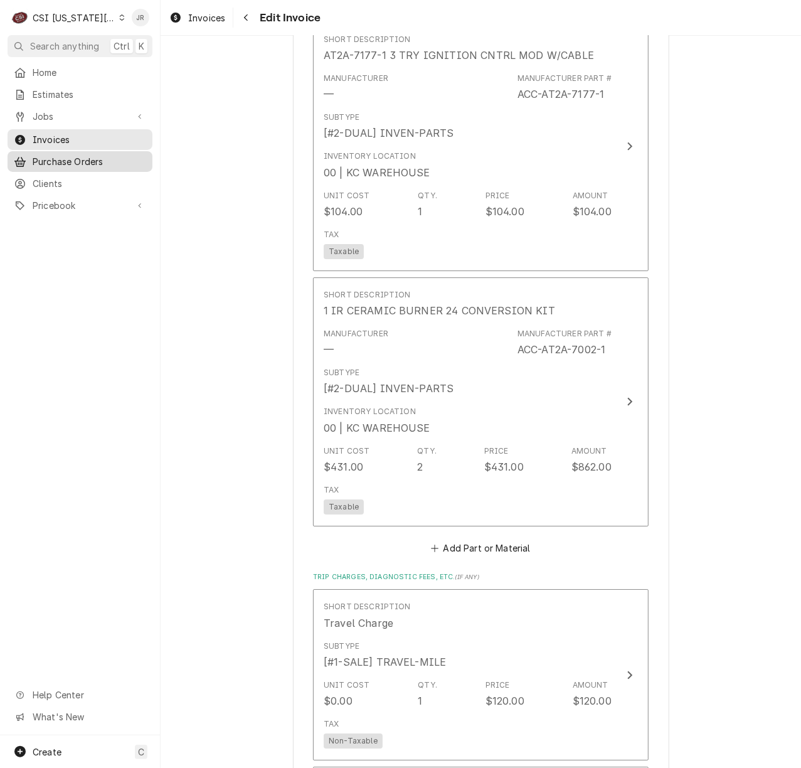
click at [46, 163] on div "Purchase Orders" at bounding box center [80, 162] width 140 height 16
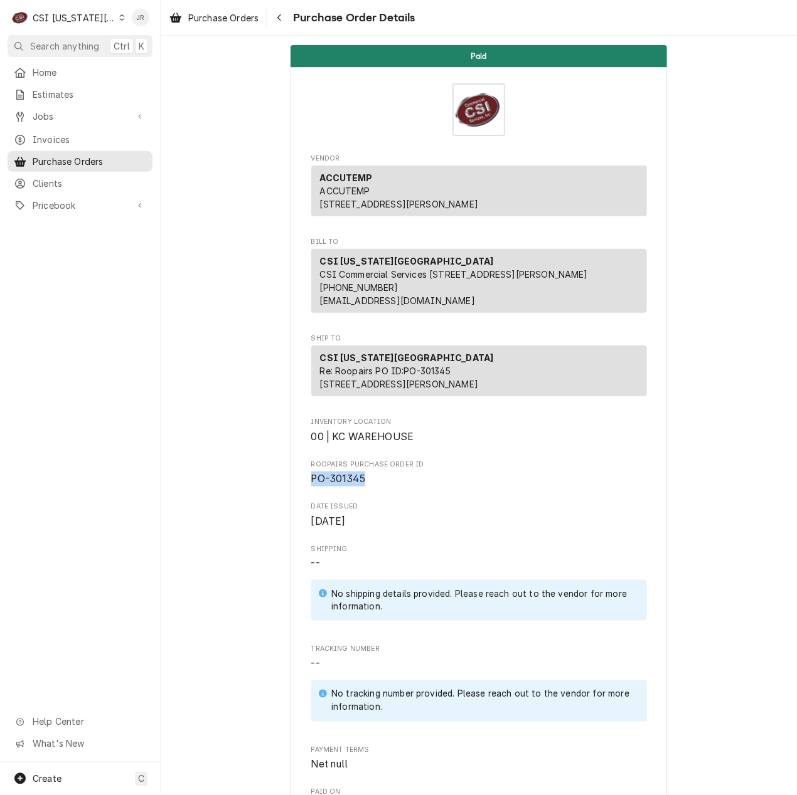
drag, startPoint x: 292, startPoint y: 515, endPoint x: 782, endPoint y: 346, distance: 518.2
copy span "PO-301345"
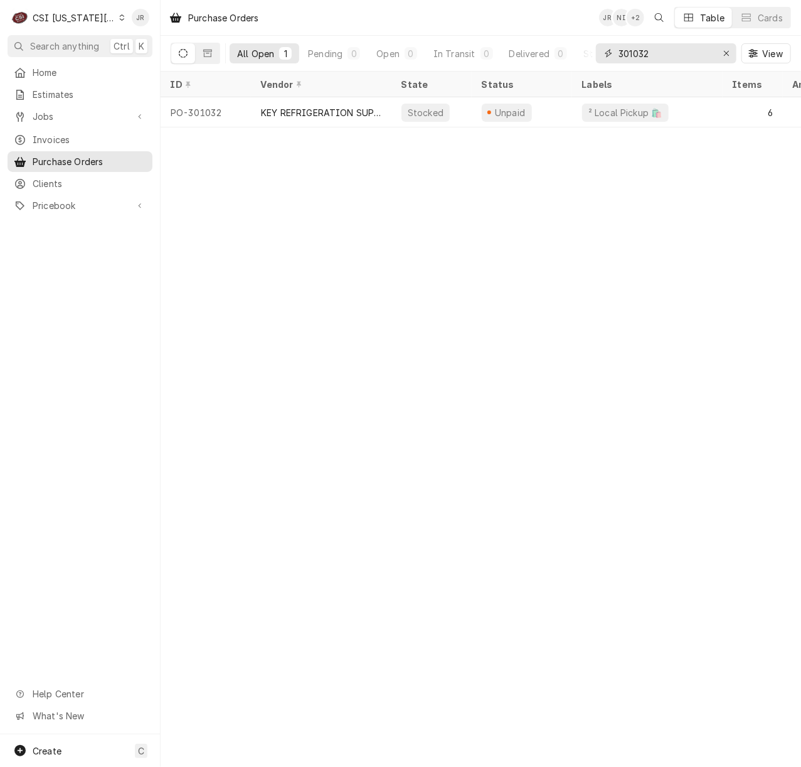
click at [645, 54] on input "301032" at bounding box center [666, 53] width 94 height 20
paste input "3263"
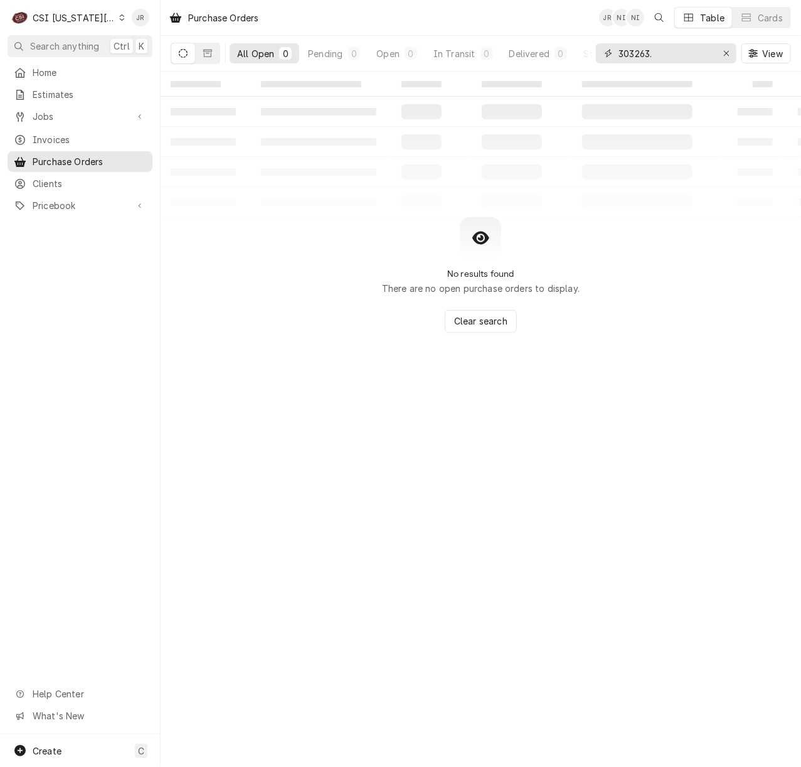
click at [668, 60] on input "303263." at bounding box center [666, 53] width 94 height 20
type input "303263"
click at [181, 60] on button "Dynamic Content Wrapper" at bounding box center [183, 53] width 24 height 20
click at [179, 56] on icon "Dynamic Content Wrapper" at bounding box center [183, 53] width 9 height 9
click at [183, 49] on icon "Dynamic Content Wrapper" at bounding box center [183, 53] width 9 height 9
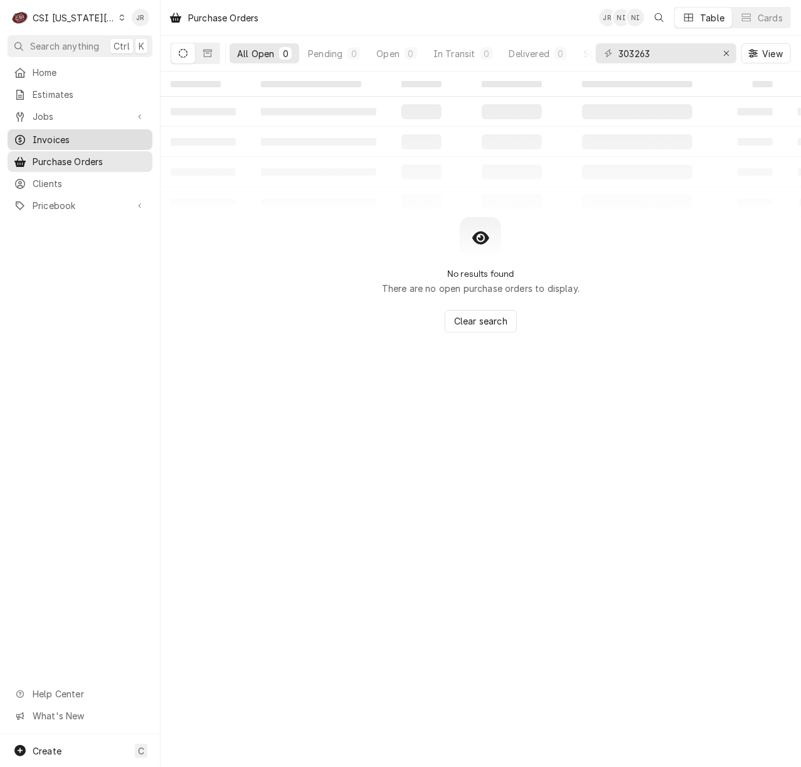
click at [69, 135] on span "Invoices" at bounding box center [90, 139] width 114 height 13
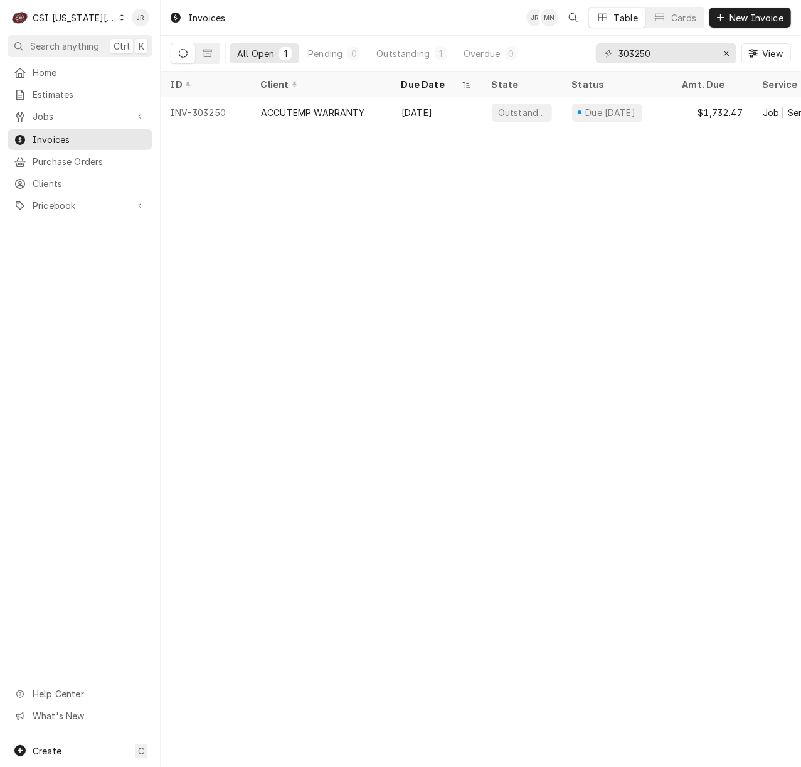
click at [174, 61] on button "Dynamic Content Wrapper" at bounding box center [183, 53] width 24 height 20
click at [186, 56] on icon "Dynamic Content Wrapper" at bounding box center [183, 53] width 9 height 9
click at [677, 53] on input "303250" at bounding box center [666, 53] width 94 height 20
paste input "63"
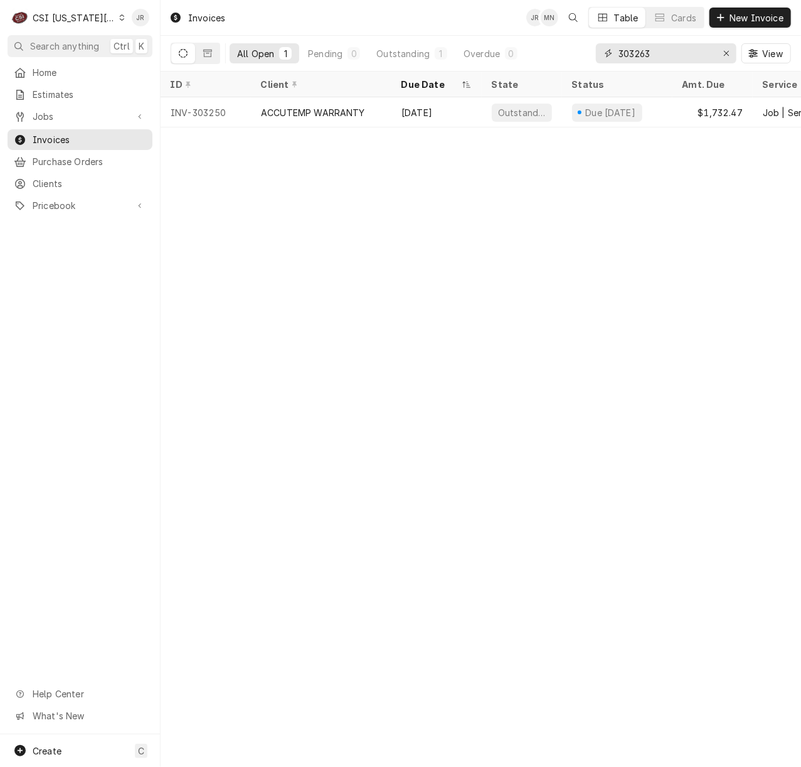
type input "303263"
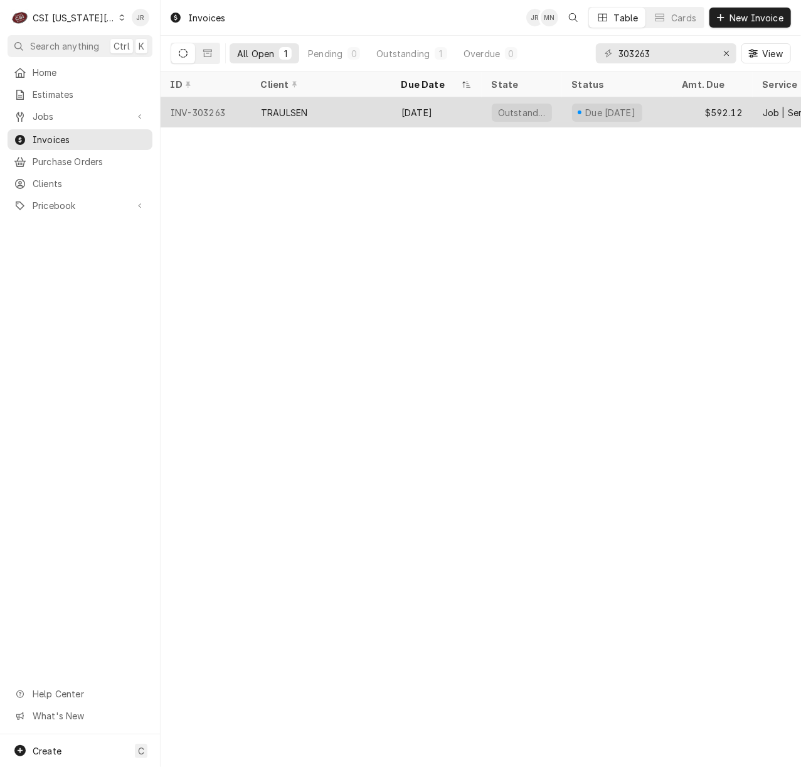
click at [294, 113] on div "TRAULSEN" at bounding box center [284, 112] width 46 height 13
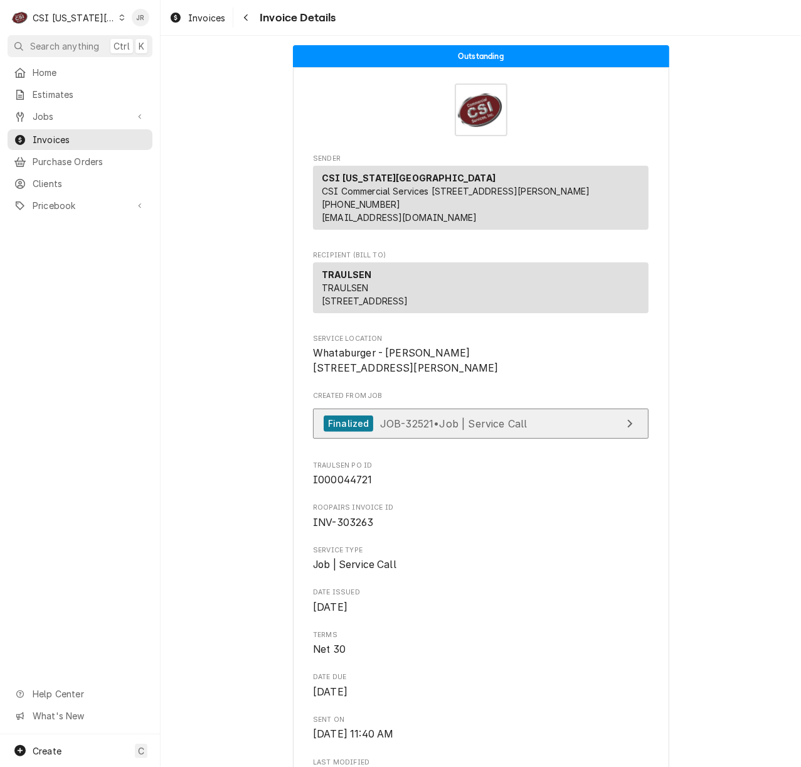
click at [561, 439] on link "Finalized JOB-32521 • Job | Service Call" at bounding box center [481, 423] width 336 height 31
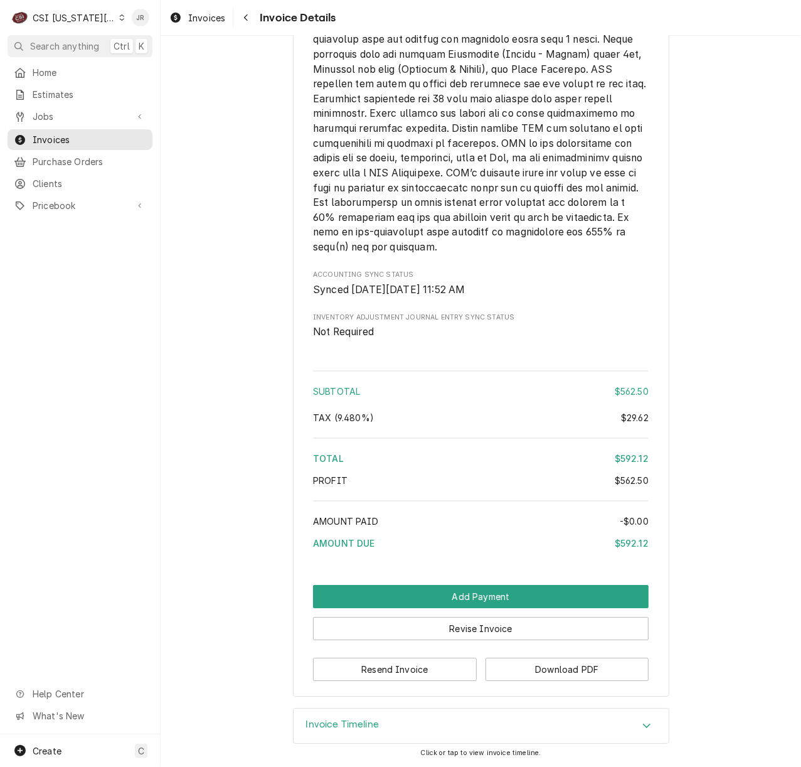
scroll to position [1926, 0]
drag, startPoint x: 369, startPoint y: 676, endPoint x: 588, endPoint y: 684, distance: 219.1
click at [483, 634] on button "Revise Invoice" at bounding box center [481, 628] width 336 height 23
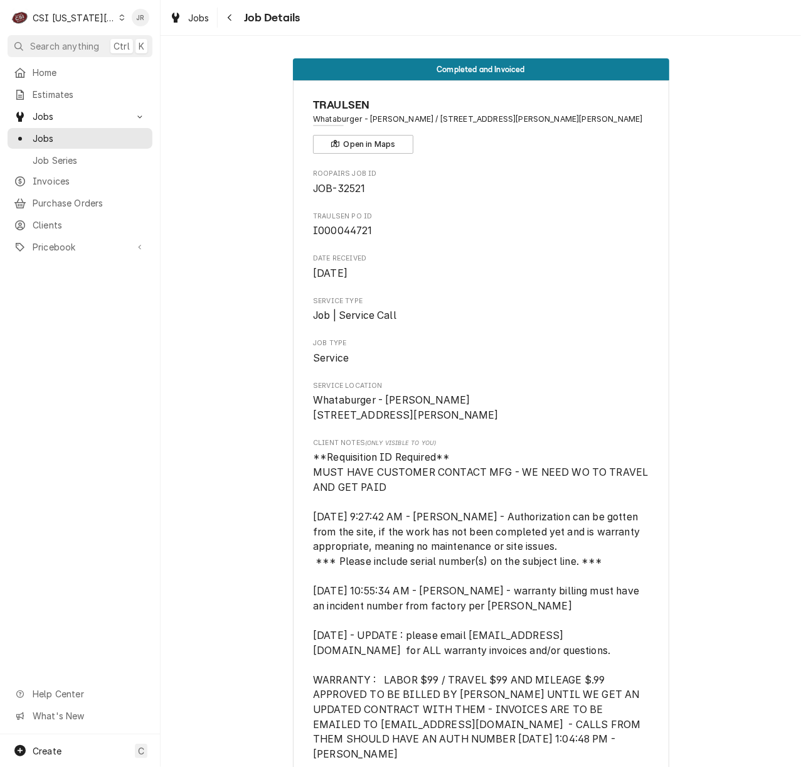
click at [552, 273] on span "Sep 3, 2025" at bounding box center [481, 273] width 336 height 15
drag, startPoint x: 447, startPoint y: 121, endPoint x: 434, endPoint y: 130, distance: 15.7
click at [438, 127] on div "TRAULSEN Whataburger - Gardner / 18759 S Gardner Rd, Gardner, KS 66030 Open in …" at bounding box center [481, 125] width 336 height 57
drag, startPoint x: 388, startPoint y: 115, endPoint x: 394, endPoint y: 119, distance: 7.0
click at [390, 117] on span "Whataburger - [PERSON_NAME] / [STREET_ADDRESS][PERSON_NAME][PERSON_NAME]" at bounding box center [481, 119] width 336 height 11
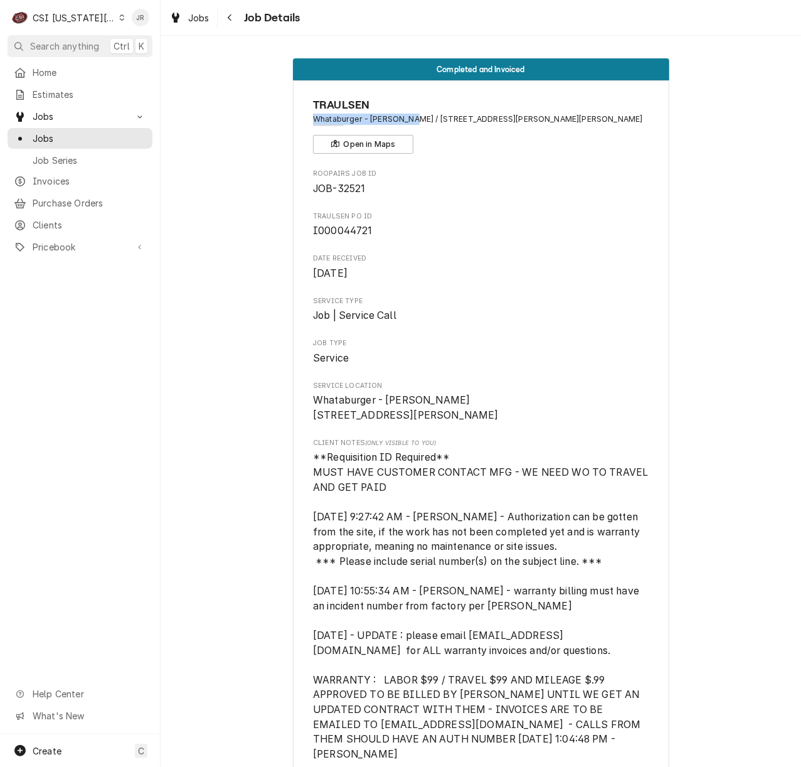
drag, startPoint x: 402, startPoint y: 120, endPoint x: 297, endPoint y: 122, distance: 104.8
copy span "Whataburger - Gardner /"
click at [335, 144] on button "Open in Maps" at bounding box center [363, 144] width 100 height 19
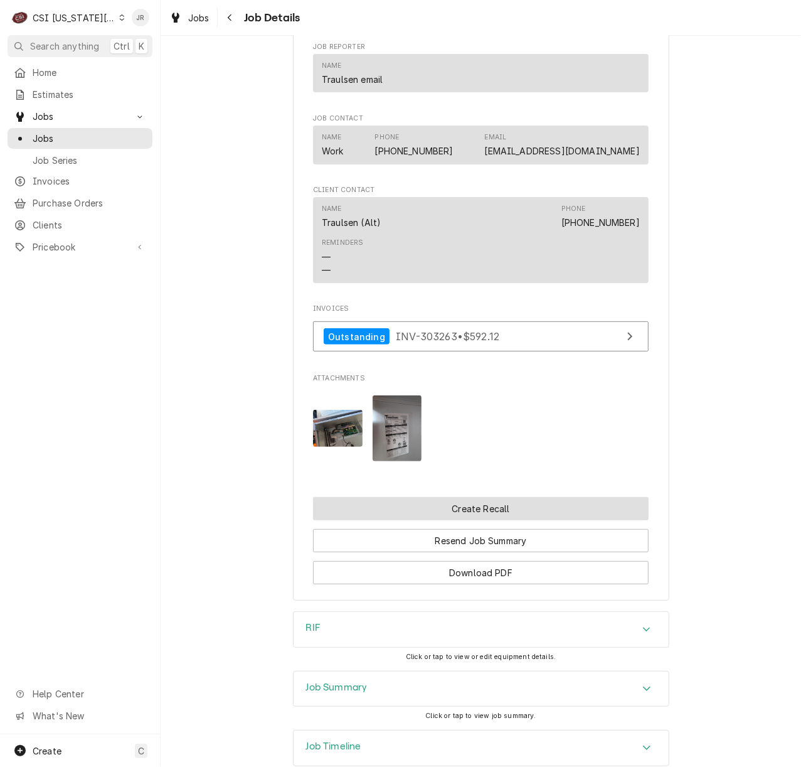
scroll to position [2463, 0]
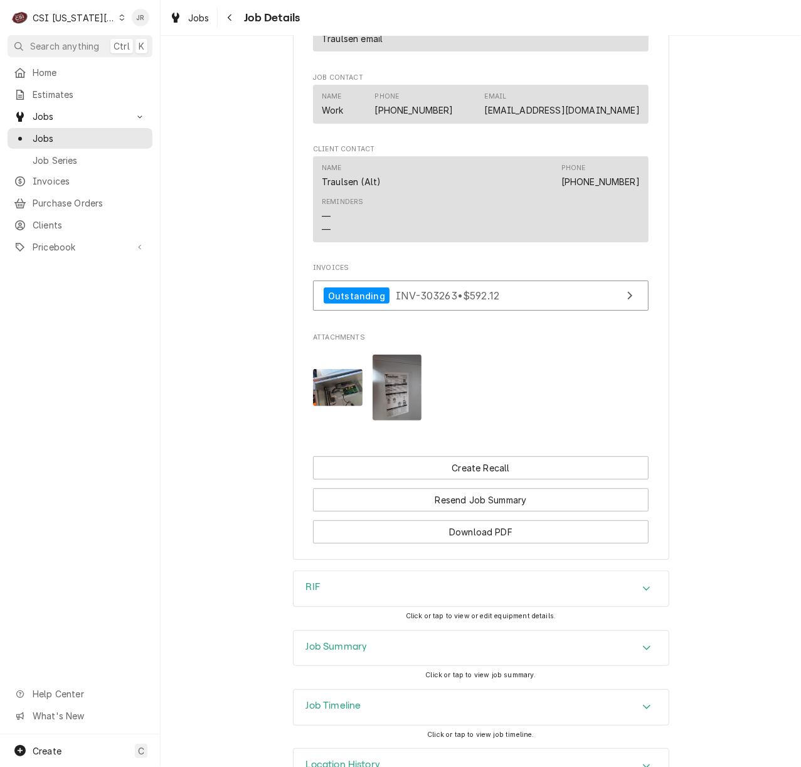
click at [390, 630] on div "Job Summary" at bounding box center [481, 647] width 375 height 35
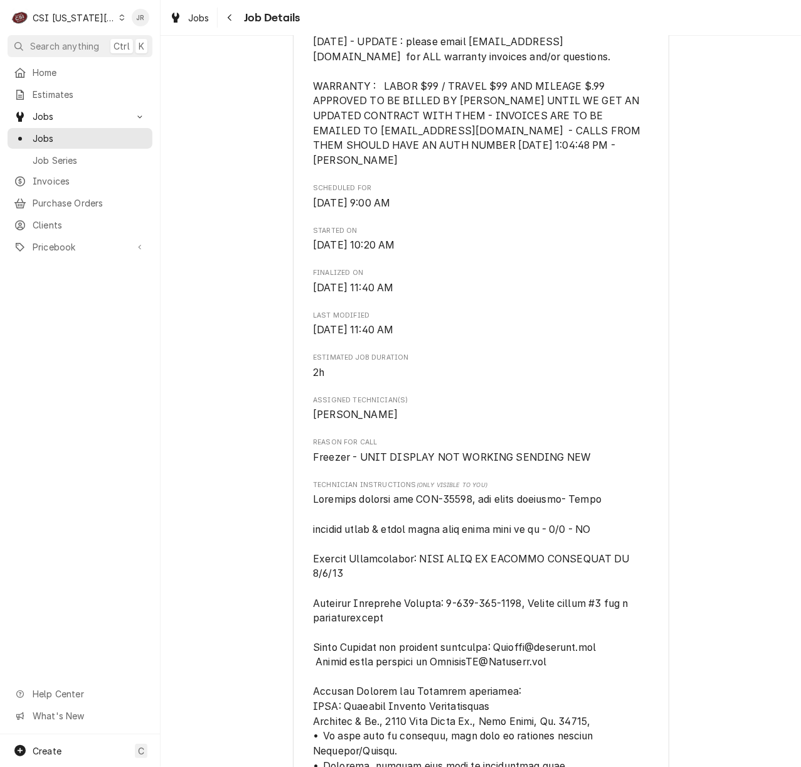
scroll to position [623, 0]
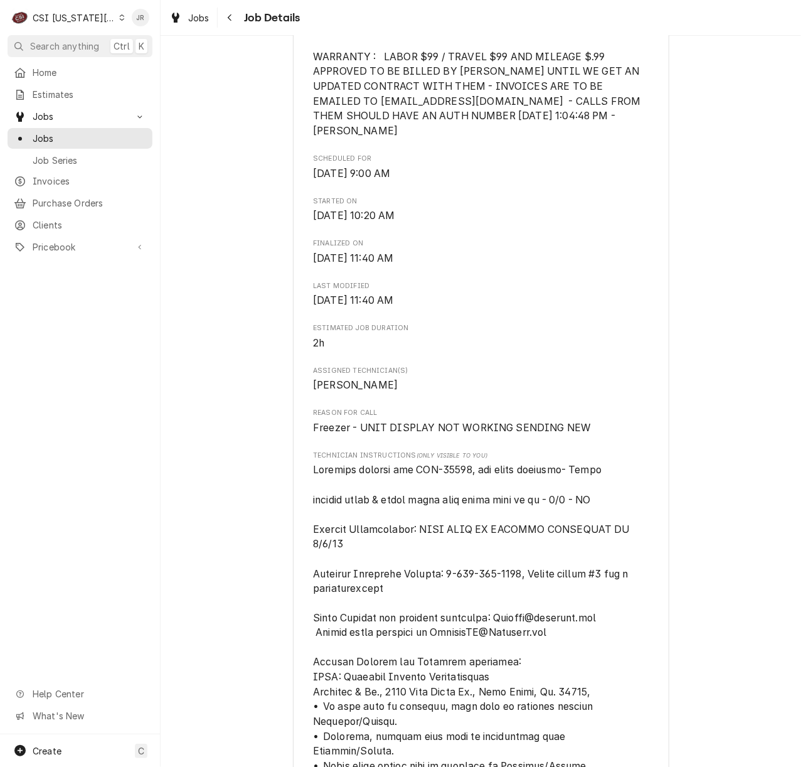
copy span "32462"
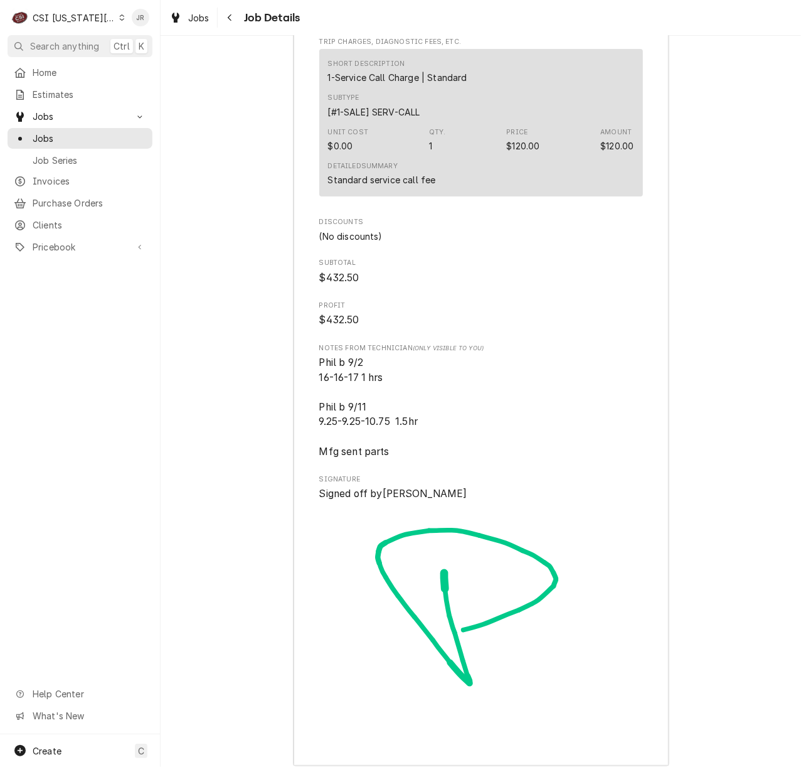
scroll to position [4890, 0]
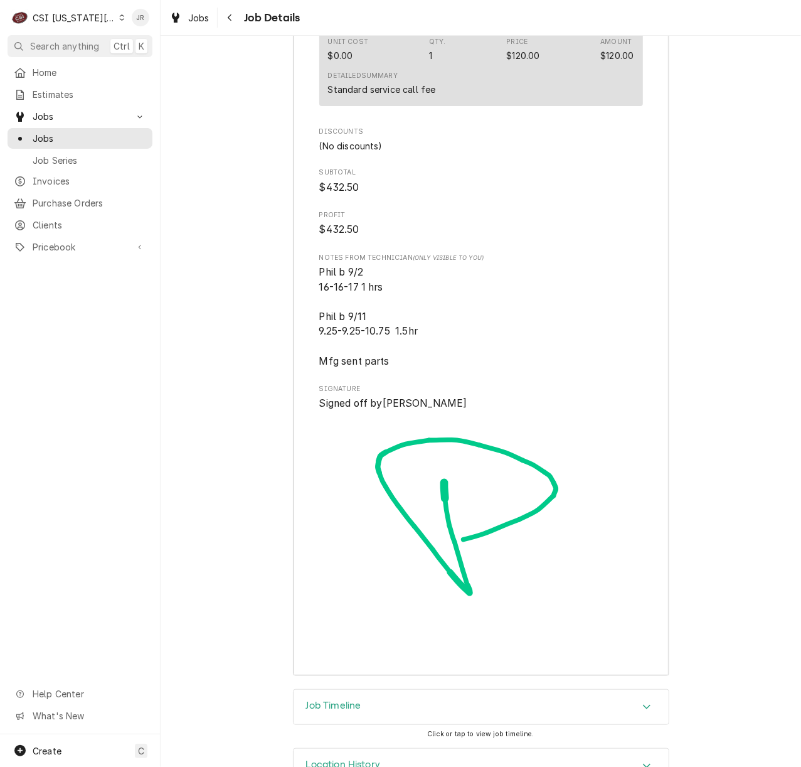
click at [345, 699] on h3 "Job Timeline" at bounding box center [333, 705] width 55 height 12
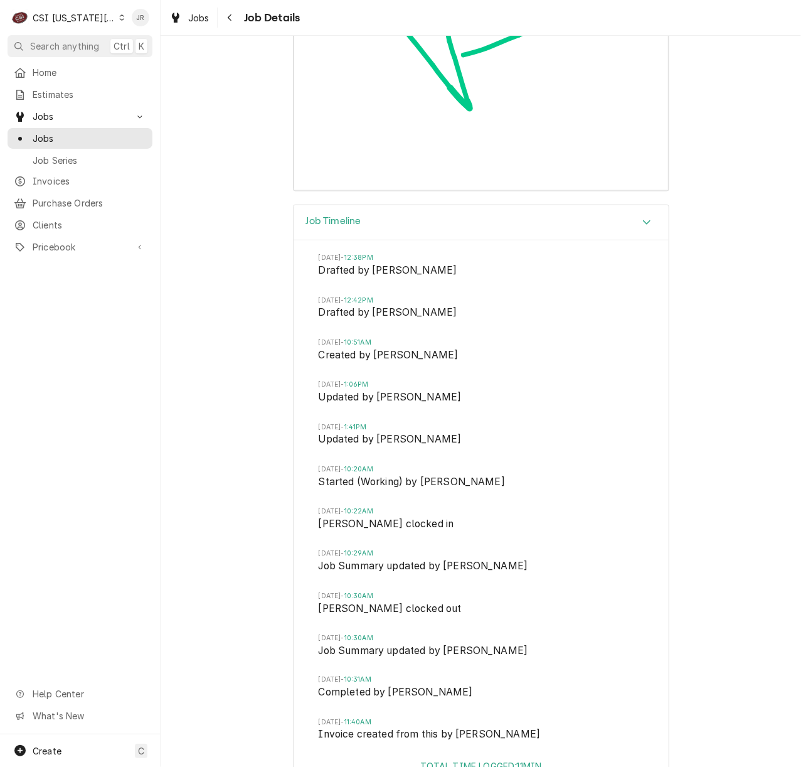
scroll to position [5428, 0]
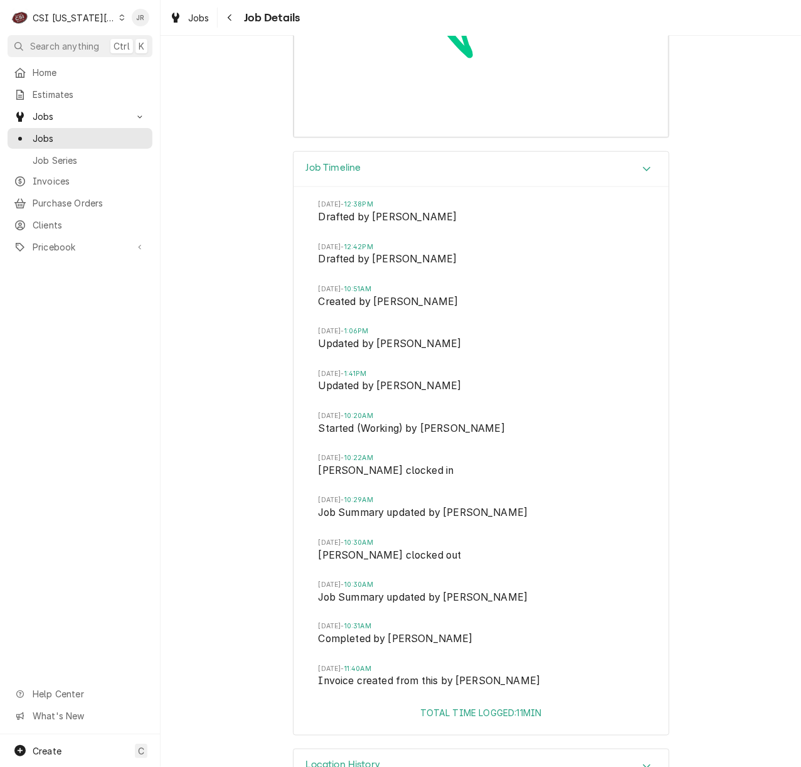
click at [349, 749] on div "Location History" at bounding box center [481, 766] width 375 height 35
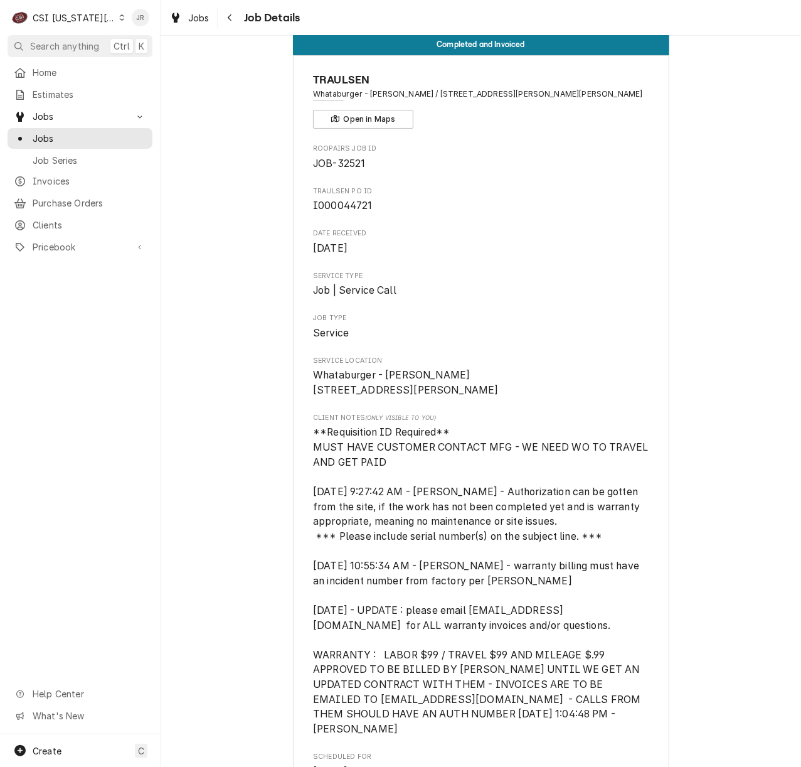
scroll to position [0, 0]
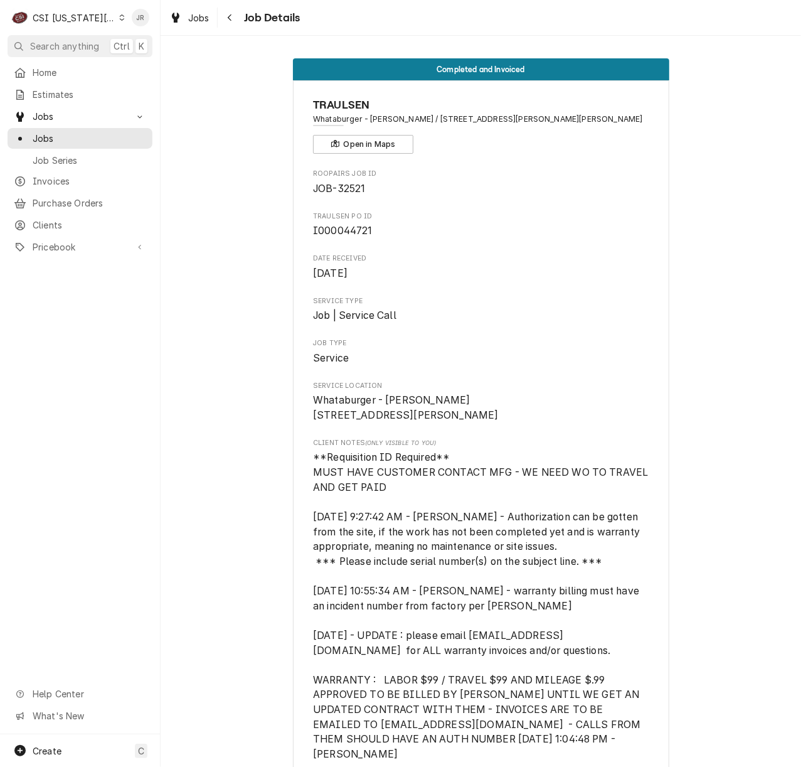
click at [355, 184] on span "JOB-32521" at bounding box center [481, 188] width 336 height 15
drag, startPoint x: 355, startPoint y: 184, endPoint x: 341, endPoint y: 196, distance: 18.2
click at [352, 186] on span "JOB-32521" at bounding box center [339, 189] width 52 height 12
click at [339, 186] on span "JOB-32521" at bounding box center [339, 189] width 52 height 12
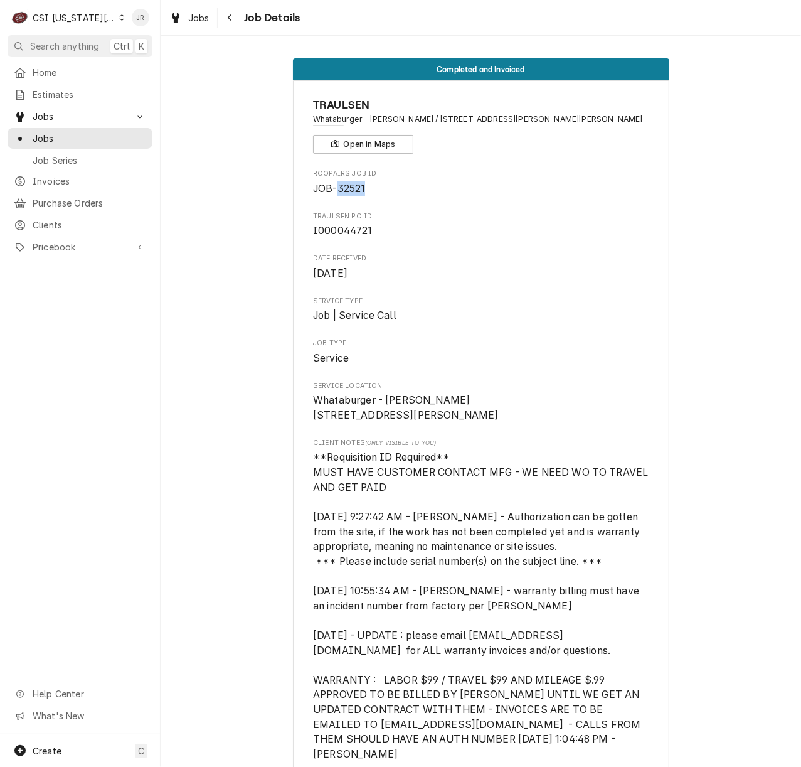
copy span "32521"
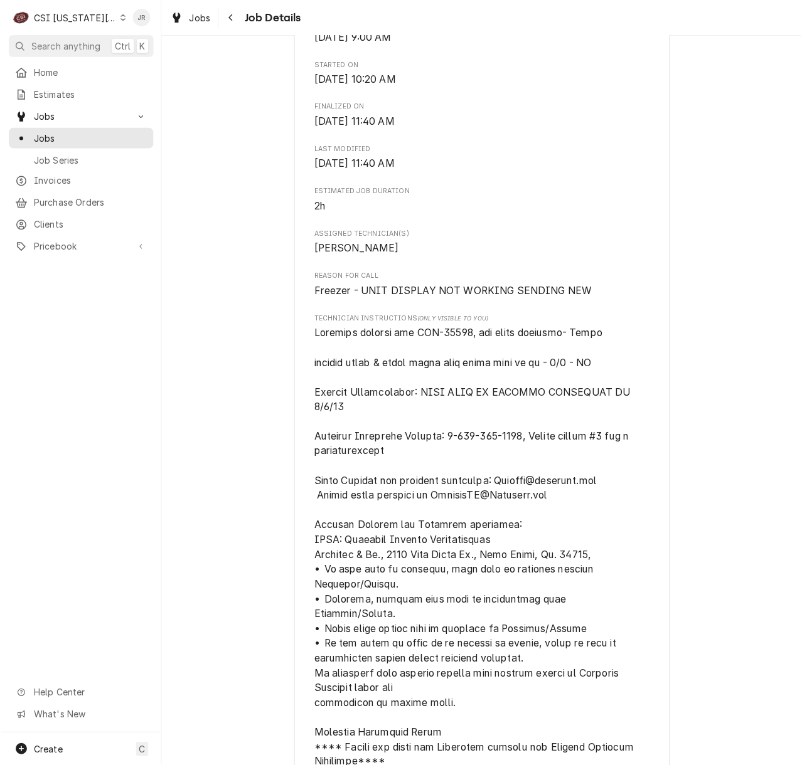
scroll to position [753, 0]
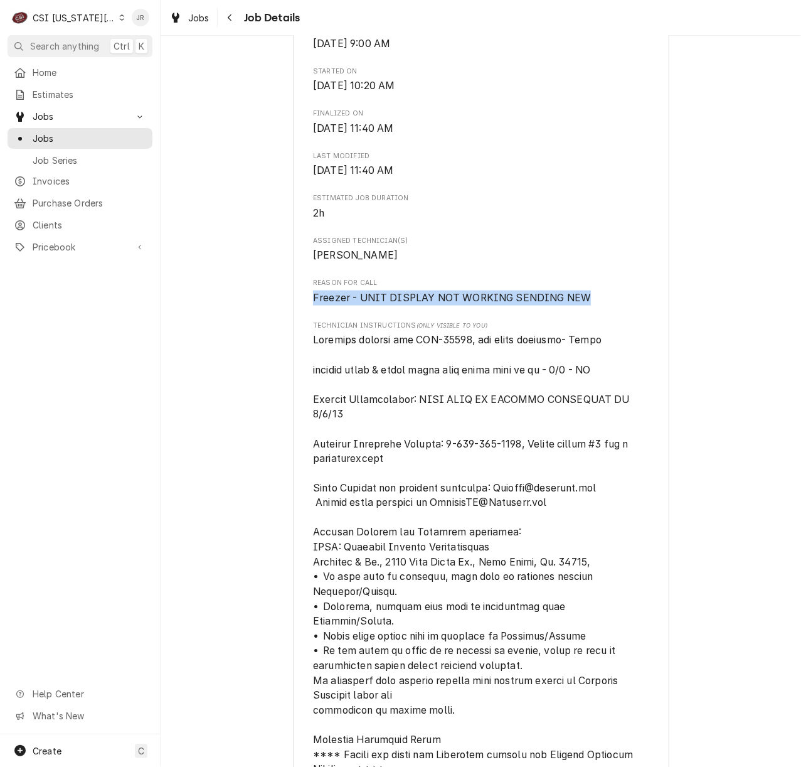
drag, startPoint x: 302, startPoint y: 292, endPoint x: 778, endPoint y: 272, distance: 477.2
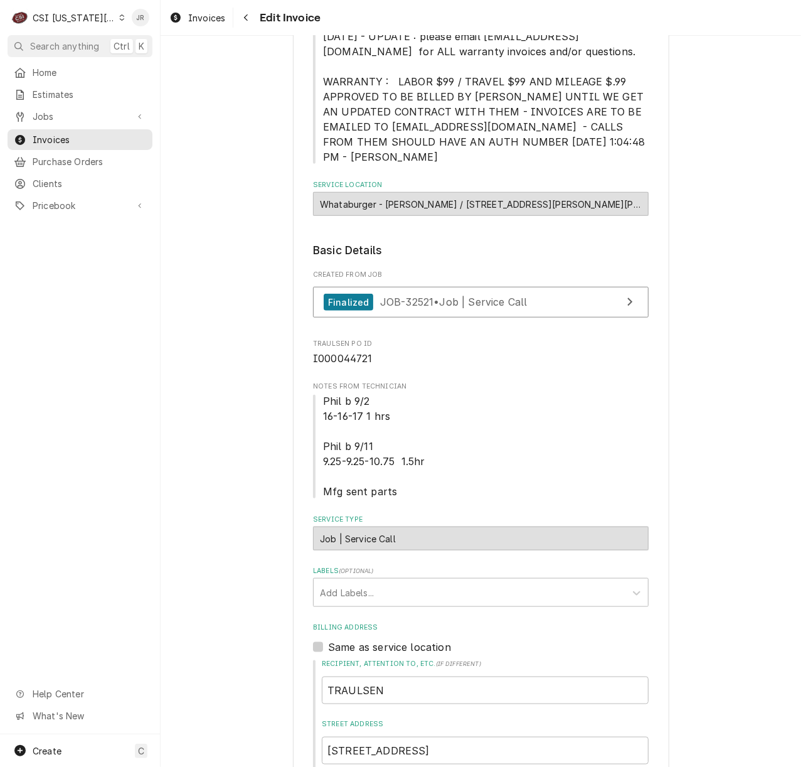
scroll to position [669, 0]
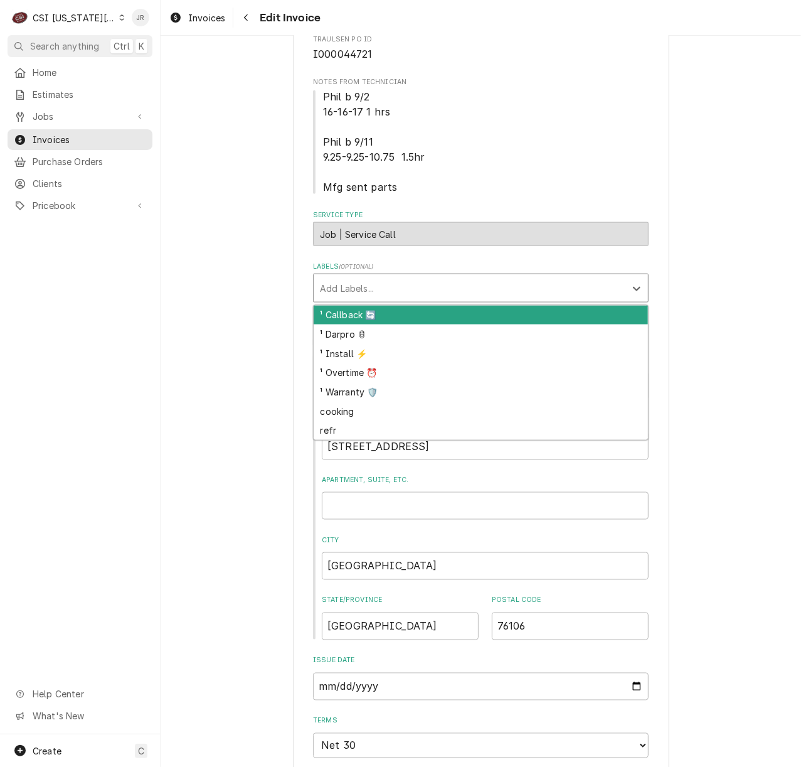
click at [337, 277] on div "Labels" at bounding box center [469, 288] width 299 height 23
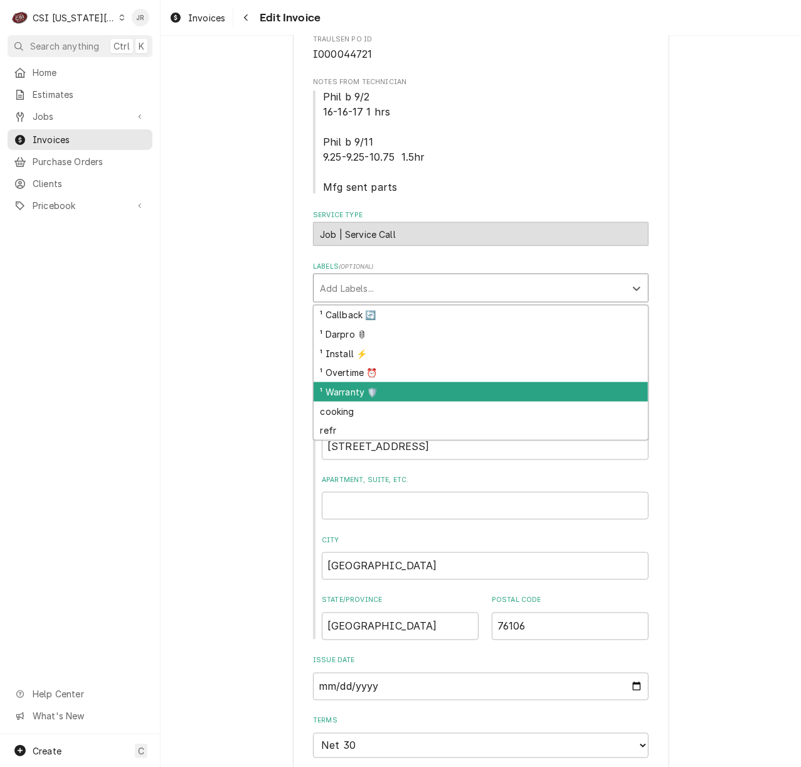
click at [354, 382] on div "¹ Warranty 🛡️" at bounding box center [481, 391] width 334 height 19
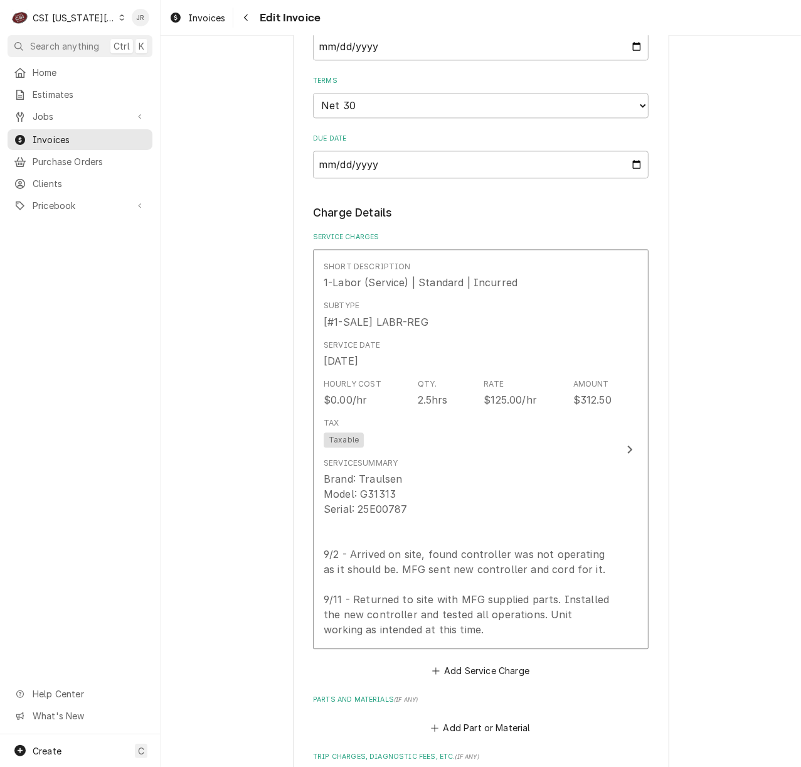
scroll to position [1421, 0]
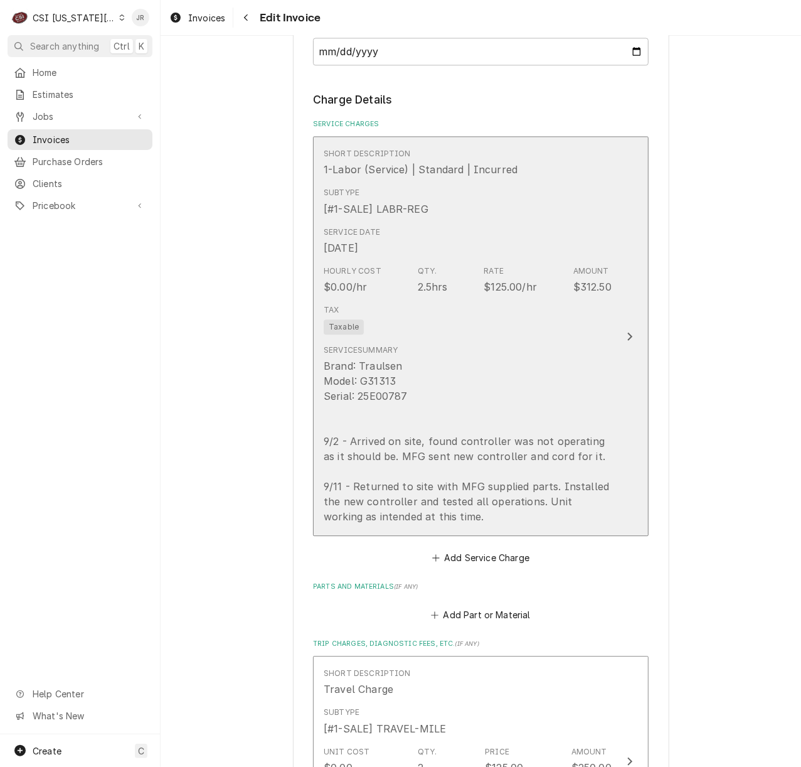
click at [565, 358] on div "Brand: Traulsen Model: G31313 Serial: 25E00787 9/2 - Arrived on site, found con…" at bounding box center [468, 441] width 288 height 166
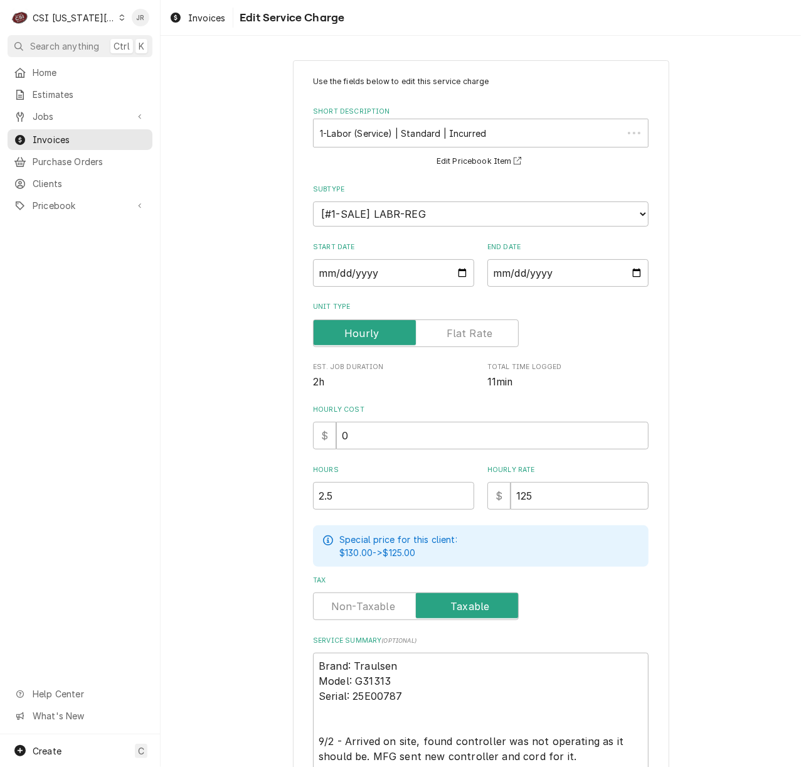
scroll to position [171, 0]
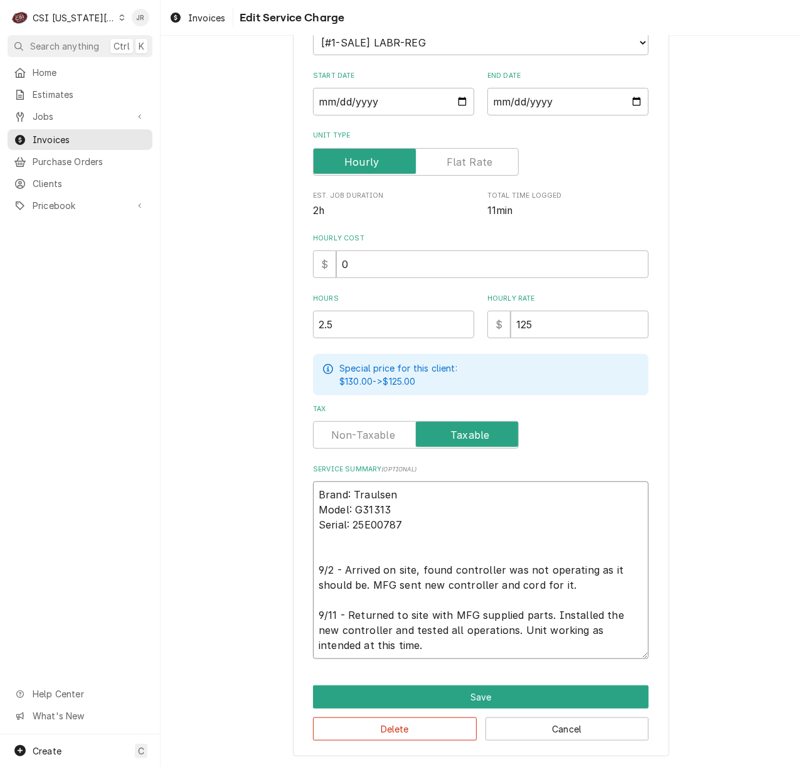
click at [534, 555] on textarea "Brand: Traulsen Model: G31313 Serial: 25E00787 9/2 - Arrived on site, found con…" at bounding box center [481, 570] width 336 height 178
drag, startPoint x: 533, startPoint y: 709, endPoint x: 656, endPoint y: 740, distance: 127.5
click at [659, 741] on div "Use the fields below to edit this service charge Short Description 1-Labor (Ser…" at bounding box center [481, 323] width 376 height 868
click at [588, 726] on button "Cancel" at bounding box center [568, 728] width 164 height 23
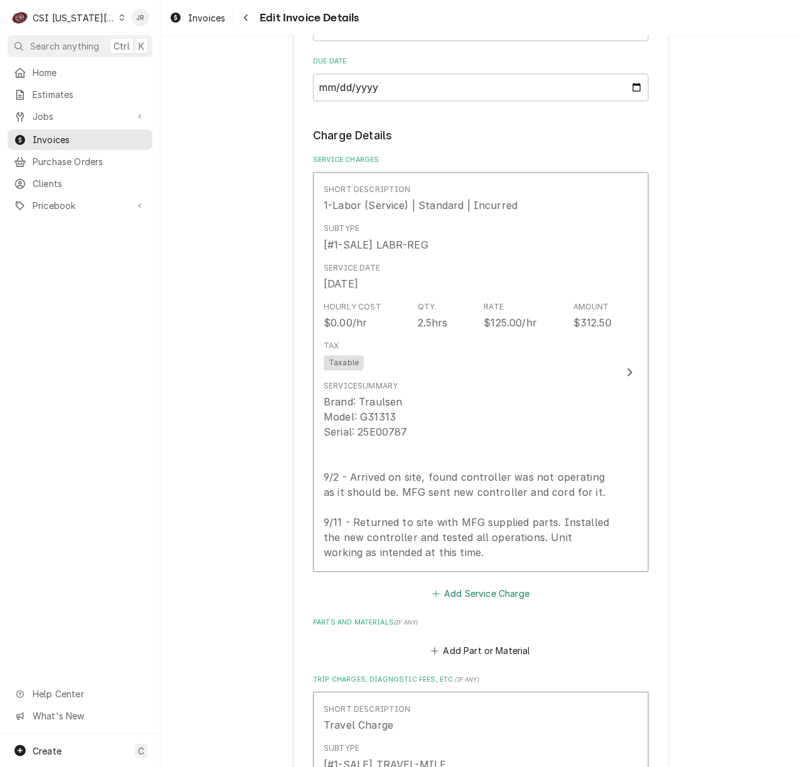
scroll to position [1426, 0]
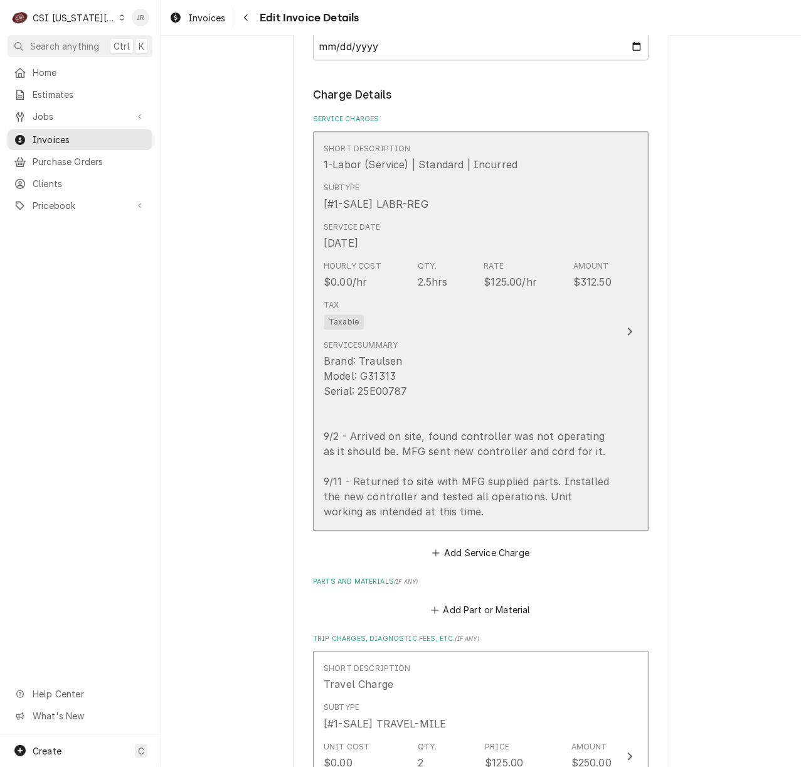
click at [520, 339] on div "Service Summary Brand: Traulsen Model: G31313 Serial: 25E00787 9/2 - Arrived on…" at bounding box center [468, 428] width 288 height 179
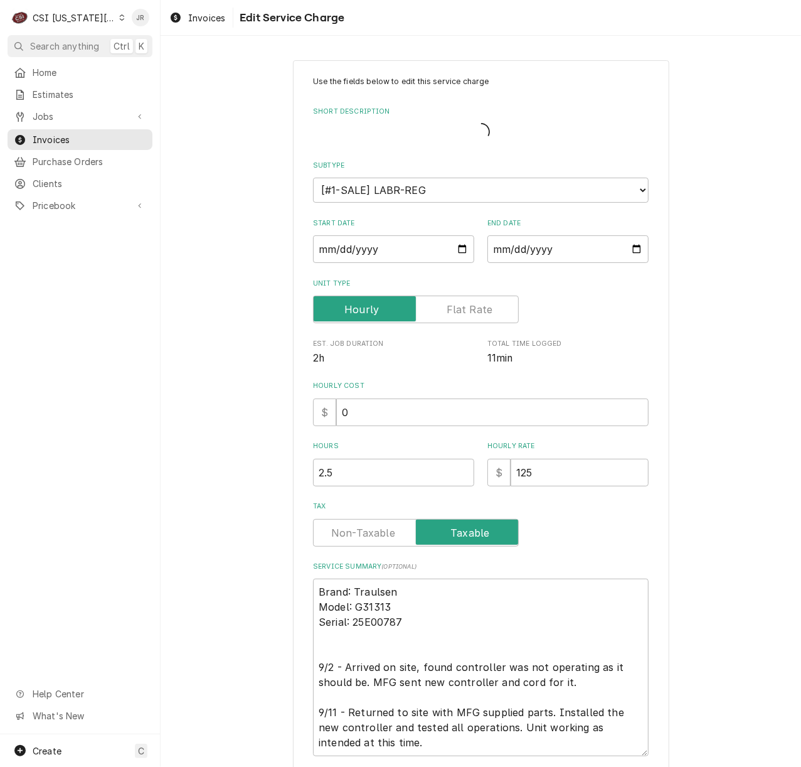
type textarea "x"
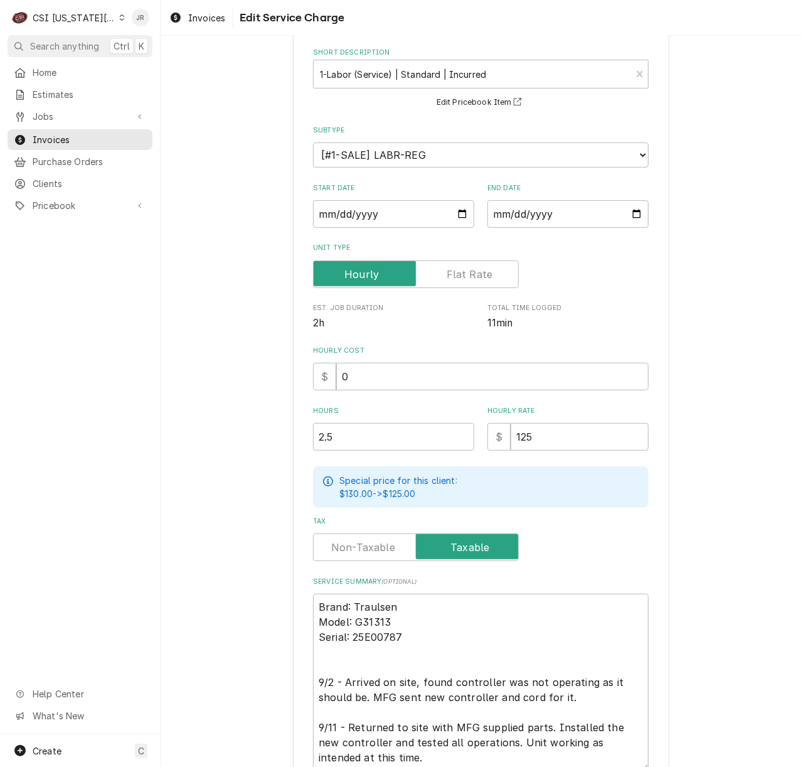
scroll to position [171, 0]
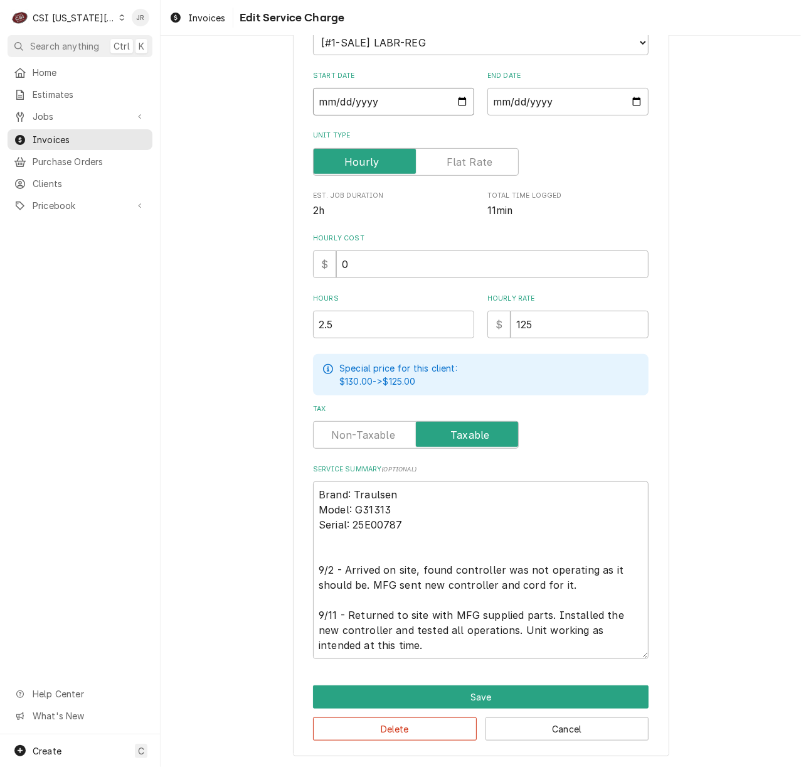
click at [314, 102] on input "[DATE]" at bounding box center [393, 102] width 161 height 28
type textarea "x"
type input "[DATE]"
type textarea "x"
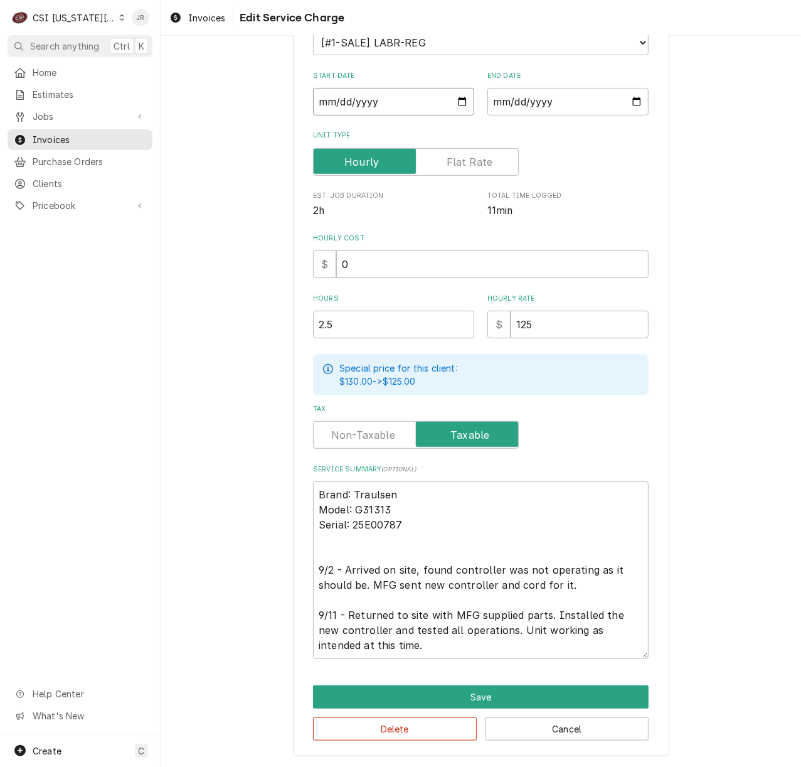
type input "[DATE]"
drag, startPoint x: 410, startPoint y: 566, endPoint x: 253, endPoint y: 560, distance: 156.9
click at [253, 561] on div "Use the fields below to edit this service charge Short Description 1-Labor (Ser…" at bounding box center [481, 322] width 640 height 889
type textarea "x"
type textarea "Brand: Traulsen Model: G31313 Serial: 25E00787 /2 - Arrived on site, found cont…"
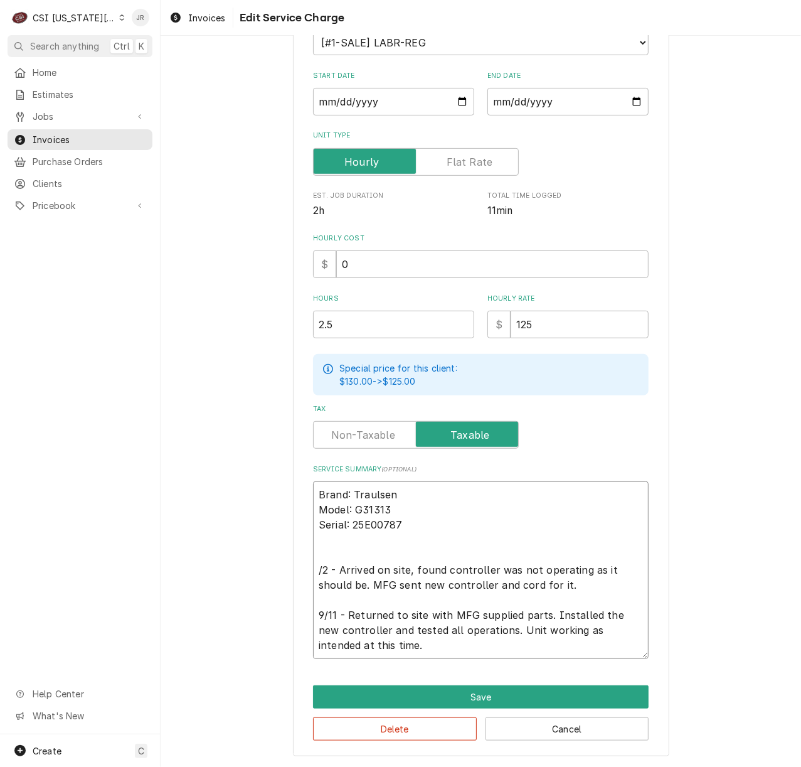
type textarea "x"
type textarea "Brand: Traulsen Model: G31313 Serial: 25E00787 2 - Arrived on site, found contr…"
type textarea "x"
type textarea "Brand: Traulsen Model: G31313 Serial: 25E00787 - Arrived on site, found control…"
type textarea "x"
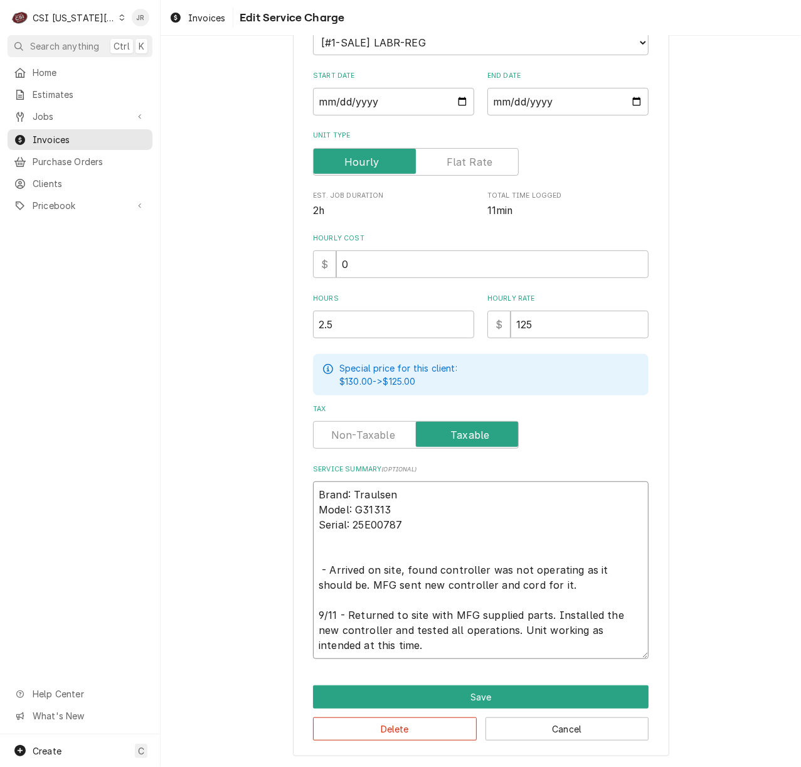
type textarea "Brand: Traulsen Model: G31313 Serial: 25E00787 - Arrived on site, found control…"
type textarea "x"
type textarea "Brand: Traulsen Model: G31313 Serial: 25E00787 Arrived on site, found controlle…"
type textarea "x"
type textarea "Brand: Traulsen Model: G31313 Serial: 25E00787 Arrived on site, found controlle…"
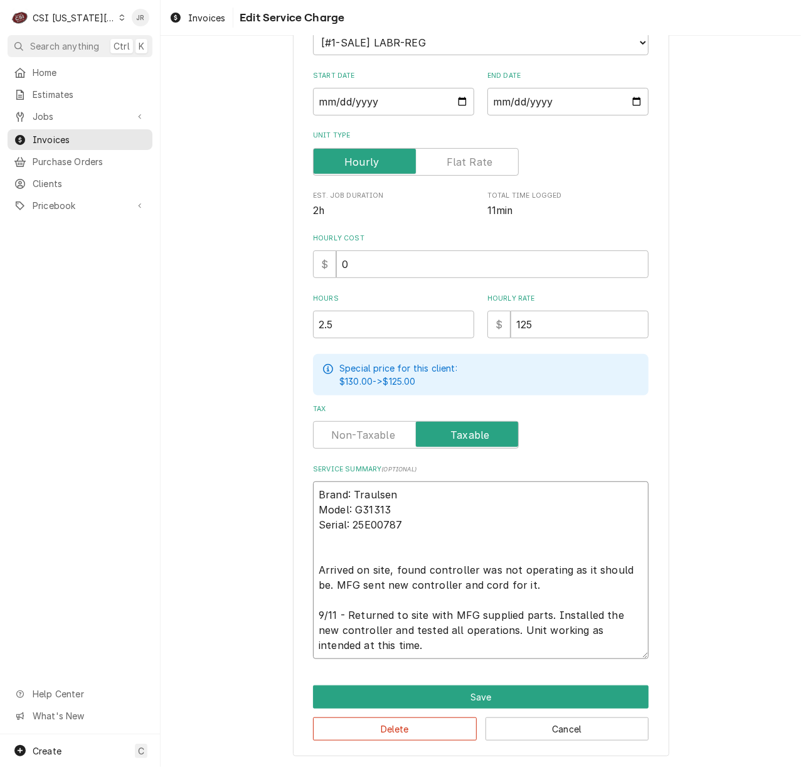
type textarea "x"
type textarea "Traulsen Model: G31313 Serial: 25E00787 Arrived on site, found controller was n…"
type textarea "x"
type textarea "Traulsen Model: G31313 Serial: 25E00787 Arrived on site, found controller was n…"
type textarea "x"
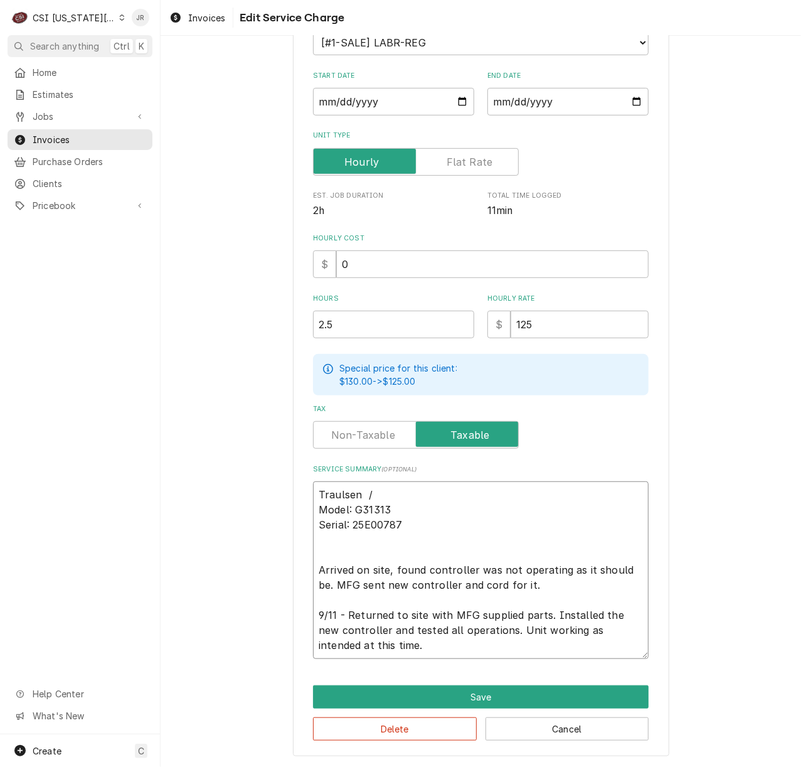
type textarea "Traulsen / Model: G31313 Serial: 25E00787 Arrived on site, found controller was…"
type textarea "x"
type textarea "Traulsen / Model: G31313 Serial: 25E00787 Arrived on site, found controller was…"
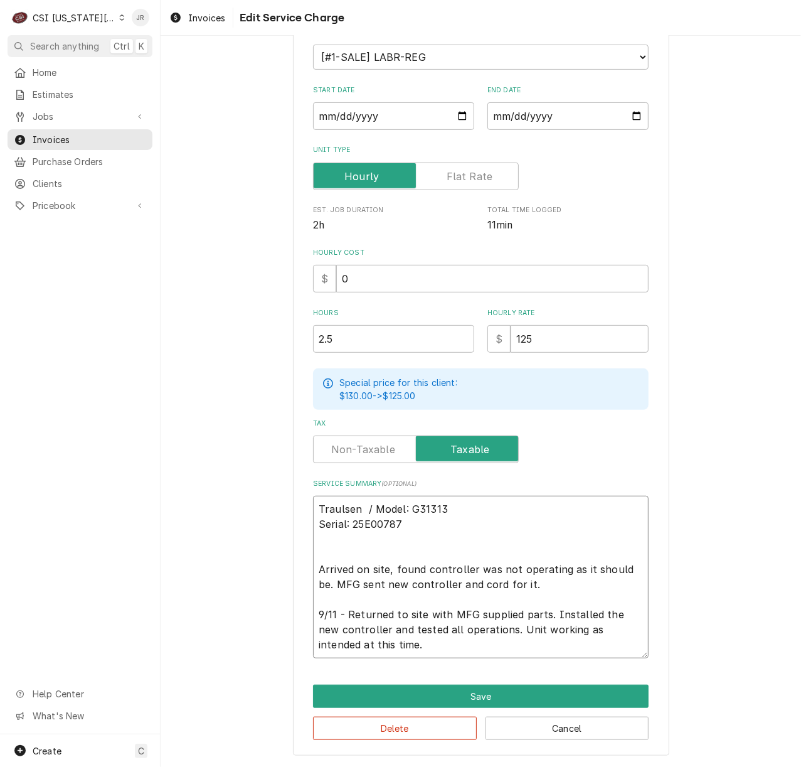
scroll to position [156, 0]
type textarea "x"
type textarea "Traulsen / Model: G31313 Serial: 25E00787 Arrived on site, found controller was…"
type textarea "x"
type textarea "Traulsen / Model: G31313 Serial: 25E00787 Arrived on site, found controller was…"
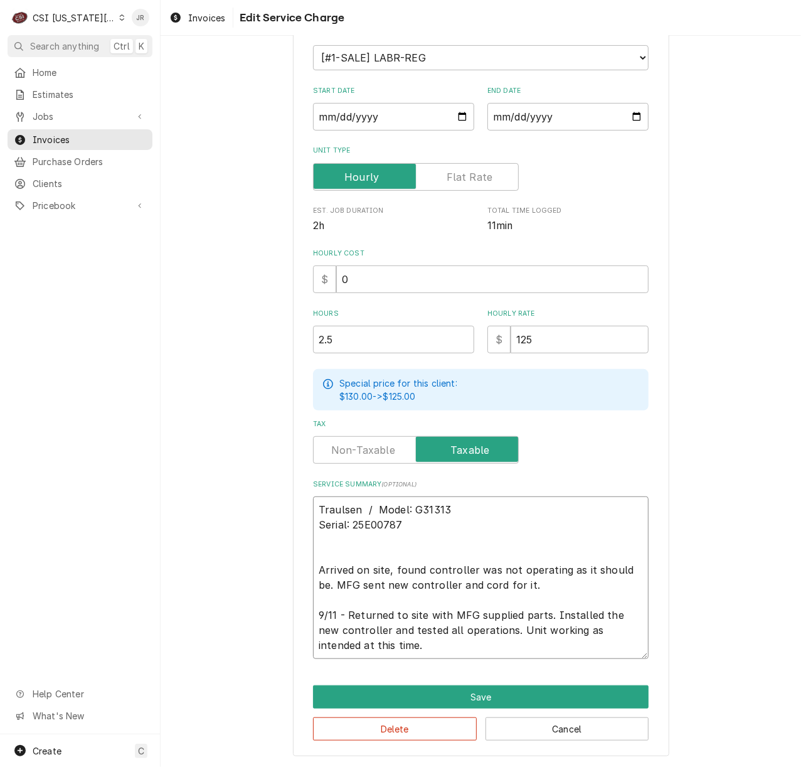
type textarea "x"
type textarea "Traulsen / Model: G31313 Serial: 25E00787 Arrived on site, found controller was…"
type textarea "x"
type textarea "Traulsen / Model: G31313 / Serial: 25E00787 Arrived on site, found controller w…"
type textarea "x"
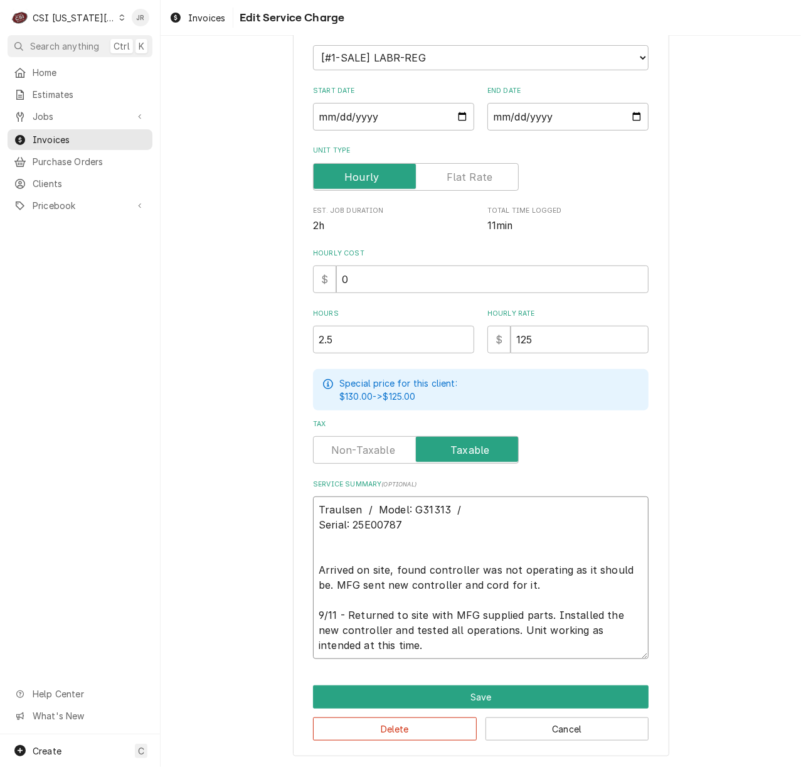
type textarea "Traulsen / Model: G31313 /Serial: 25E00787 Arrived on site, found controller wa…"
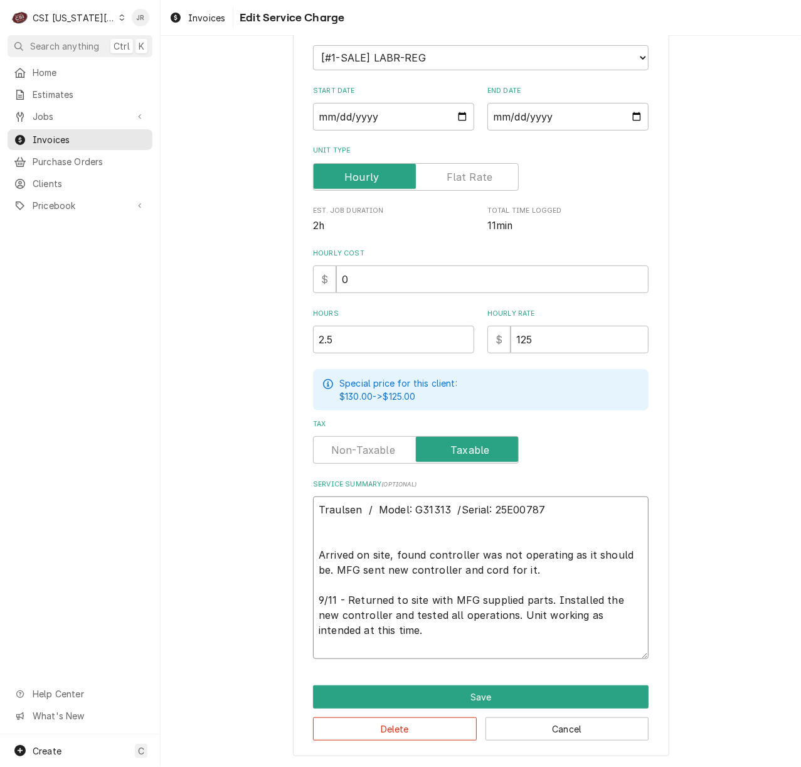
scroll to position [141, 0]
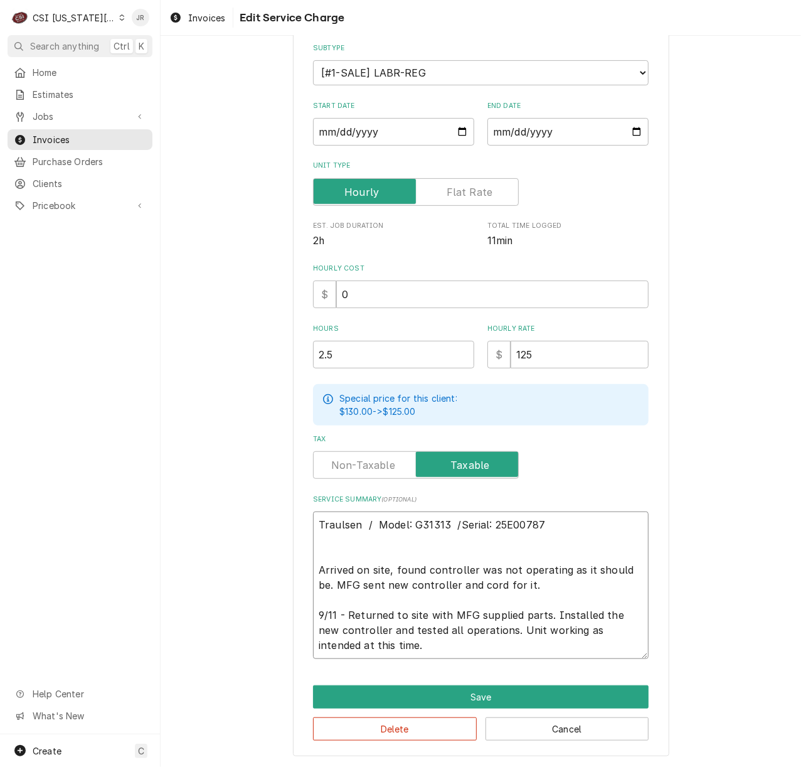
click at [450, 521] on textarea "Traulsen / Model: G31313 /Serial: 25E00787 Arrived on site, found controller wa…" at bounding box center [481, 584] width 336 height 147
type textarea "x"
type textarea "Traulsen / Model: G31313 / Serial: 25E00787 Arrived on site, found controller w…"
type textarea "x"
type textarea "Traulsen / Model: G31313 / Serial: 25E00787 Arrived on site, found controller w…"
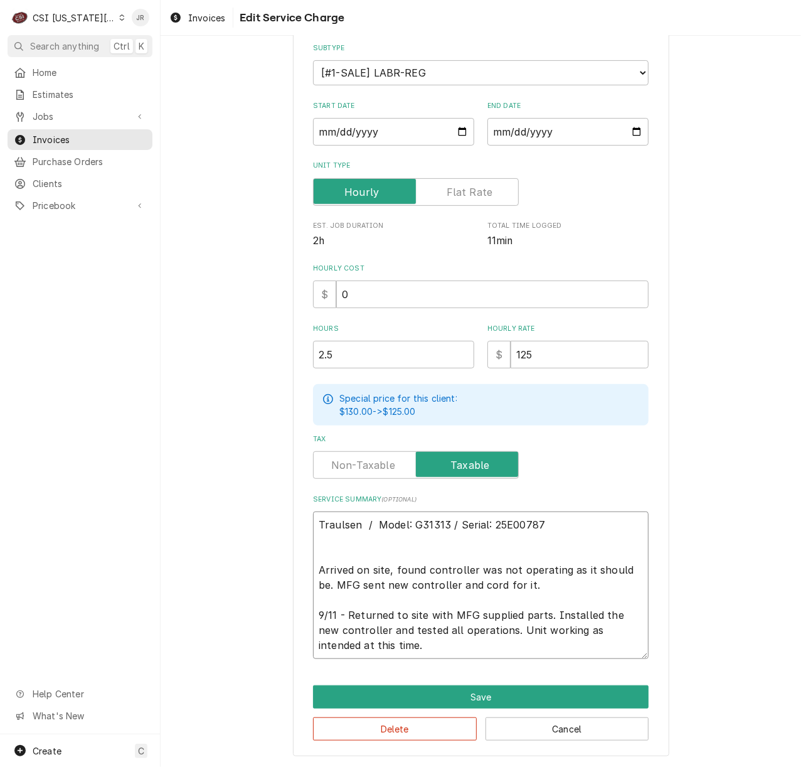
type textarea "x"
type textarea "Traulsen / Model: G31313 / Serial: 25E00787 Arrived on site, found controller w…"
type textarea "x"
type textarea "Traulsen / Model: G31313 / Serial: 25E00787 Arrived on site, found controller w…"
click at [551, 573] on textarea "Traulsen / Model: G31313 / Serial: 25E00787 Arrived on site, found controller w…" at bounding box center [481, 584] width 336 height 147
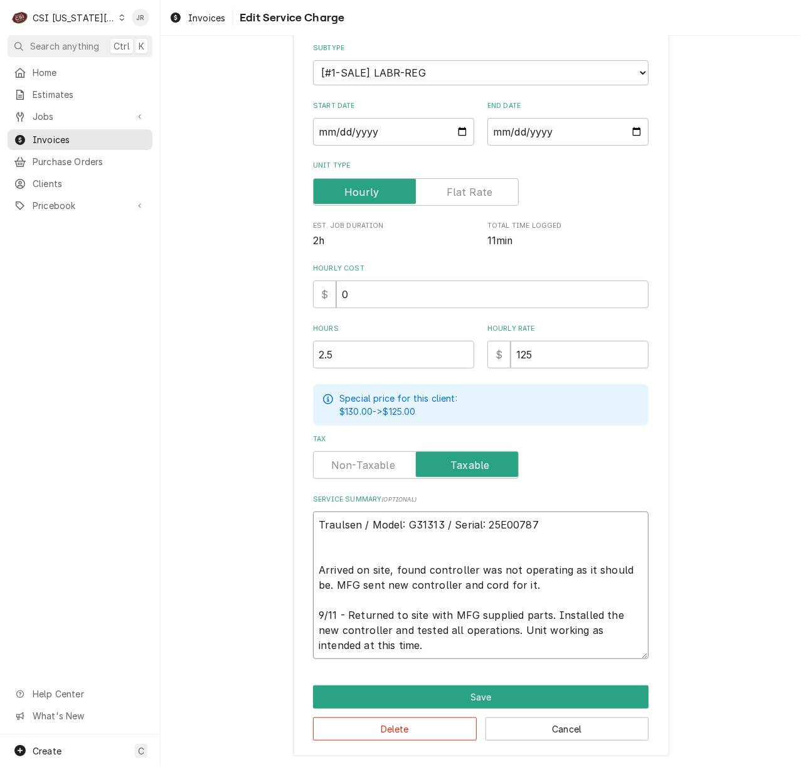
drag, startPoint x: 312, startPoint y: 566, endPoint x: 311, endPoint y: 553, distance: 12.6
click at [313, 561] on textarea "Traulsen / Model: G31313 / Serial: 25E00787 Arrived on site, found controller w…" at bounding box center [481, 584] width 336 height 147
type textarea "x"
type textarea "Traulsen / Model: G31313 / Serial: 25E00787 Arrived on site, found controller w…"
type textarea "x"
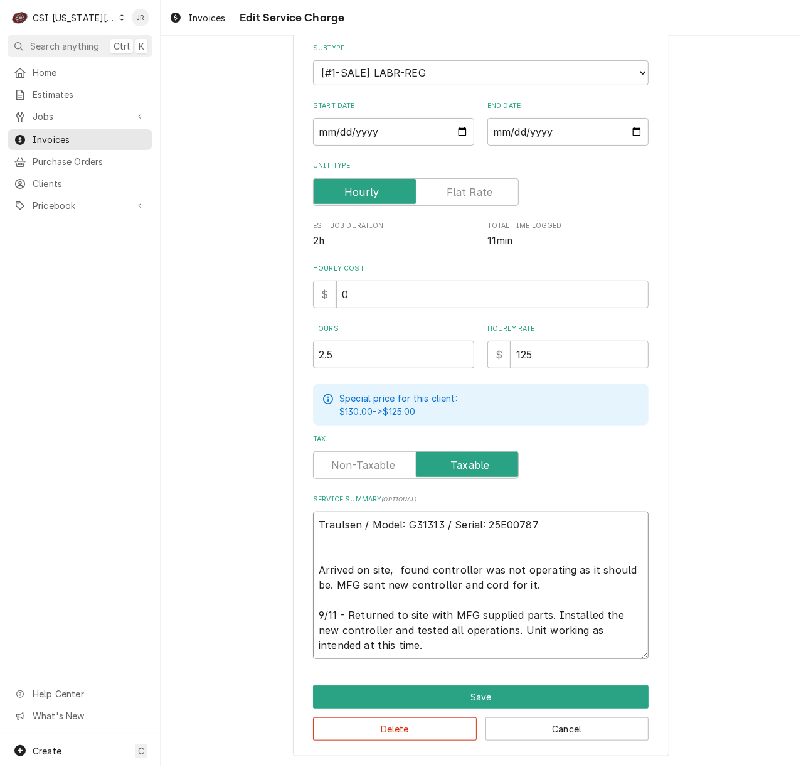
type textarea "Traulsen / Model: G31313 / Serial: 25E00787 Arrived on site, tfound controller …"
type textarea "x"
type textarea "Traulsen / Model: G31313 / Serial: 25E00787 Arrived on site, tofound controller…"
type textarea "x"
type textarea "Traulsen / Model: G31313 / Serial: 25E00787 Arrived on site, to found controlle…"
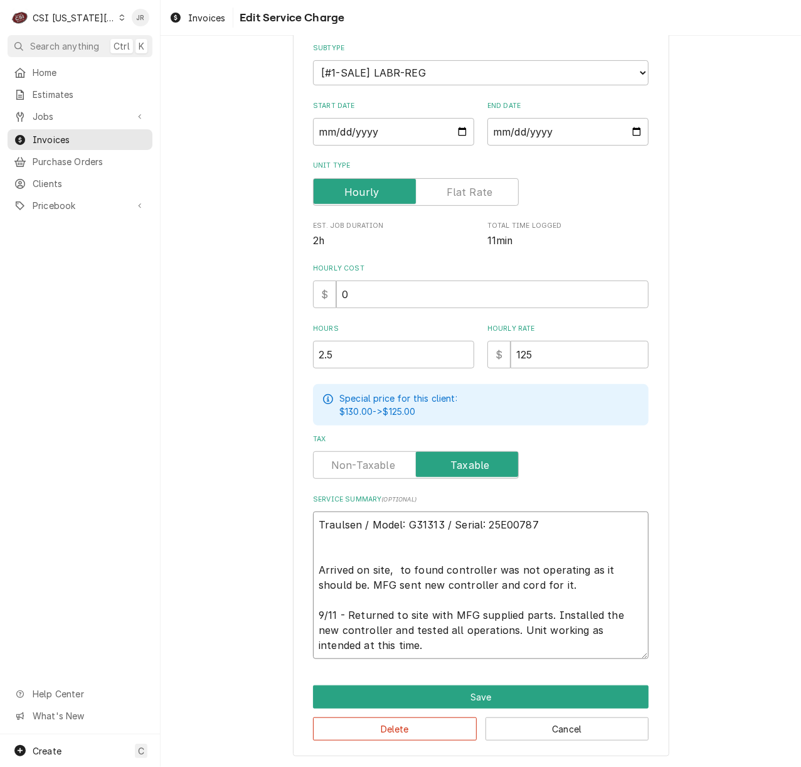
type textarea "x"
type textarea "Traulsen / Model: G31313 / Serial: 25E00787 Arrived on site, to dfound controll…"
type textarea "x"
type textarea "Traulsen / Model: G31313 / Serial: 25E00787 Arrived on site, to difound control…"
type textarea "x"
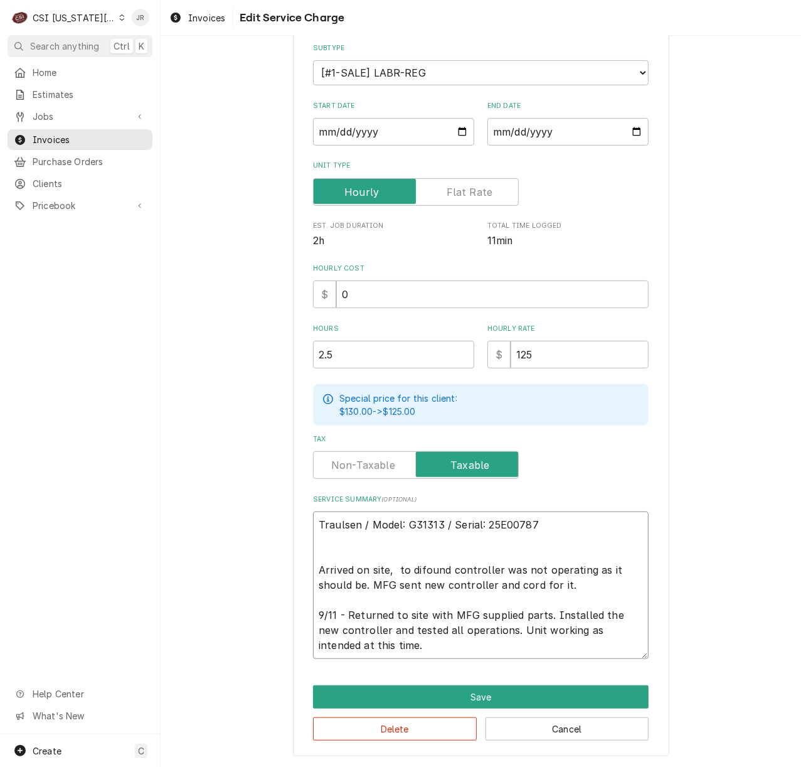
type textarea "Traulsen / Model: G31313 / Serial: 25E00787 Arrived on site, to diafound contro…"
type textarea "x"
type textarea "Traulsen / Model: G31313 / Serial: 25E00787 Arrived on site, to diagfound contr…"
type textarea "x"
type textarea "Traulsen / Model: G31313 / Serial: 25E00787 Arrived on site, to diagnfound cont…"
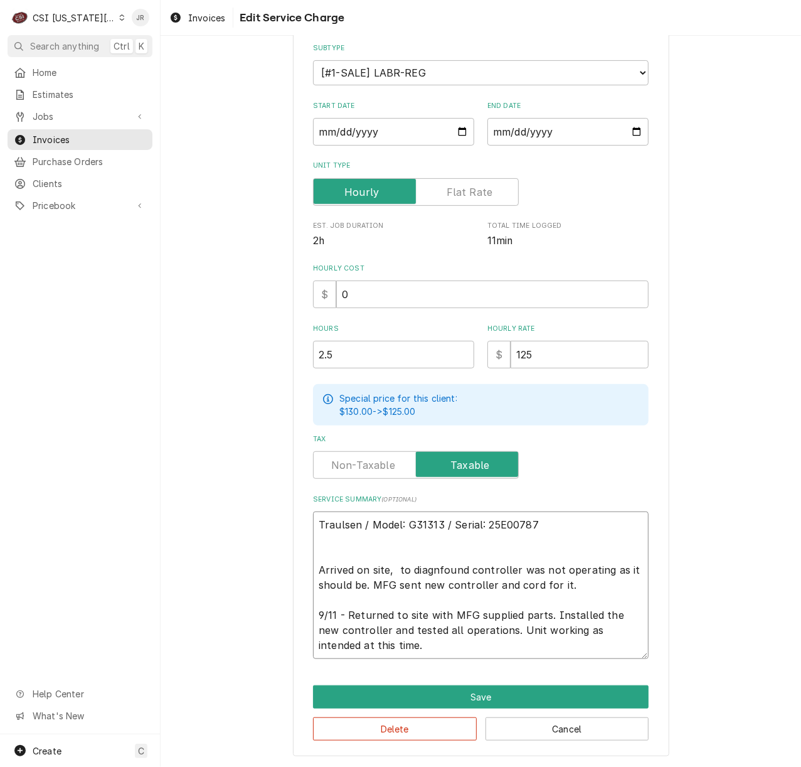
type textarea "x"
type textarea "Traulsen / Model: G31313 / Serial: 25E00787 Arrived on site, to diagnofound con…"
type textarea "x"
type textarea "Traulsen / Model: G31313 / Serial: 25E00787 Arrived on site, to diagnosfound co…"
type textarea "x"
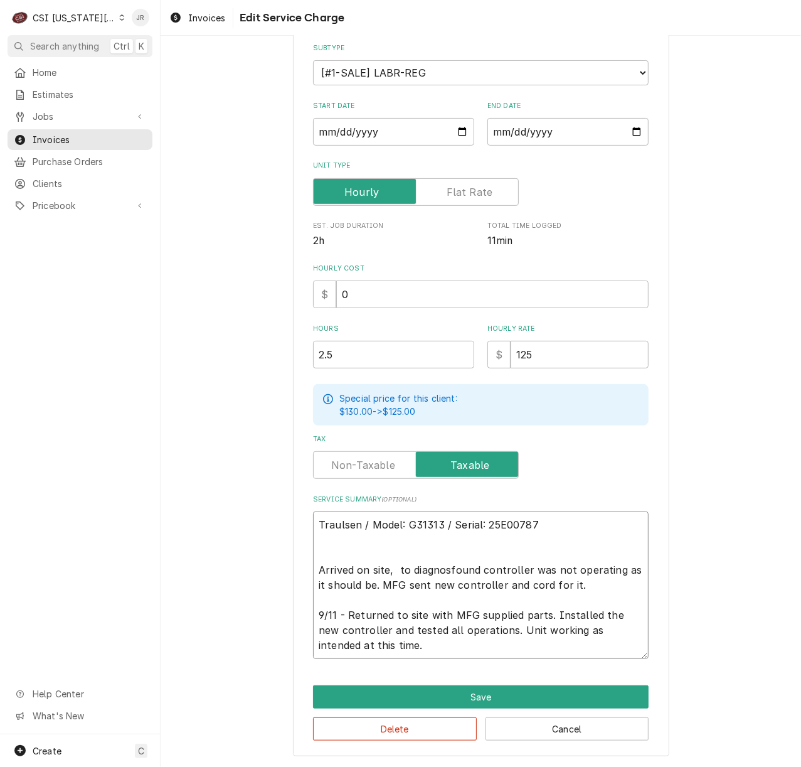
type textarea "Traulsen / Model: G31313 / Serial: 25E00787 Arrived on site, to diagnosefound c…"
type textarea "x"
type textarea "Traulsen / Model: G31313 / Serial: 25E00787 Arrived on site, to diagnose found …"
type textarea "x"
type textarea "Traulsen / Model: G31313 / Serial: 25E00787 Arrived on site, to diagnose ufound…"
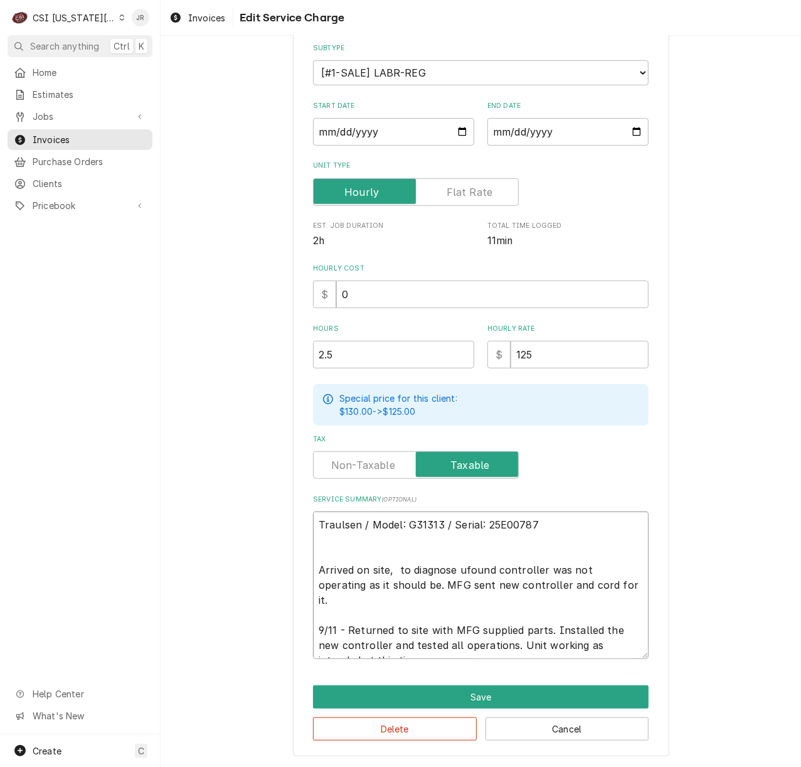
type textarea "x"
type textarea "Traulsen / Model: G31313 / Serial: 25E00787 Arrived on site, to diagnose unifou…"
type textarea "x"
type textarea "Traulsen / Model: G31313 / Serial: 25E00787 Arrived on site, to diagnose unitfo…"
type textarea "x"
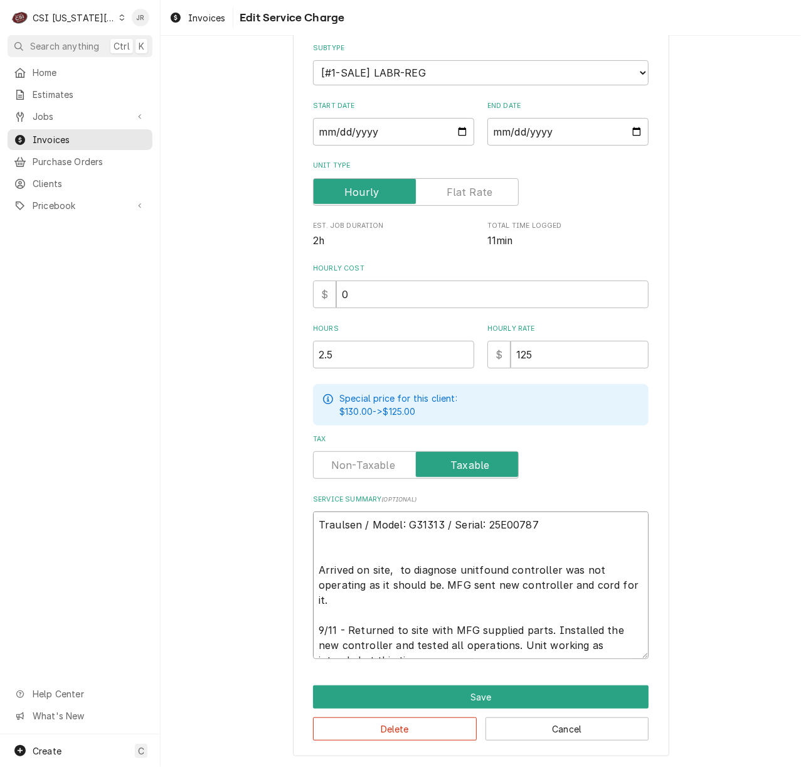
type textarea "Traulsen / Model: G31313 / Serial: 25E00787 Arrived on site, to diagnose unit f…"
type textarea "x"
type textarea "Traulsen / Model: G31313 / Serial: 25E00787 Arrived on site, to diagnose unit t…"
type textarea "x"
type textarea "Traulsen / Model: G31313 / Serial: 25E00787 Arrived on site, to diagnose unit t…"
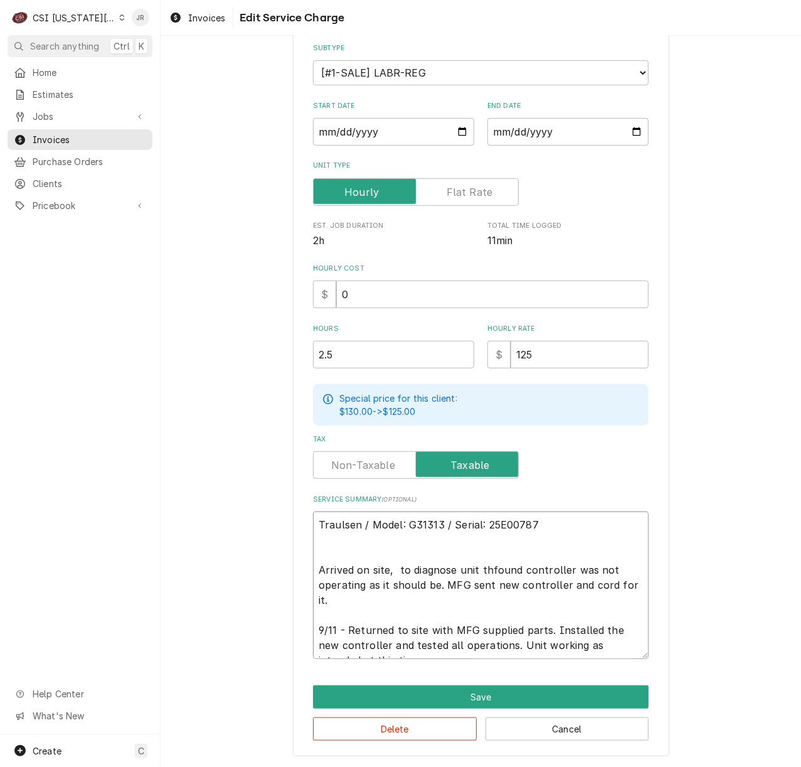
type textarea "x"
type textarea "Traulsen / Model: G31313 / Serial: 25E00787 Arrived on site, to diagnose unit t…"
type textarea "x"
type textarea "Traulsen / Model: G31313 / Serial: 25E00787 Arrived on site, to diagnose unit t…"
type textarea "x"
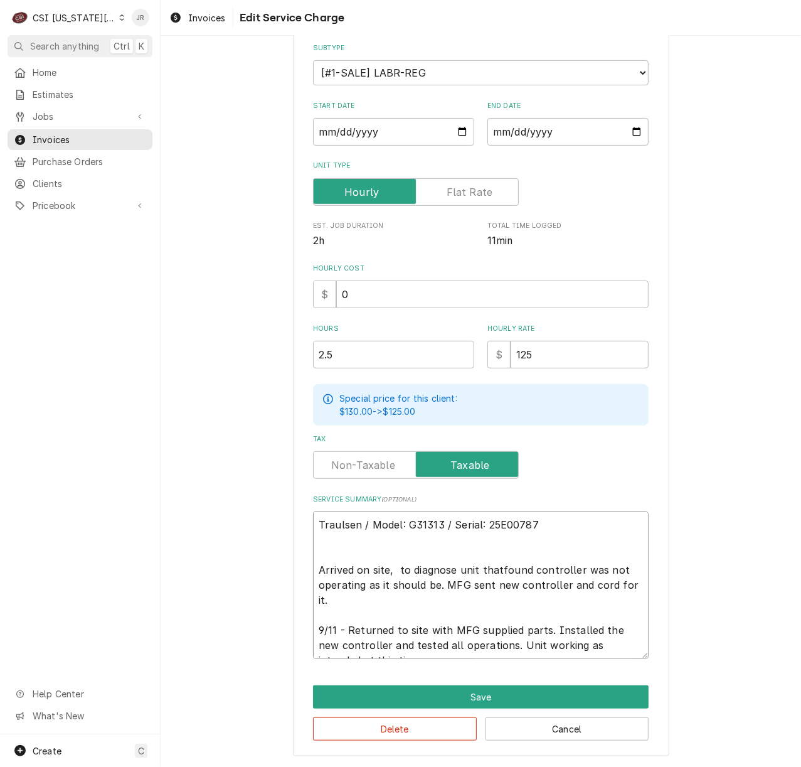
type textarea "Traulsen / Model: G31313 / Serial: 25E00787 Arrived on site, to diagnose unit t…"
type textarea "x"
type textarea "Traulsen / Model: G31313 / Serial: 25E00787 Arrived on site, to diagnose unit t…"
type textarea "x"
type textarea "Traulsen / Model: G31313 / Serial: 25E00787 Arrived on site, to diagnose unit t…"
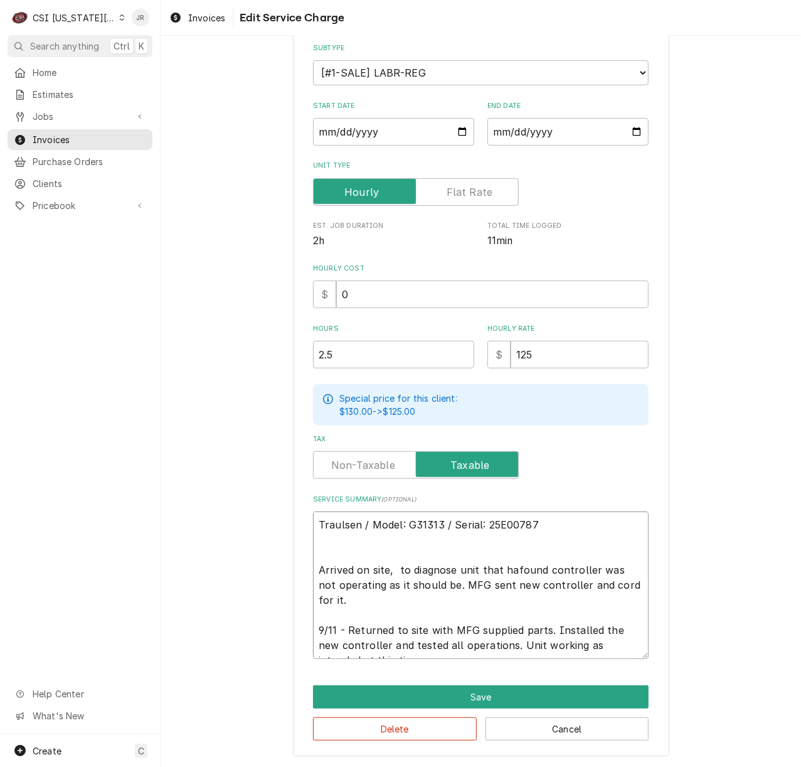
type textarea "x"
type textarea "Traulsen / Model: G31313 / Serial: 25E00787 Arrived on site, to diagnose unit t…"
type textarea "x"
type textarea "Traulsen / Model: G31313 / Serial: 25E00787 Arrived on site, to diagnose unit t…"
type textarea "x"
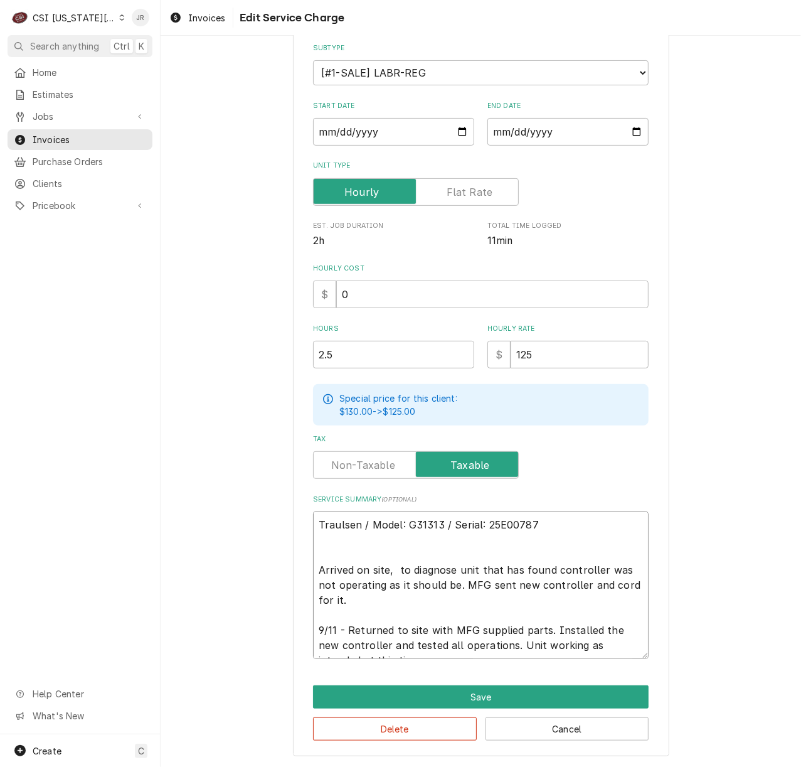
type textarea "Traulsen / Model: G31313 / Serial: 25E00787 Arrived on site, to diagnose unit t…"
type textarea "x"
type textarea "Traulsen / Model: G31313 / Serial: 25E00787 Arrived on site, to diagnose unit t…"
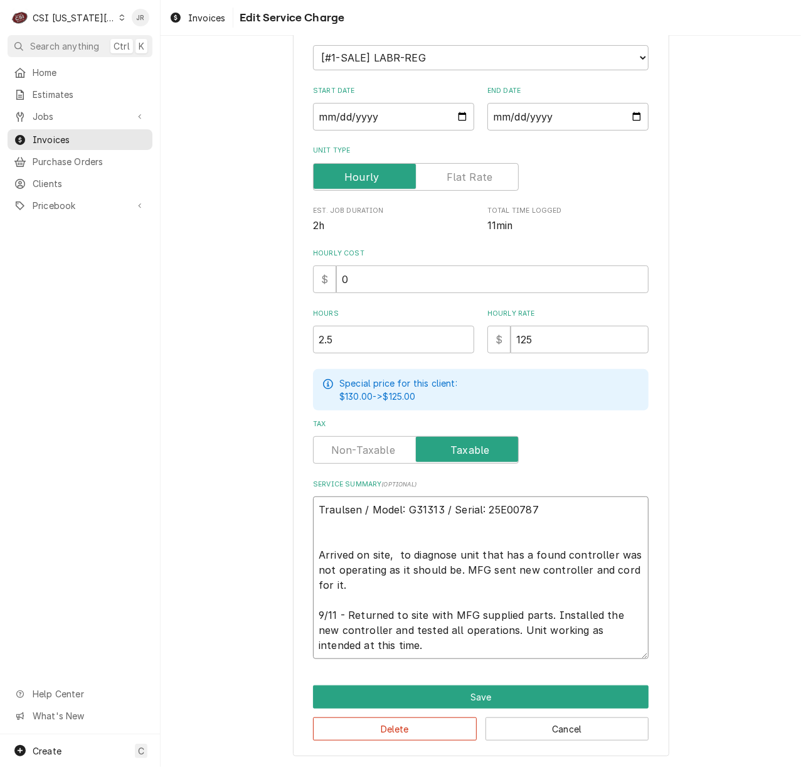
type textarea "x"
type textarea "Traulsen / Model: G31313 / Serial: 25E00787 Arrived on site, to diagnose unit t…"
type textarea "x"
type textarea "Traulsen / Model: G31313 / Serial: 25E00787 Arrived on site, to diagnose unit t…"
type textarea "x"
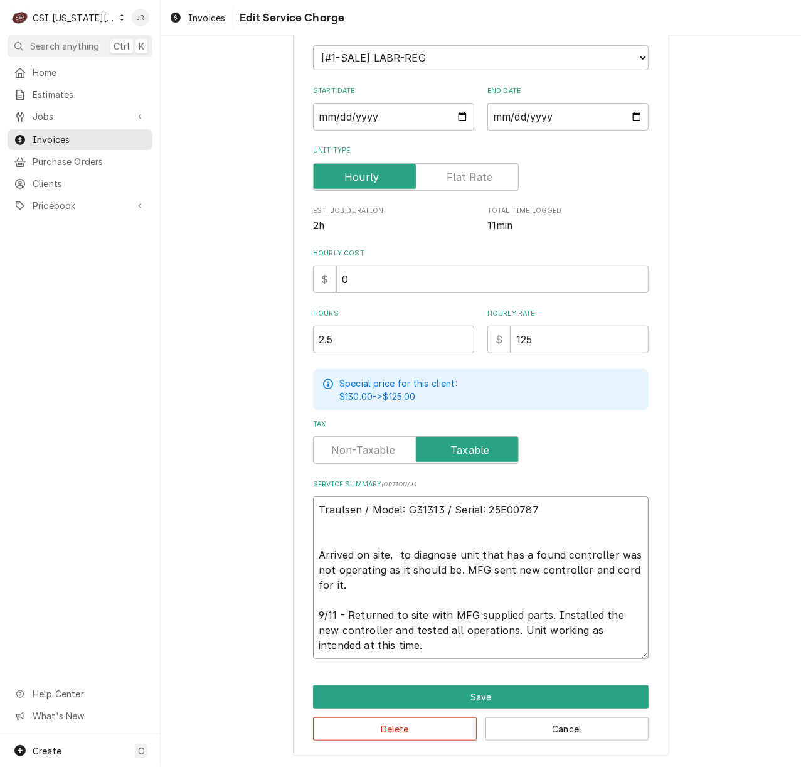
type textarea "Traulsen / Model: G31313 / Serial: 25E00787 Arrived on site, to diagnose unit t…"
type textarea "x"
type textarea "Traulsen / Model: G31313 / Serial: 25E00787 Arrived on site, to diagnose unit t…"
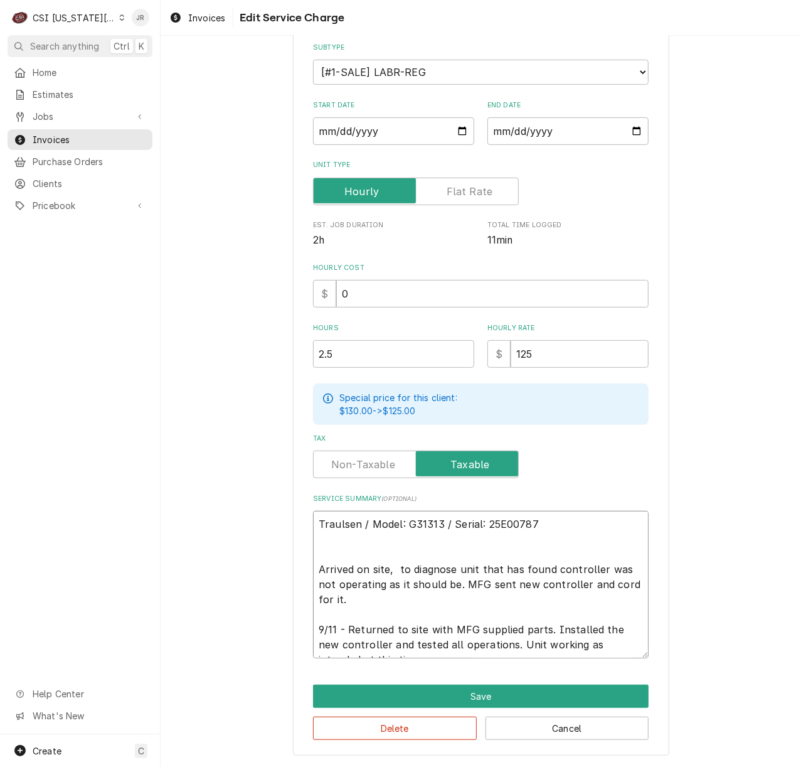
type textarea "x"
type textarea "Traulsen / Model: G31313 / Serial: 25E00787 Arrived on site, to diagnose unit t…"
type textarea "x"
type textarea "Traulsen / Model: G31313 / Serial: 25E00787 Arrived on site, to diagnose unit t…"
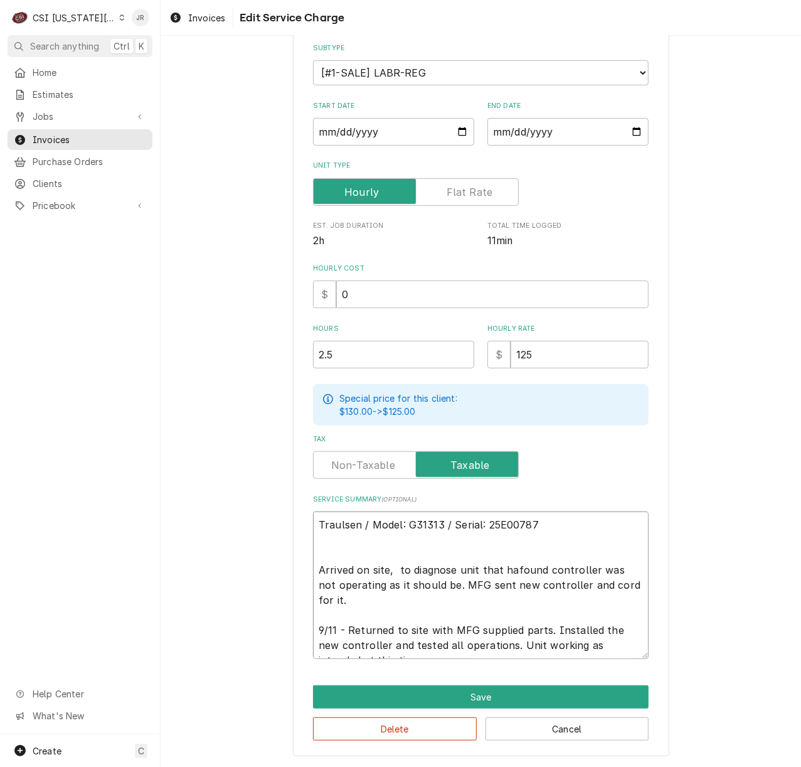
type textarea "x"
type textarea "Traulsen / Model: G31313 / Serial: 25E00787 Arrived on site, to diagnose unit t…"
type textarea "x"
type textarea "Traulsen / Model: G31313 / Serial: 25E00787 Arrived on site, to diagnose unit t…"
type textarea "x"
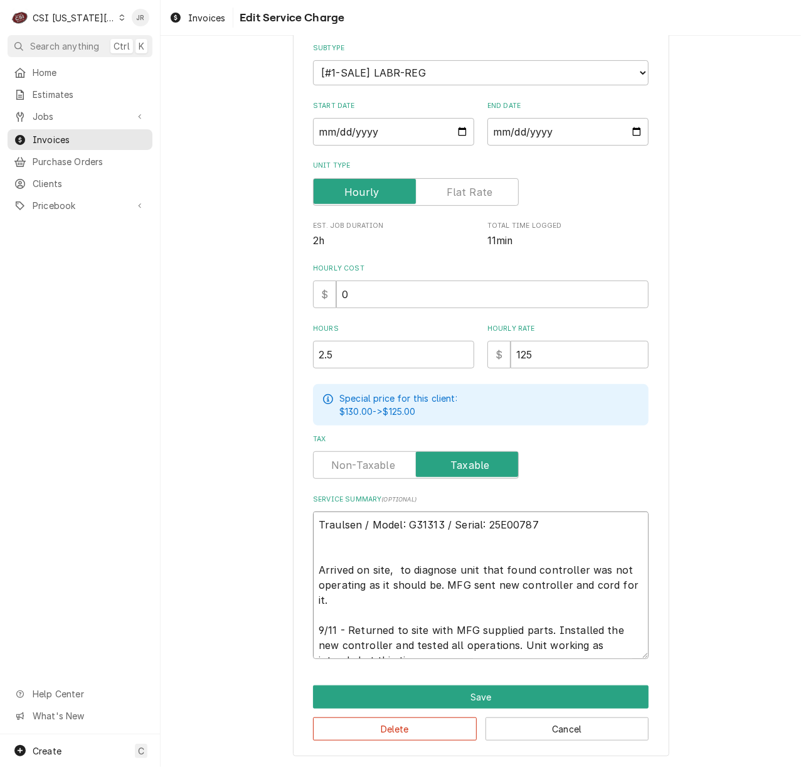
type textarea "Traulsen / Model: G31313 / Serial: 25E00787 Arrived on site, to diagnose unit t…"
type textarea "x"
type textarea "Traulsen / Model: G31313 / Serial: 25E00787 Arrived on site, to diagnose unit t…"
type textarea "x"
type textarea "Traulsen / Model: G31313 / Serial: 25E00787 Arrived on site, to diagnose unit t…"
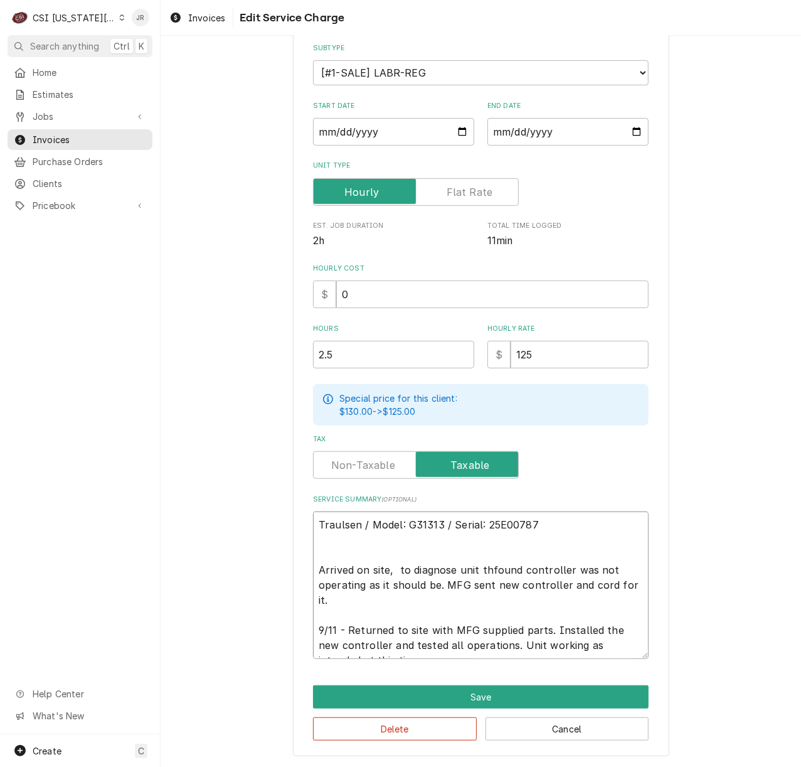
type textarea "x"
type textarea "Traulsen / Model: G31313 / Serial: 25E00787 Arrived on site, to diagnose unit t…"
type textarea "x"
type textarea "Traulsen / Model: G31313 / Serial: 25E00787 Arrived on site, to diagnose unit f…"
type textarea "x"
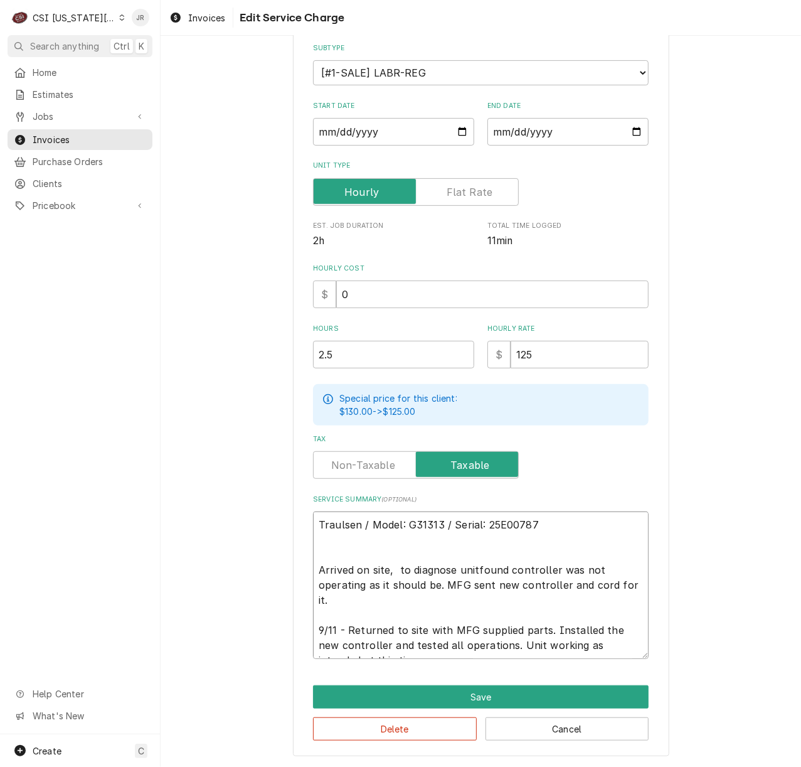
type textarea "Traulsen / Model: G31313 / Serial: 25E00787 Arrived on site, to diagnose unifou…"
type textarea "x"
type textarea "Traulsen / Model: G31313 / Serial: 25E00787 Arrived on site, to diagnose unfoun…"
type textarea "x"
type textarea "Traulsen / Model: G31313 / Serial: 25E00787 Arrived on site, to diagnose ufound…"
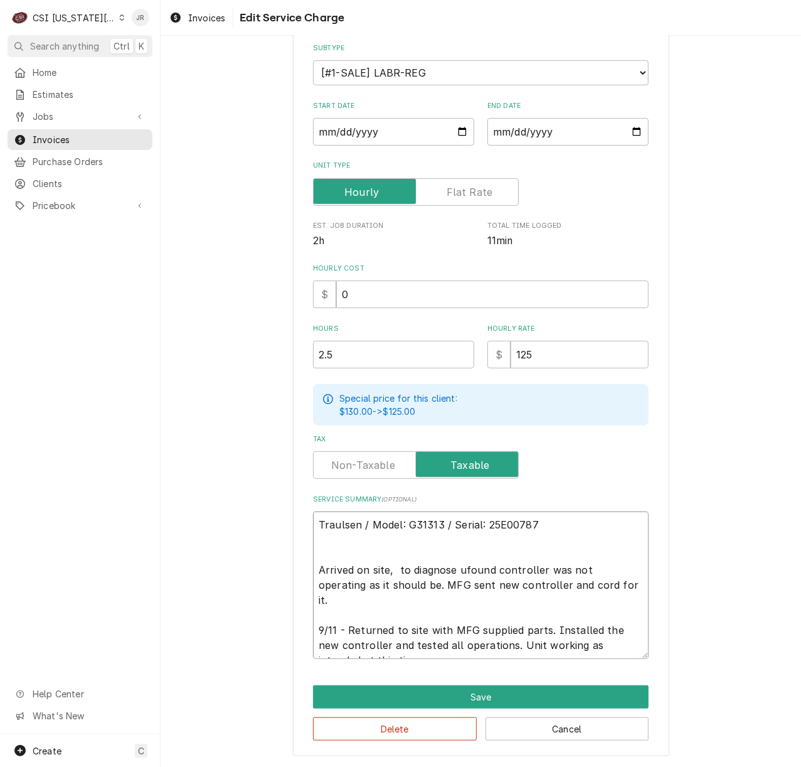
type textarea "x"
type textarea "Traulsen / Model: G31313 / Serial: 25E00787 Arrived on site, to diagnose found …"
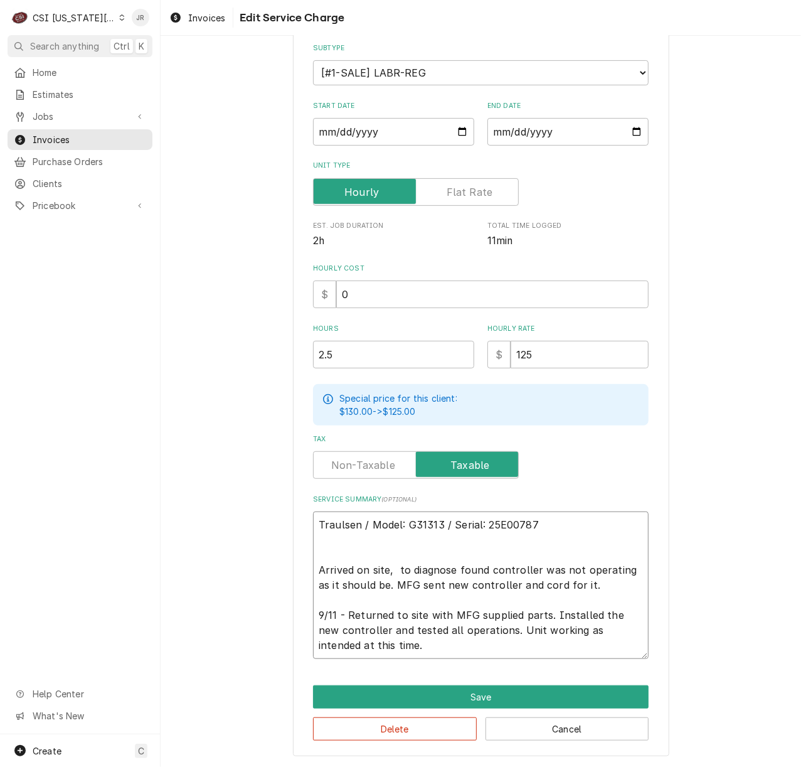
type textarea "x"
type textarea "Traulsen / Model: G31313 / Serial: 25E00787 Arrived on site, to diagnose dfound…"
type textarea "x"
type textarea "Traulsen / Model: G31313 / Serial: 25E00787 Arrived on site, to diagnose found …"
type textarea "x"
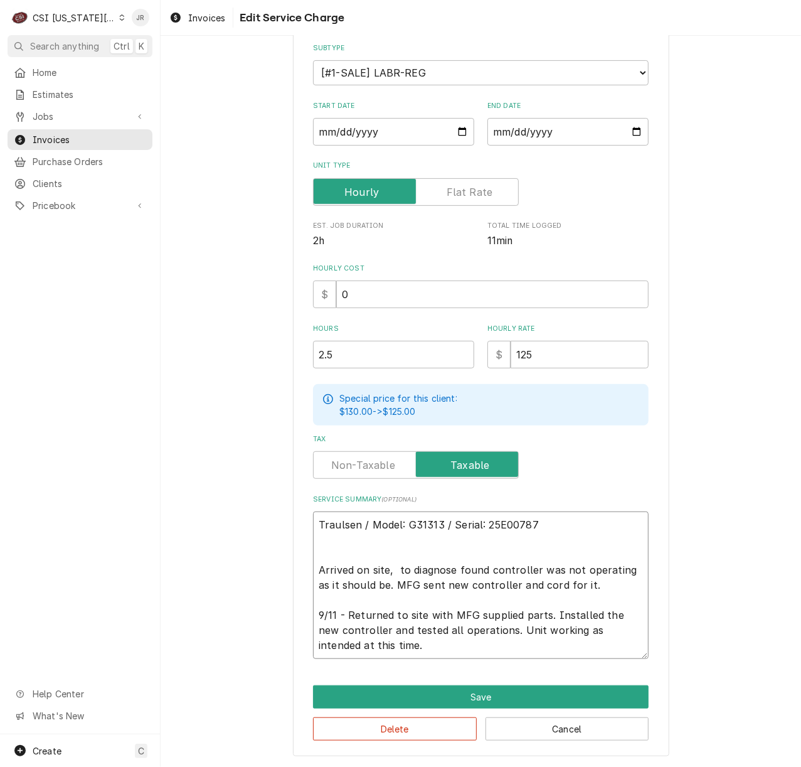
type textarea "Traulsen / Model: G31313 / Serial: 25E00787 Arrived on site, to diagnose tfound…"
type textarea "x"
type textarea "Traulsen / Model: G31313 / Serial: 25E00787 Arrived on site, to diagnose thfoun…"
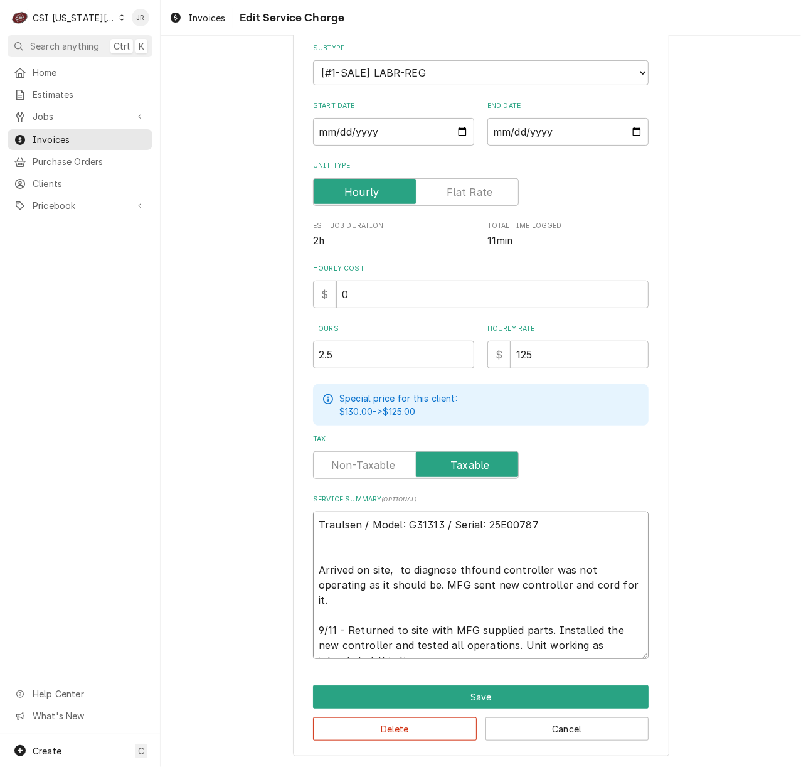
type textarea "x"
type textarea "Traulsen / Model: G31313 / Serial: 25E00787 Arrived on site, to diagnose thefou…"
type textarea "x"
type textarea "Traulsen / Model: G31313 / Serial: 25E00787 Arrived on site, to diagnose the fo…"
type textarea "x"
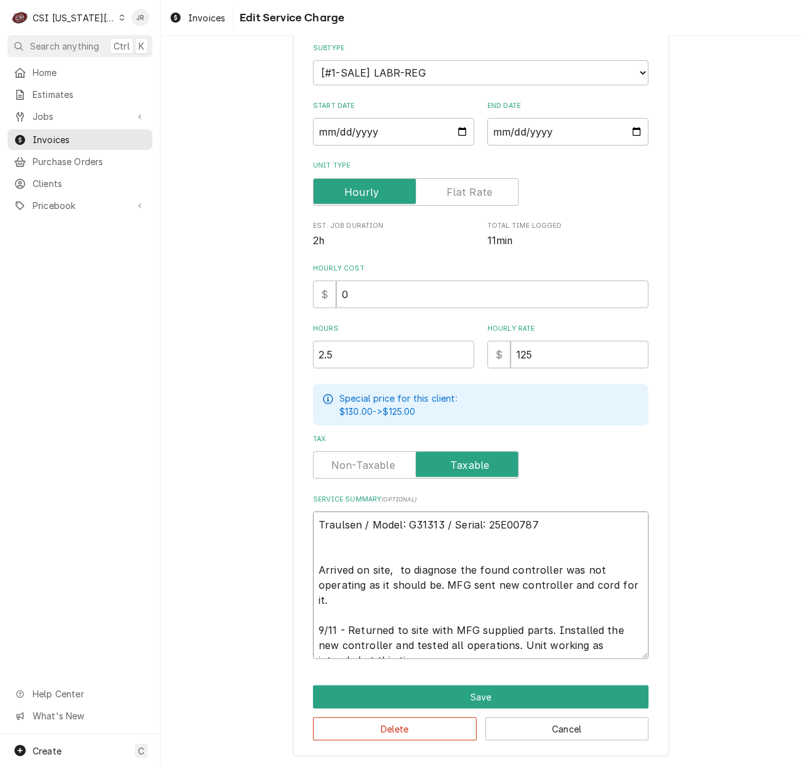
type textarea "Traulsen / Model: G31313 / Serial: 25E00787 Arrived on site, to diagnose the df…"
type textarea "x"
type textarea "Traulsen / Model: G31313 / Serial: 25E00787 Arrived on site, to diagnose the di…"
type textarea "x"
type textarea "Traulsen / Model: G31313 / Serial: 25E00787 Arrived on site, to diagnose the di…"
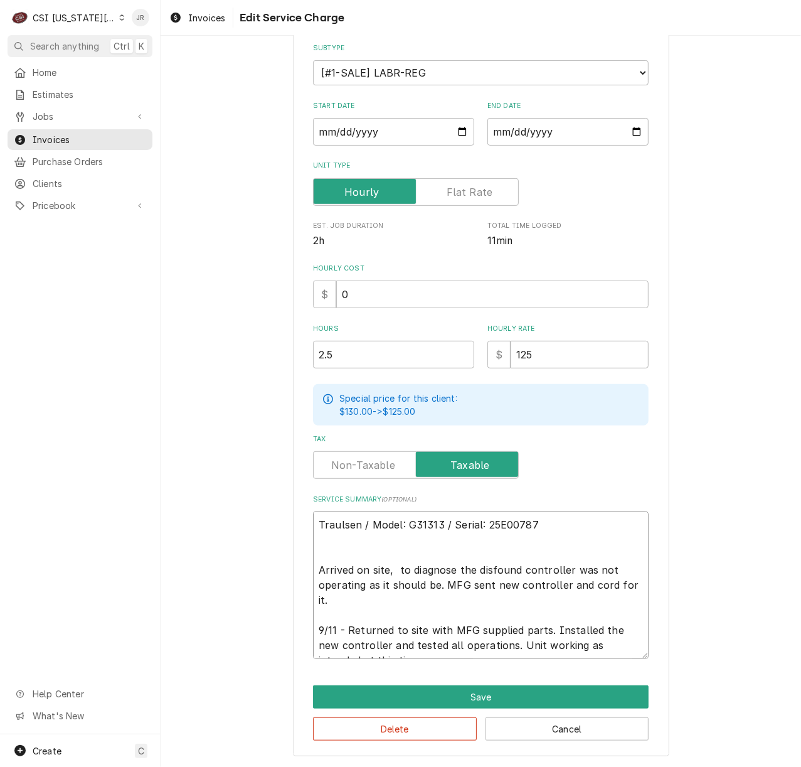
type textarea "x"
type textarea "Traulsen / Model: G31313 / Serial: 25E00787 Arrived on site, to diagnose the di…"
type textarea "x"
type textarea "Traulsen / Model: G31313 / Serial: 25E00787 Arrived on site, to diagnose the di…"
type textarea "x"
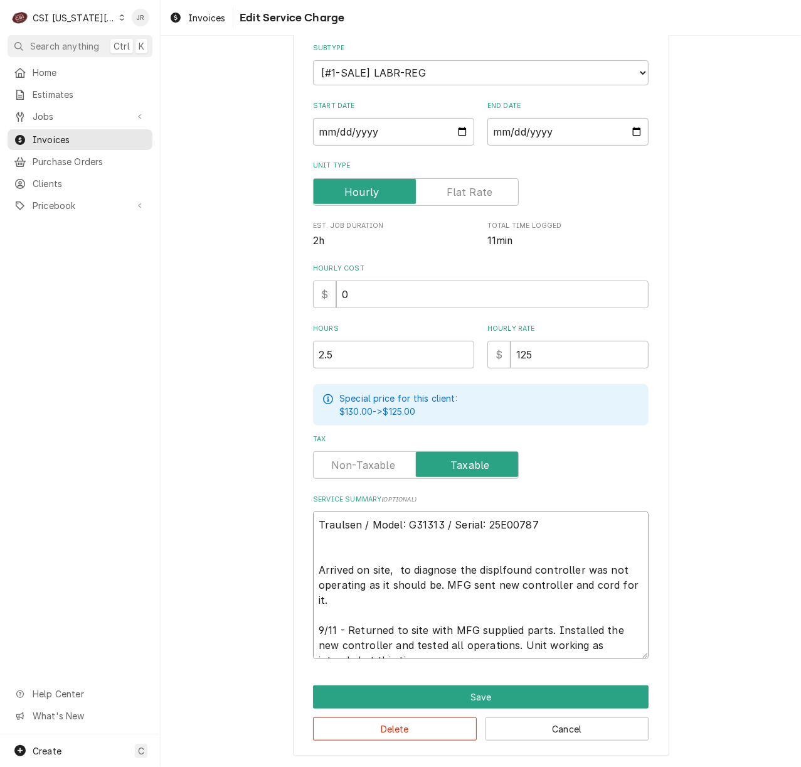
type textarea "Traulsen / Model: G31313 / Serial: 25E00787 Arrived on site, to diagnose the di…"
type textarea "x"
type textarea "Traulsen / Model: G31313 / Serial: 25E00787 Arrived on site, to diagnose the di…"
type textarea "x"
type textarea "Traulsen / Model: G31313 / Serial: 25E00787 Arrived on site, to diagnose the di…"
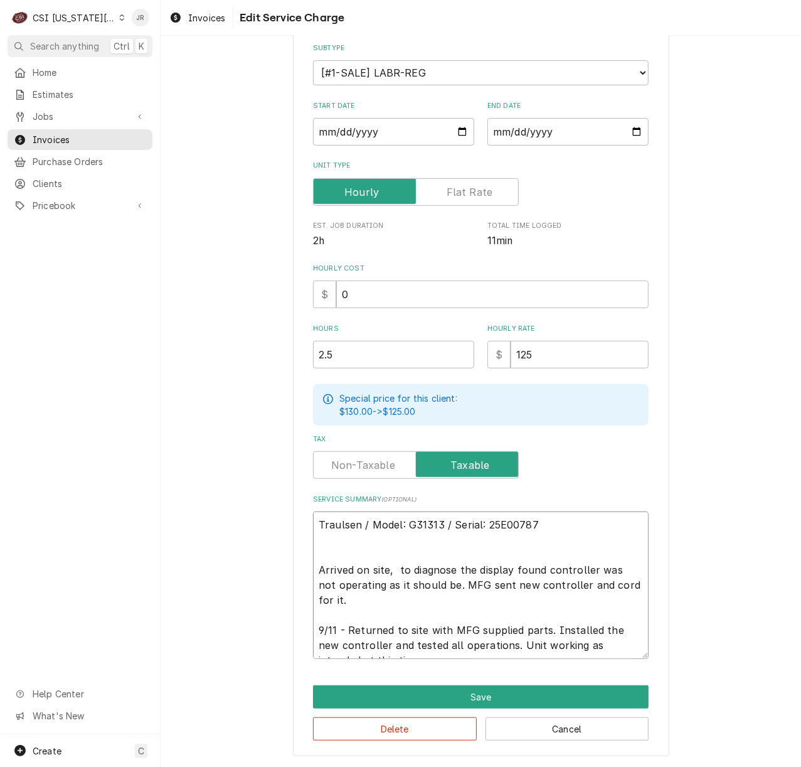
type textarea "x"
type textarea "Traulsen / Model: G31313 / Serial: 25E00787 Arrived on site, to diagnose the di…"
type textarea "x"
type textarea "Traulsen / Model: G31313 / Serial: 25E00787 Arrived on site, to diagnose the di…"
type textarea "x"
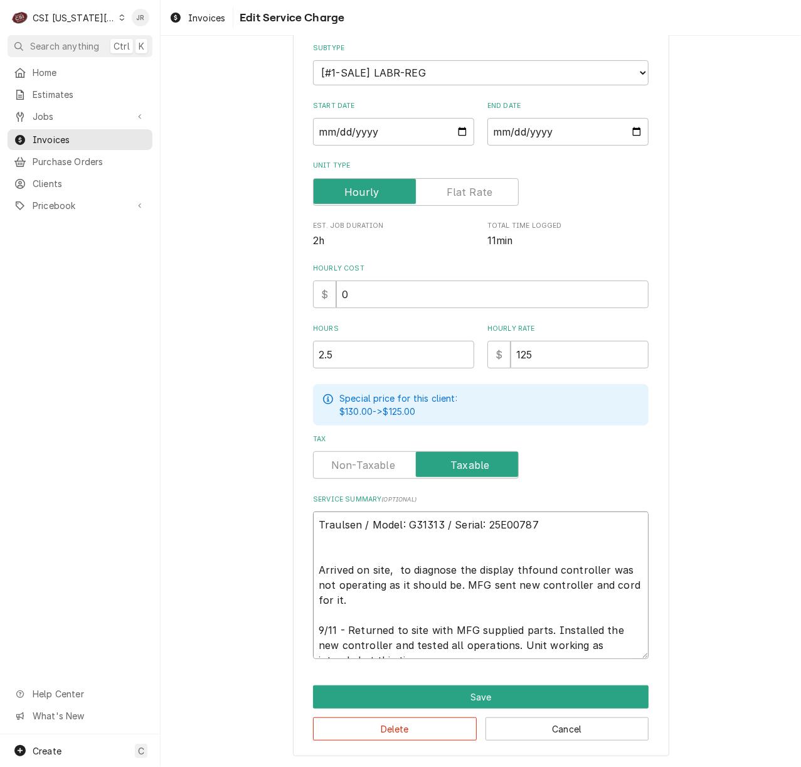
type textarea "Traulsen / Model: G31313 / Serial: 25E00787 Arrived on site, to diagnose the di…"
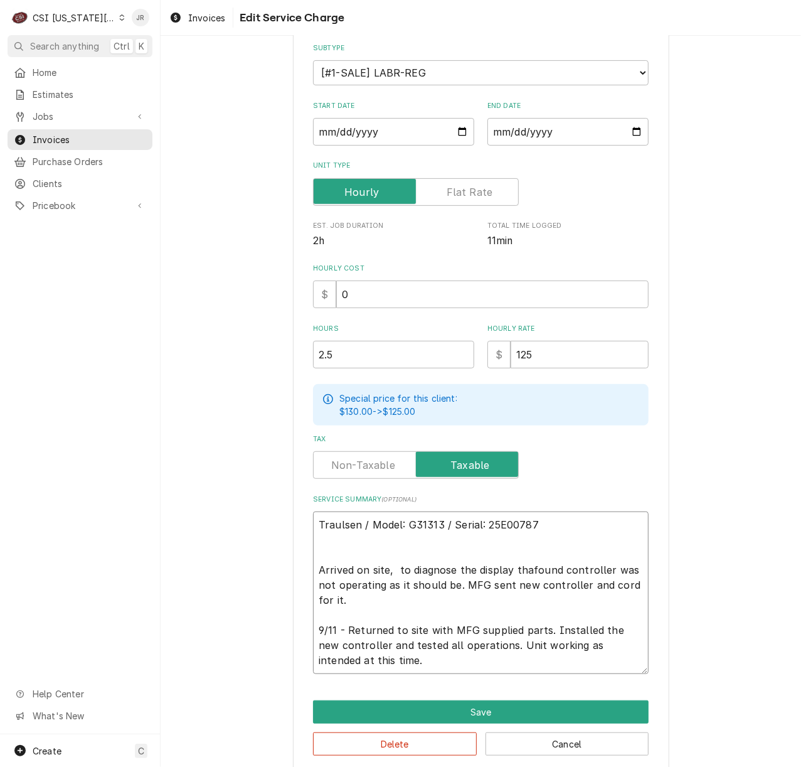
type textarea "x"
type textarea "Traulsen / Model: G31313 / Serial: 25E00787 Arrived on site, to diagnose the di…"
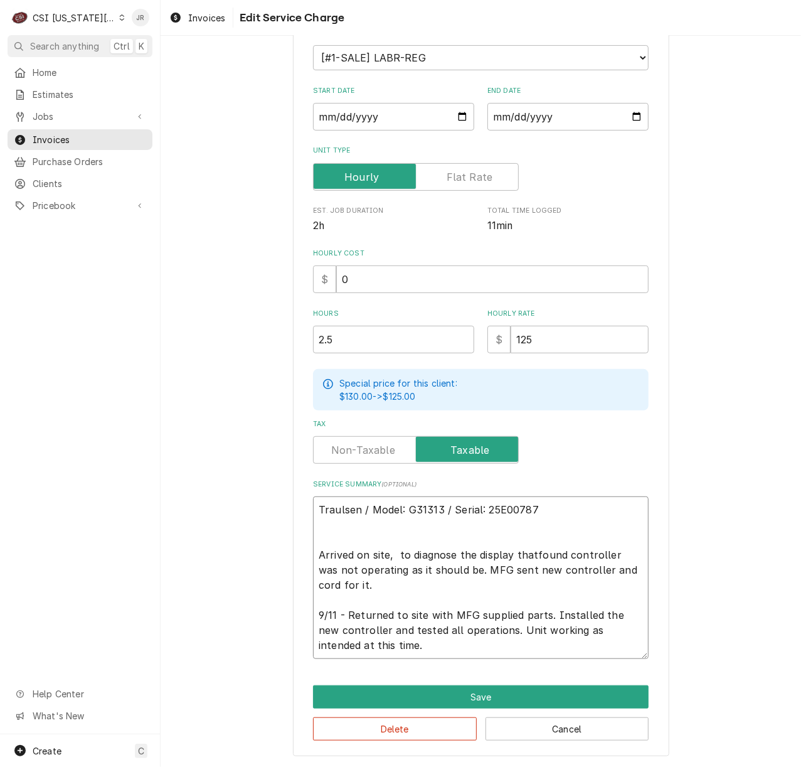
type textarea "x"
type textarea "Traulsen / Model: G31313 / Serial: 25E00787 Arrived on site, to diagnose the di…"
type textarea "x"
type textarea "Traulsen / Model: G31313 / Serial: 25E00787 Arrived on site, to diagnose the di…"
type textarea "x"
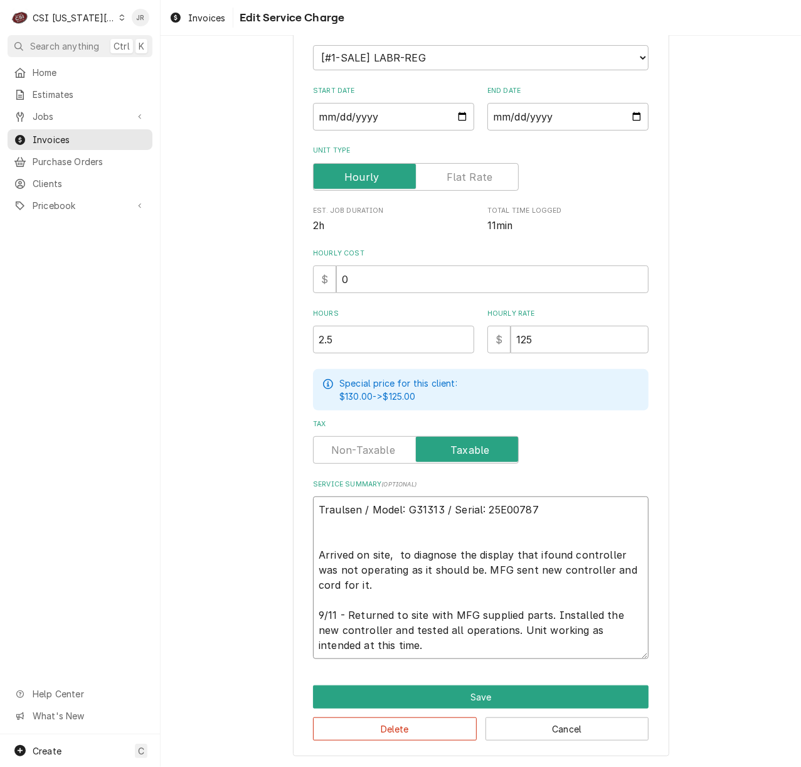
type textarea "Traulsen / Model: G31313 / Serial: 25E00787 Arrived on site, to diagnose the di…"
type textarea "x"
type textarea "Traulsen / Model: G31313 / Serial: 25E00787 Arrived on site, to diagnose the di…"
type textarea "x"
type textarea "Traulsen / Model: G31313 / Serial: 25E00787 Arrived on site, to diagnose the di…"
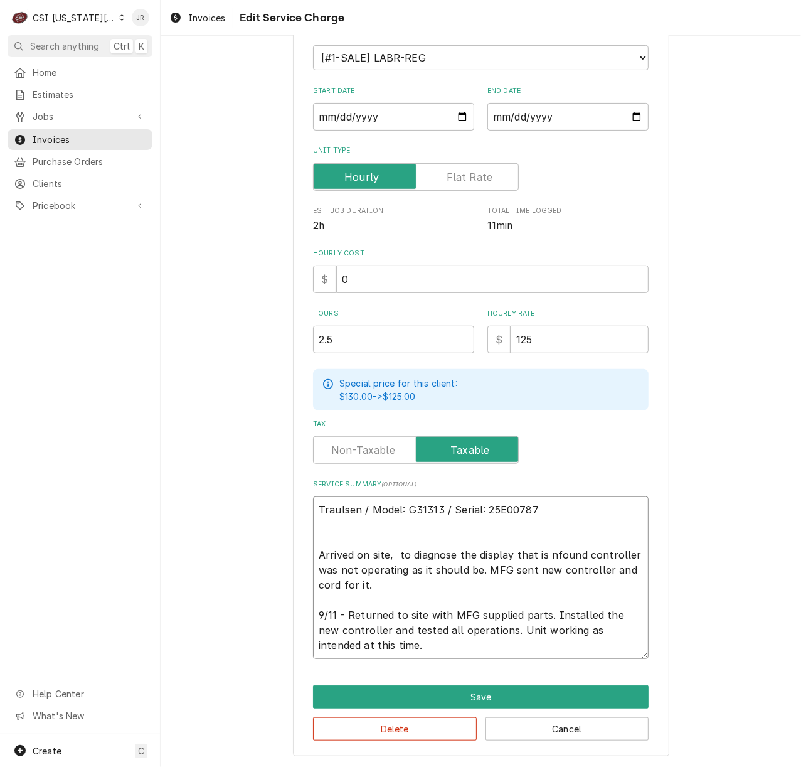
type textarea "x"
type textarea "Traulsen / Model: G31313 / Serial: 25E00787 Arrived on site, to diagnose the di…"
type textarea "x"
type textarea "Traulsen / Model: G31313 / Serial: 25E00787 Arrived on site, to diagnose the di…"
type textarea "x"
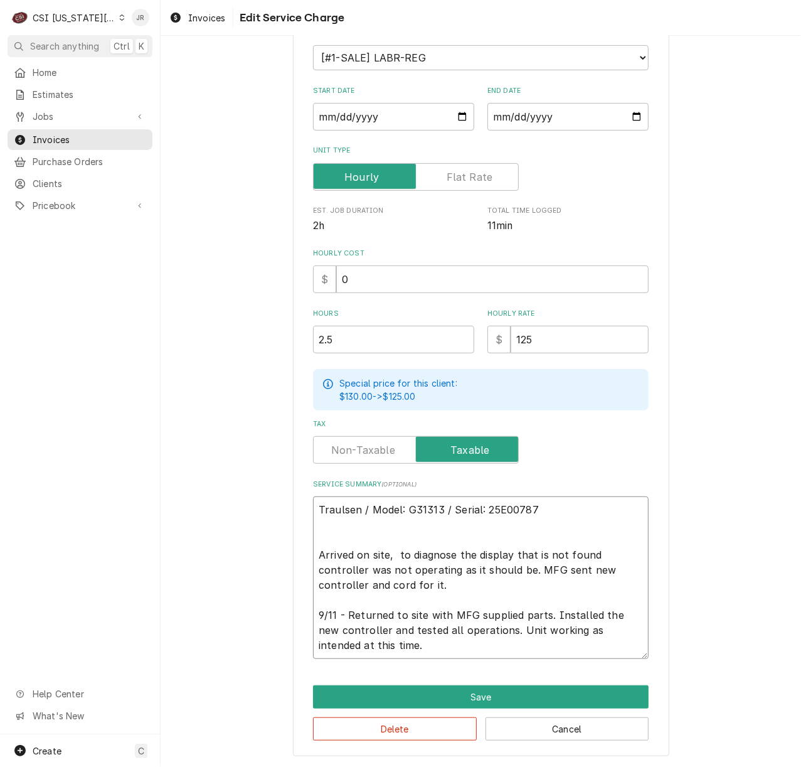
type textarea "Traulsen / Model: G31313 / Serial: 25E00787 Arrived on site, to diagnose the di…"
type textarea "x"
type textarea "Traulsen / Model: G31313 / Serial: 25E00787 Arrived on site, to diagnose the di…"
type textarea "x"
type textarea "Traulsen / Model: G31313 / Serial: 25E00787 Arrived on site, to diagnose the di…"
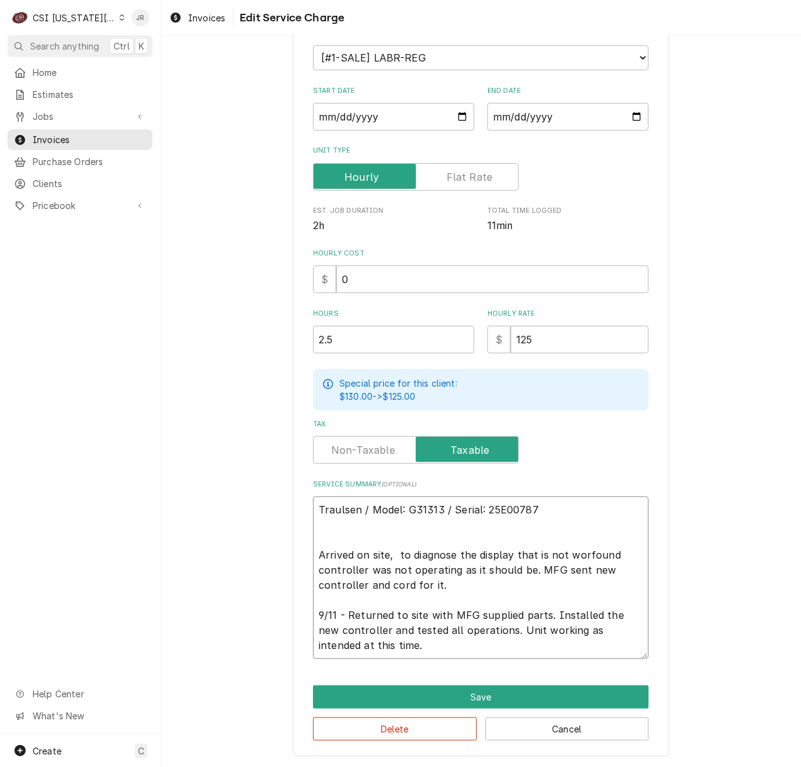
type textarea "x"
type textarea "Traulsen / Model: G31313 / Serial: 25E00787 Arrived on site, to diagnose the di…"
type textarea "x"
type textarea "Traulsen / Model: G31313 / Serial: 25E00787 Arrived on site, to diagnose the di…"
type textarea "x"
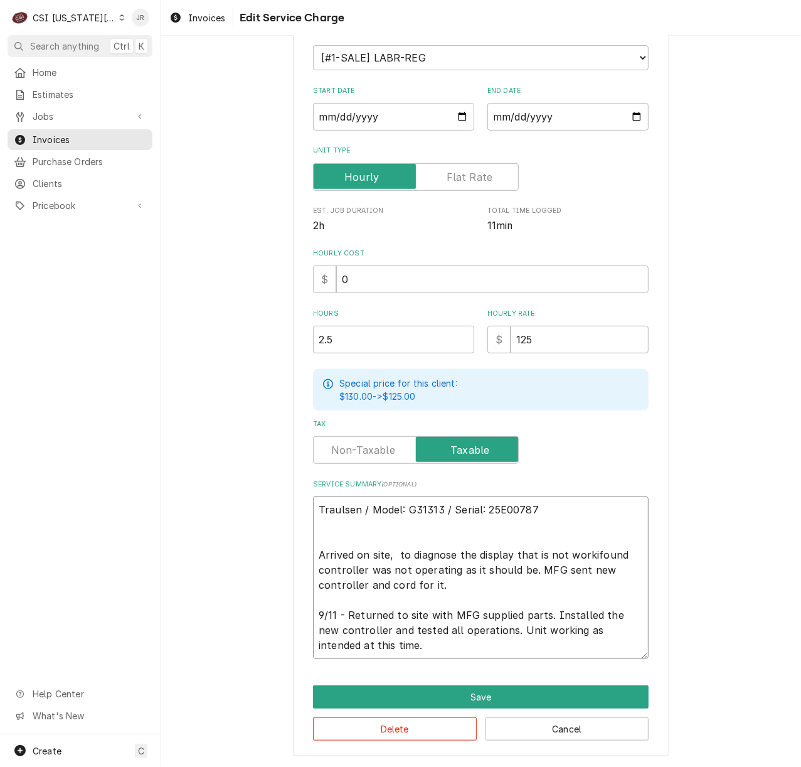
type textarea "Traulsen / Model: G31313 / Serial: 25E00787 Arrived on site, to diagnose the di…"
type textarea "x"
type textarea "Traulsen / Model: G31313 / Serial: 25E00787 Arrived on site, to diagnose the di…"
drag, startPoint x: 528, startPoint y: 567, endPoint x: 523, endPoint y: 577, distance: 11.2
click at [528, 568] on textarea "Traulsen / Model: G31313 / Serial: 25E00787 Arrived on site, to diagnose the di…" at bounding box center [481, 577] width 336 height 162
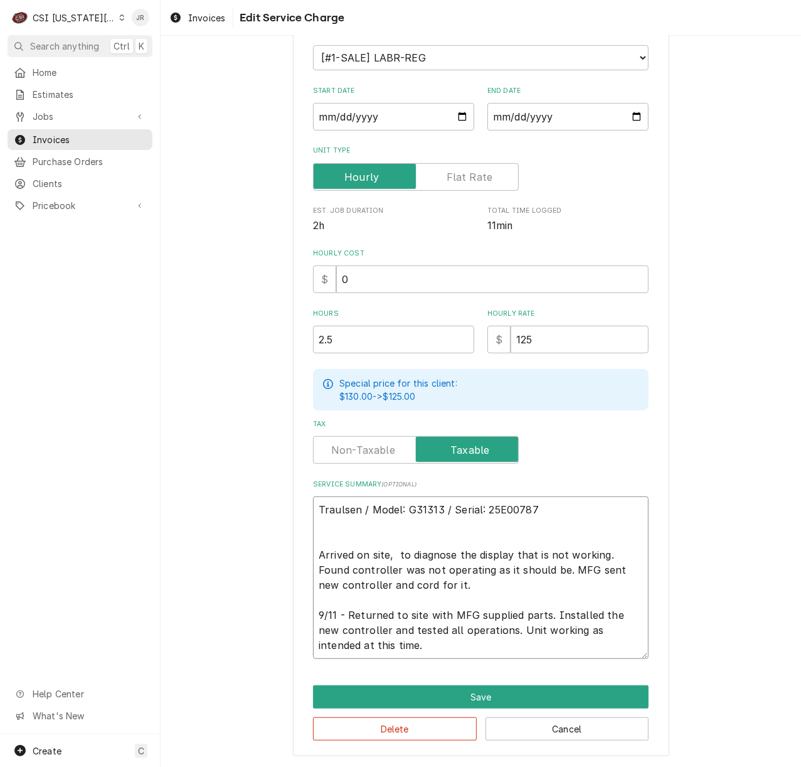
click at [492, 585] on textarea "Traulsen / Model: G31313 / Serial: 25E00787 Arrived on site, to diagnose the di…" at bounding box center [481, 577] width 336 height 162
drag, startPoint x: 542, startPoint y: 611, endPoint x: 443, endPoint y: 615, distance: 99.2
click at [443, 615] on textarea "Traulsen / Model: G31313 / Serial: 25E00787 Arrived on site, to diagnose the di…" at bounding box center [481, 577] width 336 height 162
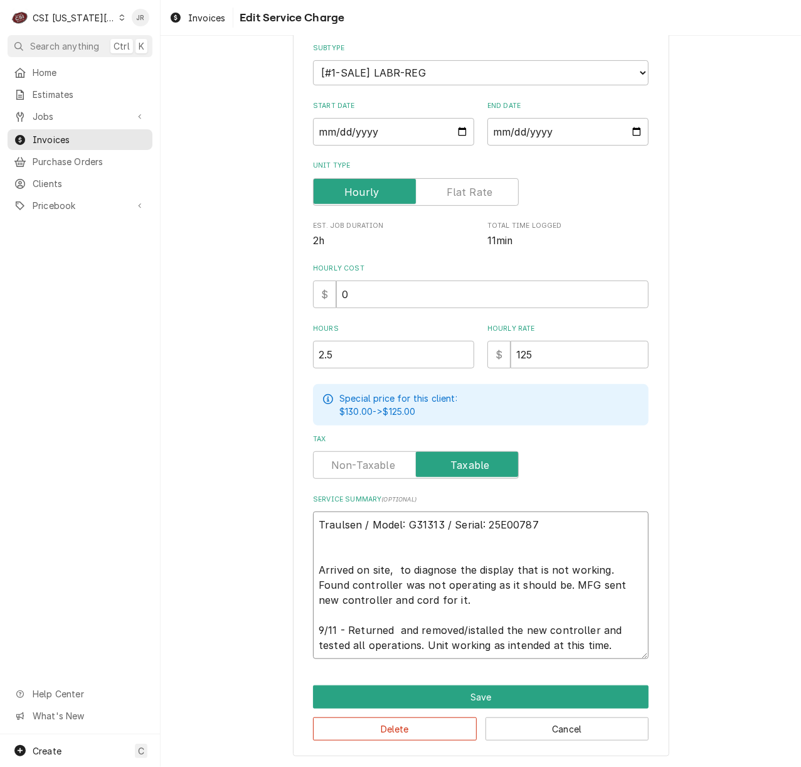
click at [623, 642] on textarea "Traulsen / Model: G31313 / Serial: 25E00787 Arrived on site, to diagnose the di…" at bounding box center [481, 584] width 336 height 147
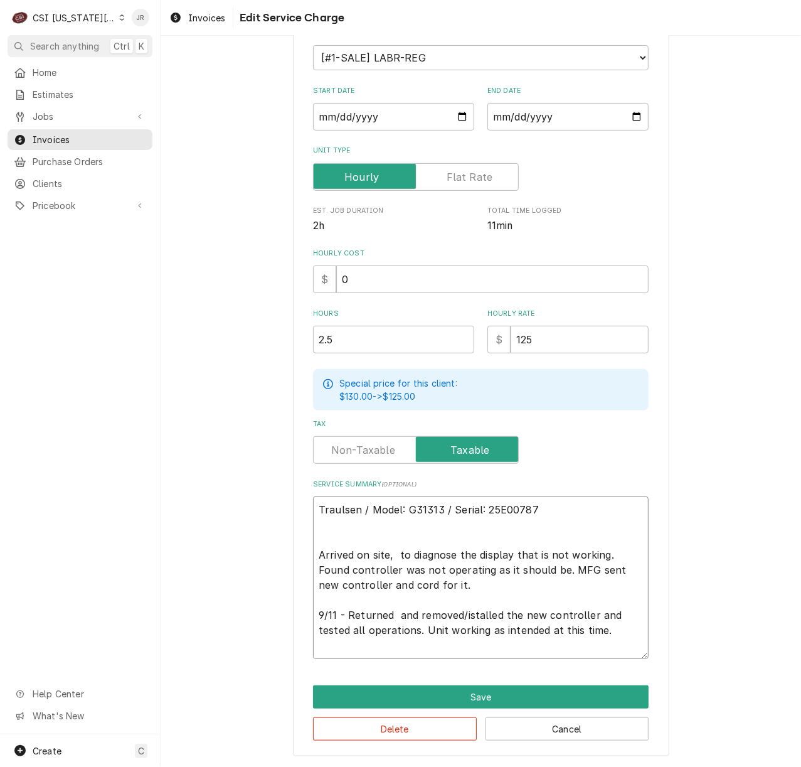
scroll to position [171, 0]
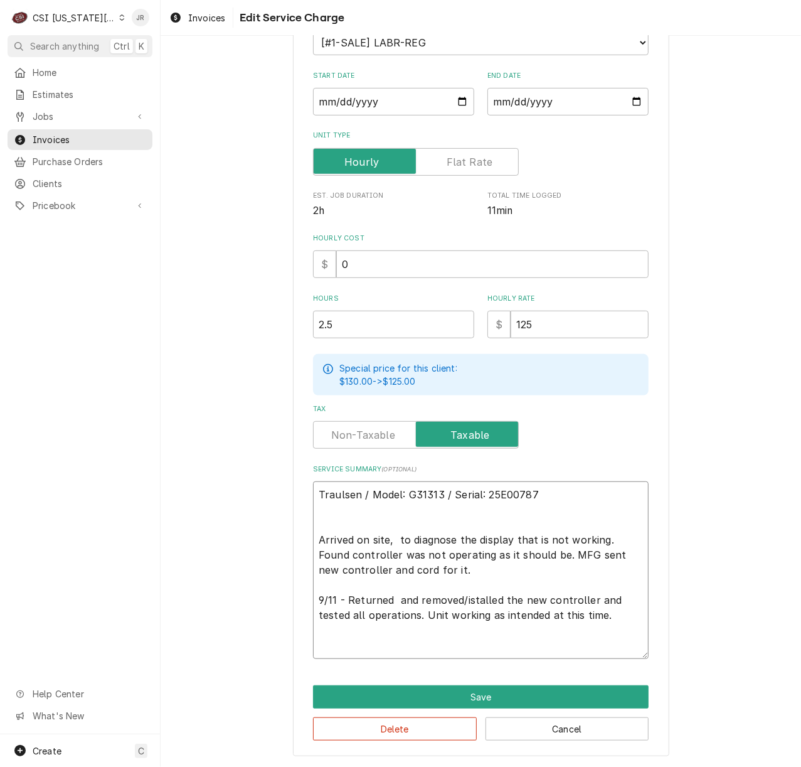
paste textarea "MFG supplied parts."
click at [481, 646] on textarea "Traulsen / Model: G31313 / Serial: 25E00787 Arrived on site, to diagnose the di…" at bounding box center [481, 570] width 336 height 178
drag, startPoint x: 385, startPoint y: 601, endPoint x: 497, endPoint y: 529, distance: 132.6
click at [457, 561] on textarea "Traulsen / Model: G31313 / Serial: 25E00787 Arrived on site, to diagnose the di…" at bounding box center [481, 570] width 336 height 178
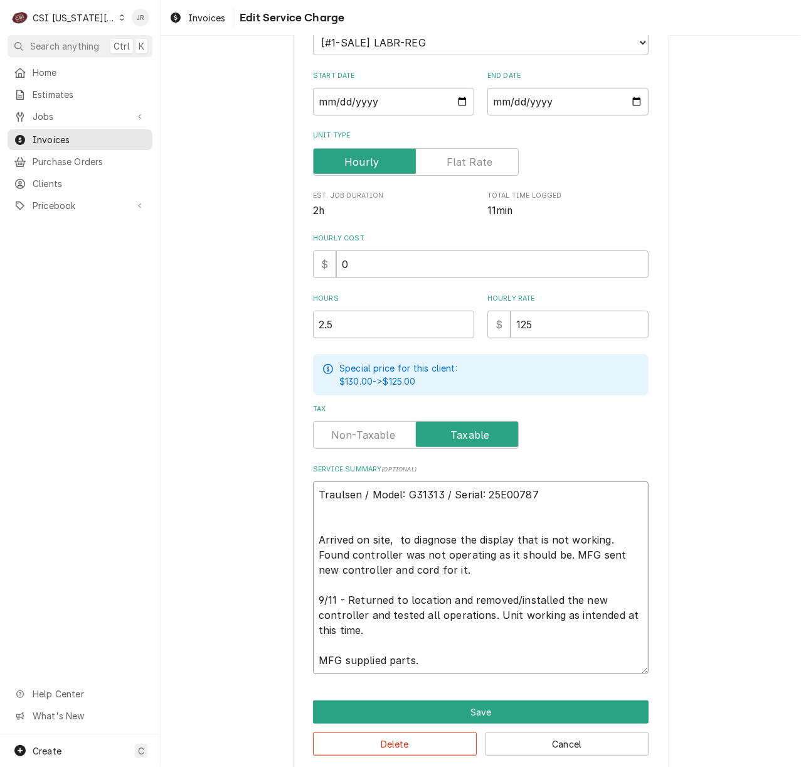
drag, startPoint x: 361, startPoint y: 615, endPoint x: 370, endPoint y: 583, distance: 33.2
click at [364, 593] on textarea "Traulsen / Model: G31313 / Serial: 25E00787 Arrived on site, to diagnose the di…" at bounding box center [481, 577] width 336 height 193
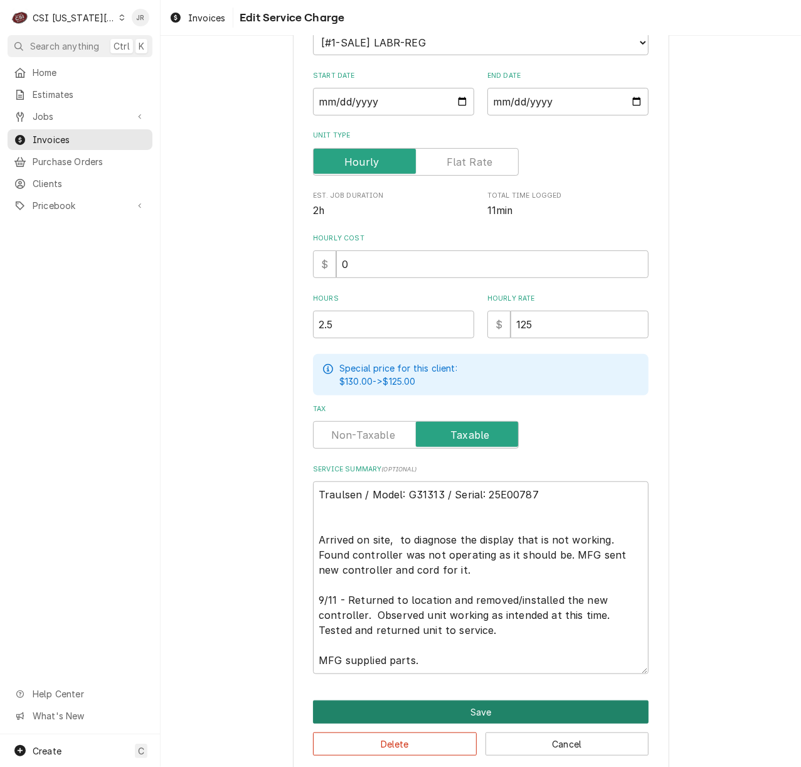
click at [454, 708] on button "Save" at bounding box center [481, 711] width 336 height 23
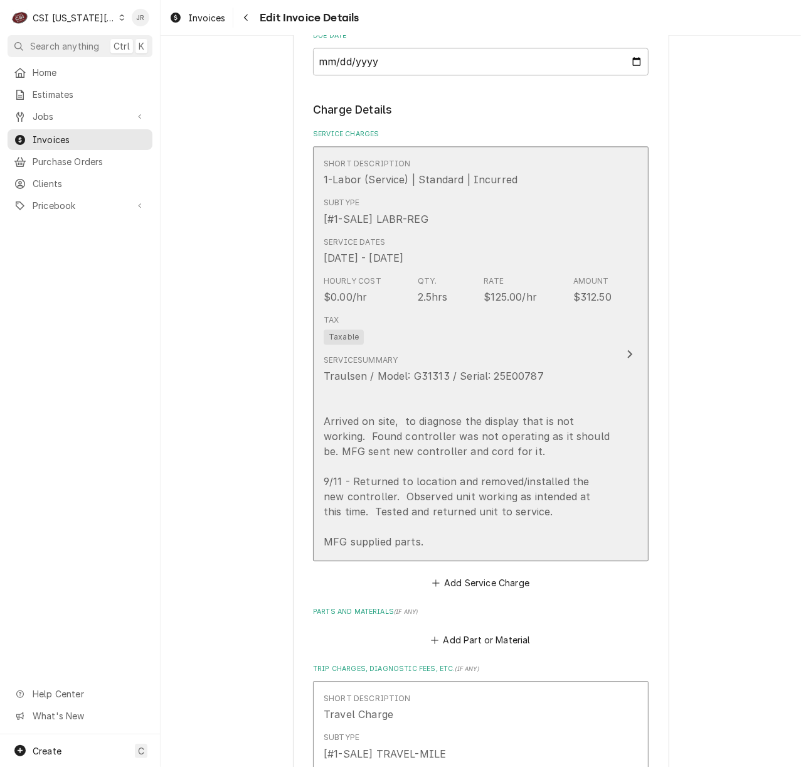
scroll to position [1411, 0]
click at [623, 346] on button "Short Description 1-Labor (Service) | Standard | Incurred Subtype [#1-SALE] LAB…" at bounding box center [481, 353] width 336 height 415
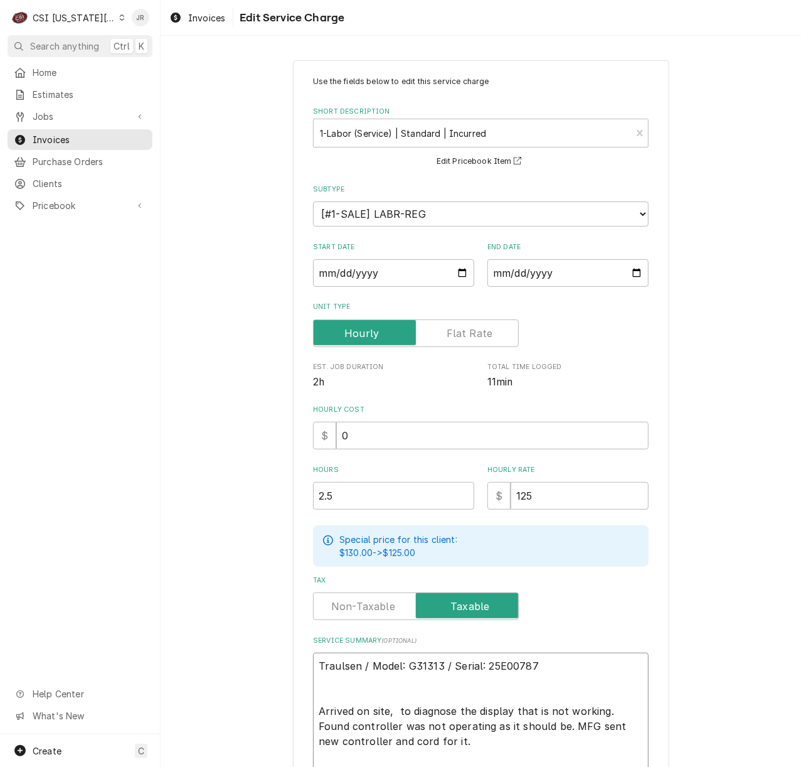
drag, startPoint x: 394, startPoint y: 706, endPoint x: 396, endPoint y: 668, distance: 38.3
click at [394, 706] on textarea "Traulsen / Model: G31313 / Serial: 25E00787 Arrived on site, to diagnose the di…" at bounding box center [481, 748] width 336 height 193
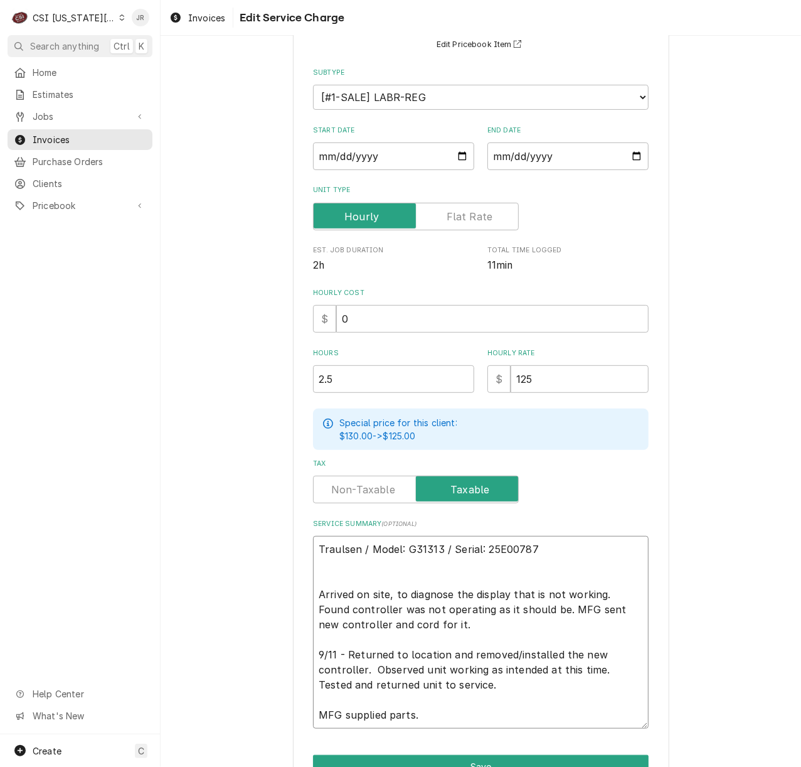
scroll to position [186, 0]
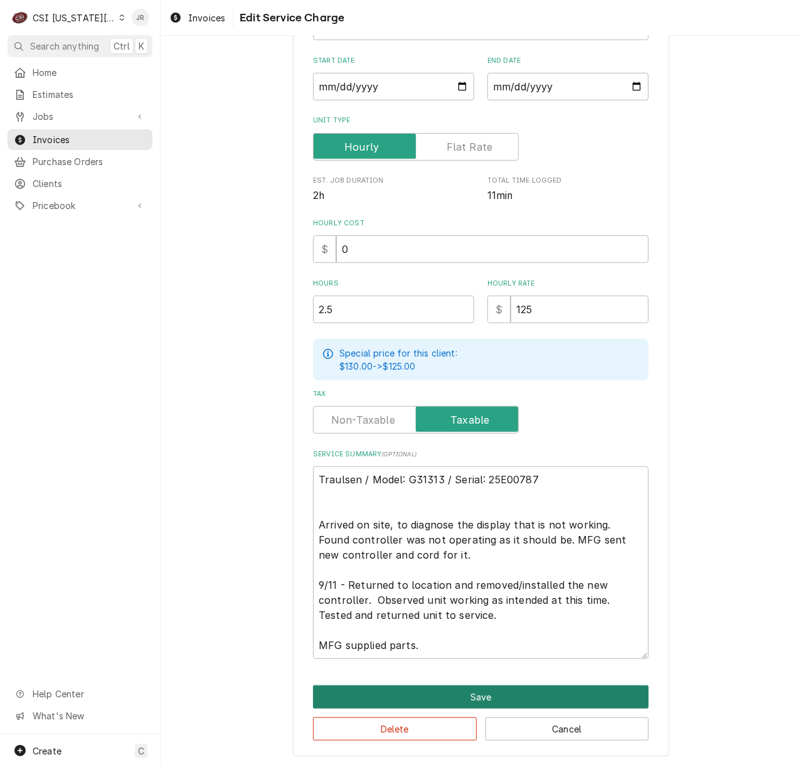
click at [530, 686] on button "Save" at bounding box center [481, 696] width 336 height 23
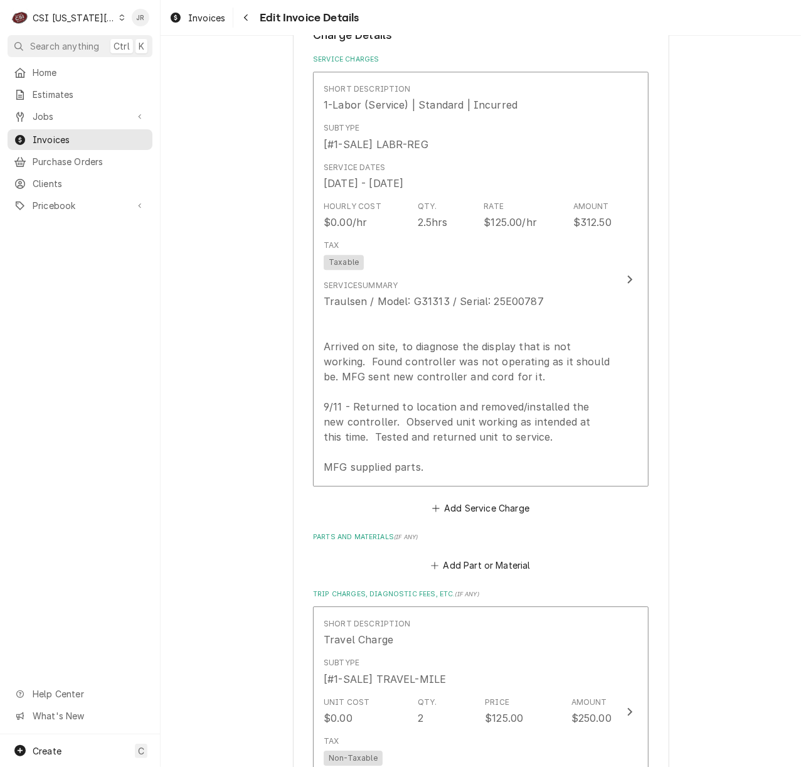
scroll to position [1480, 0]
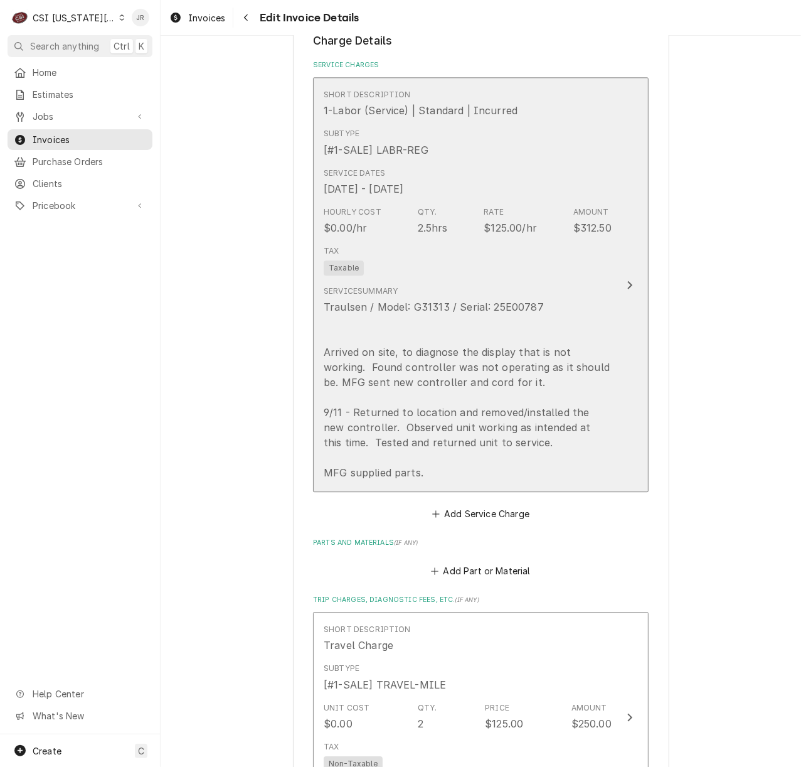
click at [497, 339] on div "Traulsen / Model: G31313 / Serial: 25E00787 Arrived on site, to diagnose the di…" at bounding box center [468, 389] width 288 height 181
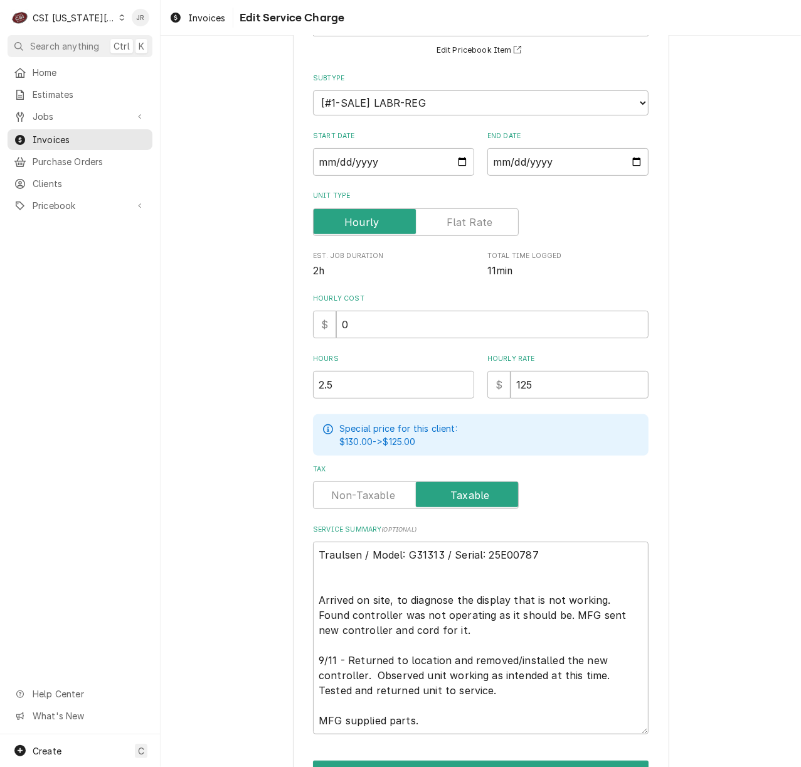
scroll to position [186, 0]
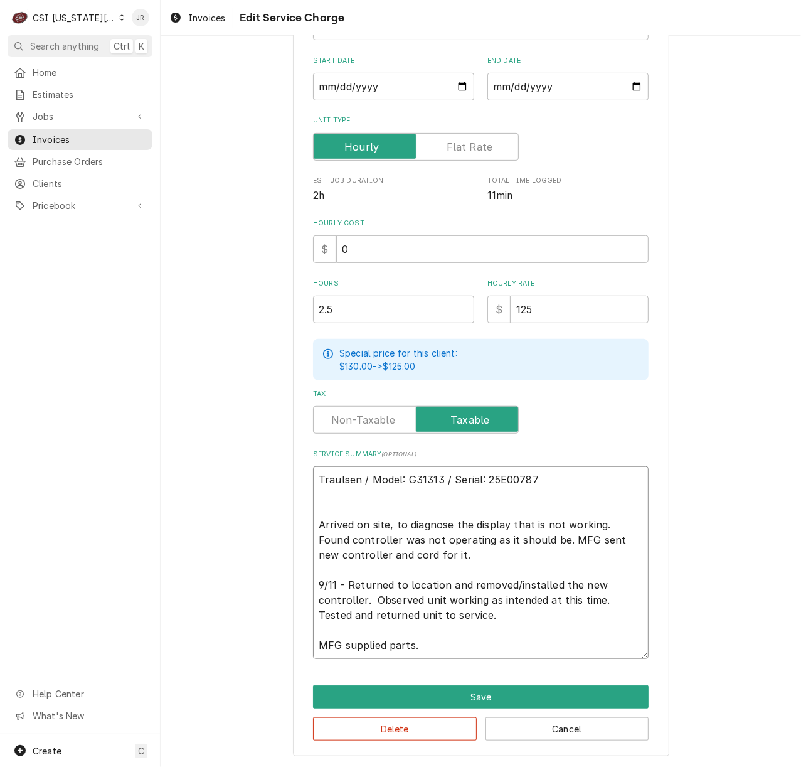
click at [486, 585] on textarea "Traulsen / Model: G31313 / Serial: 25E00787 Arrived on site, to diagnose the di…" at bounding box center [481, 562] width 336 height 193
click at [486, 583] on textarea "Traulsen / Model: G31313 / Serial: 25E00787 Arrived on site, to diagnose the di…" at bounding box center [481, 562] width 336 height 193
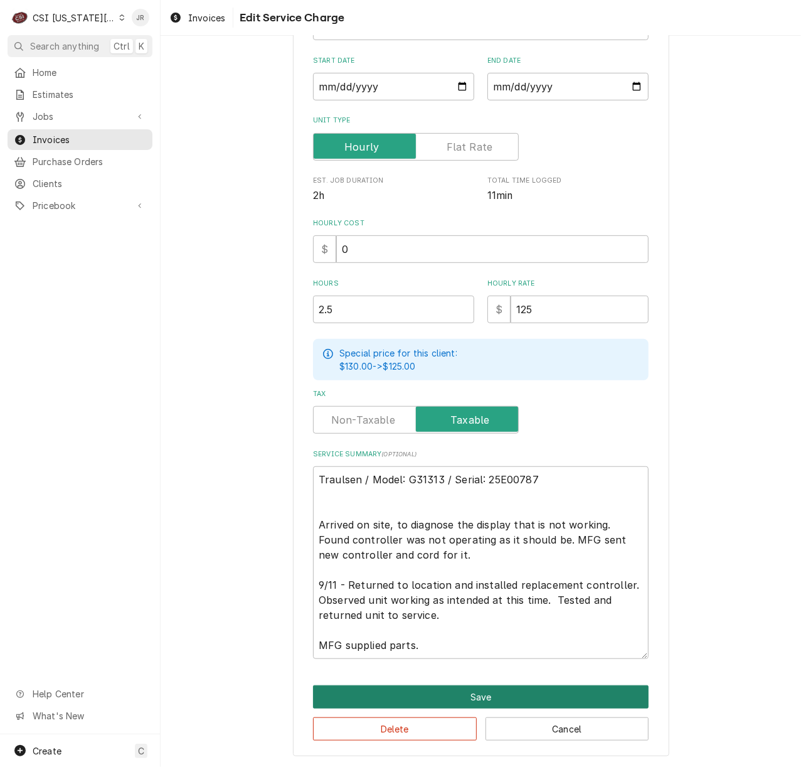
click at [595, 696] on button "Save" at bounding box center [481, 696] width 336 height 23
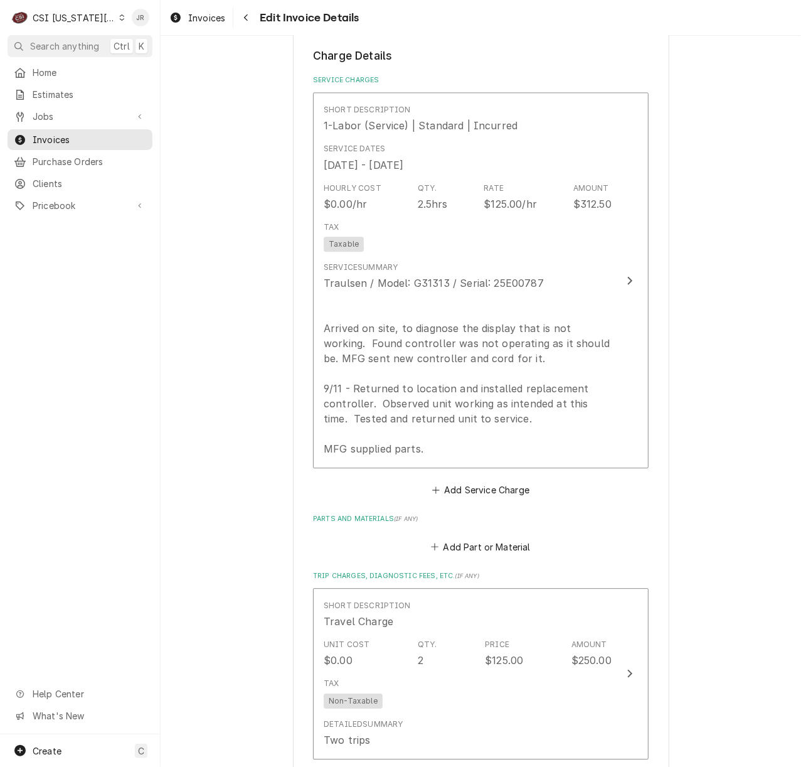
click at [595, 713] on div "Detailed Summary Two trips" at bounding box center [468, 732] width 288 height 39
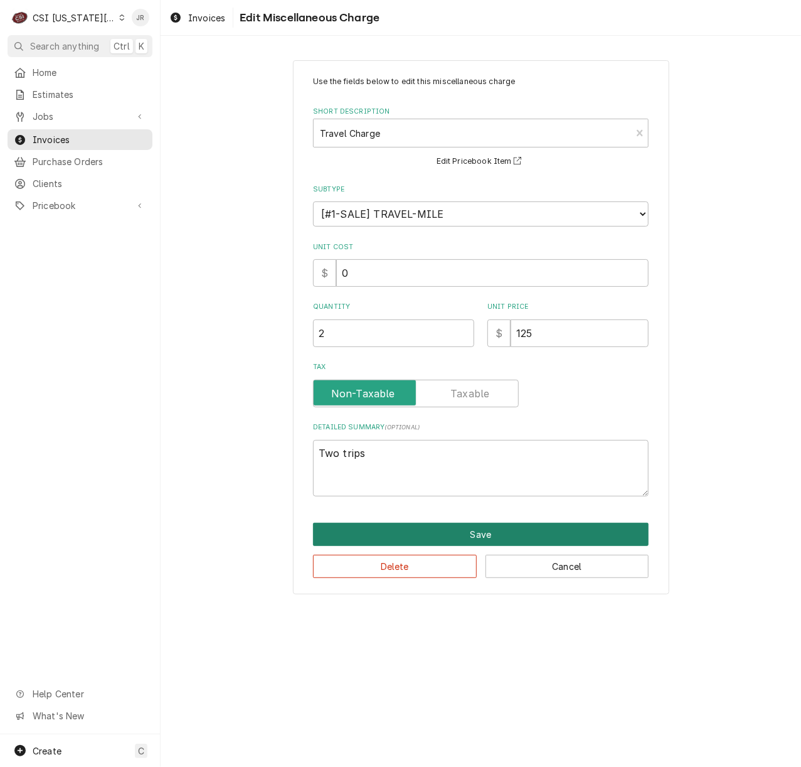
click at [439, 536] on button "Save" at bounding box center [481, 534] width 336 height 23
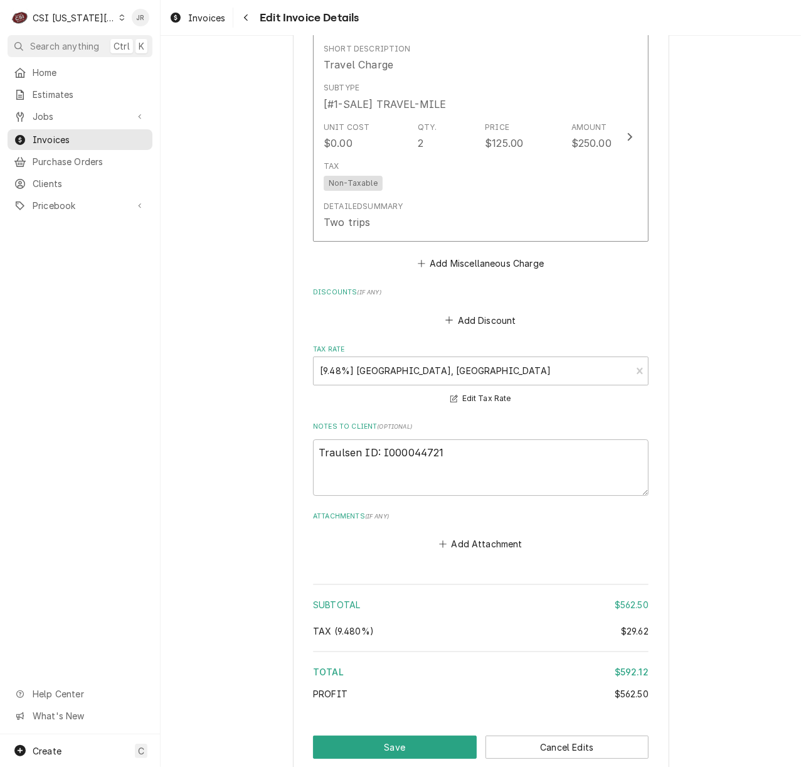
scroll to position [2111, 0]
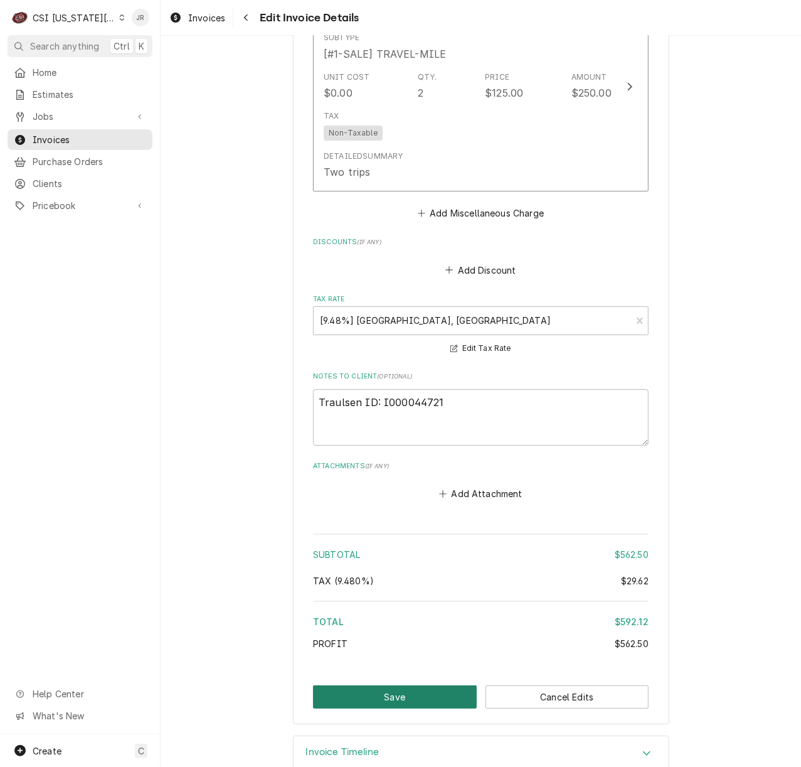
click at [432, 685] on button "Save" at bounding box center [395, 696] width 164 height 23
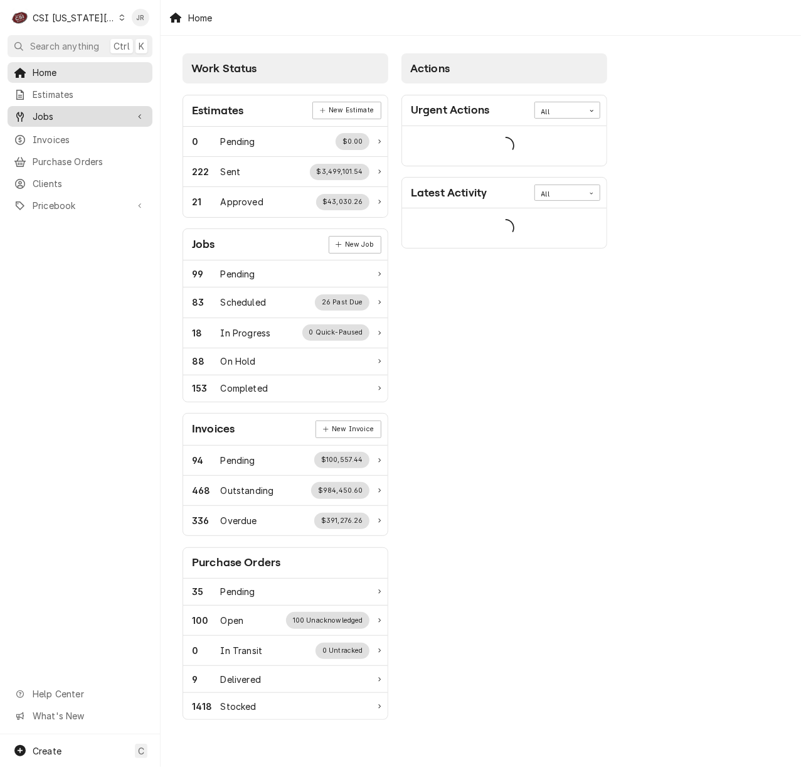
click at [51, 117] on span "Jobs" at bounding box center [80, 116] width 95 height 13
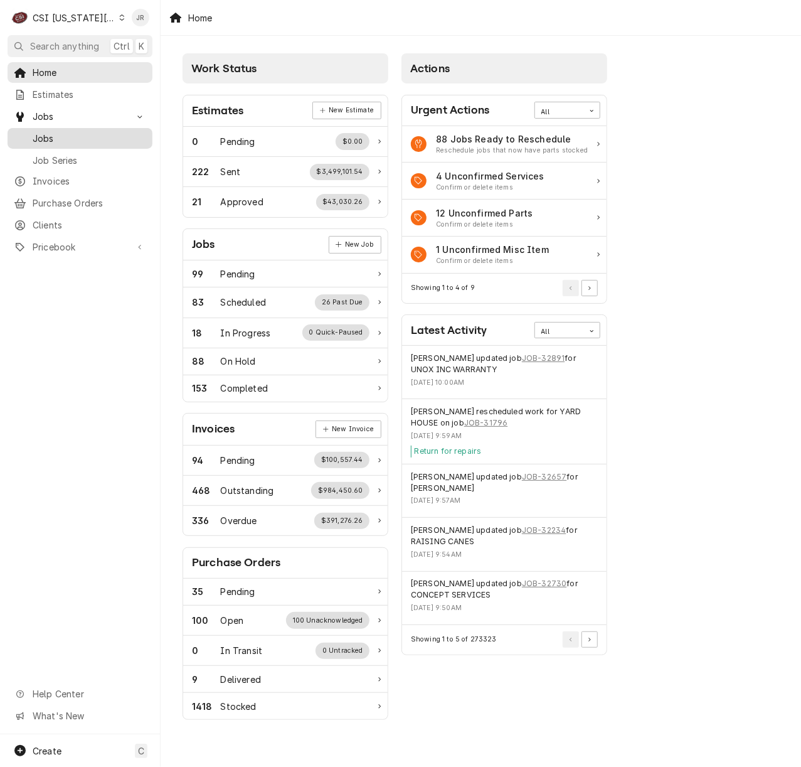
click at [59, 141] on link "Jobs" at bounding box center [80, 138] width 145 height 21
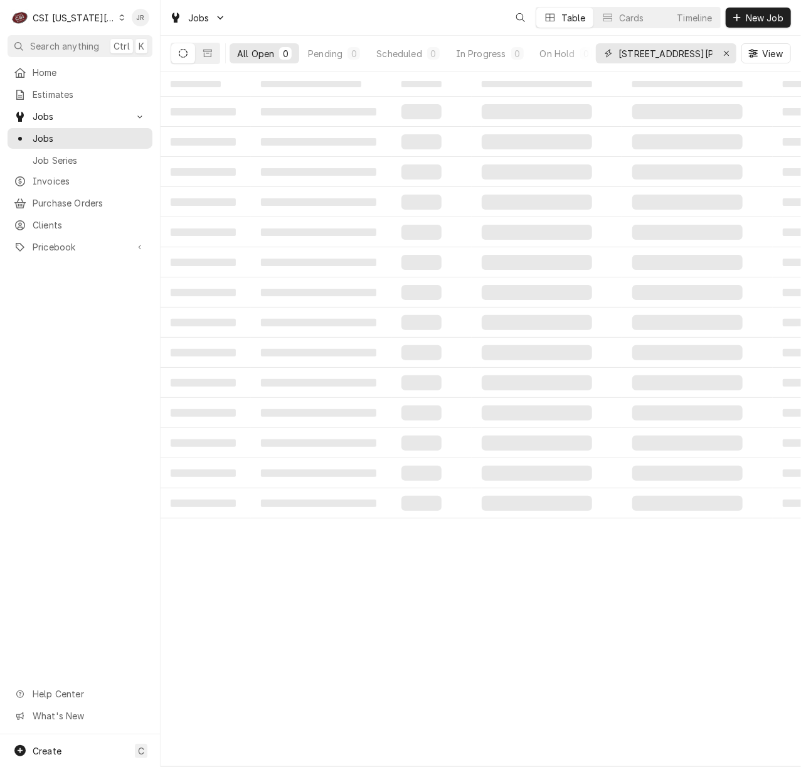
click at [672, 58] on input "[STREET_ADDRESS][PERSON_NAME][PERSON_NAME] Sprin" at bounding box center [666, 53] width 94 height 20
click at [672, 56] on input "[STREET_ADDRESS][PERSON_NAME][PERSON_NAME] Sprin" at bounding box center [666, 53] width 94 height 20
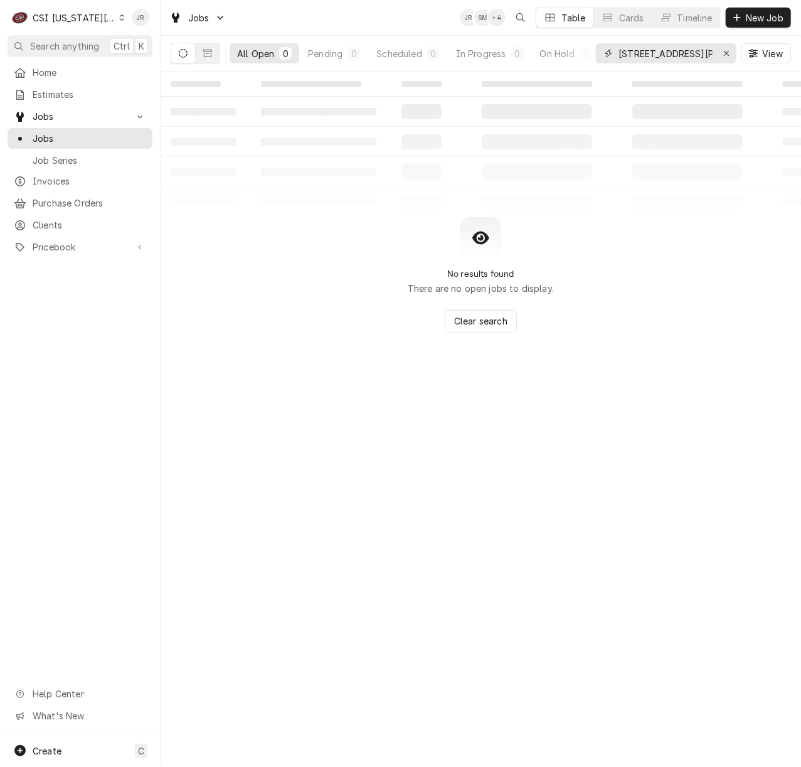
paste input "32462"
type input "32462"
click at [206, 51] on icon "Dynamic Content Wrapper" at bounding box center [207, 54] width 9 height 8
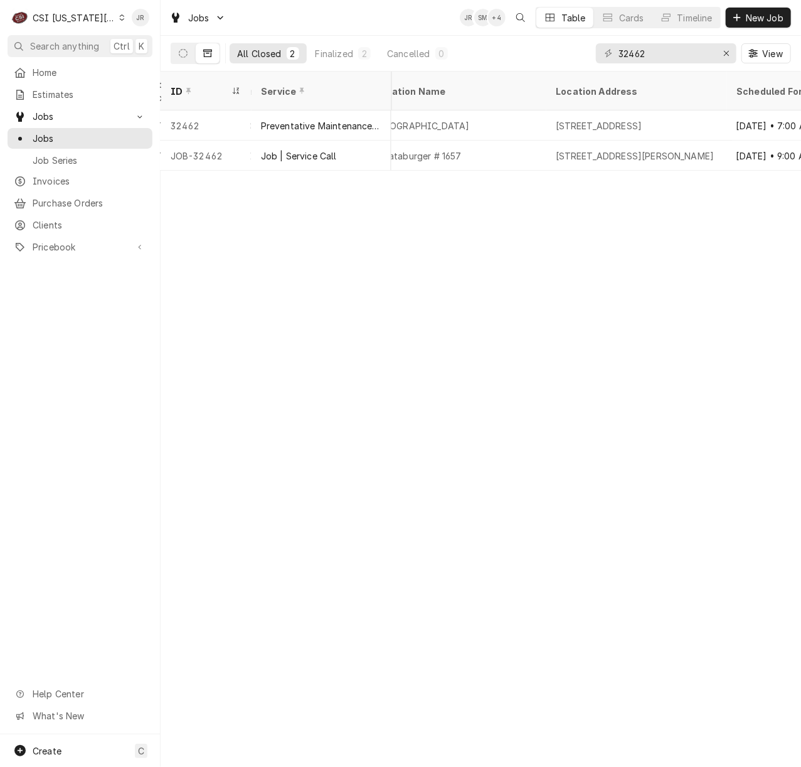
scroll to position [0, 718]
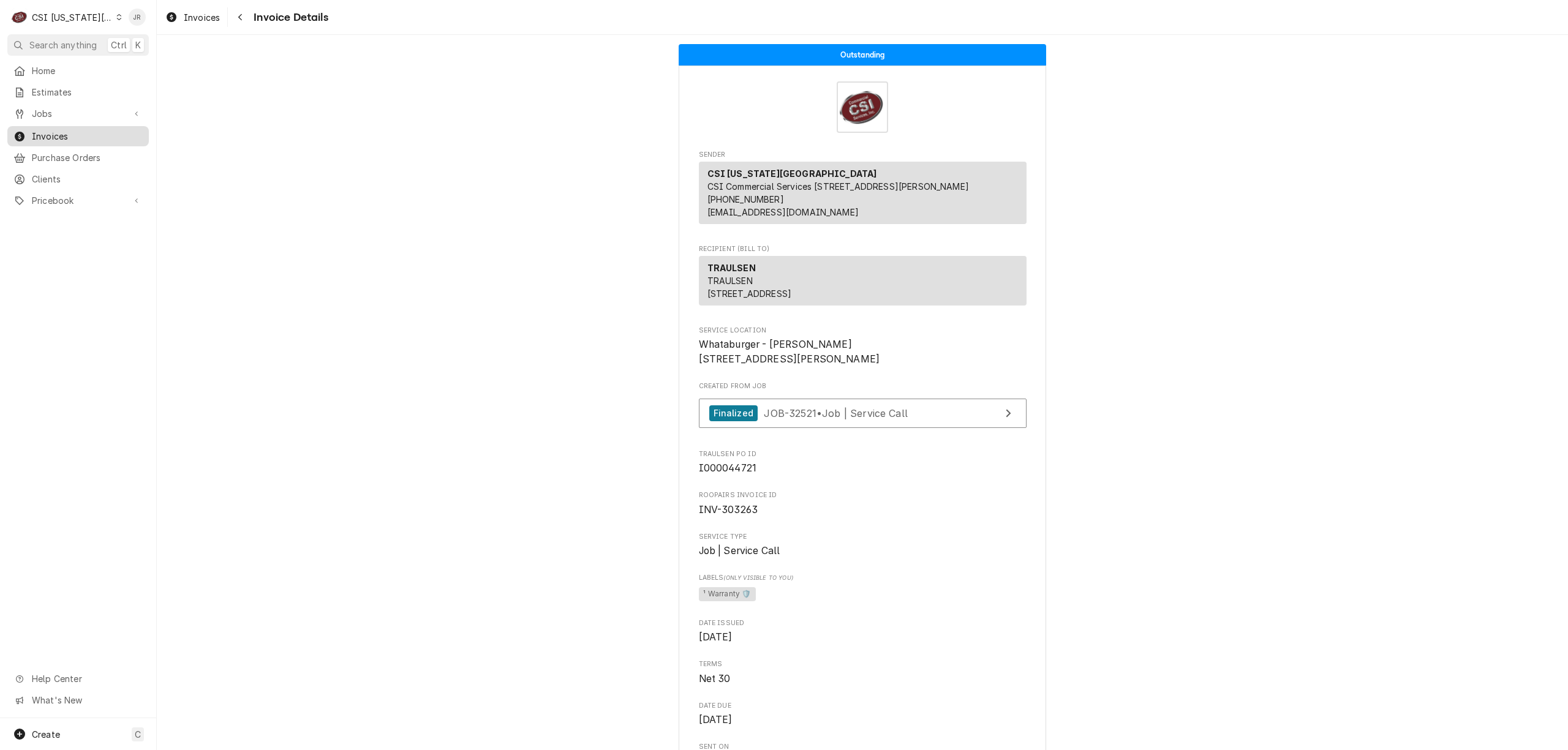
click at [50, 132] on span "Invoices" at bounding box center [88, 136] width 111 height 13
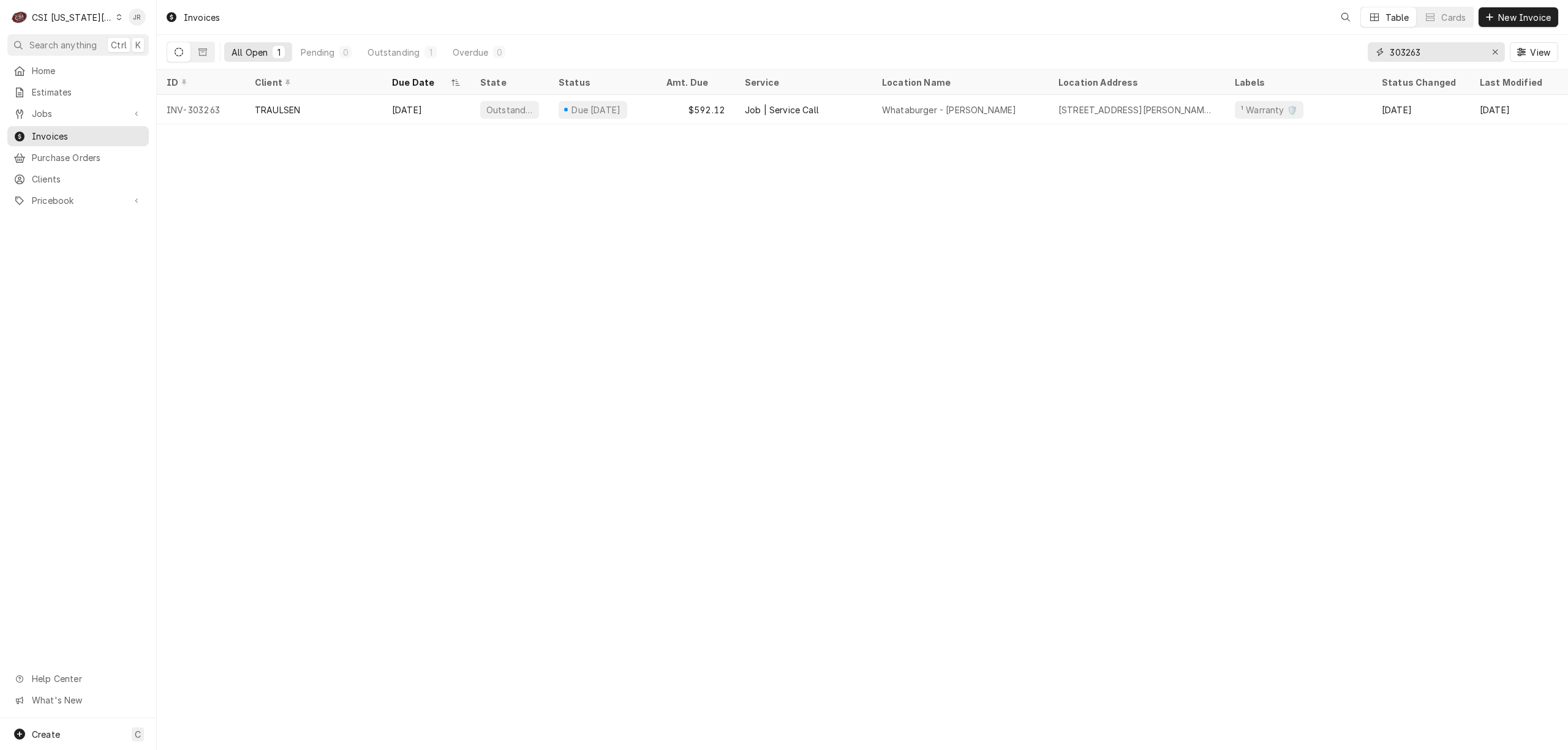
click at [1436, 55] on input "303263" at bounding box center [1435, 52] width 92 height 20
paste input "81"
type input "303281"
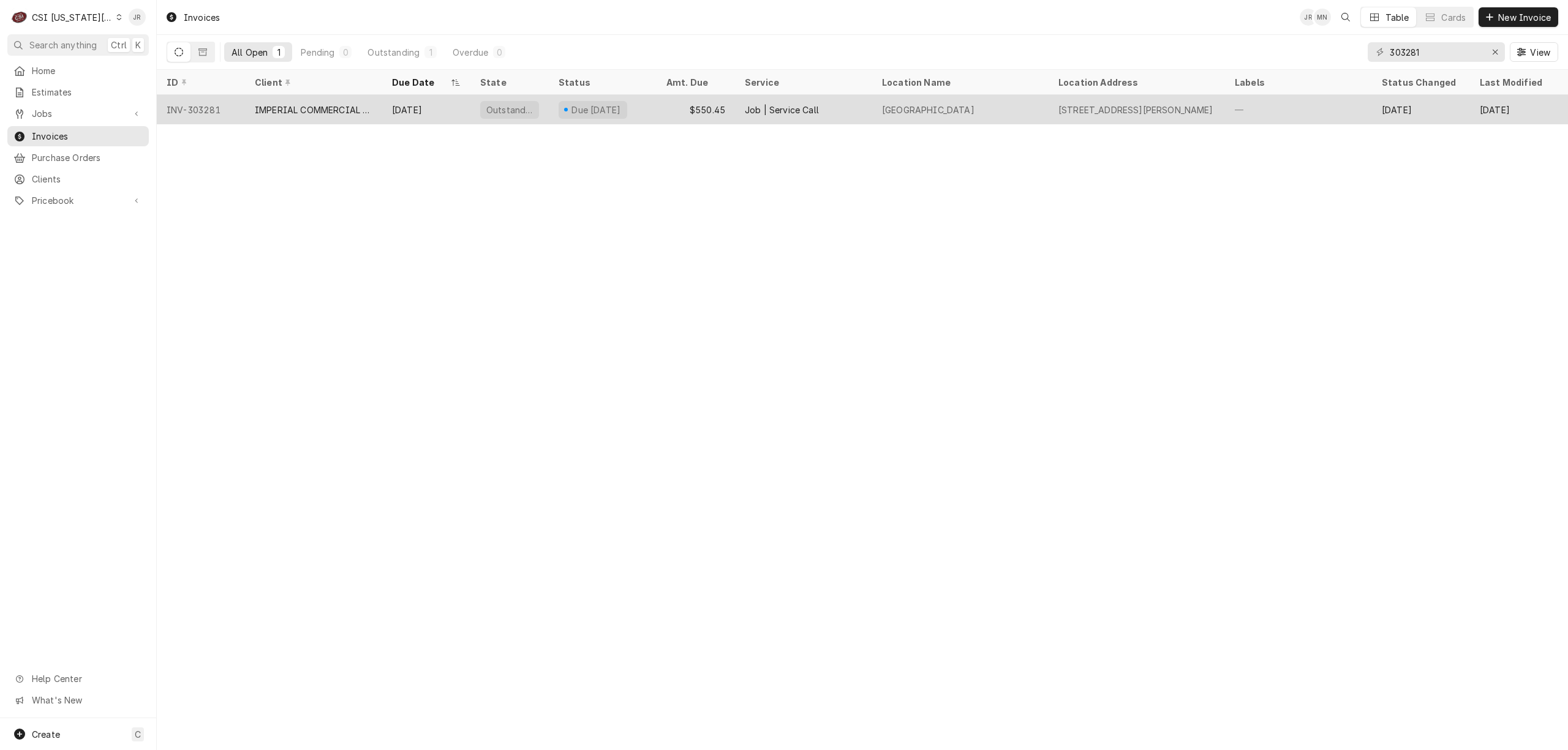
click at [352, 112] on div "IMPERIAL COMMERCIAL COOKING EQUIP" at bounding box center [313, 109] width 117 height 13
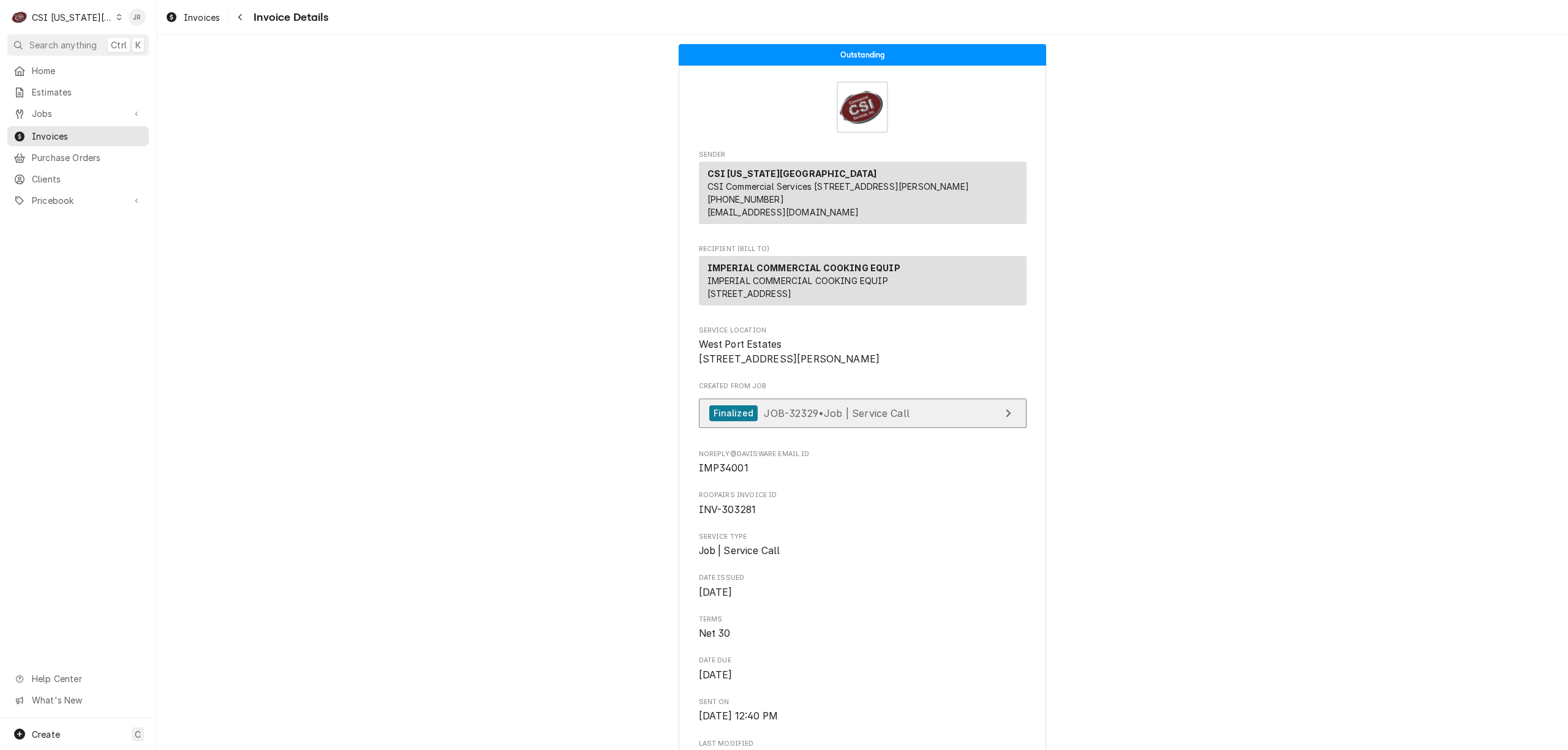
click at [822, 422] on div "Finalized JOB-32329 • Job | Service Call" at bounding box center [808, 413] width 200 height 17
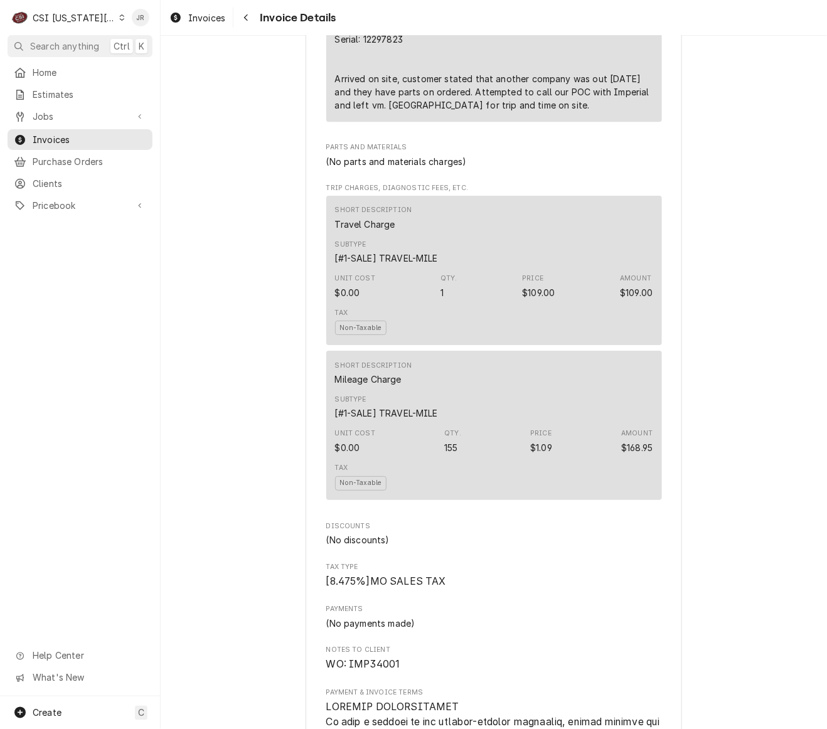
scroll to position [1004, 0]
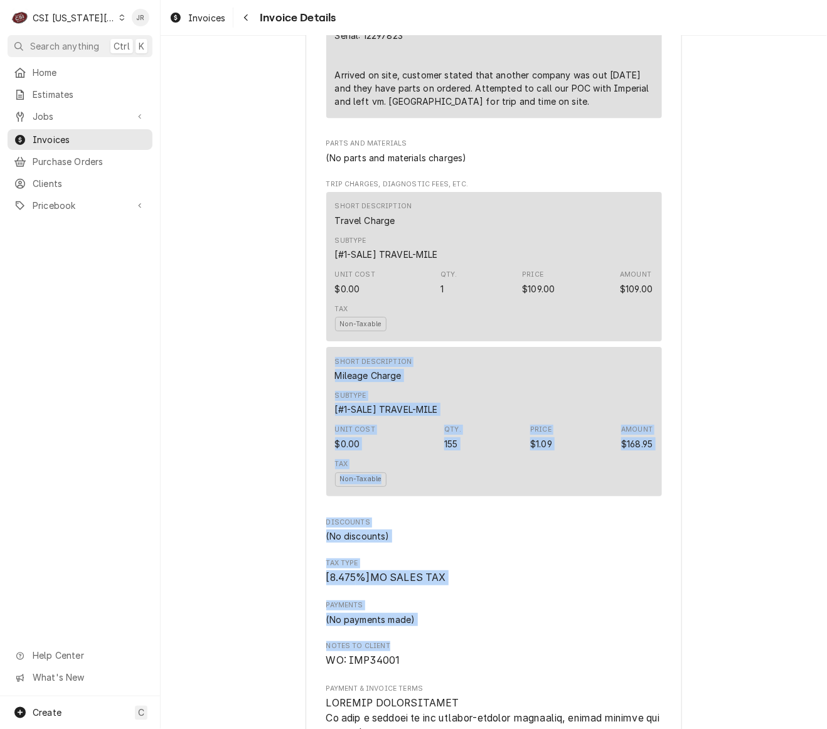
drag, startPoint x: 813, startPoint y: 357, endPoint x: 778, endPoint y: 676, distance: 321.2
click at [778, 684] on div "Outstanding Sender CSI [US_STATE] City CSI Commercial Services [STREET_ADDRESS]…" at bounding box center [494, 357] width 666 height 2650
drag, startPoint x: 738, startPoint y: 563, endPoint x: 792, endPoint y: 445, distance: 130.3
click at [738, 565] on div "Outstanding Sender CSI [US_STATE] City CSI Commercial Services [STREET_ADDRESS]…" at bounding box center [494, 357] width 666 height 2650
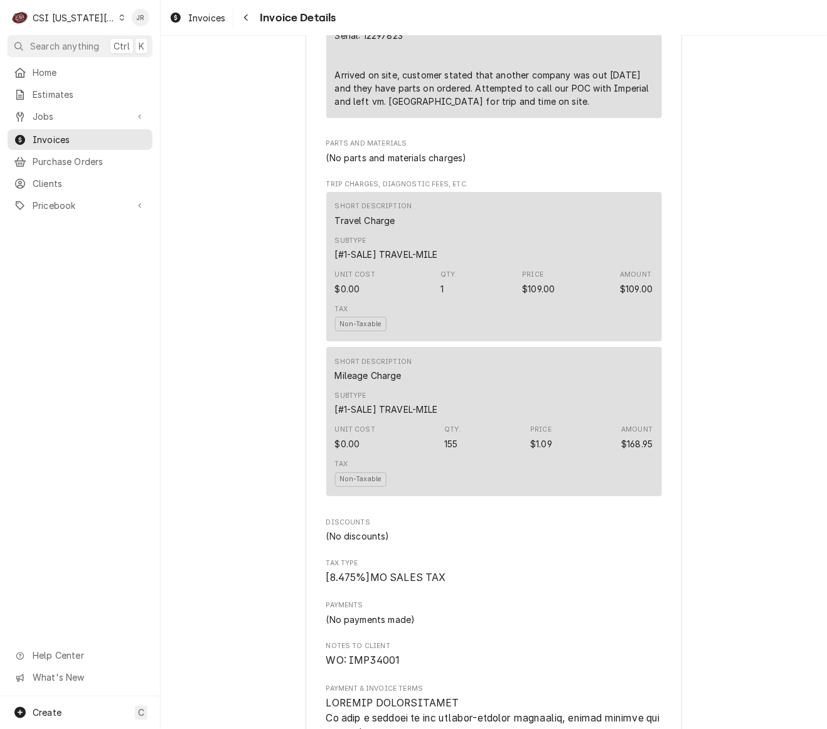
click at [686, 271] on div "Outstanding Sender CSI [US_STATE] City CSI Commercial Services [STREET_ADDRESS]…" at bounding box center [494, 357] width 666 height 2650
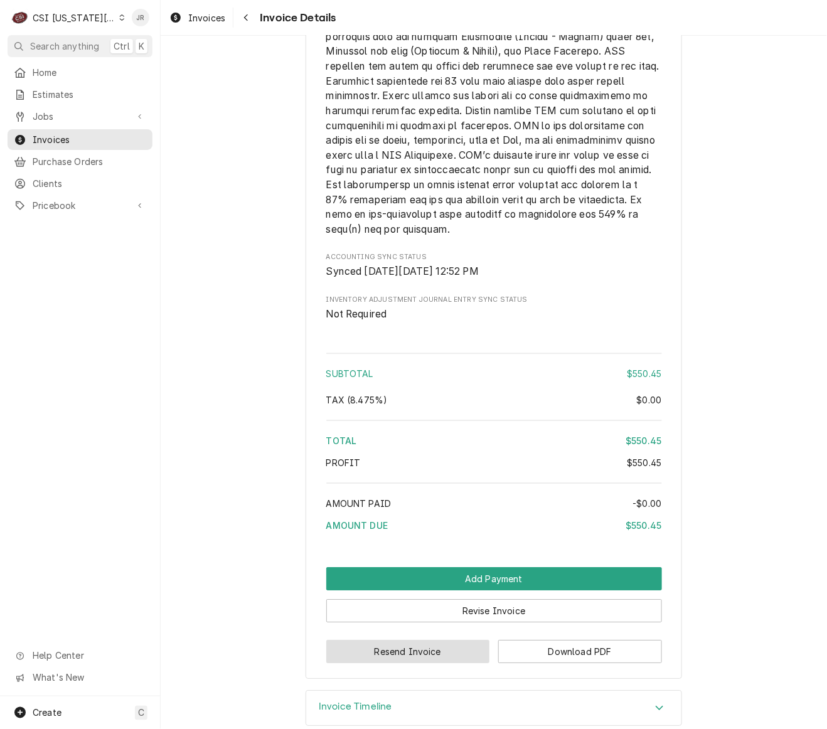
scroll to position [2010, 0]
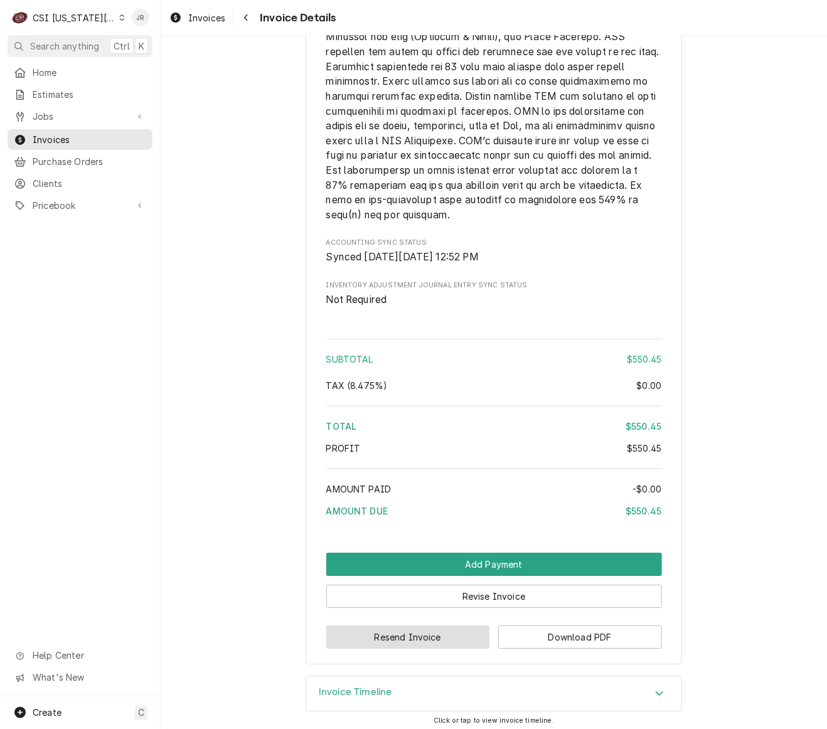
drag, startPoint x: 390, startPoint y: 669, endPoint x: 708, endPoint y: 565, distance: 335.2
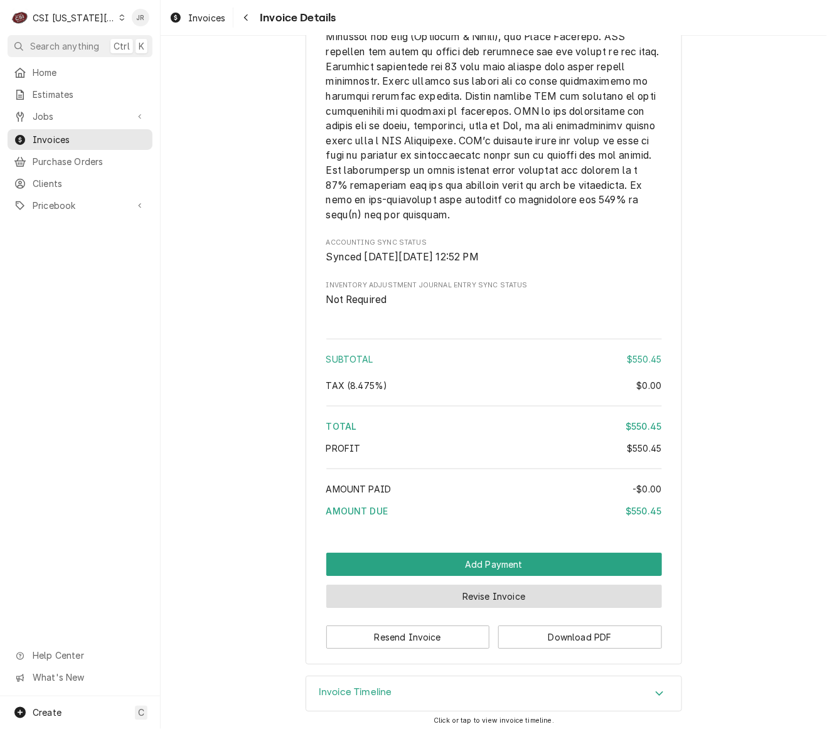
click at [563, 608] on button "Revise Invoice" at bounding box center [494, 596] width 336 height 23
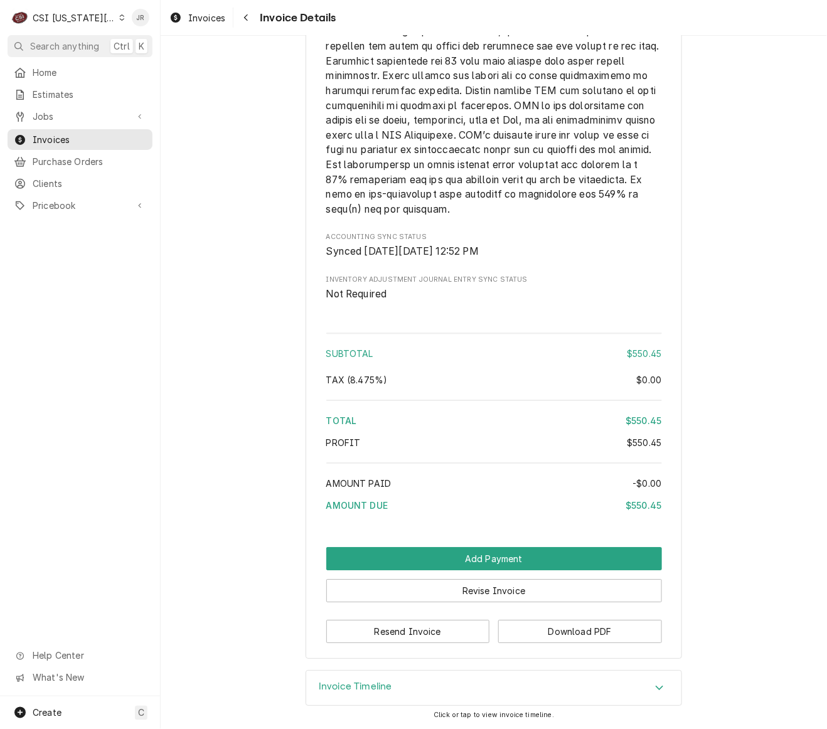
scroll to position [2058, 0]
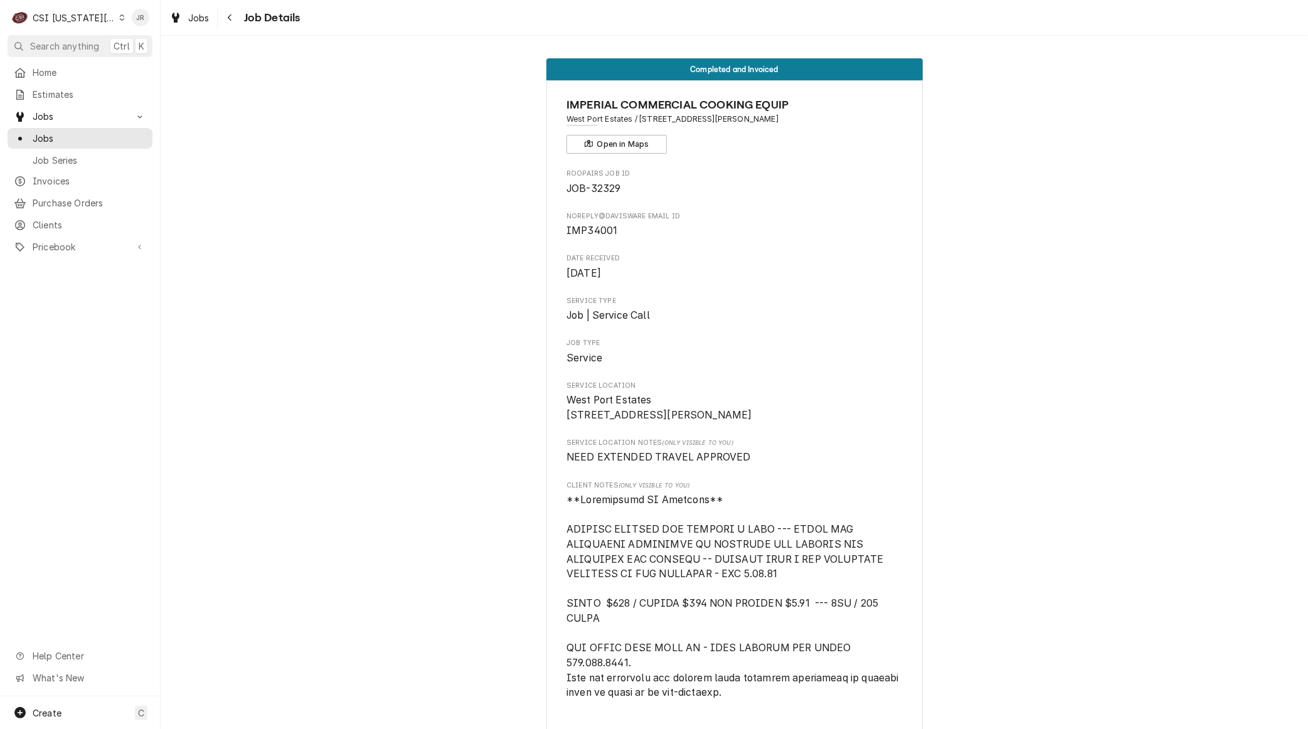
click at [1, 177] on div "Home Estimates Jobs Jobs Job Series Invoices Purchase Orders Clients Pricebook …" at bounding box center [80, 160] width 160 height 196
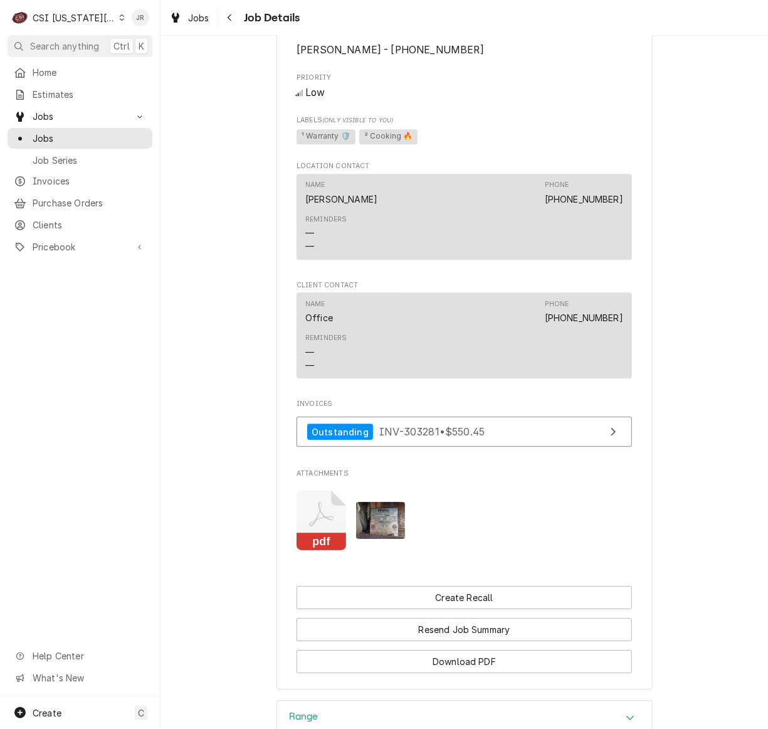
scroll to position [1800, 0]
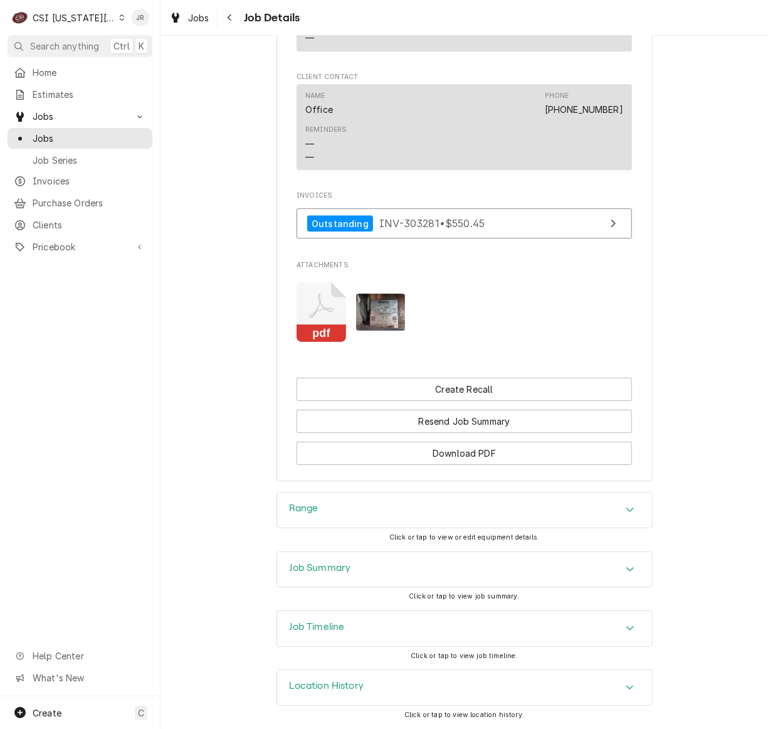
click at [336, 570] on h3 "Job Summary" at bounding box center [320, 568] width 61 height 12
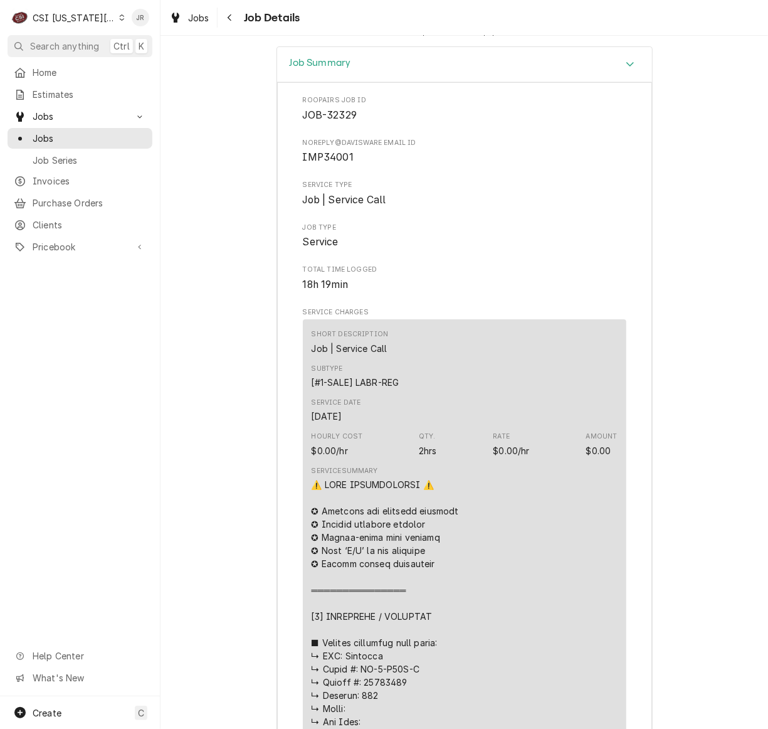
scroll to position [2721, 0]
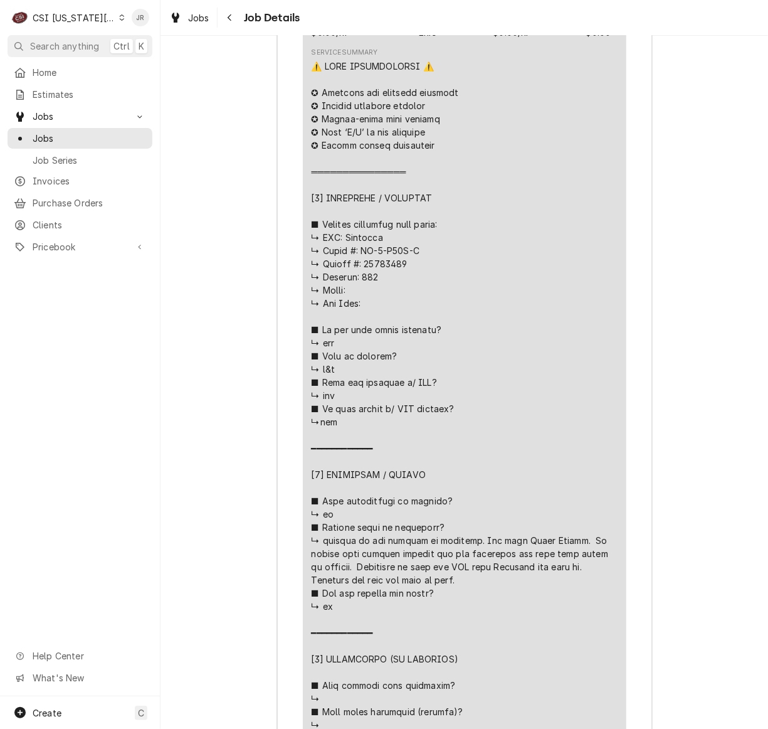
click at [376, 270] on div "Line Item" at bounding box center [465, 541] width 306 height 962
copy div "━━━━━━━━"
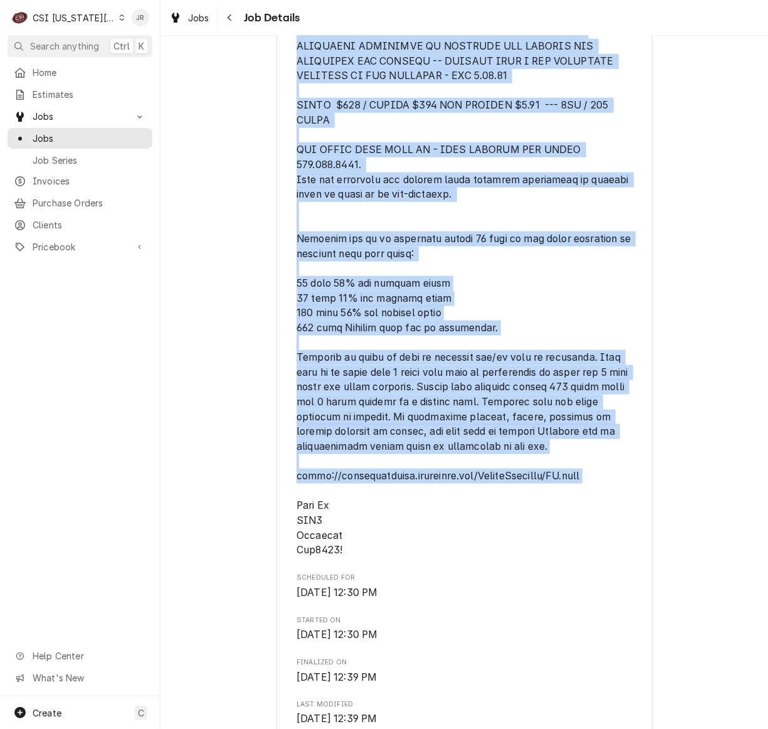
scroll to position [152, 0]
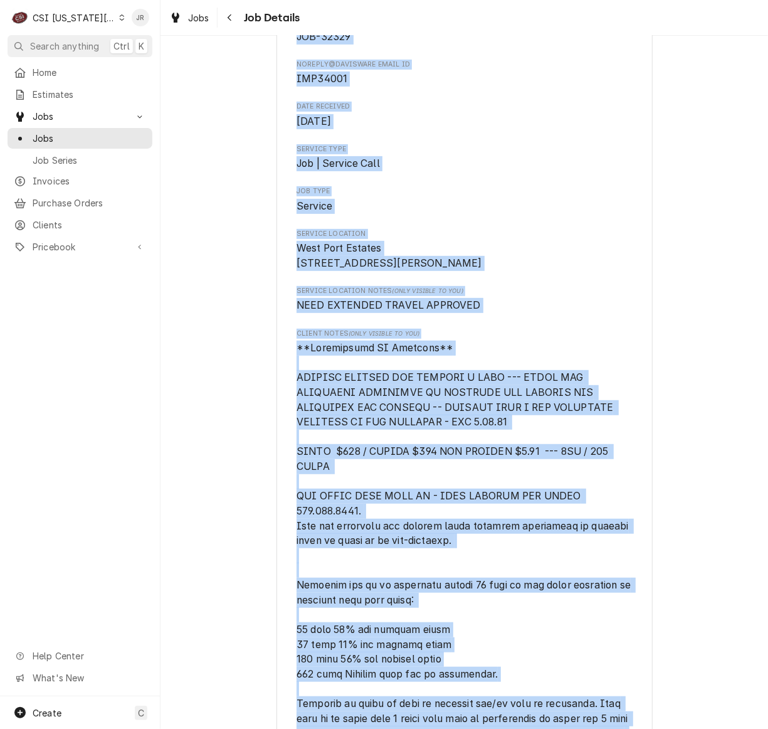
drag, startPoint x: 755, startPoint y: 212, endPoint x: 780, endPoint y: 5, distance: 208.5
click at [768, 5] on html "C CSI Kansas City JR Search anything Ctrl K Home Estimates Jobs Jobs Job Series…" at bounding box center [384, 364] width 768 height 729
click at [518, 129] on span "Aug 25, 2025" at bounding box center [465, 121] width 336 height 15
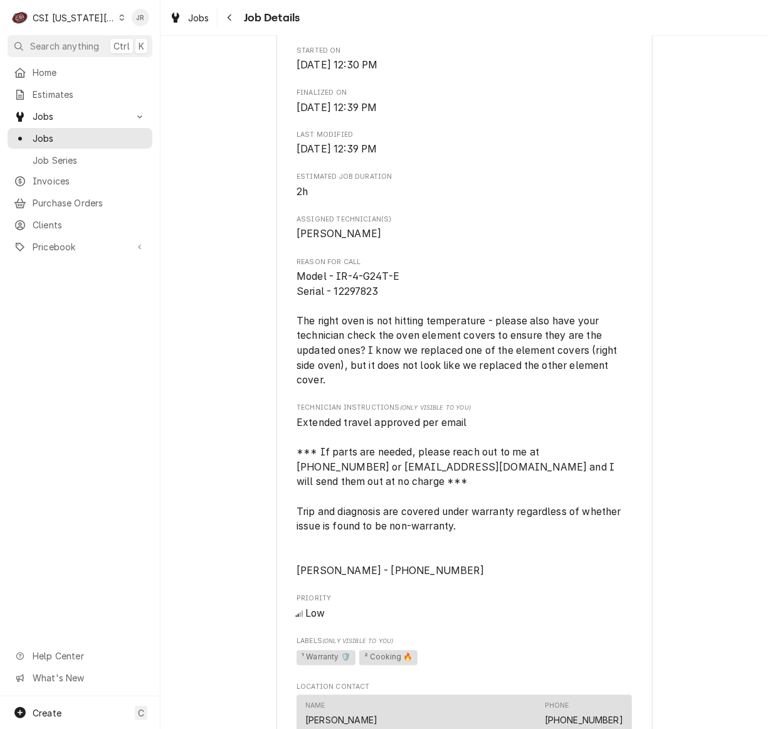
scroll to position [1087, 0]
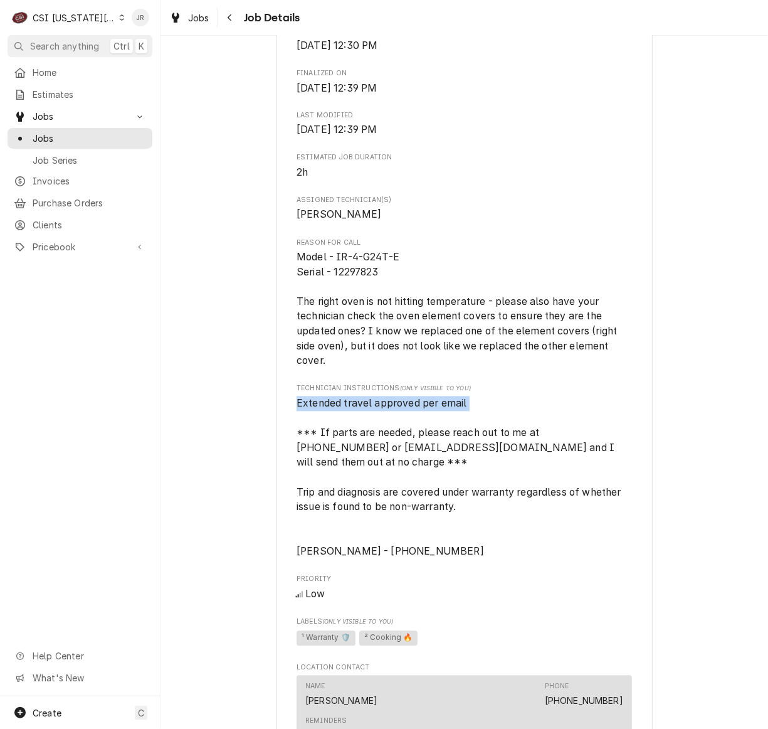
drag, startPoint x: 284, startPoint y: 422, endPoint x: 447, endPoint y: 418, distance: 162.5
click at [465, 418] on div "IMPERIAL COMMERCIAL COOKING EQUIP West Port Estates / 904 S Apache Dr, Marshall…" at bounding box center [465, 92] width 376 height 2198
copy span "Extended travel approved per email"
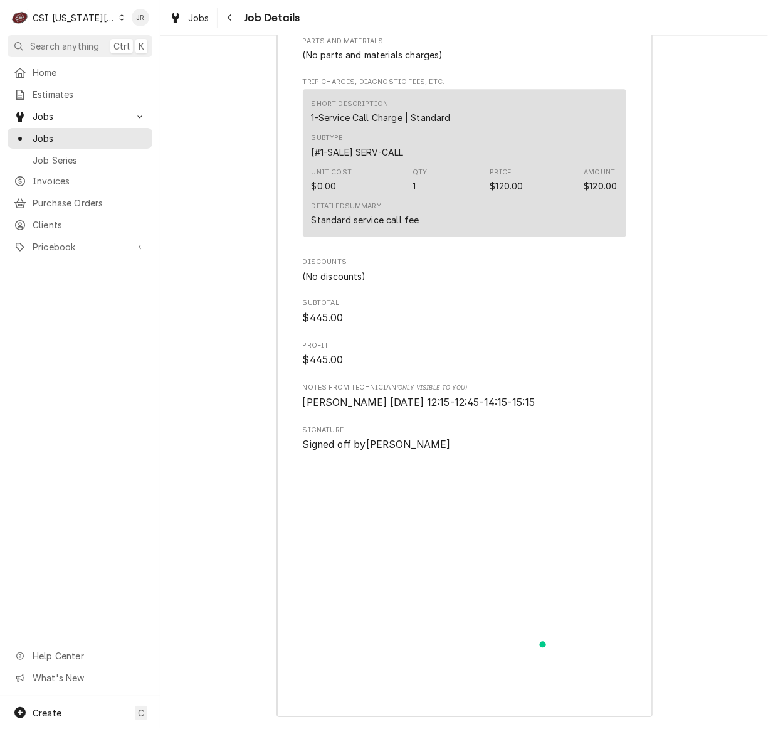
scroll to position [4086, 0]
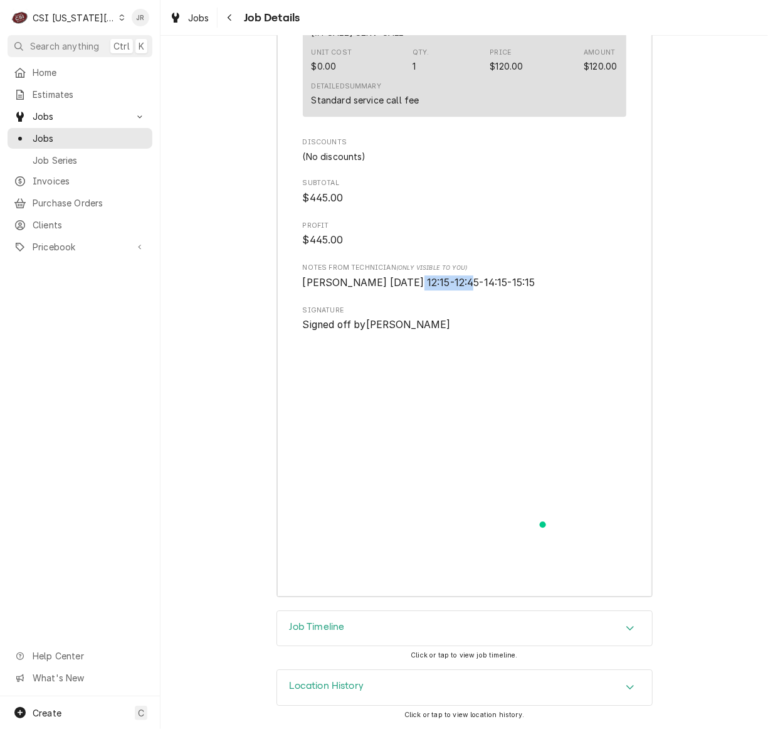
drag, startPoint x: 390, startPoint y: 282, endPoint x: 445, endPoint y: 286, distance: 55.4
click at [445, 286] on span "Jimmy 9.11.25 12:15-12:45-14:15-15:15" at bounding box center [419, 283] width 233 height 12
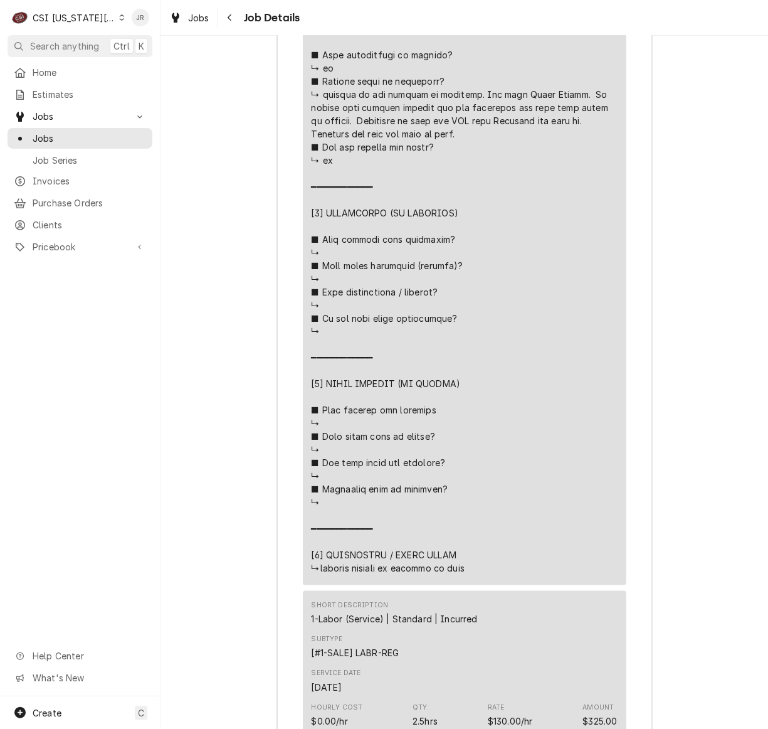
scroll to position [3752, 0]
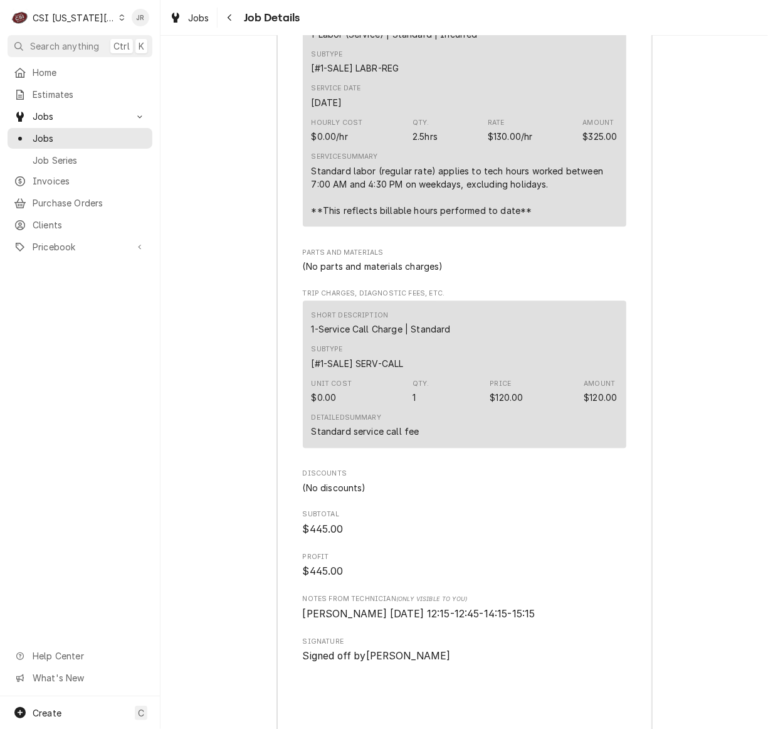
click at [591, 513] on span "Subtotal" at bounding box center [465, 514] width 324 height 10
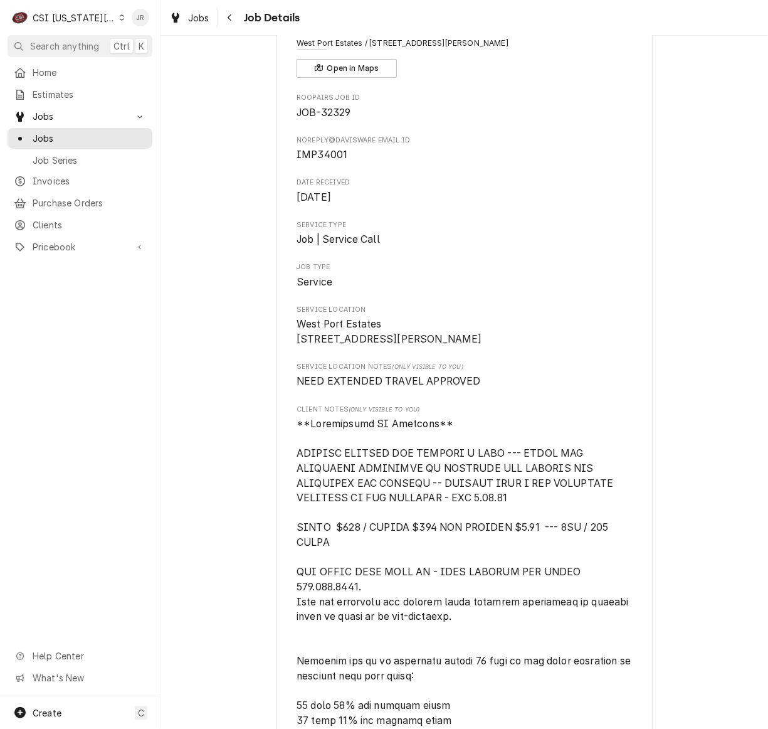
scroll to position [0, 0]
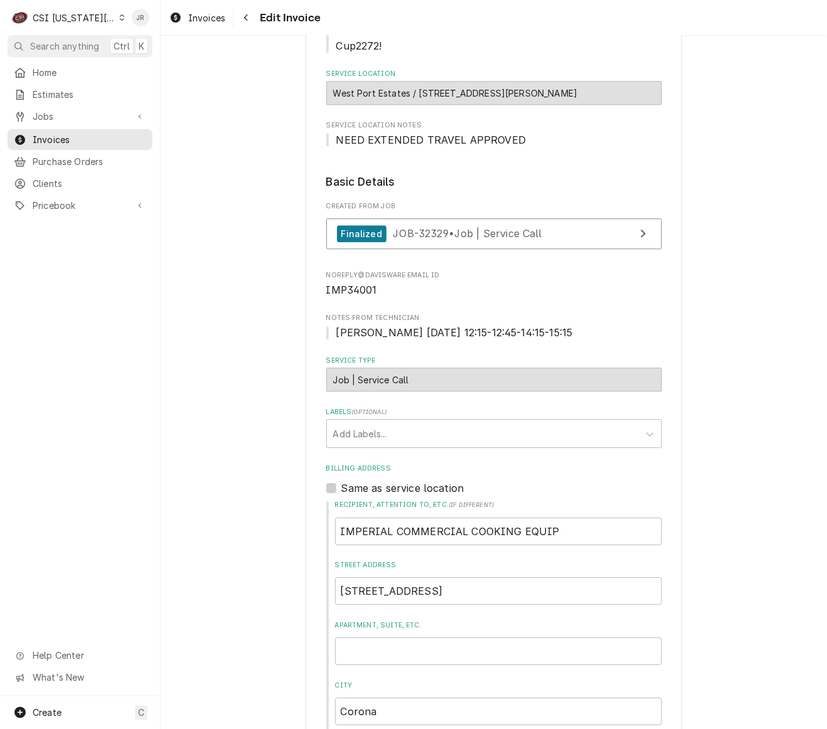
scroll to position [836, 0]
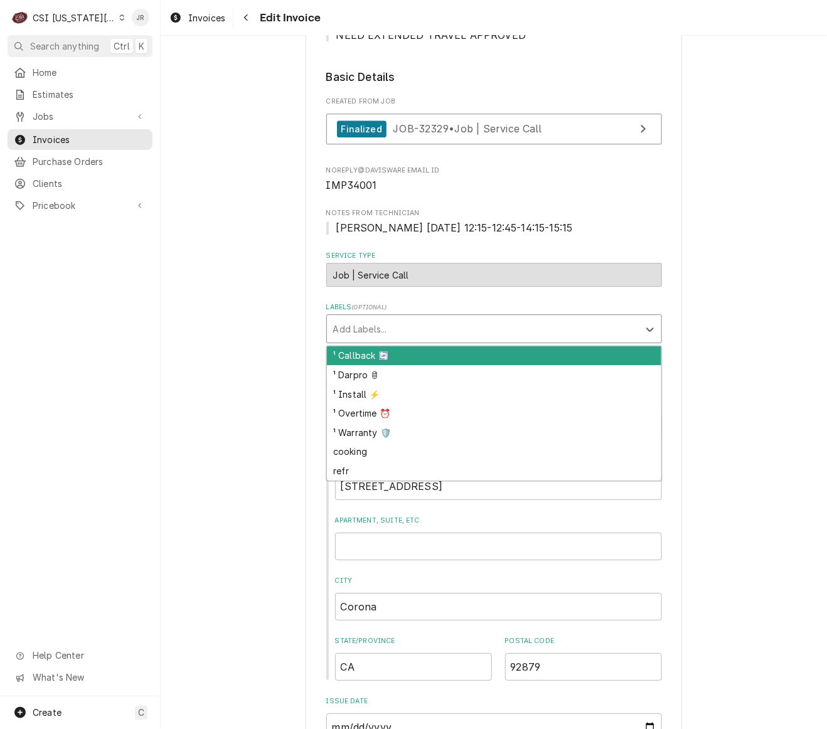
drag, startPoint x: 334, startPoint y: 324, endPoint x: 359, endPoint y: 353, distance: 37.8
click at [339, 327] on div "Labels" at bounding box center [482, 328] width 299 height 23
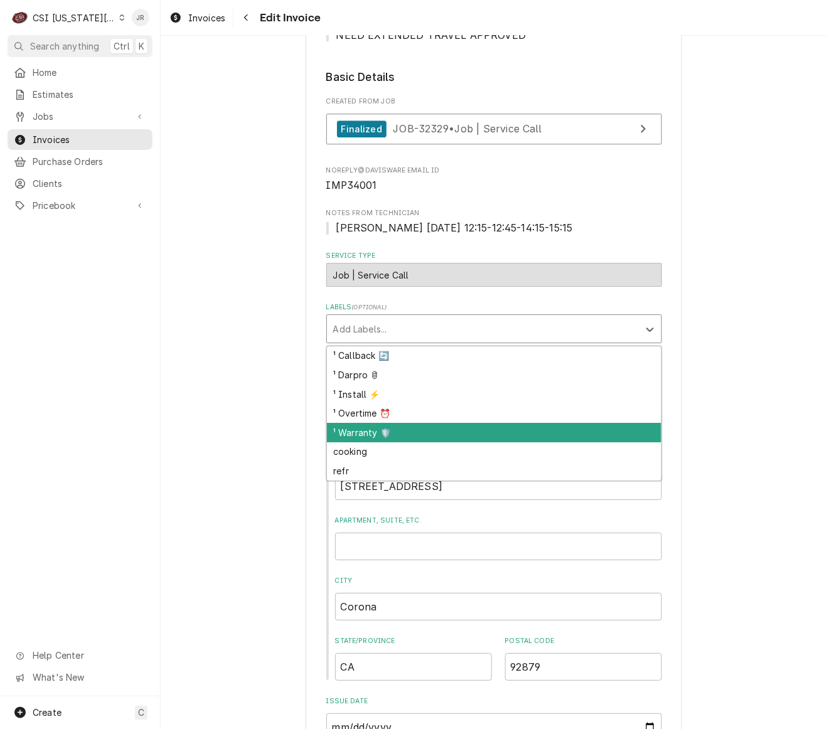
click at [374, 437] on div "¹ Warranty 🛡️" at bounding box center [494, 432] width 334 height 19
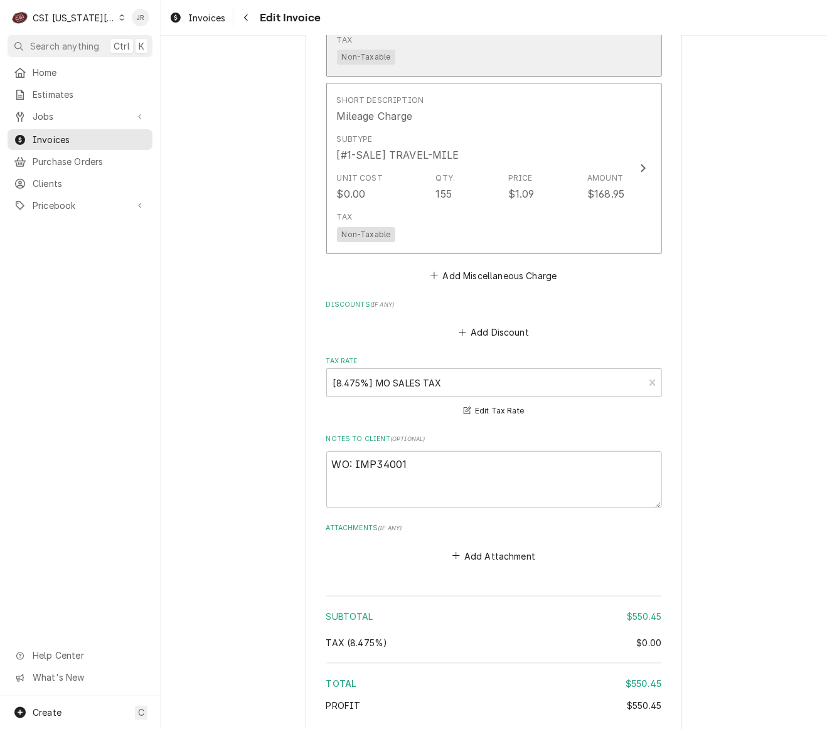
scroll to position [2145, 0]
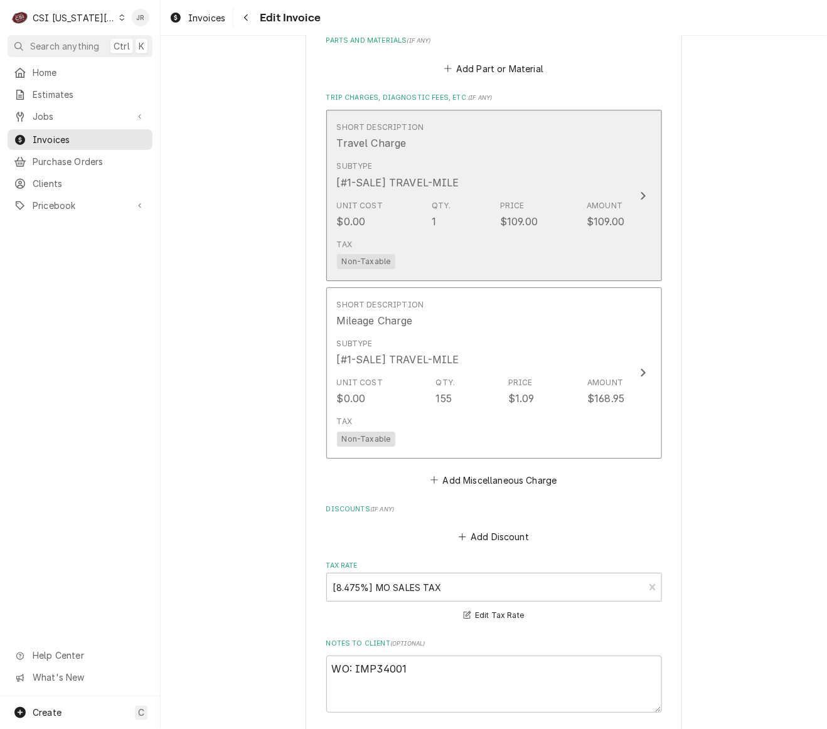
click at [500, 224] on div "$109.00" at bounding box center [519, 221] width 38 height 15
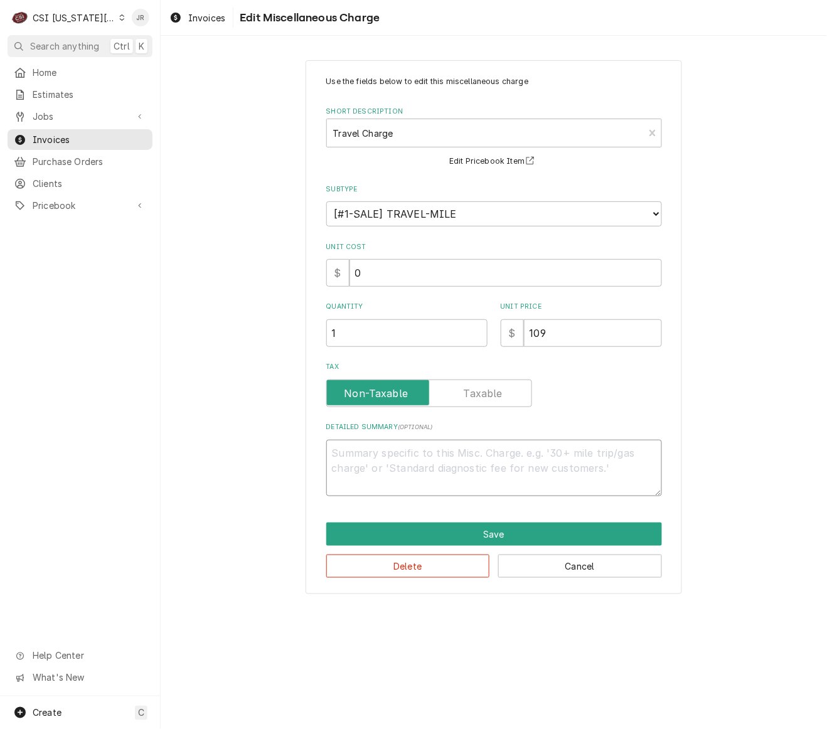
click at [465, 479] on textarea "Detailed Summary ( optional )" at bounding box center [494, 468] width 336 height 57
click at [465, 459] on textarea "Detailed Summary ( optional )" at bounding box center [494, 468] width 336 height 57
paste textarea "E"
type textarea "x"
type textarea "E"
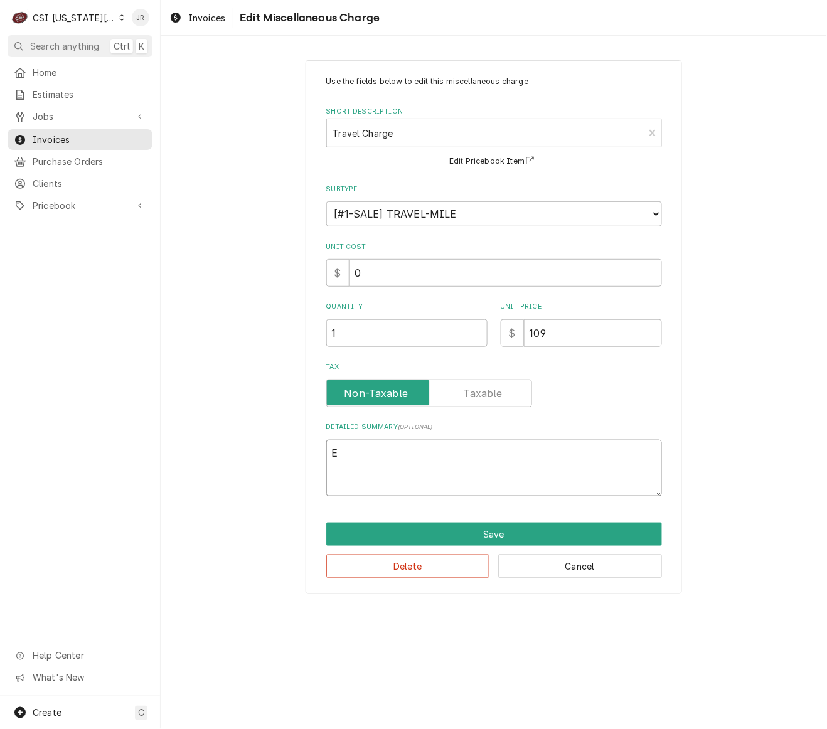
type textarea "x"
type textarea "Ex"
type textarea "x"
type textarea "Ext"
type textarea "x"
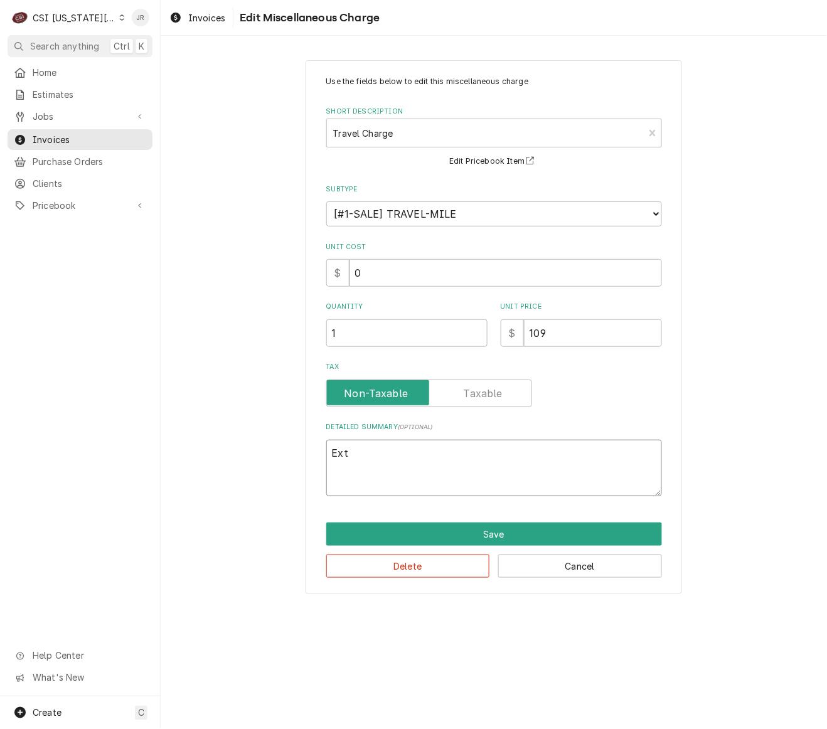
type textarea "Exte"
type textarea "x"
type textarea "Exten"
type textarea "x"
type textarea "Extend"
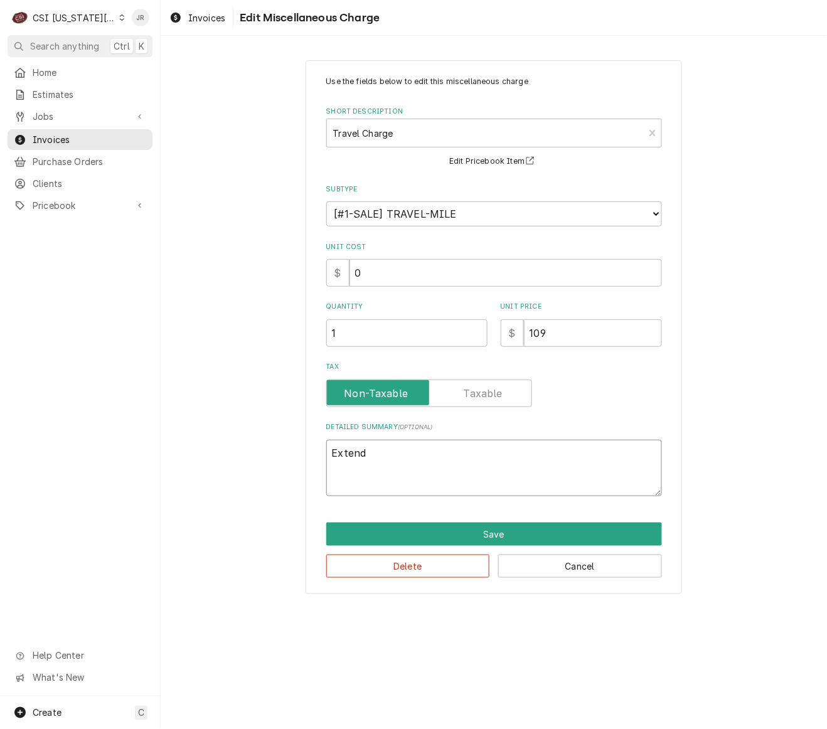
type textarea "x"
type textarea "Extende"
type textarea "x"
type textarea "Extended"
type textarea "x"
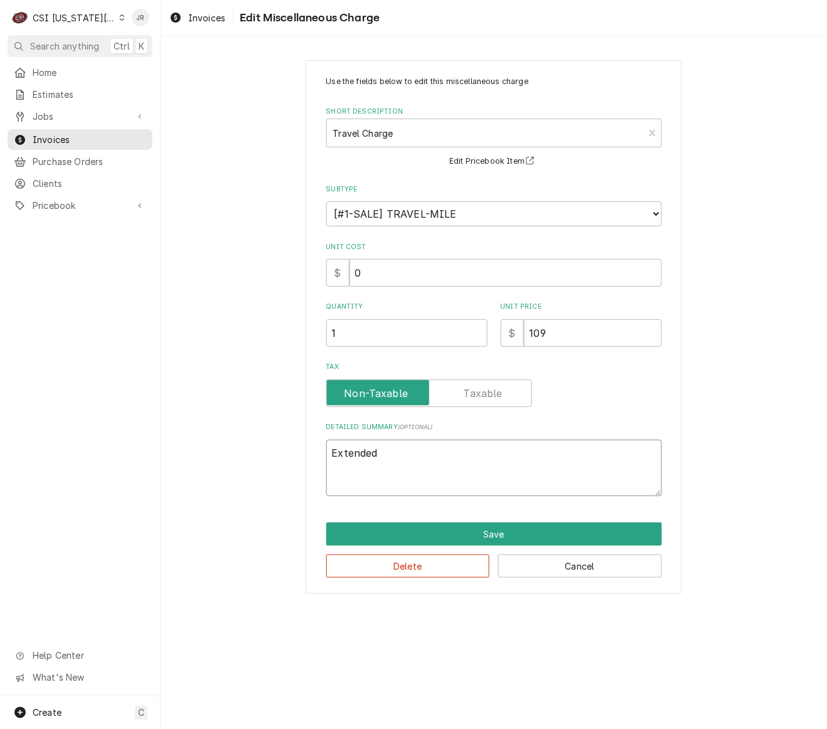
type textarea "Extended"
type textarea "x"
type textarea "Extended t"
type textarea "x"
type textarea "Extended tr"
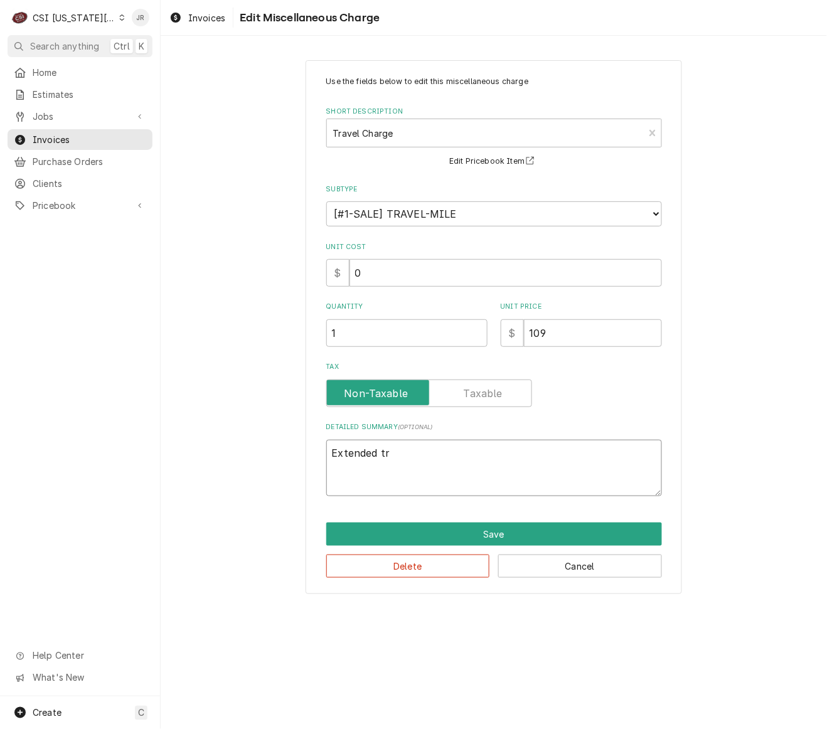
type textarea "x"
type textarea "Extended tra"
type textarea "x"
type textarea "Extended trav"
type textarea "x"
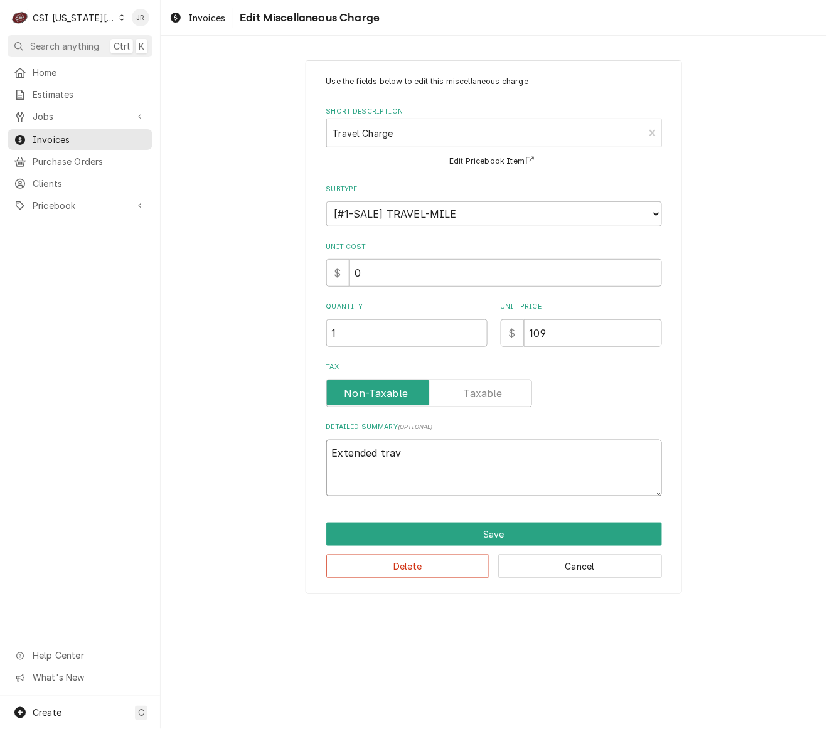
type textarea "Extended trave"
type textarea "x"
type textarea "Extended travel"
type textarea "x"
type textarea "Extended travel"
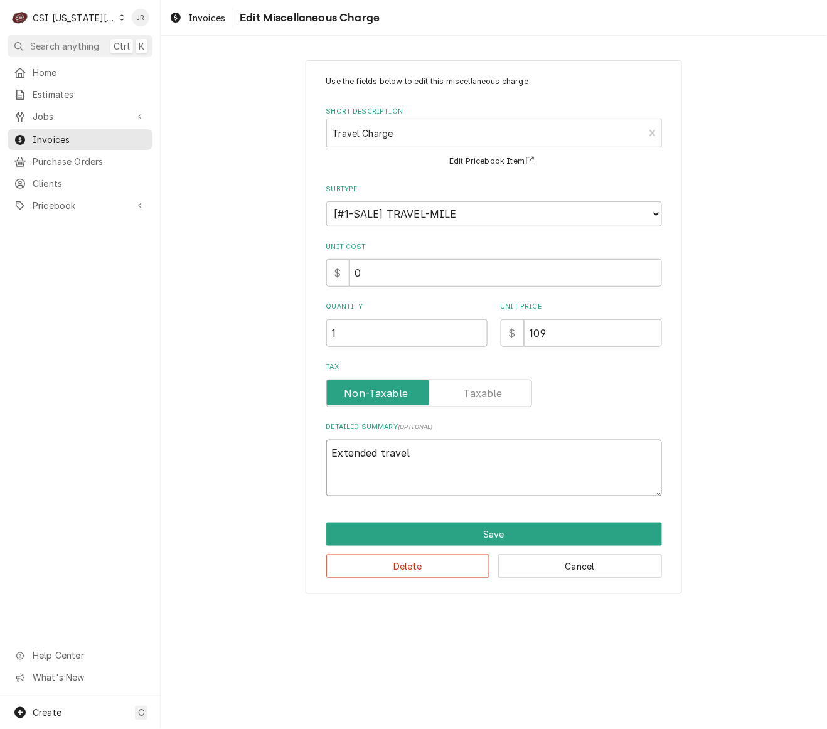
type textarea "x"
type textarea "Extended travel a"
type textarea "x"
type textarea "Extended travel au"
type textarea "x"
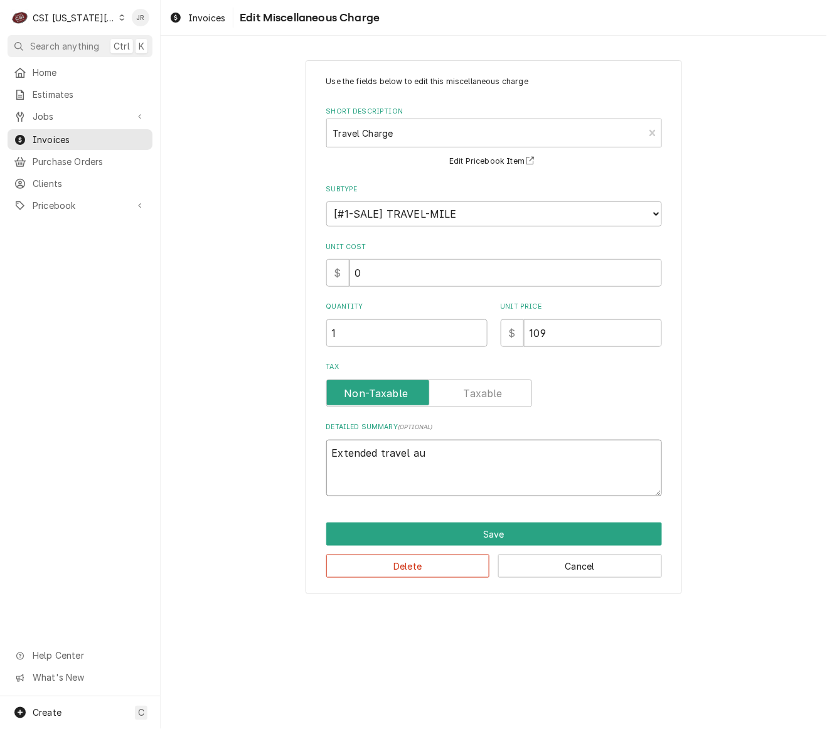
type textarea "Extended travel aut"
type textarea "x"
type textarea "Extended travel auth"
type textarea "x"
type textarea "Extended travel autho"
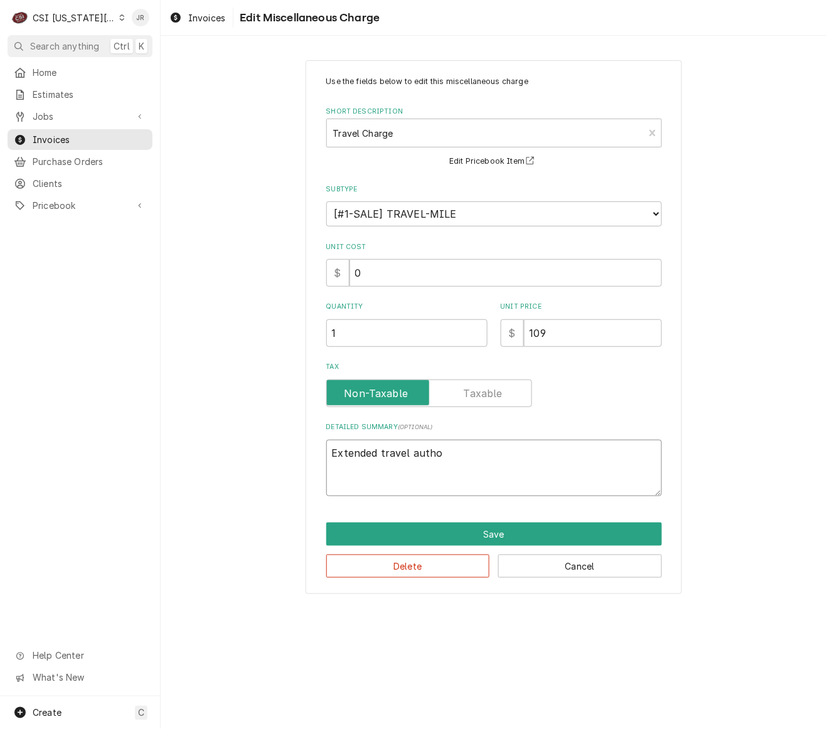
type textarea "x"
type textarea "Extended travel author"
type textarea "x"
type textarea "Extended travel authori"
type textarea "x"
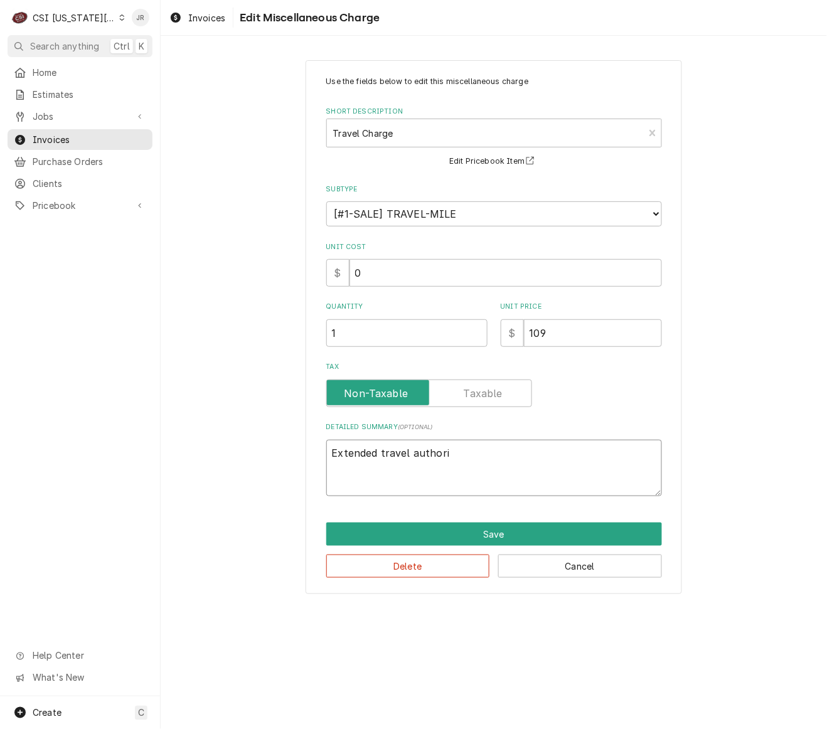
type textarea "Extended travel authoriz"
type textarea "x"
type textarea "Extended travel authorize"
type textarea "x"
type textarea "Extended travel authorized"
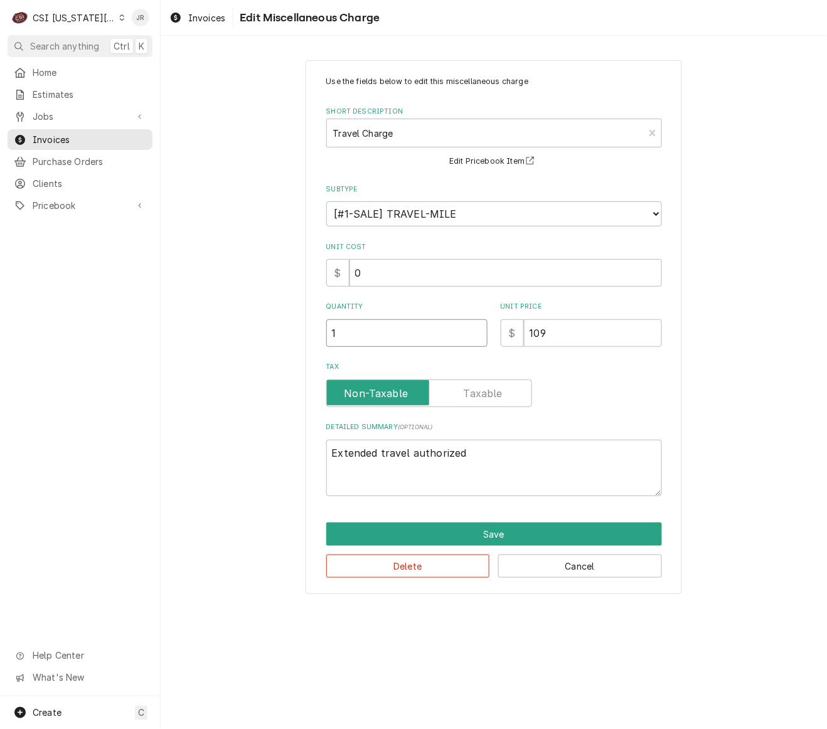
drag, startPoint x: 390, startPoint y: 337, endPoint x: 216, endPoint y: 302, distance: 177.9
click at [216, 302] on div "Use the fields below to edit this miscellaneous charge Short Description Travel…" at bounding box center [494, 327] width 666 height 556
type textarea "x"
type input "2"
type textarea "x"
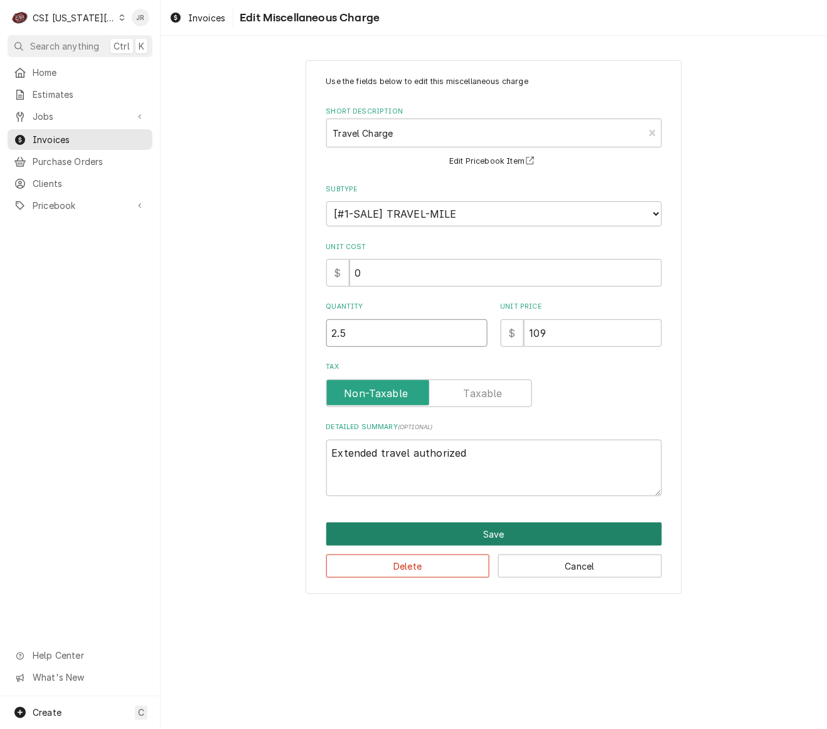
type input "2.5"
click at [548, 534] on button "Save" at bounding box center [494, 534] width 336 height 23
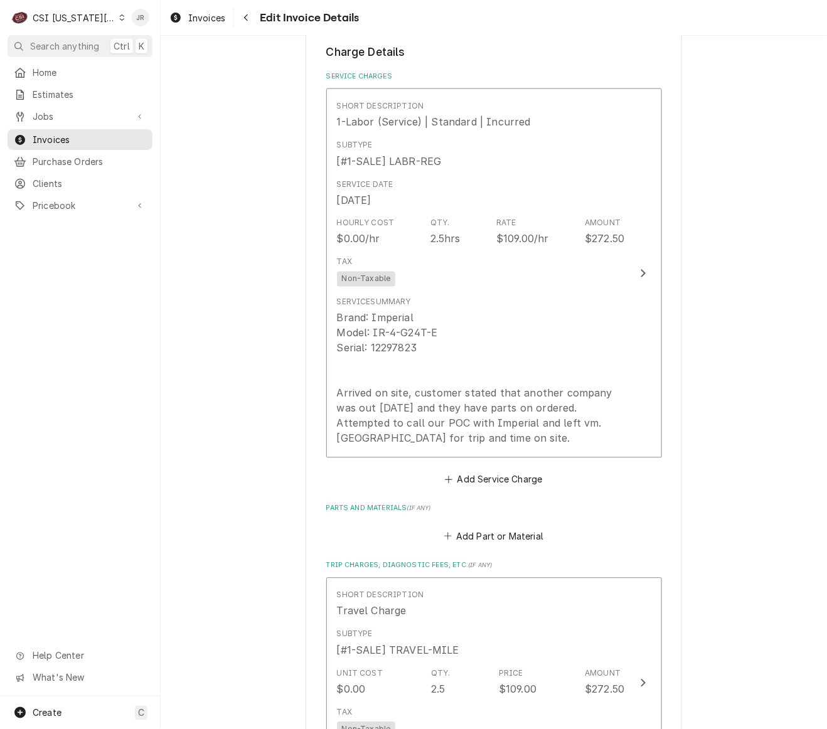
scroll to position [1667, 0]
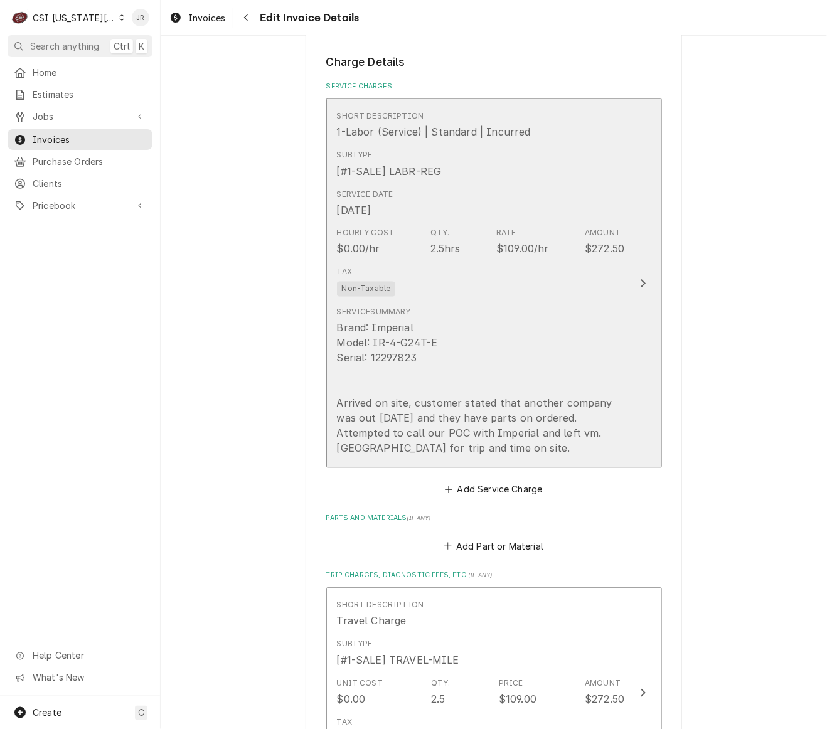
click at [590, 330] on div "Brand: Imperial Model: IR-4-G24T-E Serial: 12297823 Arrived on site, customer s…" at bounding box center [481, 388] width 288 height 135
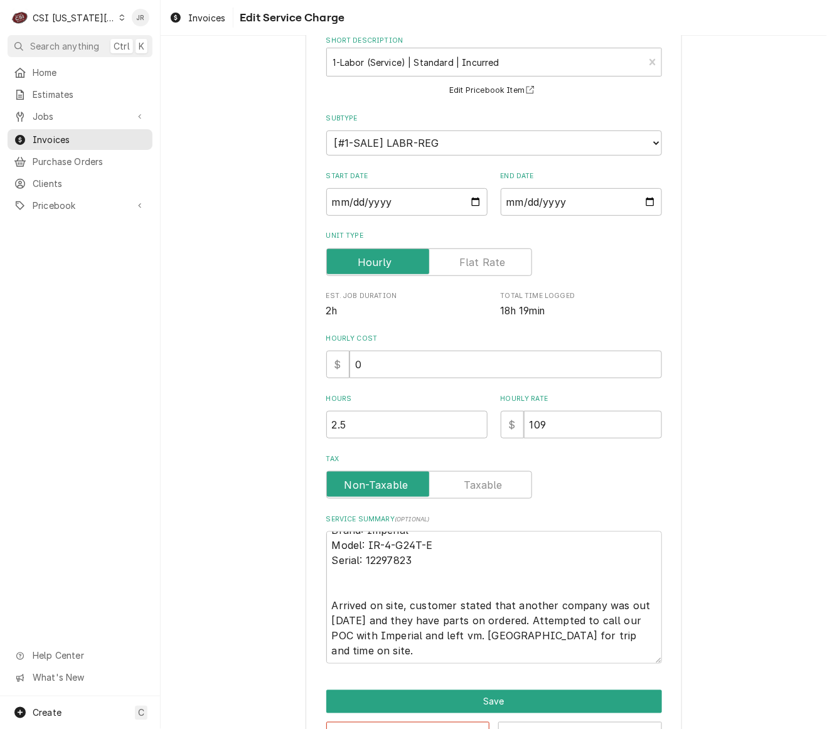
scroll to position [114, 0]
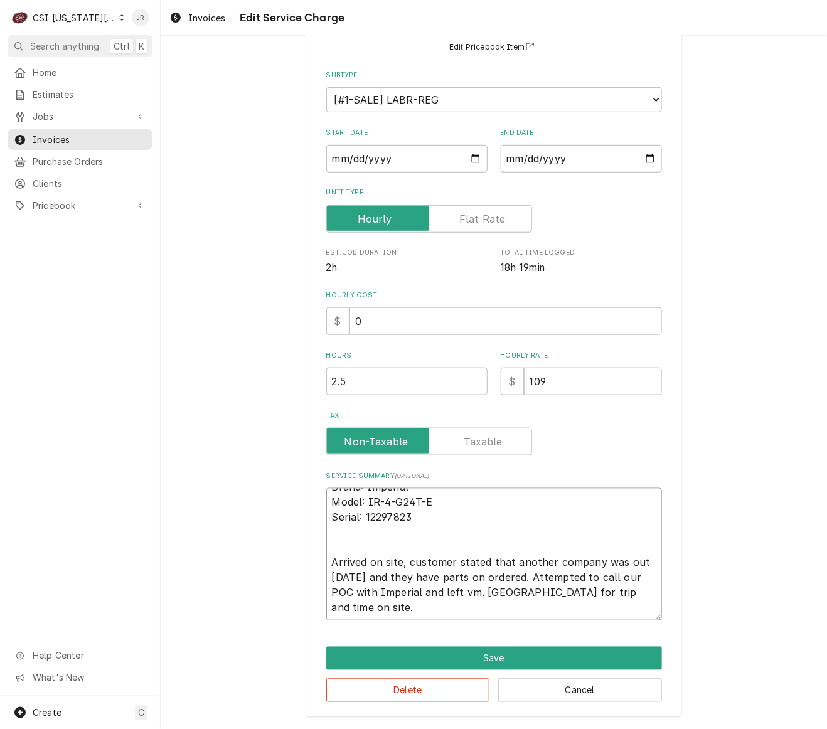
click at [507, 562] on textarea "Brand: Imperial Model: IR-4-G24T-E Serial: 12297823 Arrived on site, customer s…" at bounding box center [494, 554] width 336 height 132
drag, startPoint x: 479, startPoint y: 590, endPoint x: 590, endPoint y: 615, distance: 113.1
click at [585, 613] on textarea "Brand: Imperial Model: IR-4-G24T-E Serial: 12297823 Arrived on site, customer s…" at bounding box center [494, 554] width 336 height 132
type textarea "x"
type textarea "Brand: Imperial Model: IR-4-G24T-E Serial: 12297823 Arrived on site, customer s…"
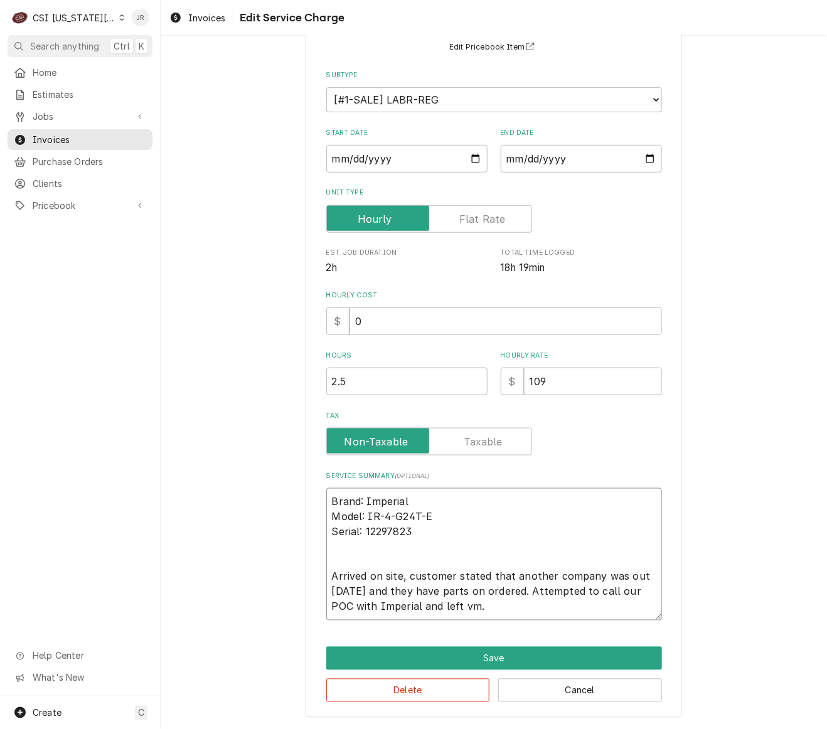
scroll to position [0, 0]
type textarea "x"
type textarea "Brand: Imperial Model: IR-4-G24T-E Serial: 12297823 Arrived on site, customer s…"
type textarea "x"
type textarea "Brand: Imperial Model: IR-4-G24T-E Serial: 12297823 Arrived on site, customer s…"
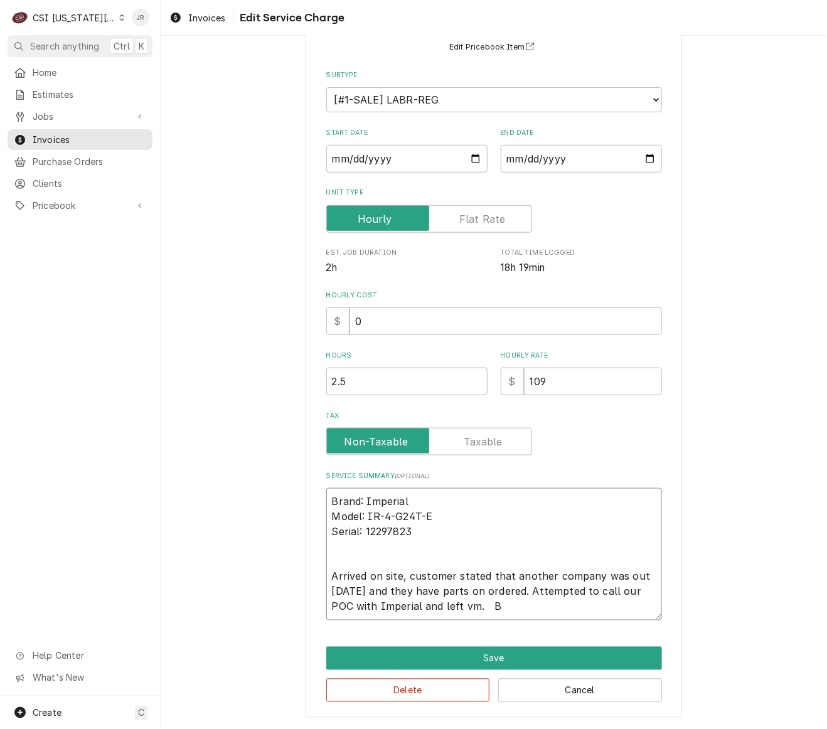
type textarea "x"
type textarea "Brand: Imperial Model: IR-4-G24T-E Serial: 12297823 Arrived on site, customer s…"
type textarea "x"
type textarea "Brand: Imperial Model: IR-4-G24T-E Serial: 12297823 Arrived on site, customer s…"
type textarea "x"
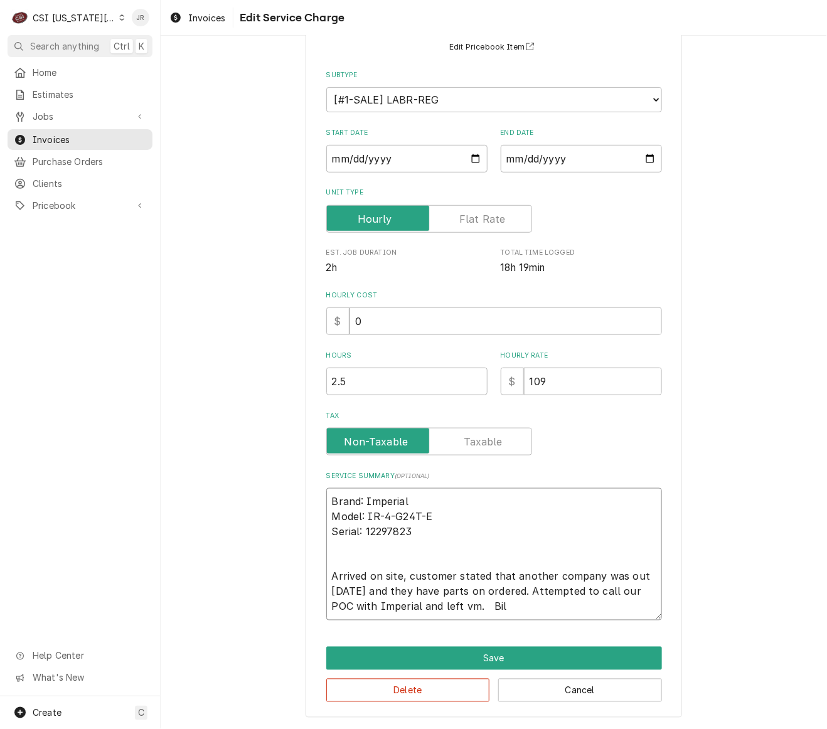
type textarea "Brand: Imperial Model: IR-4-G24T-E Serial: 12297823 Arrived on site, customer s…"
type textarea "x"
type textarea "Brand: Imperial Model: IR-4-G24T-E Serial: 12297823 Arrived on site, customer s…"
type textarea "x"
type textarea "Brand: Imperial Model: IR-4-G24T-E Serial: 12297823 Arrived on site, customer s…"
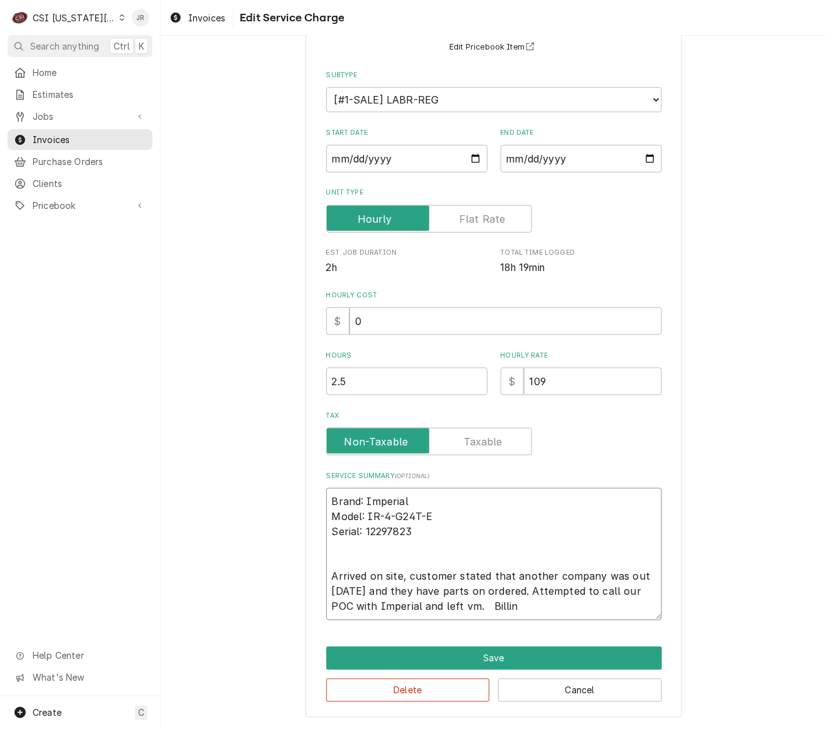
type textarea "x"
type textarea "Brand: Imperial Model: IR-4-G24T-E Serial: 12297823 Arrived on site, customer s…"
type textarea "x"
type textarea "Brand: Imperial Model: IR-4-G24T-E Serial: 12297823 Arrived on site, customer s…"
type textarea "x"
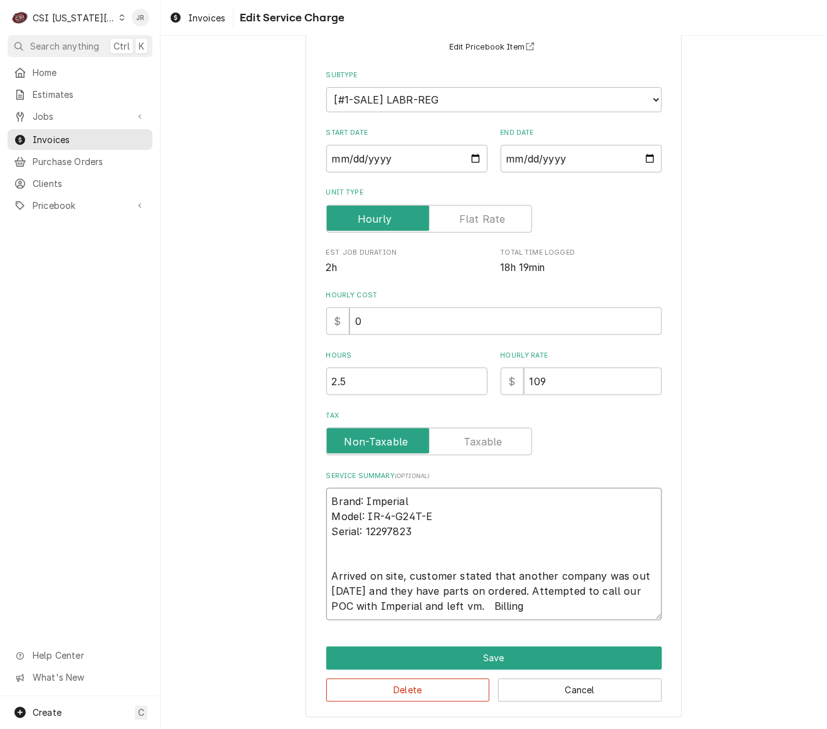
type textarea "Brand: Imperial Model: IR-4-G24T-E Serial: 12297823 Arrived on site, customer s…"
type textarea "x"
type textarea "Brand: Imperial Model: IR-4-G24T-E Serial: 12297823 Arrived on site, customer s…"
type textarea "x"
type textarea "Brand: Imperial Model: IR-4-G24T-E Serial: 12297823 Arrived on site, customer s…"
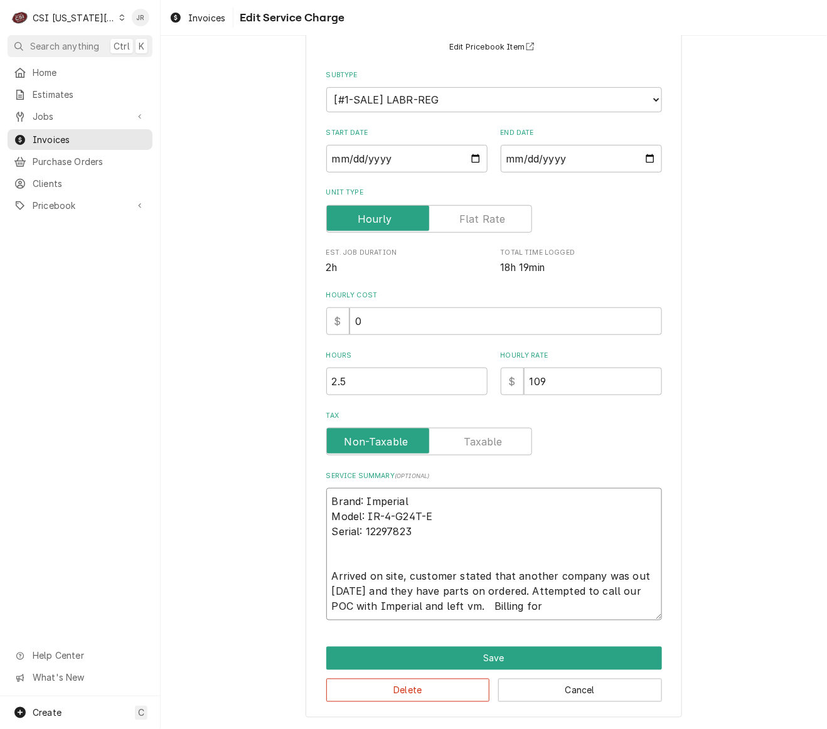
type textarea "x"
type textarea "Brand: Imperial Model: IR-4-G24T-E Serial: 12297823 Arrived on site, customer s…"
type textarea "x"
type textarea "Brand: Imperial Model: IR-4-G24T-E Serial: 12297823 Arrived on site, customer s…"
type textarea "x"
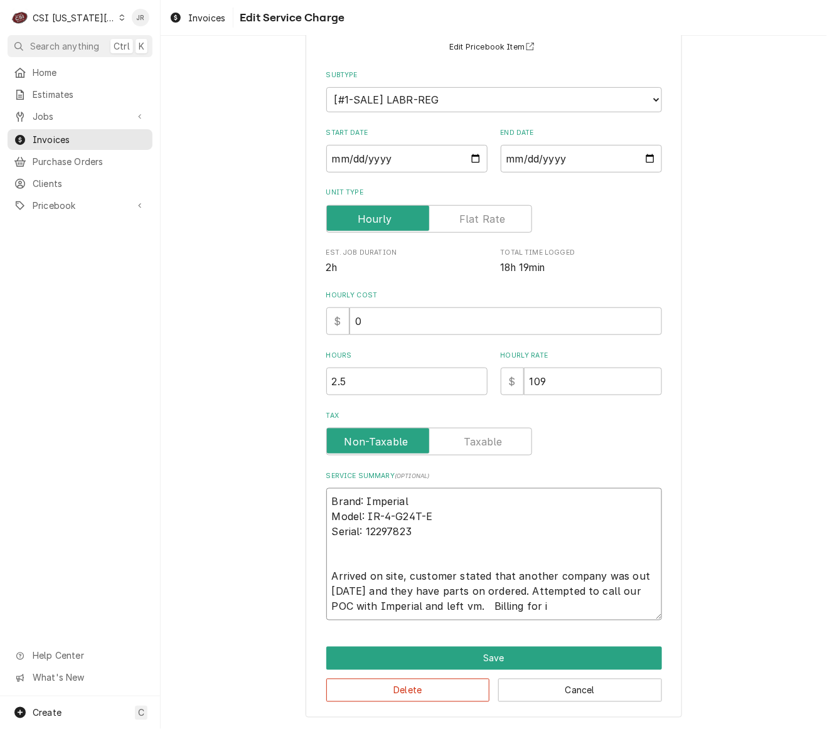
type textarea "Brand: Imperial Model: IR-4-G24T-E Serial: 12297823 Arrived on site, customer s…"
type textarea "x"
type textarea "Brand: Imperial Model: IR-4-G24T-E Serial: 12297823 Arrived on site, customer s…"
type textarea "x"
type textarea "Brand: Imperial Model: IR-4-G24T-E Serial: 12297823 Arrived on site, customer s…"
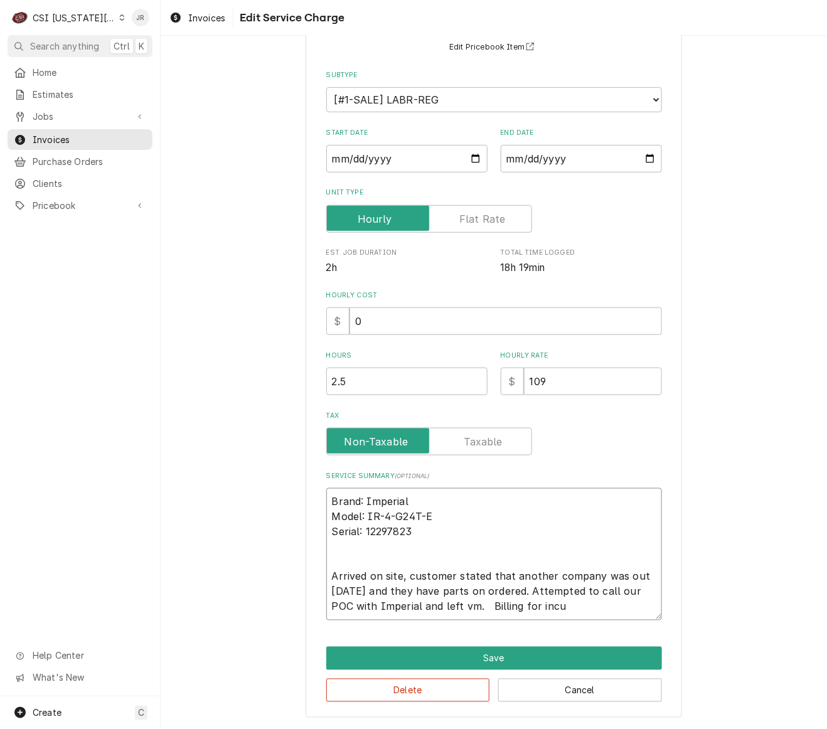
type textarea "x"
type textarea "Brand: Imperial Model: IR-4-G24T-E Serial: 12297823 Arrived on site, customer s…"
type textarea "x"
type textarea "Brand: Imperial Model: IR-4-G24T-E Serial: 12297823 Arrived on site, customer s…"
type textarea "x"
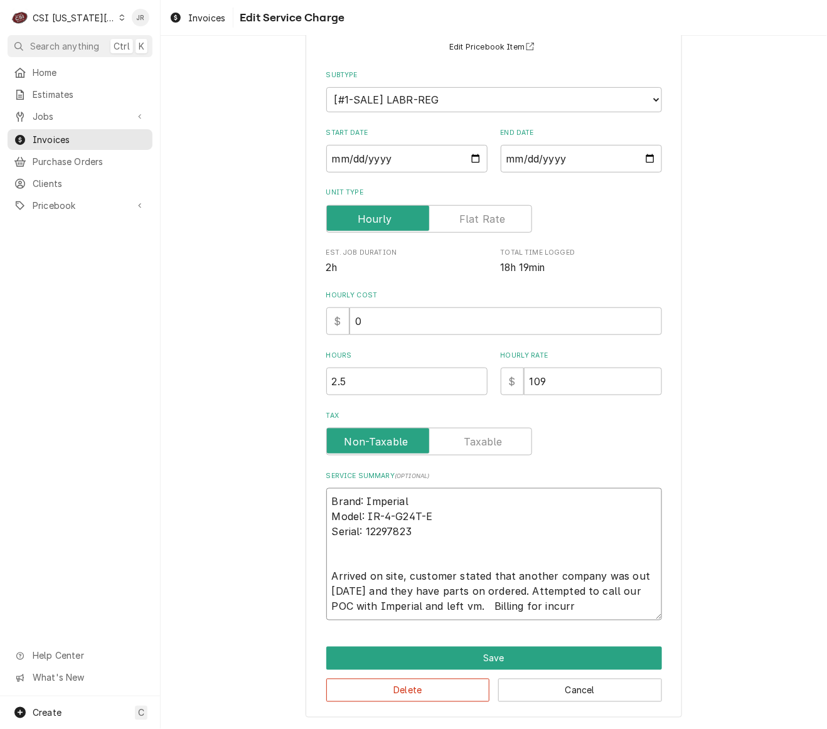
type textarea "Brand: Imperial Model: IR-4-G24T-E Serial: 12297823 Arrived on site, customer s…"
type textarea "x"
type textarea "Brand: Imperial Model: IR-4-G24T-E Serial: 12297823 Arrived on site, customer s…"
type textarea "x"
type textarea "Brand: Imperial Model: IR-4-G24T-E Serial: 12297823 Arrived on site, customer s…"
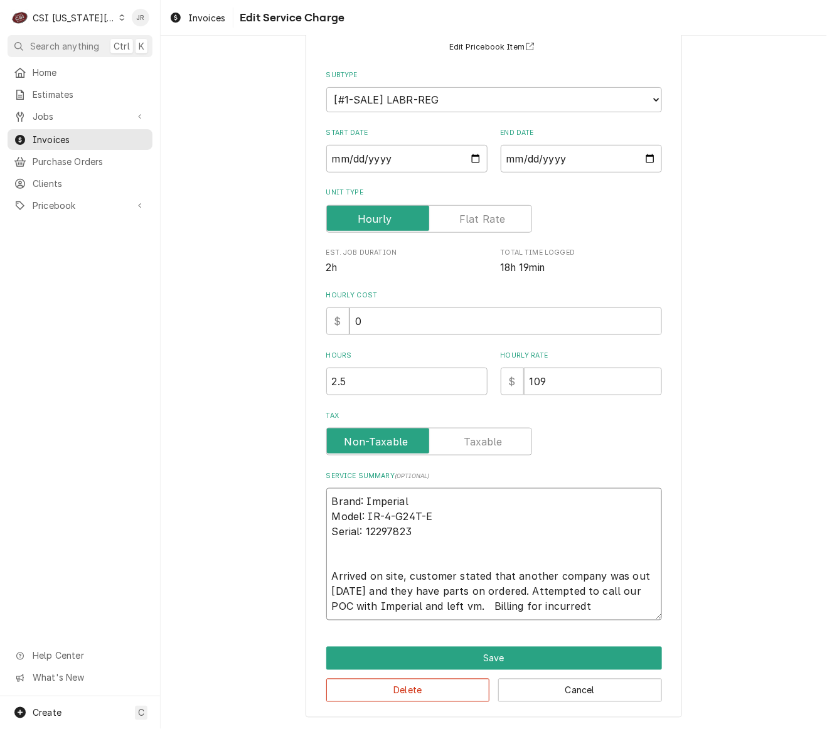
type textarea "x"
type textarea "Brand: Imperial Model: IR-4-G24T-E Serial: 12297823 Arrived on site, customer s…"
type textarea "x"
type textarea "Brand: Imperial Model: IR-4-G24T-E Serial: 12297823 Arrived on site, customer s…"
type textarea "x"
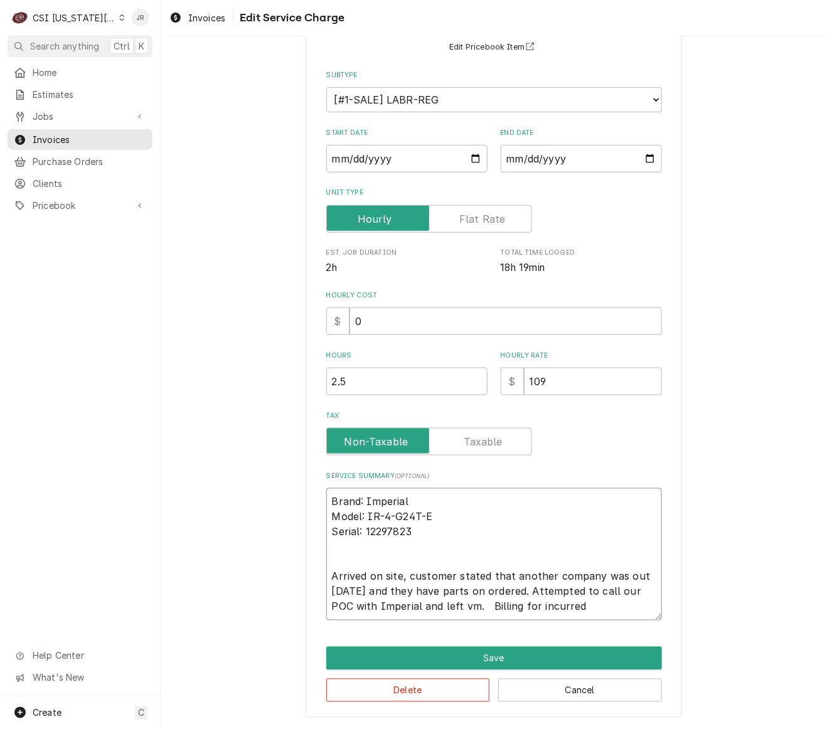
type textarea "Brand: Imperial Model: IR-4-G24T-E Serial: 12297823 Arrived on site, customer s…"
type textarea "x"
type textarea "Brand: Imperial Model: IR-4-G24T-E Serial: 12297823 Arrived on site, customer s…"
type textarea "x"
type textarea "Brand: Imperial Model: IR-4-G24T-E Serial: 12297823 Arrived on site, customer s…"
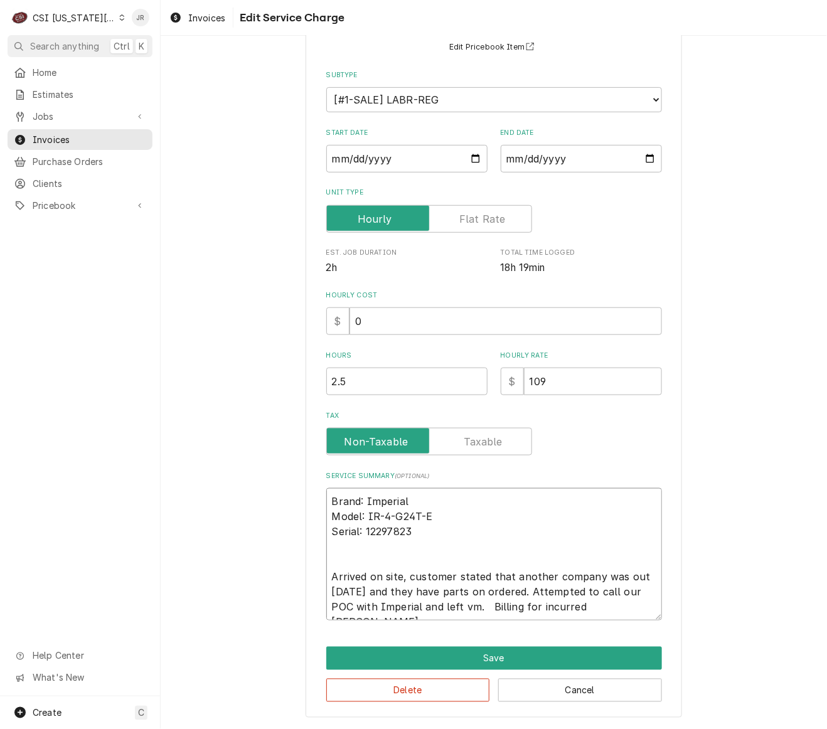
type textarea "x"
type textarea "Brand: Imperial Model: IR-4-G24T-E Serial: 12297823 Arrived on site, customer s…"
type textarea "x"
type textarea "Brand: Imperial Model: IR-4-G24T-E Serial: 12297823 Arrived on site, customer s…"
drag, startPoint x: 465, startPoint y: 605, endPoint x: 474, endPoint y: 553, distance: 52.9
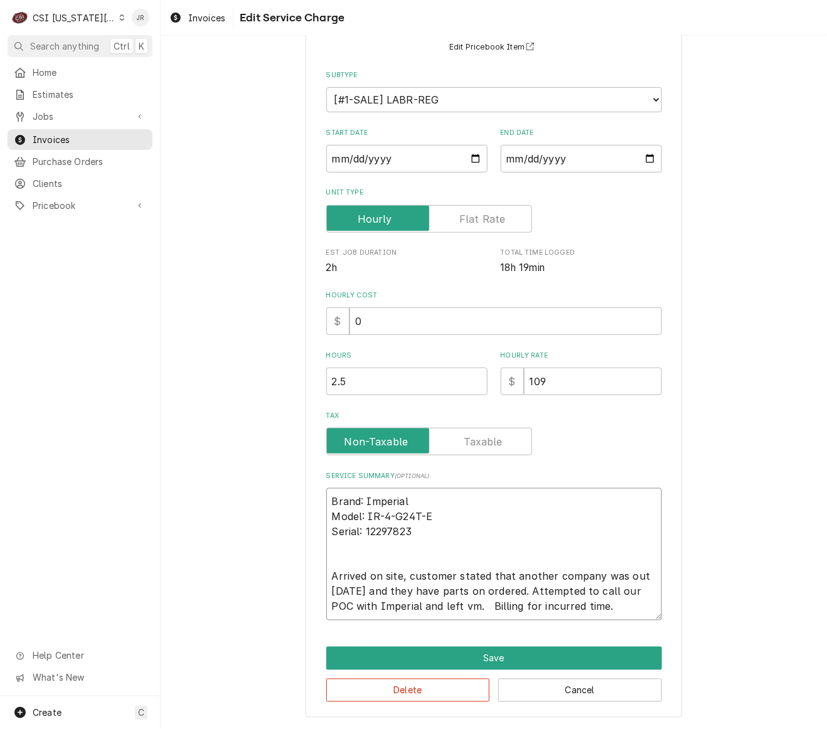
click at [472, 597] on textarea "Brand: Imperial Model: IR-4-G24T-E Serial: 12297823 Arrived on site, customer s…" at bounding box center [494, 554] width 336 height 132
type textarea "x"
type textarea "Brand: Imperial Model: IR-4-G24T-E Serial: 12297823 Arrived on site, customer s…"
type textarea "x"
type textarea "Brand: Imperial Model: IR-4-G24T-E Serial: 12297823 Arrived on site, customer s…"
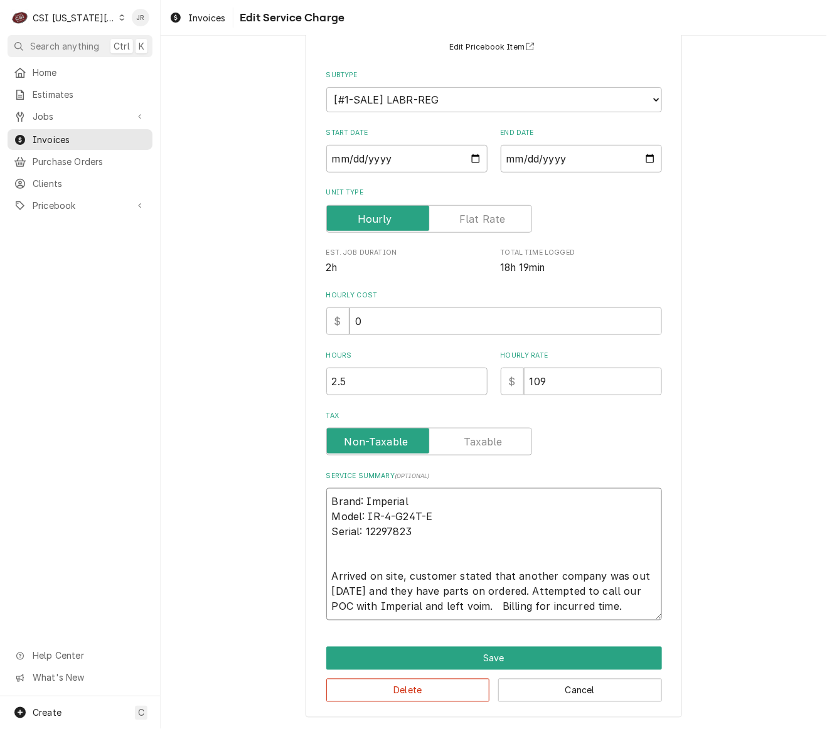
type textarea "x"
type textarea "Brand: Imperial Model: IR-4-G24T-E Serial: 12297823 Arrived on site, customer s…"
type textarea "x"
type textarea "Brand: Imperial Model: IR-4-G24T-E Serial: 12297823 Arrived on site, customer s…"
type textarea "x"
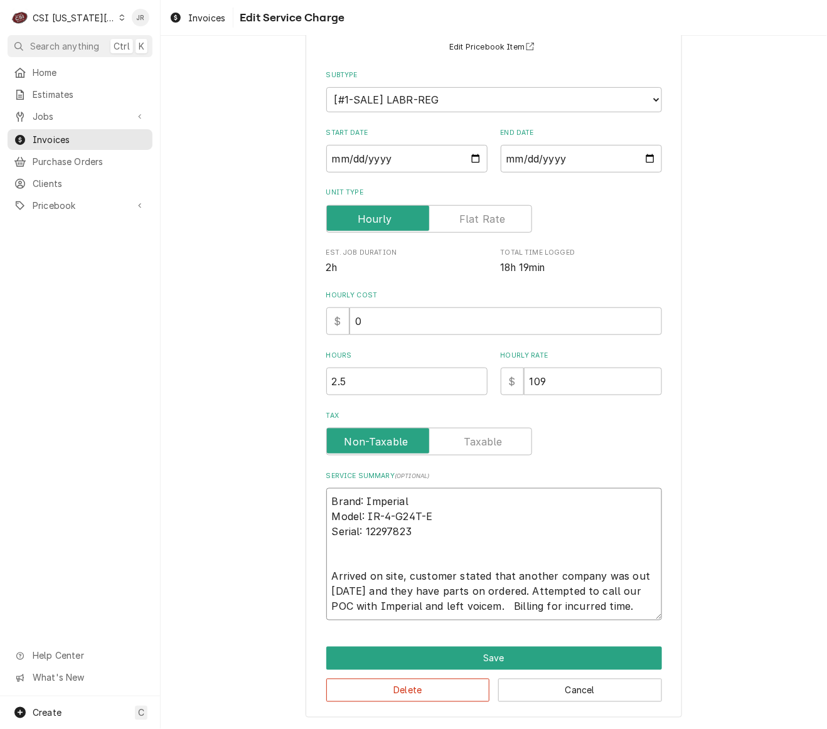
type textarea "Brand: Imperial Model: IR-4-G24T-E Serial: 12297823 Arrived on site, customer s…"
type textarea "x"
type textarea "Brand: Imperial Model: IR-4-G24T-E Serial: 12297823 Arrived on site, customer s…"
type textarea "x"
type textarea "Brand: Imperial Model: IR-4-G24T-E Serial: 12297823 Arrived on site, customer s…"
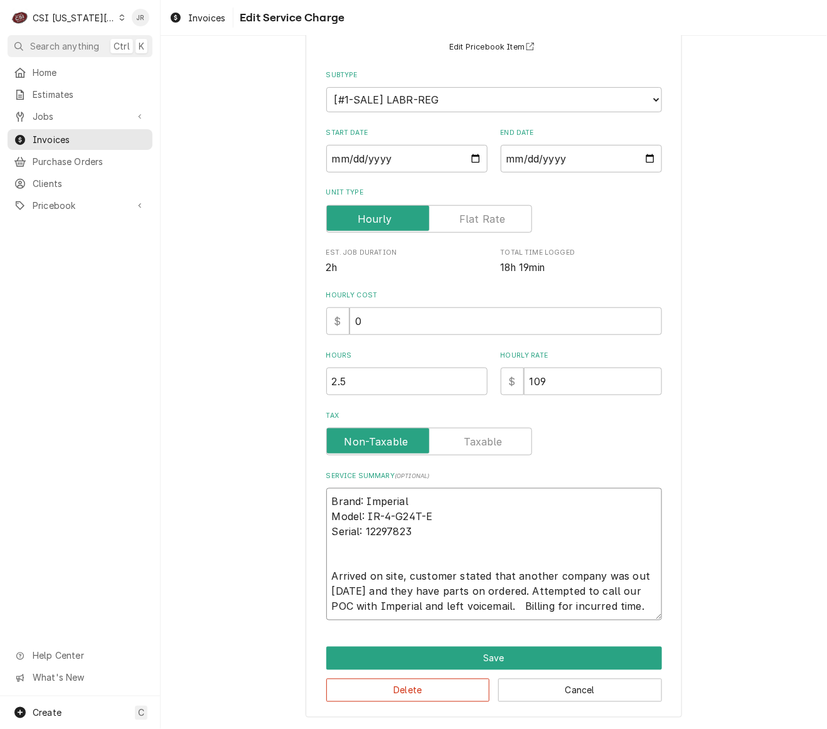
drag, startPoint x: 454, startPoint y: 602, endPoint x: 497, endPoint y: 578, distance: 48.9
click at [457, 595] on textarea "Brand: Imperial Model: IR-4-G24T-E Serial: 12297823 Arrived on site, customer s…" at bounding box center [494, 554] width 336 height 132
type textarea "x"
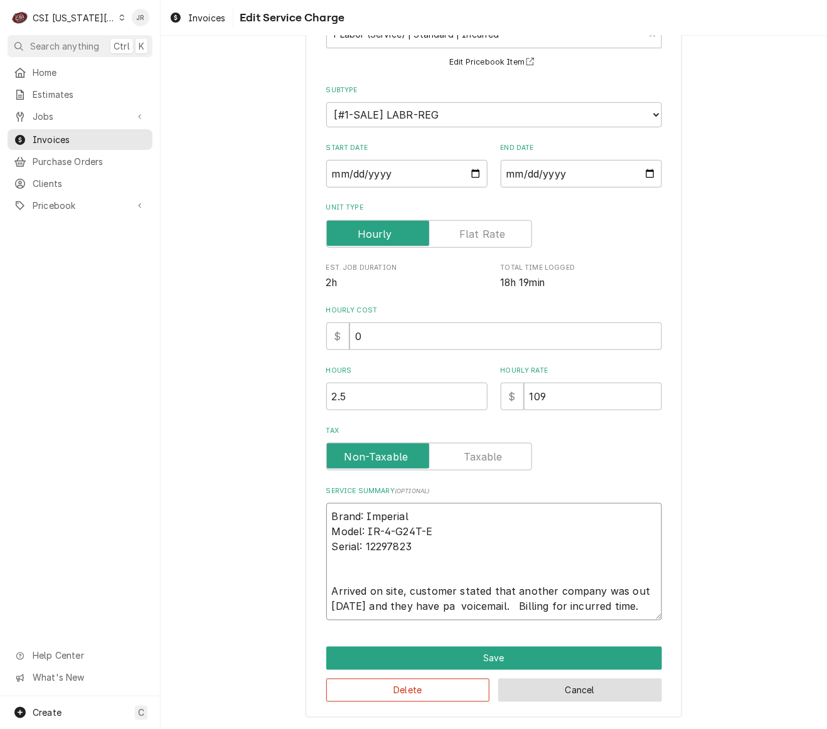
type textarea "Brand: Imperial Model: IR-4-G24T-E Serial: 12297823 Arrived on site, customer s…"
drag, startPoint x: 592, startPoint y: 688, endPoint x: 619, endPoint y: 597, distance: 94.7
click at [612, 608] on div "Use the fields below to edit this service charge Short Description 1-Labor (Ser…" at bounding box center [493, 339] width 376 height 757
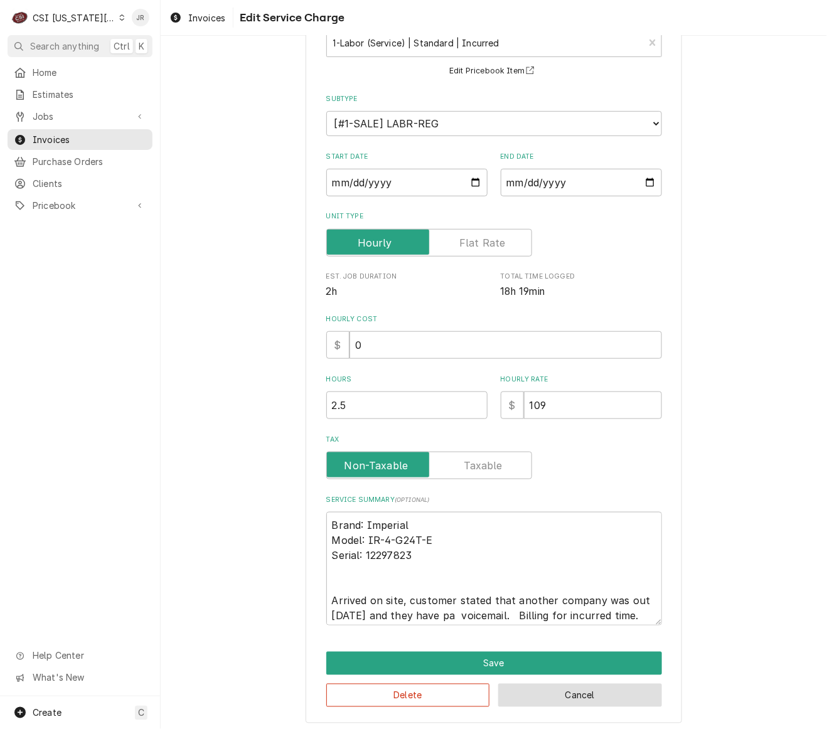
drag, startPoint x: 646, startPoint y: 611, endPoint x: 536, endPoint y: 608, distance: 110.4
click at [536, 608] on textarea "Brand: Imperial Model: IR-4-G24T-E Serial: 12297823 Arrived on site, customer s…" at bounding box center [494, 569] width 336 height 114
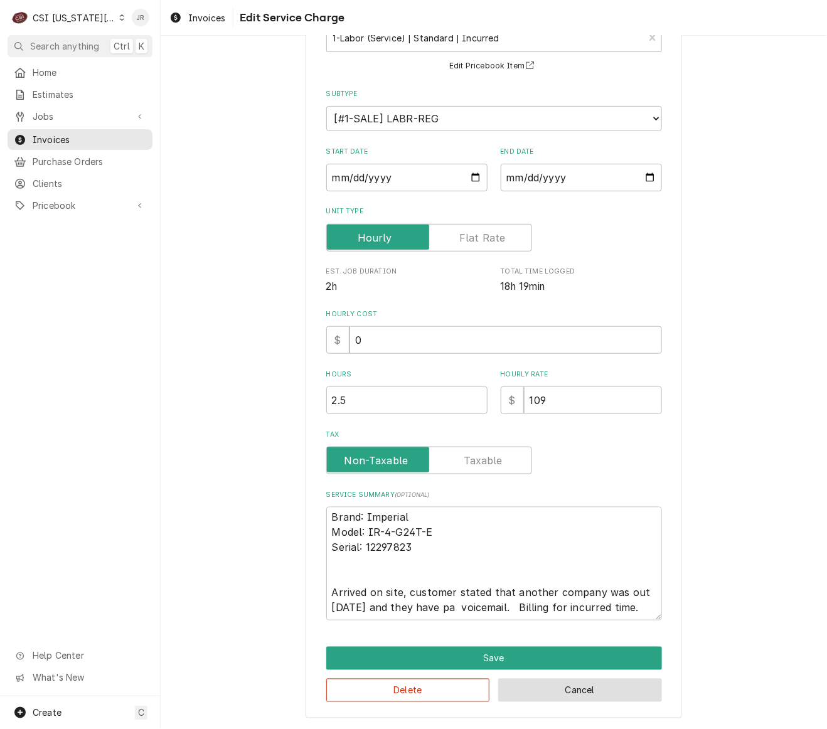
scroll to position [18, 0]
drag, startPoint x: 592, startPoint y: 603, endPoint x: 523, endPoint y: 596, distance: 69.4
click at [523, 596] on textarea "Brand: Imperial Model: IR-4-G24T-E Serial: 12297823 Arrived on site, customer s…" at bounding box center [494, 564] width 336 height 114
click at [580, 693] on button "Cancel" at bounding box center [580, 690] width 164 height 23
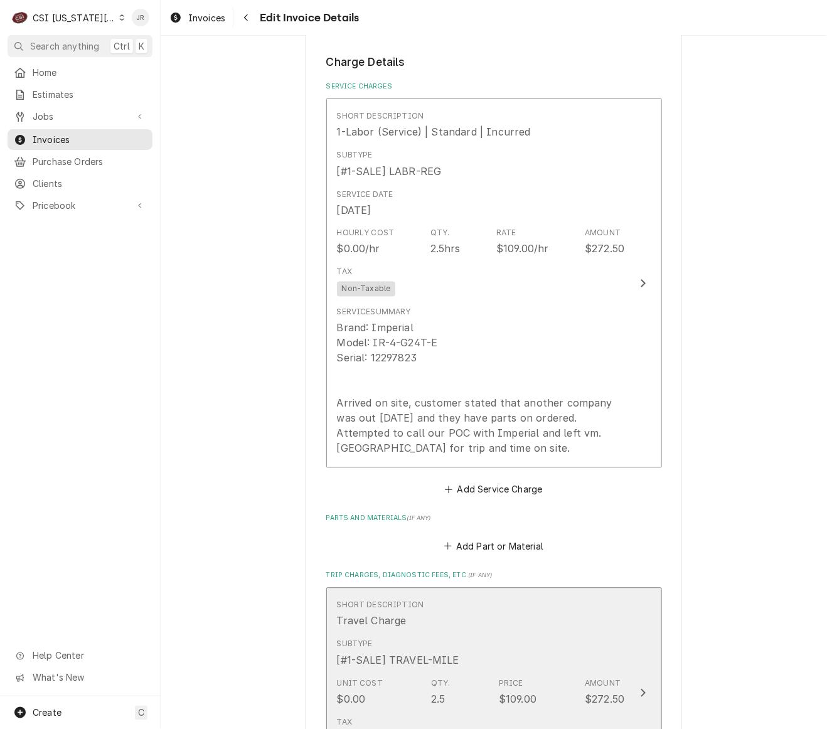
scroll to position [1652, 0]
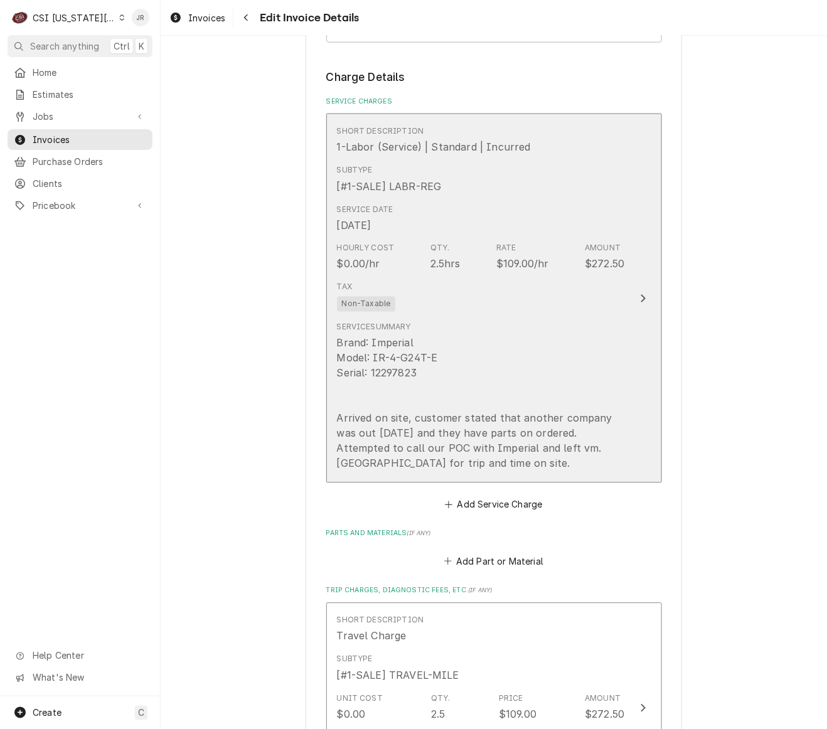
click at [578, 427] on div "Brand: Imperial Model: IR-4-G24T-E Serial: 12297823 Arrived on site, customer s…" at bounding box center [481, 403] width 288 height 135
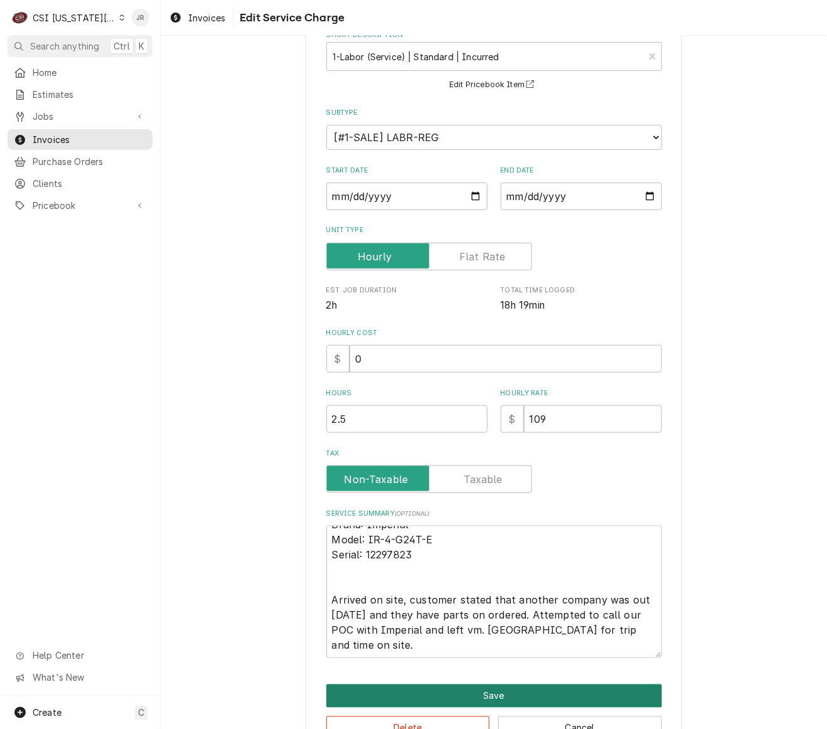
scroll to position [114, 0]
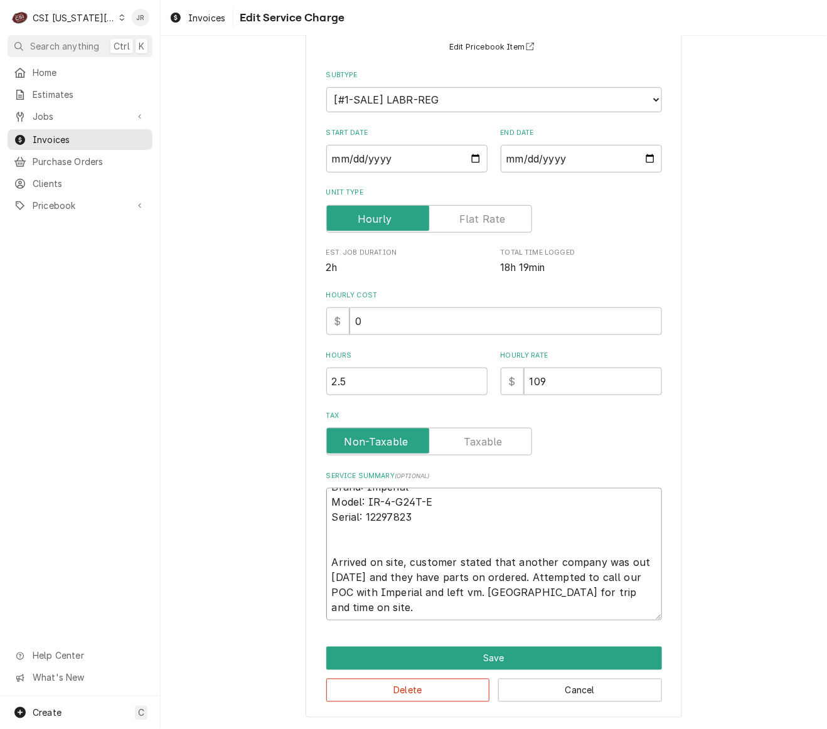
drag, startPoint x: 479, startPoint y: 591, endPoint x: 610, endPoint y: 615, distance: 132.7
click at [610, 615] on textarea "Brand: Imperial Model: IR-4-G24T-E Serial: 12297823 Arrived on site, customer s…" at bounding box center [494, 554] width 336 height 132
paste textarea "Billing for incurred tim"
type textarea "x"
type textarea "Brand: Imperial Model: IR-4-G24T-E Serial: 12297823 Arrived on site, customer s…"
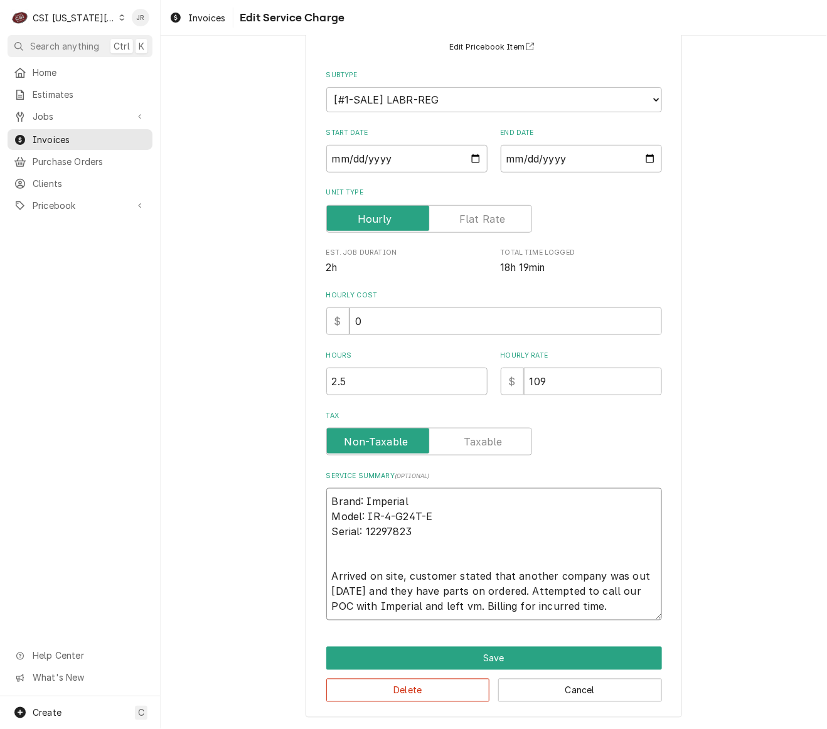
scroll to position [0, 0]
click at [465, 606] on textarea "Brand: Imperial Model: IR-4-G24T-E Serial: 12297823 Arrived on site, customer s…" at bounding box center [494, 554] width 336 height 132
type textarea "x"
type textarea "Brand: Imperial Model: IR-4-G24T-E Serial: 12297823 Arrived on site, customer s…"
type textarea "x"
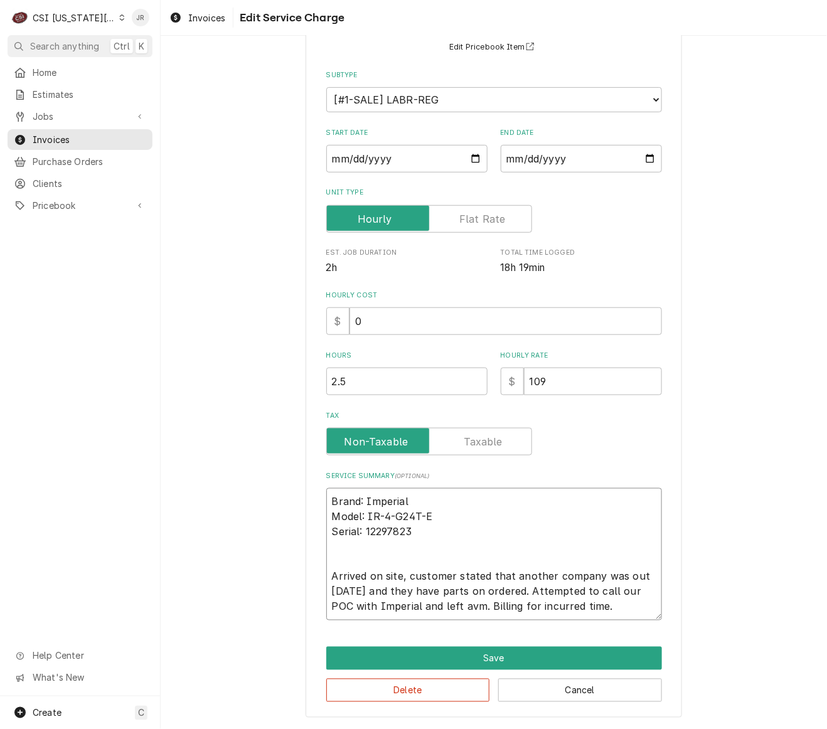
type textarea "Brand: Imperial Model: IR-4-G24T-E Serial: 12297823 Arrived on site, customer s…"
type textarea "x"
type textarea "Brand: Imperial Model: IR-4-G24T-E Serial: 12297823 Arrived on site, customer s…"
type textarea "x"
type textarea "Brand: Imperial Model: IR-4-G24T-E Serial: 12297823 Arrived on site, customer s…"
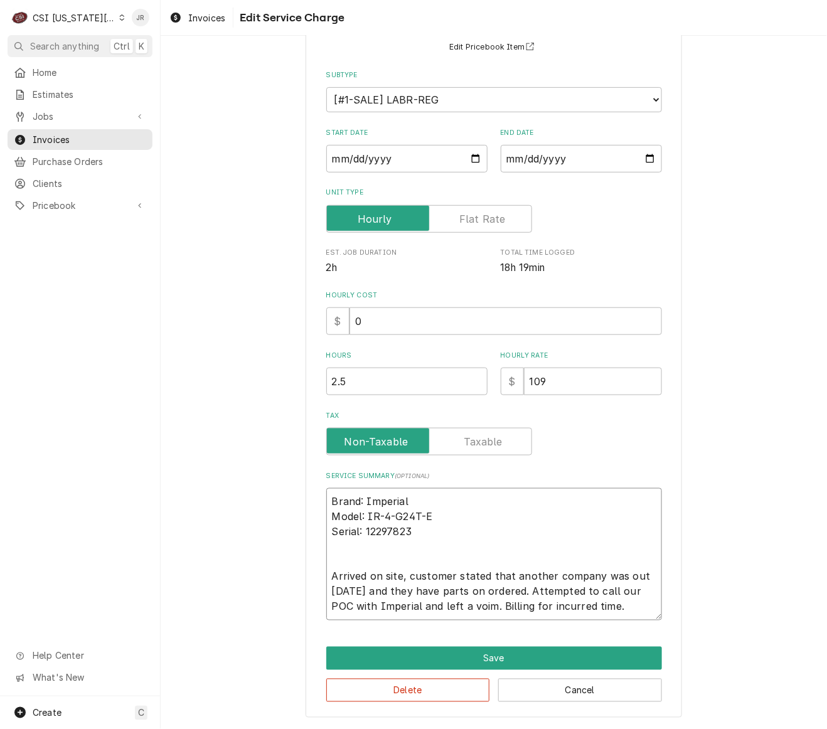
type textarea "x"
type textarea "Brand: Imperial Model: IR-4-G24T-E Serial: 12297823 Arrived on site, customer s…"
type textarea "x"
type textarea "Brand: Imperial Model: IR-4-G24T-E Serial: 12297823 Arrived on site, customer s…"
type textarea "x"
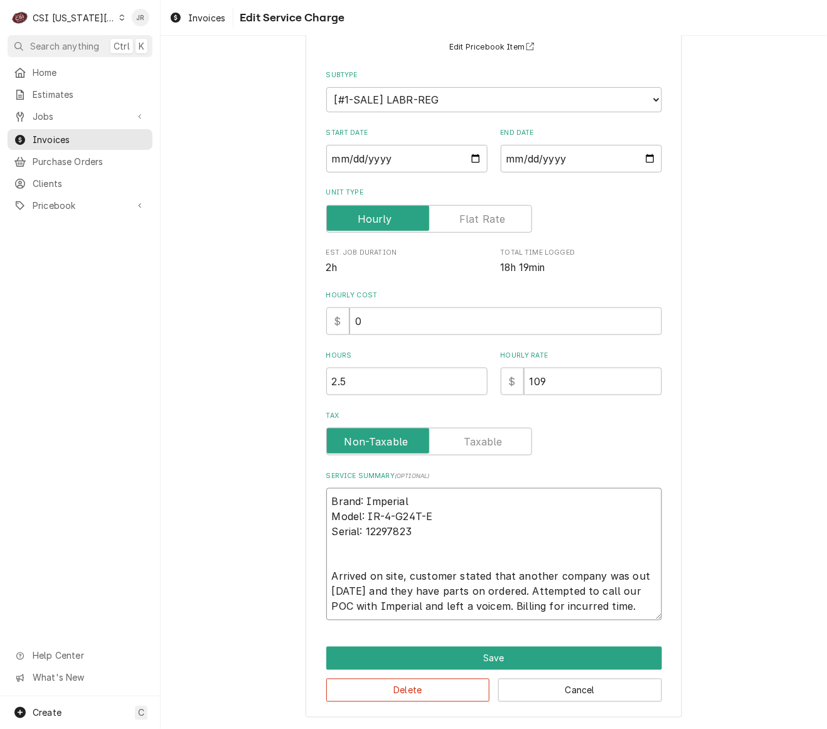
type textarea "Brand: Imperial Model: IR-4-G24T-E Serial: 12297823 Arrived on site, customer s…"
type textarea "x"
type textarea "Brand: Imperial Model: IR-4-G24T-E Serial: 12297823 Arrived on site, customer s…"
type textarea "x"
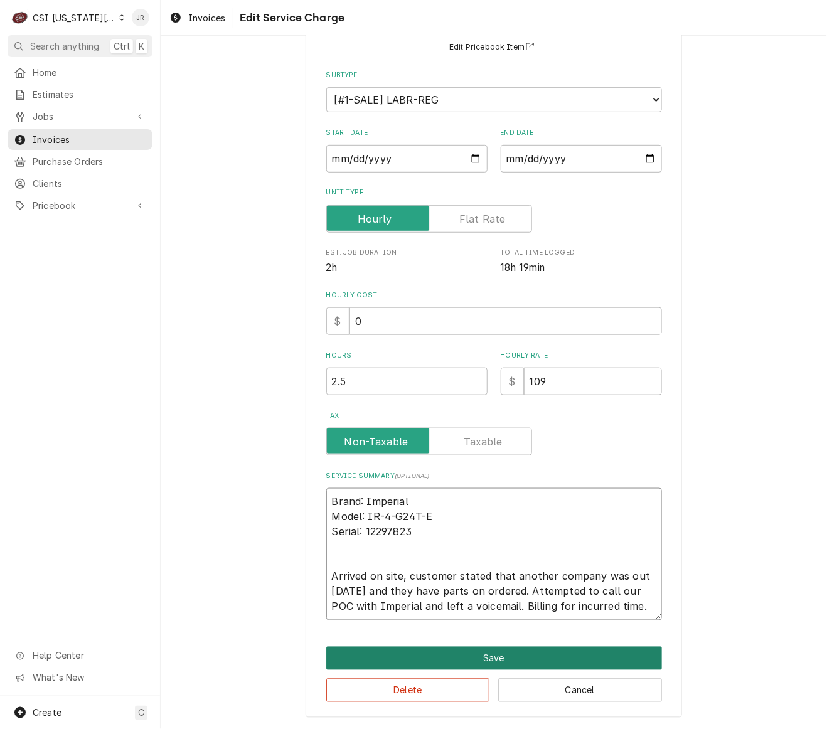
type textarea "Brand: Imperial Model: IR-4-G24T-E Serial: 12297823 Arrived on site, customer s…"
drag, startPoint x: 483, startPoint y: 655, endPoint x: 473, endPoint y: 390, distance: 265.5
click at [473, 390] on div "Use the fields below to edit this service charge Short Description 1-Labor (Ser…" at bounding box center [493, 332] width 376 height 772
drag, startPoint x: 460, startPoint y: 380, endPoint x: 159, endPoint y: 347, distance: 302.9
click at [159, 347] on div "C CSI Kansas City JR Search anything Ctrl K Home Estimates Jobs Jobs Job Series…" at bounding box center [413, 364] width 827 height 729
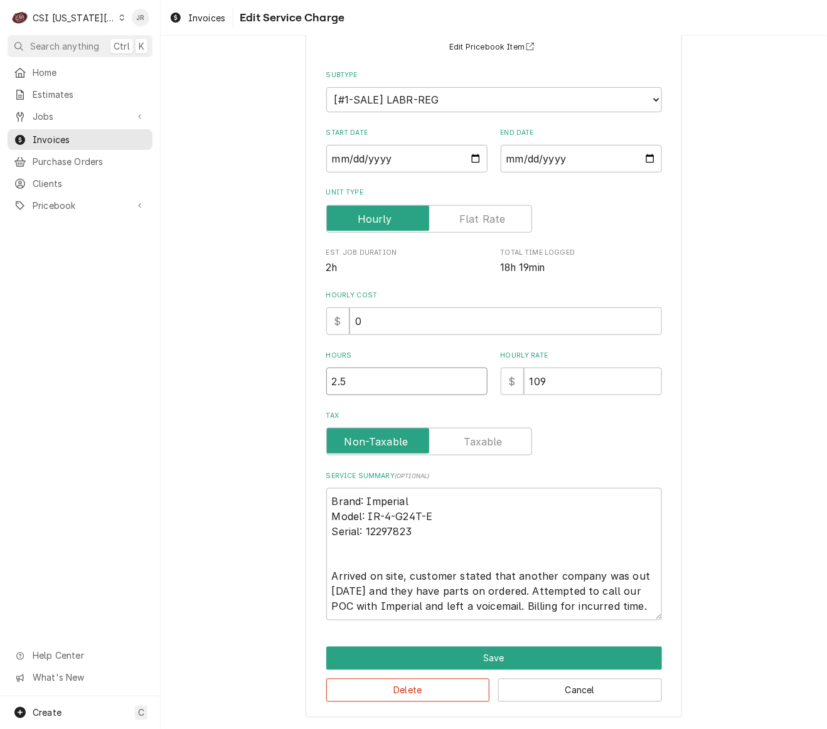
type textarea "x"
type input "0"
type textarea "x"
type input "1"
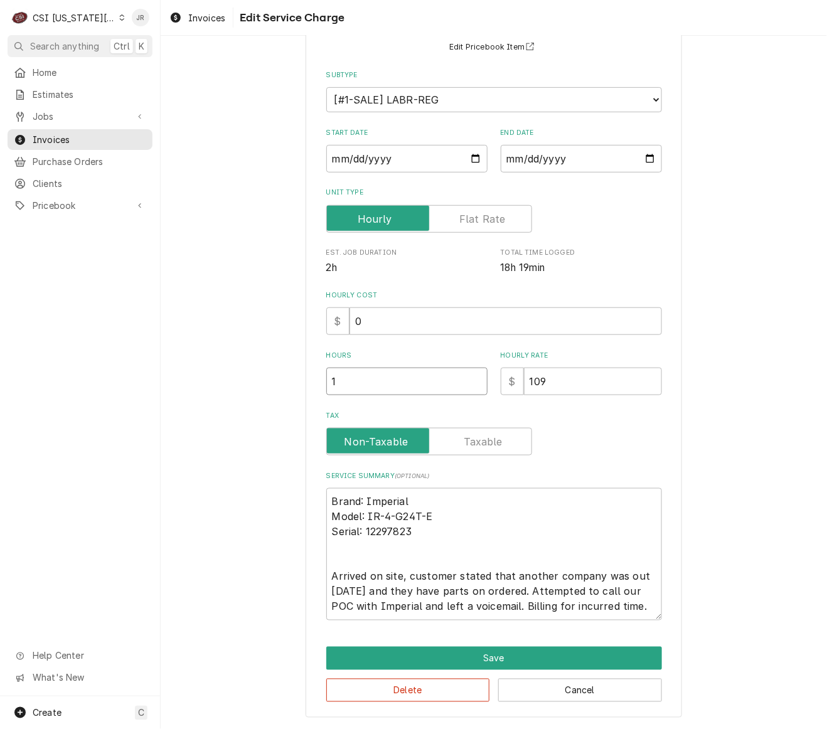
type textarea "x"
type input "1.5"
click at [531, 652] on button "Save" at bounding box center [494, 658] width 336 height 23
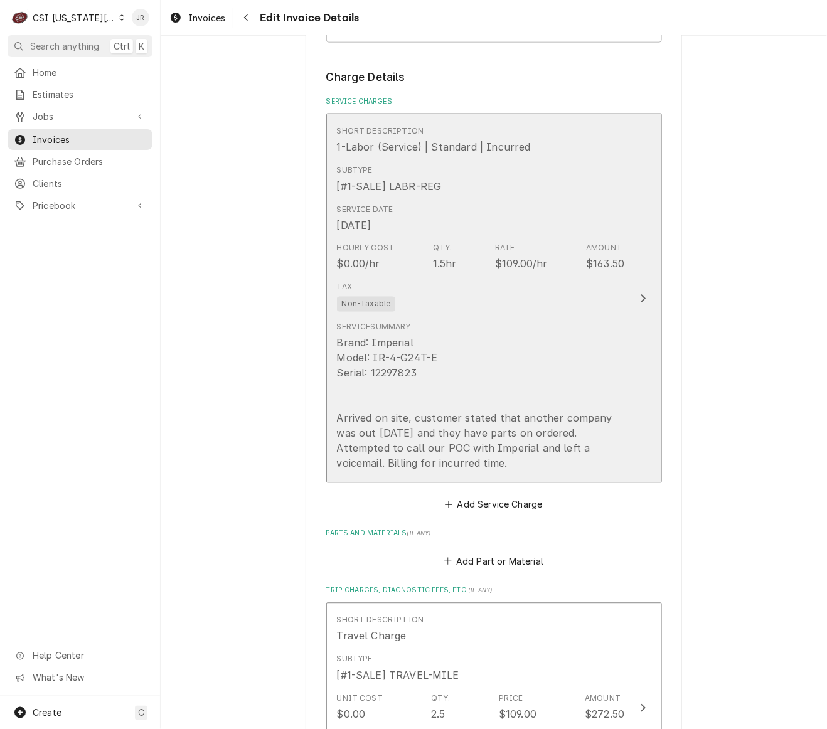
scroll to position [1637, 0]
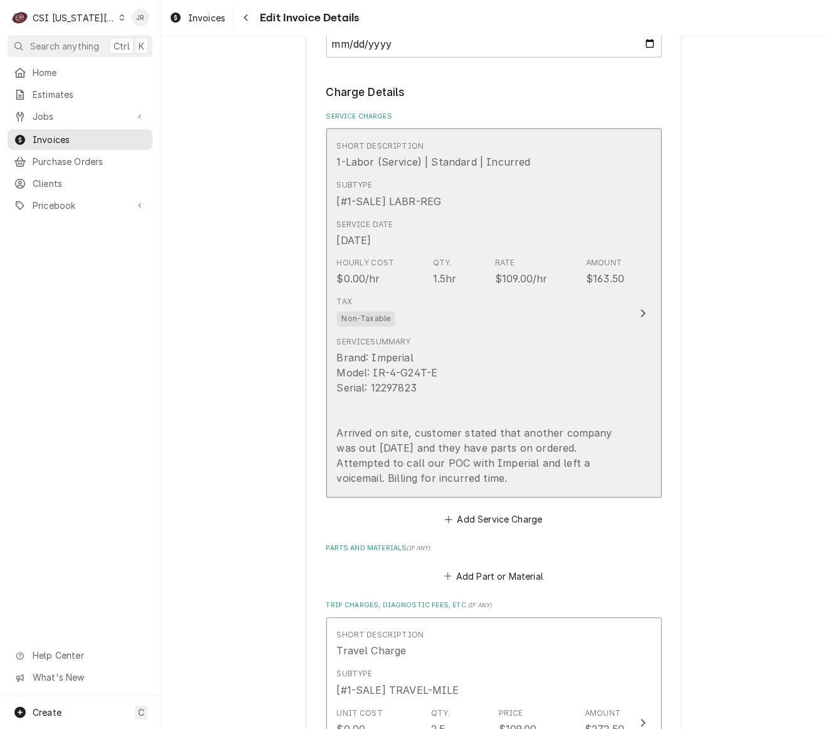
click at [531, 314] on div "Tax Non-Taxable" at bounding box center [481, 312] width 288 height 40
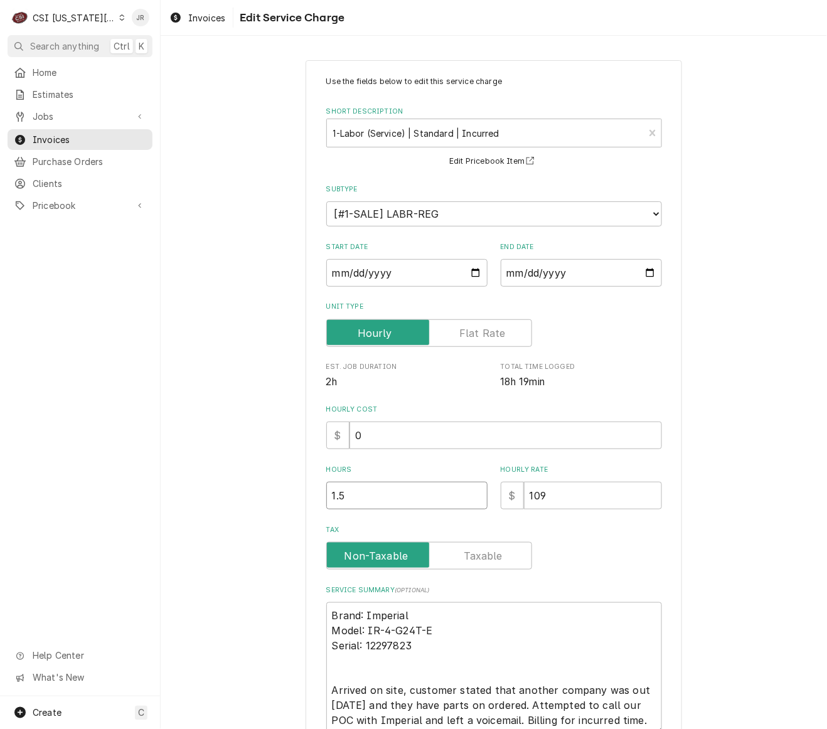
drag, startPoint x: 410, startPoint y: 487, endPoint x: 187, endPoint y: 485, distance: 223.3
click at [187, 485] on div "Use the fields below to edit this service charge Short Description 1-Labor (Ser…" at bounding box center [494, 446] width 666 height 794
type textarea "x"
type input "1"
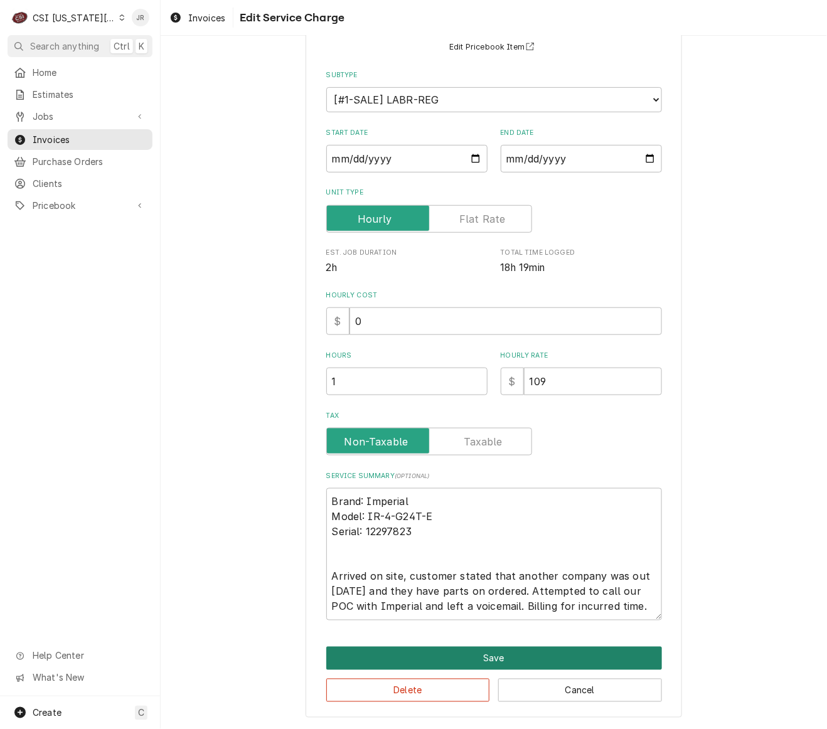
click at [580, 660] on button "Save" at bounding box center [494, 658] width 336 height 23
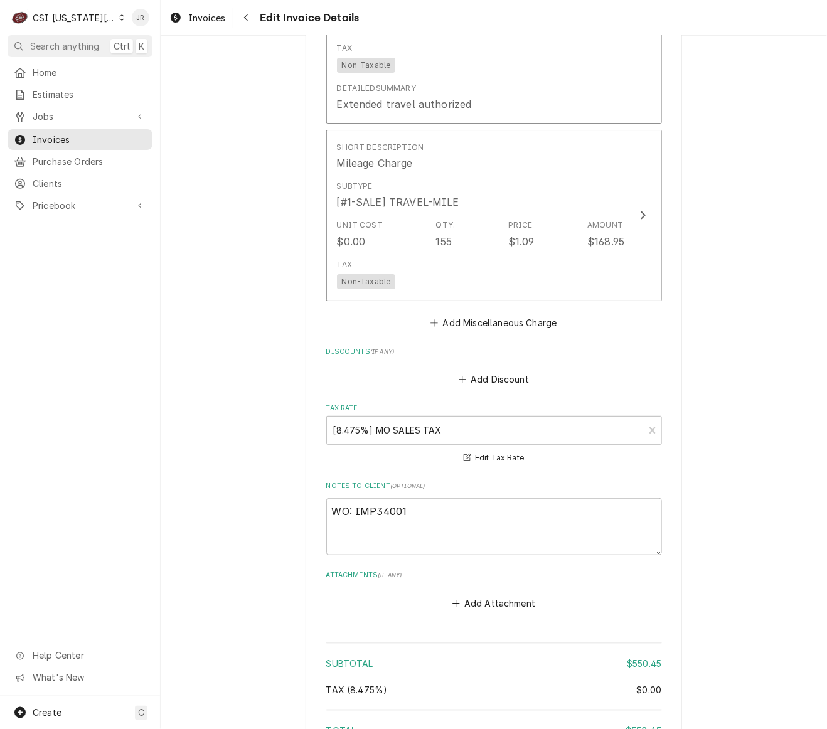
scroll to position [2518, 0]
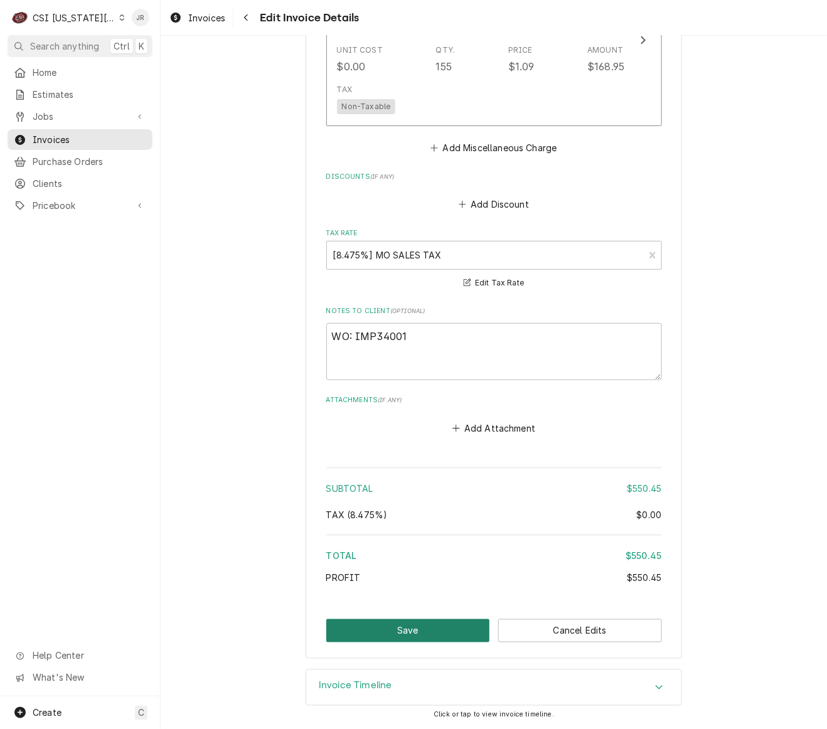
click at [417, 631] on button "Save" at bounding box center [408, 630] width 164 height 23
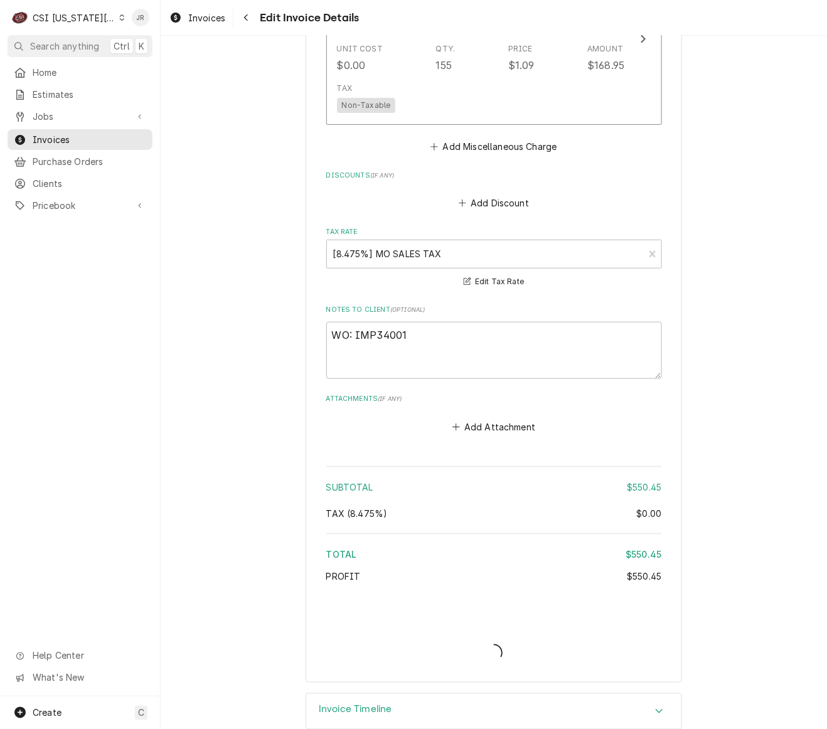
type textarea "x"
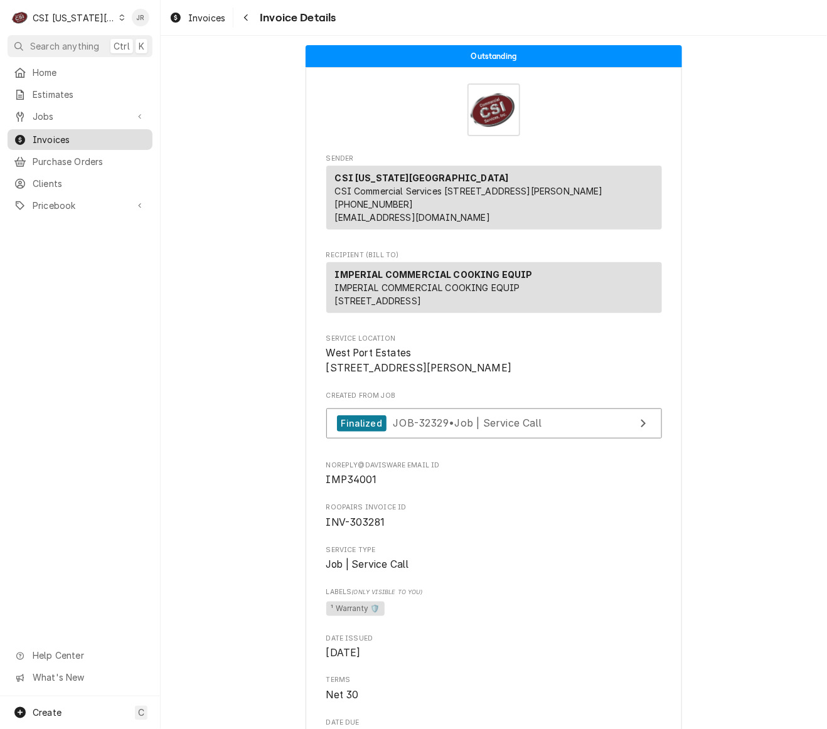
click at [39, 137] on span "Invoices" at bounding box center [90, 139] width 114 height 13
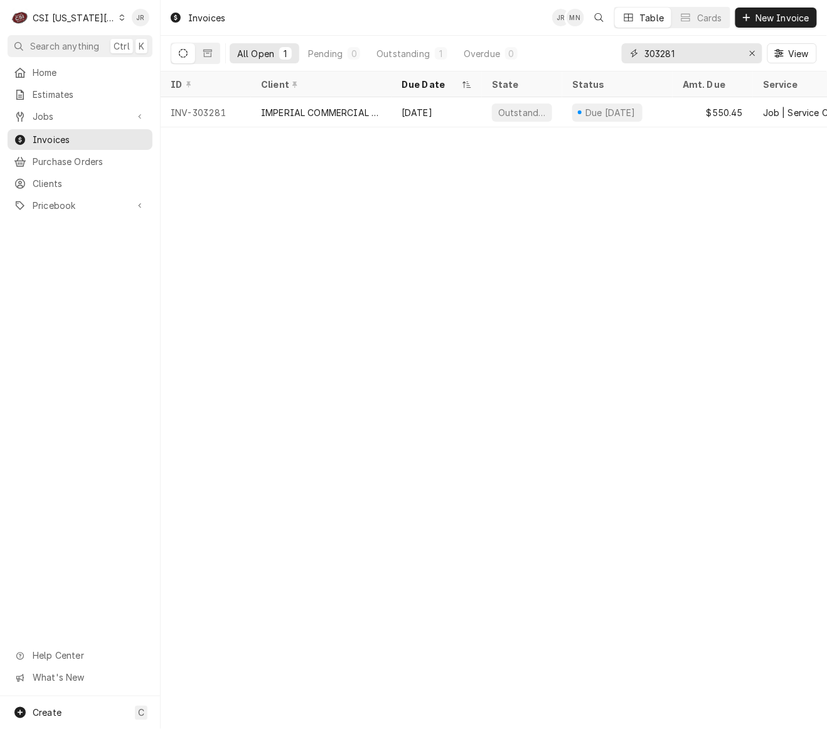
click at [676, 50] on input "303281" at bounding box center [691, 53] width 94 height 20
paste input "4"
type input "303284"
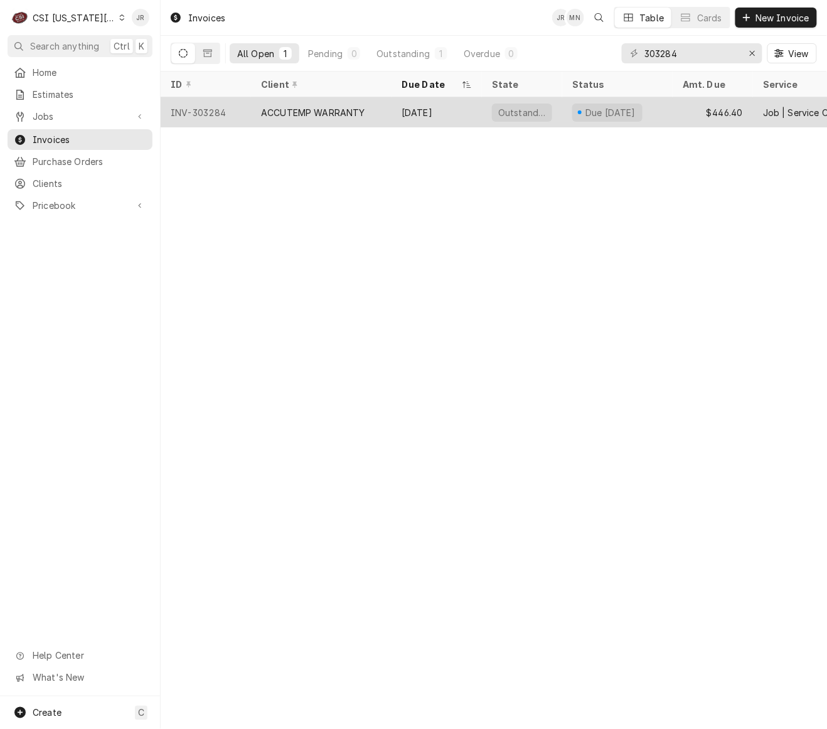
click at [344, 107] on div "ACCUTEMP WARRANTY" at bounding box center [313, 112] width 104 height 13
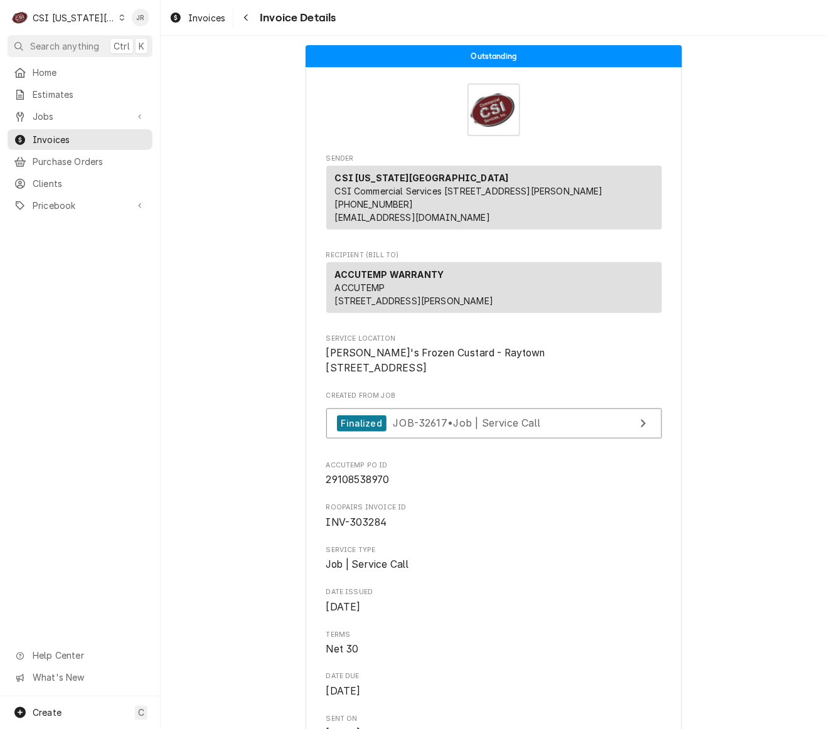
drag, startPoint x: 316, startPoint y: 397, endPoint x: 418, endPoint y: 408, distance: 102.2
copy span "[STREET_ADDRESS]"
click at [600, 439] on link "Finalized JOB-32617 • Job | Service Call" at bounding box center [494, 423] width 336 height 31
click at [61, 18] on div "CSI [US_STATE][GEOGRAPHIC_DATA]" at bounding box center [74, 17] width 83 height 13
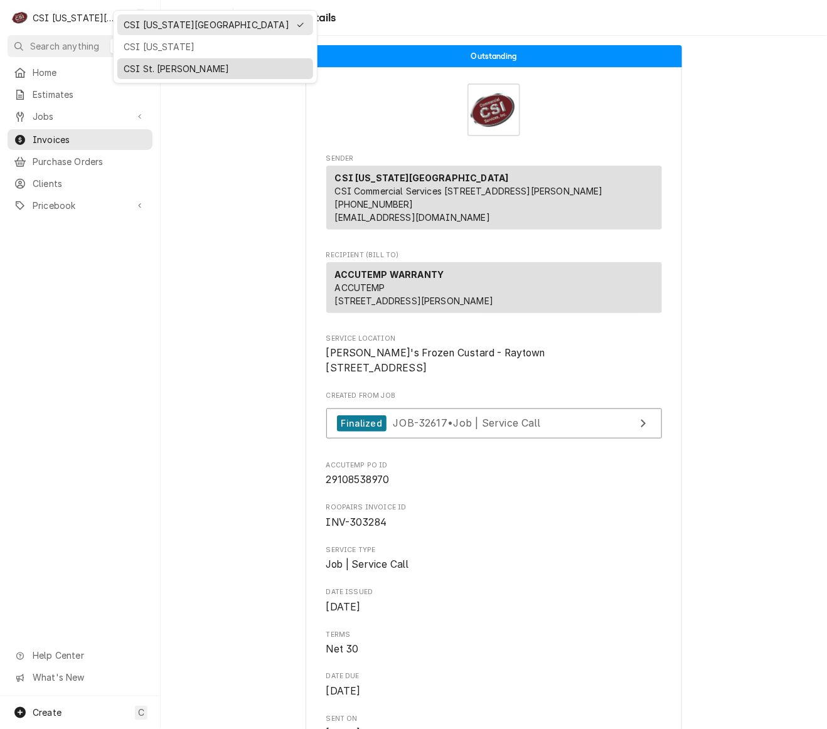
click at [162, 73] on div "CSI St. [PERSON_NAME]" at bounding box center [215, 68] width 196 height 21
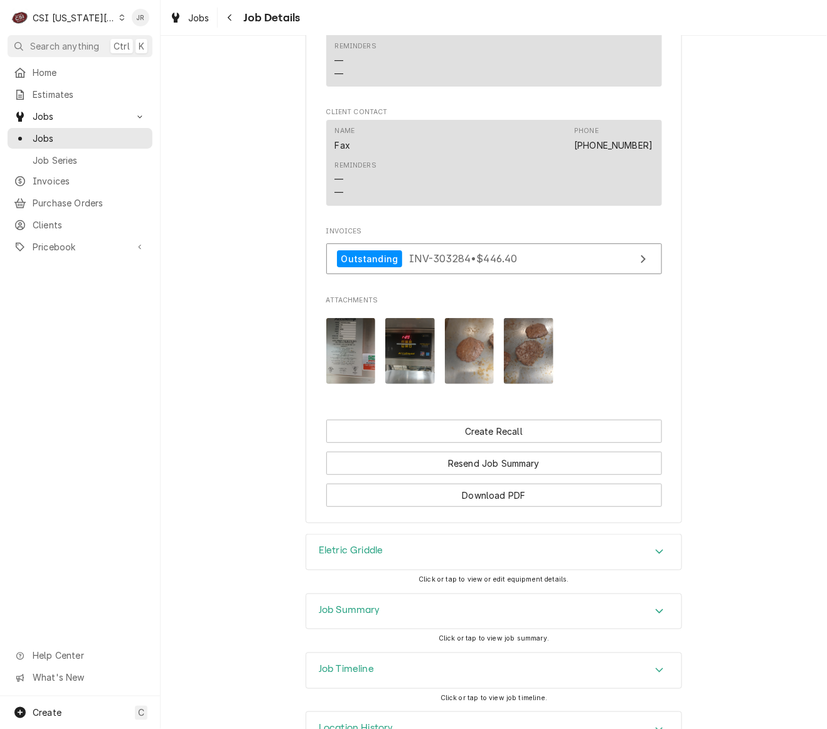
scroll to position [2412, 0]
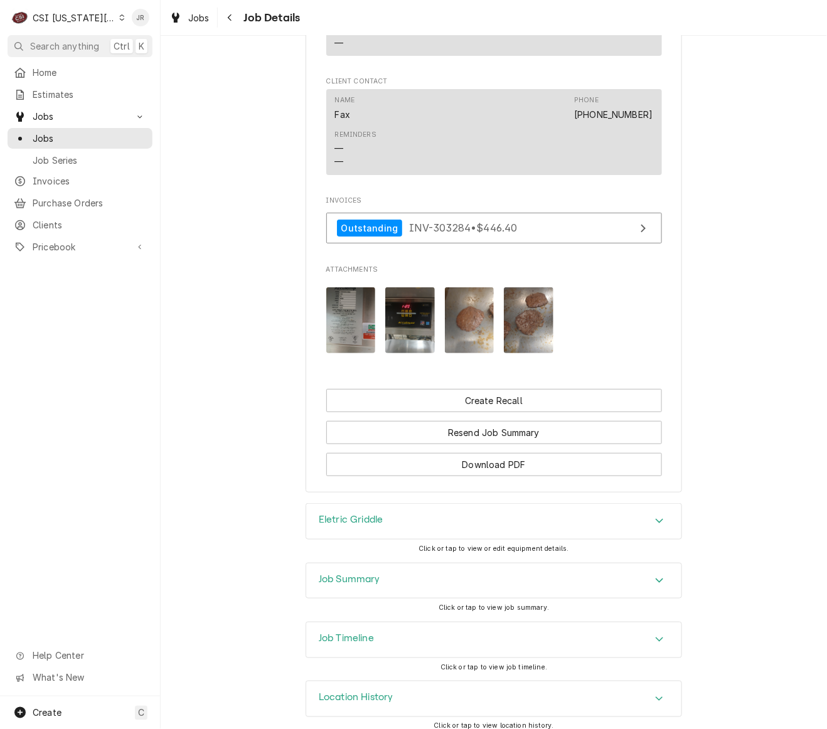
click at [387, 567] on div "Job Summary" at bounding box center [493, 580] width 375 height 35
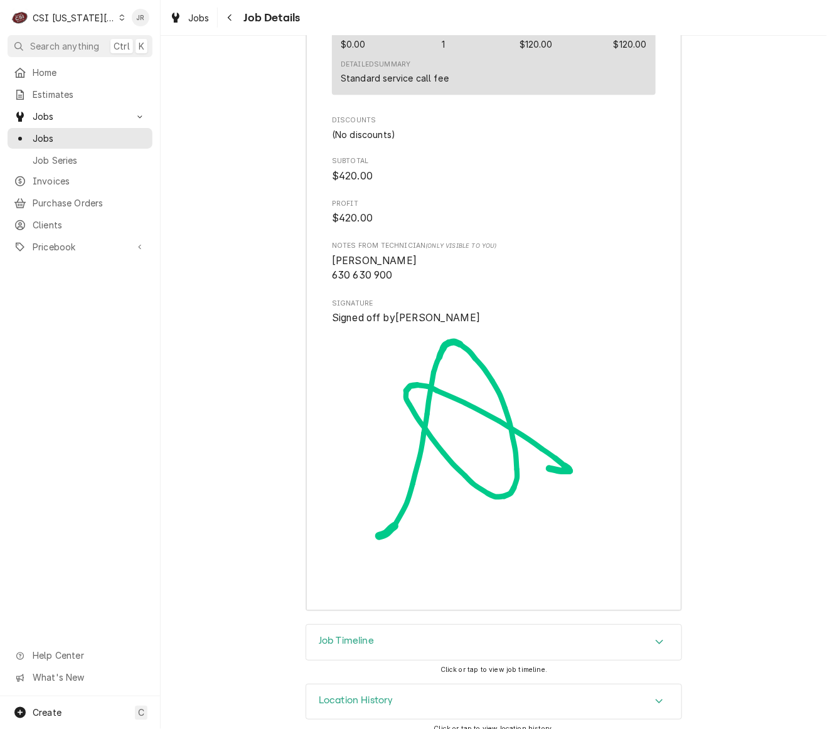
scroll to position [4720, 0]
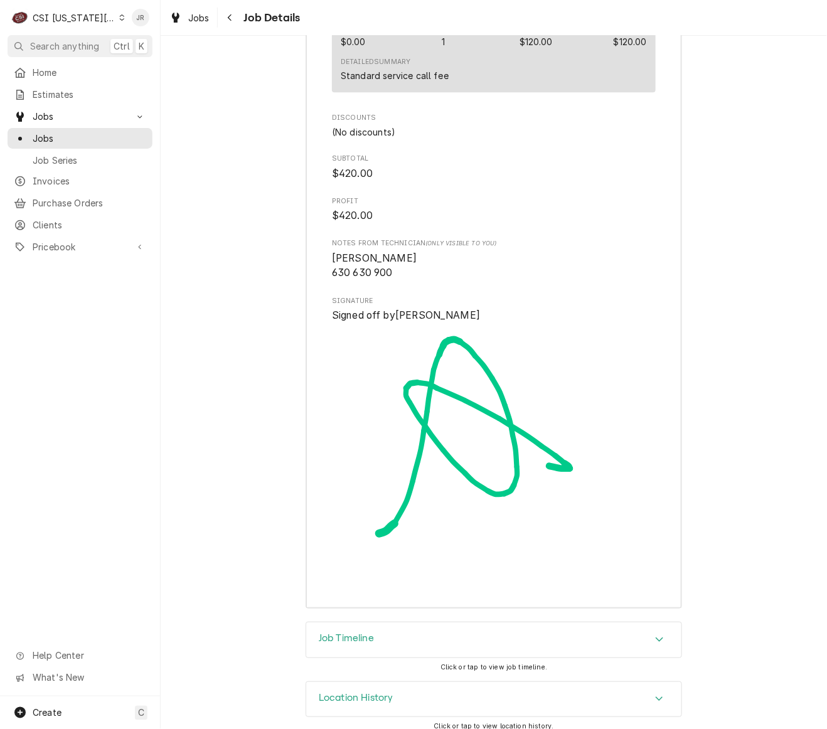
click at [379, 627] on div "Job Timeline" at bounding box center [493, 639] width 375 height 35
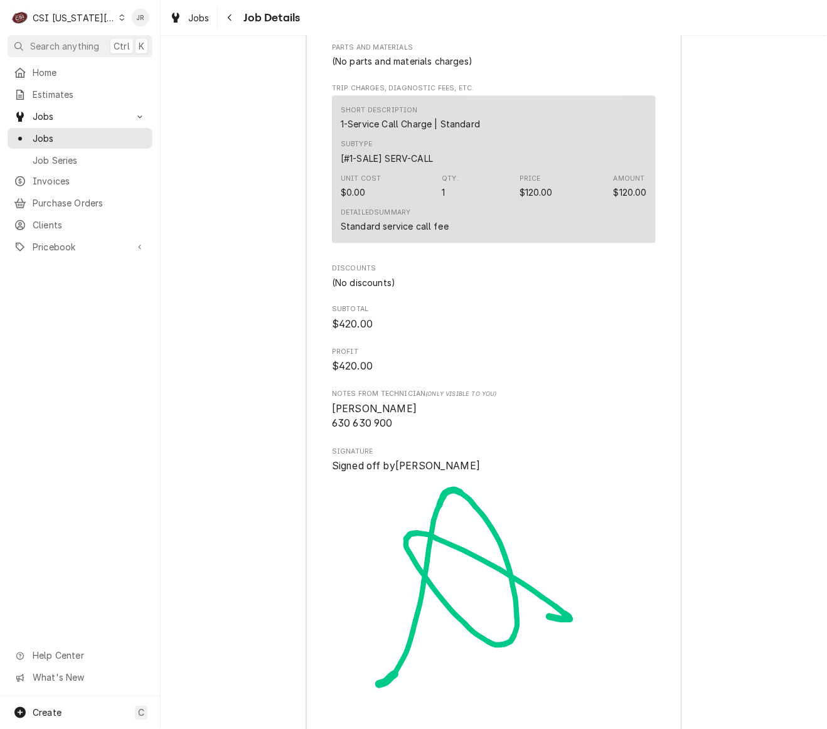
scroll to position [4505, 0]
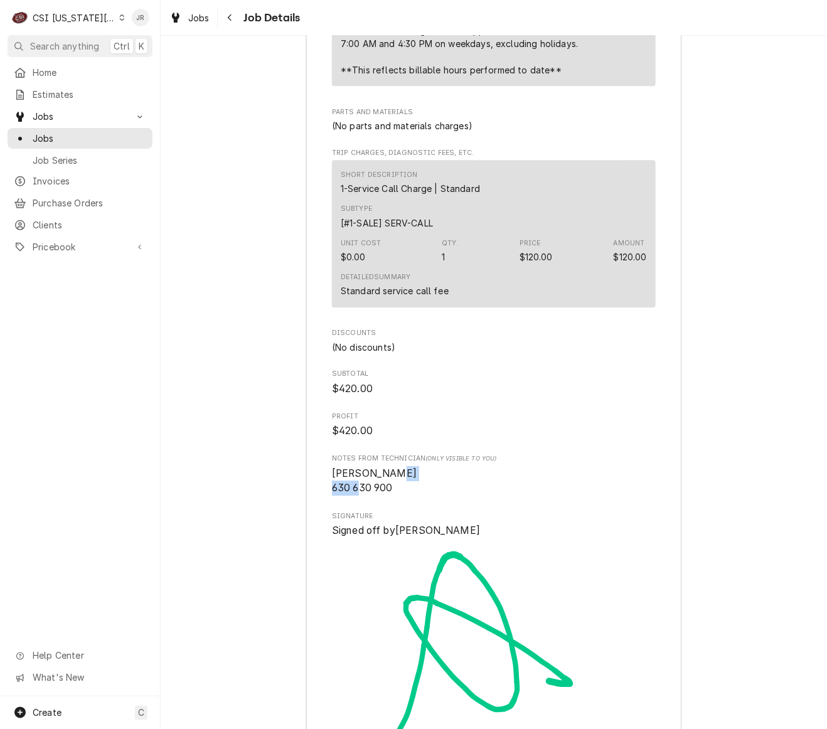
drag, startPoint x: 344, startPoint y: 473, endPoint x: 440, endPoint y: 479, distance: 96.2
click at [440, 479] on span "Brian B 630 630 900" at bounding box center [494, 480] width 324 height 29
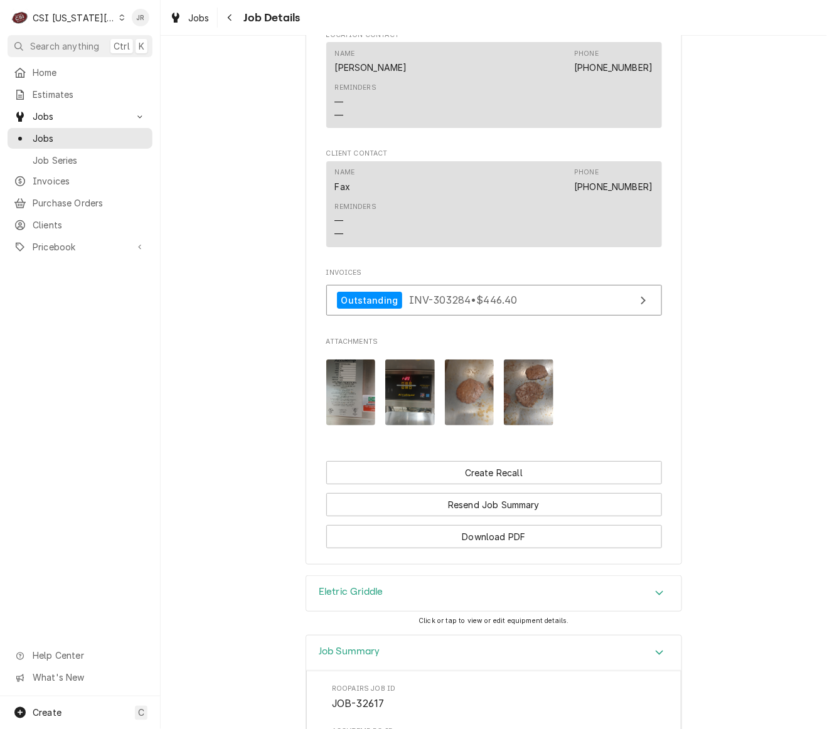
scroll to position [2342, 0]
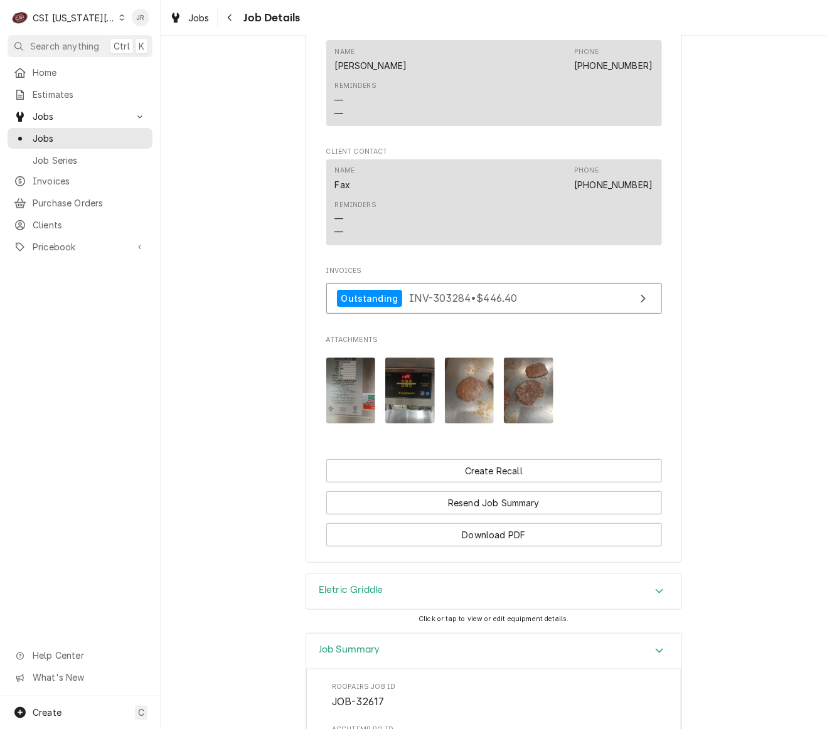
click at [526, 378] on img "Attachments" at bounding box center [529, 391] width 50 height 66
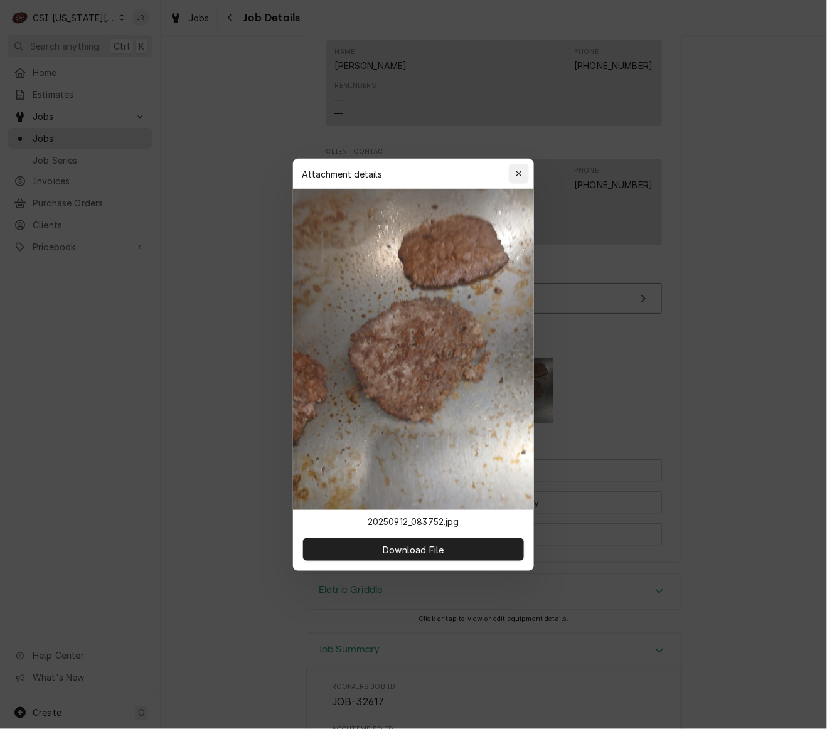
click at [524, 176] on div "button" at bounding box center [518, 173] width 13 height 13
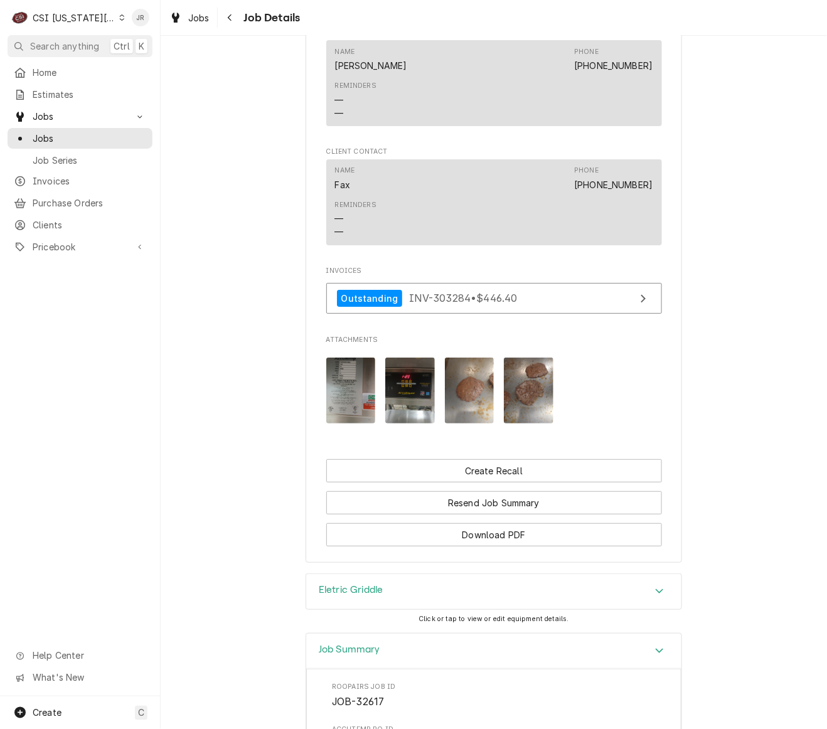
click at [377, 576] on div "Eletric Griddle" at bounding box center [493, 591] width 375 height 35
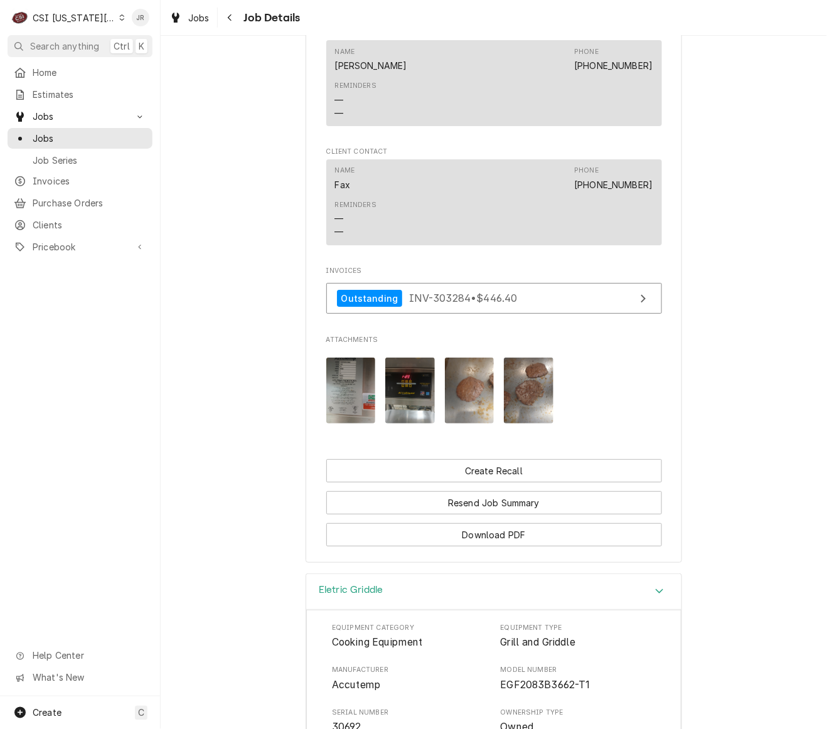
click at [377, 576] on div "Eletric Griddle" at bounding box center [493, 592] width 375 height 36
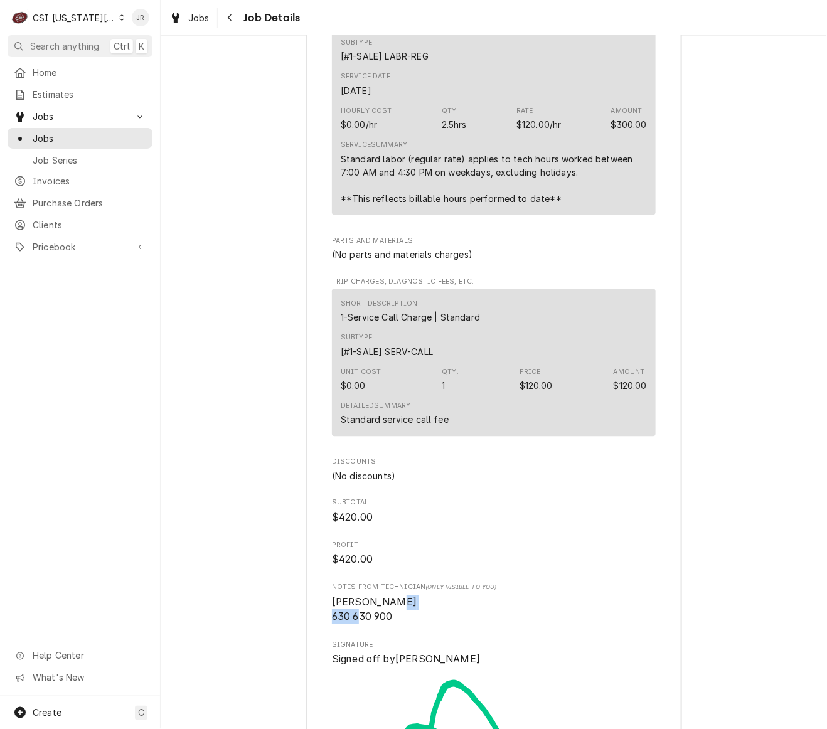
scroll to position [4432, 0]
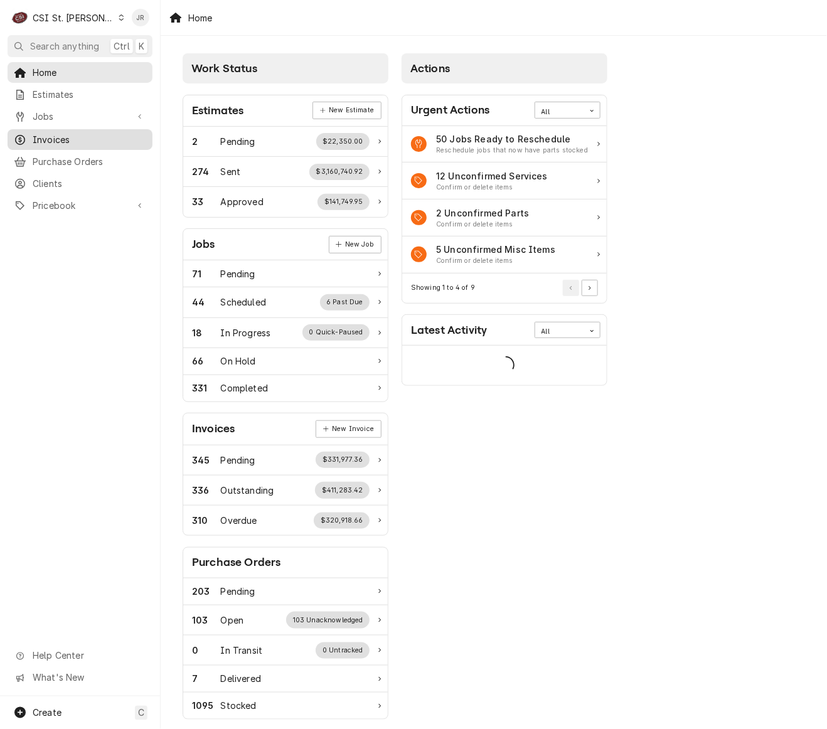
click at [14, 134] on div "Dynamic Content Wrapper" at bounding box center [20, 140] width 13 height 13
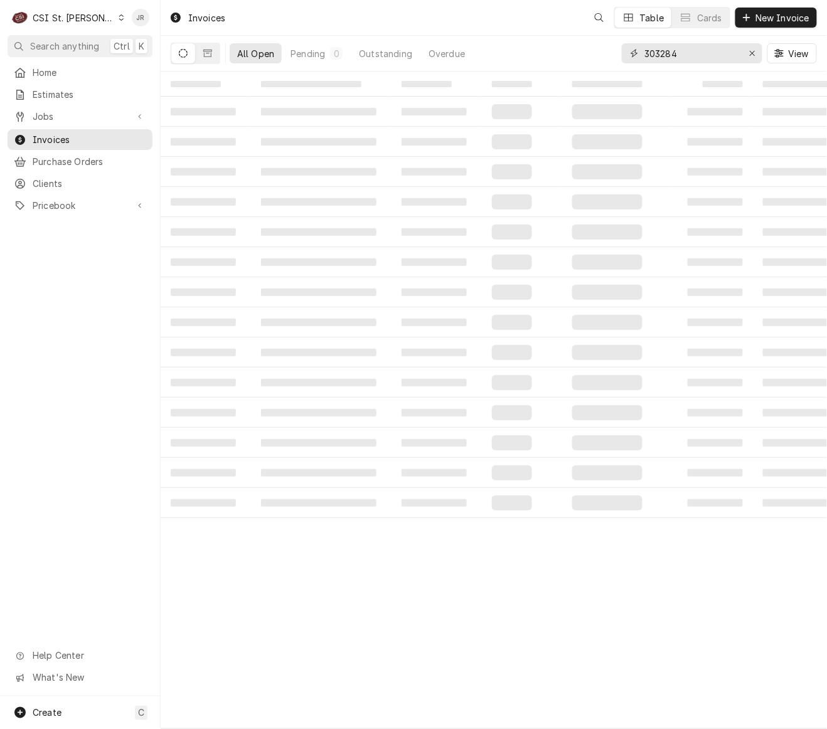
click at [703, 53] on input "303284" at bounding box center [691, 53] width 94 height 20
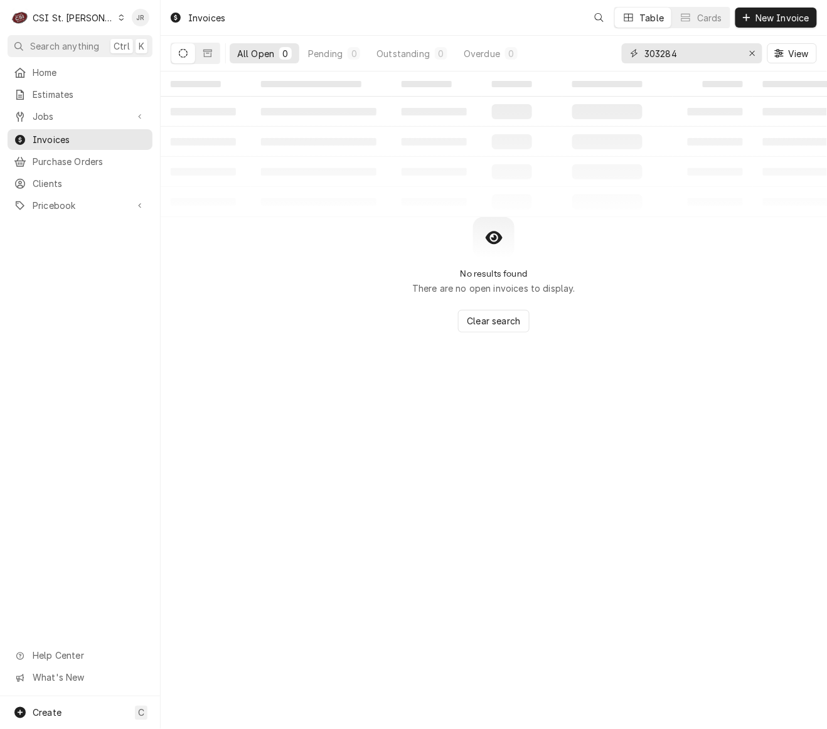
click at [703, 53] on input "303284" at bounding box center [691, 53] width 94 height 20
paste input "403938"
type input "403938"
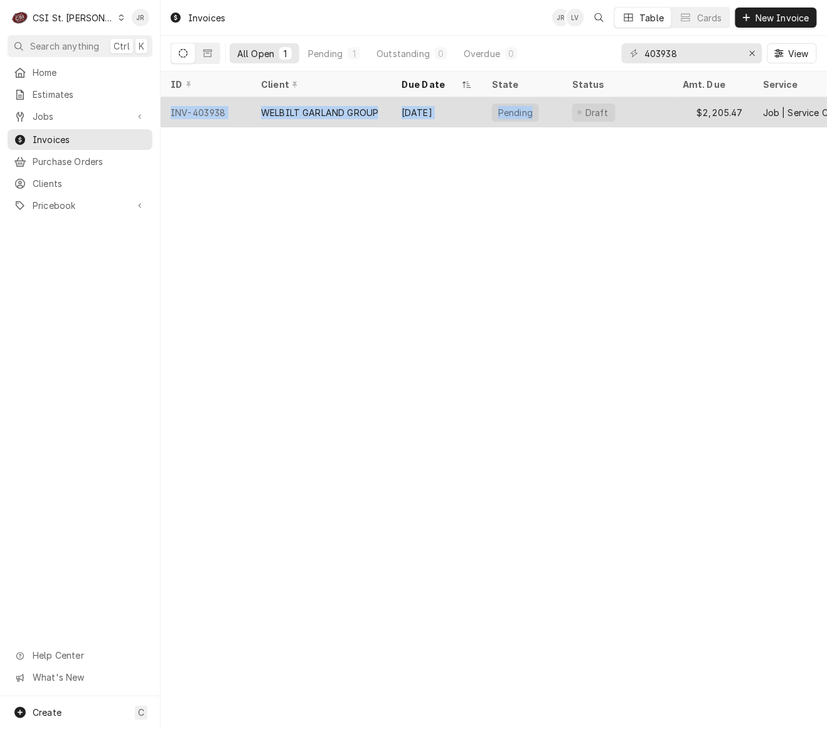
click at [527, 108] on div "Pending" at bounding box center [515, 112] width 37 height 13
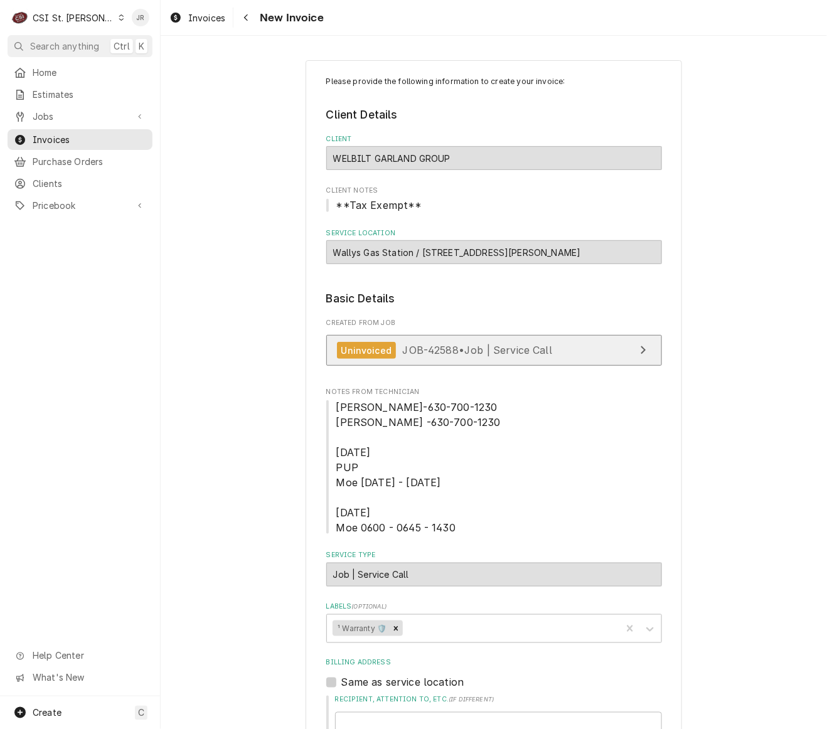
click at [525, 349] on span "JOB-42588 • Job | Service Call" at bounding box center [478, 350] width 150 height 13
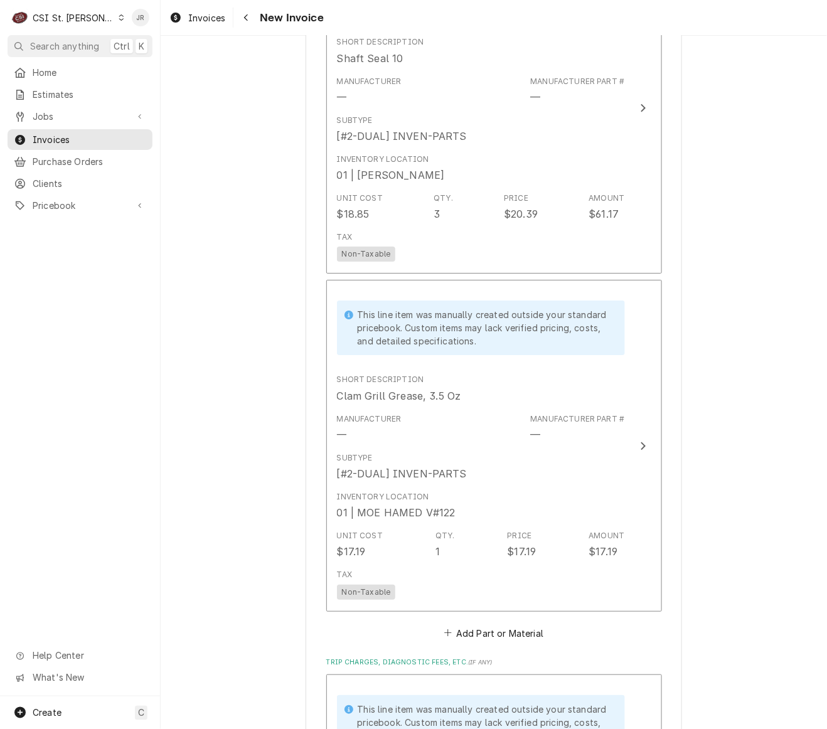
scroll to position [2367, 0]
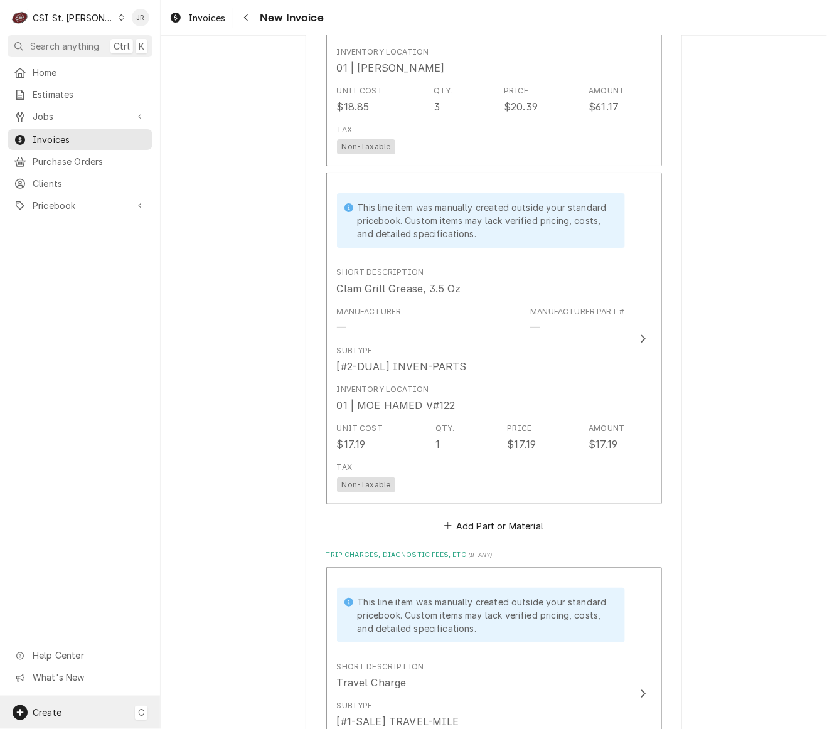
click at [129, 721] on div "Create C" at bounding box center [80, 712] width 160 height 33
click at [800, 325] on html "C CSI St. Louis JR Search anything Ctrl K Home Estimates Jobs Jobs Job Series I…" at bounding box center [413, 364] width 827 height 729
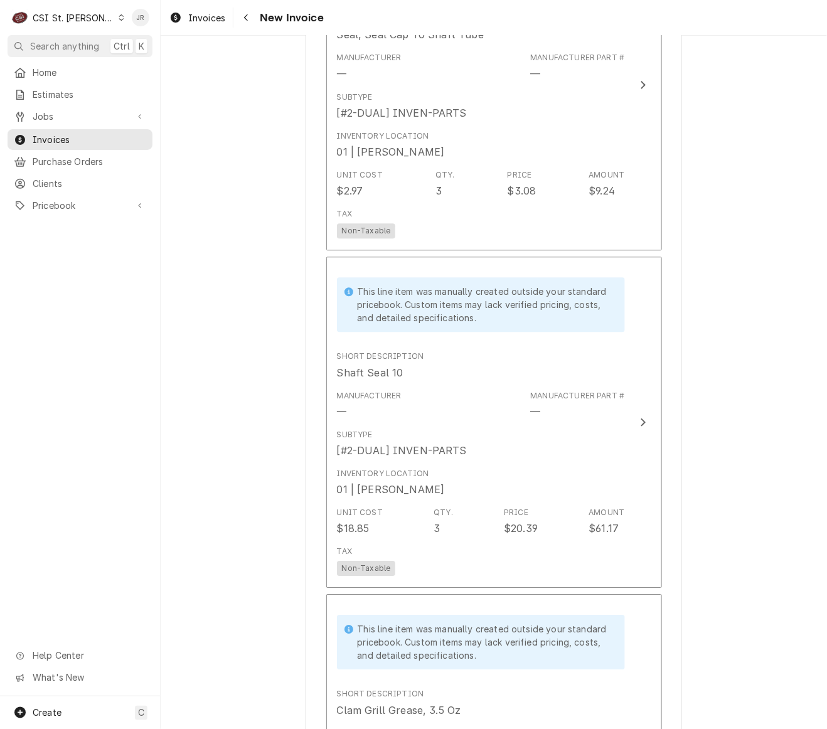
scroll to position [1948, 0]
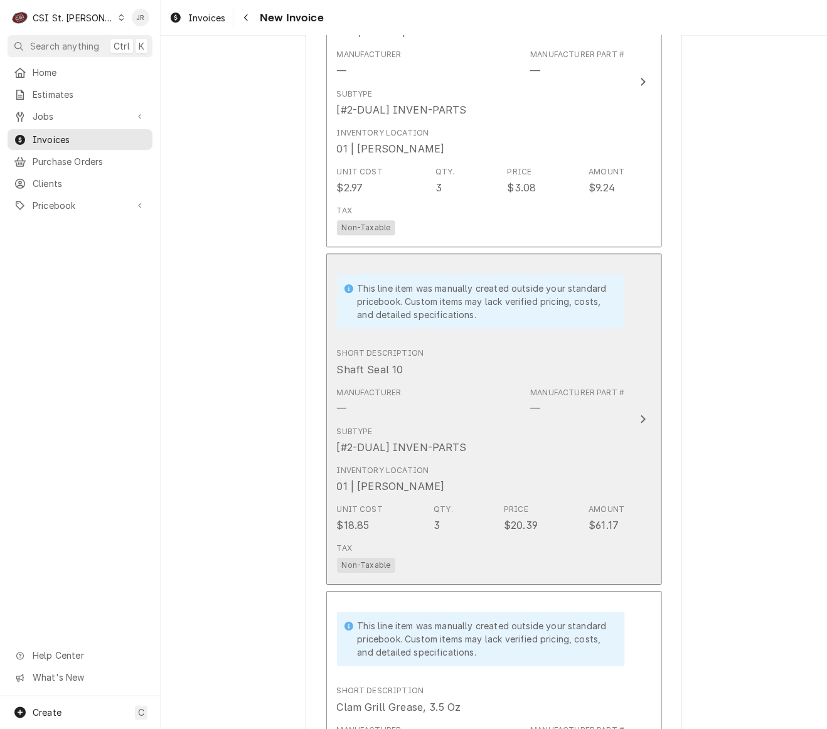
click at [625, 412] on button "This line item was manually created outside your standard pricebook. Custom ite…" at bounding box center [494, 418] width 336 height 331
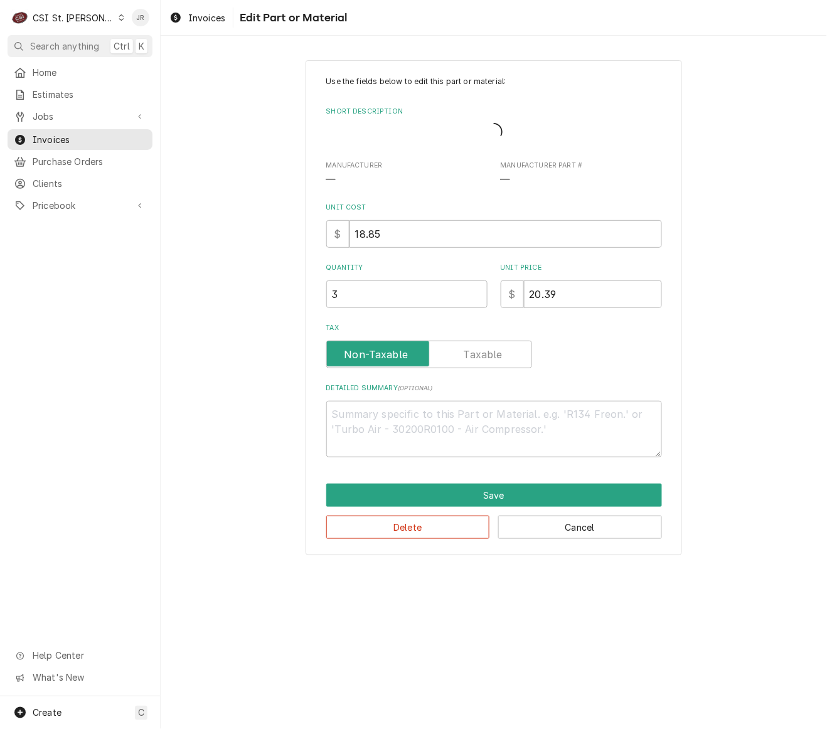
type textarea "x"
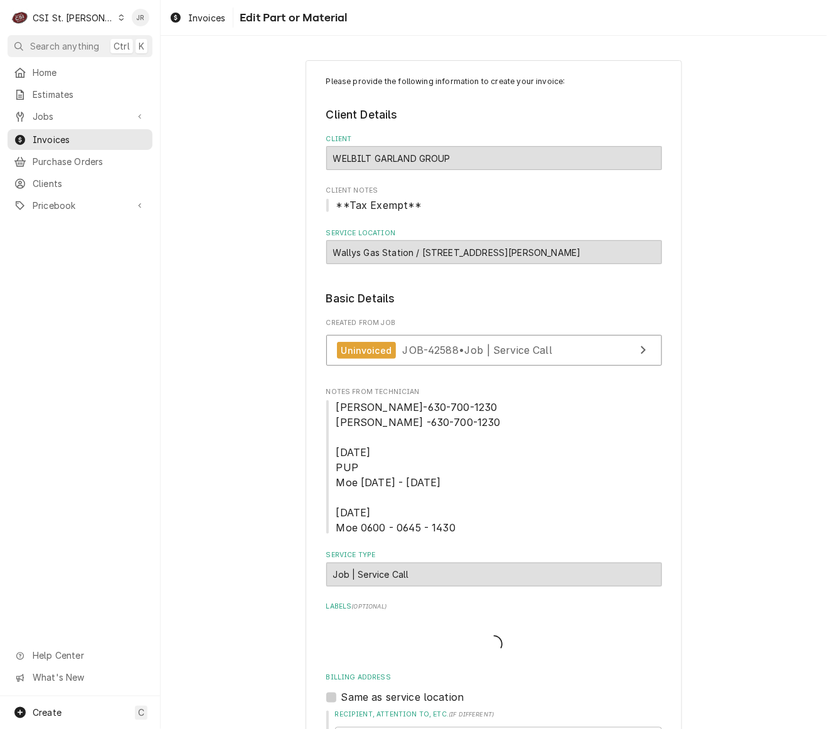
drag, startPoint x: 706, startPoint y: 292, endPoint x: 715, endPoint y: 249, distance: 44.2
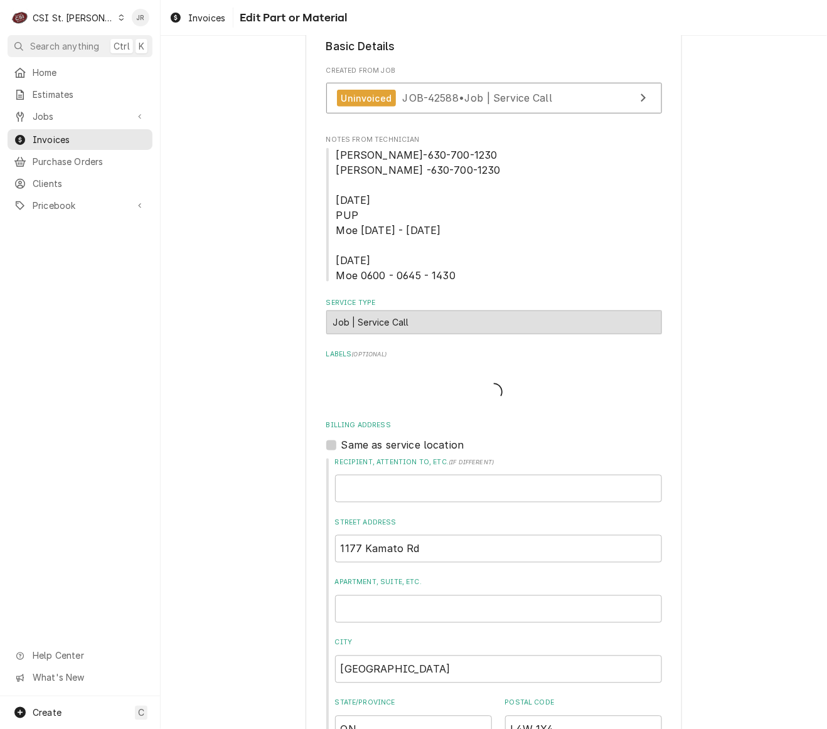
scroll to position [502, 0]
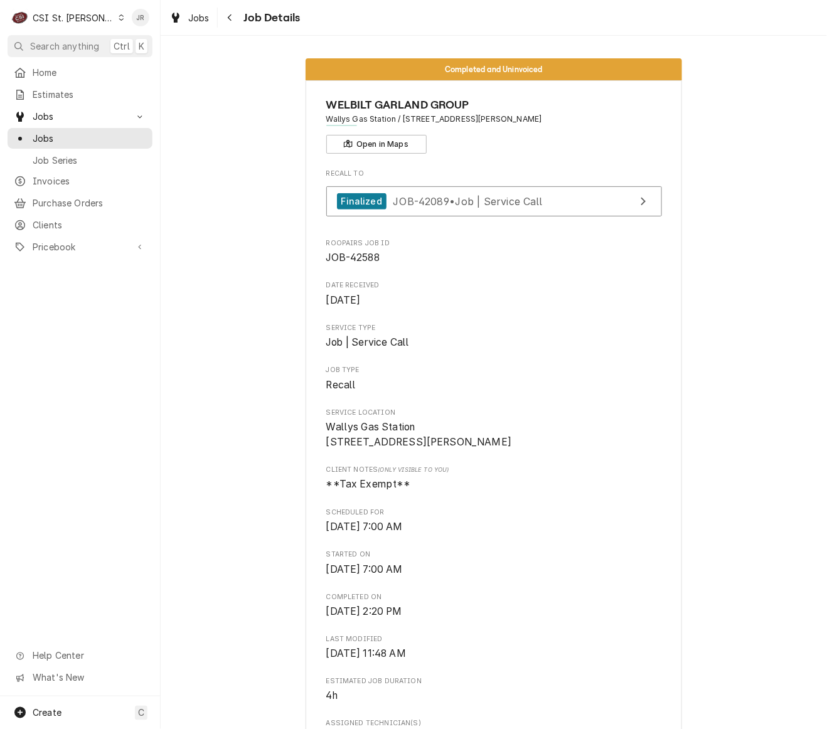
drag, startPoint x: 398, startPoint y: 119, endPoint x: 534, endPoint y: 129, distance: 137.1
click at [605, 126] on div "WELBILT GARLAND GROUP Wallys Gas Station / [STREET_ADDRESS][PERSON_NAME] Open i…" at bounding box center [494, 125] width 336 height 57
drag, startPoint x: 528, startPoint y: 127, endPoint x: 522, endPoint y: 120, distance: 8.9
copy span "[STREET_ADDRESS][PERSON_NAME]"
drag, startPoint x: 492, startPoint y: 107, endPoint x: 499, endPoint y: 118, distance: 13.6
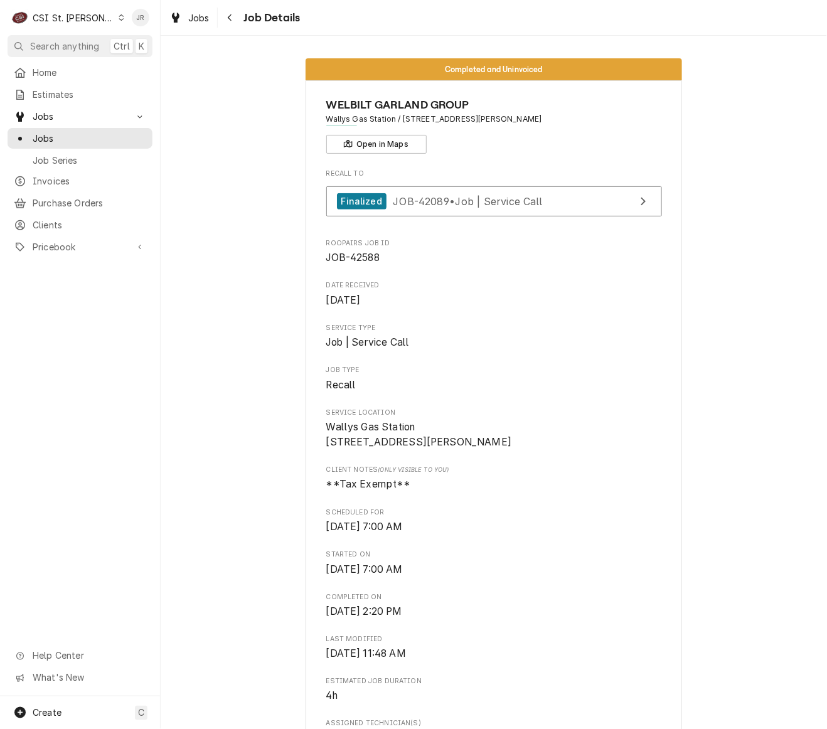
drag, startPoint x: 499, startPoint y: 118, endPoint x: 435, endPoint y: 115, distance: 64.7
click at [460, 117] on span "Wallys Gas Station / [STREET_ADDRESS][PERSON_NAME]" at bounding box center [494, 119] width 336 height 11
click at [400, 113] on span "WELBILT GARLAND GROUP" at bounding box center [494, 105] width 336 height 17
click at [400, 118] on span "Wallys Gas Station / [STREET_ADDRESS][PERSON_NAME]" at bounding box center [494, 119] width 336 height 11
drag, startPoint x: 395, startPoint y: 117, endPoint x: 499, endPoint y: 119, distance: 104.2
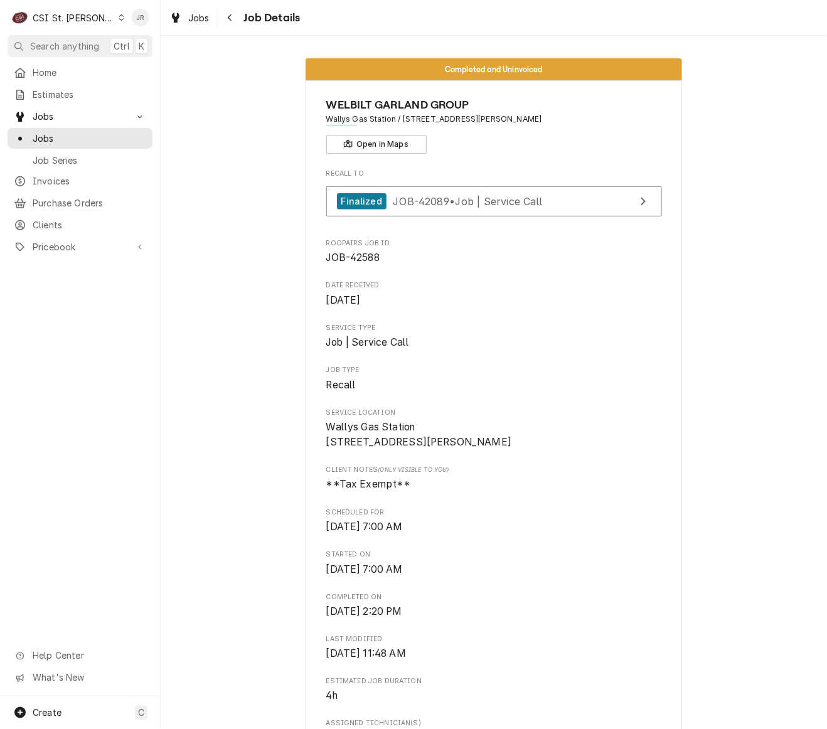
copy span "[STREET_ADDRESS][PERSON_NAME]"
click at [641, 256] on span "JOB-42588" at bounding box center [494, 257] width 336 height 15
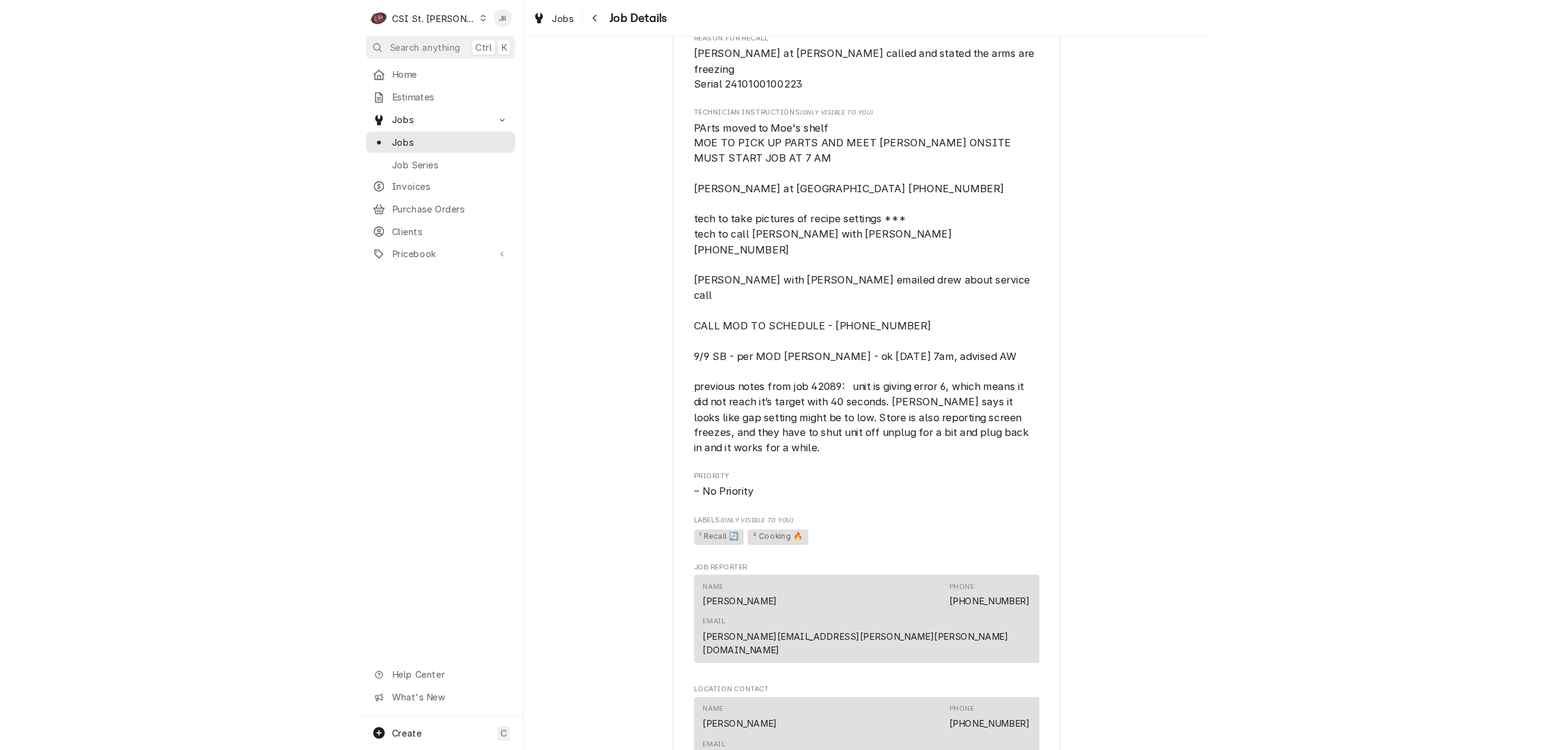
scroll to position [735, 0]
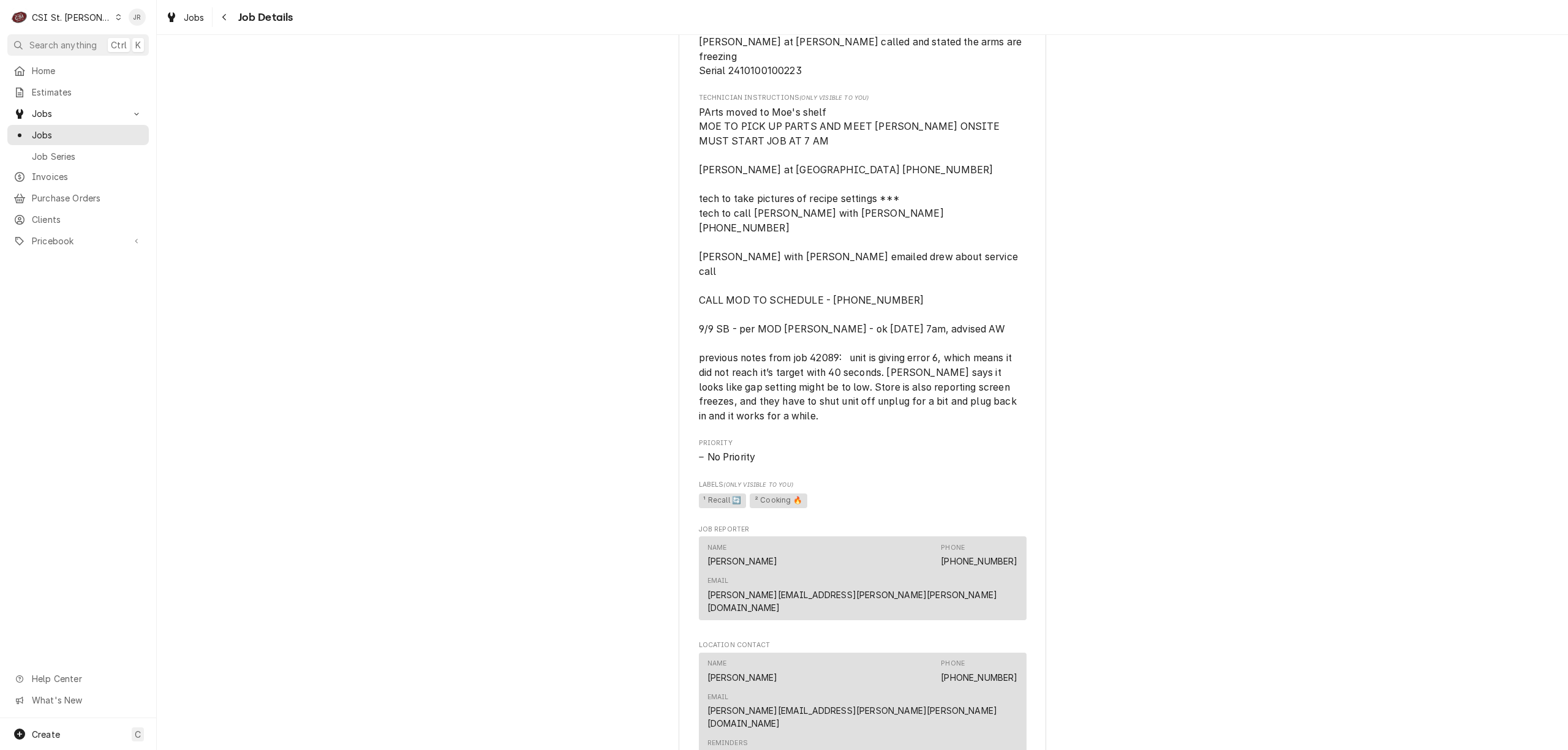
click at [617, 327] on div "Completed and Uninvoiced WELBILT GARLAND GROUP Wallys Gas Station / [STREET_ADD…" at bounding box center [862, 364] width 1411 height 2104
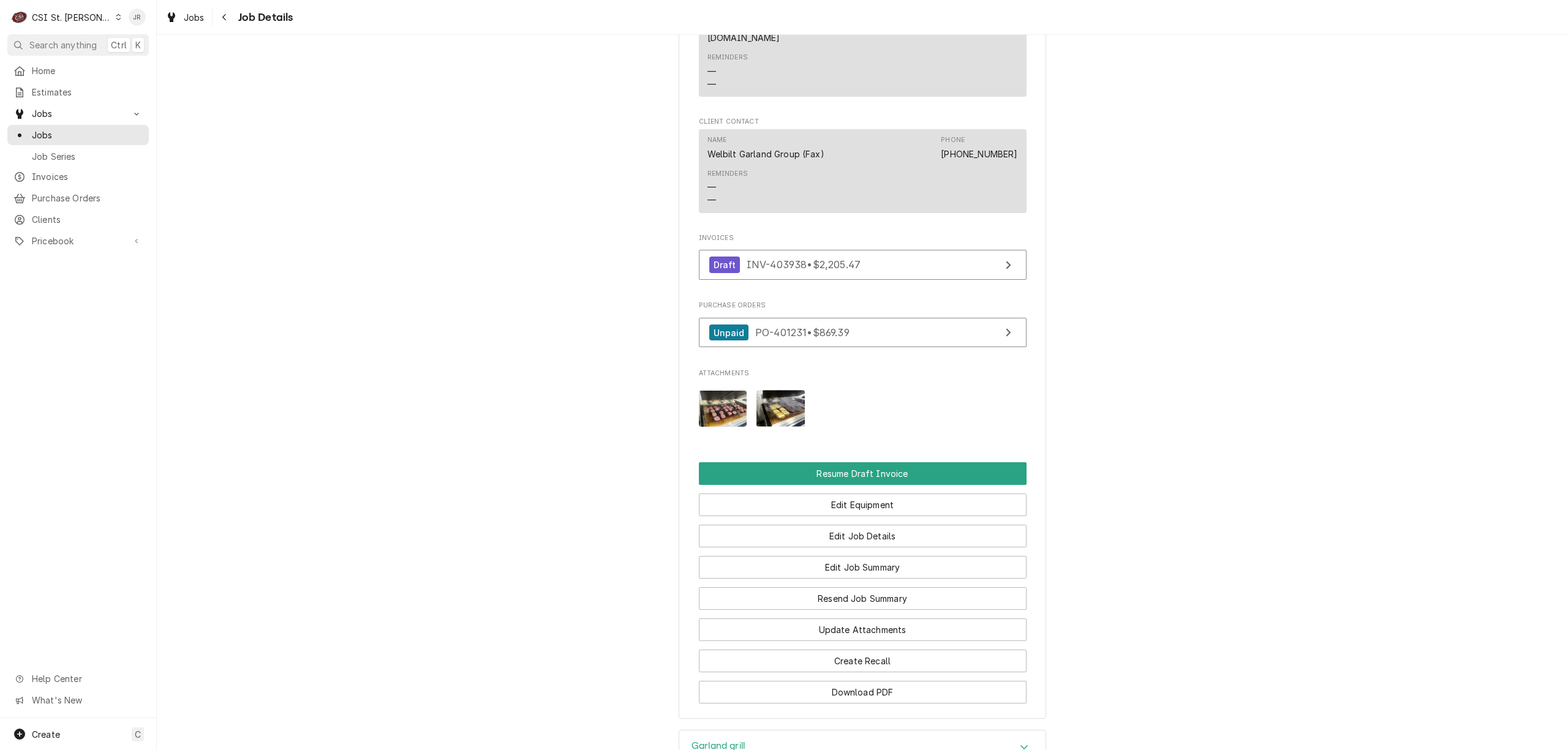
scroll to position [1518, 0]
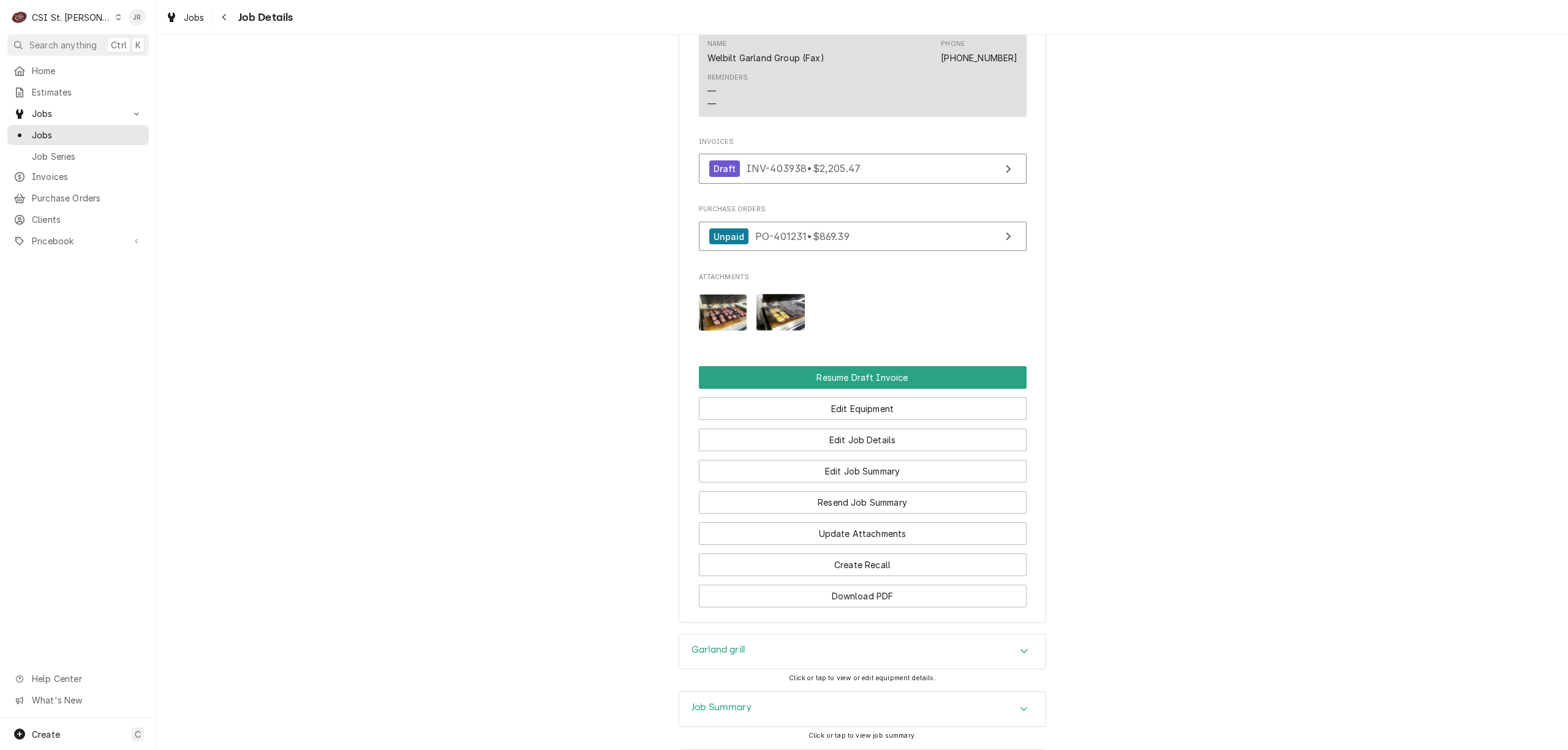
click at [780, 692] on div "Job Summary" at bounding box center [862, 709] width 366 height 34
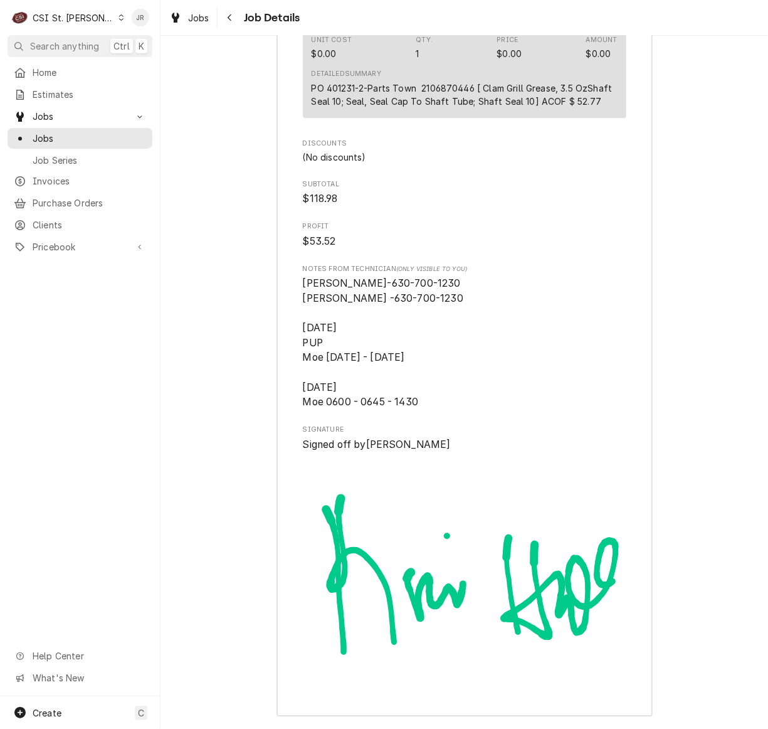
scroll to position [4037, 0]
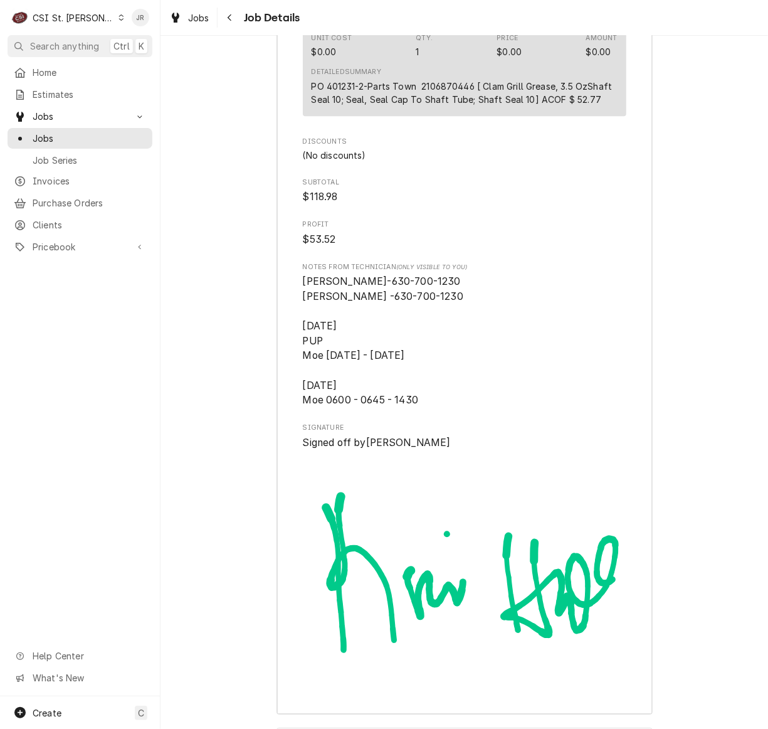
click at [585, 465] on img "Signator" at bounding box center [465, 568] width 324 height 237
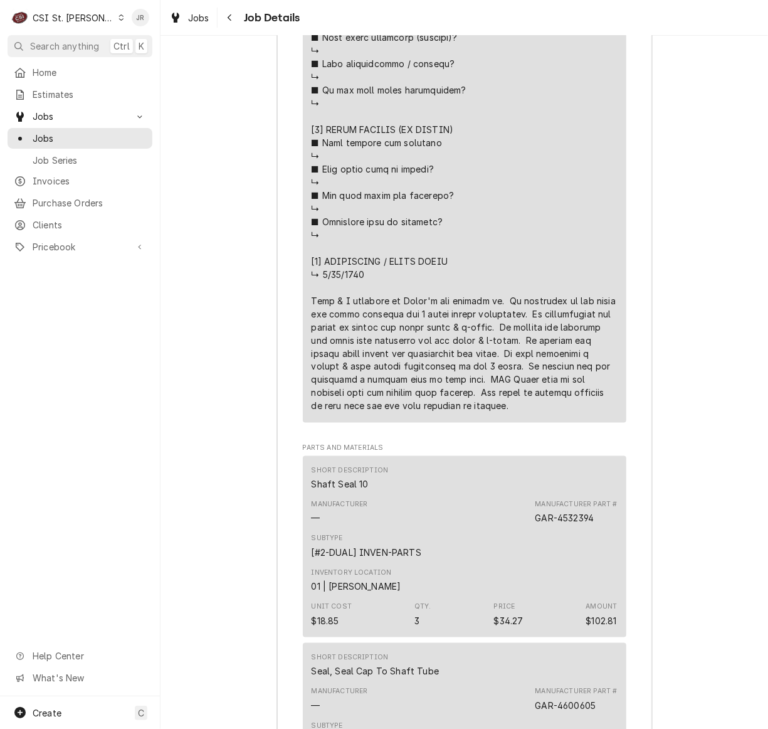
scroll to position [3345, 0]
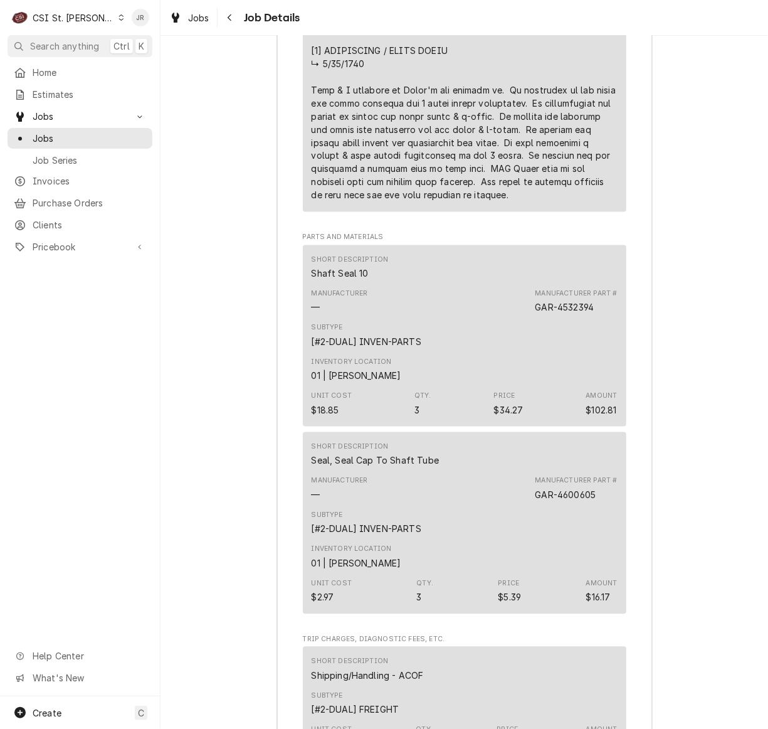
click at [159, 15] on nav "C CSI St. Louis JR Search anything Ctrl K Home Estimates Jobs Jobs Job Series I…" at bounding box center [80, 364] width 161 height 729
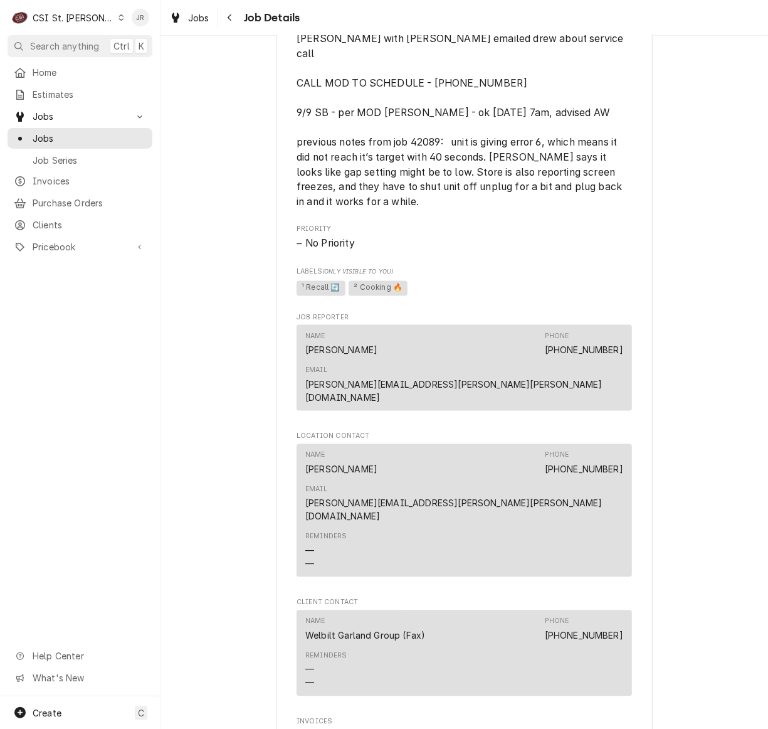
scroll to position [1319, 0]
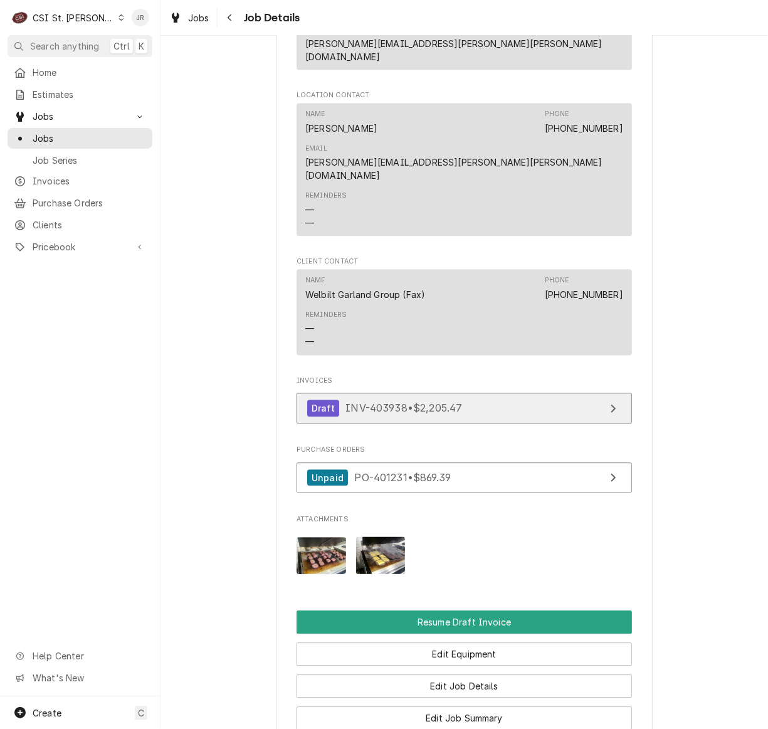
click at [462, 393] on link "Draft INV-403938 • $2,205.47" at bounding box center [465, 408] width 336 height 31
click at [382, 376] on div "Invoices Draft INV-403938 • $2,205.47" at bounding box center [465, 403] width 336 height 54
click at [408, 401] on span "INV-403938 • $2,205.47" at bounding box center [404, 407] width 117 height 13
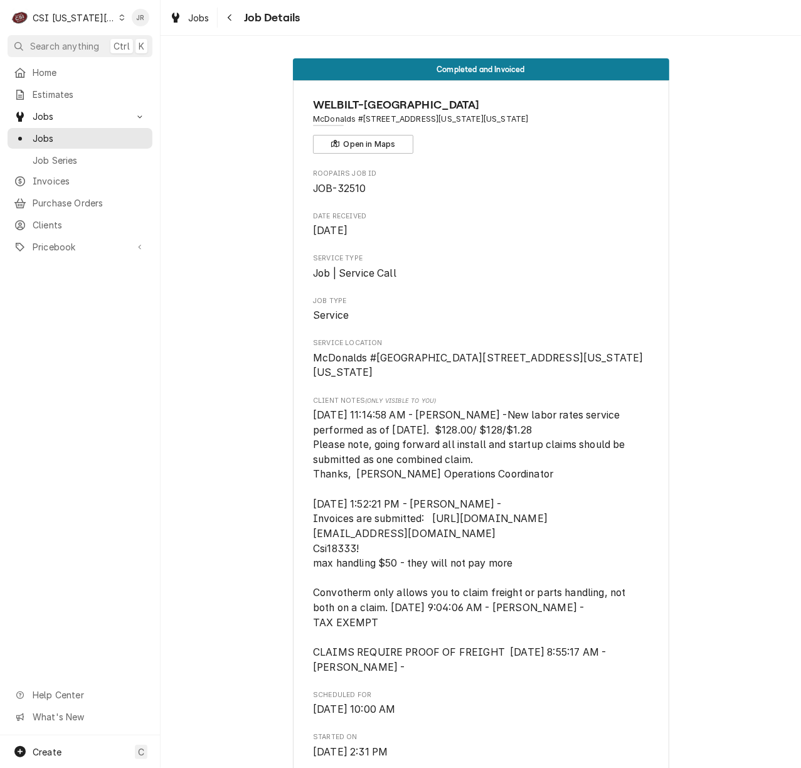
scroll to position [2151, 0]
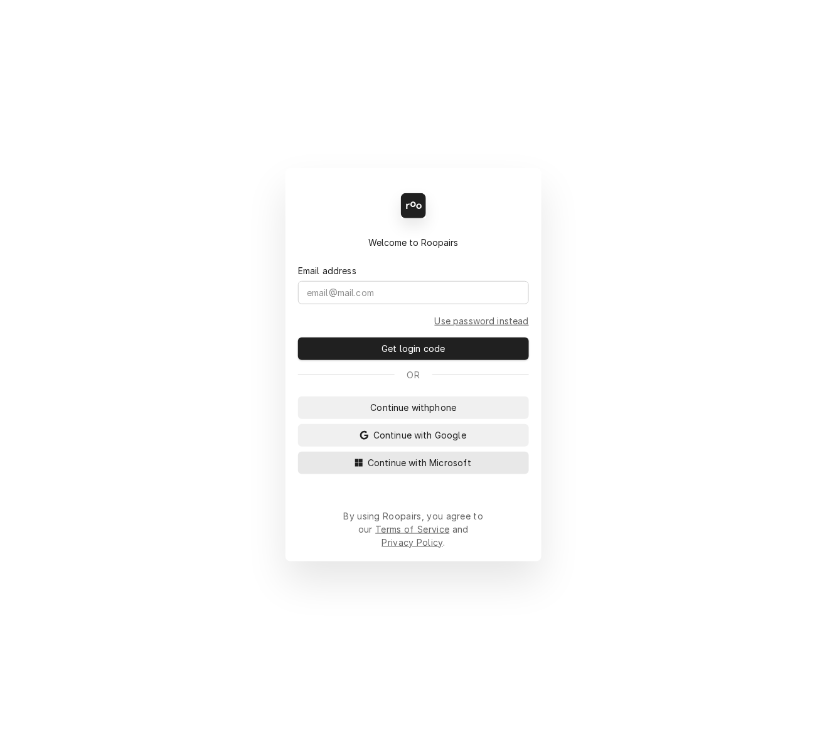
drag, startPoint x: 434, startPoint y: 467, endPoint x: 430, endPoint y: 462, distance: 6.8
click at [432, 462] on button "Continue with Microsoft" at bounding box center [413, 463] width 231 height 23
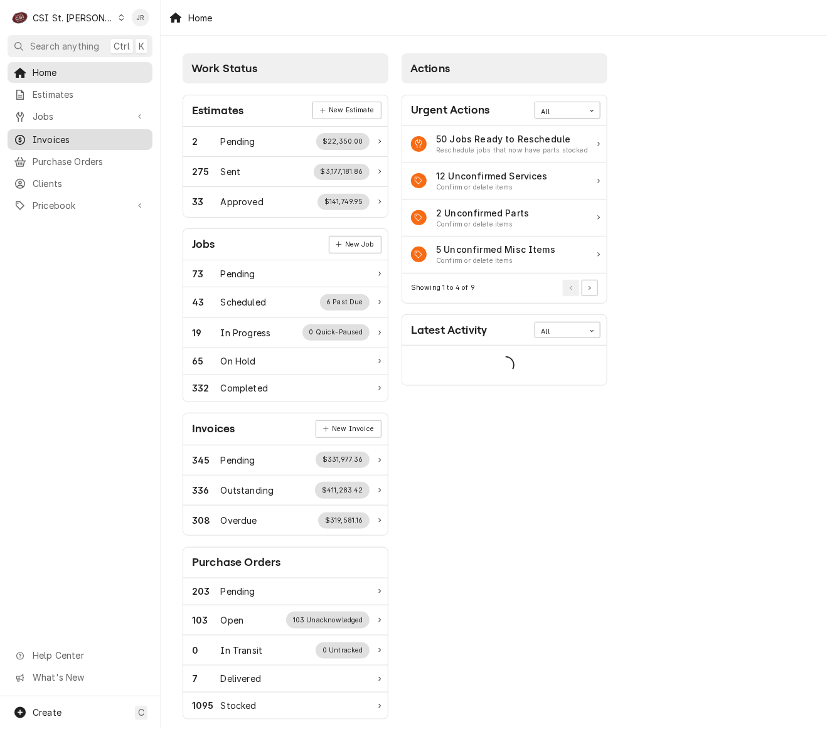
click at [73, 135] on span "Invoices" at bounding box center [90, 139] width 114 height 13
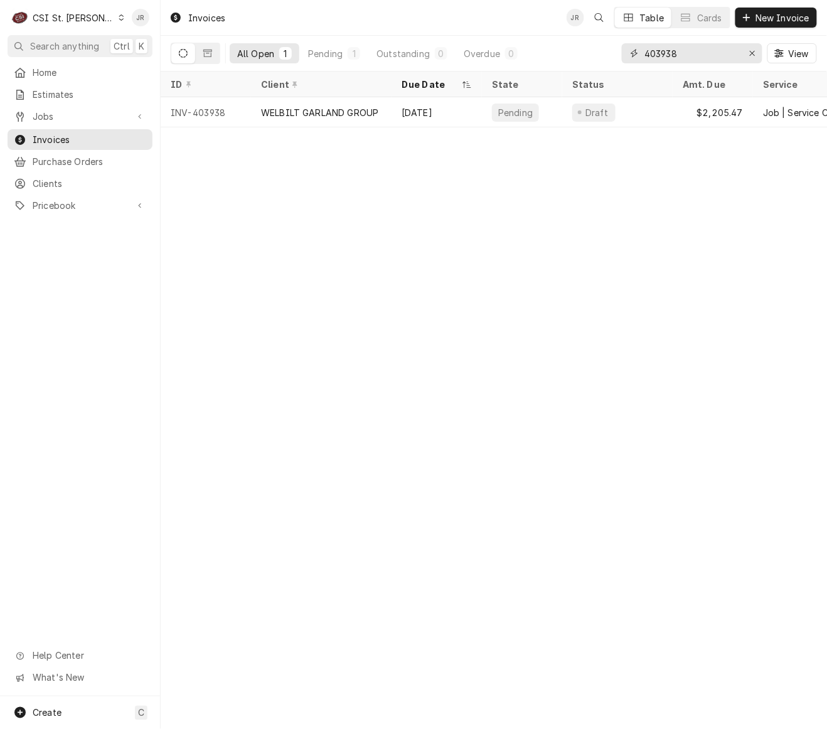
click at [723, 48] on input "403938" at bounding box center [691, 53] width 94 height 20
click at [73, 11] on div "CSI St. Louis" at bounding box center [74, 17] width 82 height 13
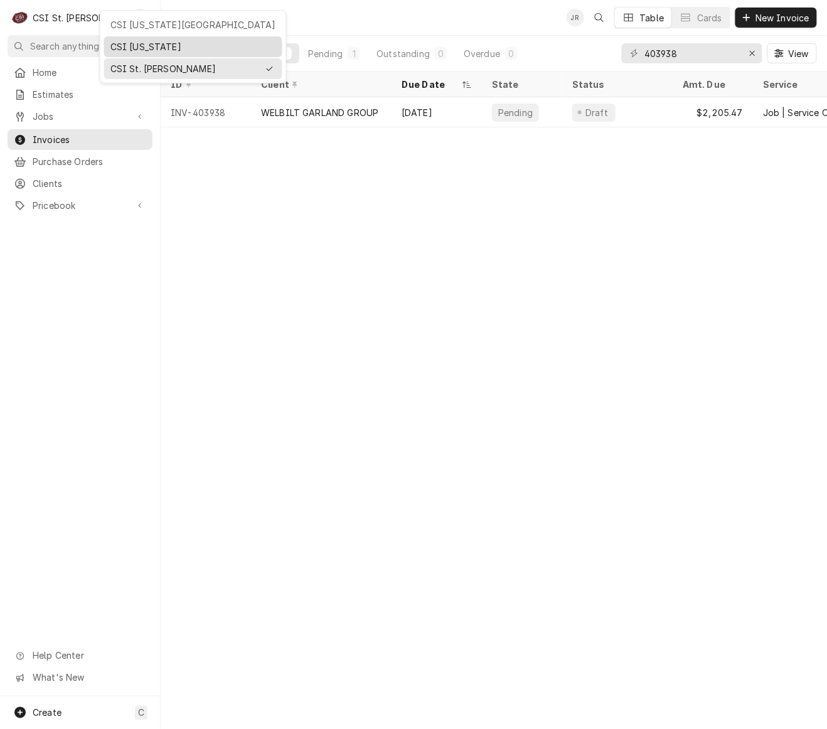
click at [147, 45] on div "CSI [US_STATE]" at bounding box center [193, 46] width 166 height 13
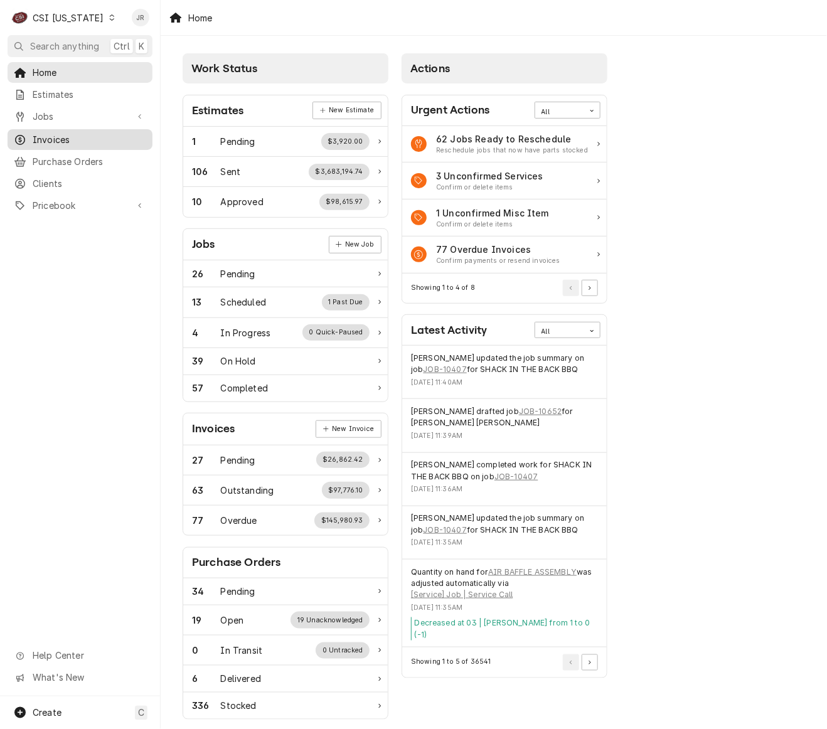
click at [49, 133] on span "Invoices" at bounding box center [90, 139] width 114 height 13
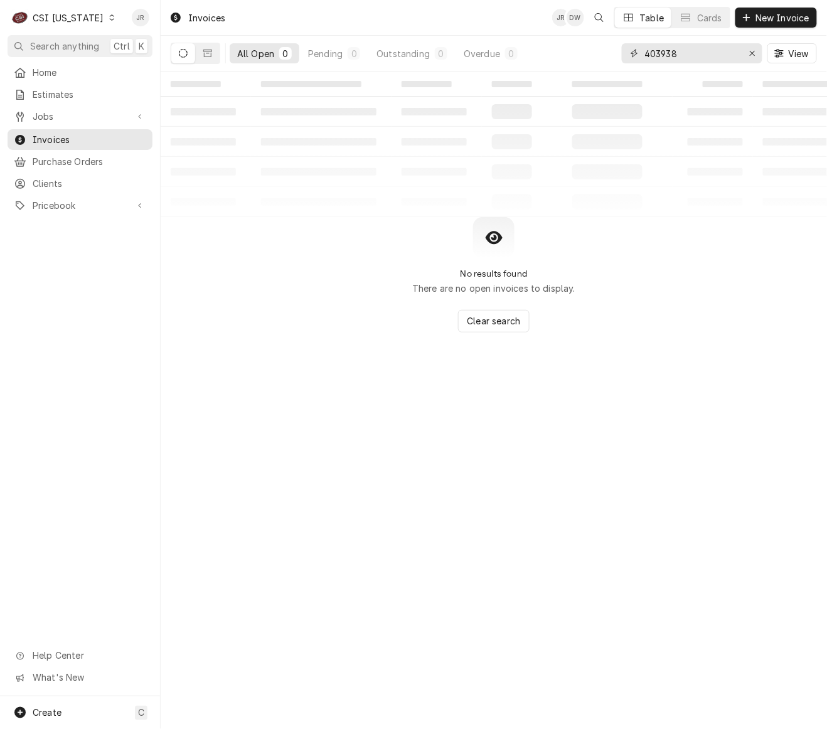
click at [684, 51] on input "403938" at bounding box center [691, 53] width 94 height 20
paste input "100704"
type input "100704"
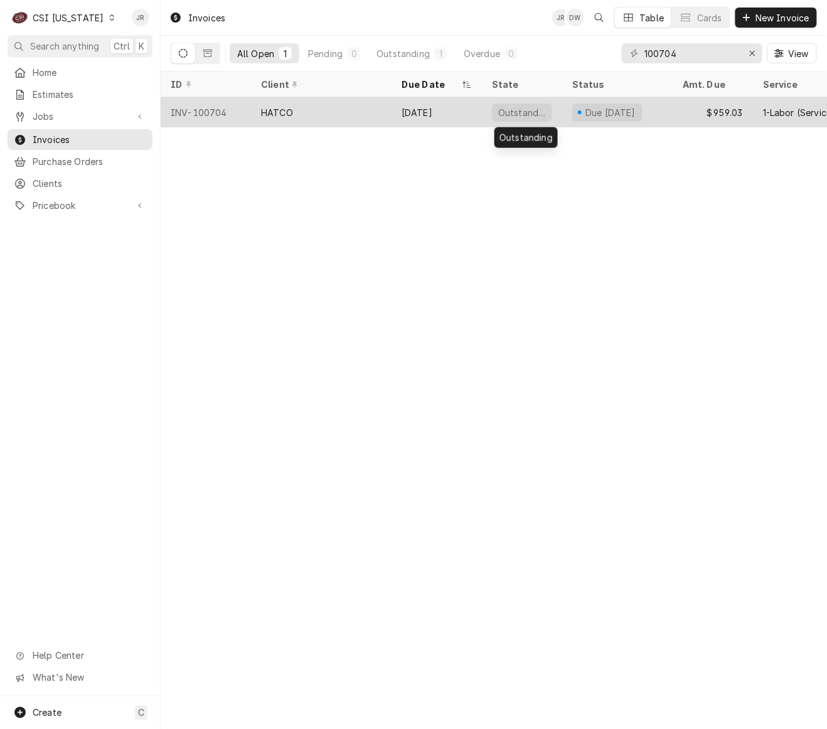
click at [537, 112] on div "Outstanding" at bounding box center [522, 112] width 50 height 13
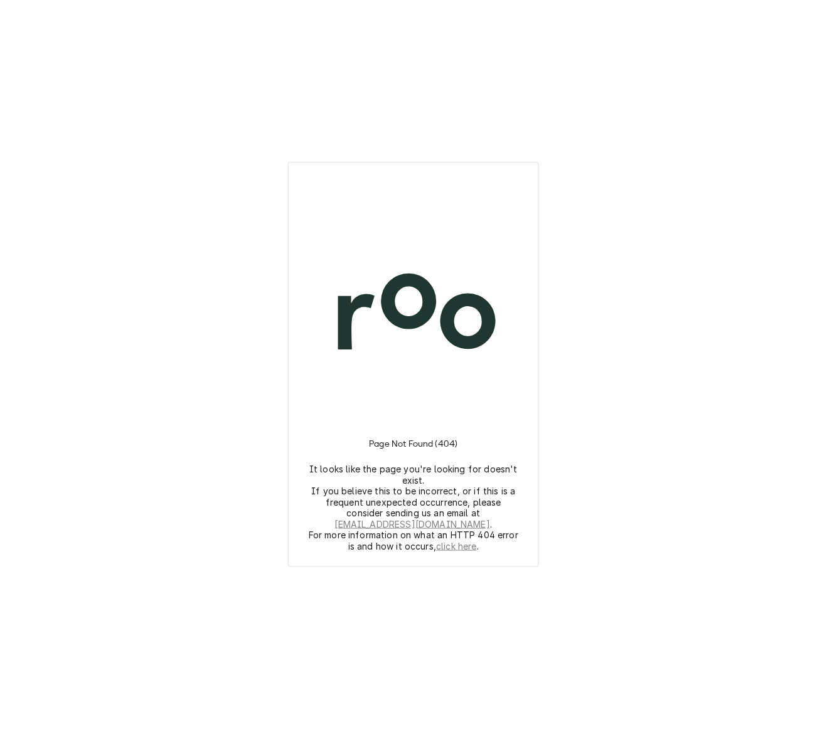
click at [348, 168] on div "Page Not Found (404) It looks like the page you're looking for doesn't exist. I…" at bounding box center [413, 364] width 251 height 405
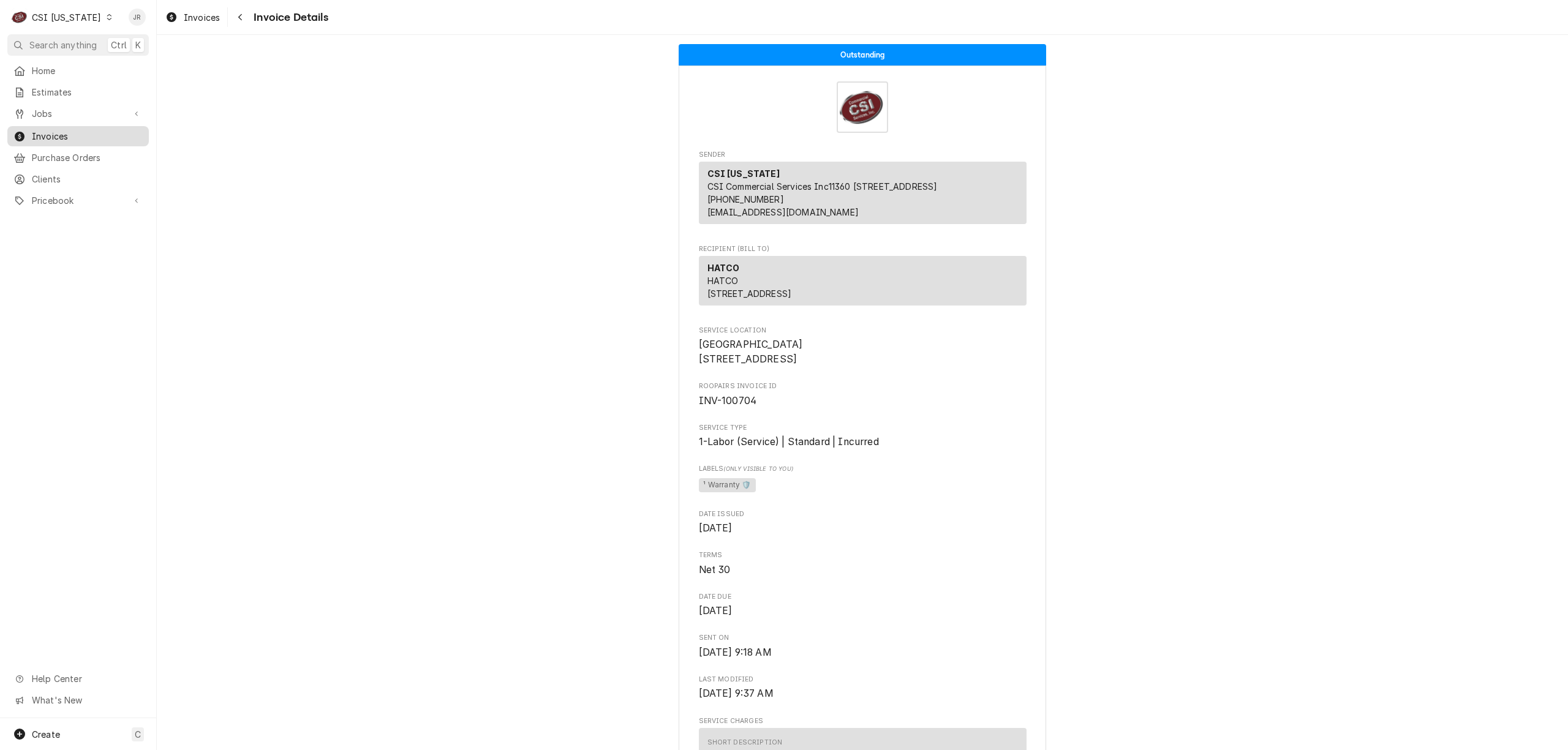
click at [90, 130] on span "Invoices" at bounding box center [88, 136] width 111 height 13
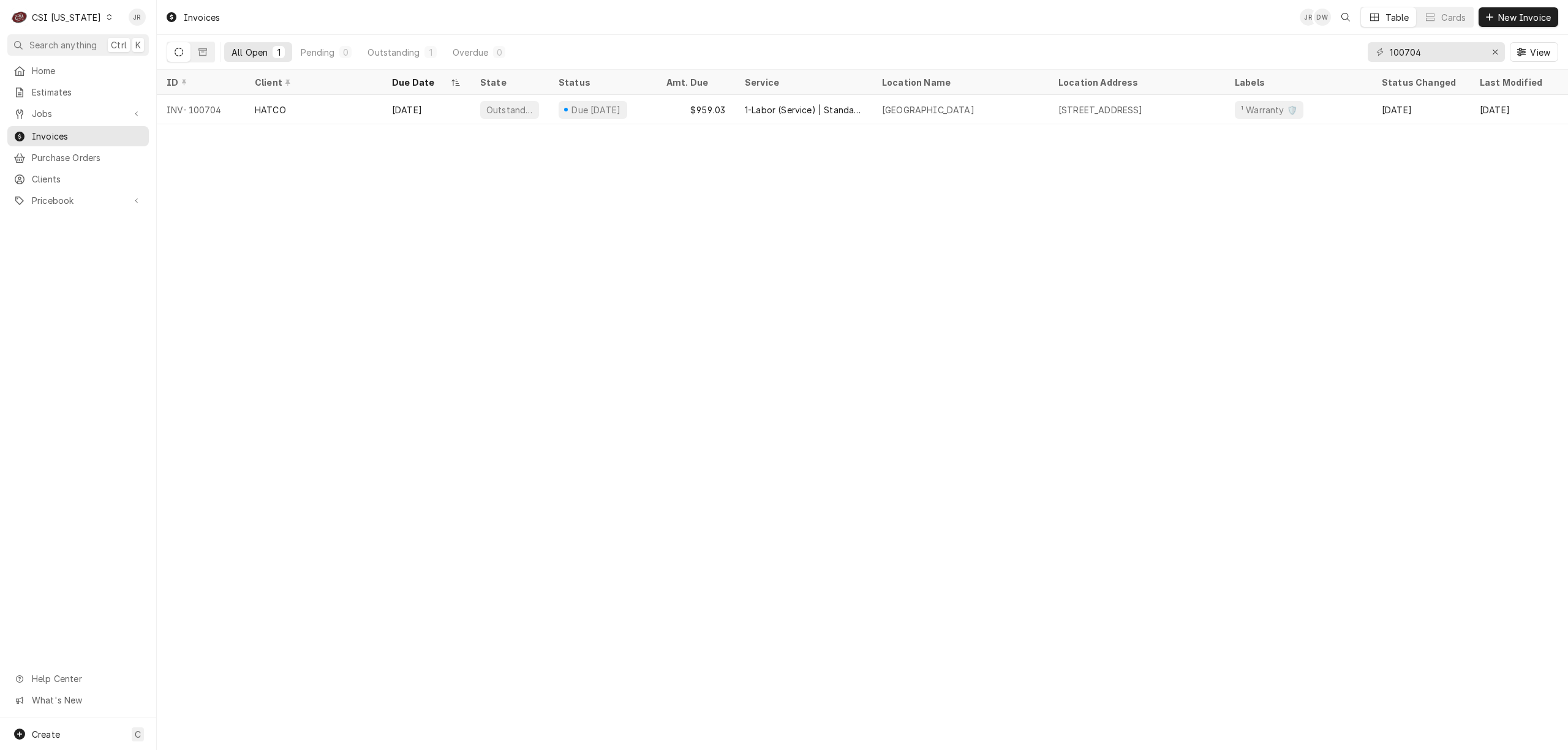
click at [44, 21] on div "CSI [US_STATE]" at bounding box center [66, 17] width 69 height 13
click at [72, 16] on div "CSI [US_STATE]" at bounding box center [66, 17] width 69 height 13
click at [106, 58] on div "CSI St. [PERSON_NAME]" at bounding box center [191, 66] width 174 height 21
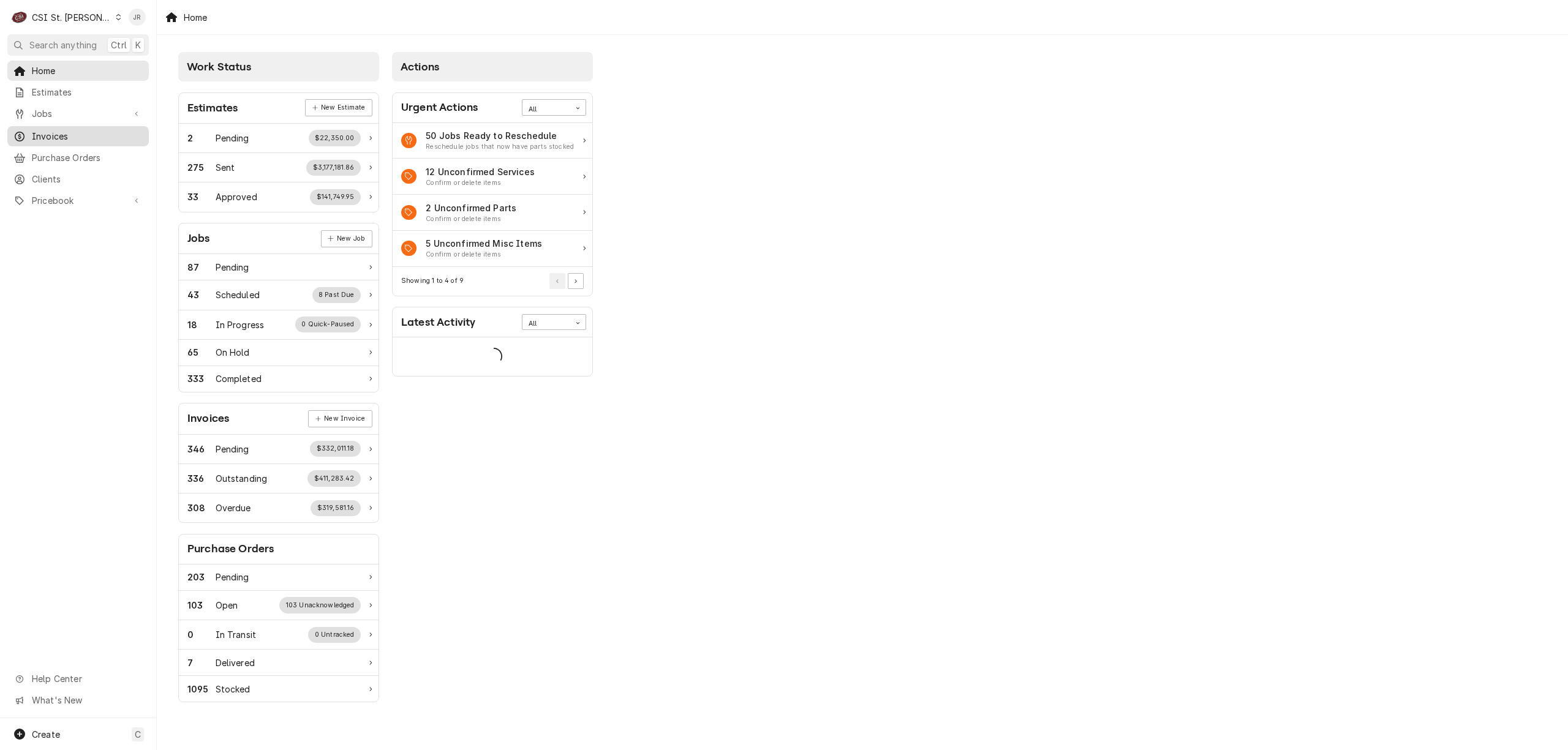
click at [47, 126] on link "Invoices" at bounding box center [78, 136] width 142 height 21
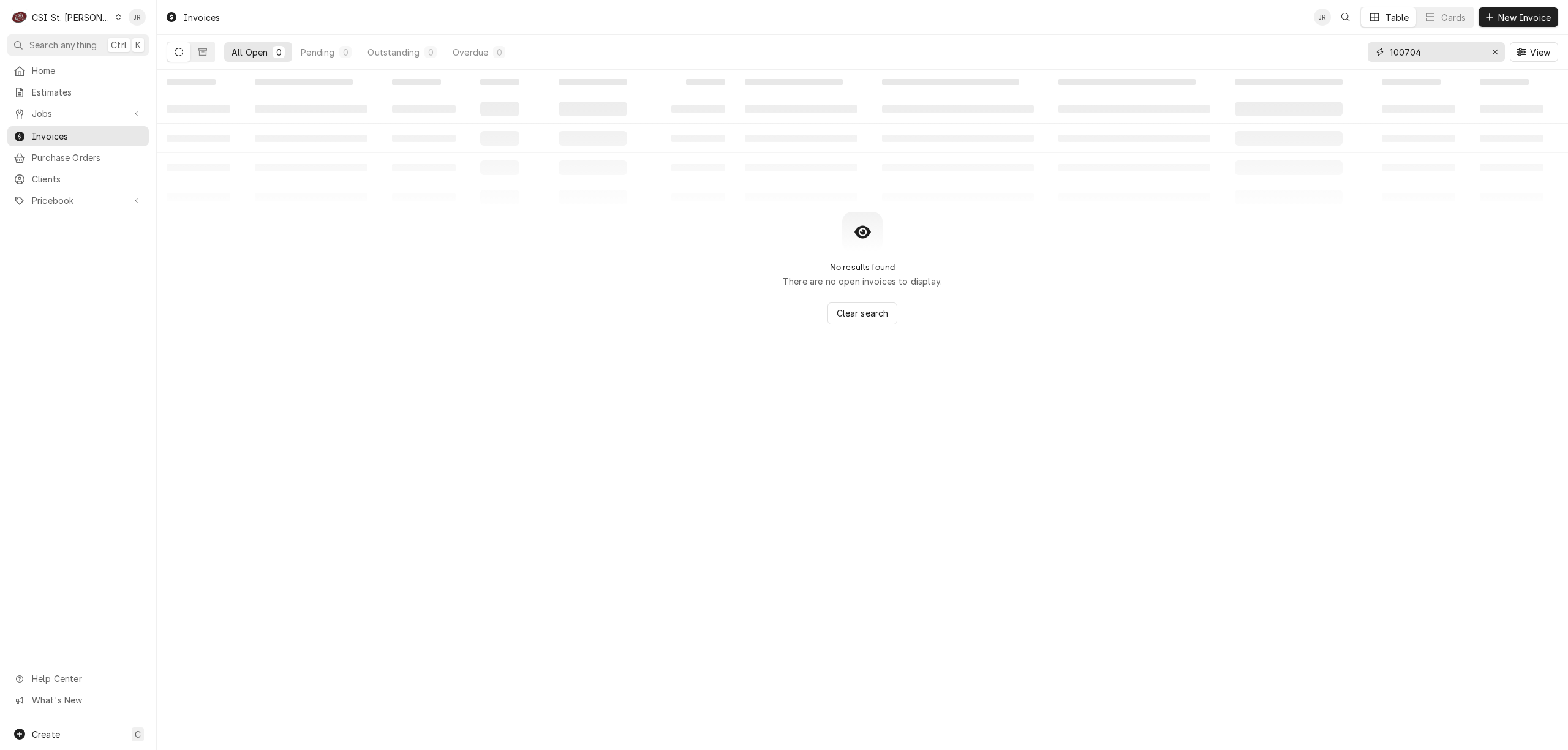
click at [1413, 57] on input "100704" at bounding box center [1435, 52] width 92 height 20
click at [1404, 52] on input "100704" at bounding box center [1435, 52] width 92 height 20
click at [1402, 52] on input "100704" at bounding box center [1435, 52] width 92 height 20
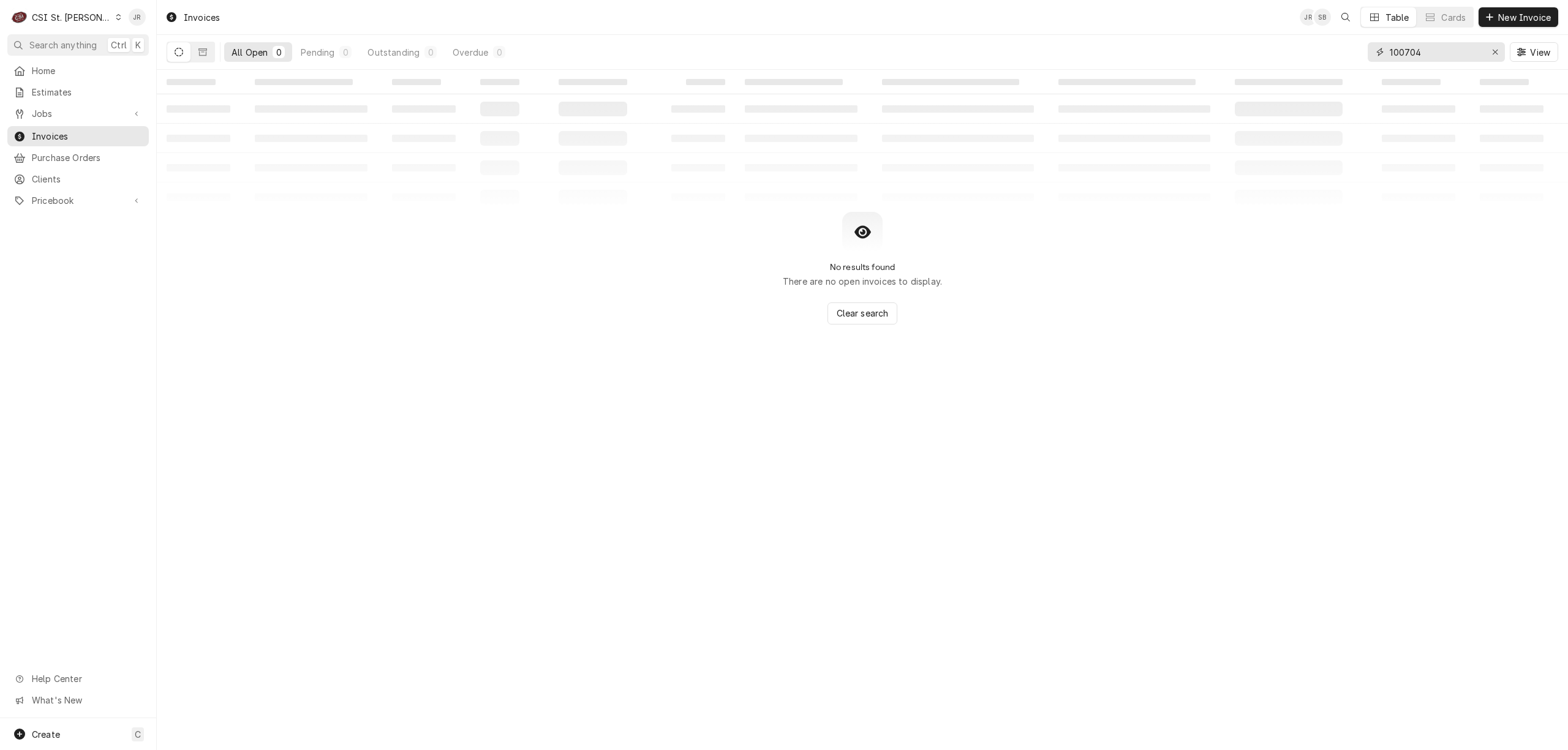
click at [1402, 52] on input "100704" at bounding box center [1435, 52] width 92 height 20
paste input "403938"
type input "403938"
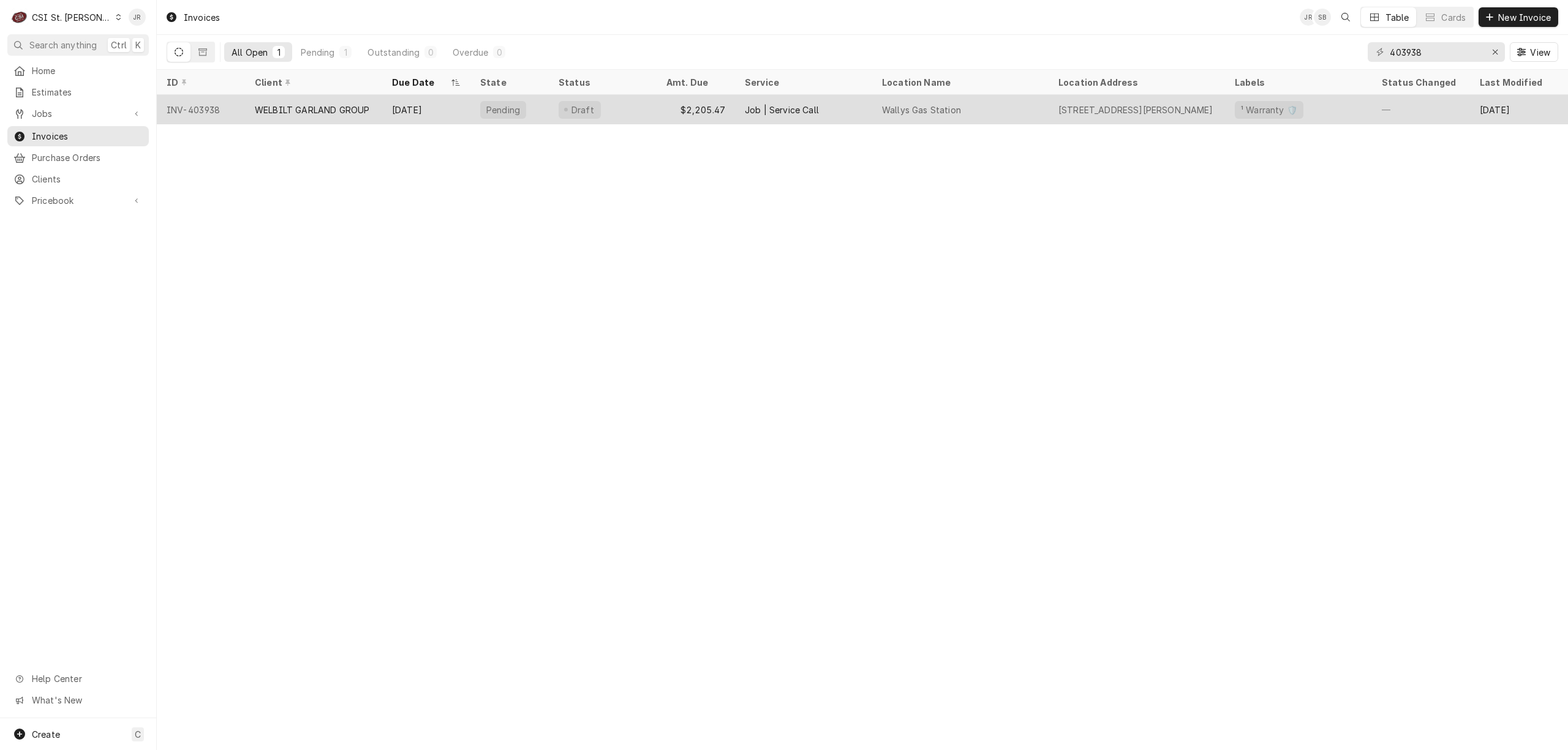
click at [352, 111] on div "WELBILT GARLAND GROUP" at bounding box center [311, 109] width 114 height 13
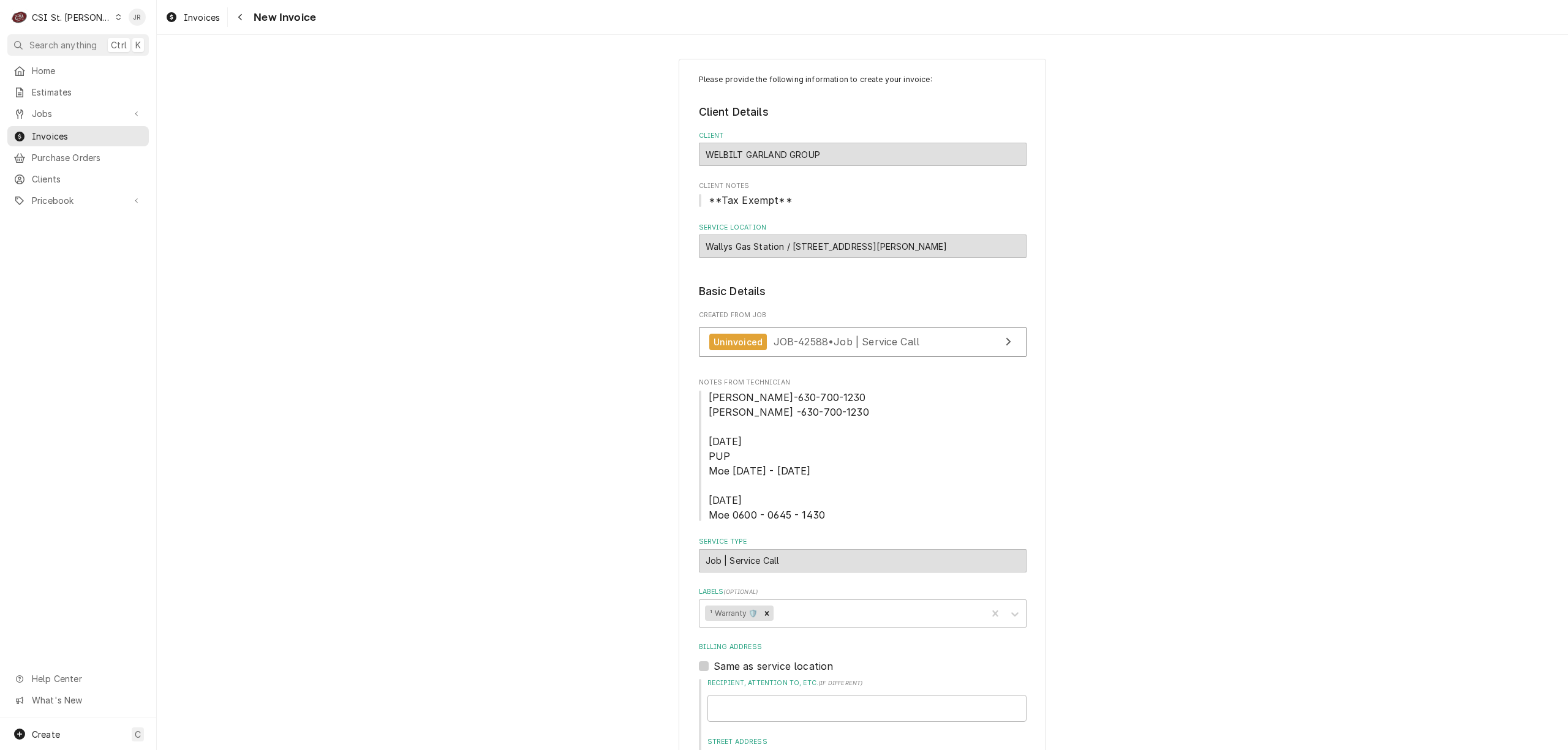
drag, startPoint x: 1212, startPoint y: 194, endPoint x: 1220, endPoint y: 203, distance: 12.0
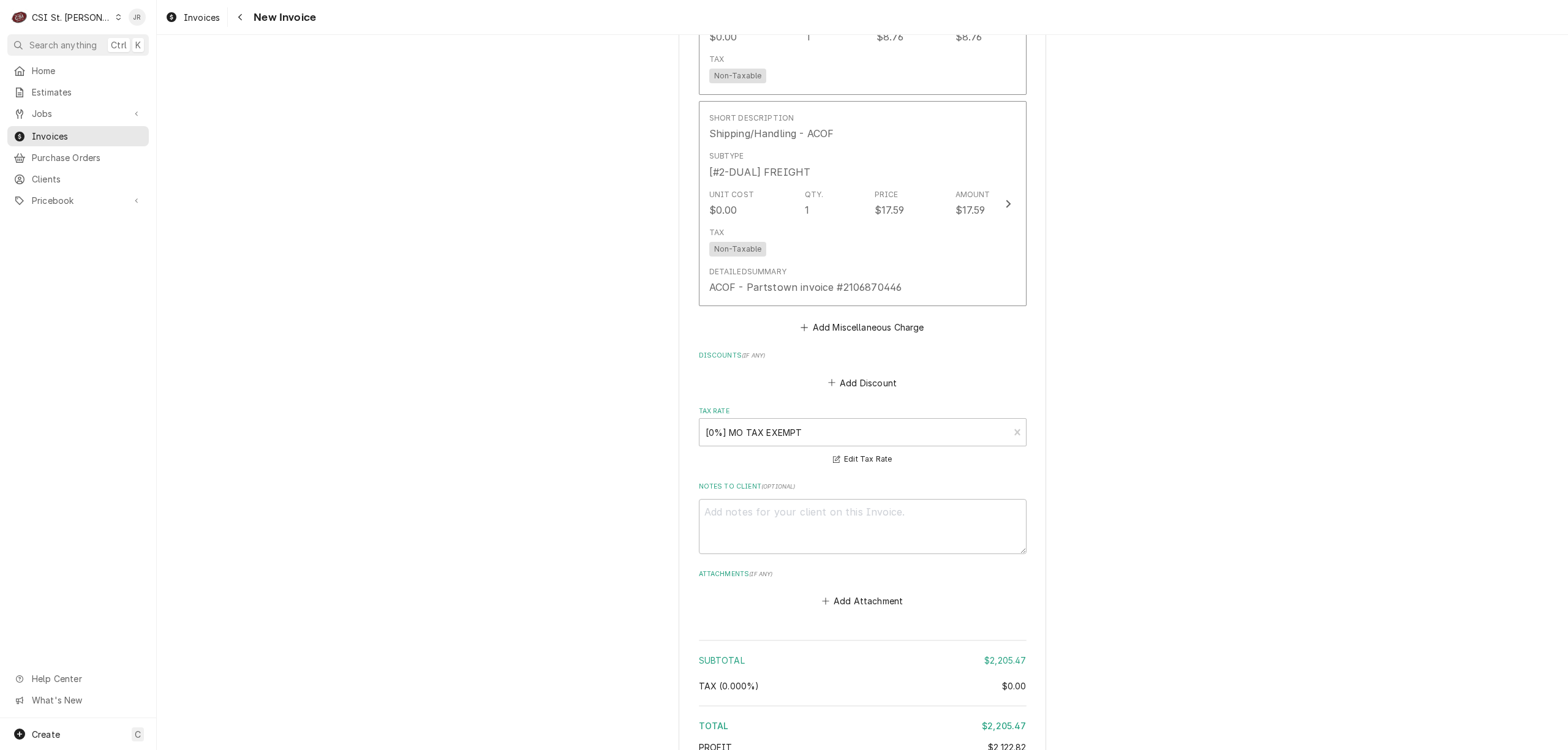
scroll to position [3171, 0]
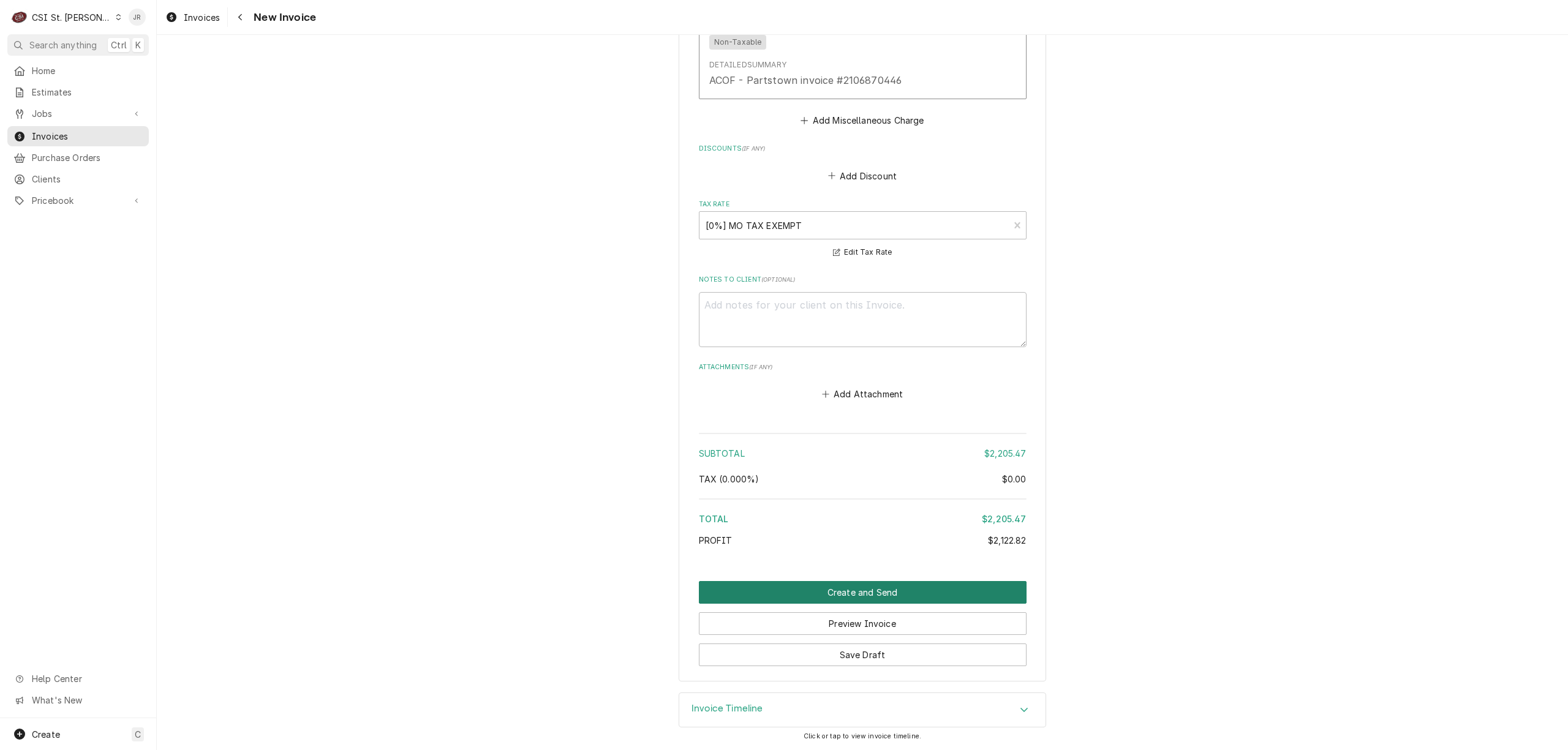
drag, startPoint x: 863, startPoint y: 601, endPoint x: 861, endPoint y: 594, distance: 7.3
click at [861, 594] on button "Create and Send" at bounding box center [863, 592] width 328 height 22
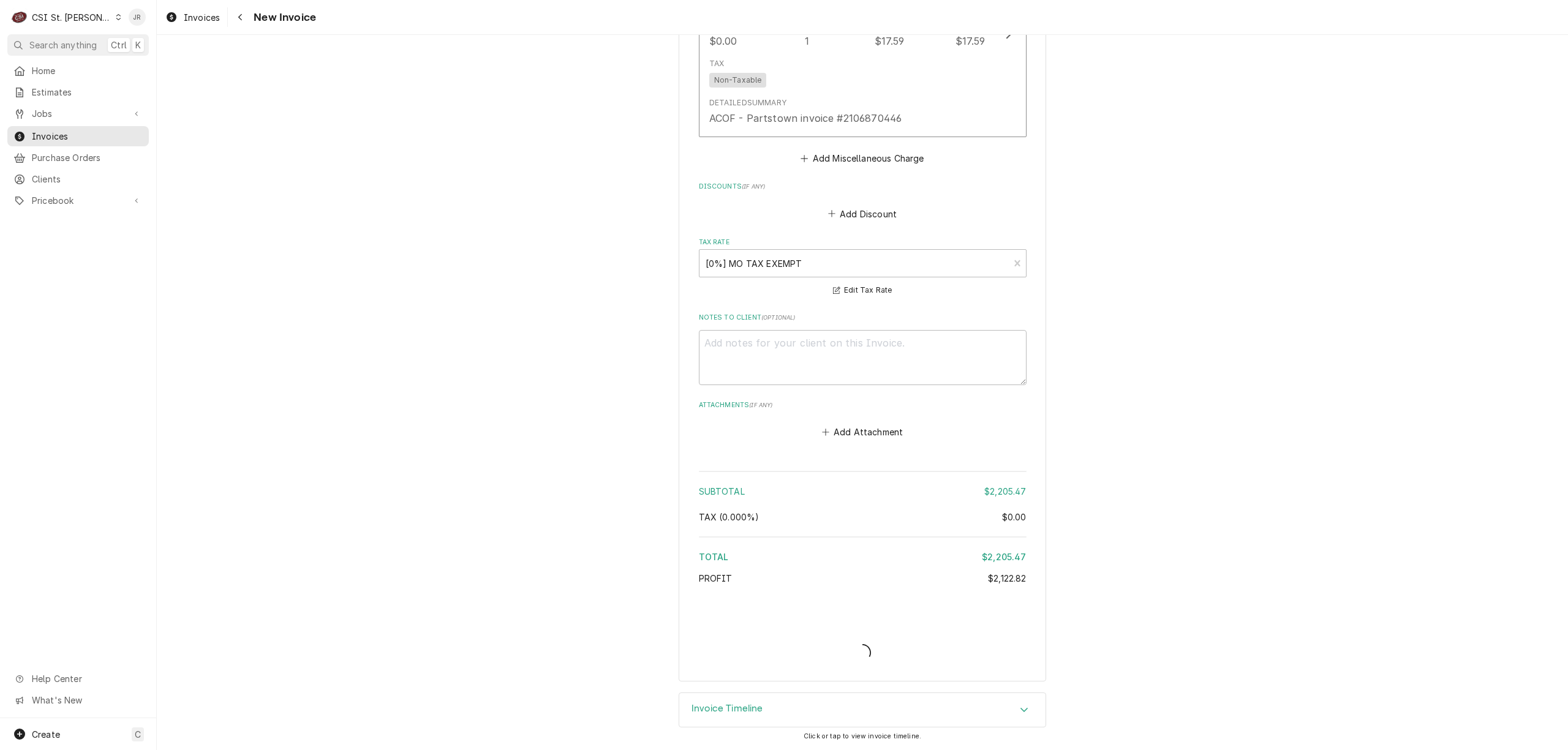
type textarea "x"
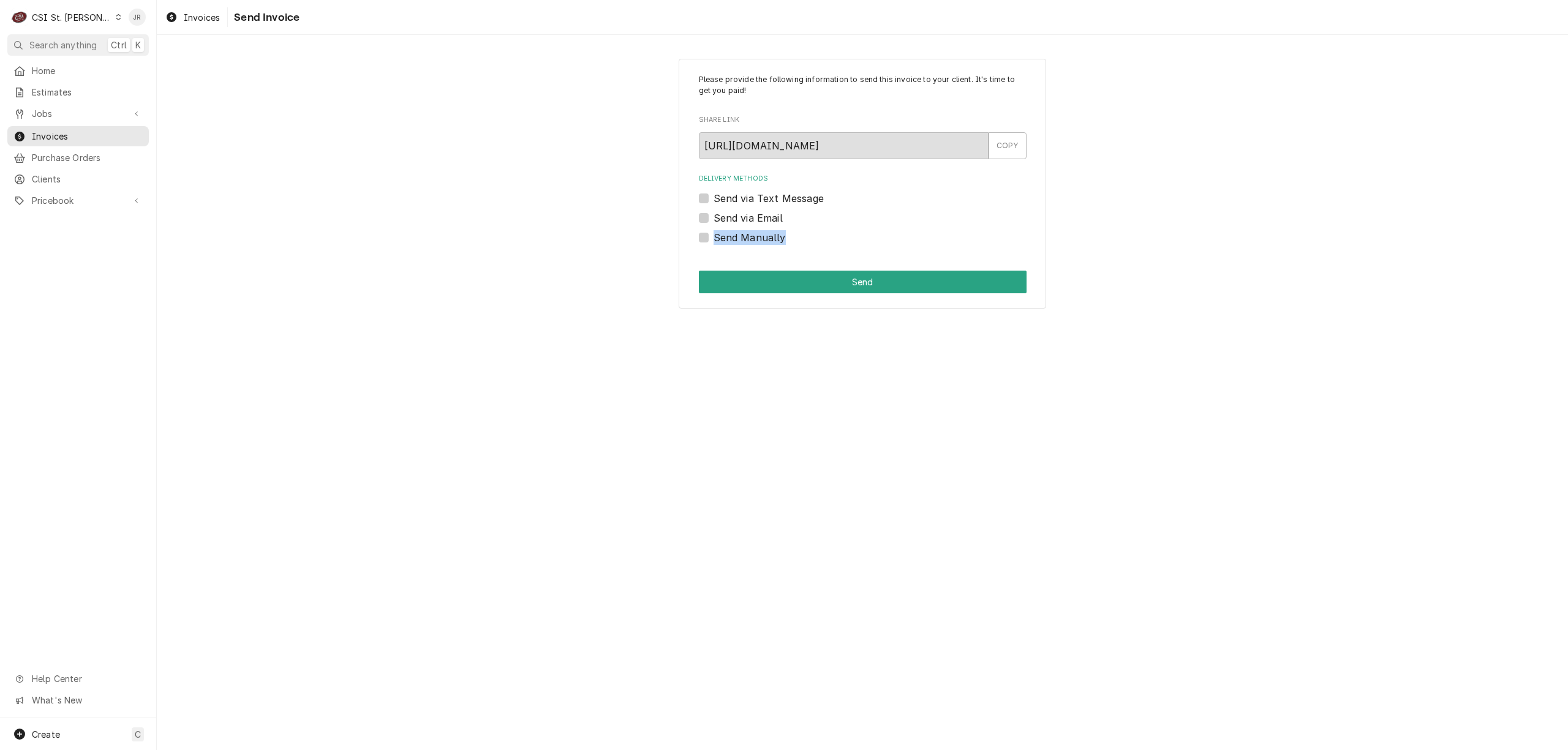
drag, startPoint x: 706, startPoint y: 228, endPoint x: 704, endPoint y: 241, distance: 13.2
click at [704, 238] on div "Delivery Methods Send via Text Message Send via Email Send Manually" at bounding box center [863, 209] width 328 height 70
click at [714, 241] on label "Send Manually" at bounding box center [750, 237] width 72 height 15
click at [714, 241] on input "Send Manually" at bounding box center [878, 244] width 328 height 27
checkbox input "true"
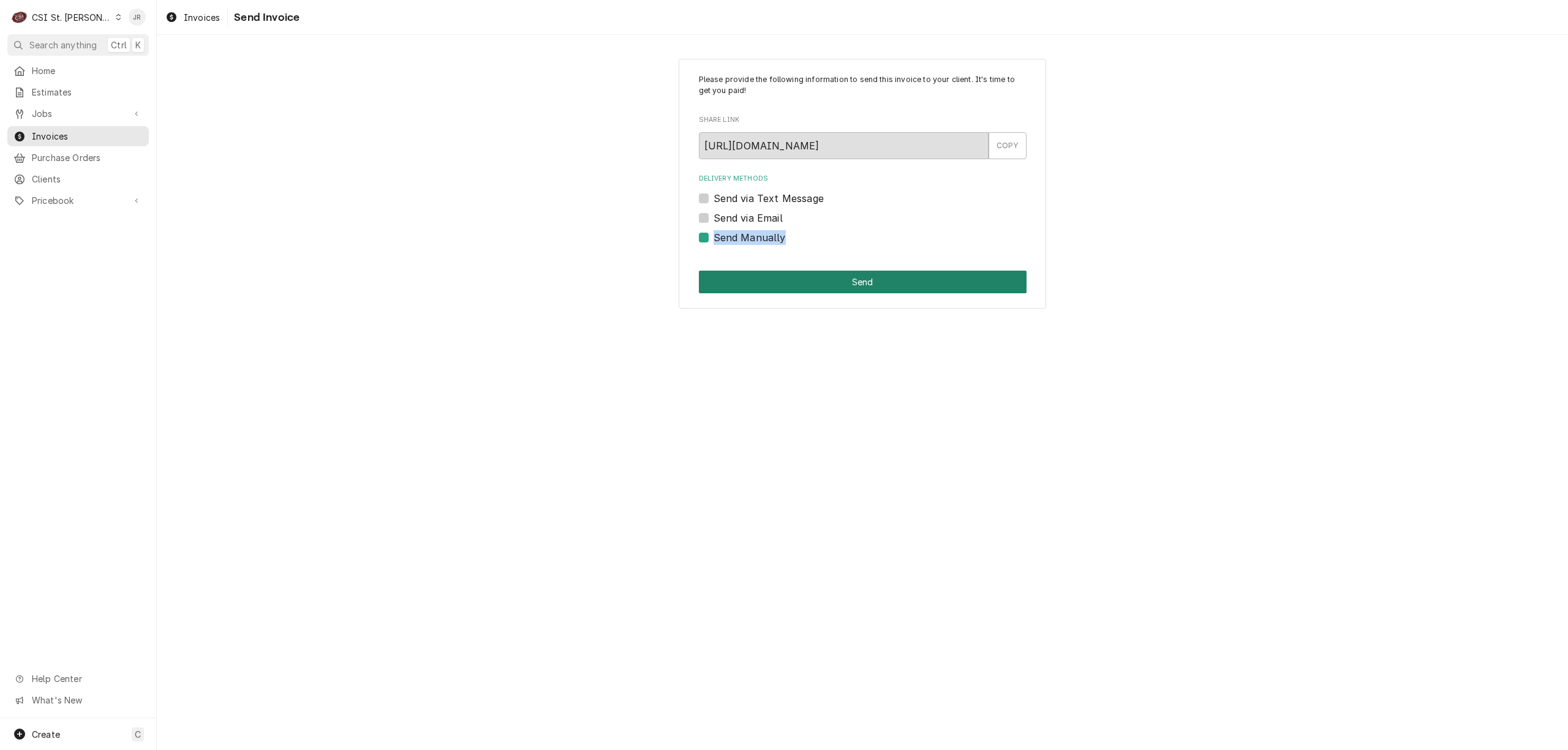
click at [806, 285] on button "Send" at bounding box center [863, 281] width 328 height 22
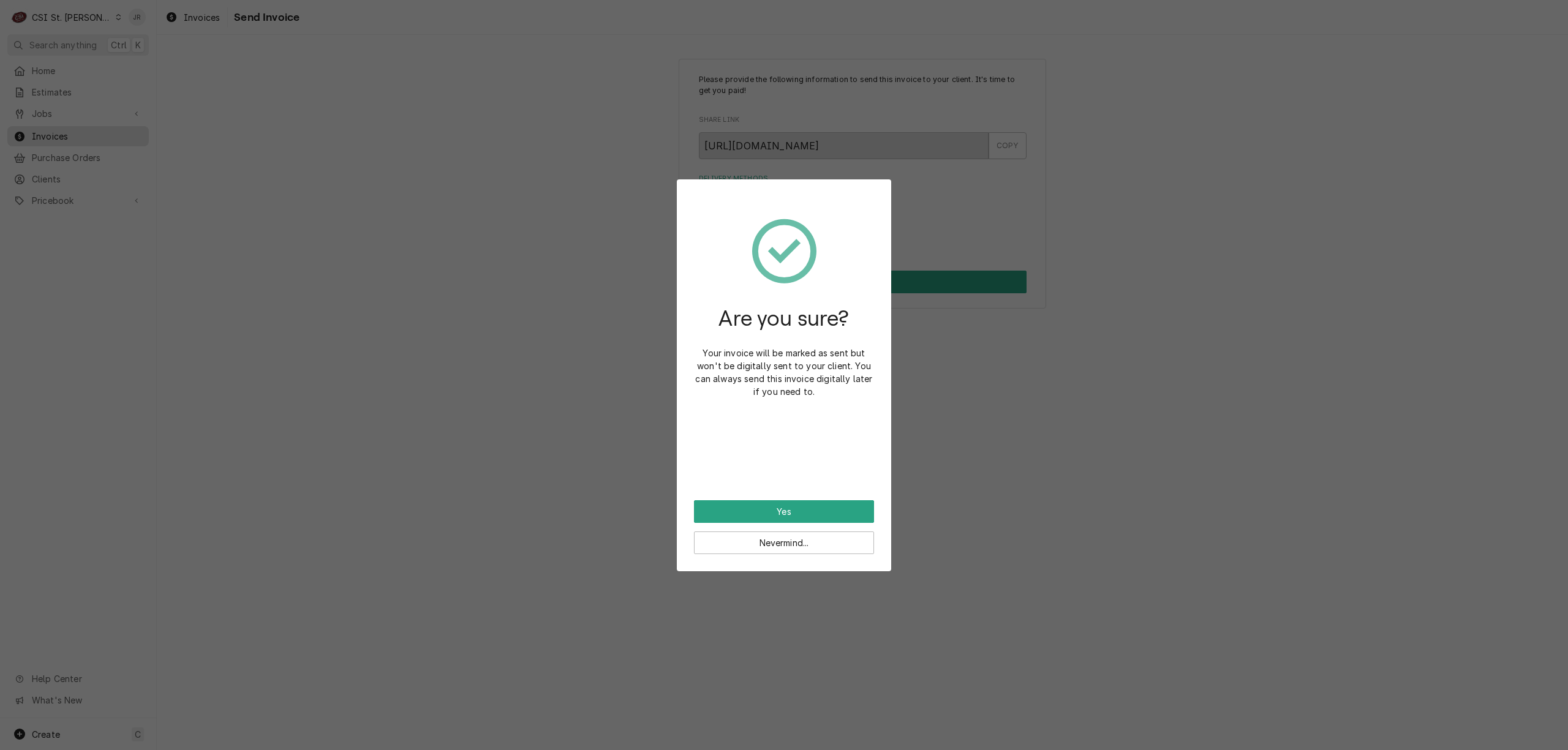
drag, startPoint x: 763, startPoint y: 490, endPoint x: 773, endPoint y: 504, distance: 17.2
click at [772, 503] on div "Are you sure? Your invoice will be marked as sent but won't be digitally sent t…" at bounding box center [784, 375] width 215 height 392
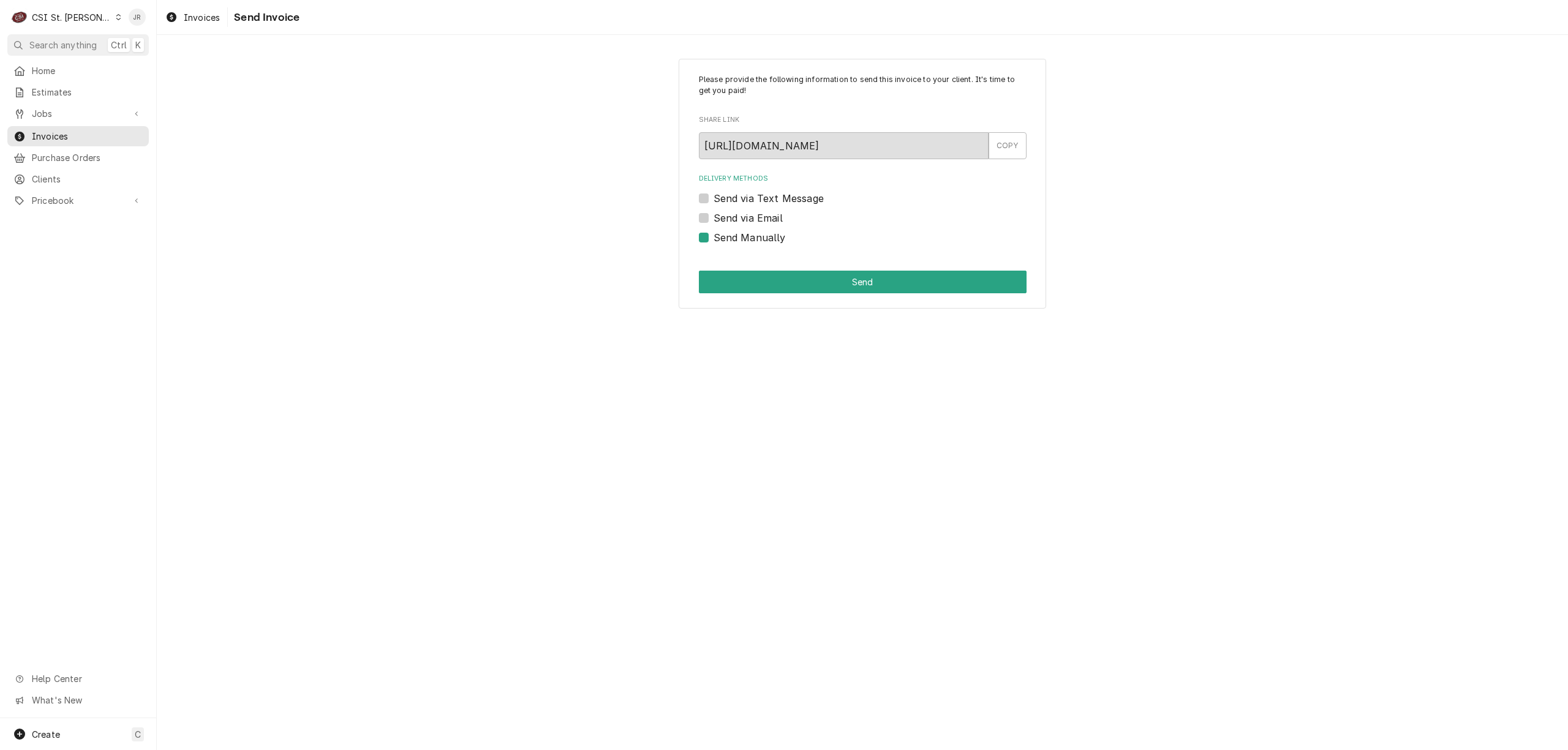
click at [775, 504] on div "Please provide the following information to send this invoice to your client. I…" at bounding box center [862, 393] width 1411 height 716
click at [800, 280] on button "Send" at bounding box center [863, 281] width 328 height 22
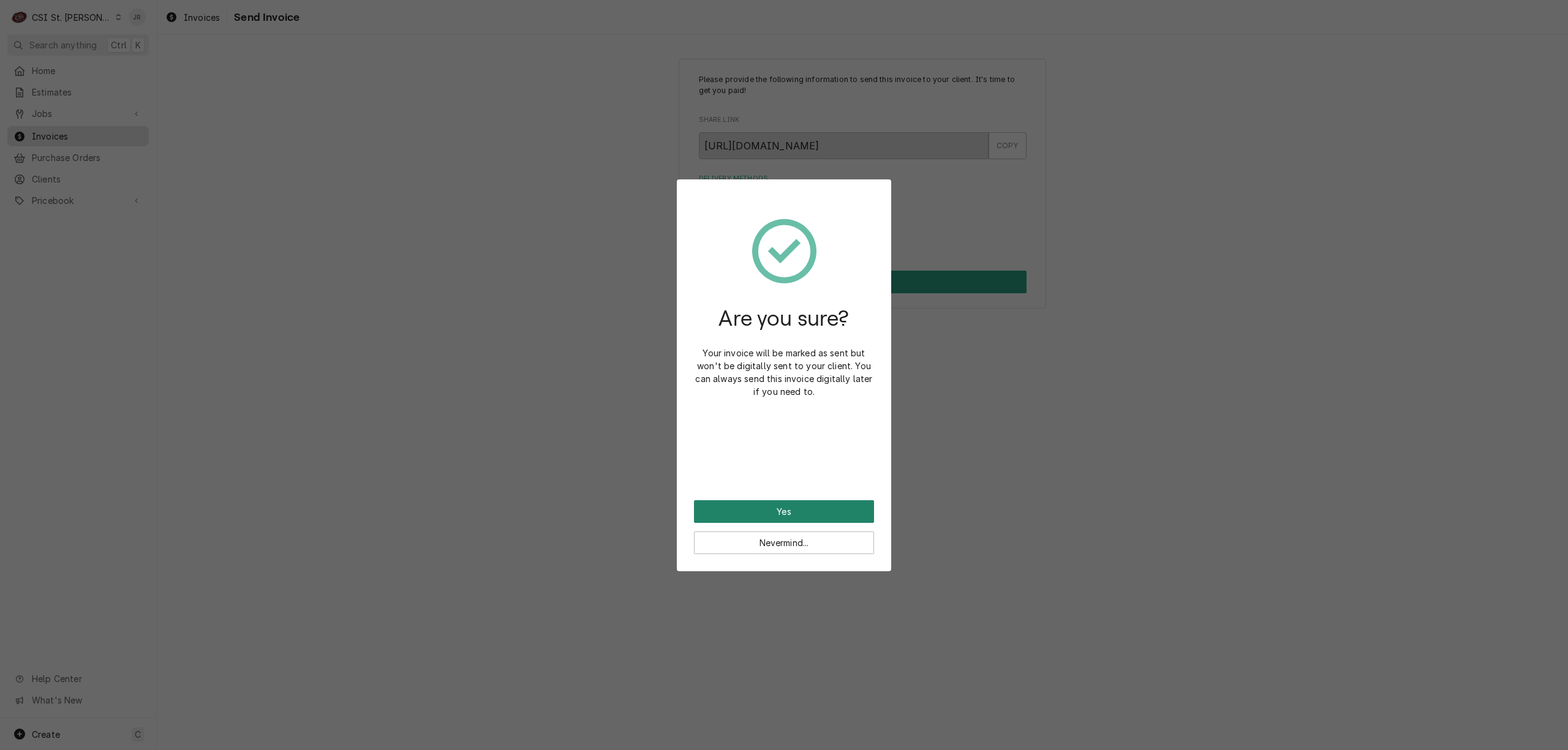
click at [771, 504] on button "Yes" at bounding box center [784, 511] width 180 height 22
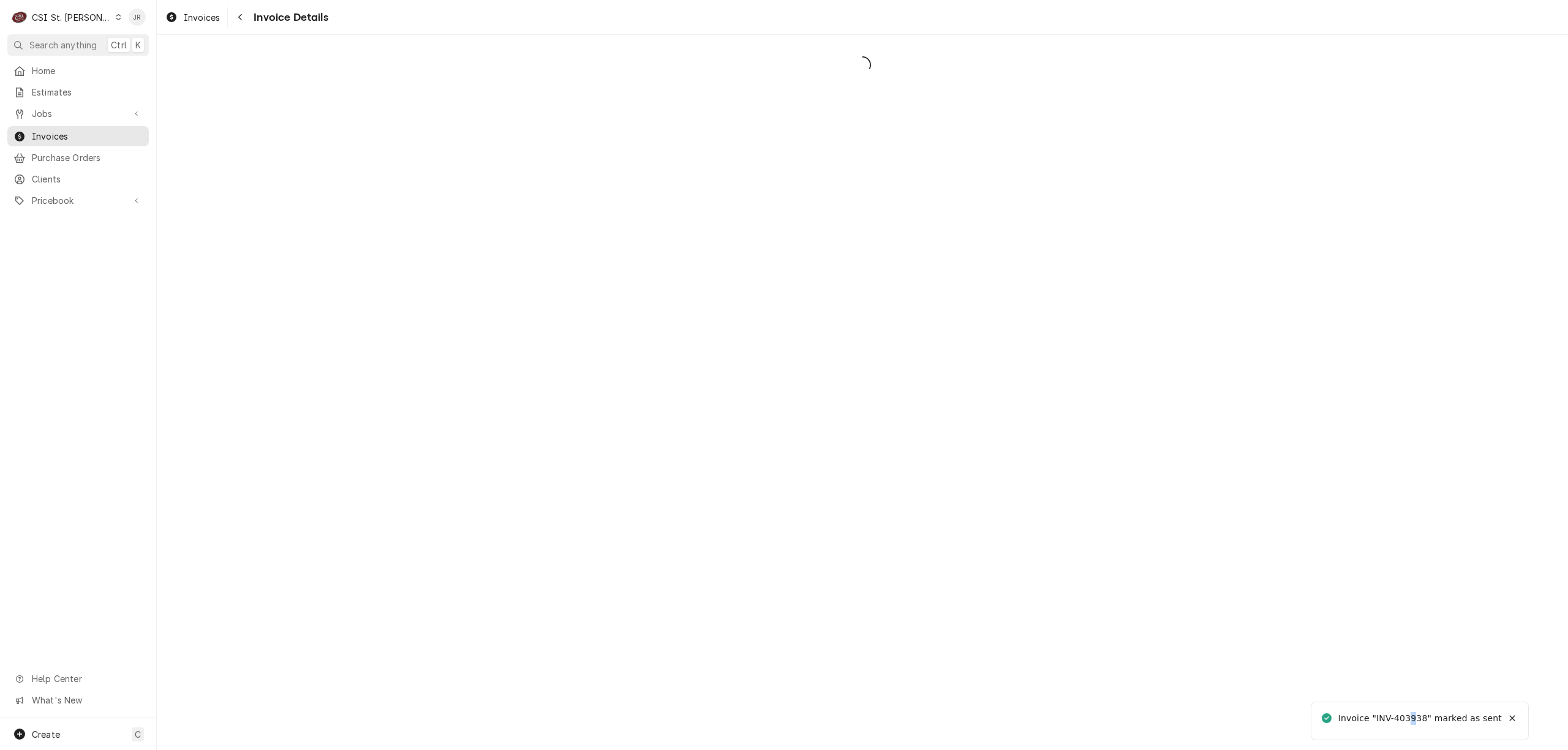
click at [1418, 713] on div "Invoice "INV-403938" marked as sent" at bounding box center [1421, 719] width 164 height 13
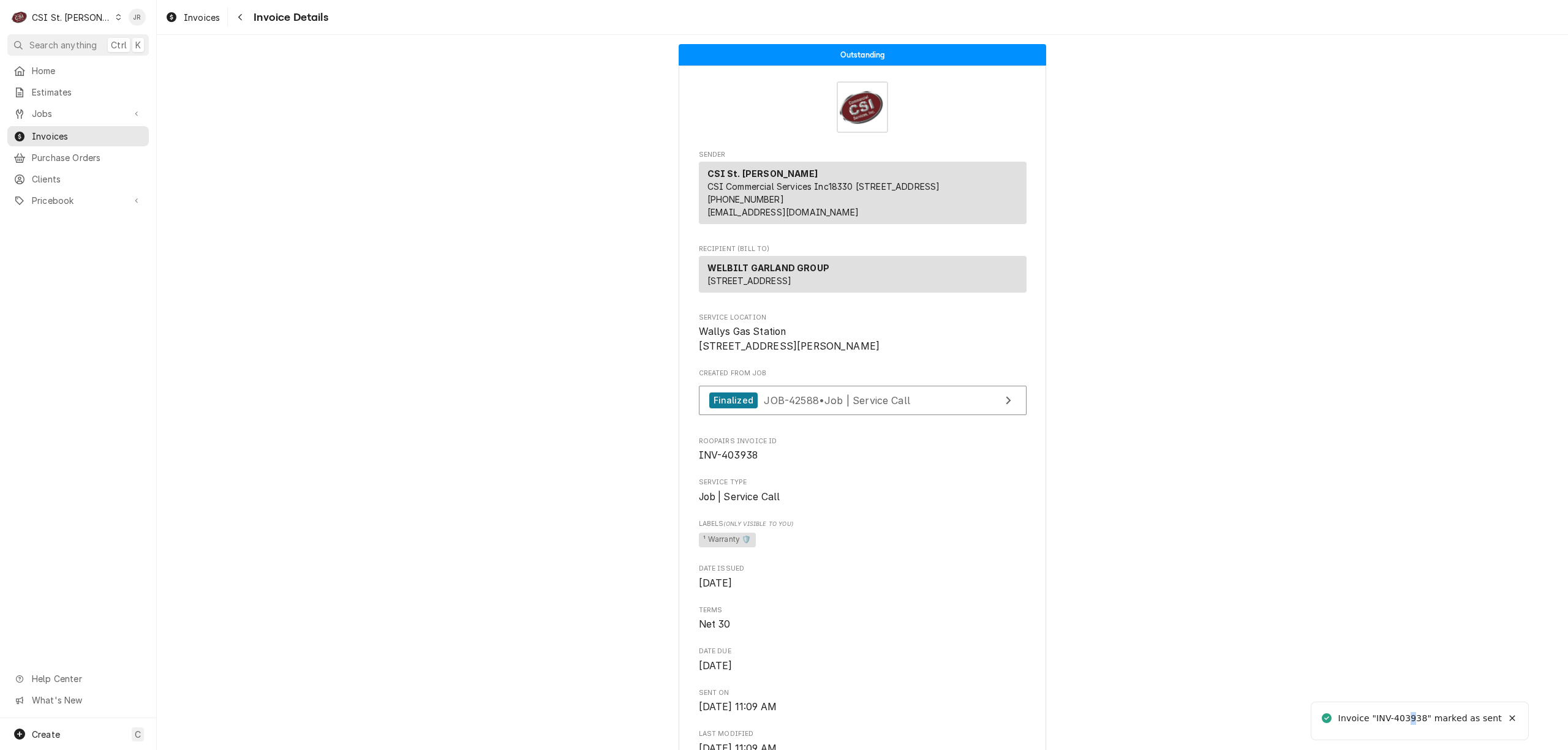
click at [1418, 713] on div "Invoice "INV-403938" marked as sent" at bounding box center [1421, 719] width 164 height 13
click at [1411, 714] on div "Invoice "INV-403938" marked as sent" at bounding box center [1421, 719] width 164 height 13
copy div "403938"
